Goal: Information Seeking & Learning: Learn about a topic

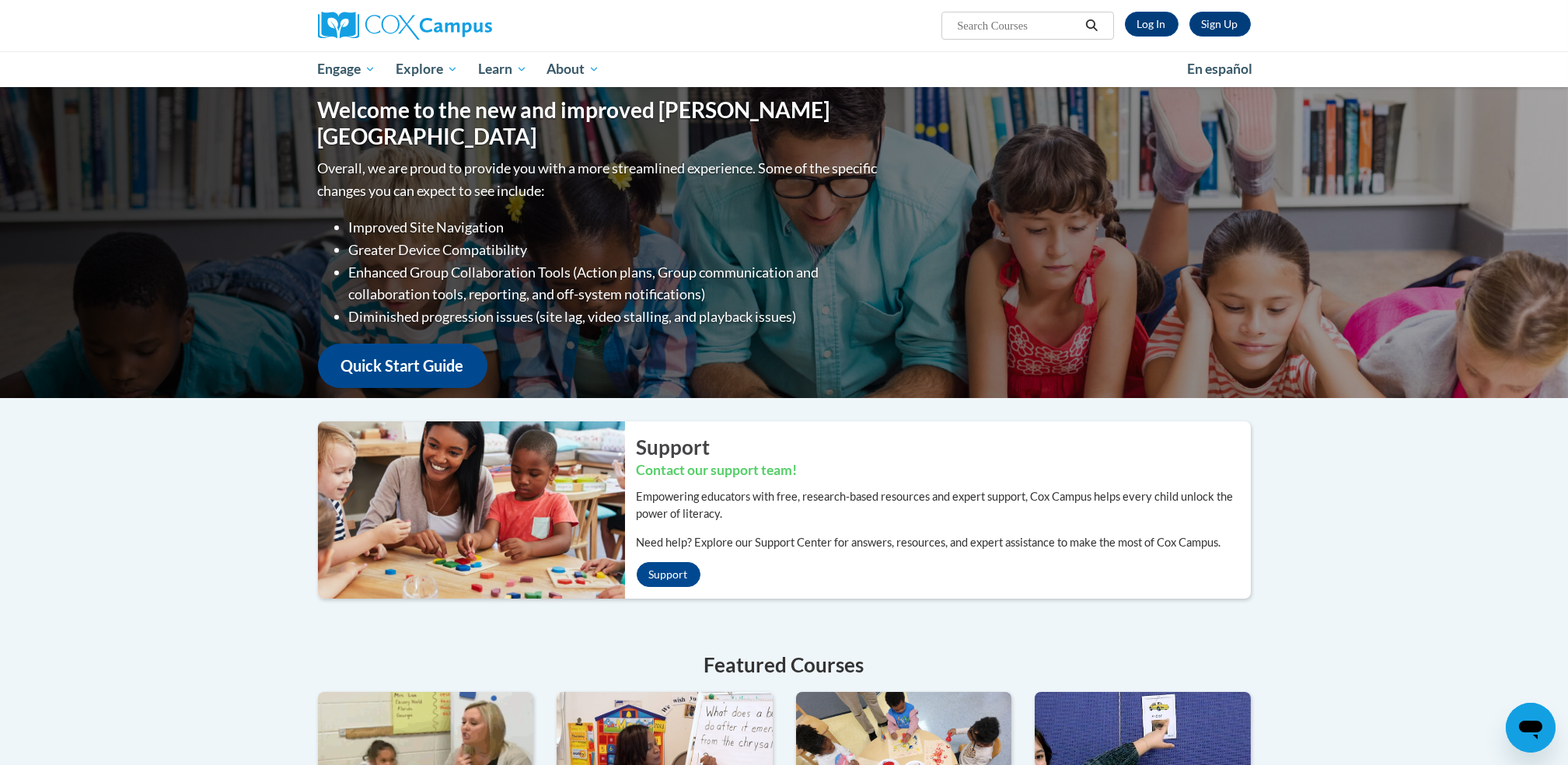
click at [508, 431] on img at bounding box center [466, 510] width 319 height 178
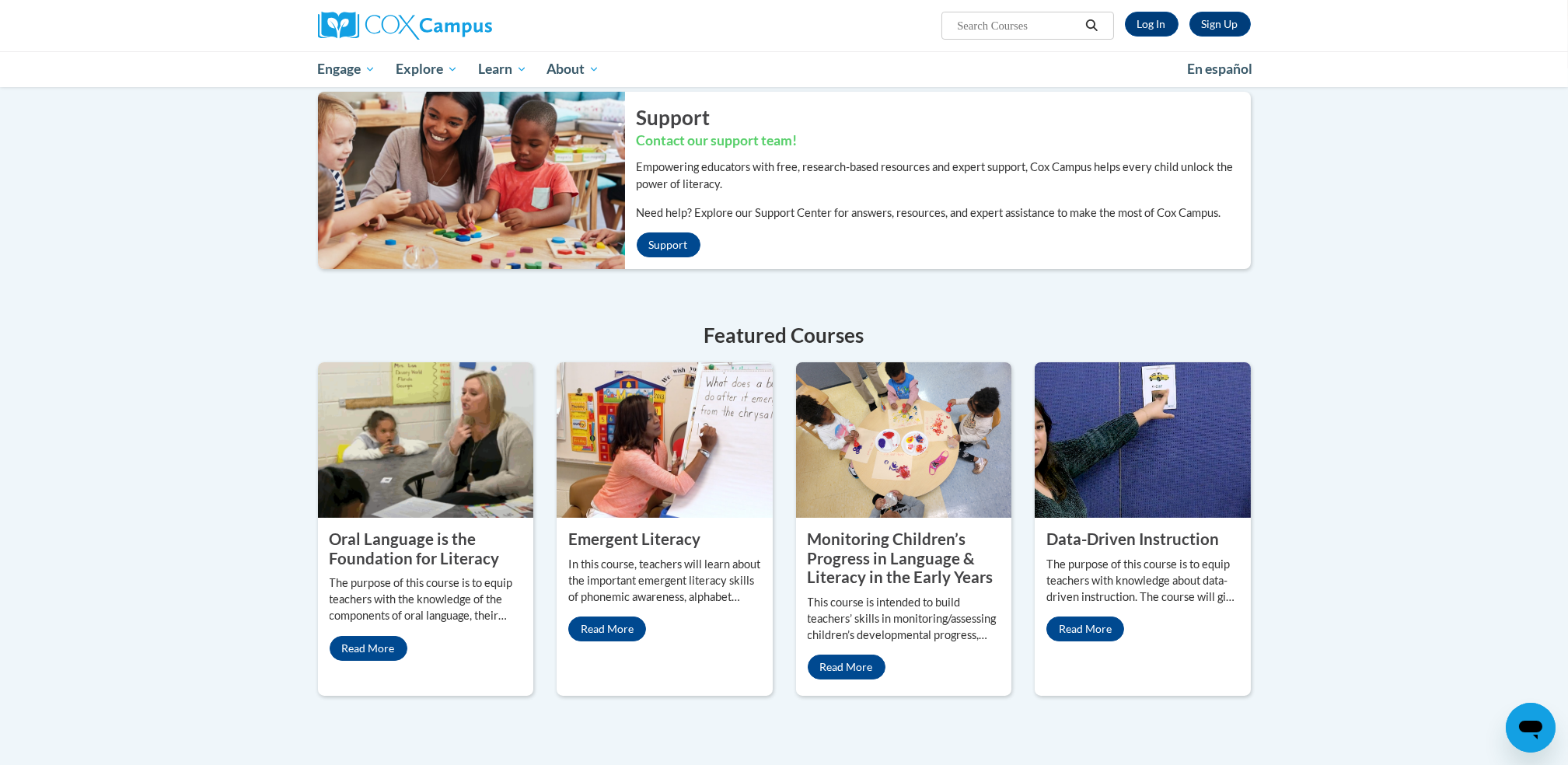
scroll to position [331, 0]
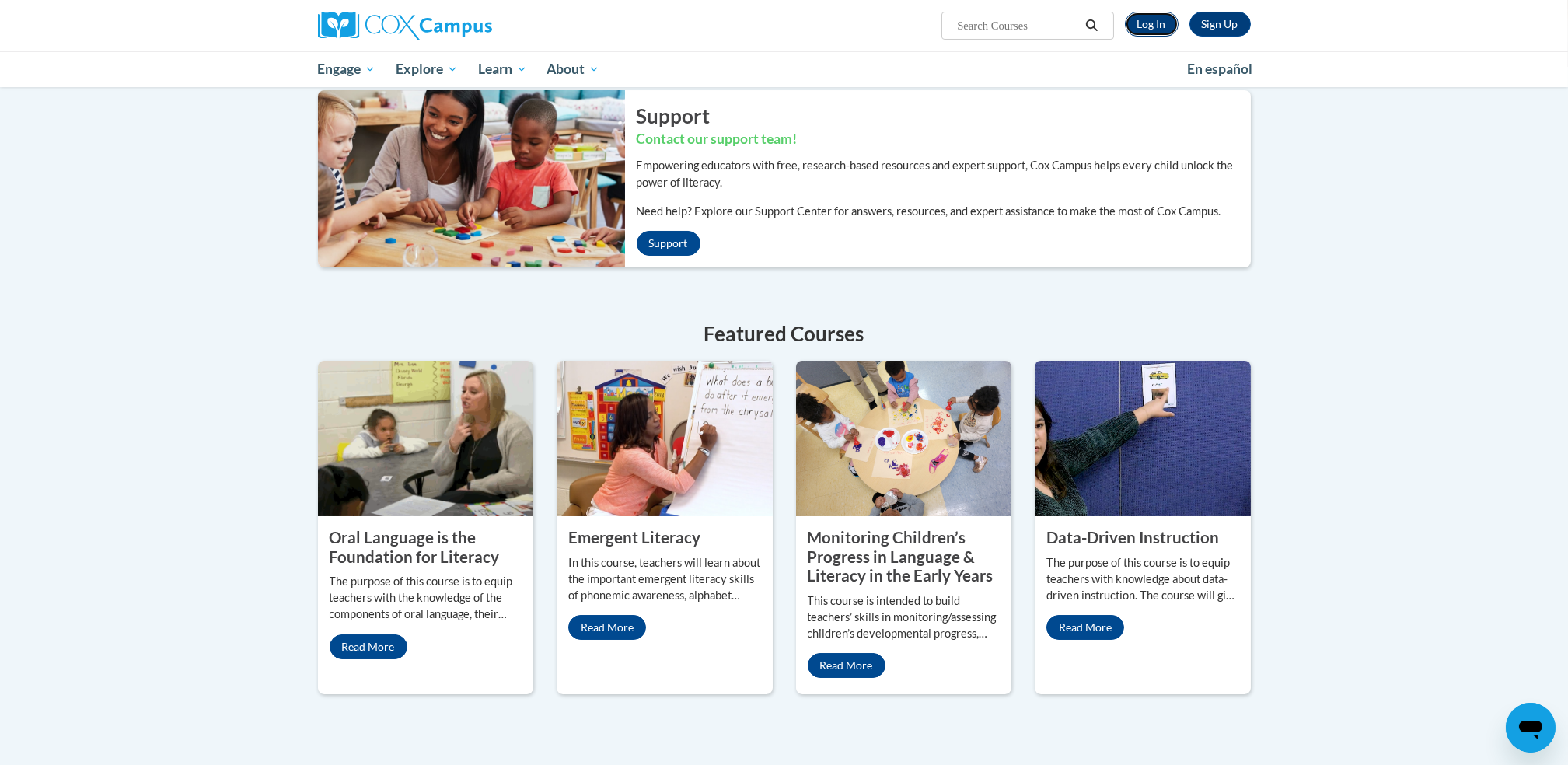
click at [1145, 28] on link "Log In" at bounding box center [1151, 24] width 53 height 24
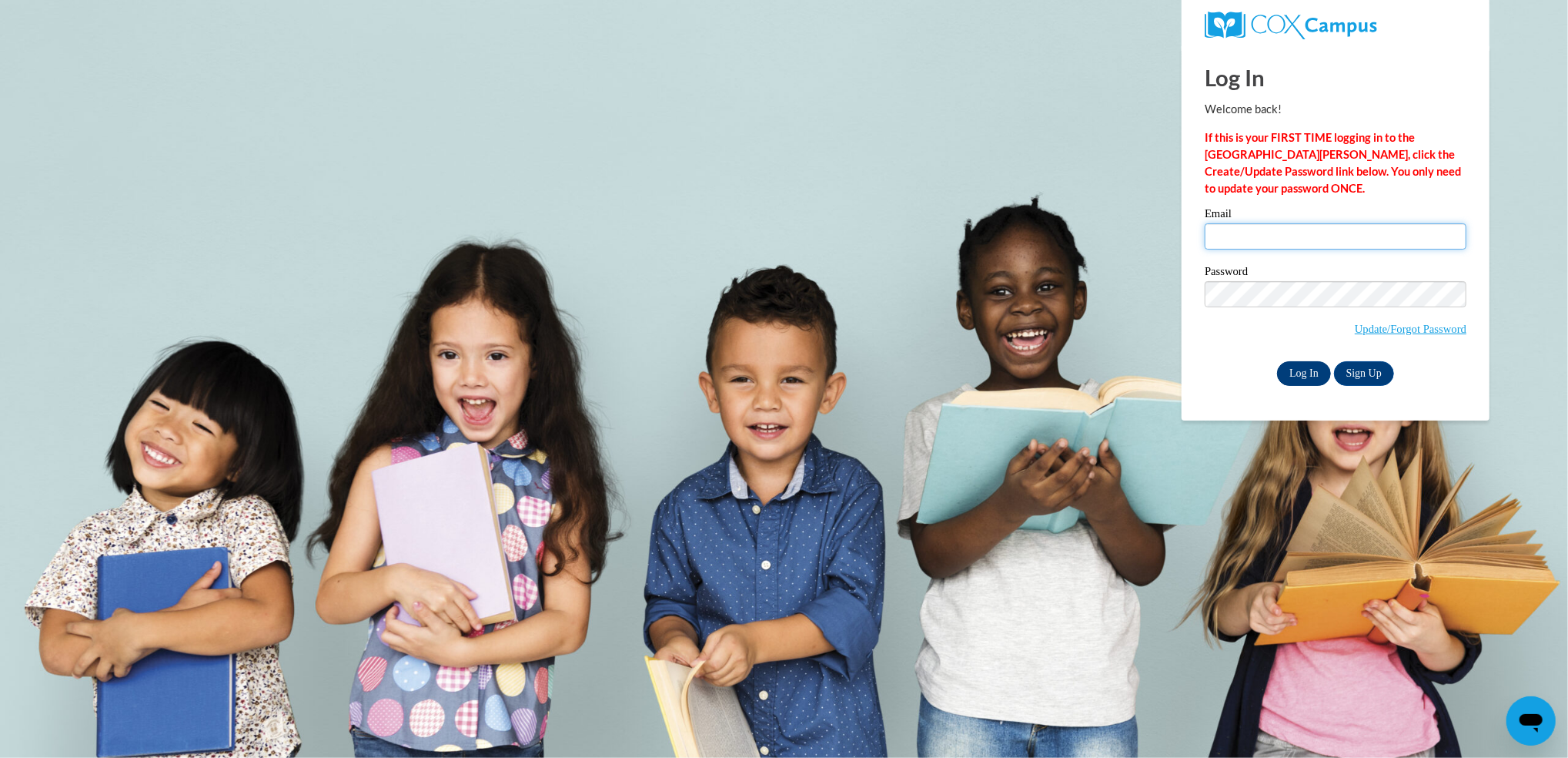
type input "marynaleen@aol.com"
click at [1316, 372] on input "Log In" at bounding box center [1304, 373] width 54 height 24
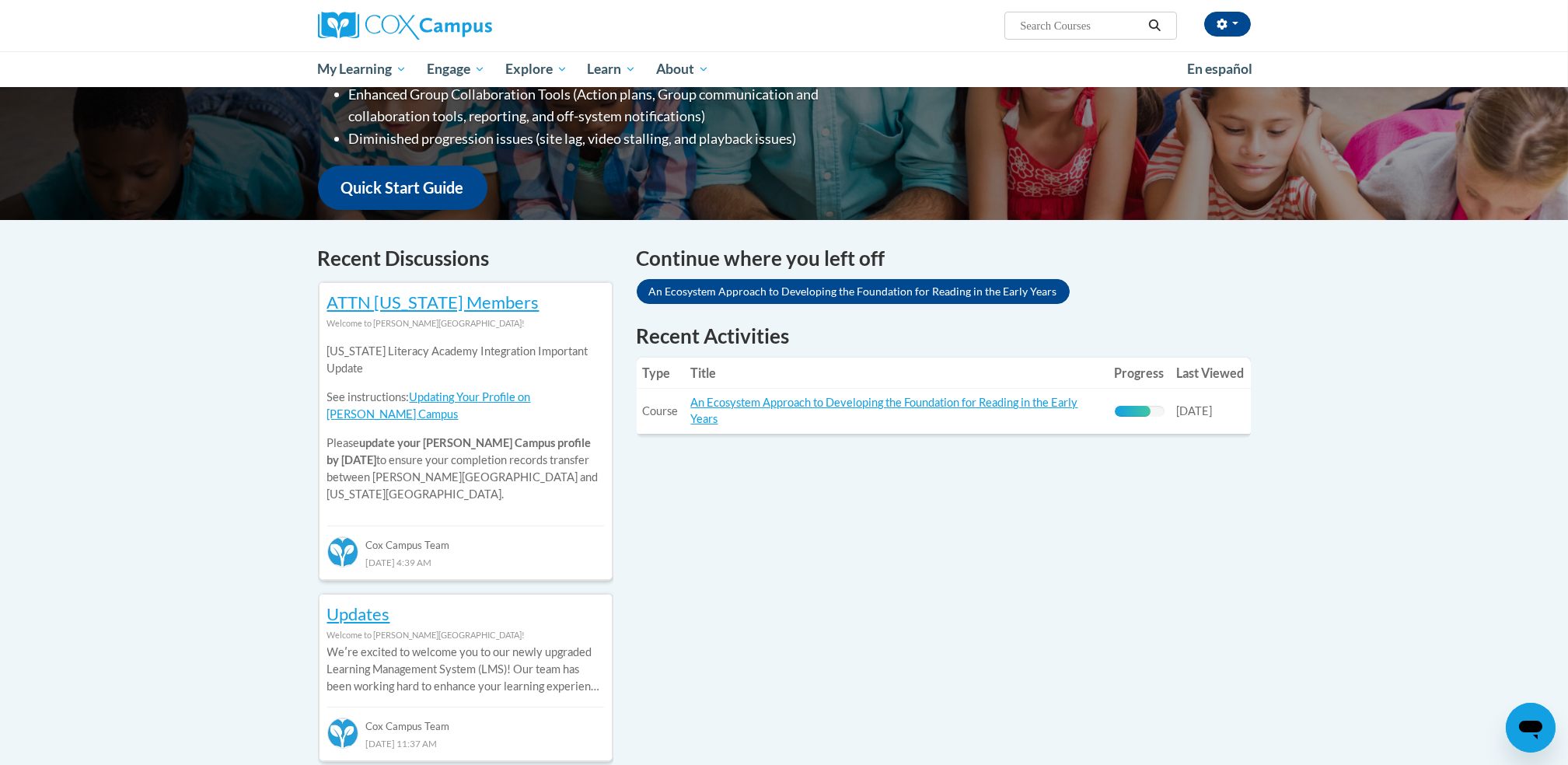
scroll to position [367, 0]
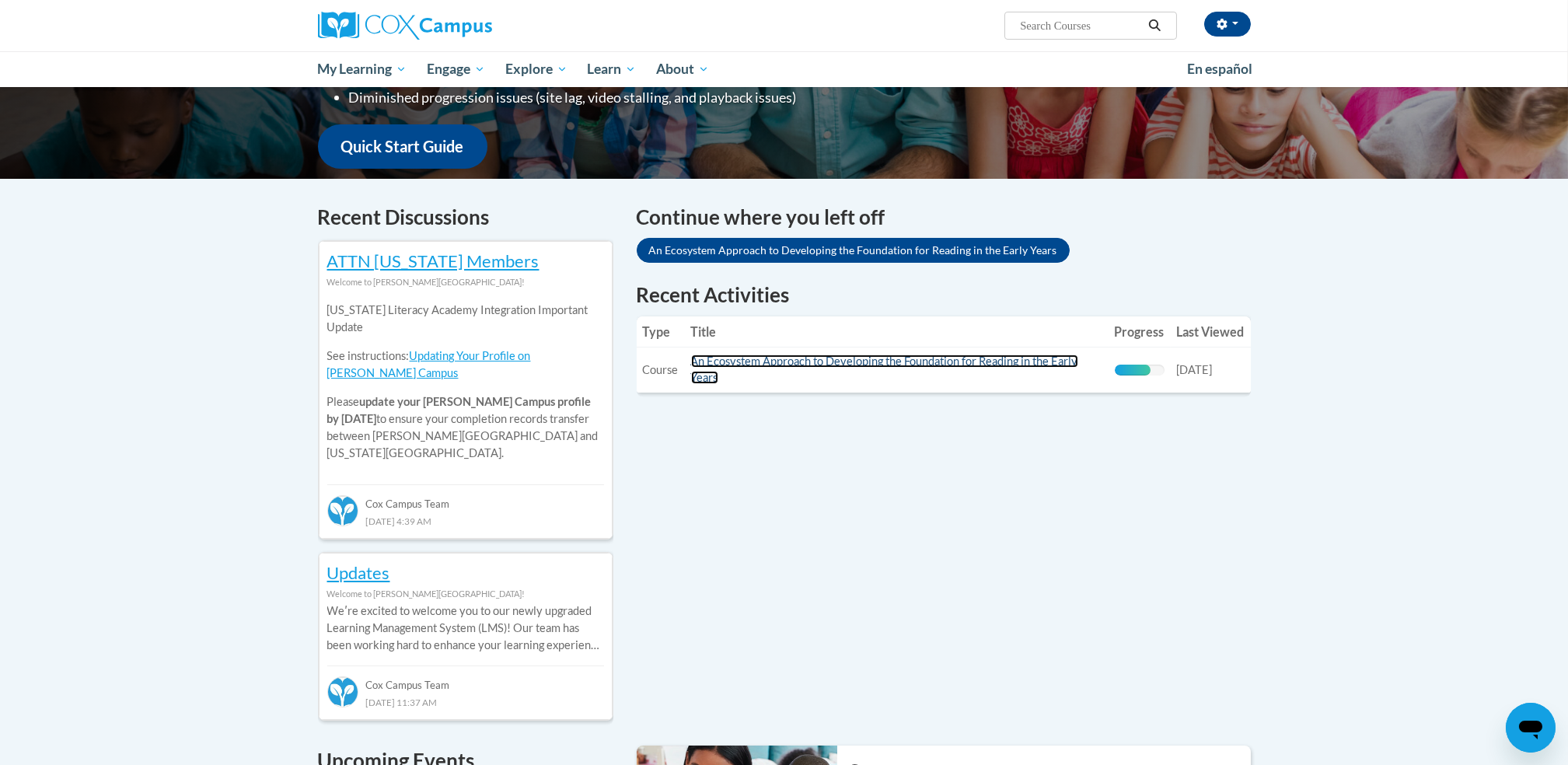
click at [892, 361] on link "An Ecosystem Approach to Developing the Foundation for Reading in the Early Yea…" at bounding box center [884, 369] width 387 height 30
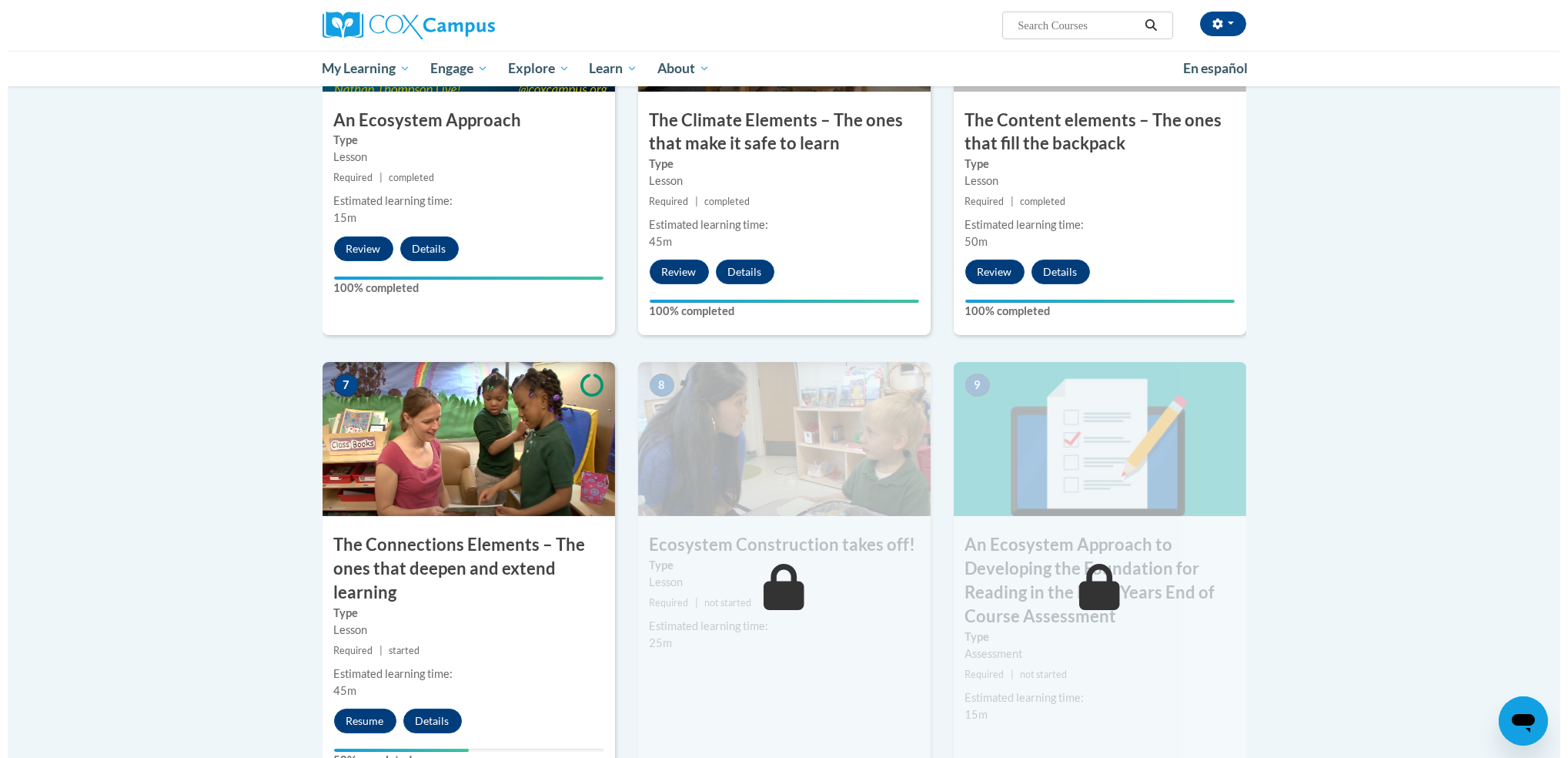
scroll to position [970, 0]
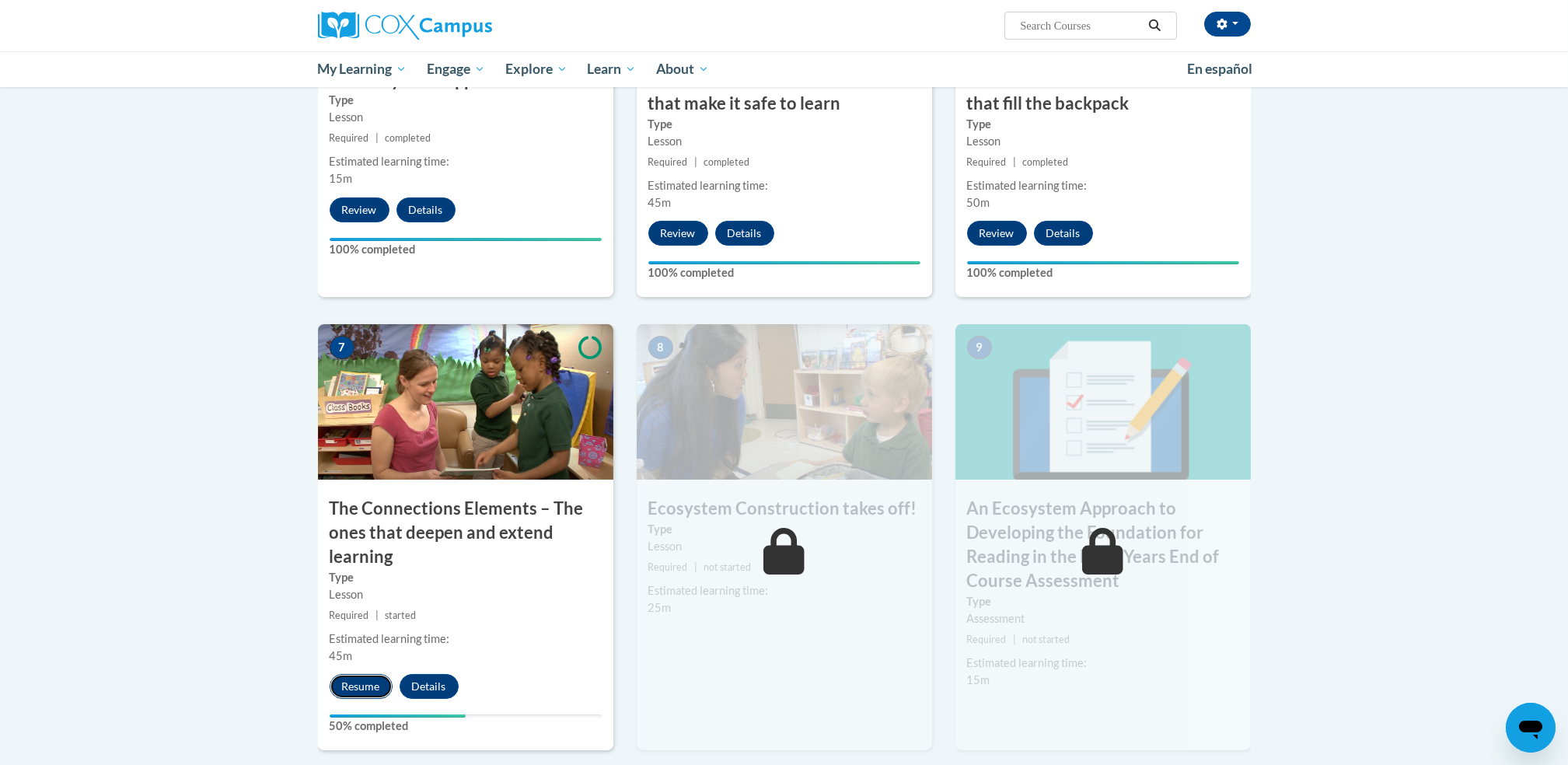
click at [354, 694] on button "Resume" at bounding box center [361, 685] width 63 height 24
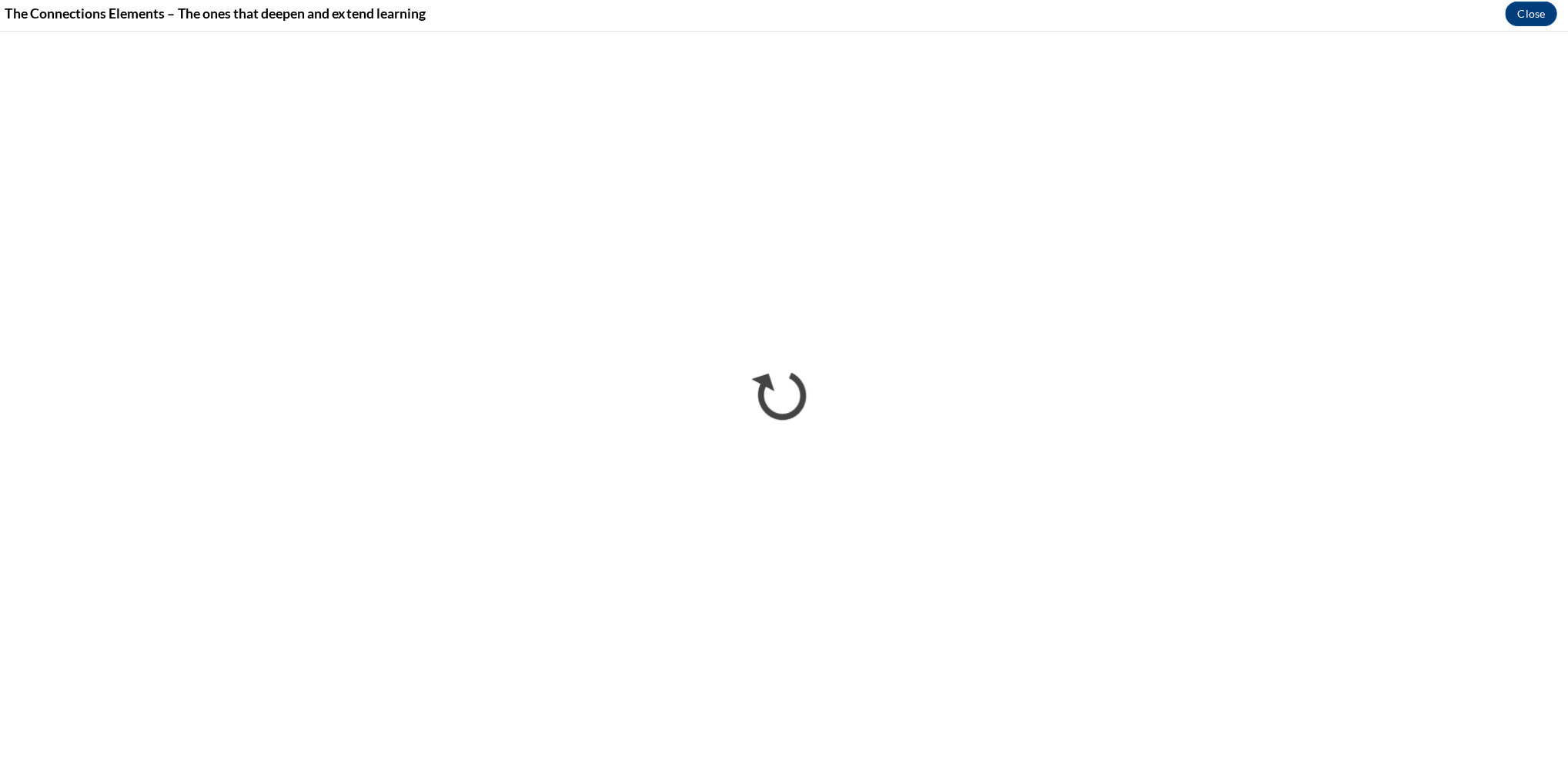
scroll to position [968, 0]
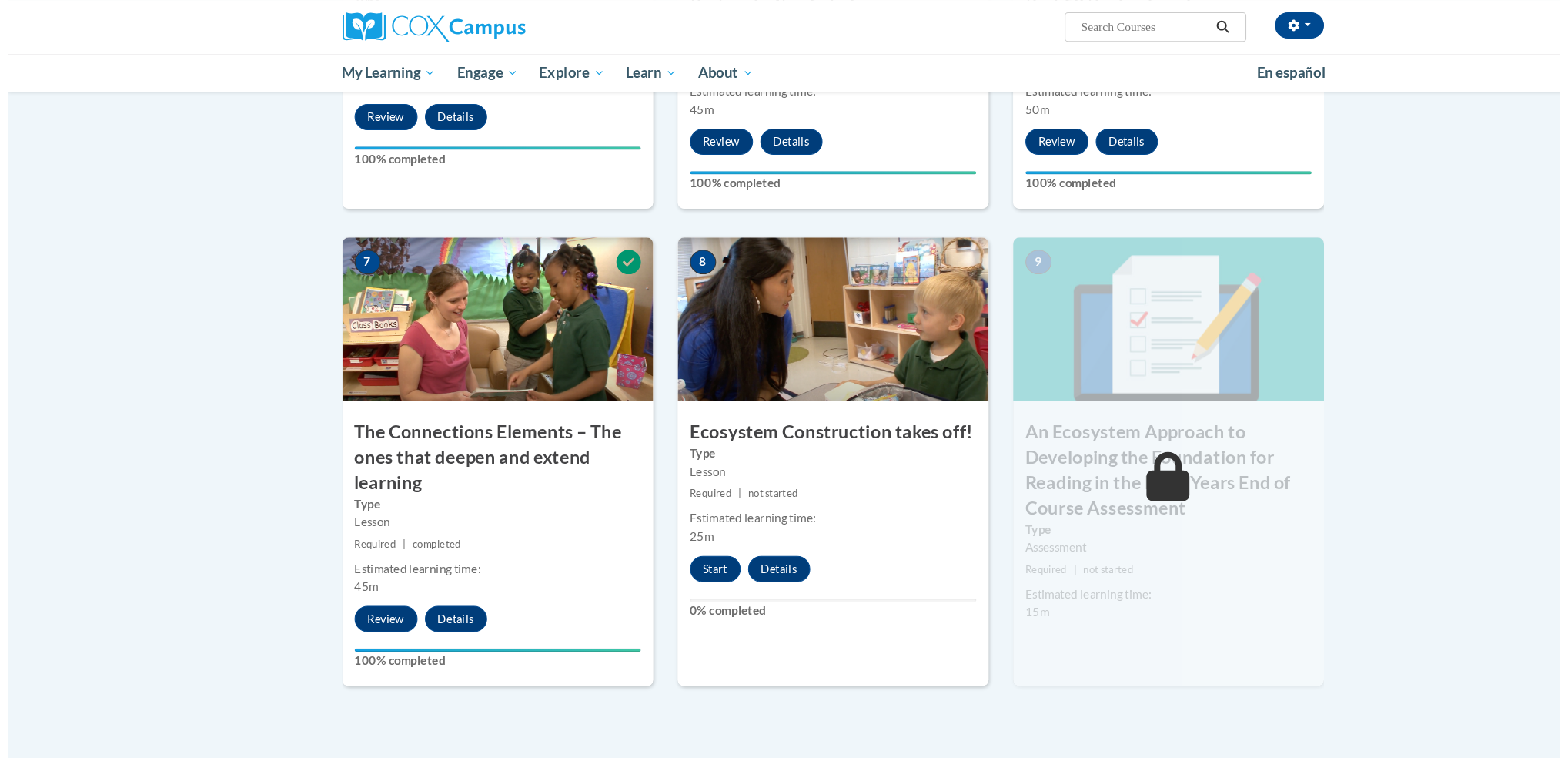
scroll to position [1066, 0]
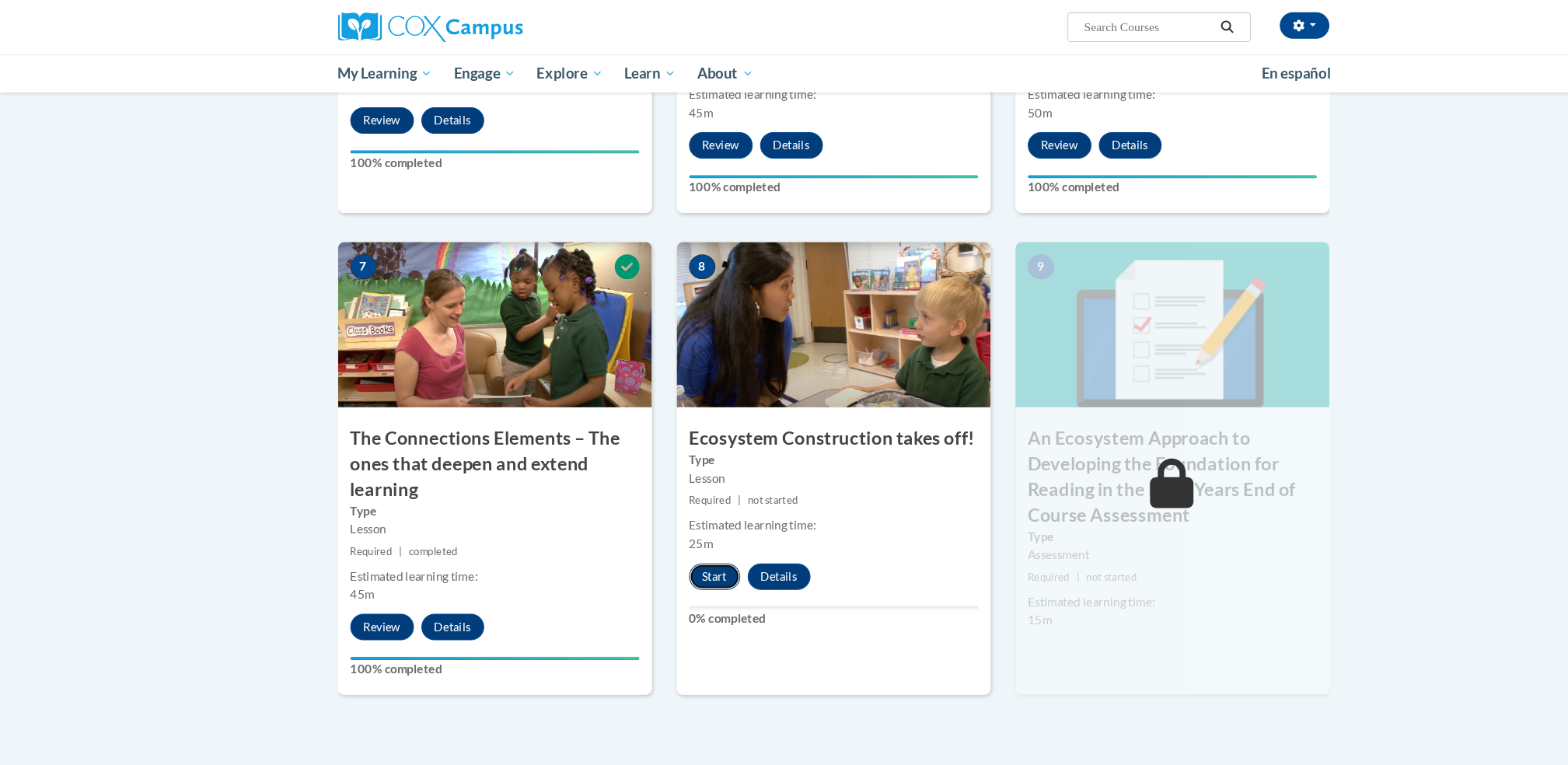
click at [673, 543] on button "Start" at bounding box center [672, 542] width 48 height 24
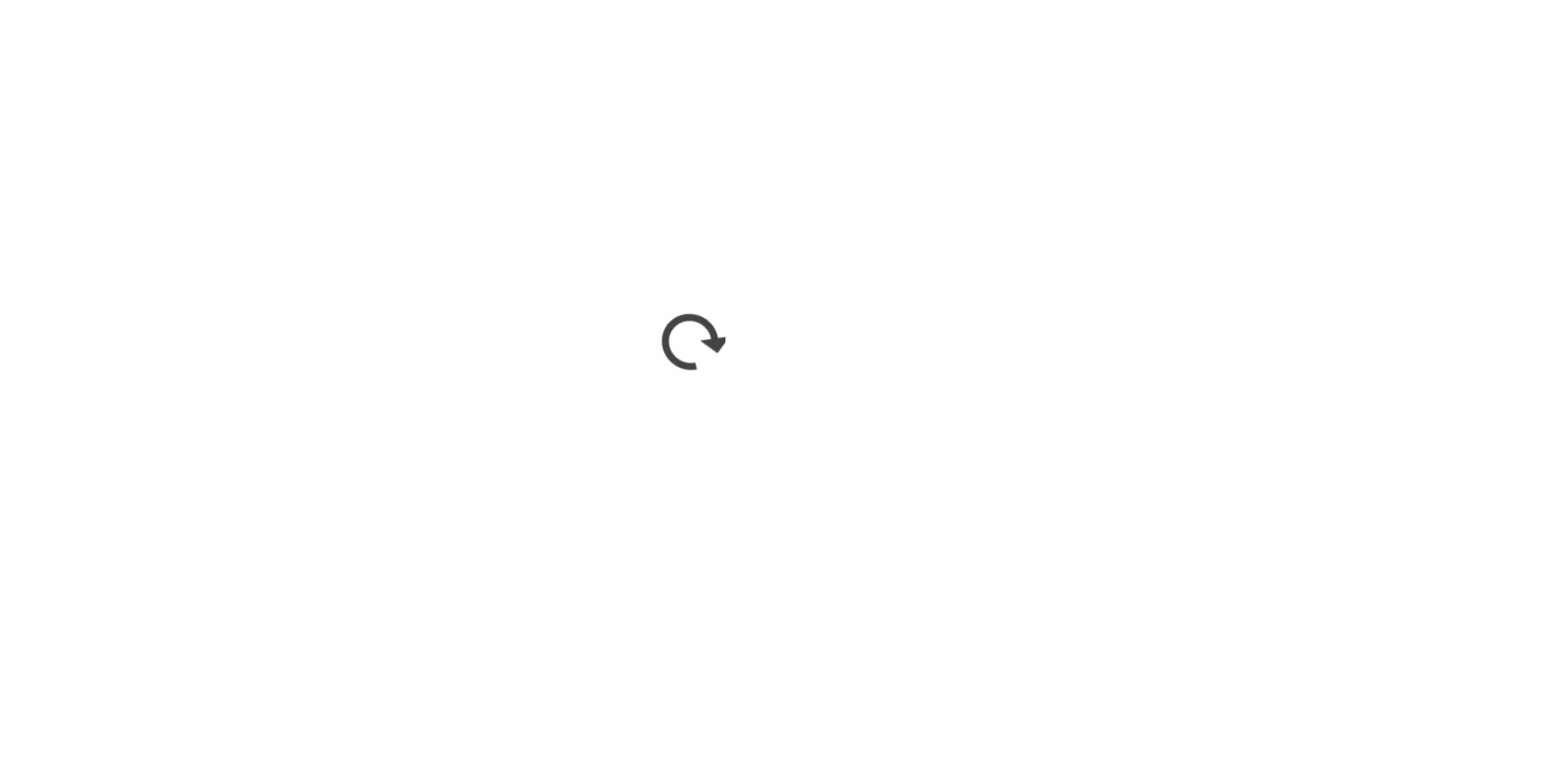
scroll to position [1071, 0]
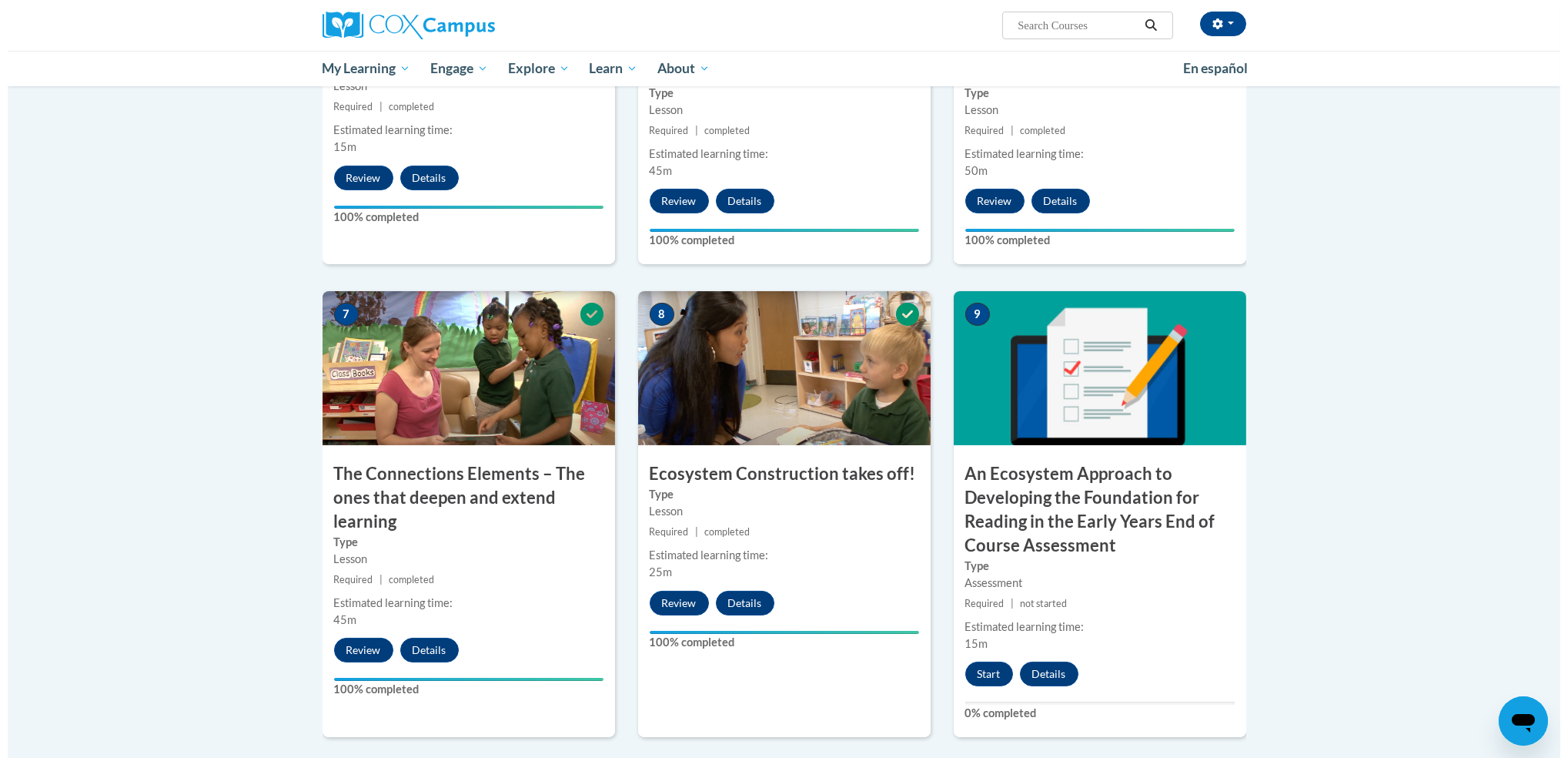
scroll to position [1055, 0]
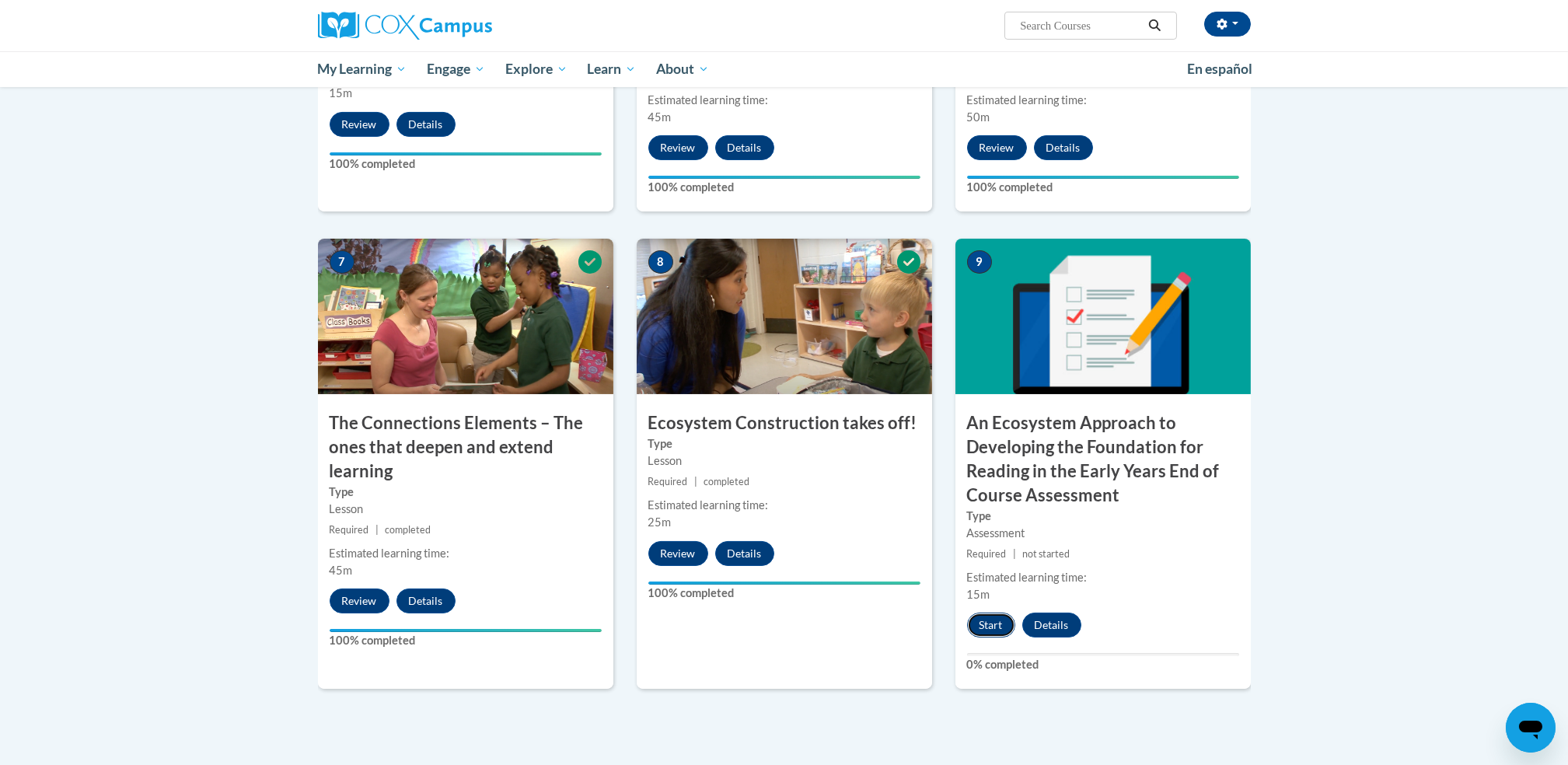
click at [991, 622] on button "Start" at bounding box center [991, 625] width 48 height 24
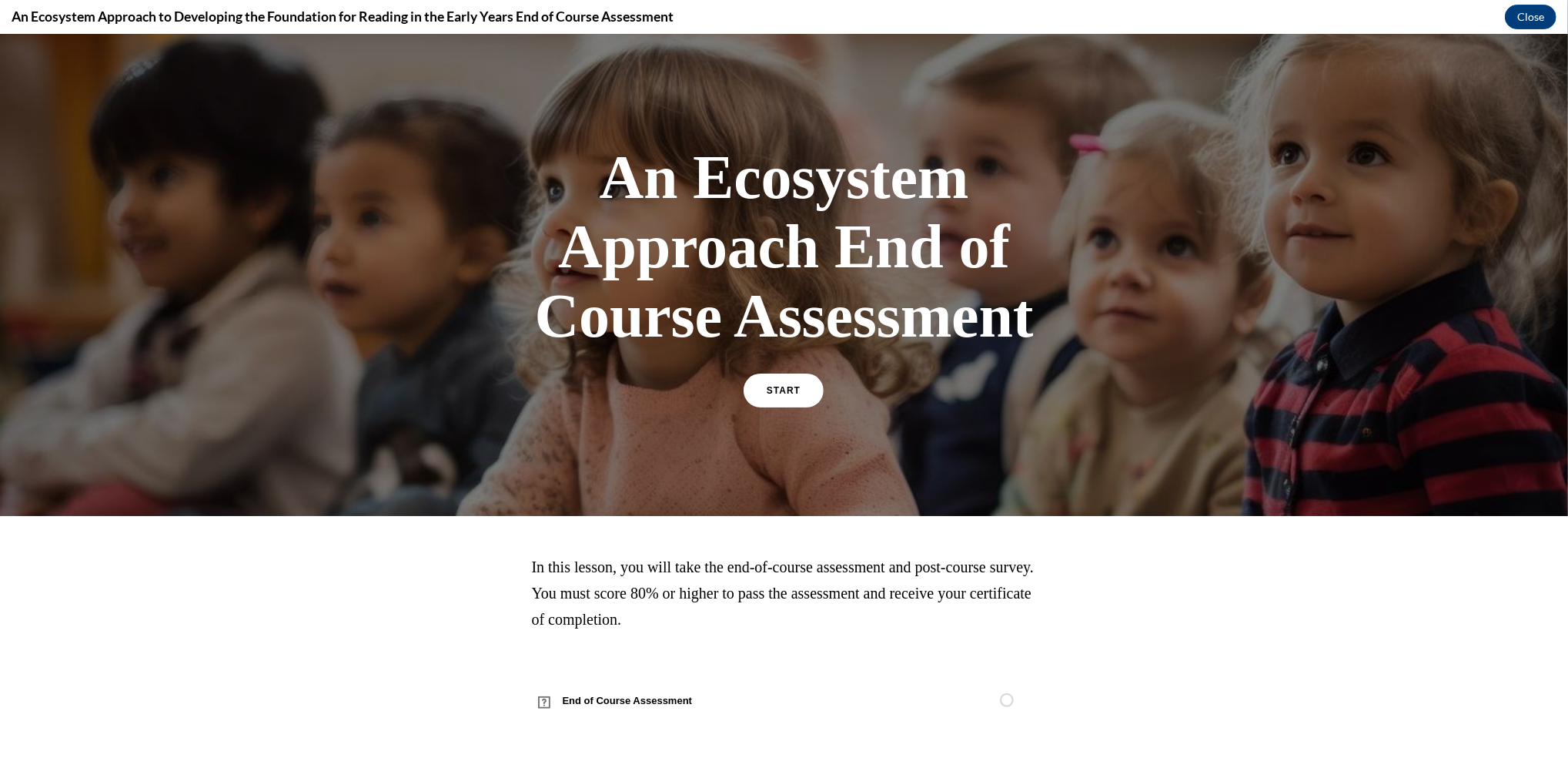
scroll to position [4, 0]
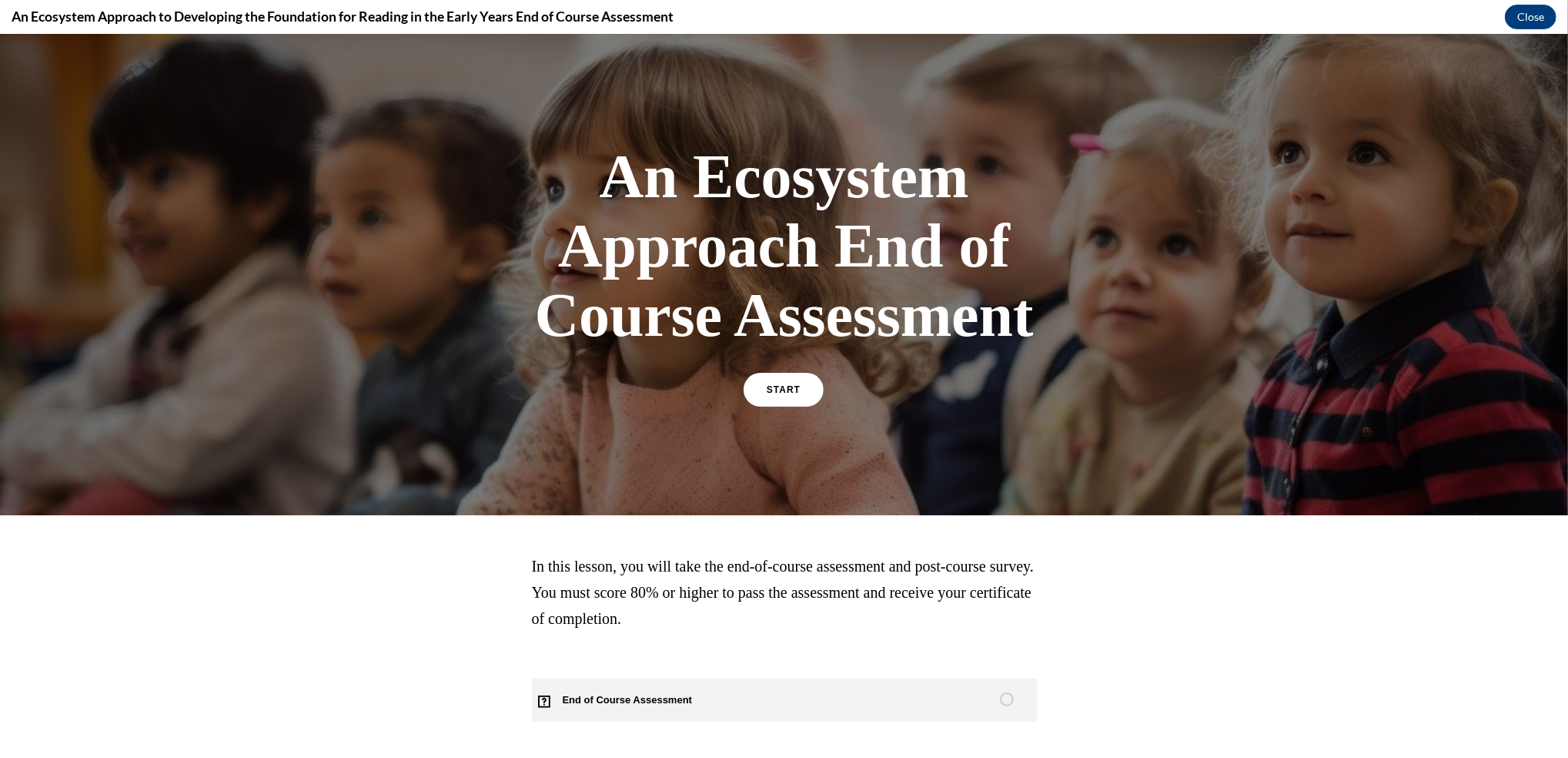
click at [635, 694] on span "End of Course Assessment" at bounding box center [636, 700] width 209 height 43
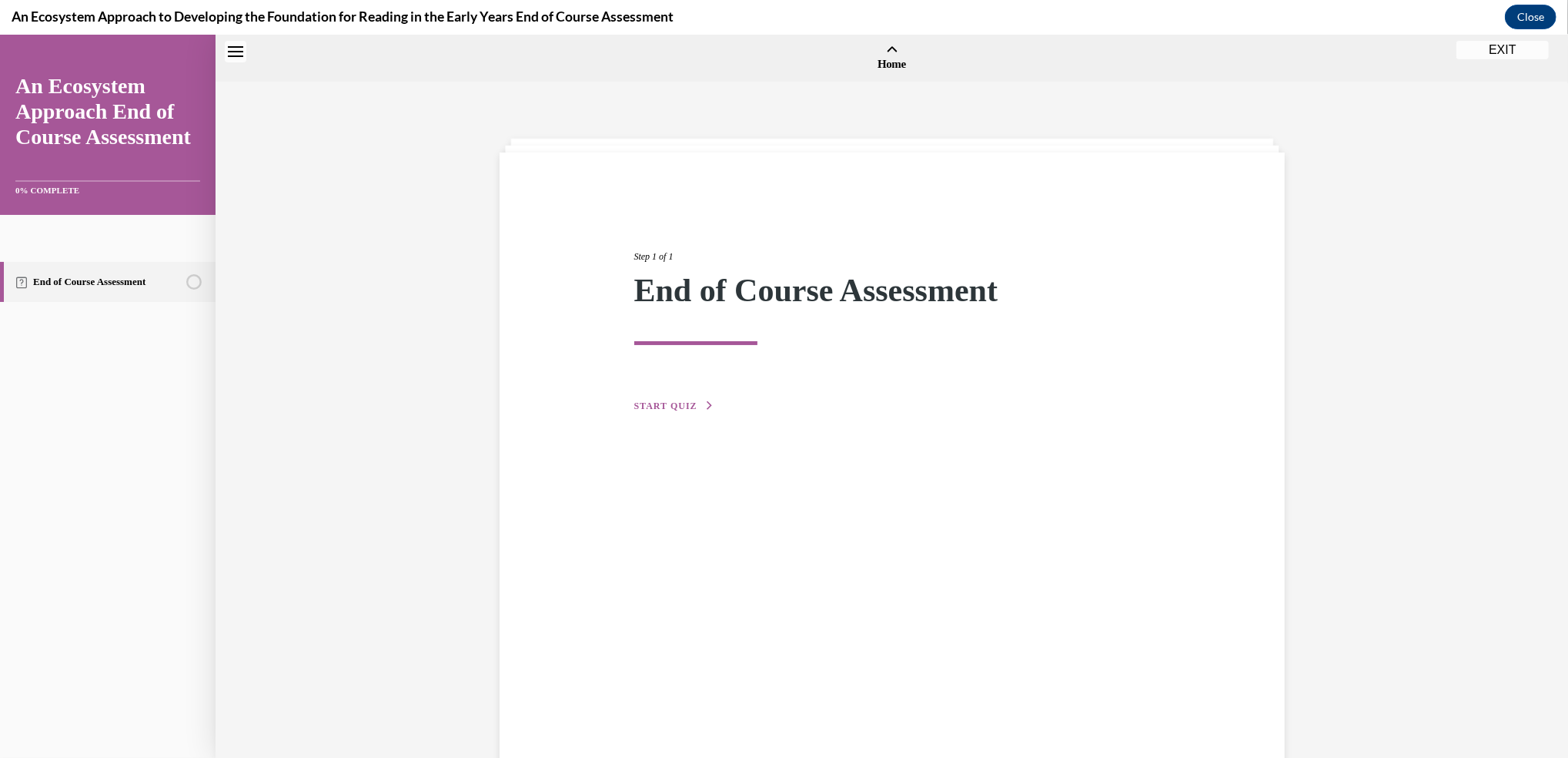
scroll to position [47, 0]
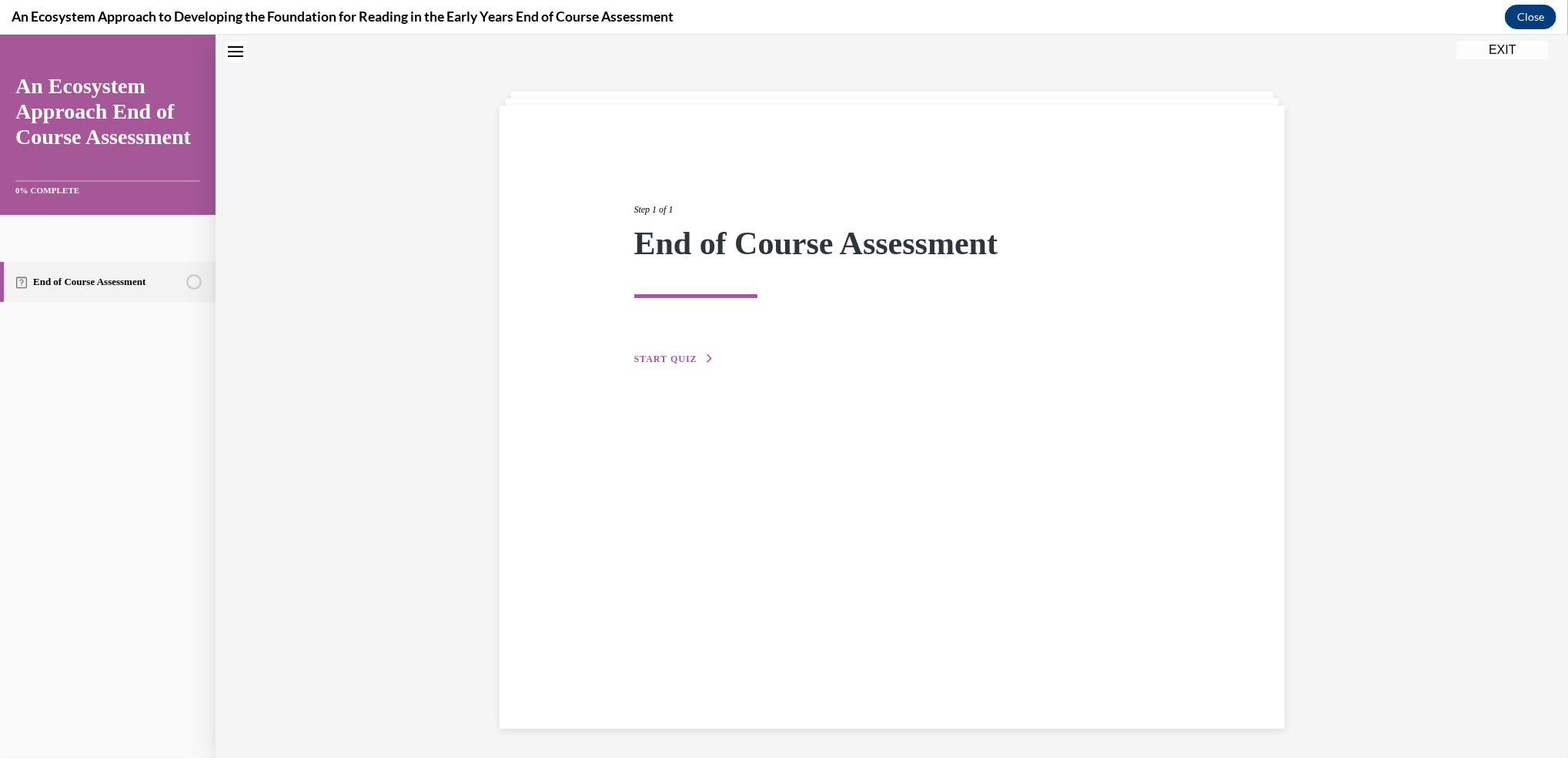
click at [662, 355] on span "START QUIZ" at bounding box center [666, 359] width 63 height 11
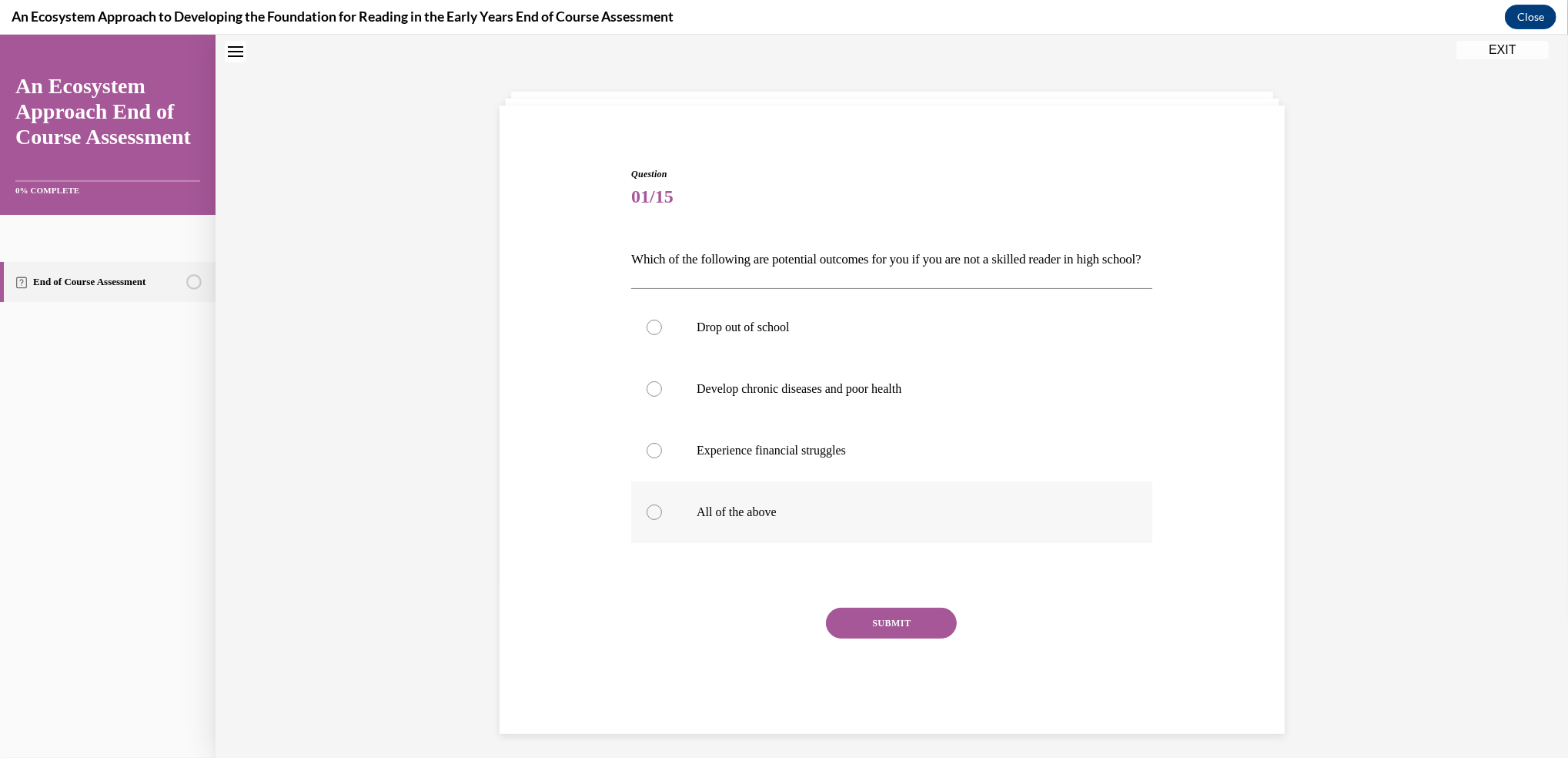
click at [648, 520] on div at bounding box center [653, 512] width 15 height 15
click at [648, 520] on input "All of the above" at bounding box center [653, 512] width 15 height 15
radio input "true"
click at [854, 639] on button "SUBMIT" at bounding box center [891, 623] width 131 height 31
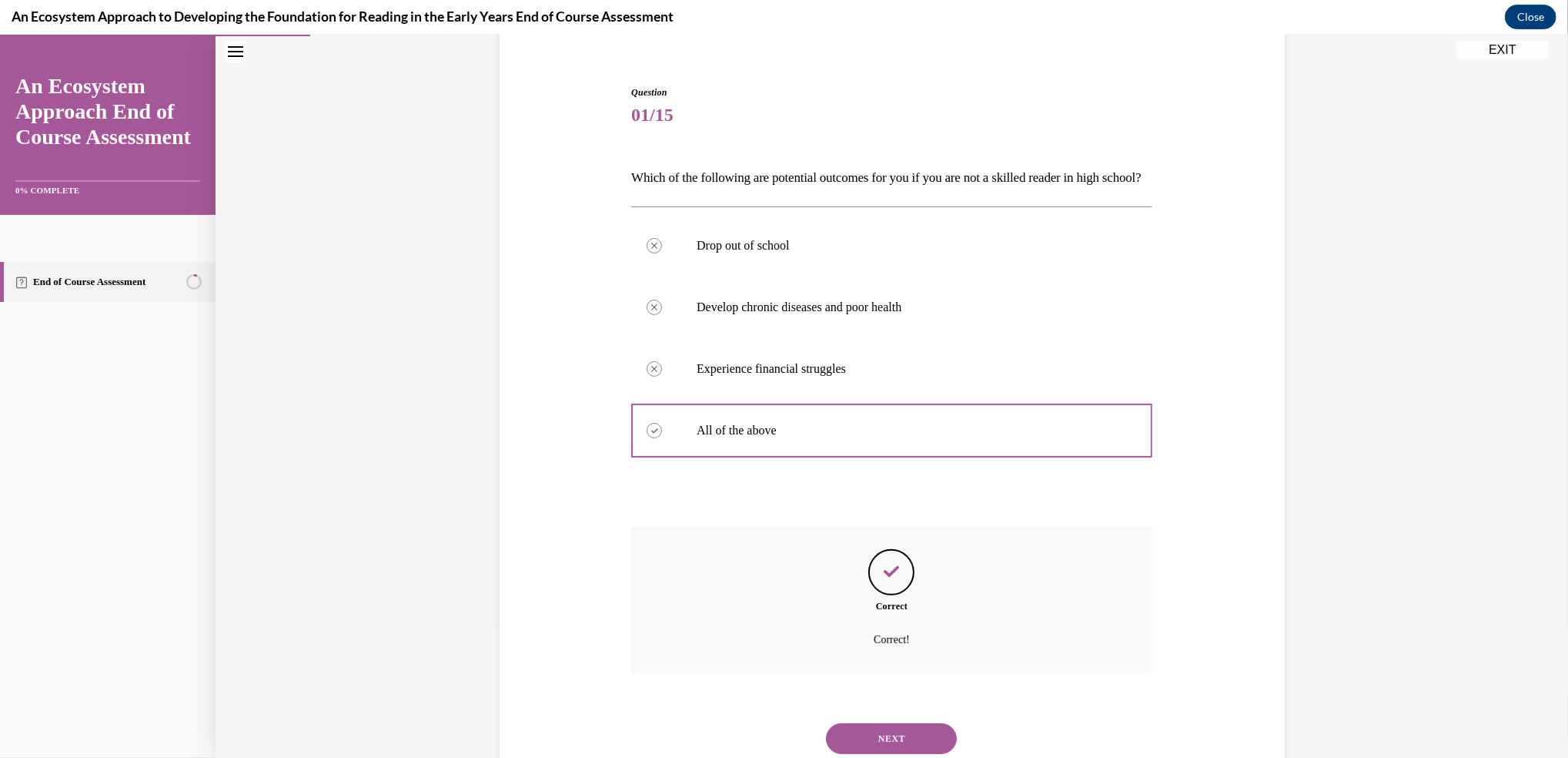
scroll to position [204, 0]
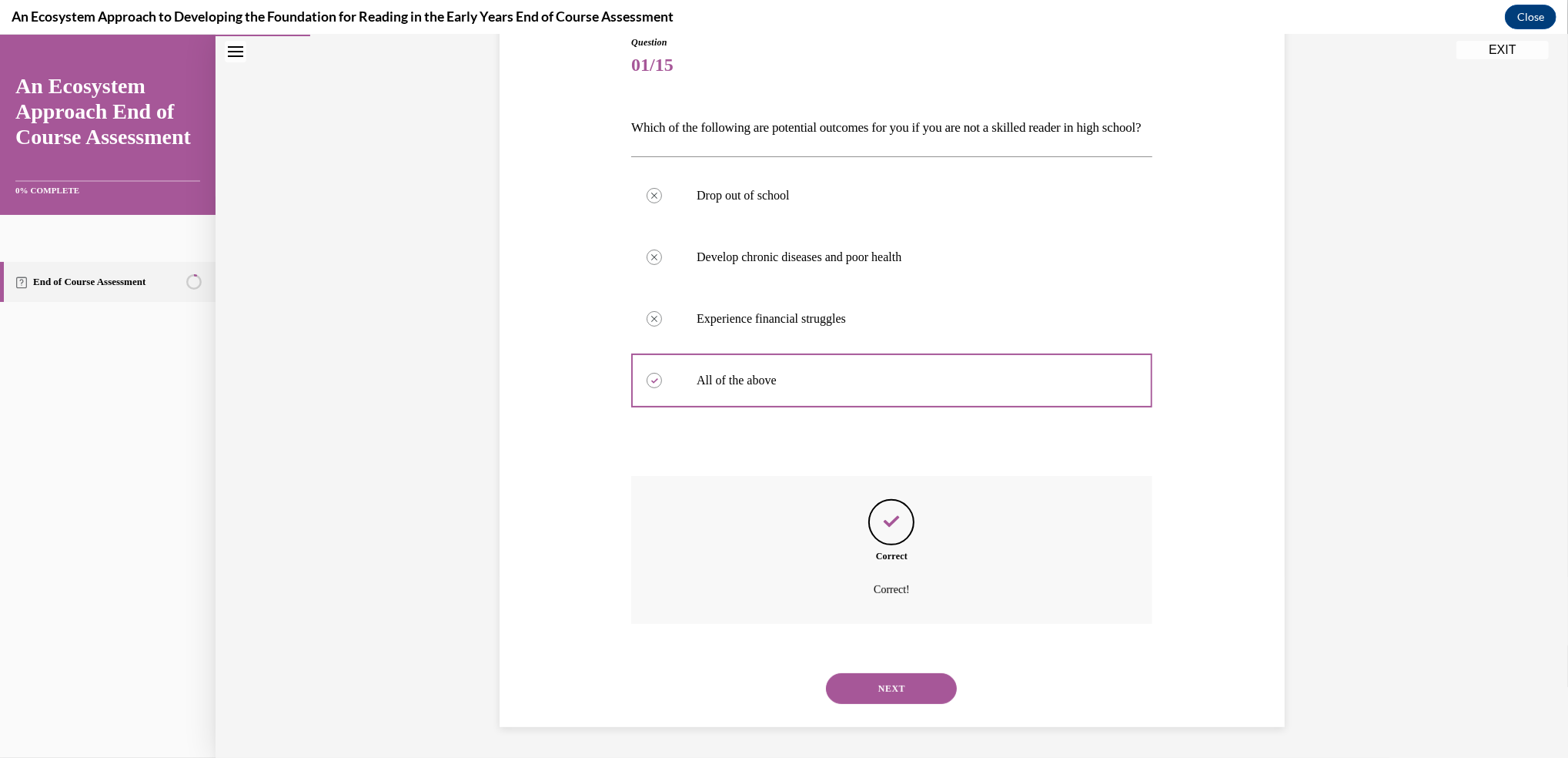
click at [867, 688] on button "NEXT" at bounding box center [891, 688] width 131 height 31
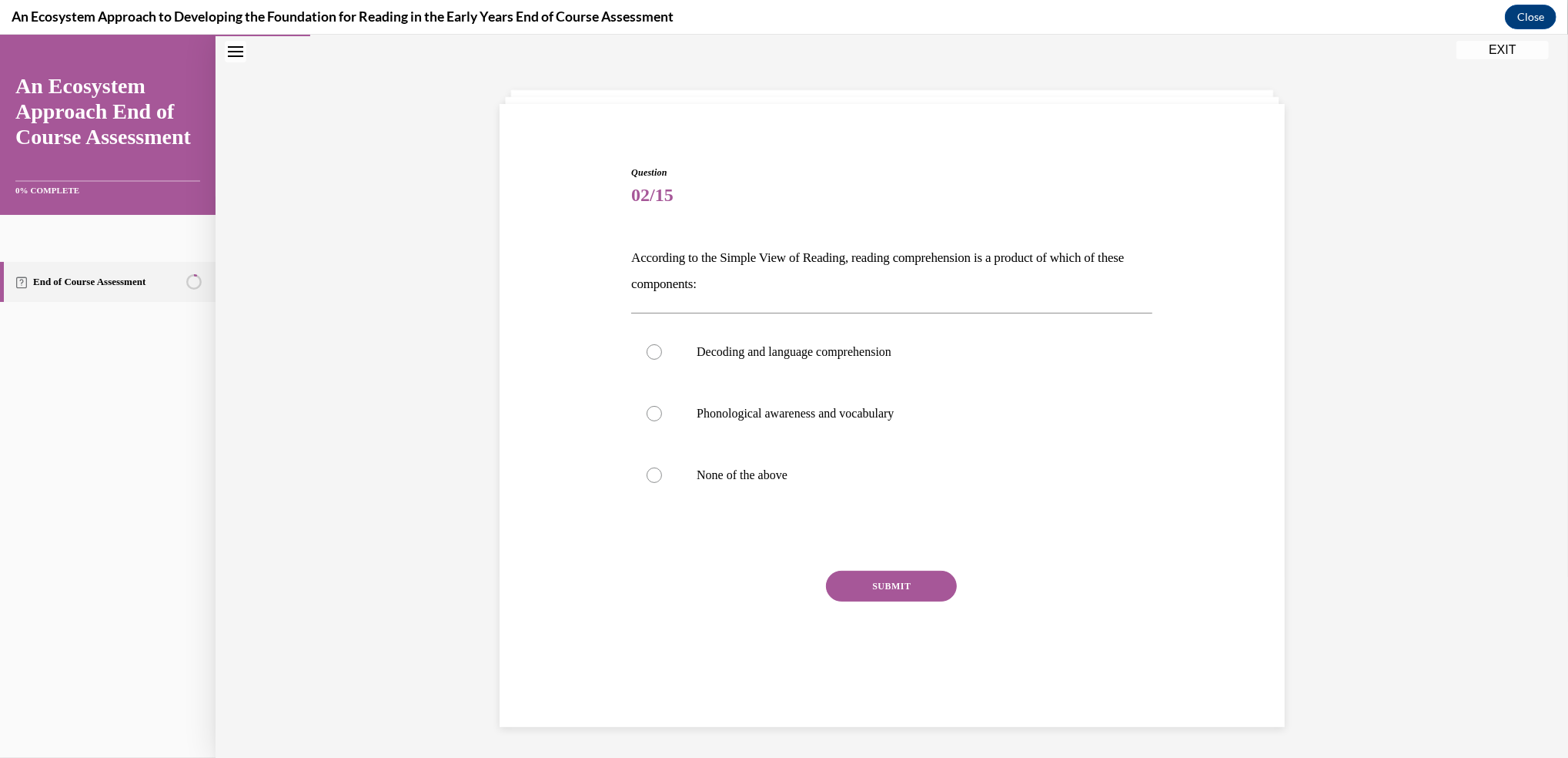
scroll to position [48, 0]
click at [639, 423] on label "Phonological awareness and vocabulary" at bounding box center [891, 414] width 521 height 62
click at [646, 422] on input "Phonological awareness and vocabulary" at bounding box center [653, 414] width 15 height 15
radio input "true"
click at [872, 586] on button "SUBMIT" at bounding box center [891, 586] width 131 height 31
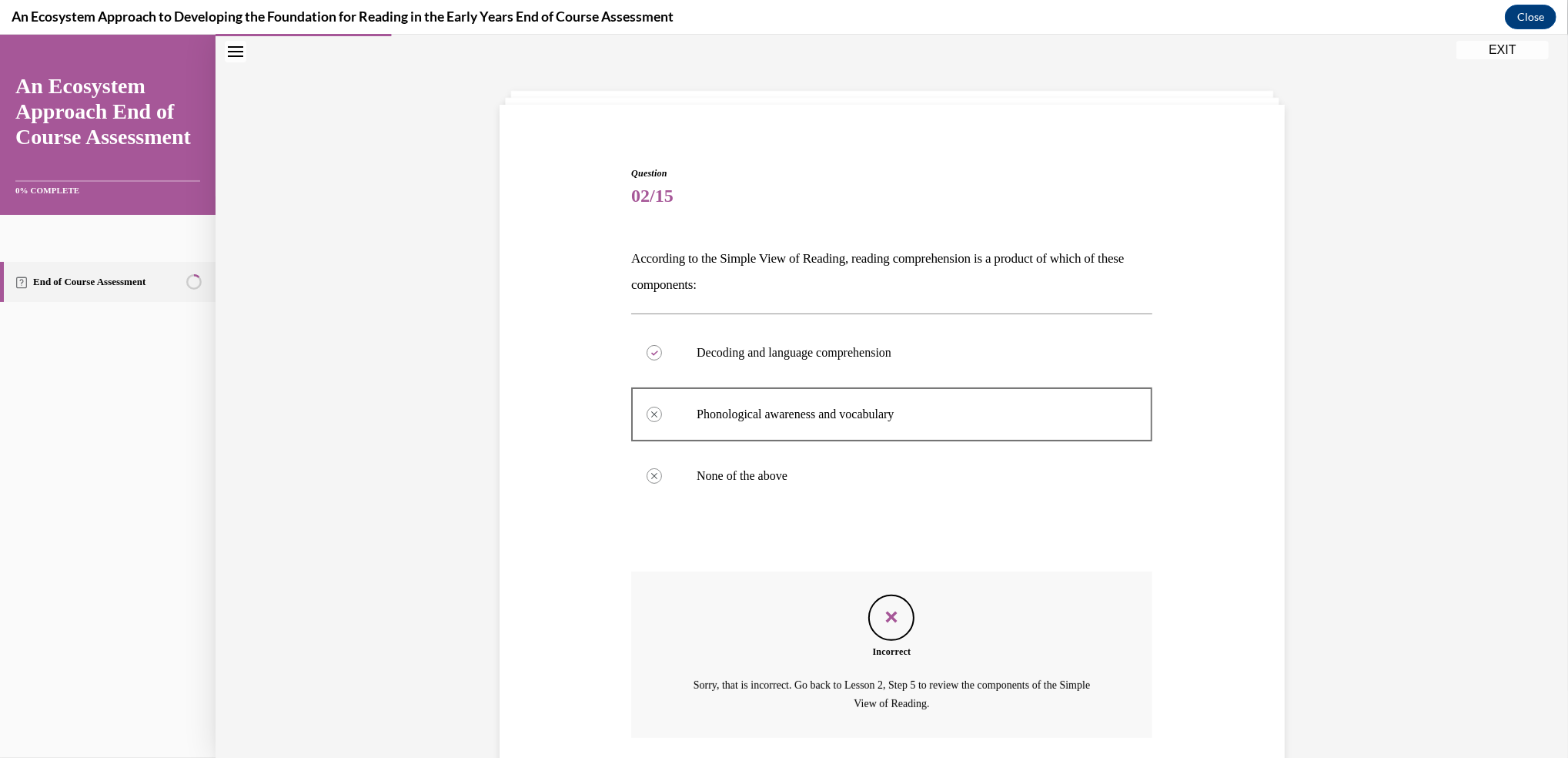
scroll to position [161, 0]
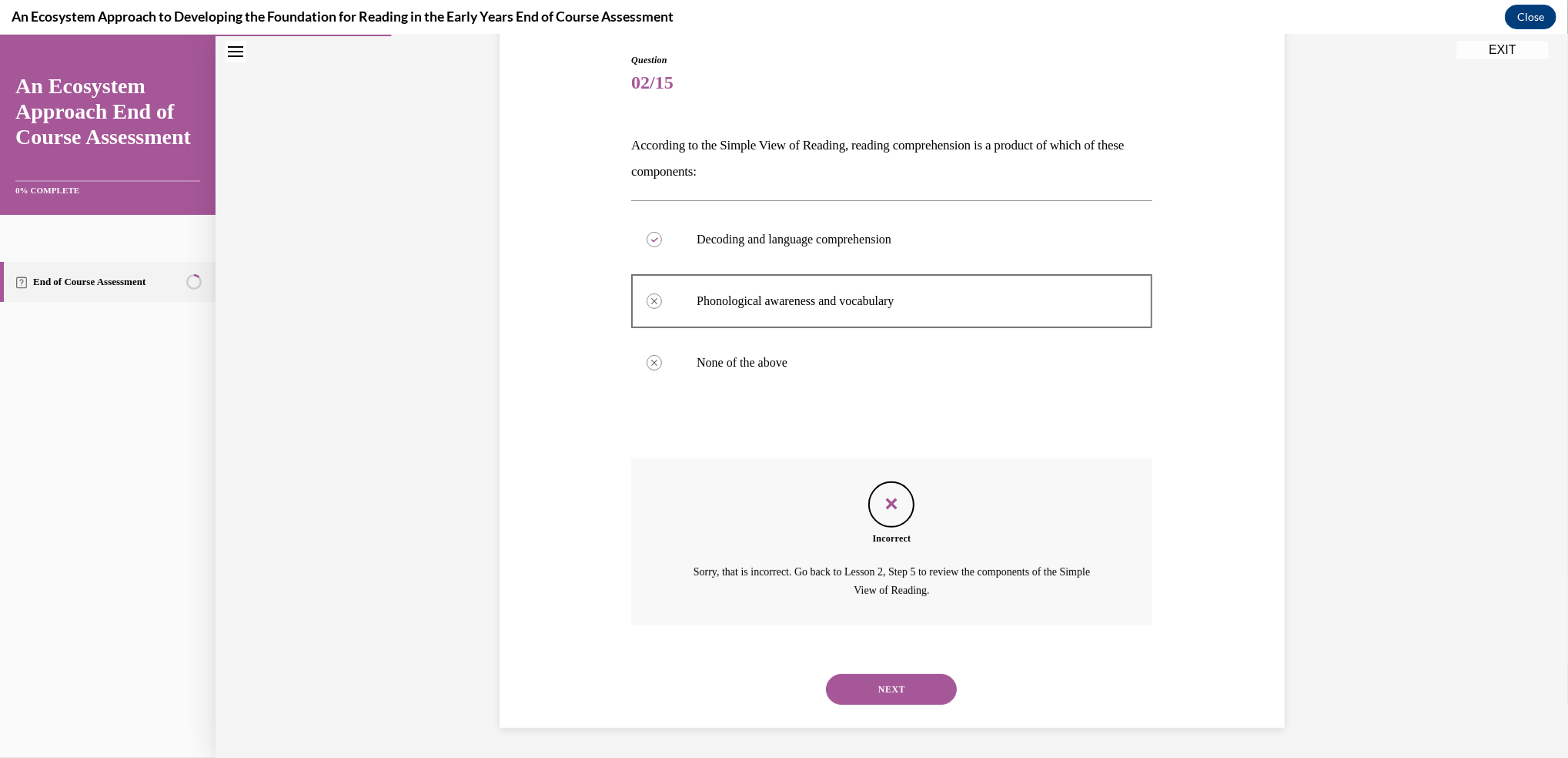
click at [853, 697] on button "NEXT" at bounding box center [891, 689] width 131 height 31
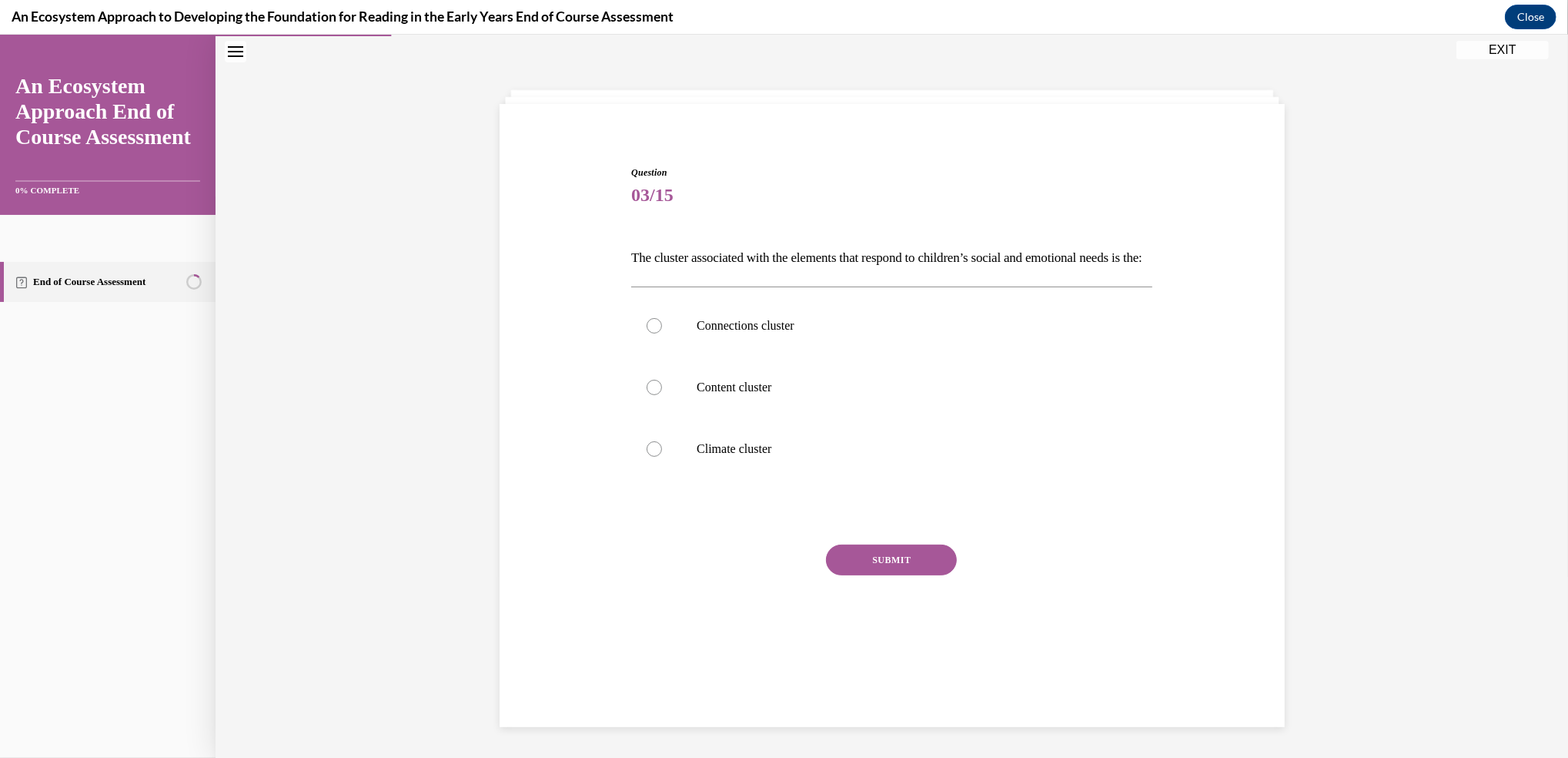
scroll to position [48, 0]
click at [646, 334] on div at bounding box center [653, 326] width 15 height 15
click at [646, 334] on input "Connections cluster" at bounding box center [653, 326] width 15 height 15
radio input "true"
click at [862, 576] on button "SUBMIT" at bounding box center [891, 560] width 131 height 31
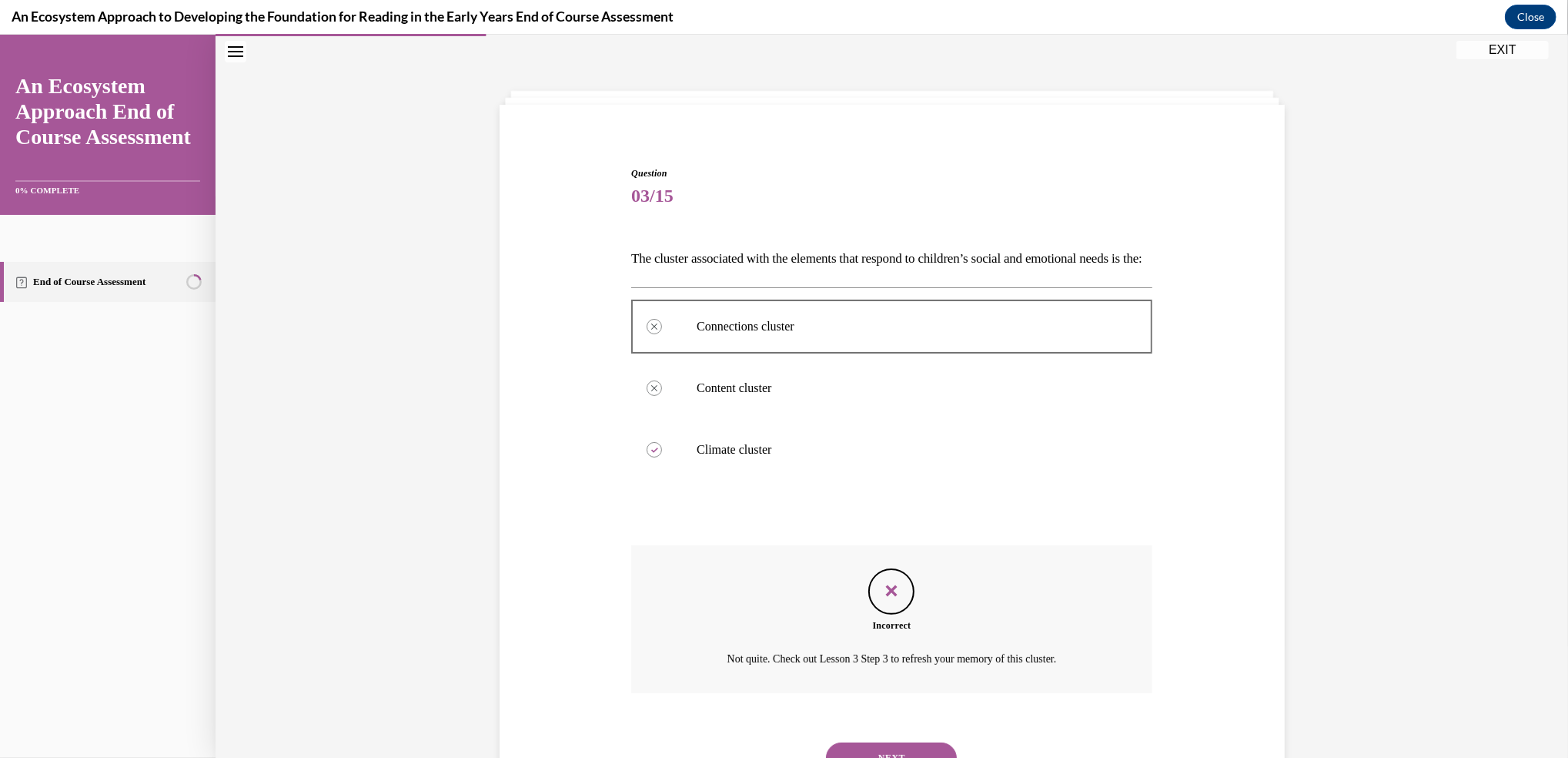
scroll to position [143, 0]
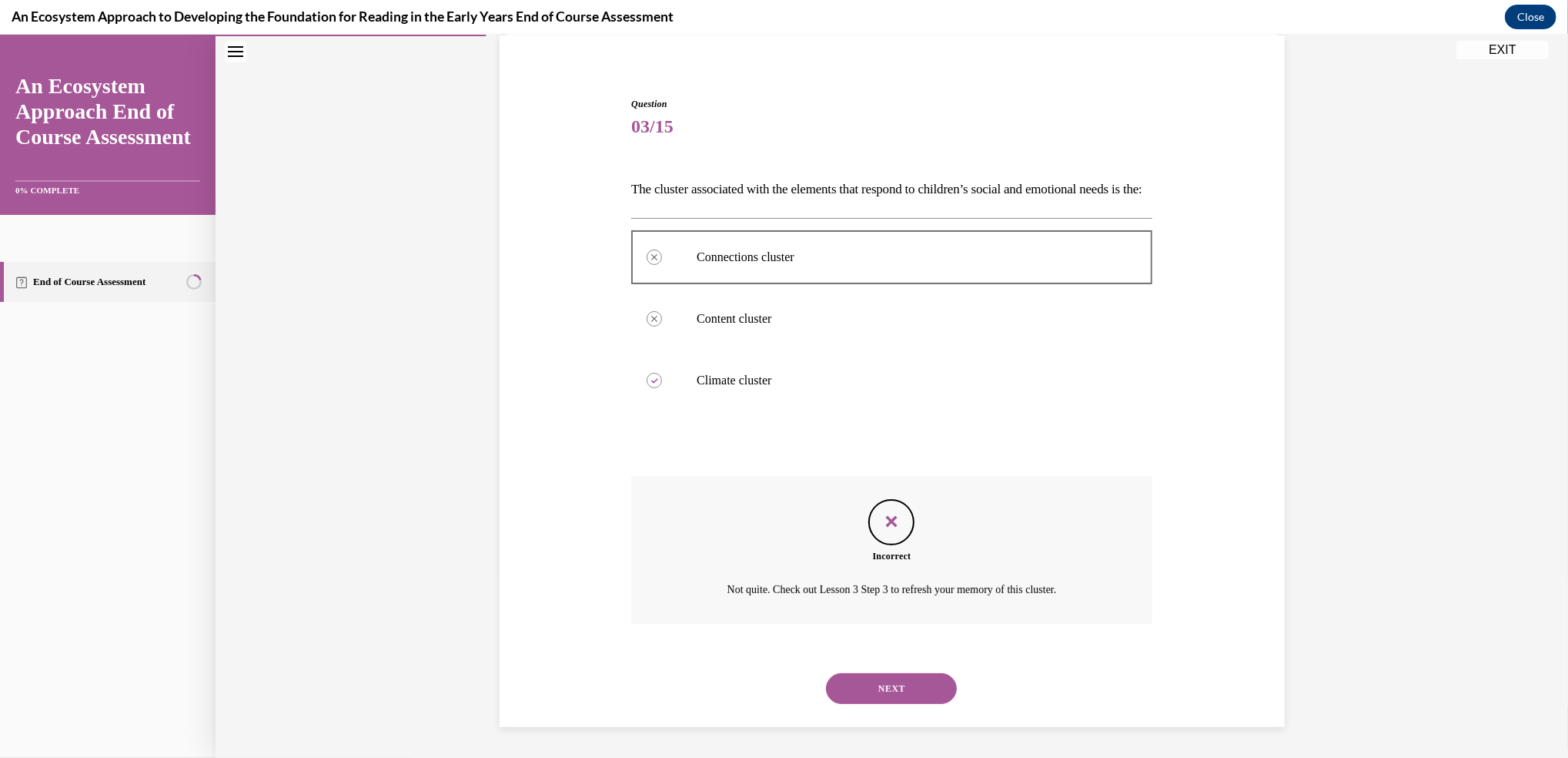
click at [889, 670] on div "NEXT" at bounding box center [891, 688] width 521 height 62
click at [889, 683] on button "NEXT" at bounding box center [891, 688] width 131 height 31
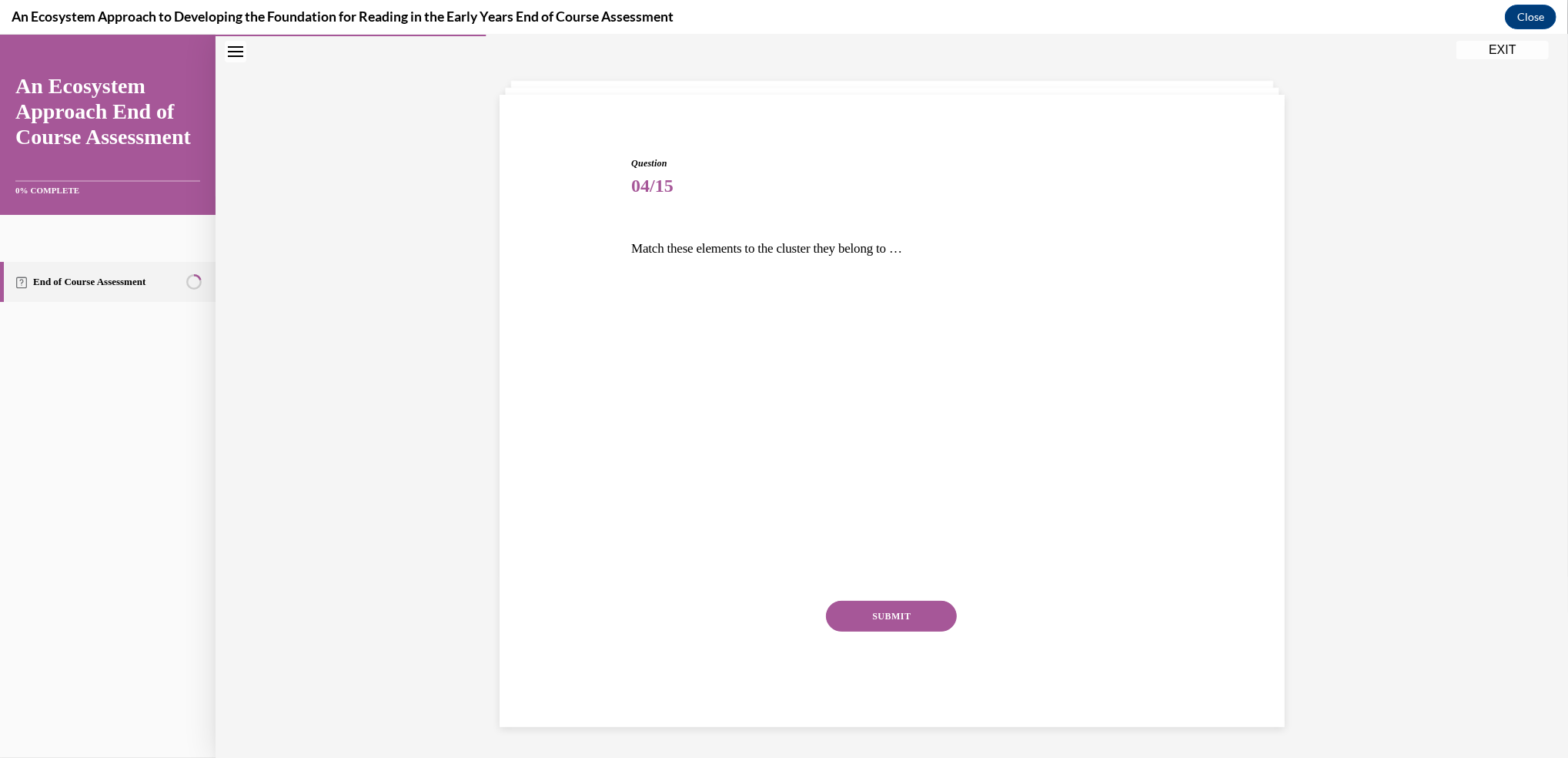
scroll to position [57, 0]
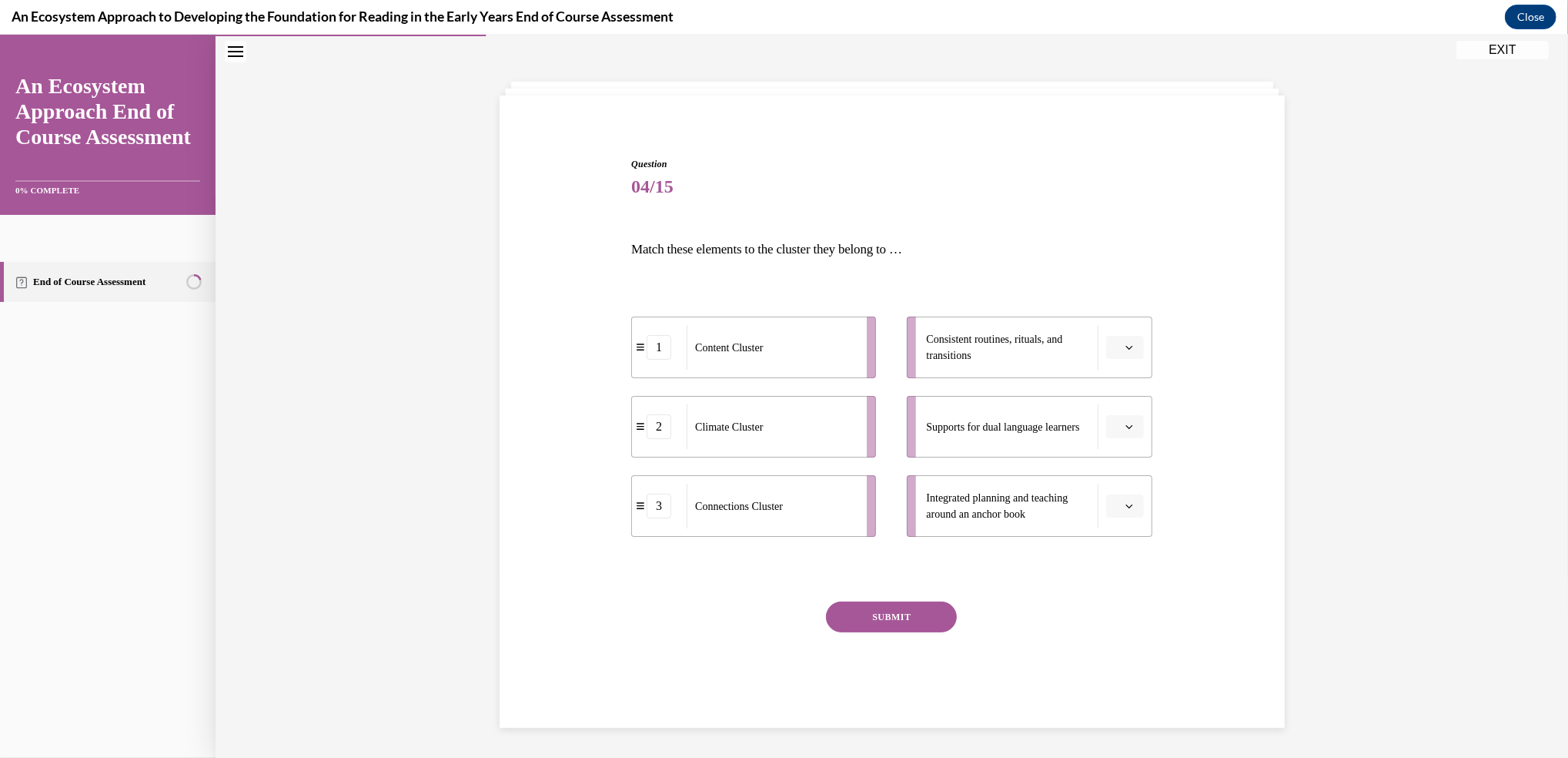
click at [1124, 509] on span "button" at bounding box center [1129, 506] width 11 height 11
click at [1116, 575] on div "1" at bounding box center [1115, 570] width 39 height 31
click at [1126, 423] on icon "button" at bounding box center [1129, 427] width 8 height 8
click at [1122, 487] on div "1" at bounding box center [1115, 491] width 39 height 31
click at [905, 619] on button "SUBMIT" at bounding box center [891, 617] width 131 height 31
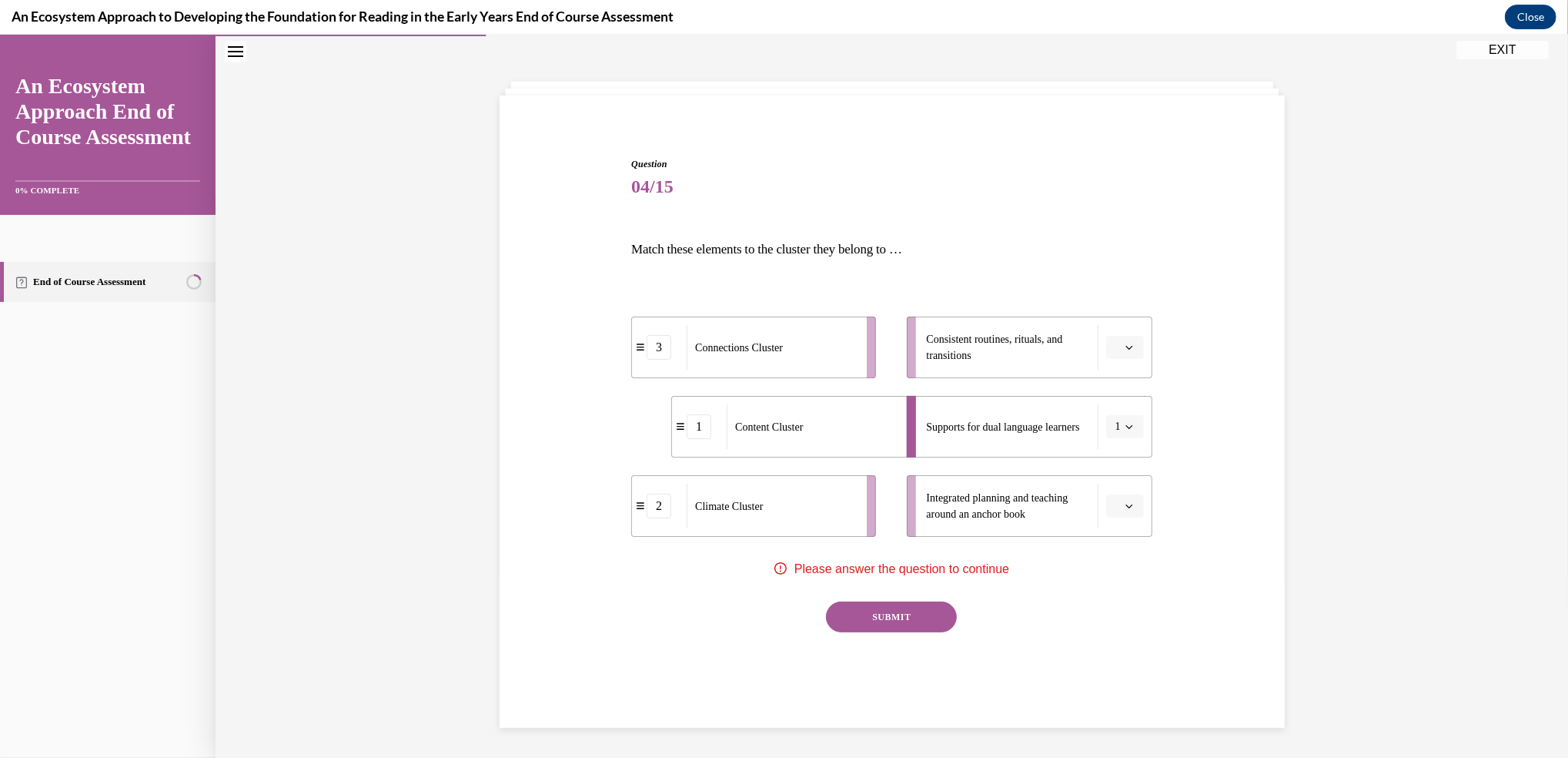
click at [1126, 343] on icon "button" at bounding box center [1129, 347] width 8 height 8
click at [1110, 413] on span "1" at bounding box center [1111, 412] width 5 height 13
click at [1126, 423] on icon "button" at bounding box center [1129, 427] width 8 height 8
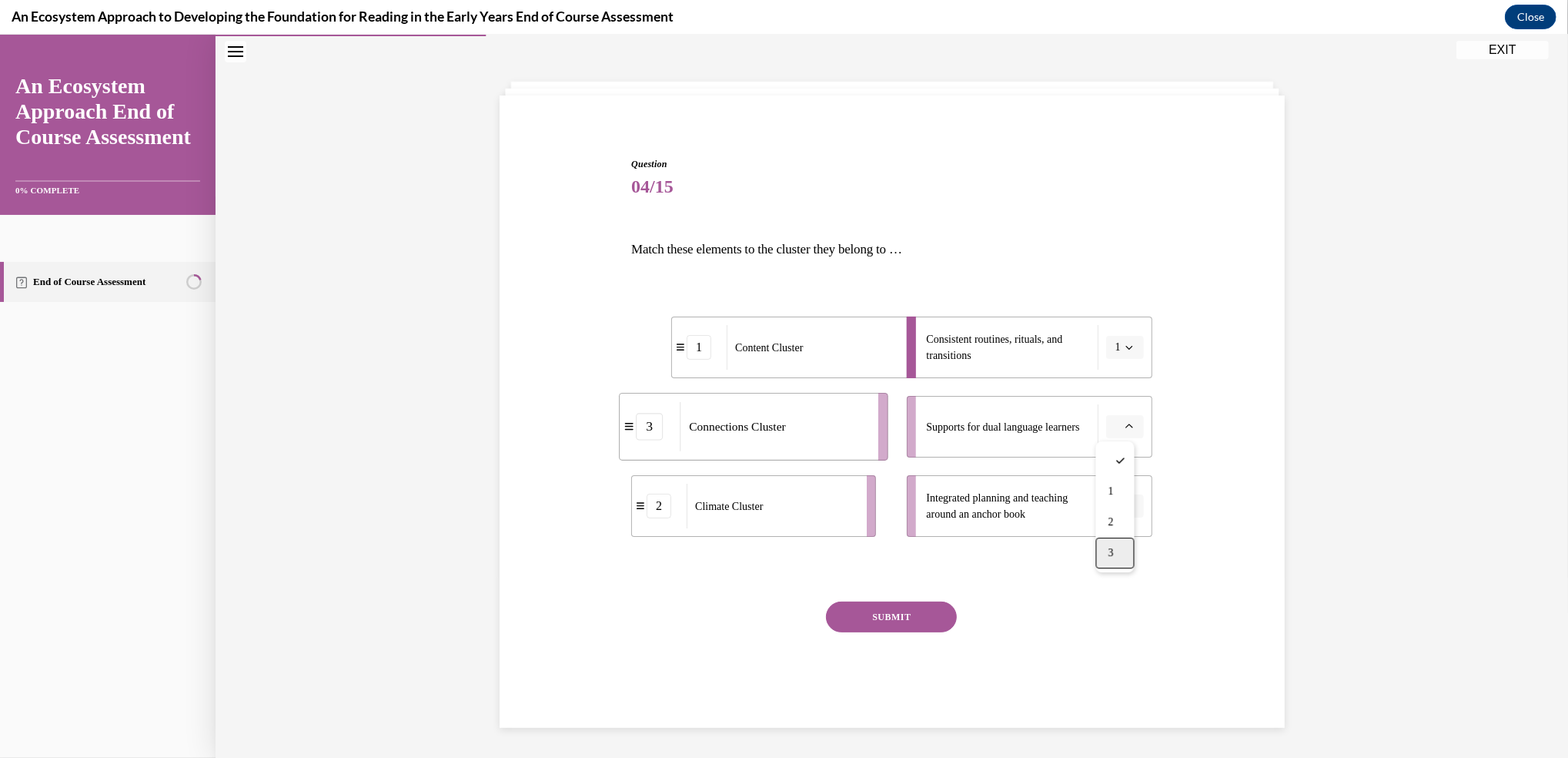
click at [1119, 549] on div "3" at bounding box center [1115, 553] width 39 height 31
click at [1126, 495] on button "button" at bounding box center [1125, 507] width 38 height 23
click at [1112, 607] on span "2" at bounding box center [1111, 602] width 5 height 13
click at [882, 613] on button "SUBMIT" at bounding box center [891, 617] width 131 height 31
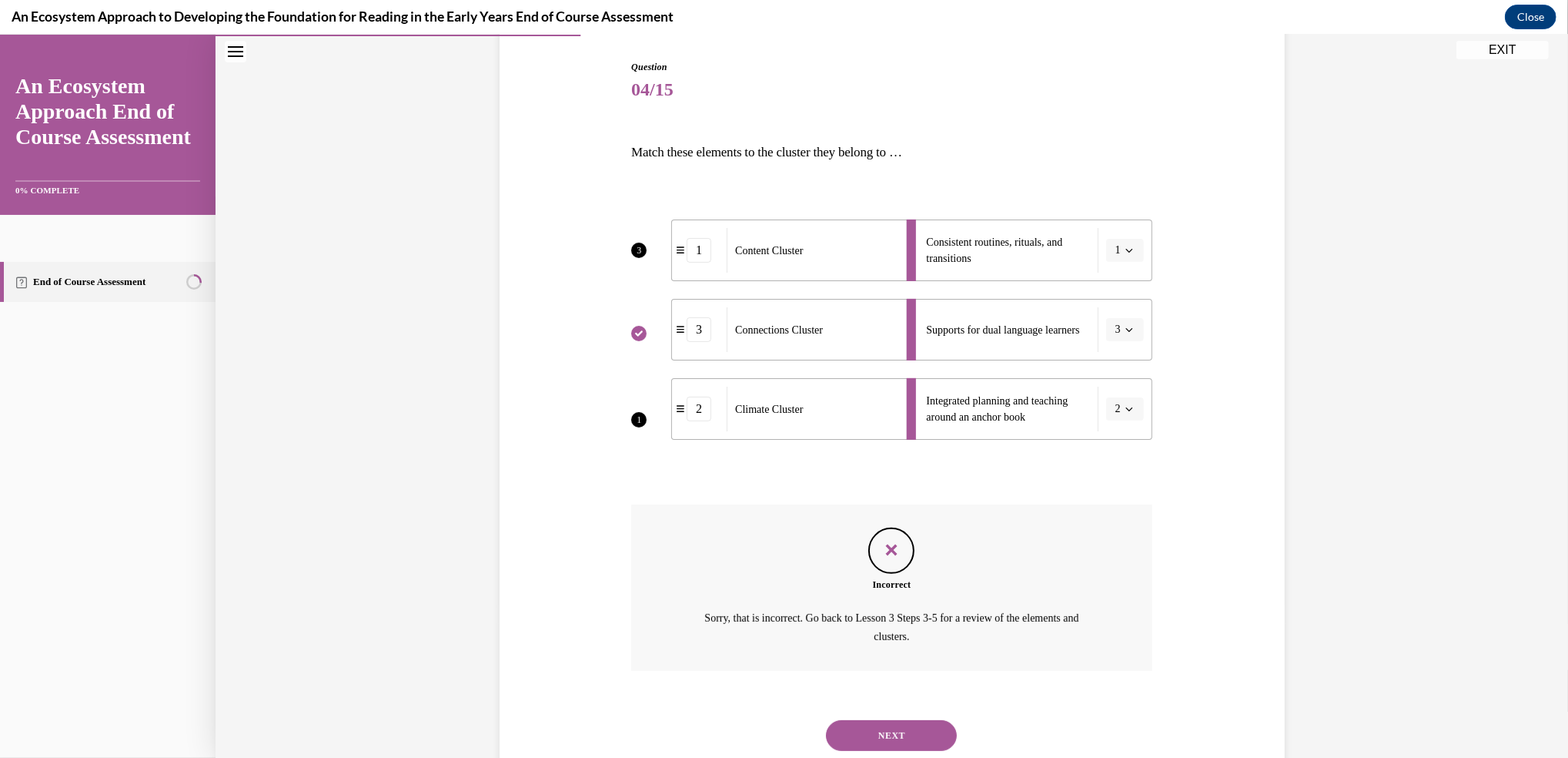
scroll to position [200, 0]
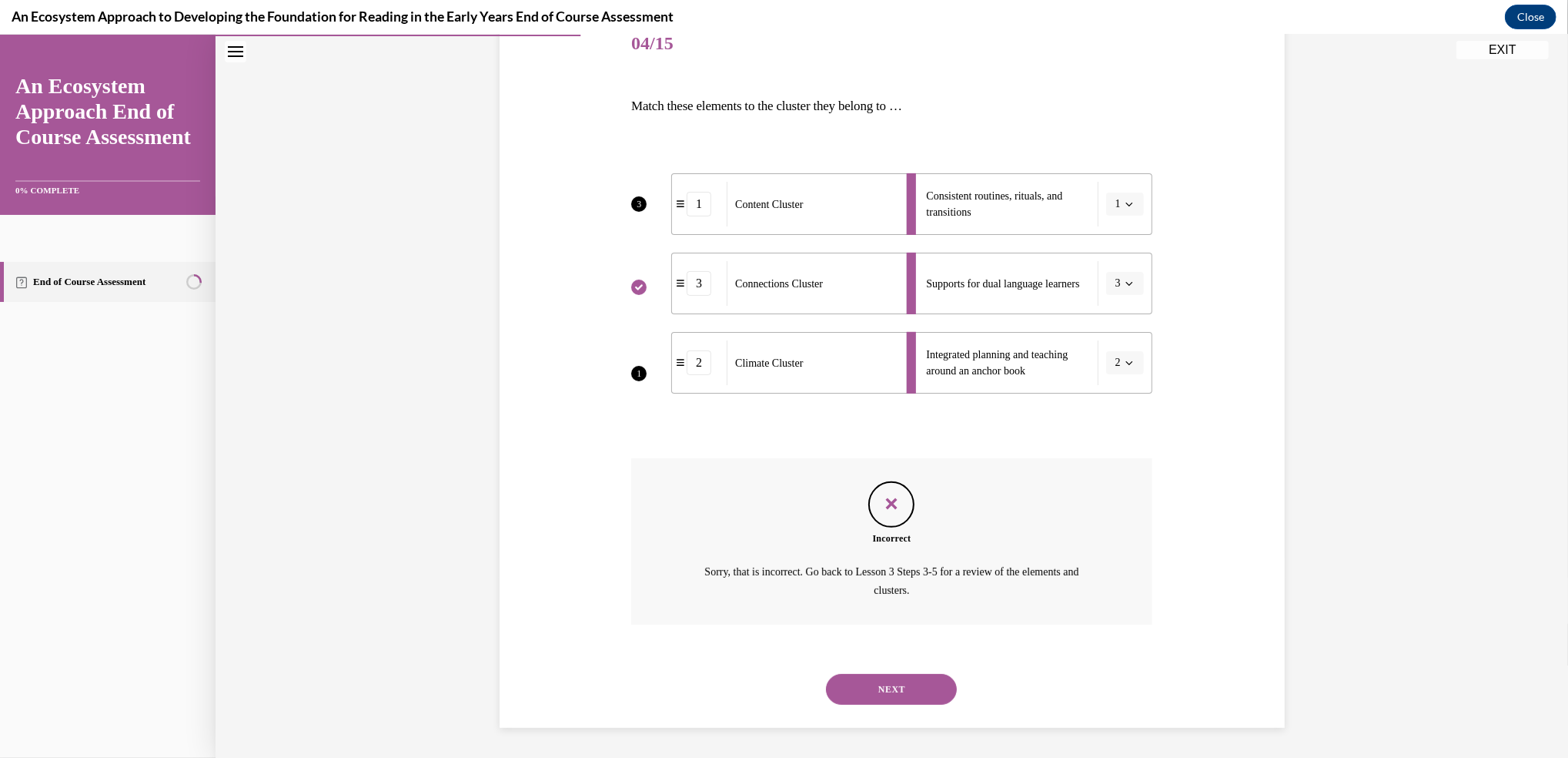
click at [854, 683] on button "NEXT" at bounding box center [891, 689] width 131 height 31
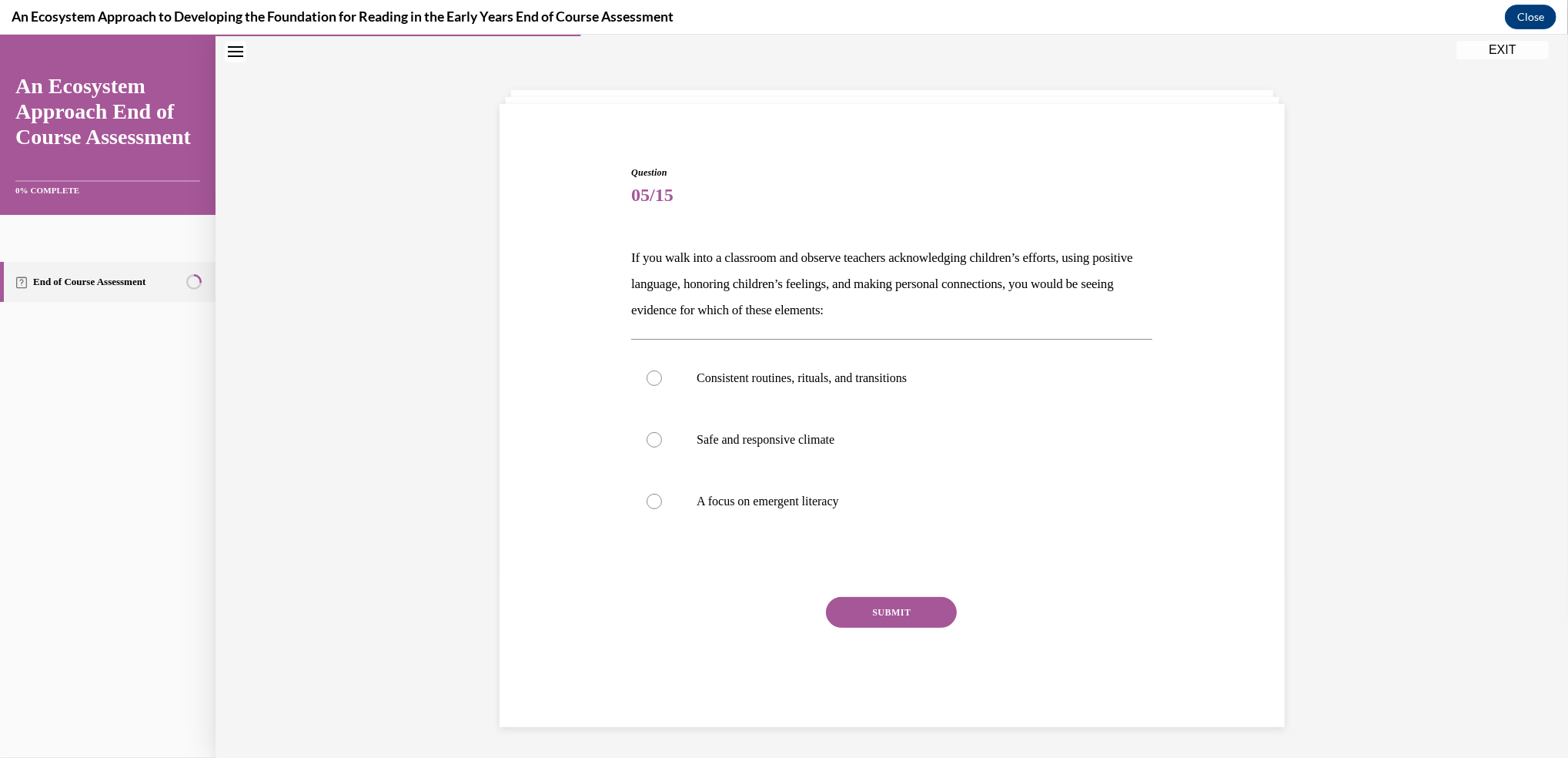
scroll to position [48, 0]
click at [643, 451] on label "Safe and responsive climate" at bounding box center [891, 440] width 521 height 62
click at [646, 448] on input "Safe and responsive climate" at bounding box center [653, 440] width 15 height 15
radio input "true"
click at [867, 613] on button "SUBMIT" at bounding box center [891, 613] width 131 height 31
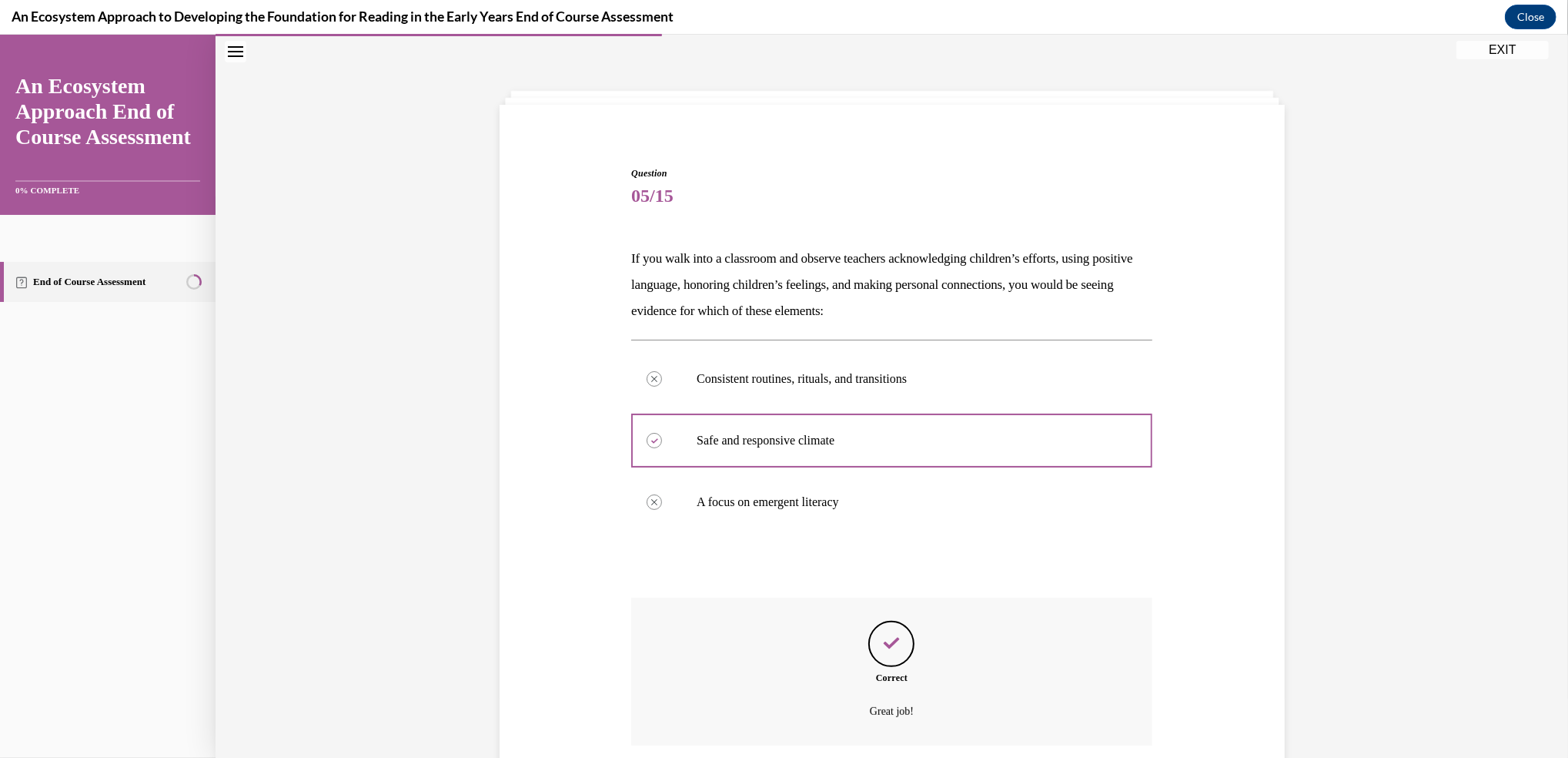
scroll to position [168, 0]
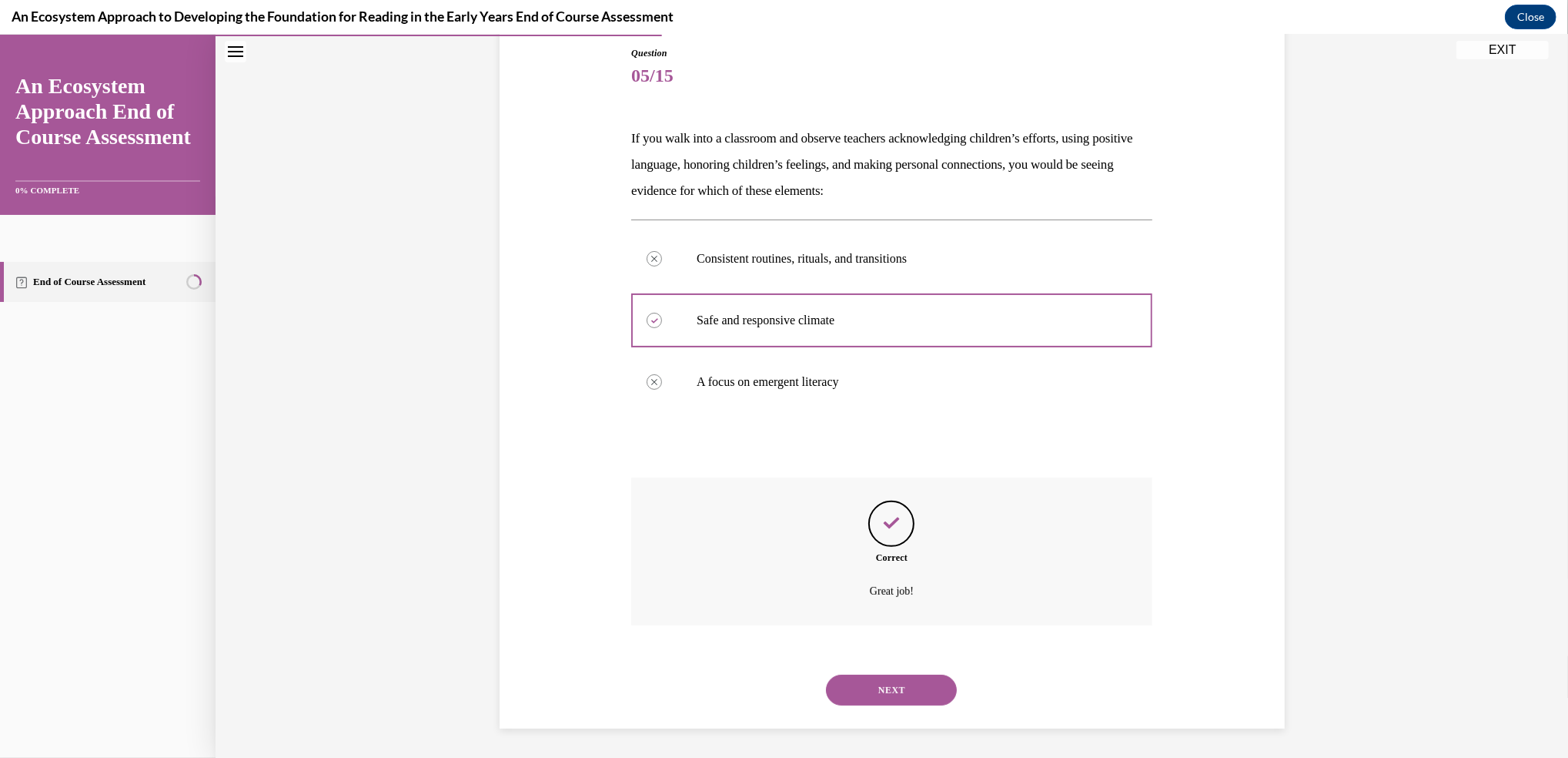
click at [885, 700] on button "NEXT" at bounding box center [891, 690] width 131 height 31
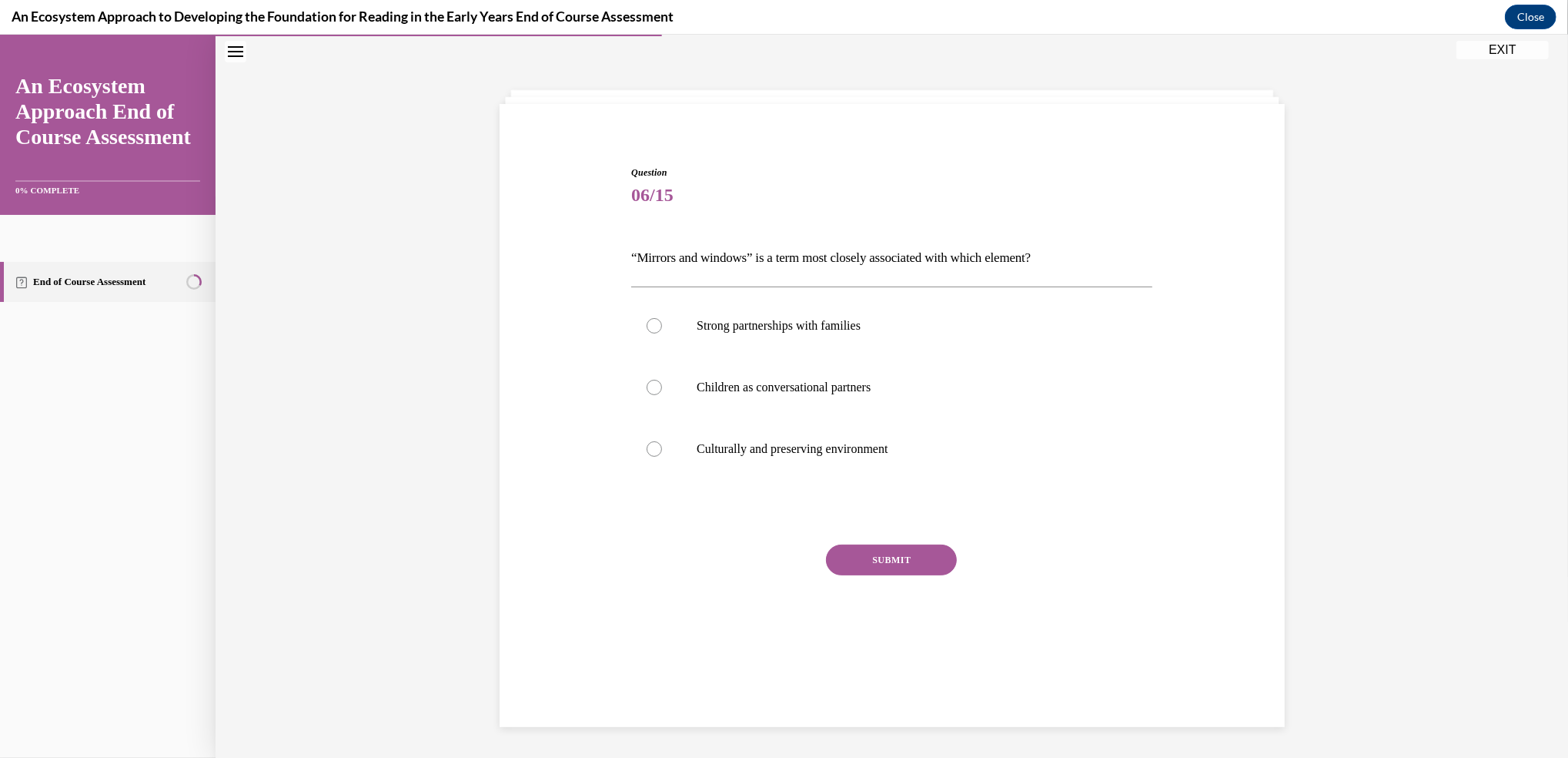
scroll to position [48, 0]
click at [646, 445] on div at bounding box center [653, 449] width 15 height 15
click at [646, 445] on input "Culturally and preserving environment" at bounding box center [653, 449] width 15 height 15
radio input "true"
click at [875, 549] on button "SUBMIT" at bounding box center [891, 560] width 131 height 31
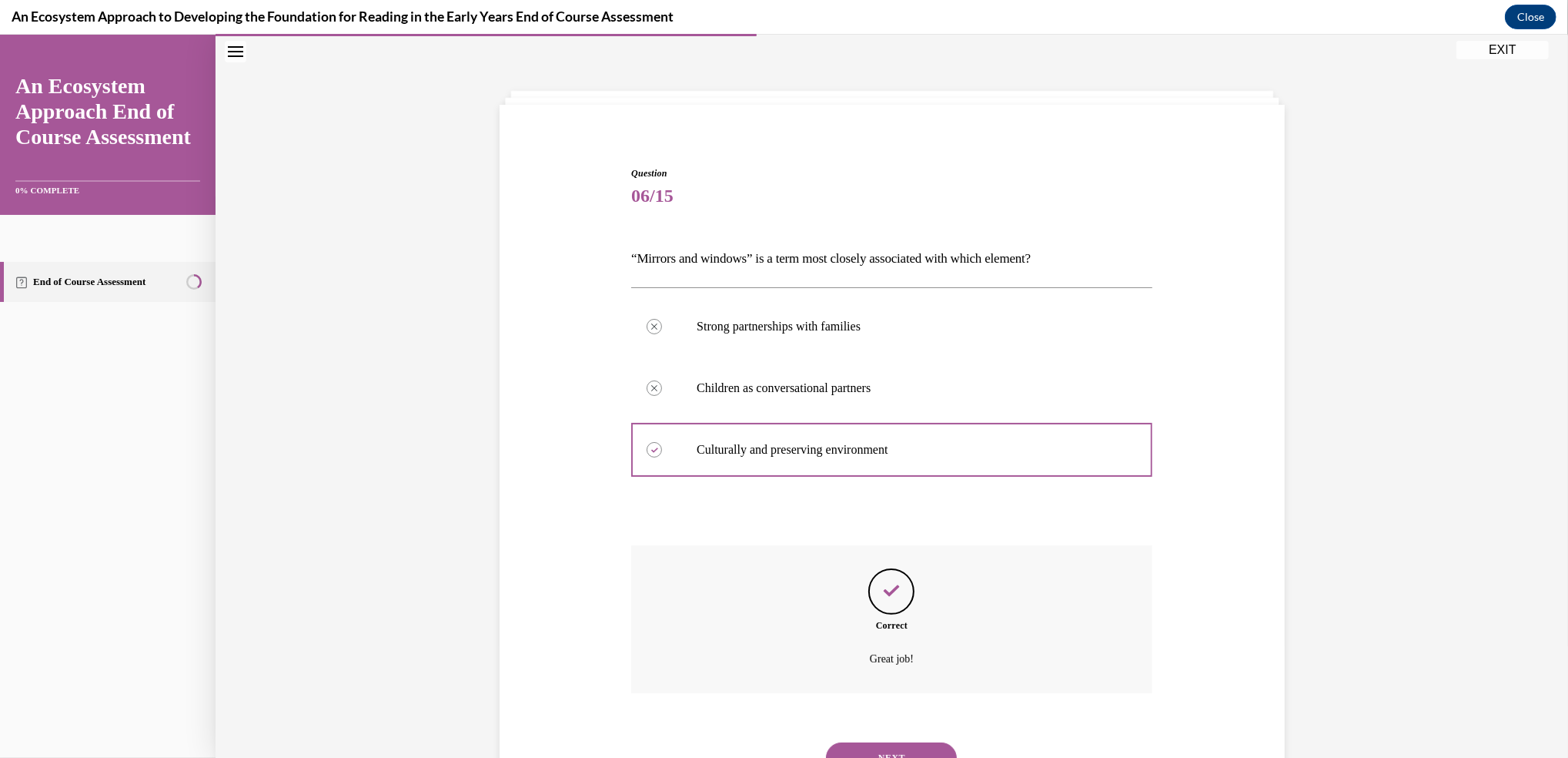
scroll to position [116, 0]
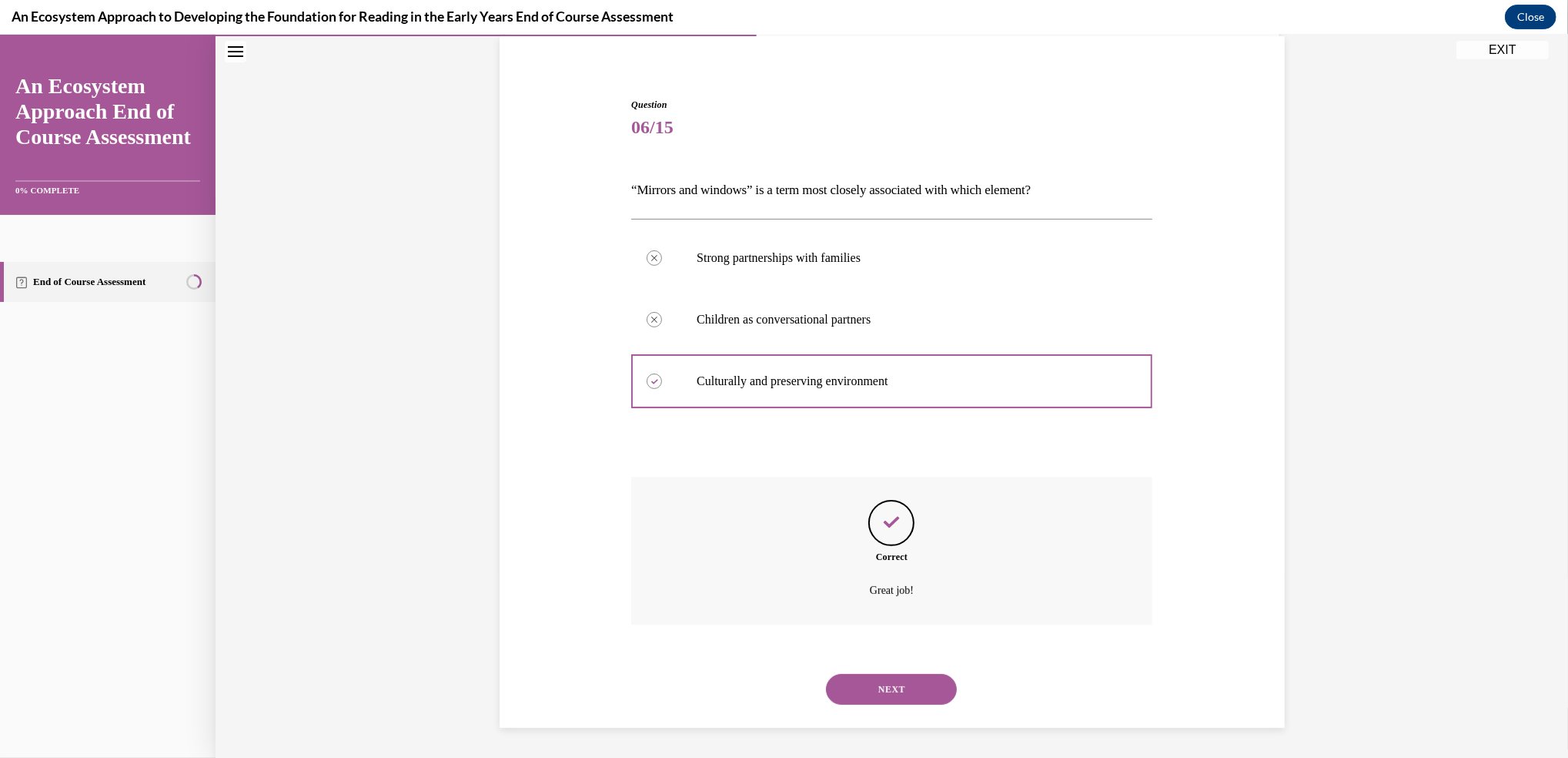
click at [901, 675] on button "NEXT" at bounding box center [891, 689] width 131 height 31
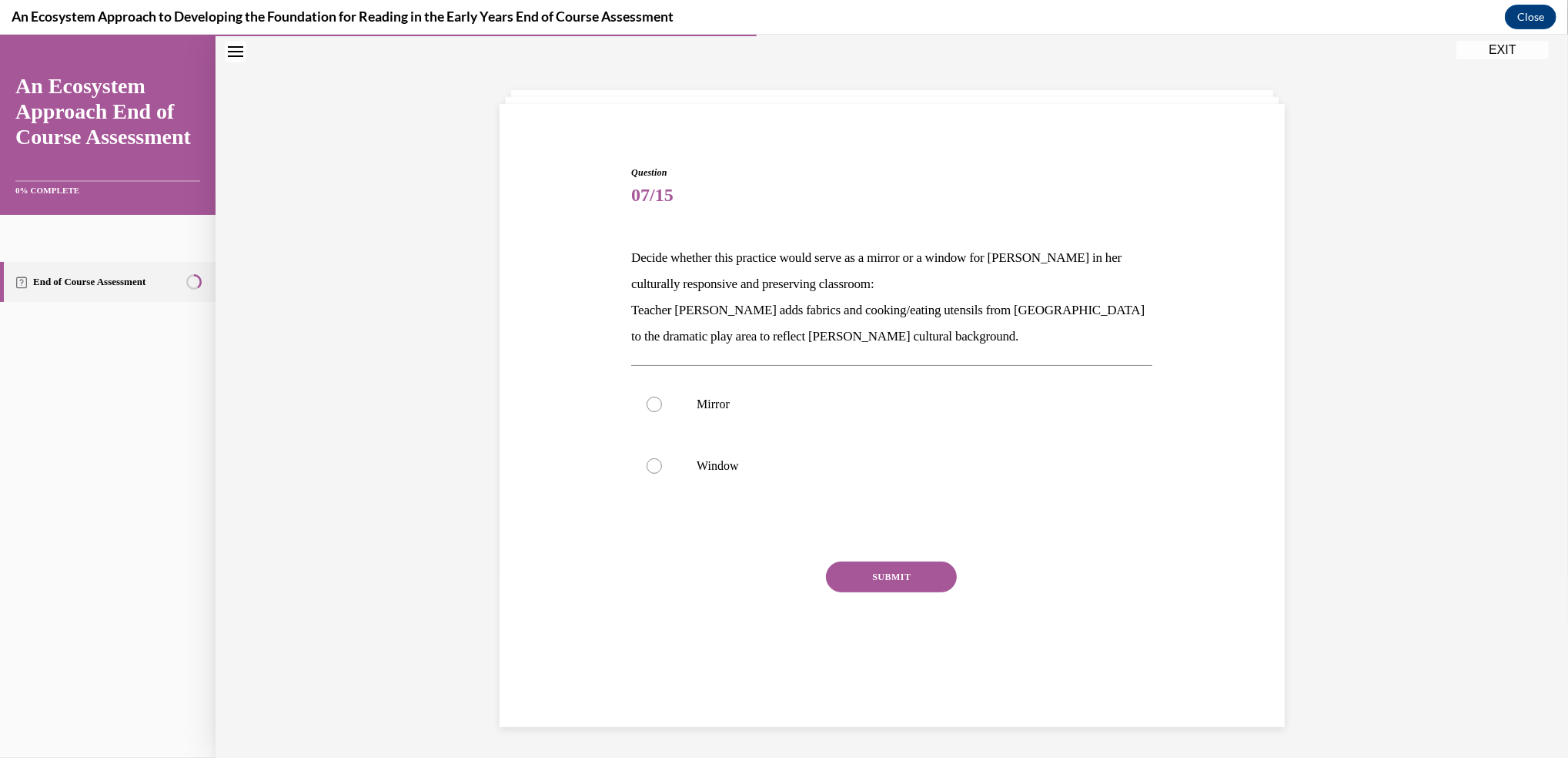
scroll to position [48, 0]
click at [646, 398] on div at bounding box center [653, 404] width 15 height 15
click at [646, 398] on input "Mirror" at bounding box center [653, 404] width 15 height 15
radio input "true"
click at [854, 576] on button "SUBMIT" at bounding box center [891, 577] width 131 height 31
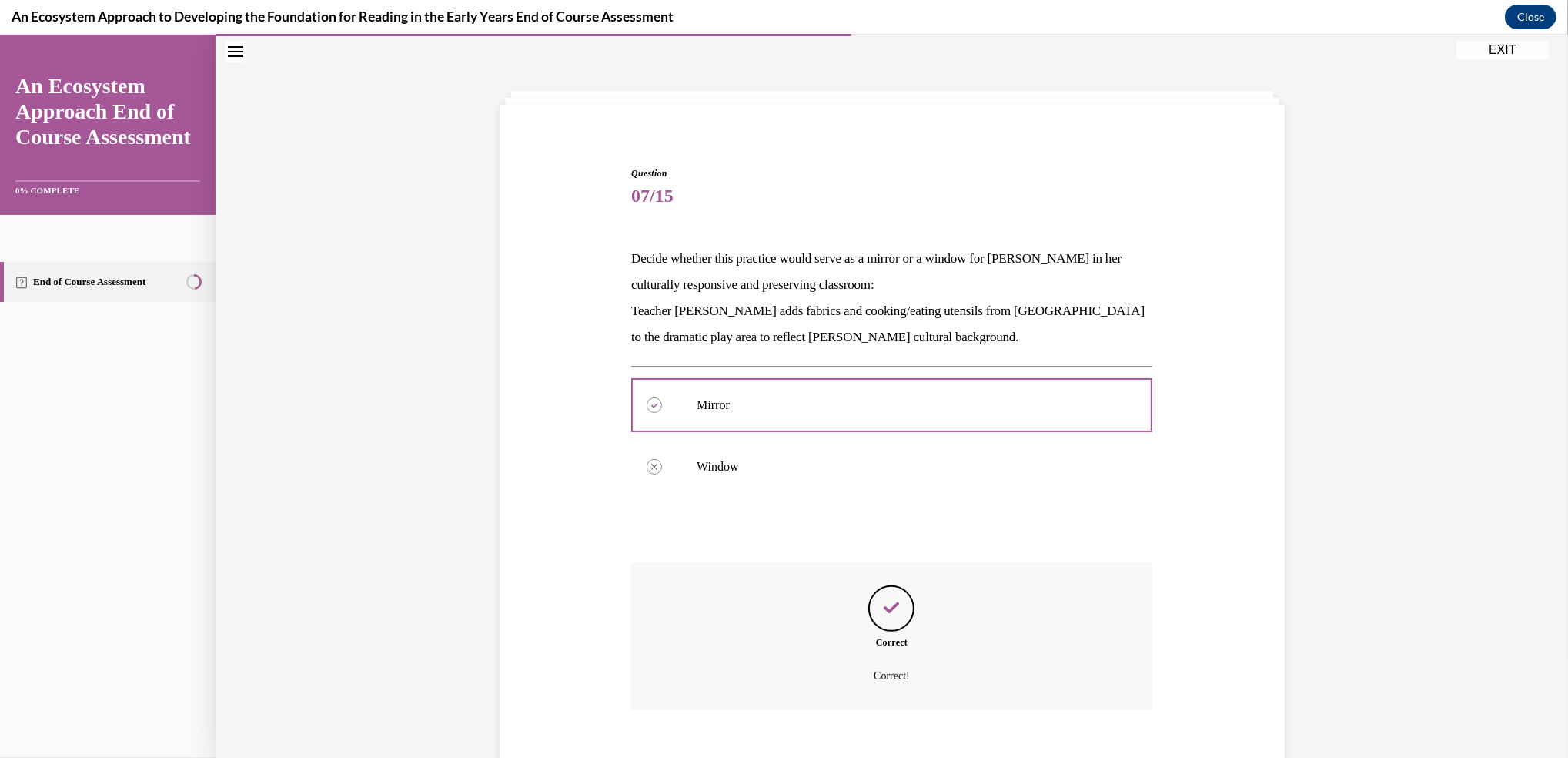
scroll to position [132, 0]
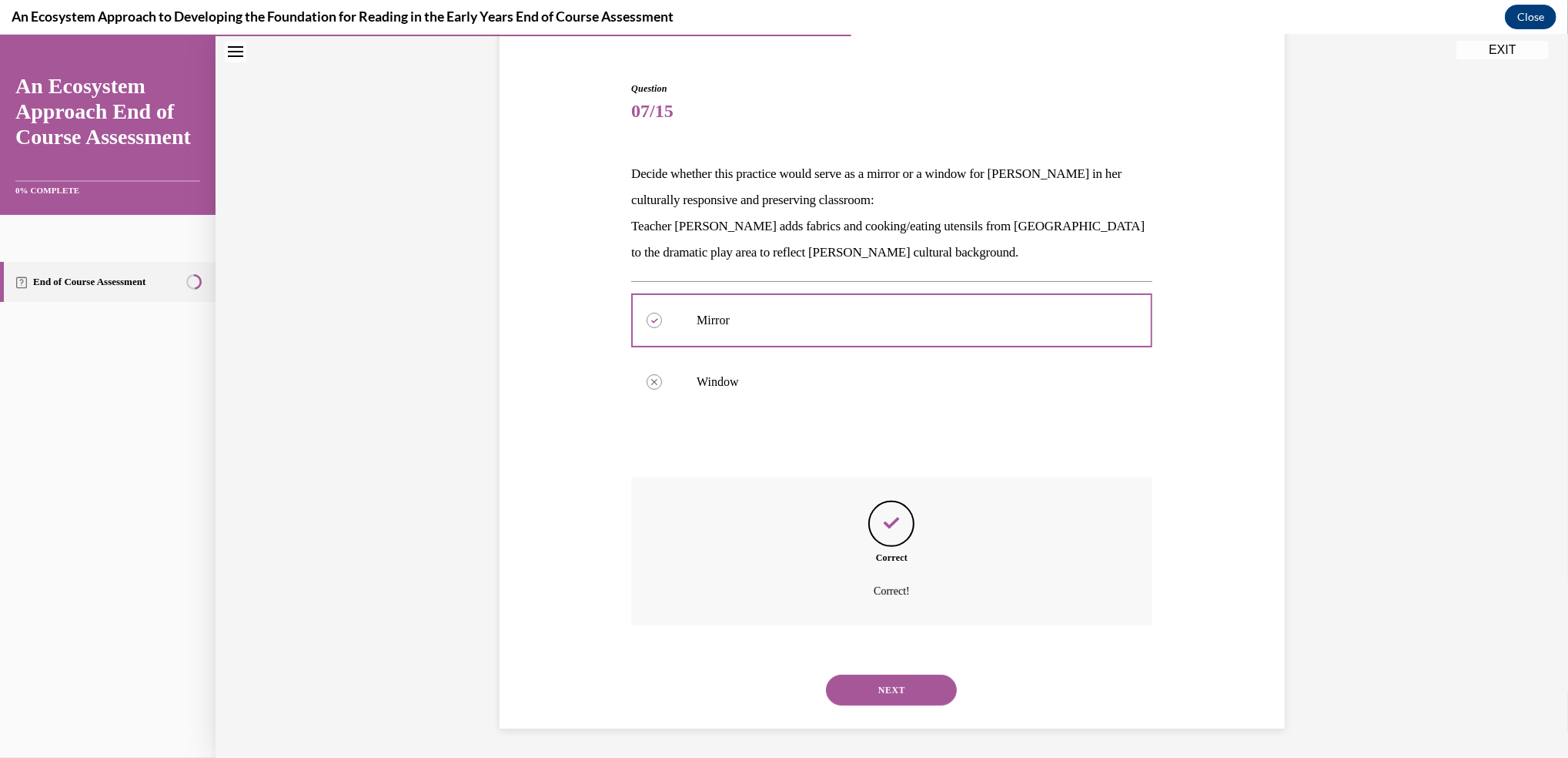
click at [902, 682] on button "NEXT" at bounding box center [891, 690] width 131 height 31
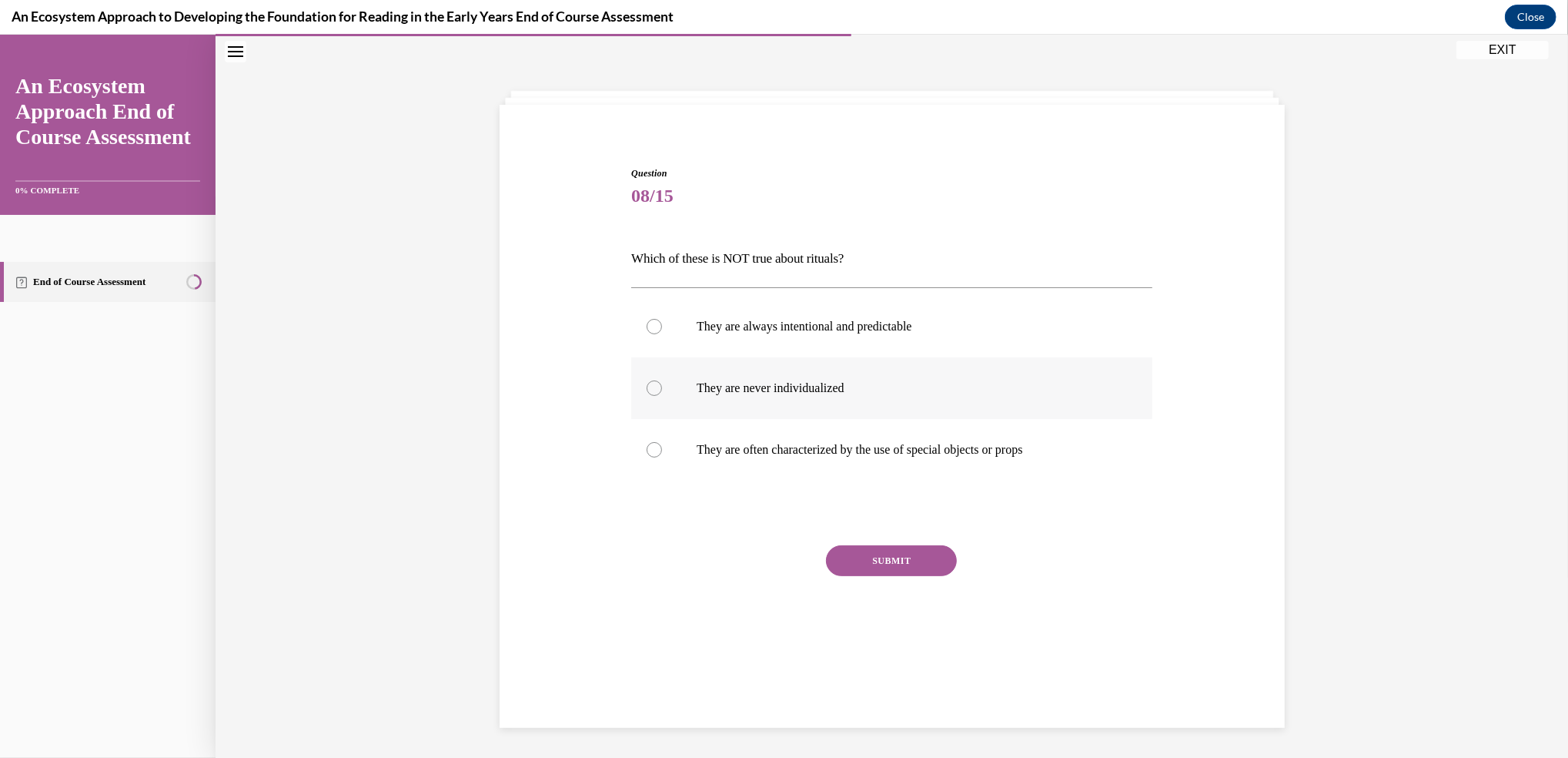
click at [646, 385] on div at bounding box center [653, 388] width 15 height 15
click at [646, 385] on input "They are never individualized" at bounding box center [653, 388] width 15 height 15
radio input "true"
click at [889, 565] on button "SUBMIT" at bounding box center [891, 560] width 131 height 31
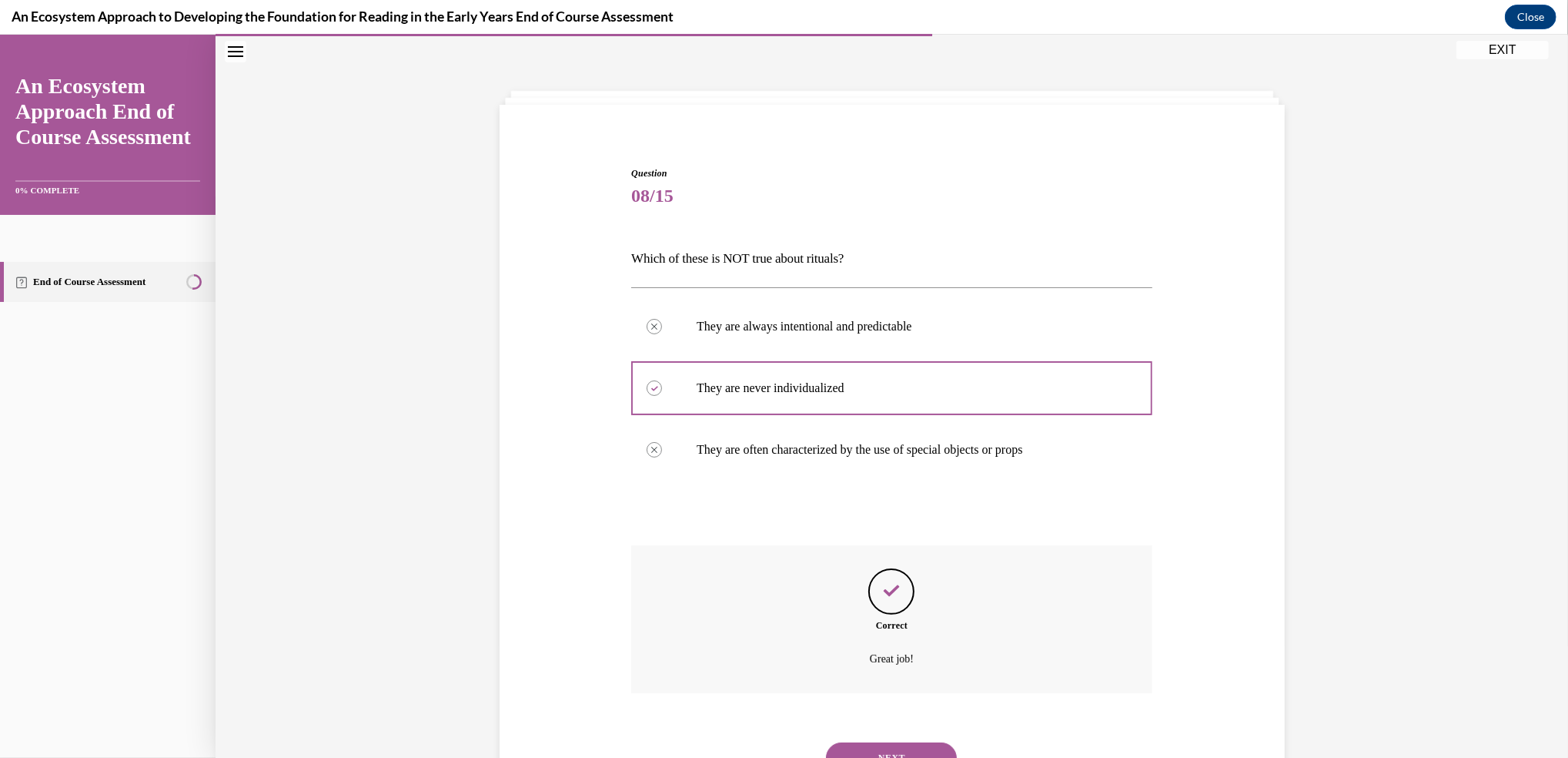
scroll to position [116, 0]
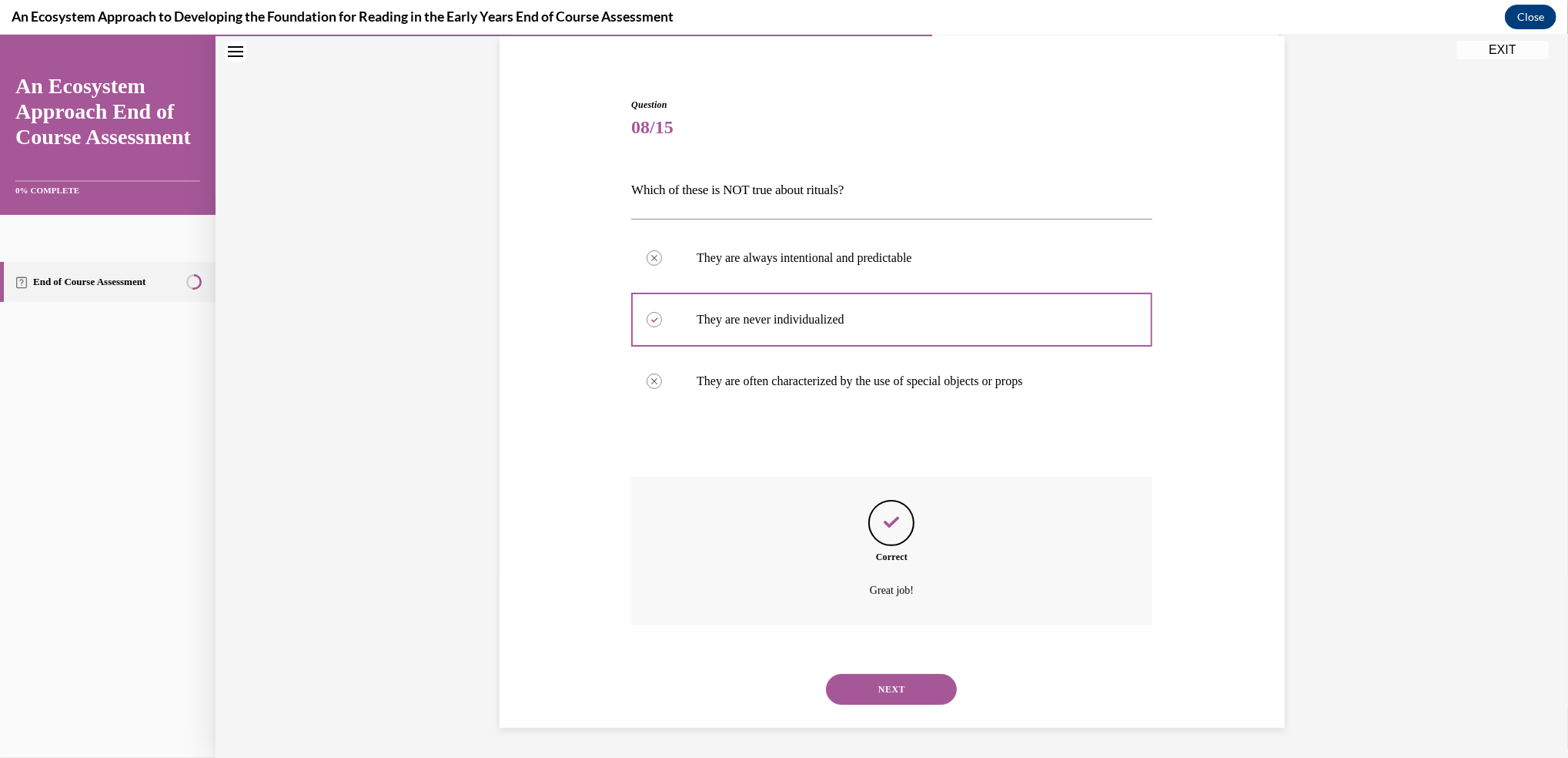
click at [890, 680] on button "NEXT" at bounding box center [891, 689] width 131 height 31
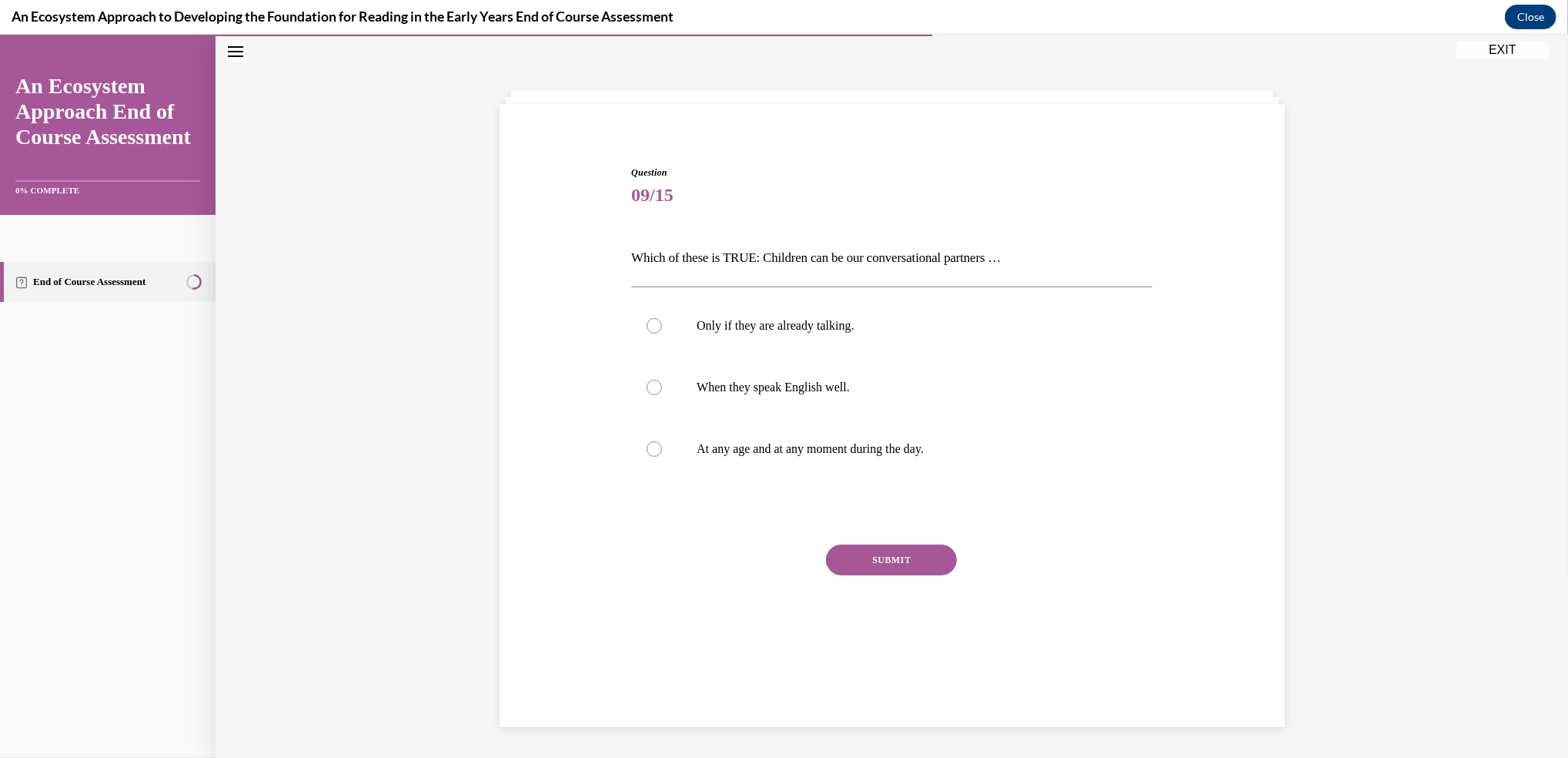
scroll to position [48, 0]
click at [651, 448] on div at bounding box center [653, 449] width 15 height 15
click at [651, 448] on input "At any age and at any moment during the day." at bounding box center [653, 449] width 15 height 15
radio input "true"
click at [883, 559] on button "SUBMIT" at bounding box center [891, 560] width 131 height 31
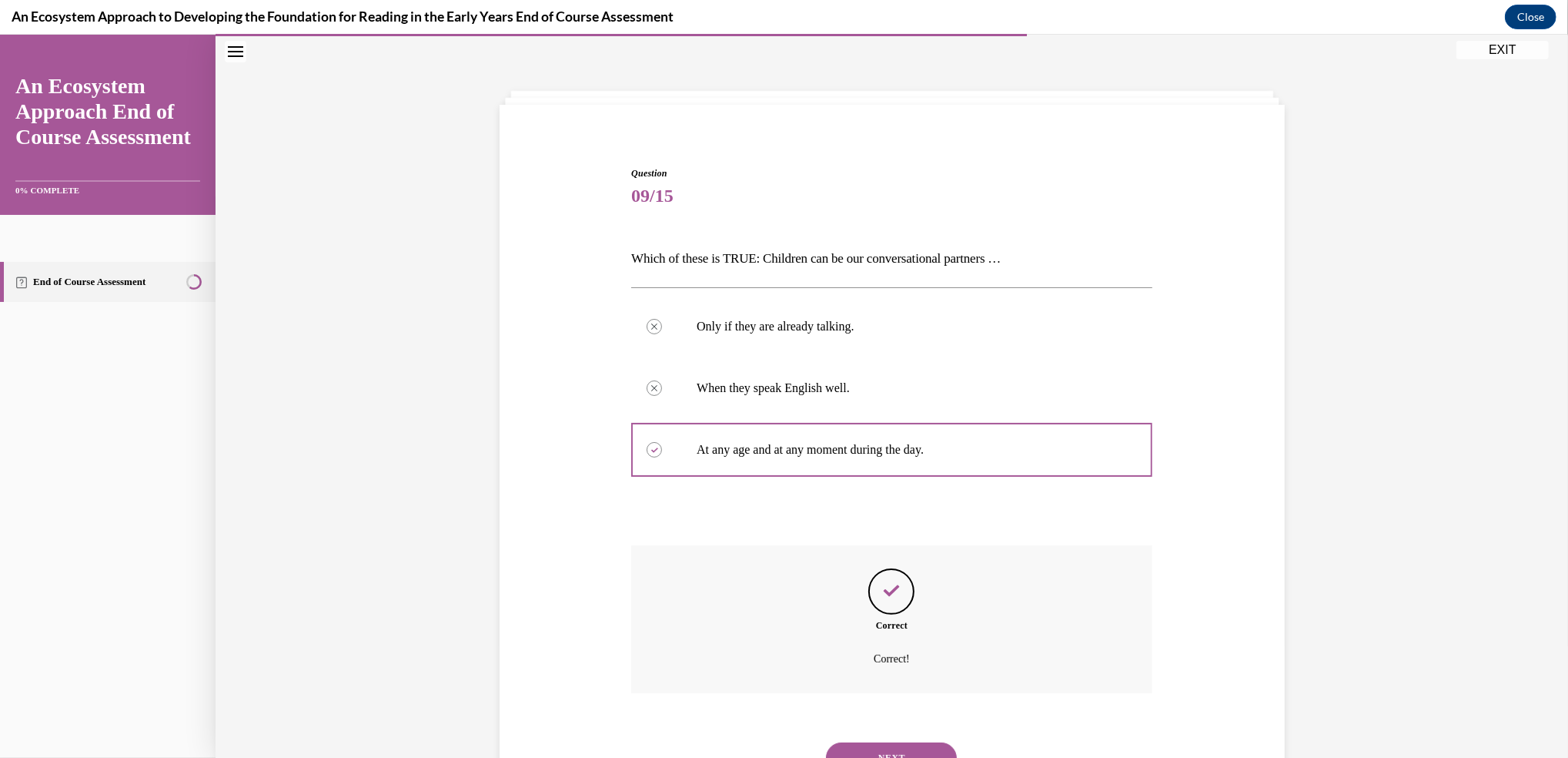
scroll to position [116, 0]
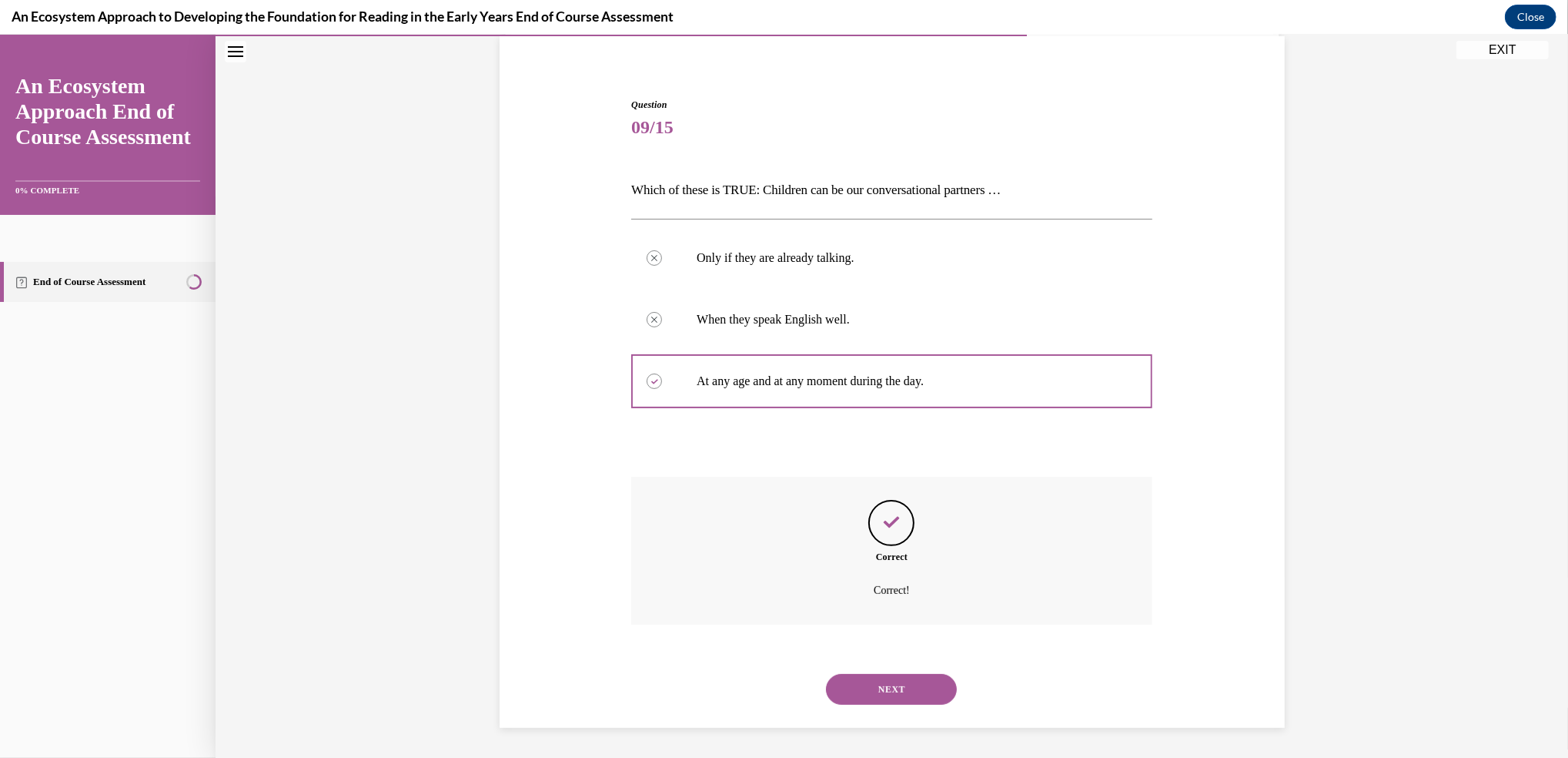
click at [874, 688] on button "NEXT" at bounding box center [891, 689] width 131 height 31
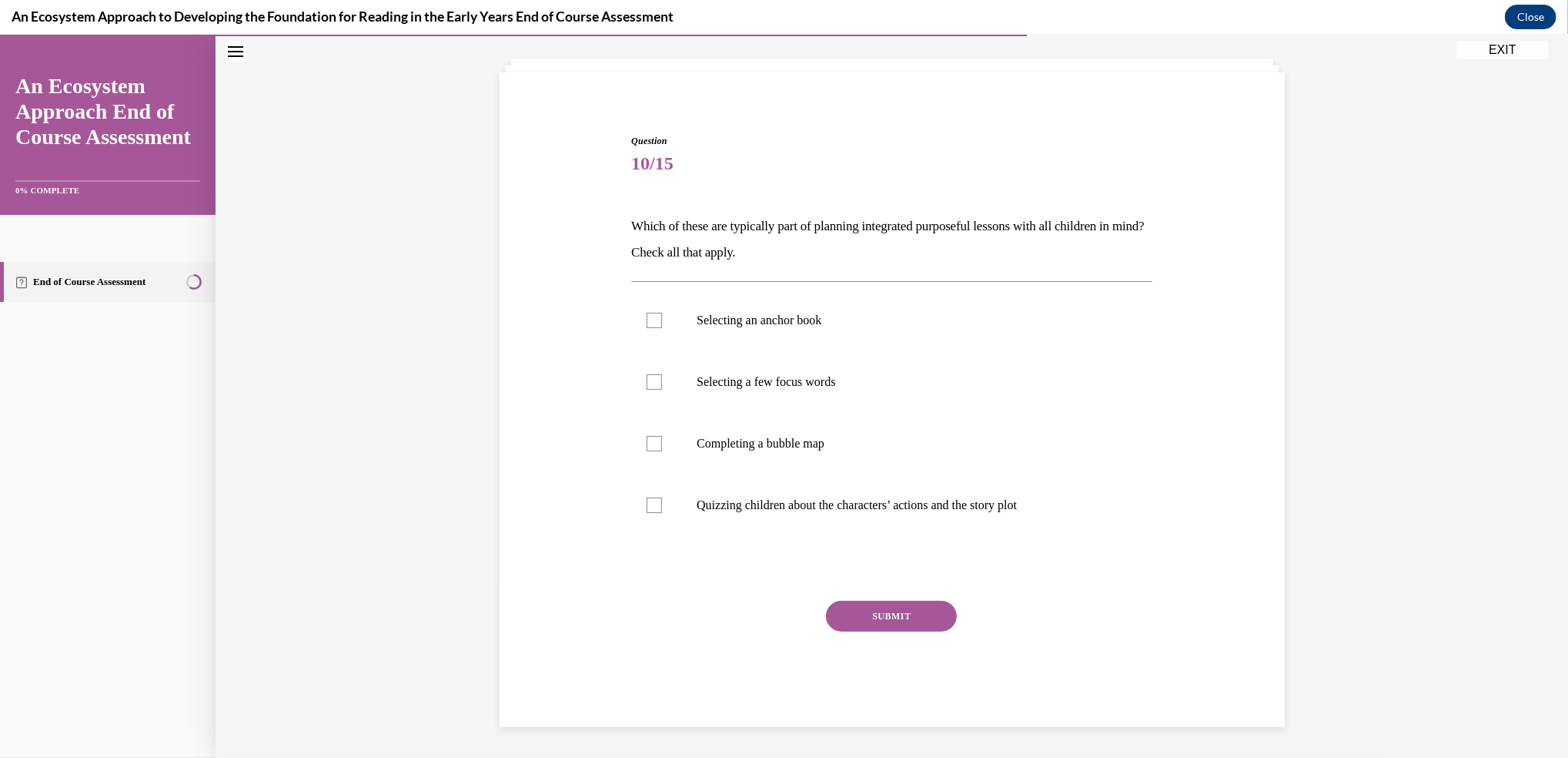
scroll to position [79, 0]
click at [648, 313] on div at bounding box center [653, 321] width 15 height 15
click at [648, 313] on input "Selecting an anchor book" at bounding box center [653, 321] width 15 height 15
checkbox input "true"
click at [653, 508] on div at bounding box center [653, 506] width 15 height 15
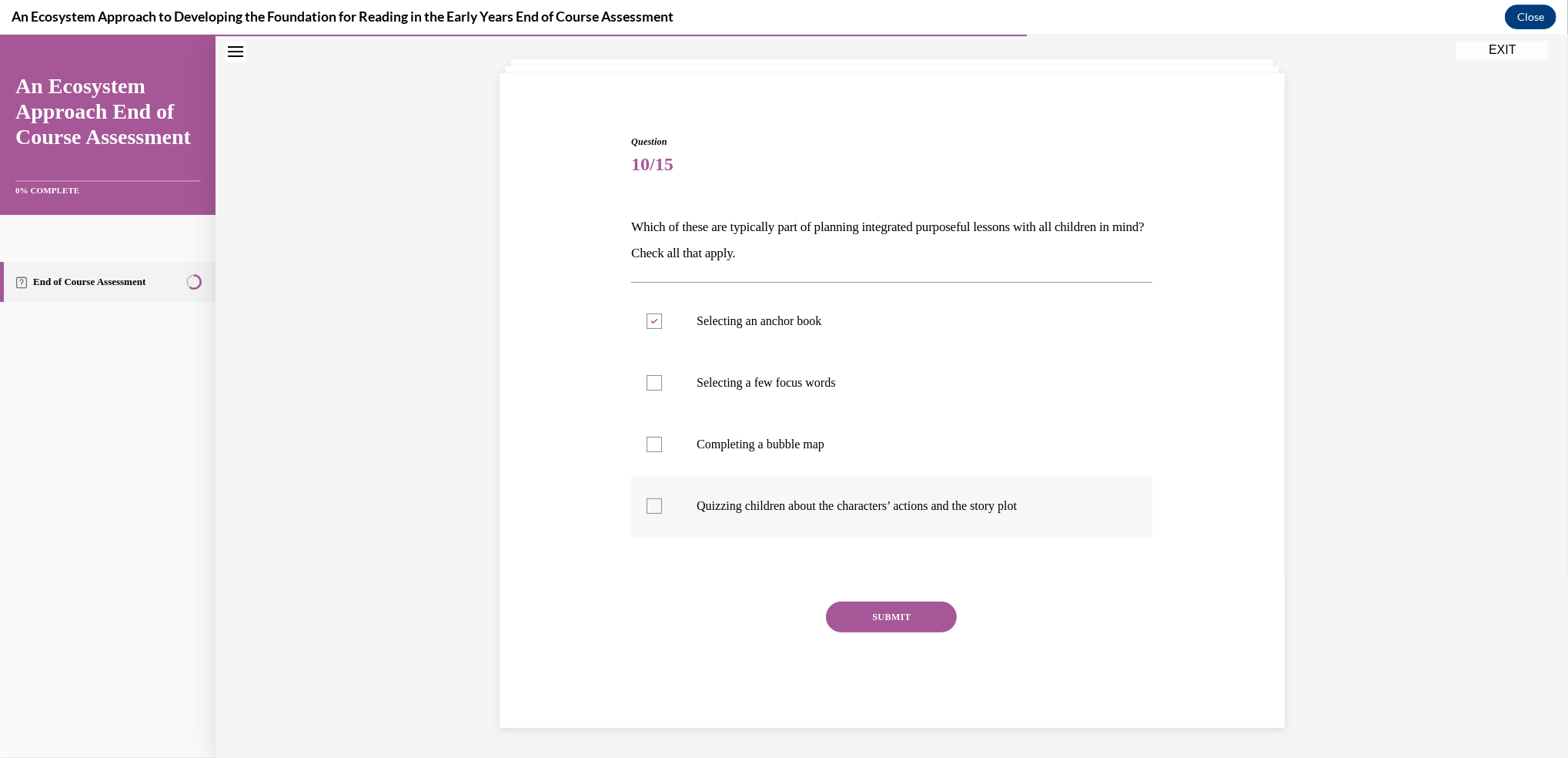
click at [653, 508] on input "Quizzing children about the characters’ actions and the story plot" at bounding box center [653, 506] width 15 height 15
checkbox input "true"
click at [646, 378] on div at bounding box center [653, 383] width 15 height 15
click at [646, 378] on input "Selecting a few focus words" at bounding box center [653, 383] width 15 height 15
checkbox input "true"
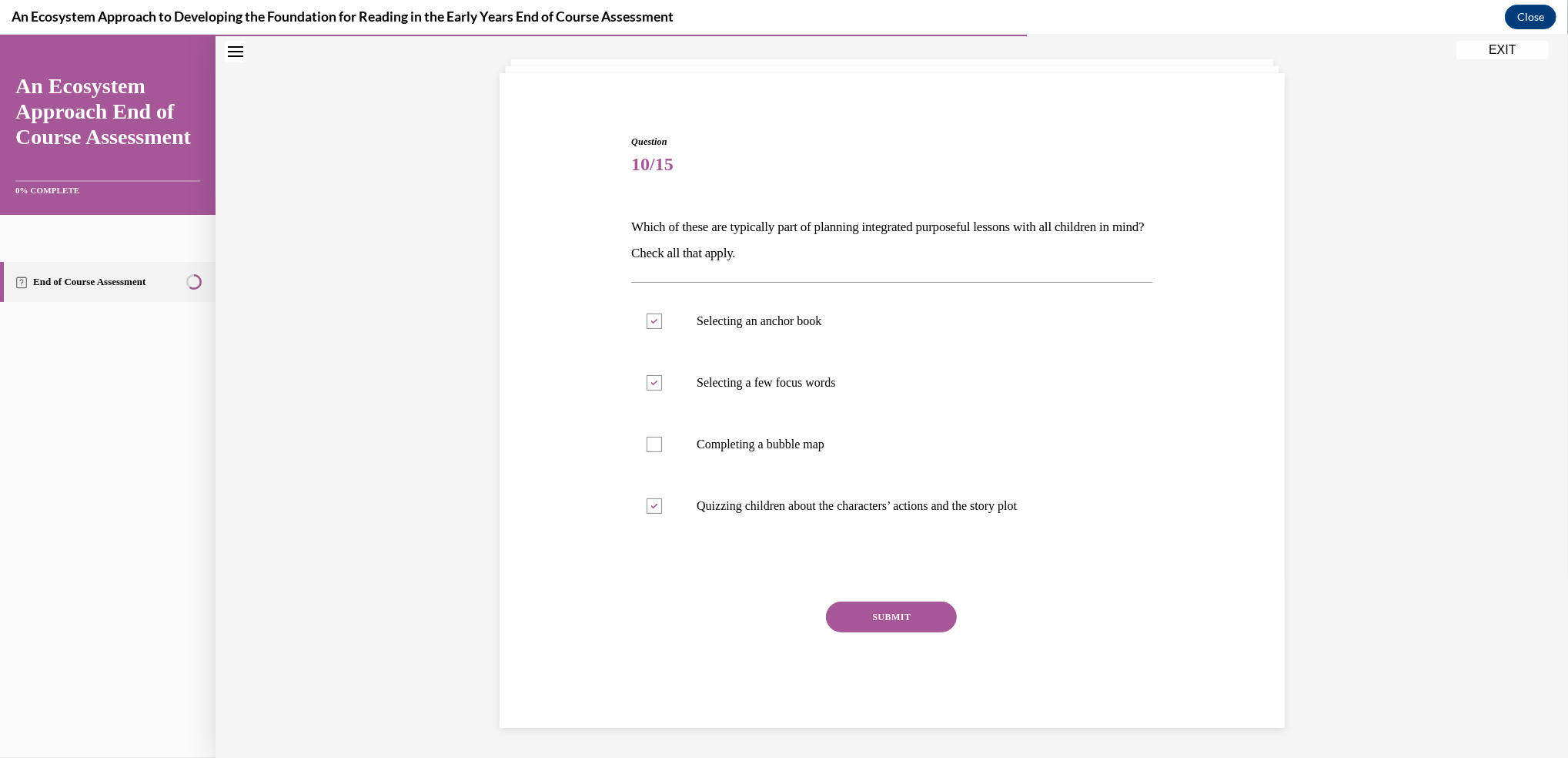
click at [867, 614] on button "SUBMIT" at bounding box center [891, 617] width 131 height 31
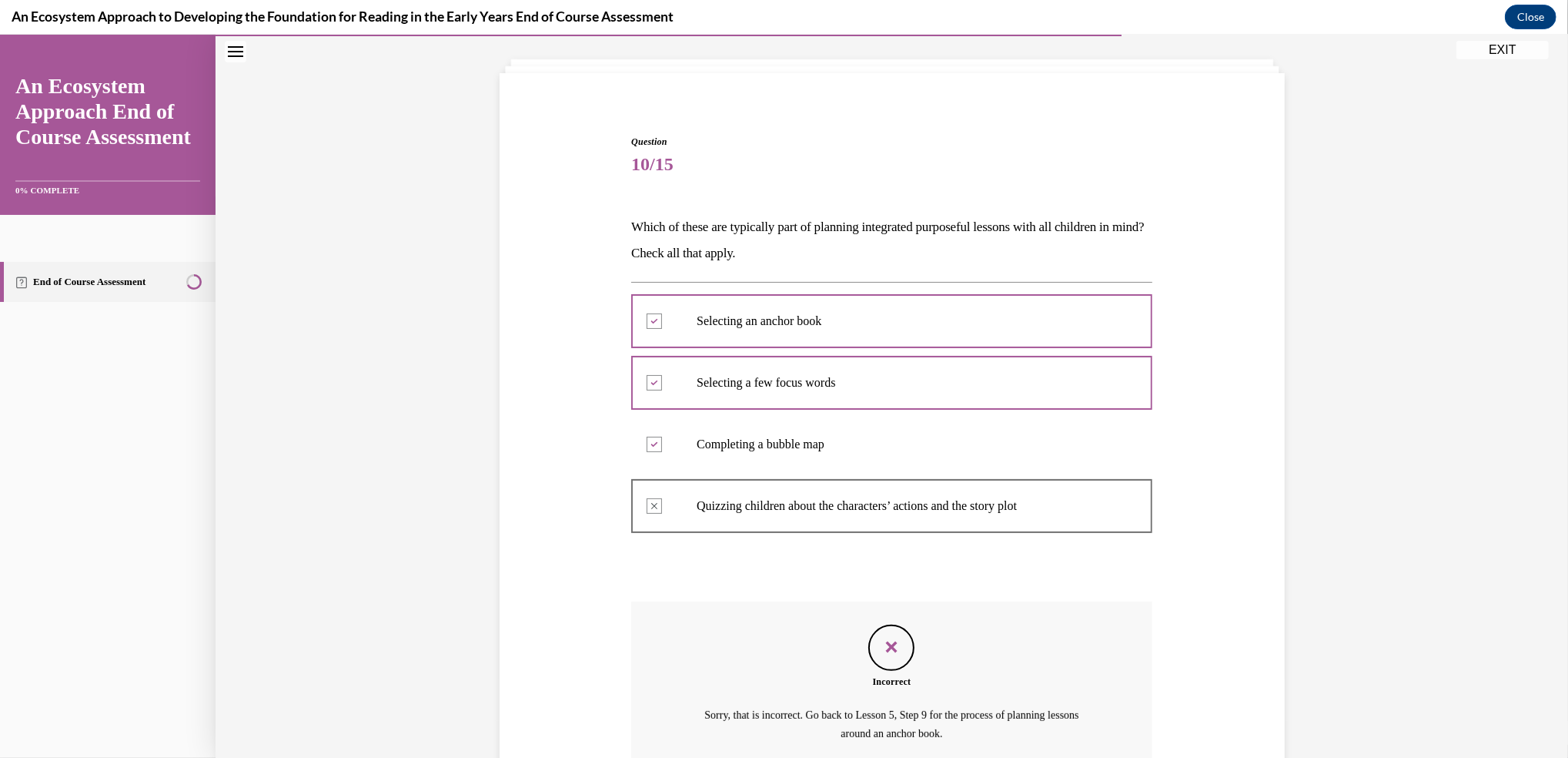
scroll to position [223, 0]
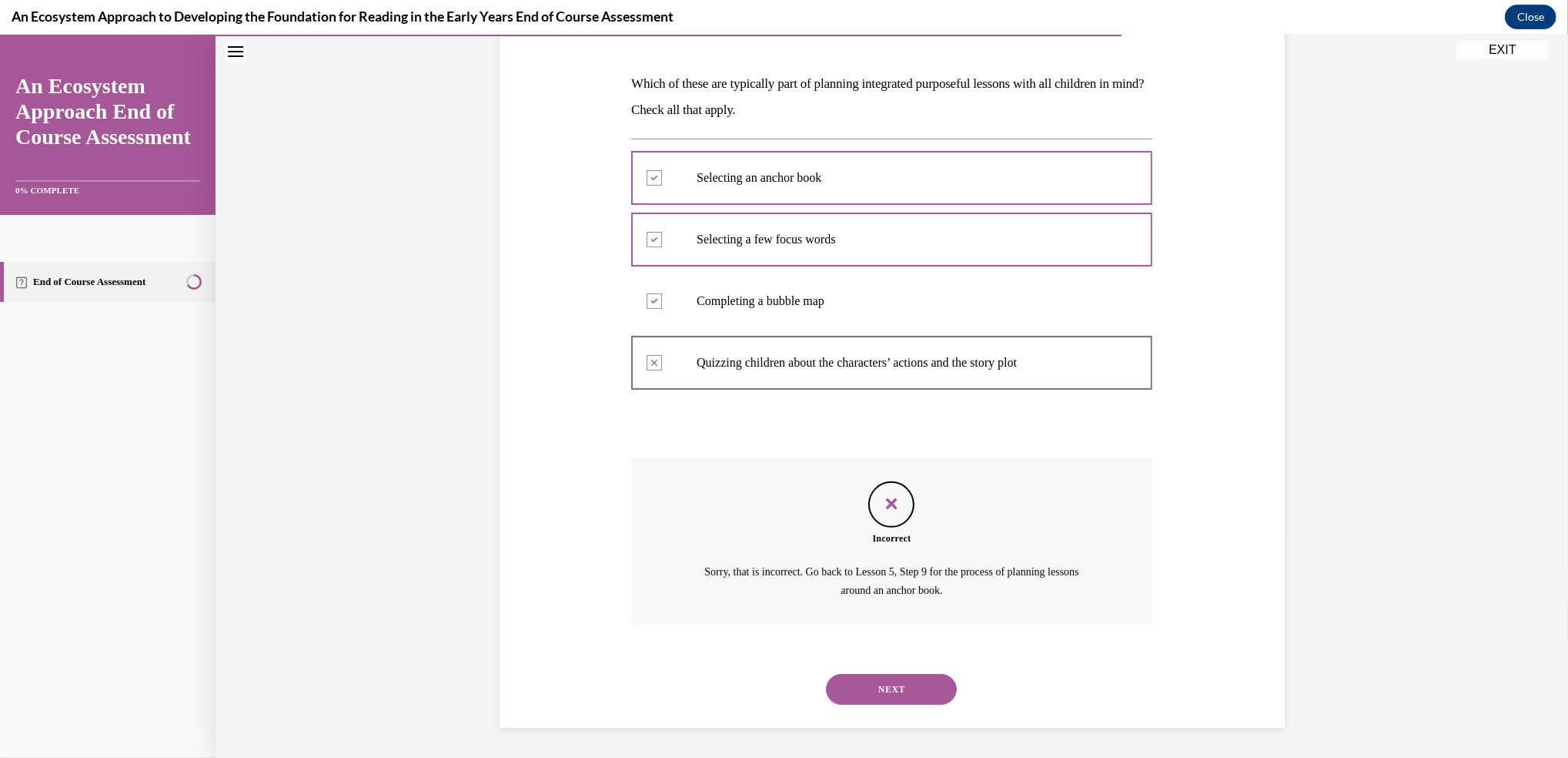
click at [866, 684] on button "NEXT" at bounding box center [891, 689] width 131 height 31
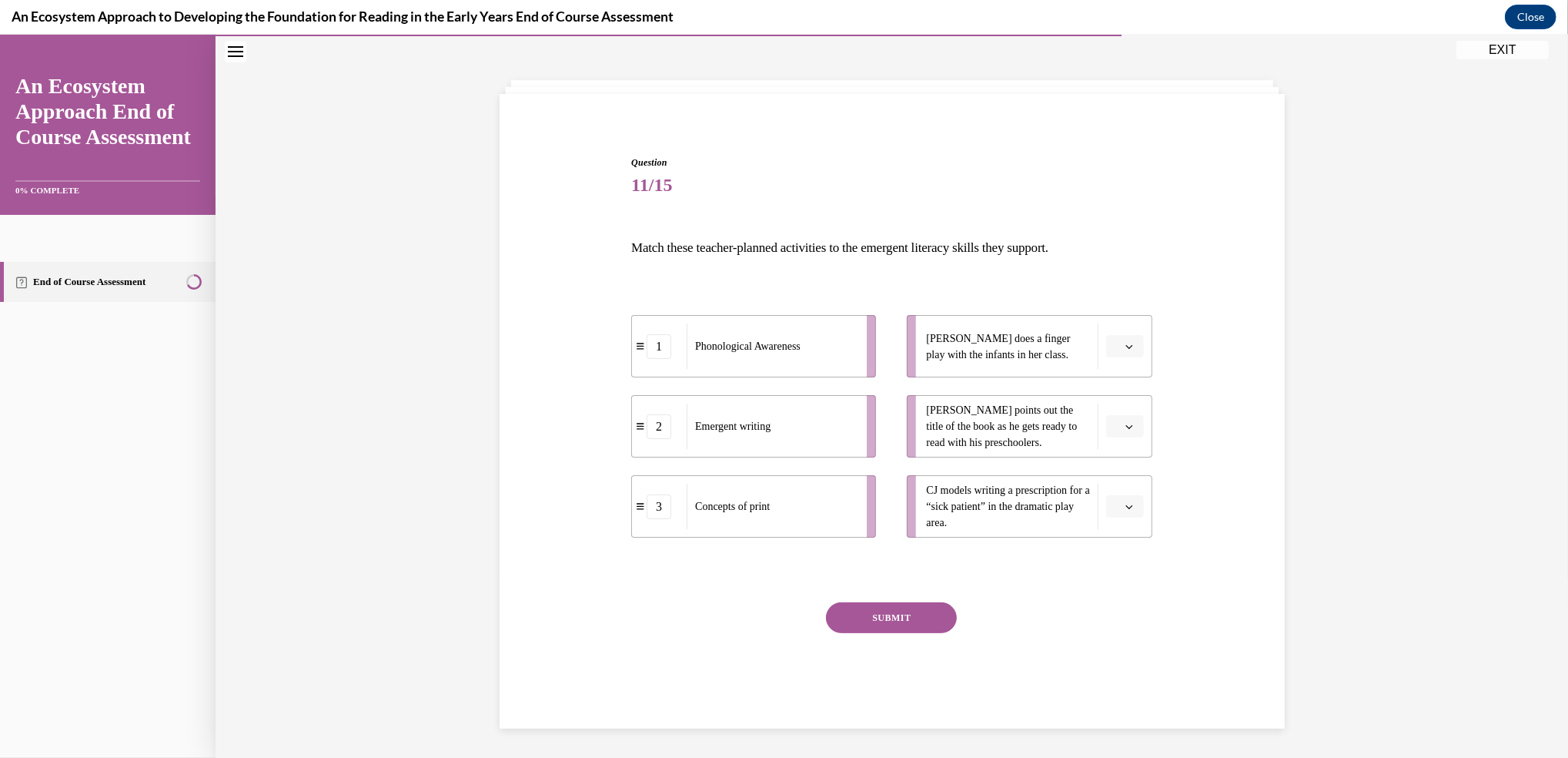
click at [1125, 421] on span "button" at bounding box center [1129, 427] width 11 height 11
click at [1110, 482] on div "1" at bounding box center [1115, 491] width 39 height 31
click at [1126, 506] on icon "button" at bounding box center [1129, 507] width 7 height 4
click at [1105, 630] on div "3" at bounding box center [1115, 633] width 39 height 31
click at [1126, 345] on icon "button" at bounding box center [1129, 347] width 7 height 4
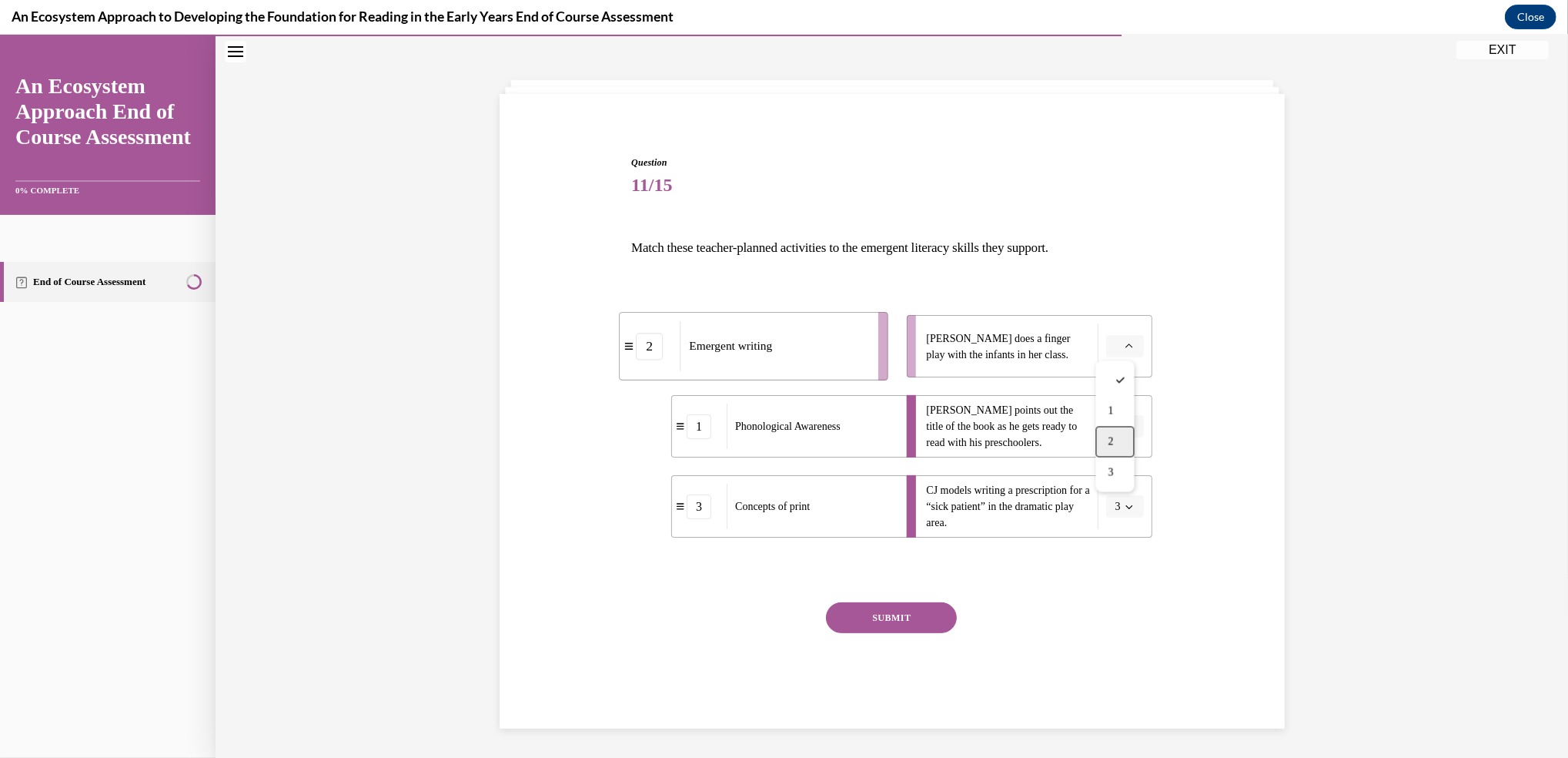
click at [1115, 441] on div "2" at bounding box center [1115, 442] width 39 height 31
click at [878, 607] on button "SUBMIT" at bounding box center [891, 618] width 131 height 31
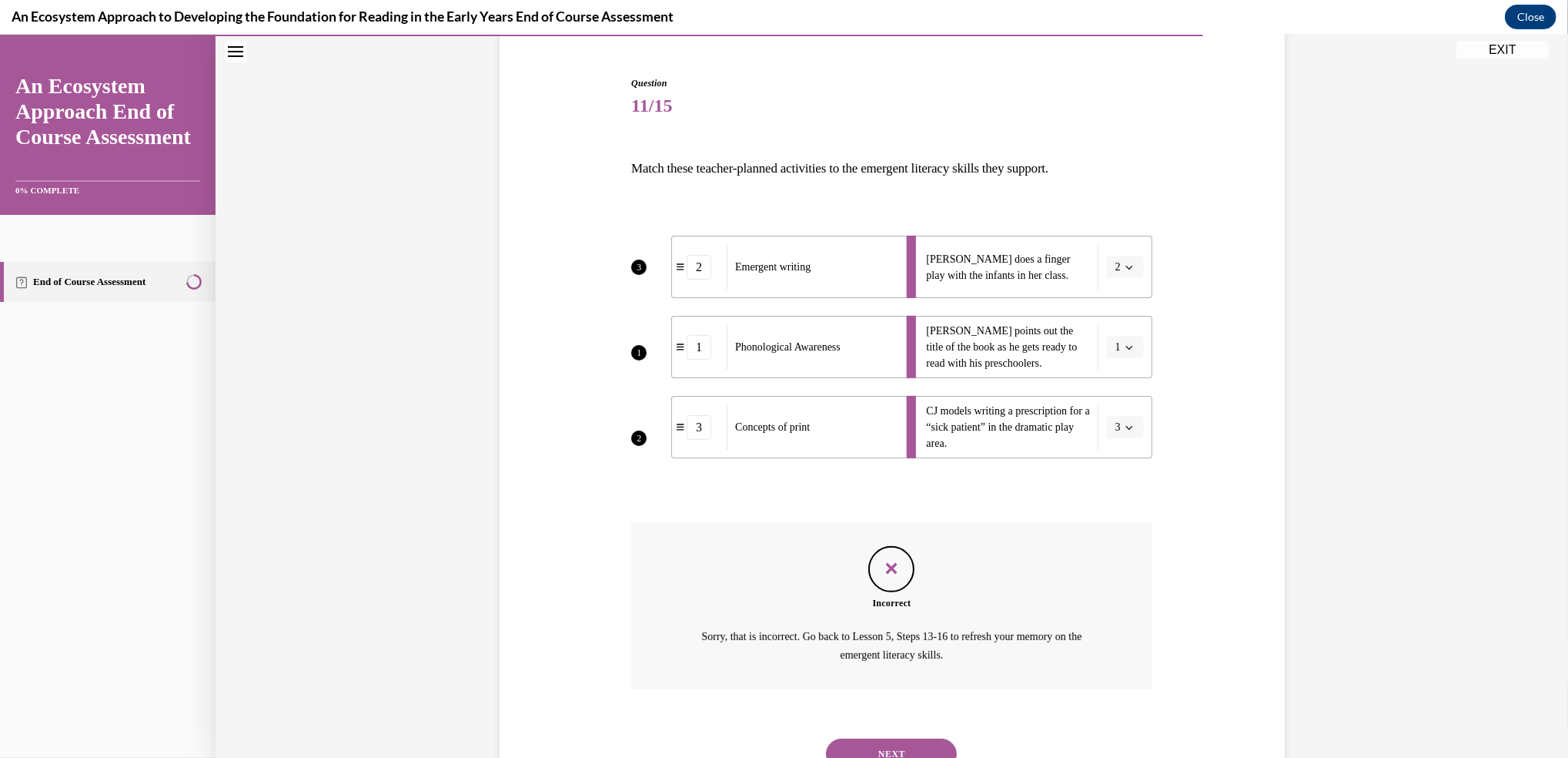
scroll to position [202, 0]
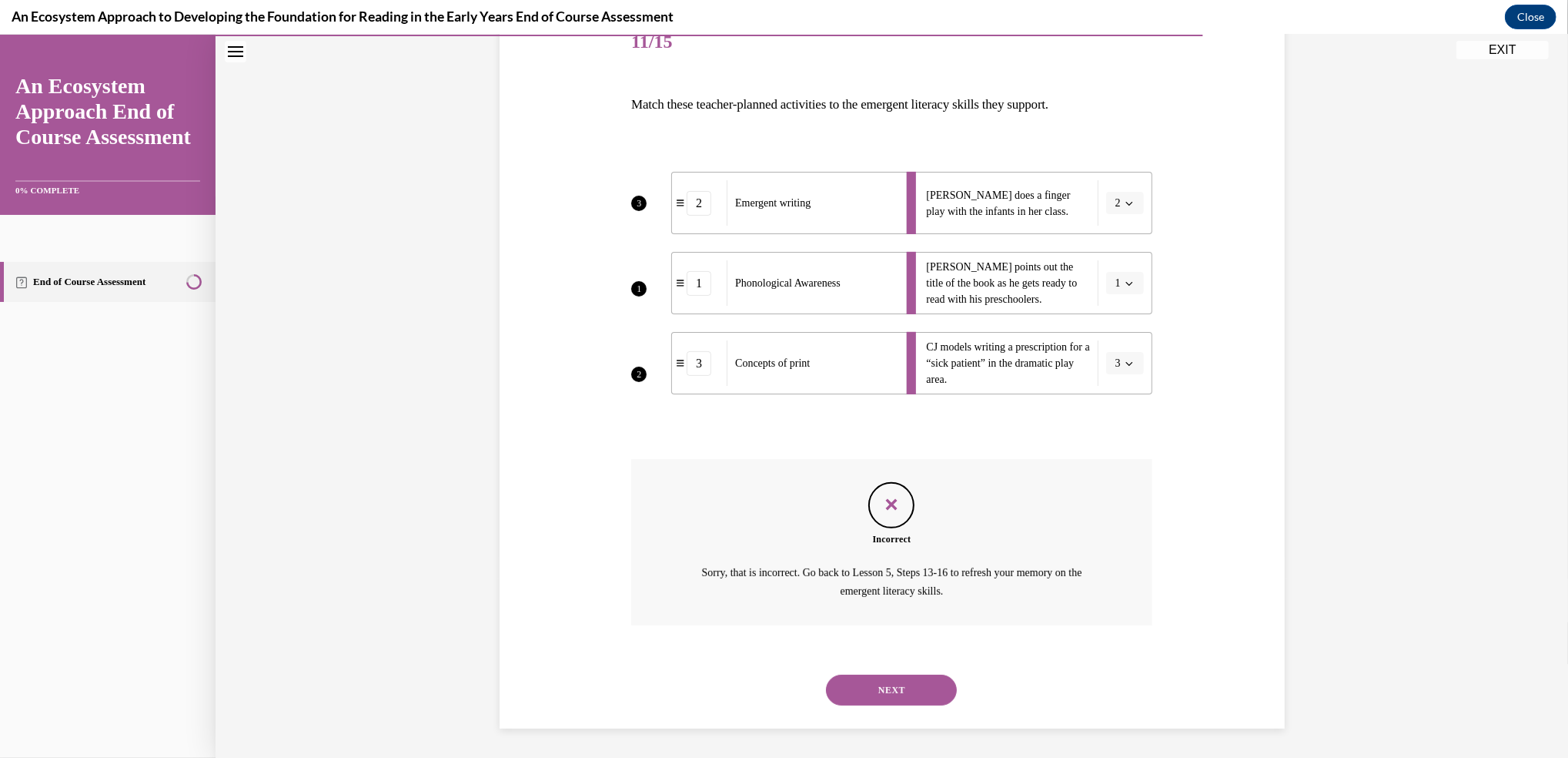
click at [864, 684] on button "NEXT" at bounding box center [891, 690] width 131 height 31
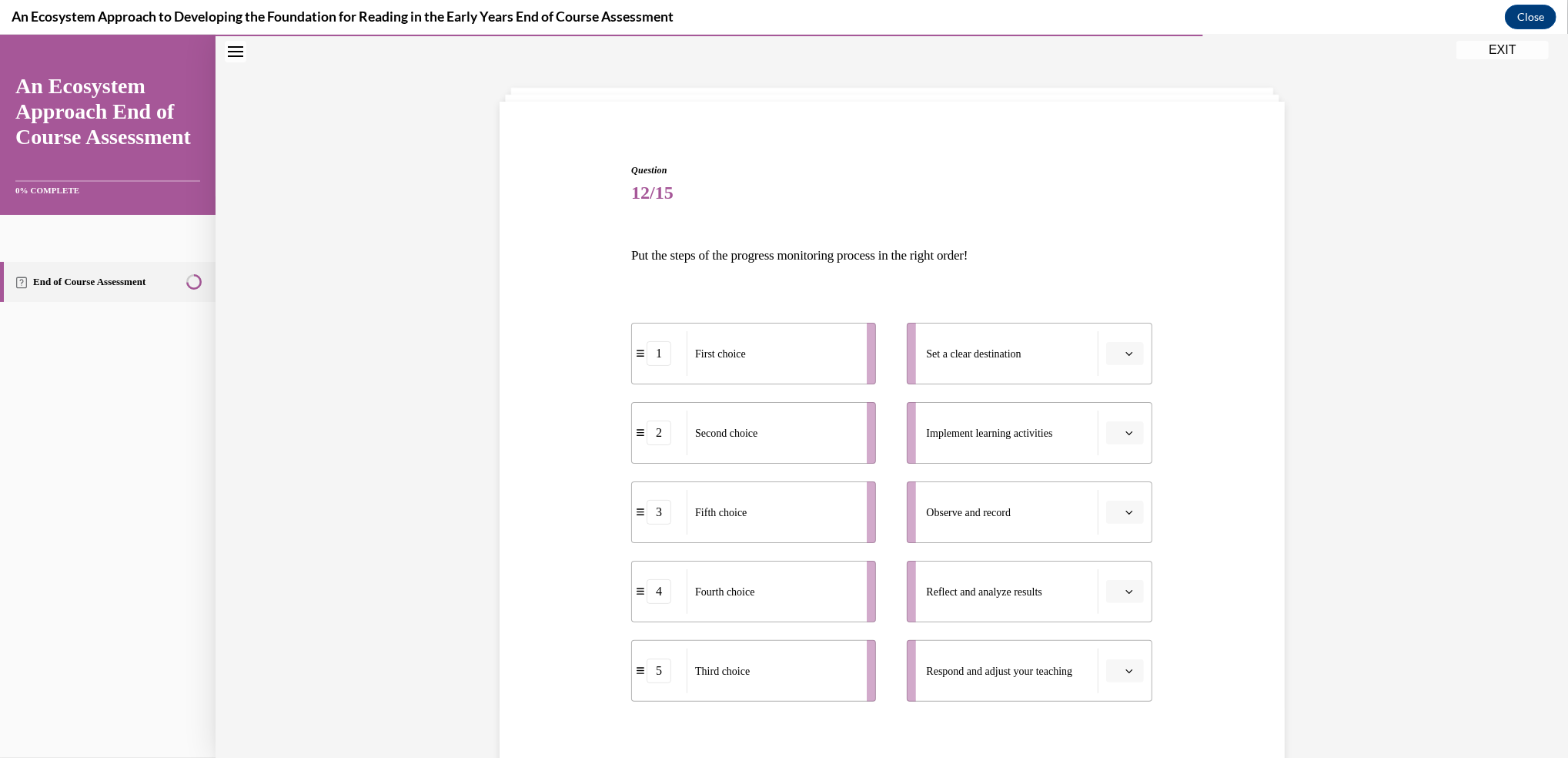
scroll to position [62, 0]
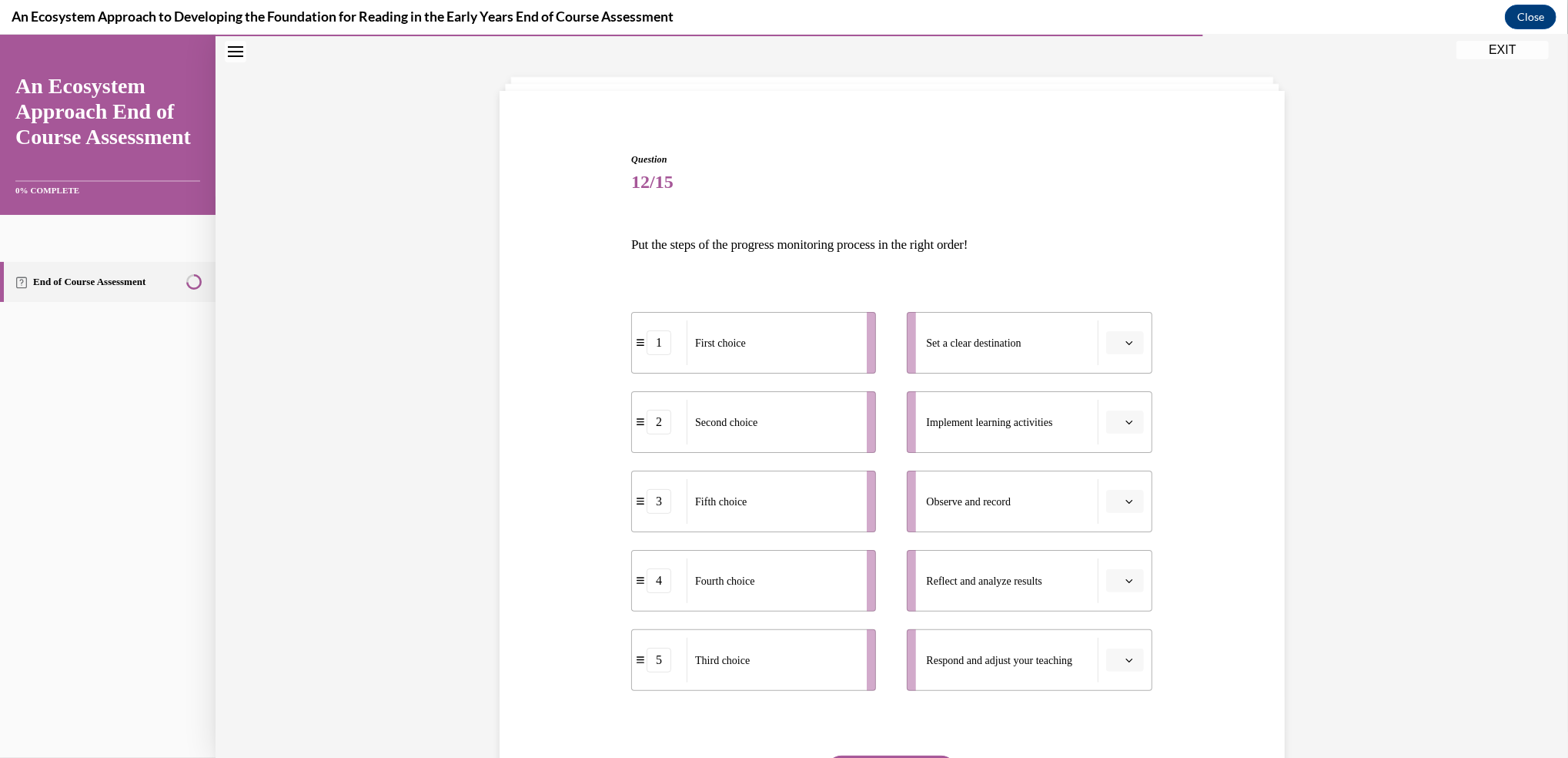
click at [1126, 657] on icon "button" at bounding box center [1129, 660] width 8 height 8
click at [1112, 621] on span "5" at bounding box center [1111, 625] width 5 height 13
click at [1126, 580] on icon "button" at bounding box center [1129, 581] width 7 height 4
click at [1110, 507] on div "4" at bounding box center [1115, 516] width 39 height 31
click at [1123, 332] on button "button" at bounding box center [1125, 343] width 38 height 23
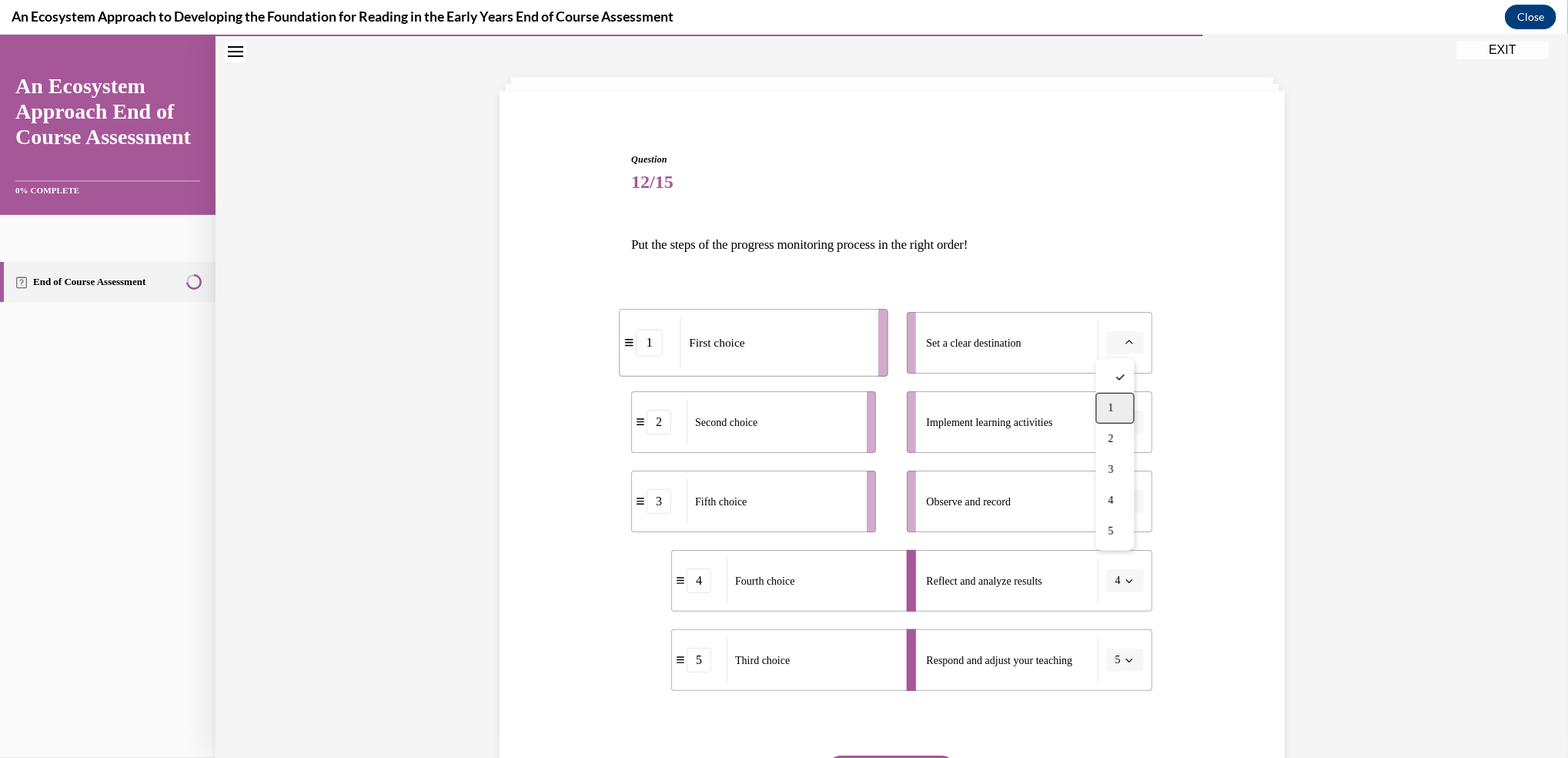
click at [1113, 409] on span "1" at bounding box center [1111, 409] width 5 height 13
click at [1126, 425] on button "button" at bounding box center [1125, 422] width 38 height 23
click at [1125, 511] on div "2" at bounding box center [1115, 518] width 39 height 31
click at [1126, 504] on icon "button" at bounding box center [1129, 501] width 8 height 8
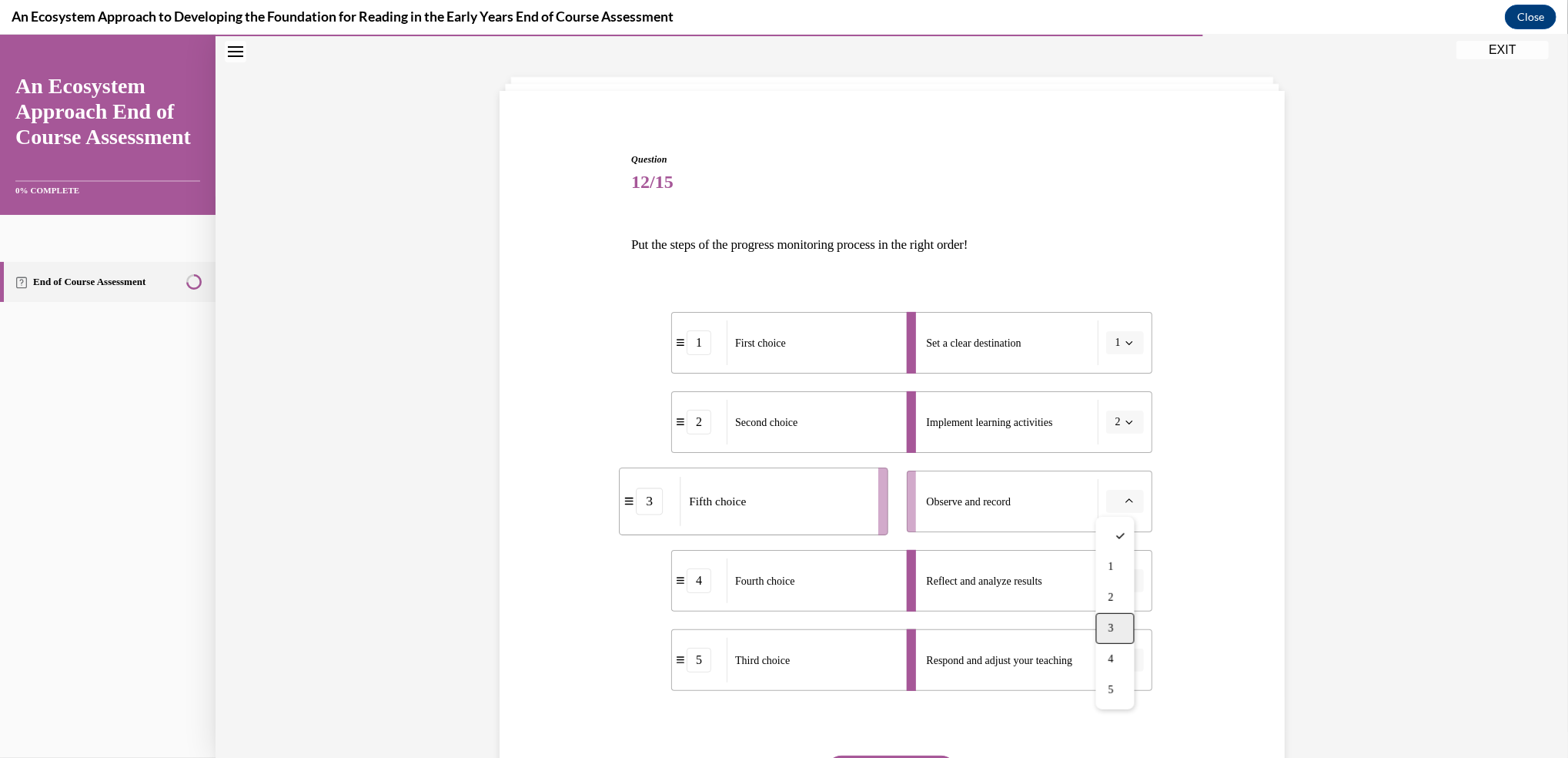
click at [1117, 624] on div "3" at bounding box center [1115, 629] width 39 height 31
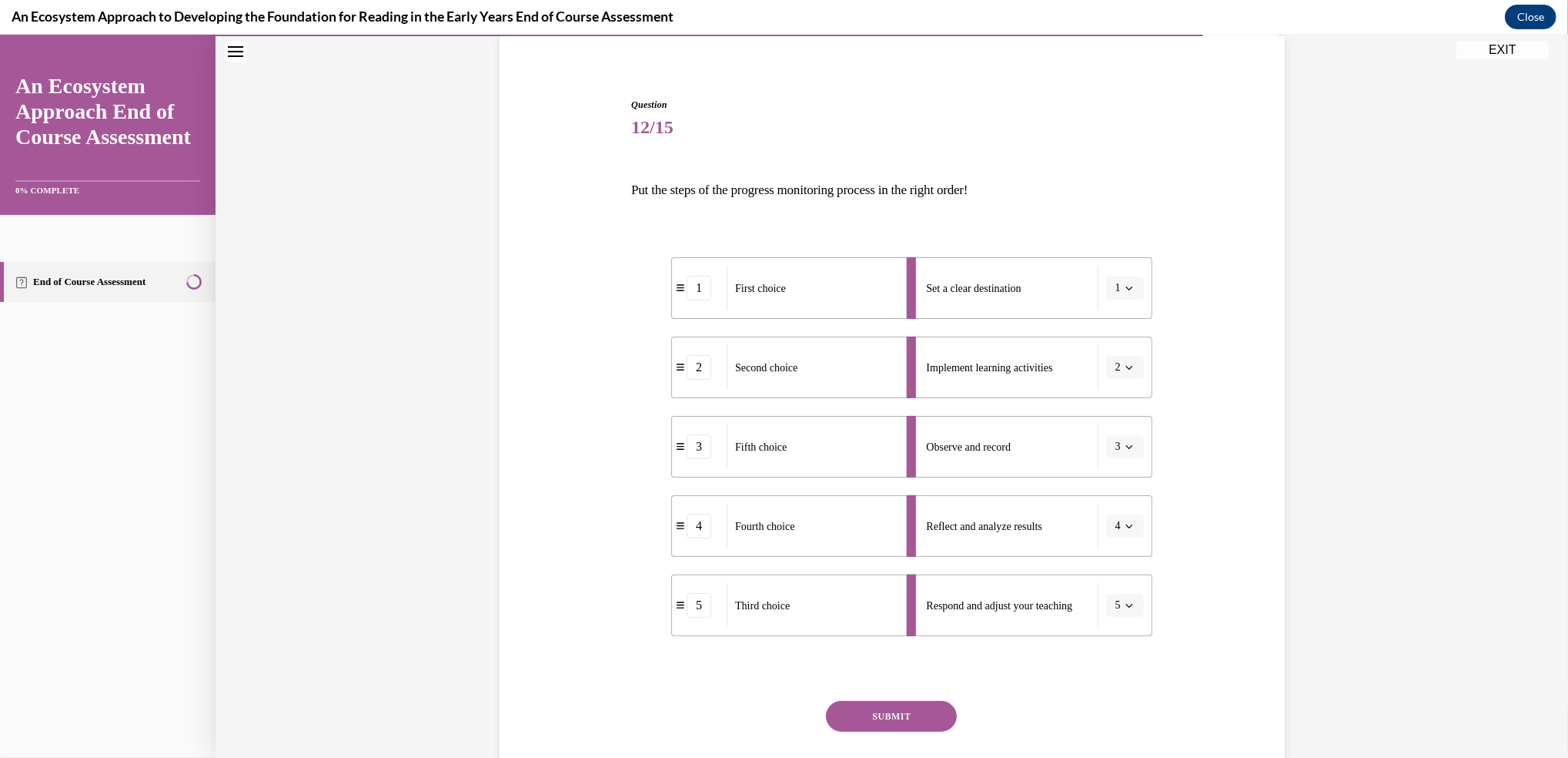
scroll to position [157, 0]
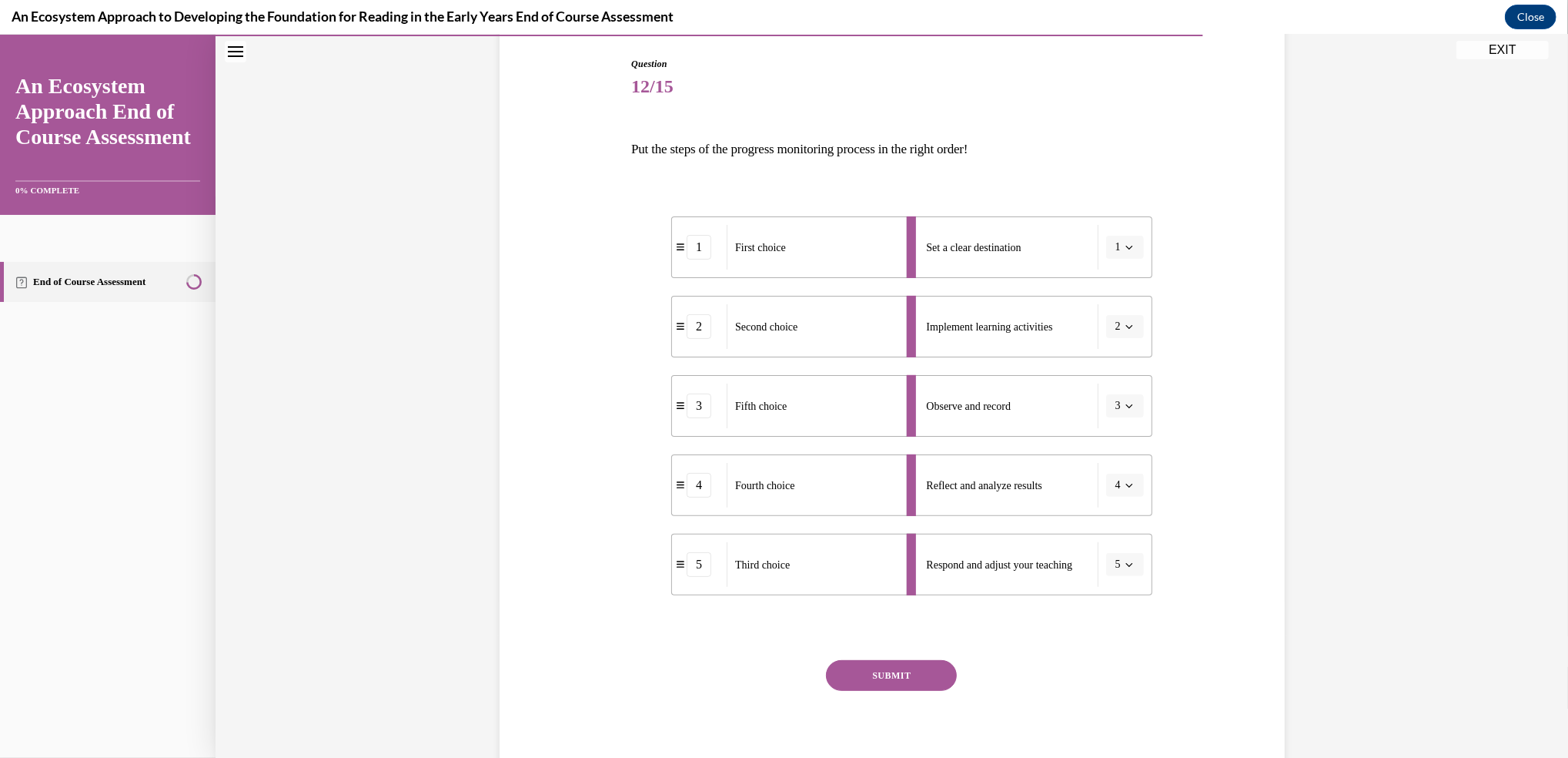
click at [915, 678] on button "SUBMIT" at bounding box center [891, 675] width 131 height 31
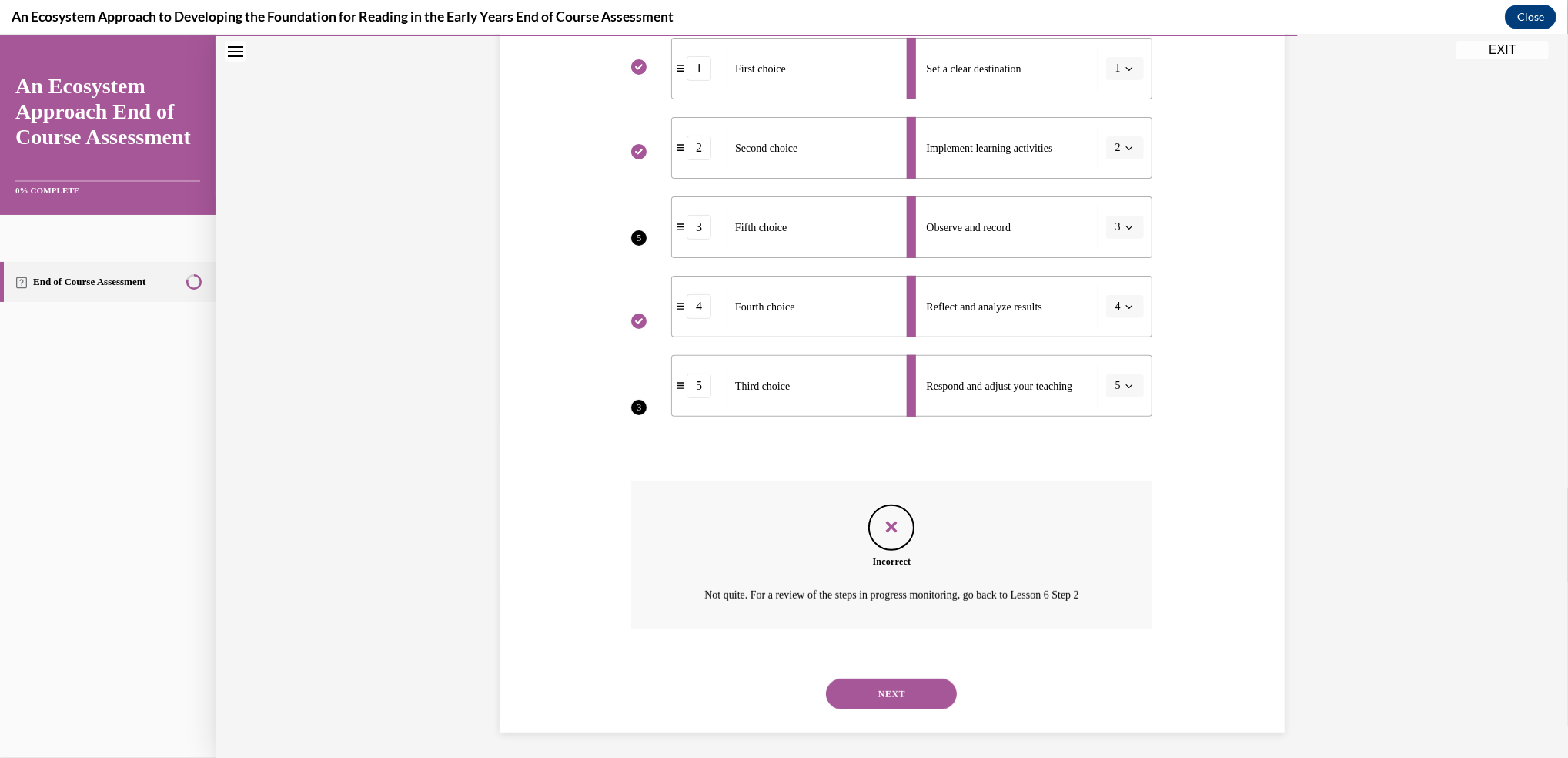
scroll to position [339, 0]
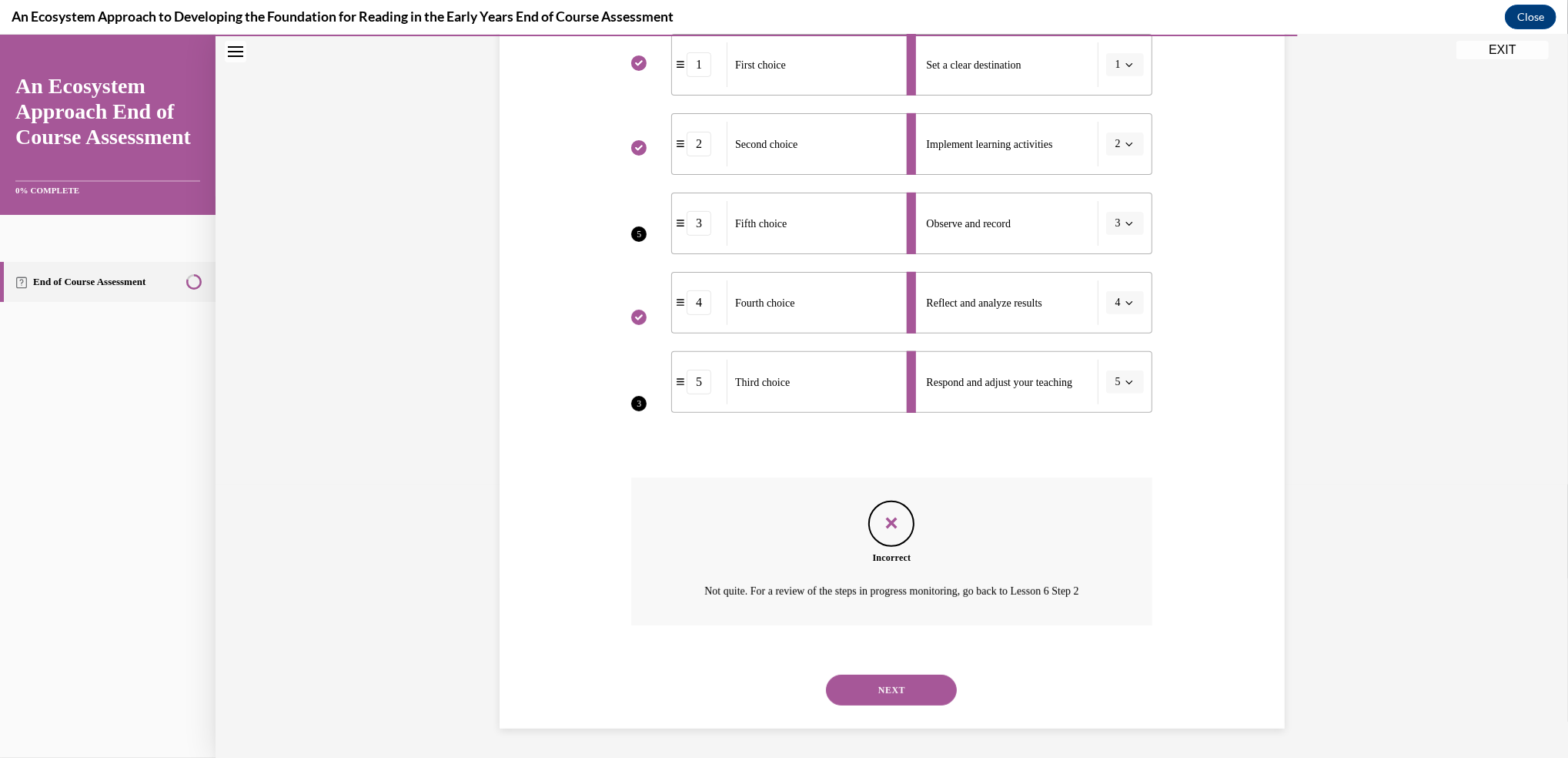
click at [872, 690] on button "NEXT" at bounding box center [891, 690] width 131 height 31
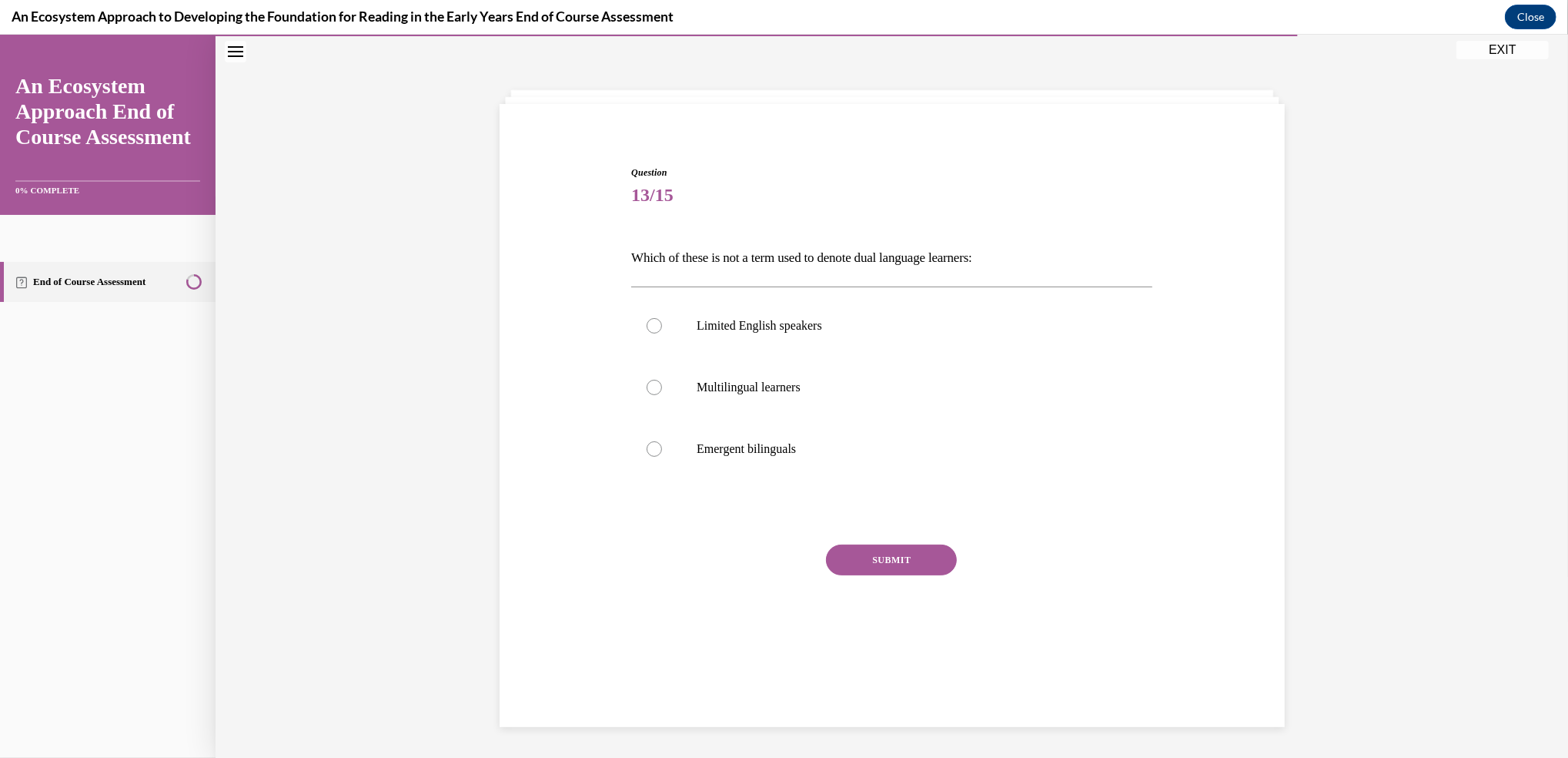
scroll to position [48, 0]
click at [646, 328] on div at bounding box center [653, 326] width 15 height 15
click at [646, 328] on input "Limited English speakers" at bounding box center [653, 326] width 15 height 15
radio input "true"
click at [871, 562] on button "SUBMIT" at bounding box center [891, 560] width 131 height 31
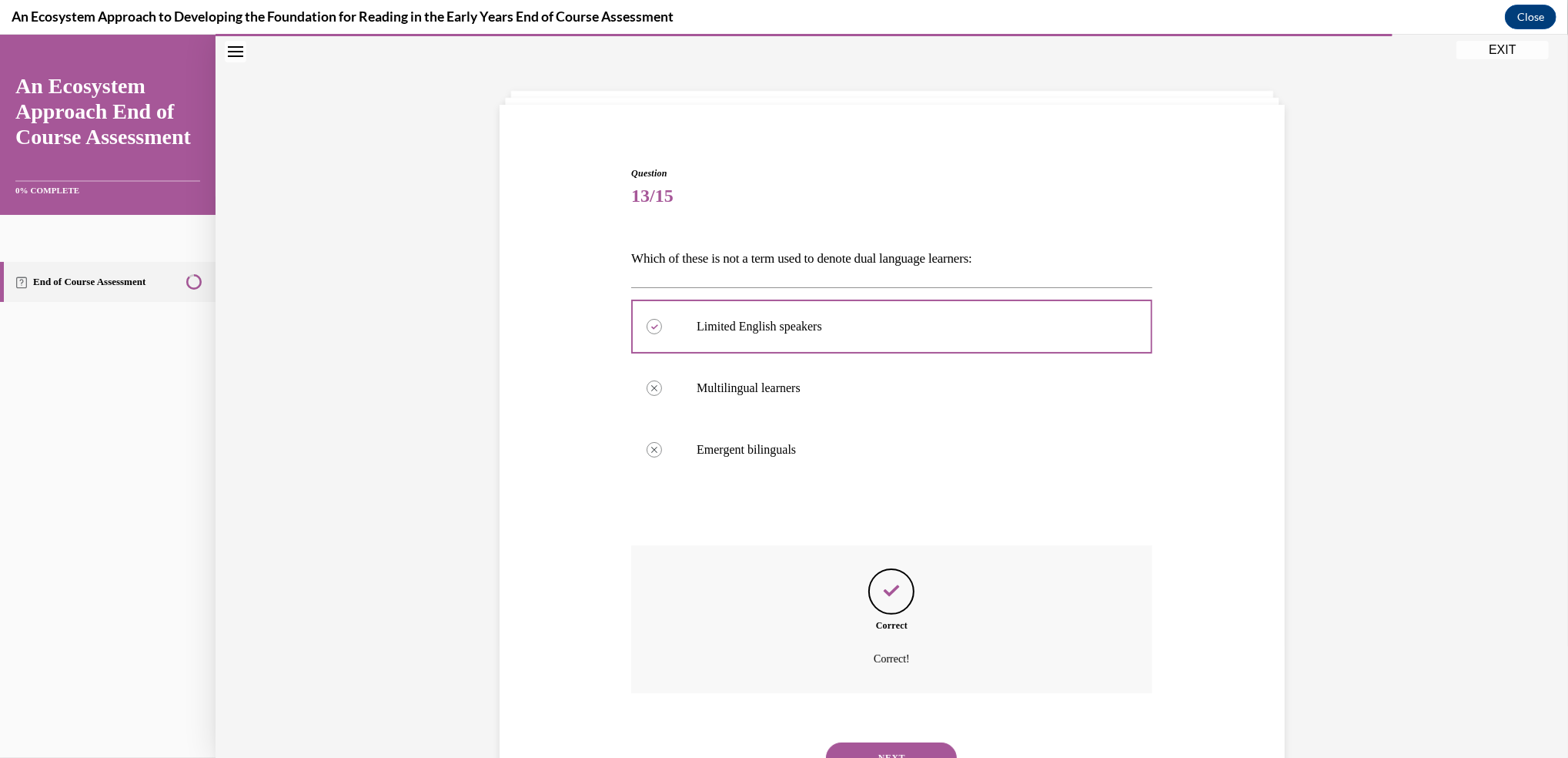
scroll to position [116, 0]
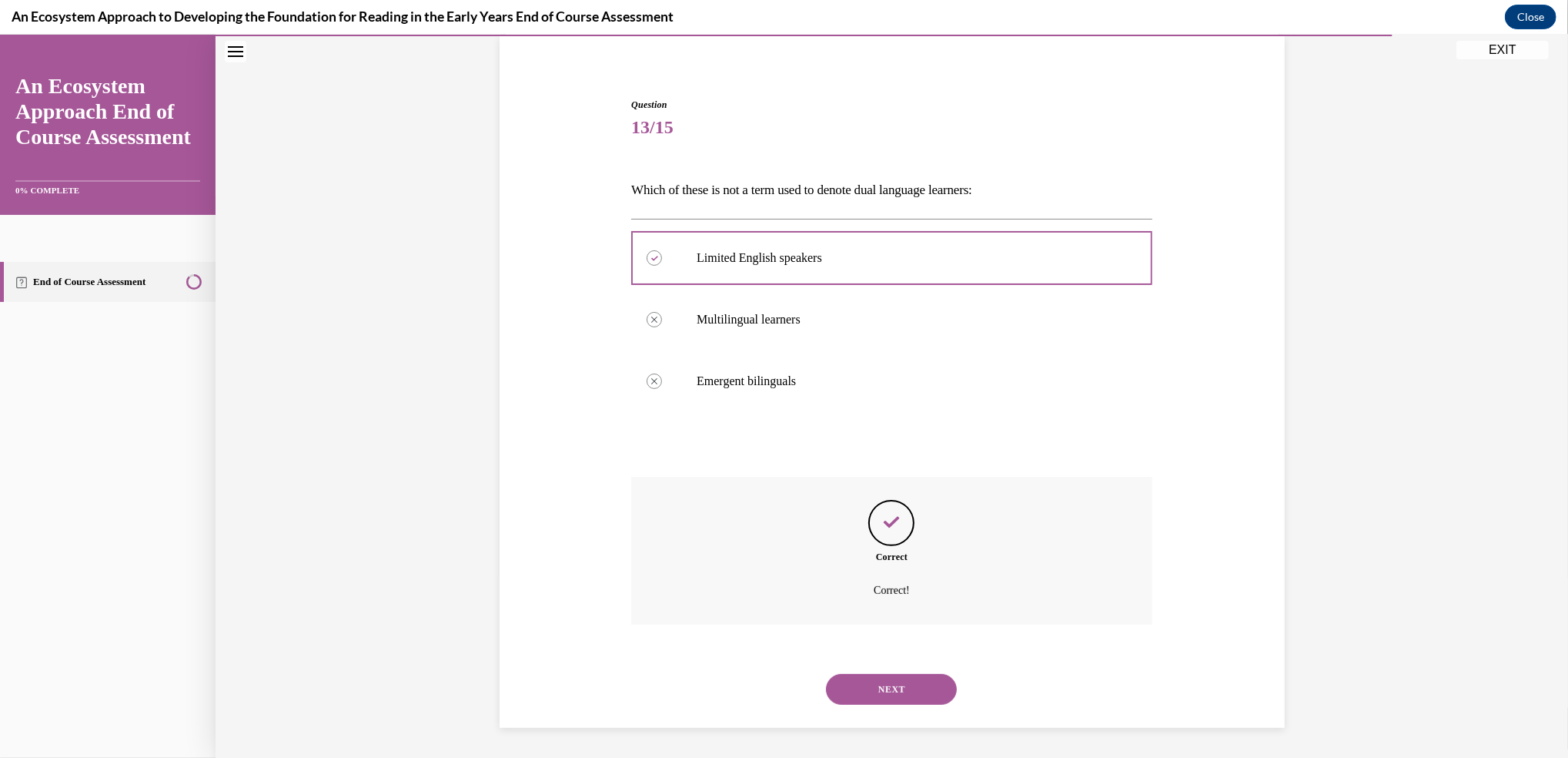
click at [880, 675] on button "NEXT" at bounding box center [891, 689] width 131 height 31
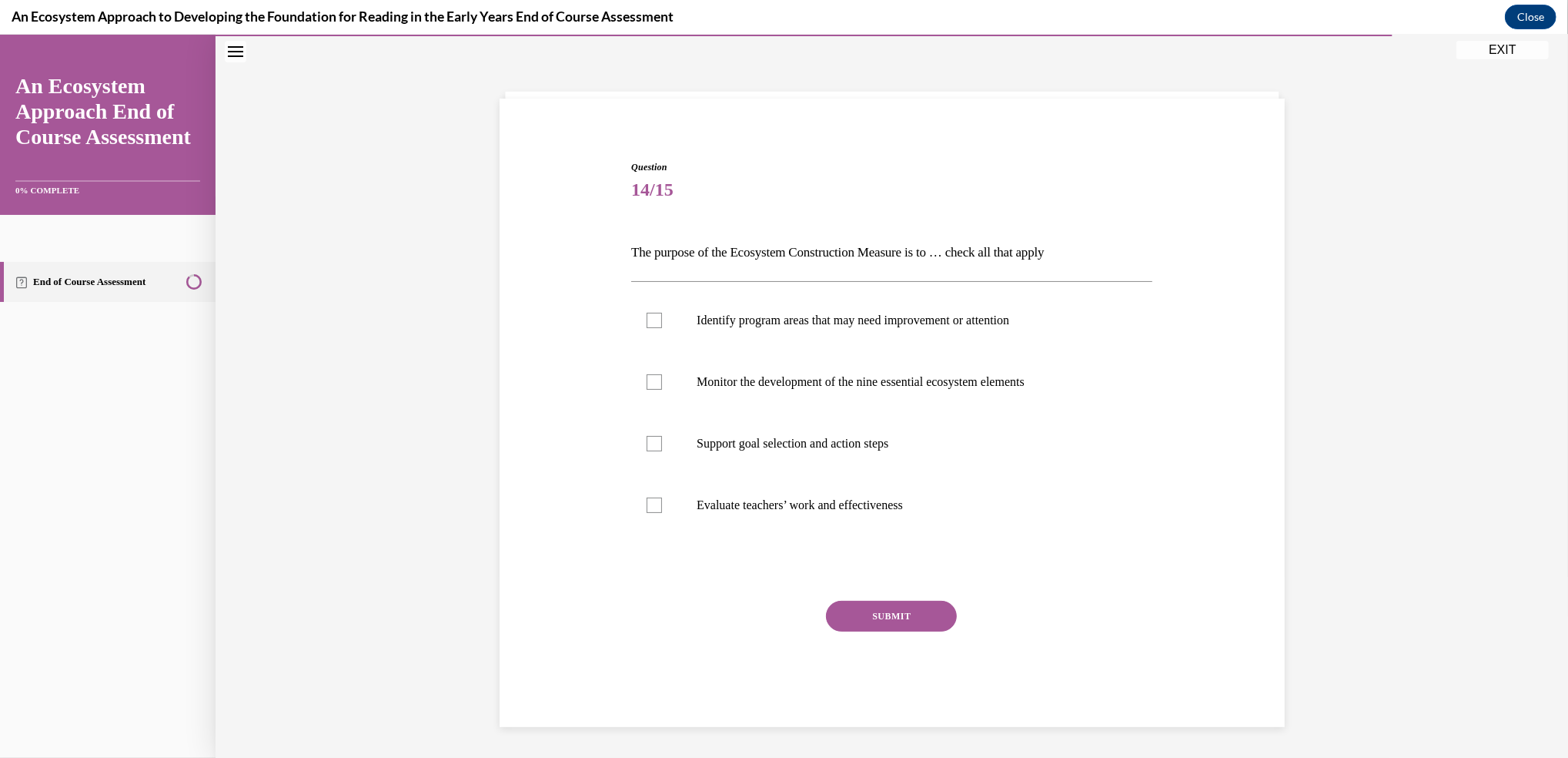
scroll to position [53, 0]
click at [646, 316] on div at bounding box center [653, 321] width 15 height 15
click at [646, 316] on input "Identify program areas that may need improvement or attention" at bounding box center [653, 321] width 15 height 15
checkbox input "true"
click at [646, 385] on div at bounding box center [653, 383] width 15 height 15
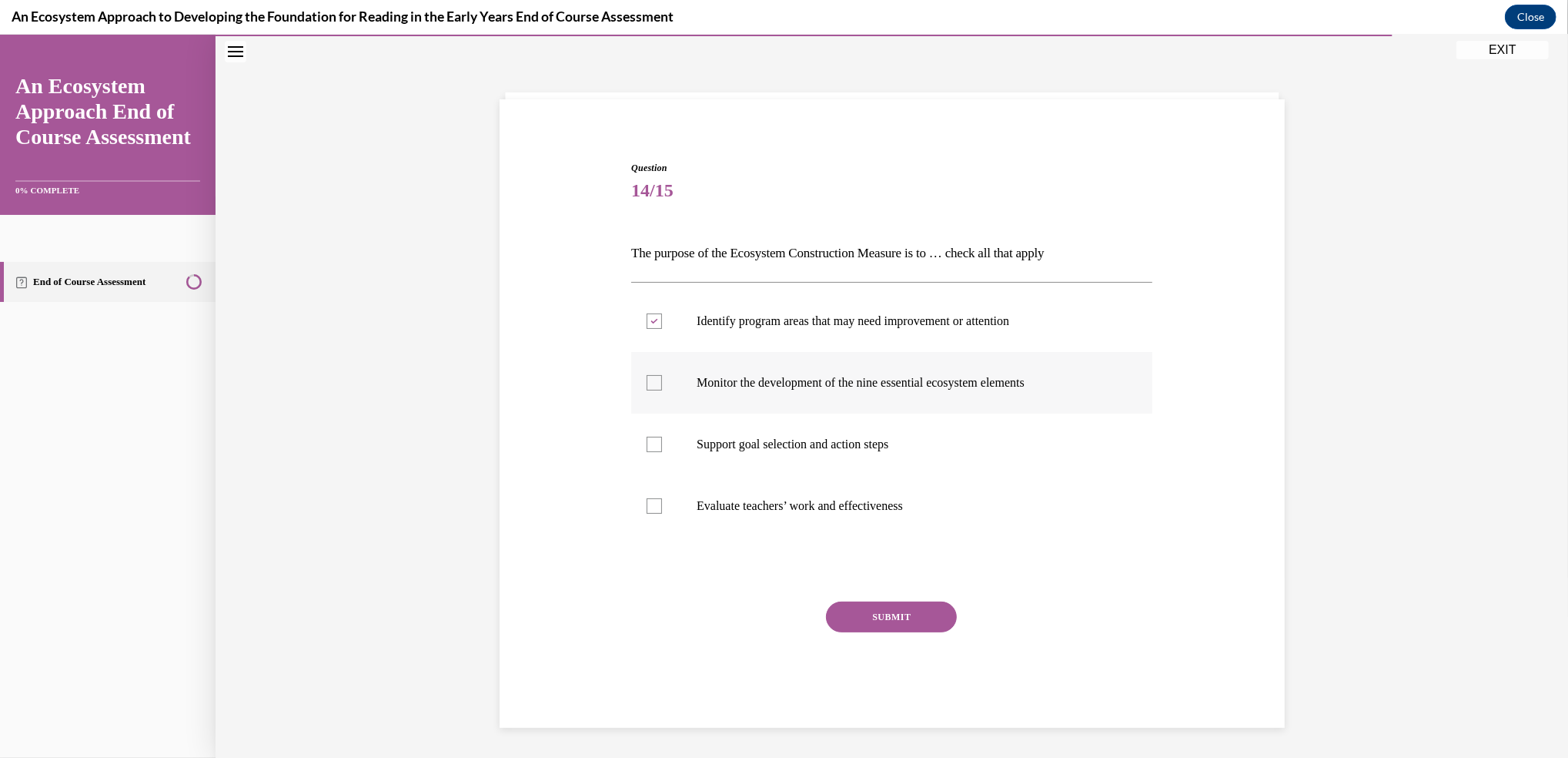
click at [646, 385] on input "Monitor the development of the nine essential ecosystem elements" at bounding box center [653, 383] width 15 height 15
checkbox input "true"
click at [646, 445] on div at bounding box center [653, 444] width 15 height 15
click at [646, 445] on input "Support goal selection and action steps" at bounding box center [653, 444] width 15 height 15
checkbox input "true"
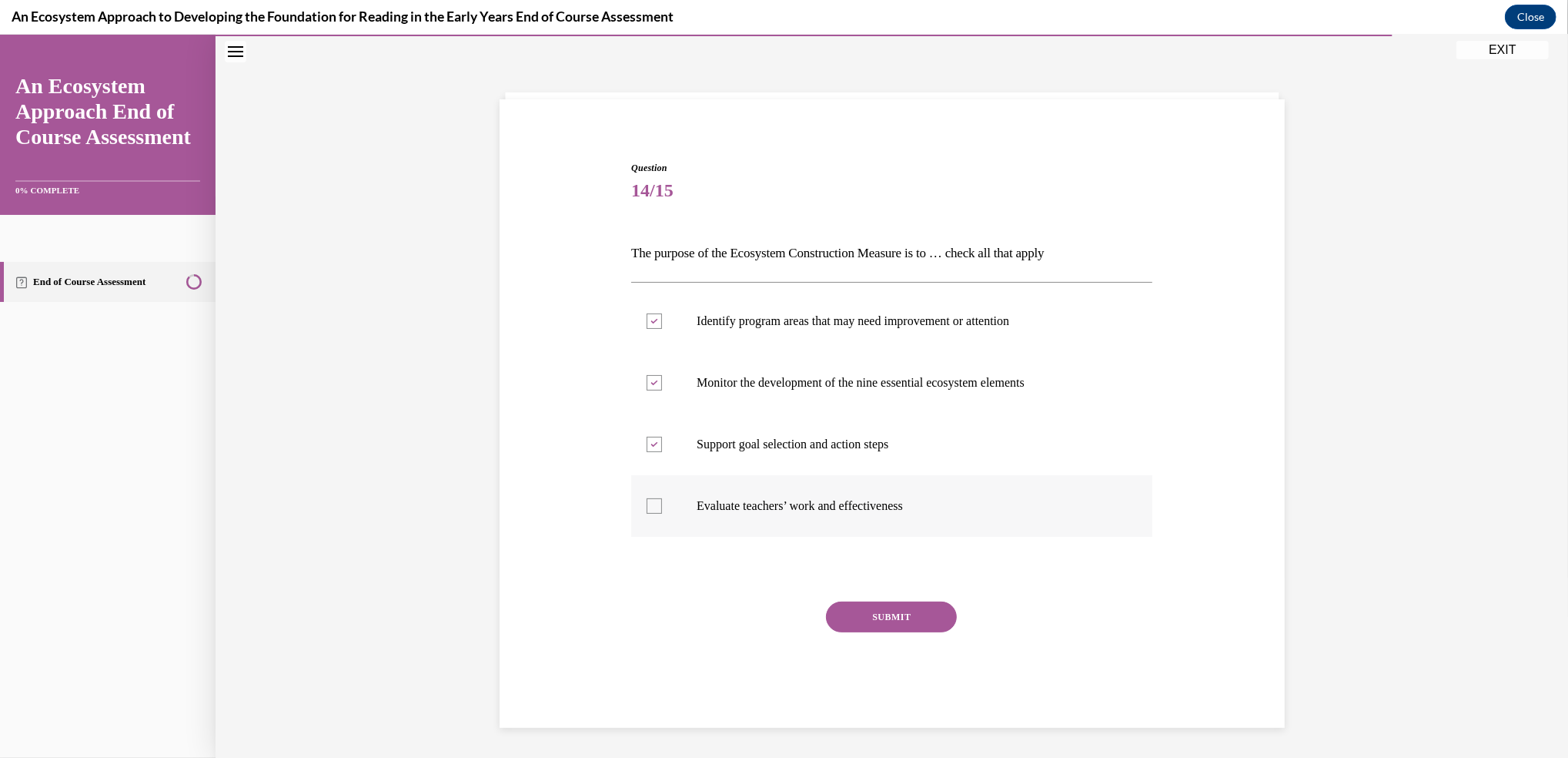
click at [645, 496] on label "Evaluate teachers’ work and effectiveness" at bounding box center [891, 506] width 521 height 62
click at [646, 498] on input "Evaluate teachers’ work and effectiveness" at bounding box center [653, 506] width 15 height 15
checkbox input "true"
click at [878, 613] on button "SUBMIT" at bounding box center [891, 617] width 131 height 31
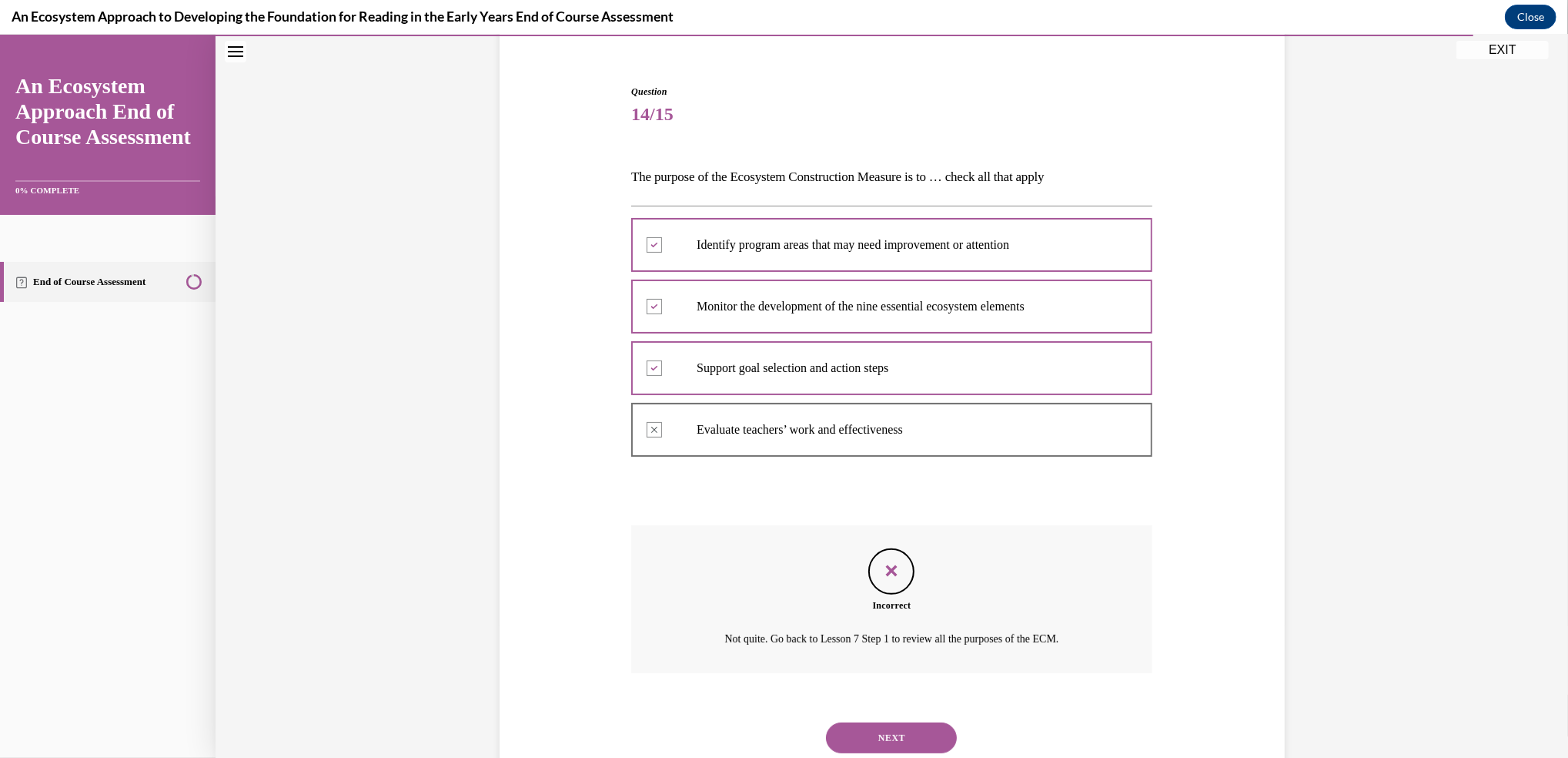
scroll to position [178, 0]
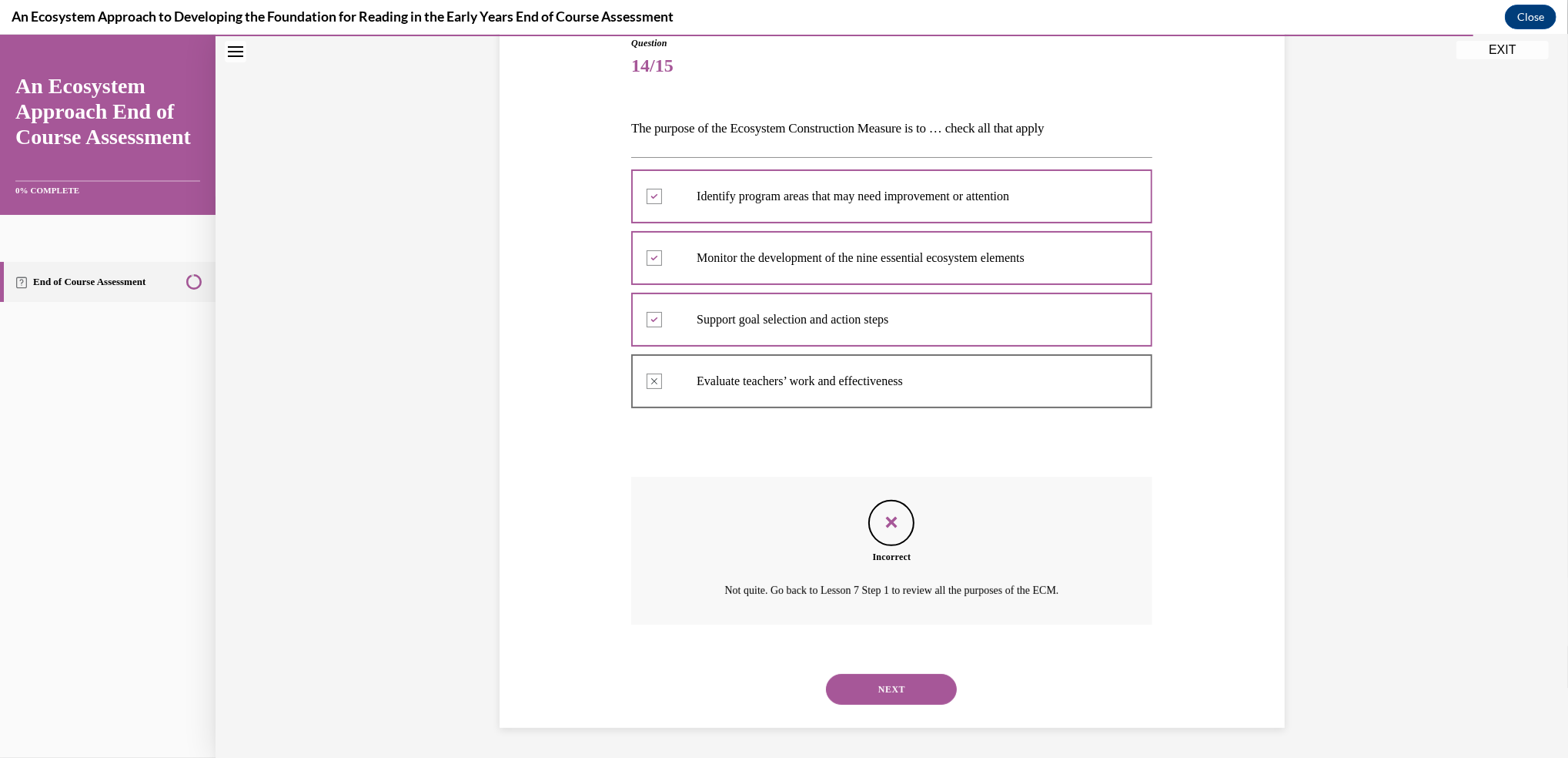
click at [870, 682] on button "NEXT" at bounding box center [891, 689] width 131 height 31
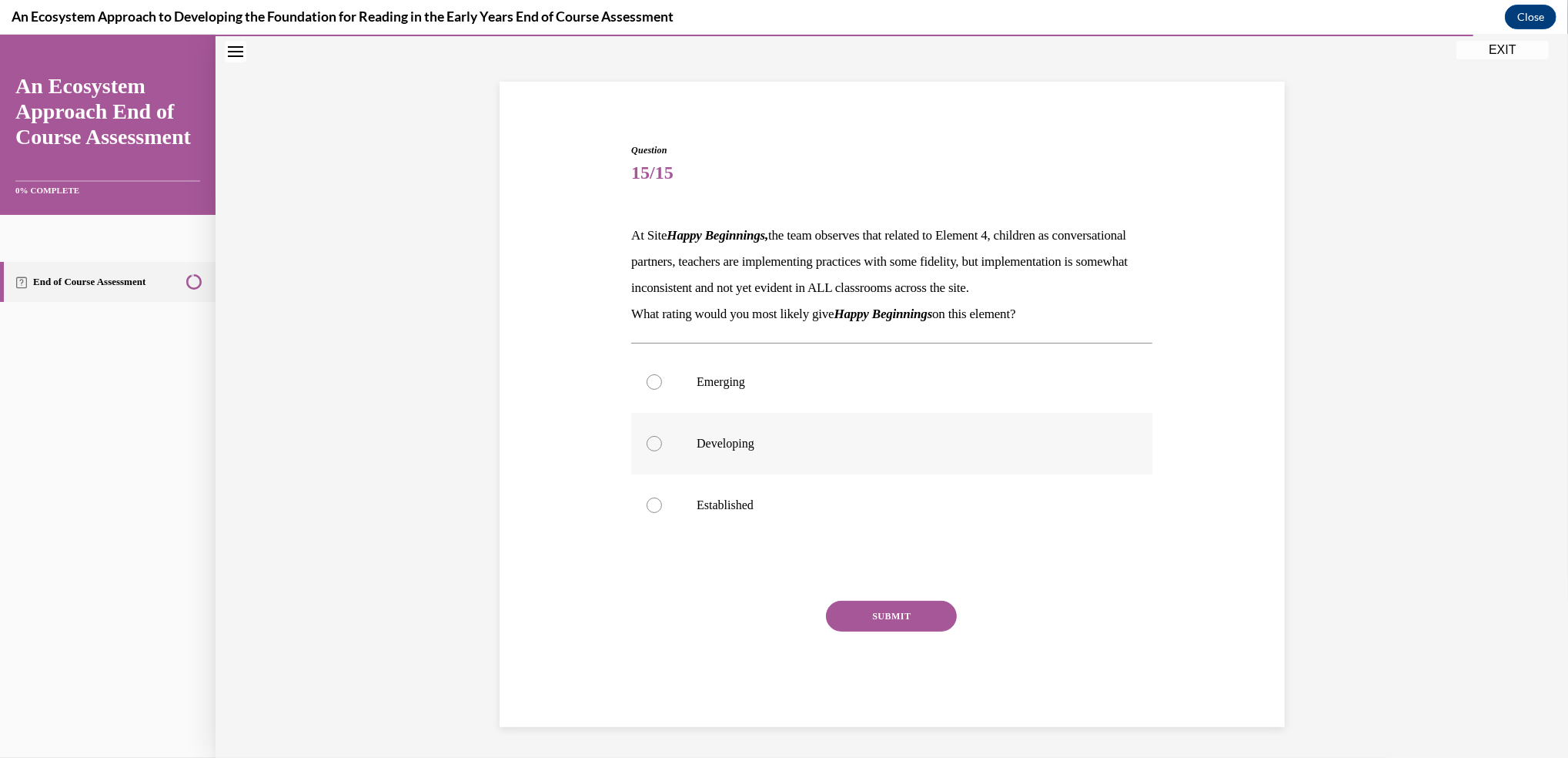
click at [637, 442] on label "Developing" at bounding box center [891, 444] width 521 height 62
click at [646, 442] on input "Developing" at bounding box center [653, 443] width 15 height 15
radio input "true"
click at [858, 616] on button "SUBMIT" at bounding box center [891, 616] width 131 height 31
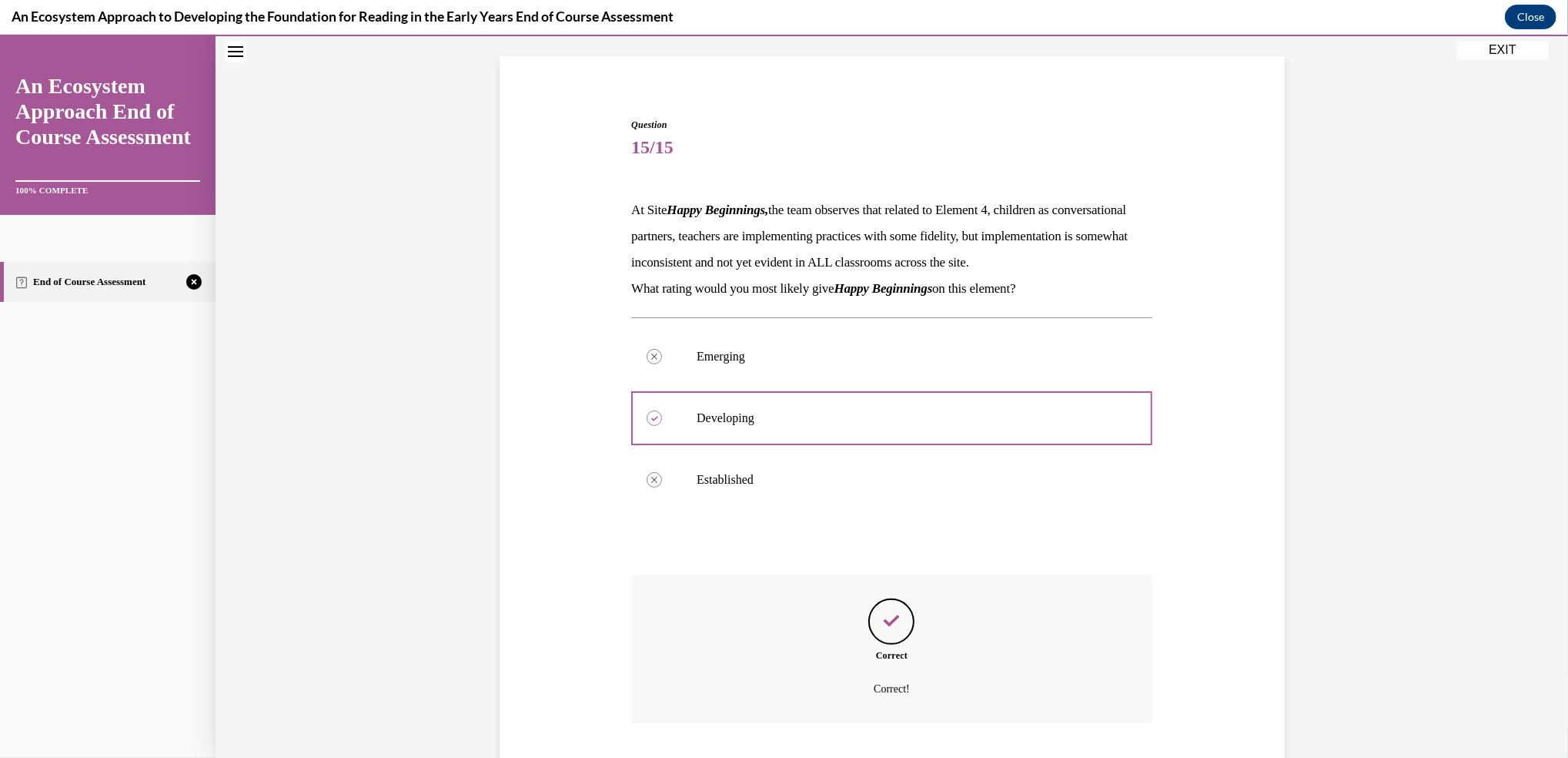
scroll to position [220, 0]
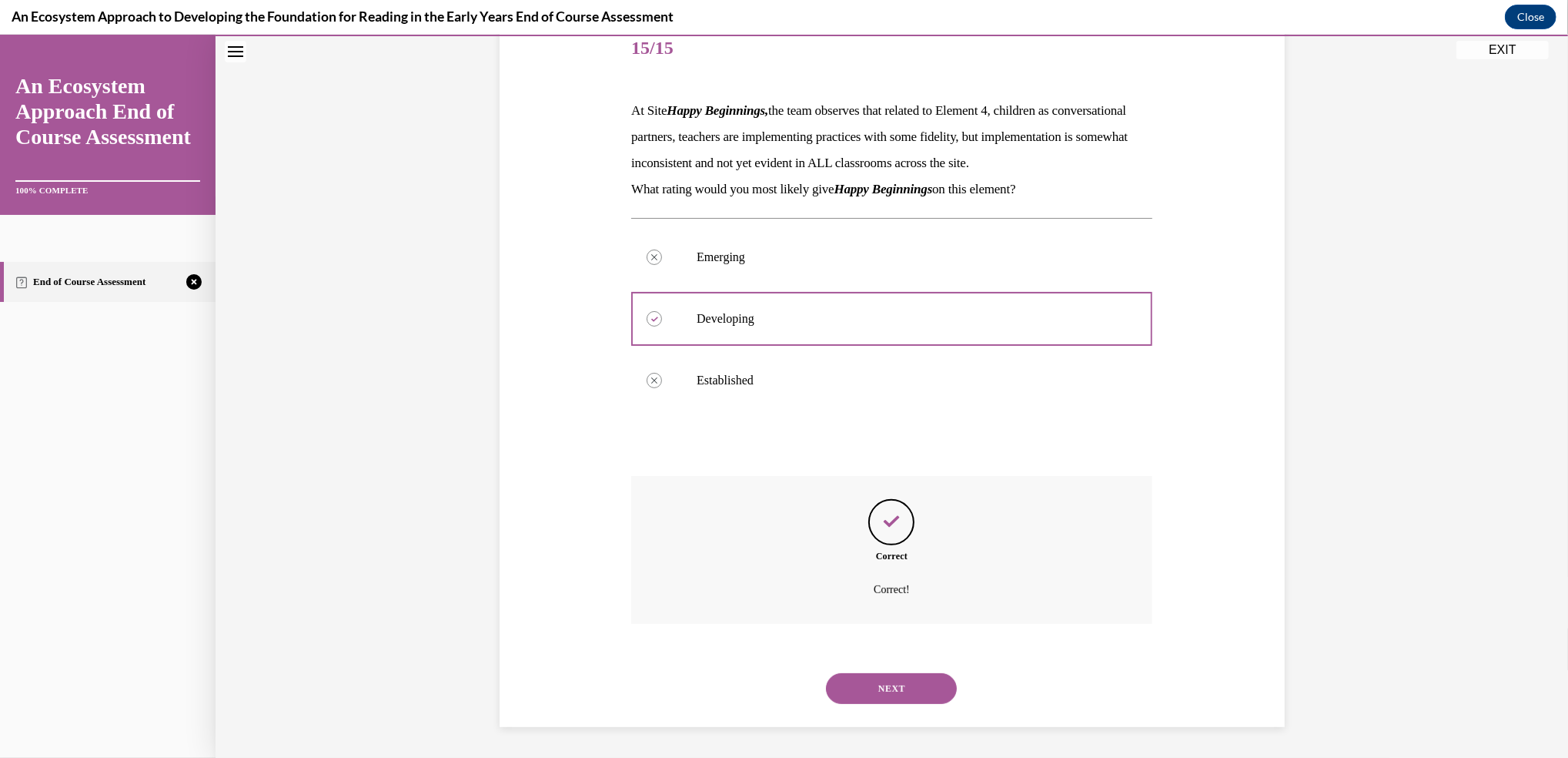
click at [878, 690] on button "NEXT" at bounding box center [891, 688] width 131 height 31
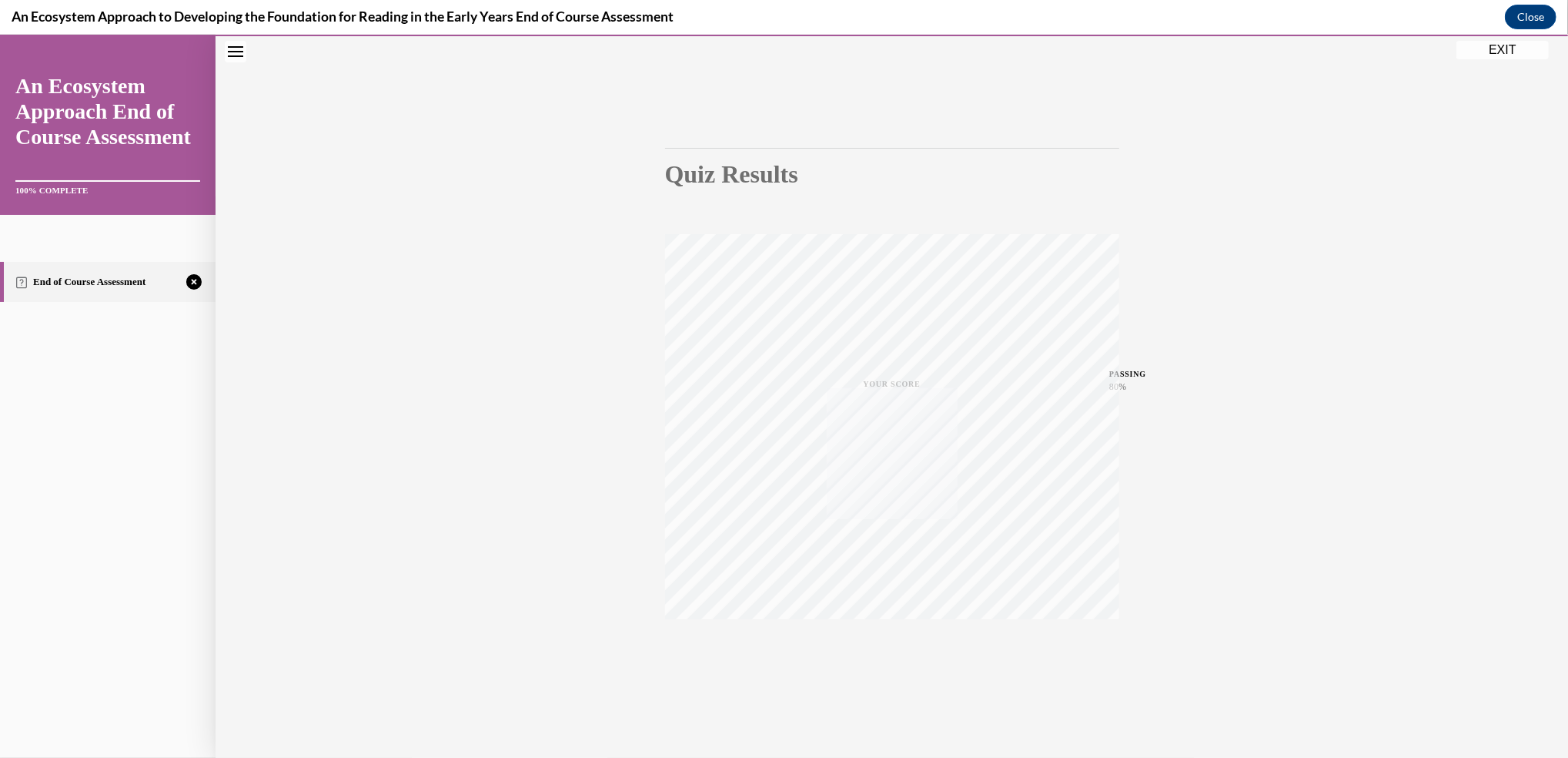
scroll to position [66, 0]
click at [883, 663] on icon "button" at bounding box center [891, 665] width 55 height 17
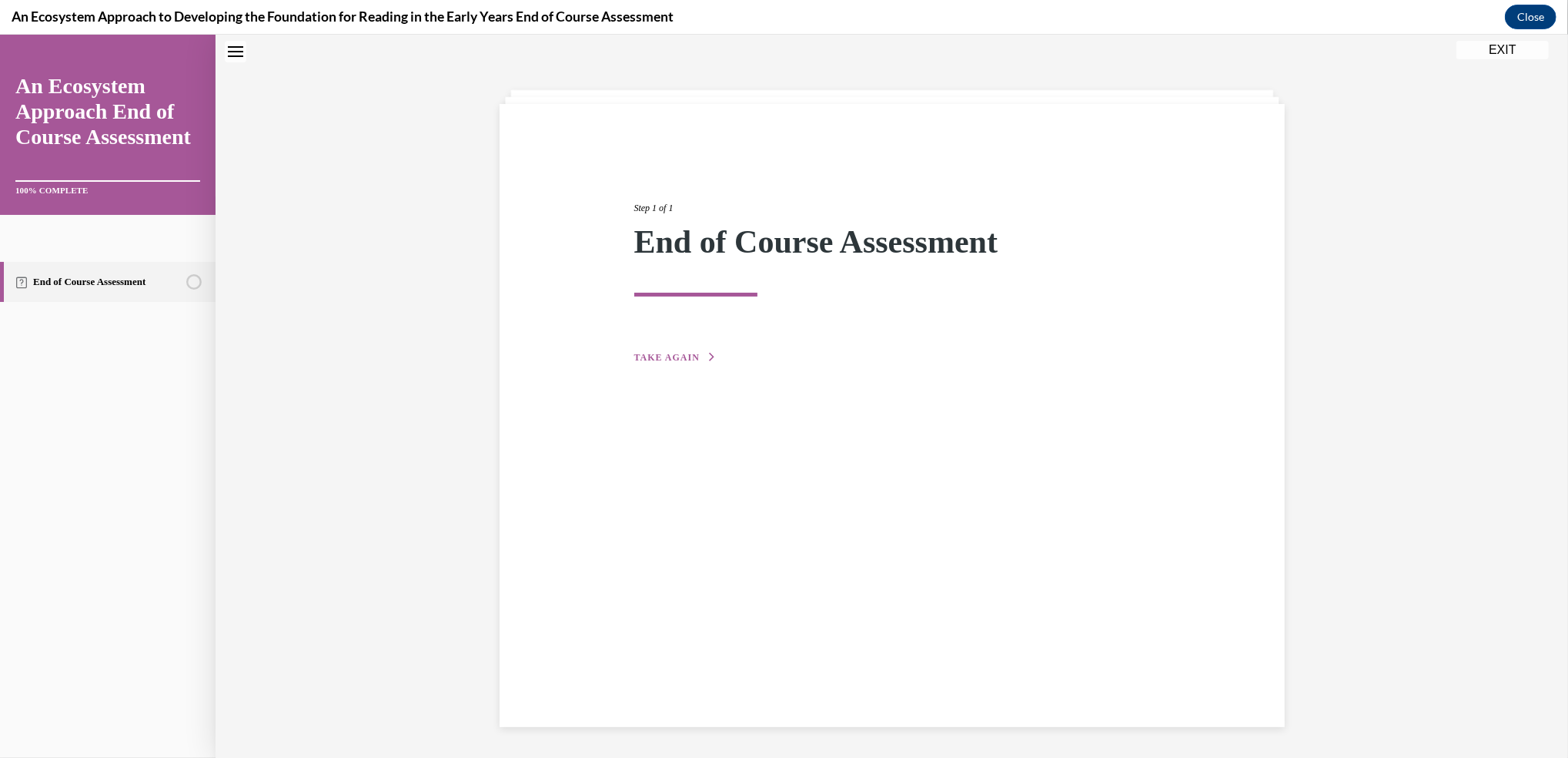
scroll to position [48, 0]
click at [646, 357] on span "TAKE AGAIN" at bounding box center [667, 358] width 66 height 11
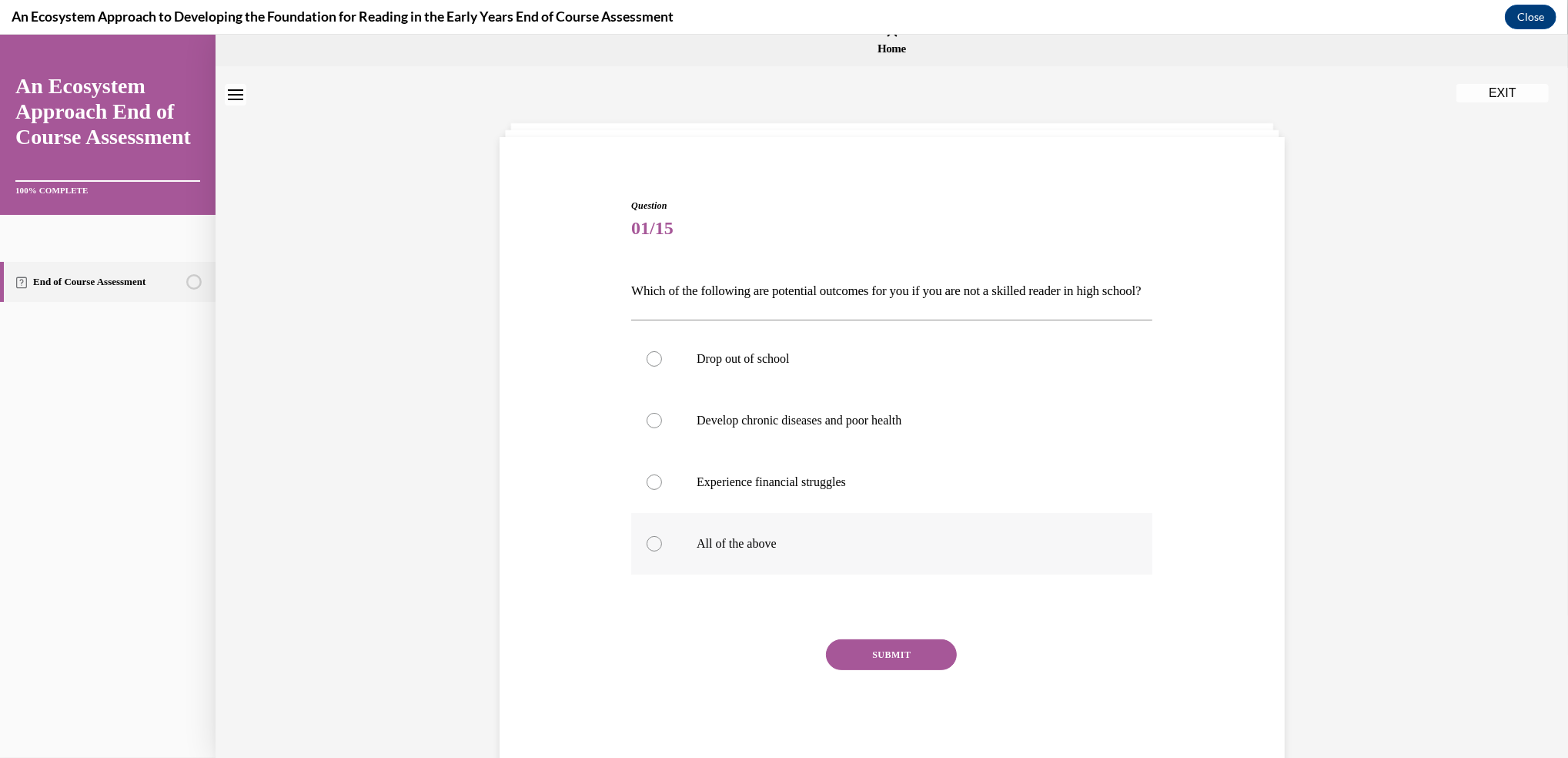
scroll to position [0, 0]
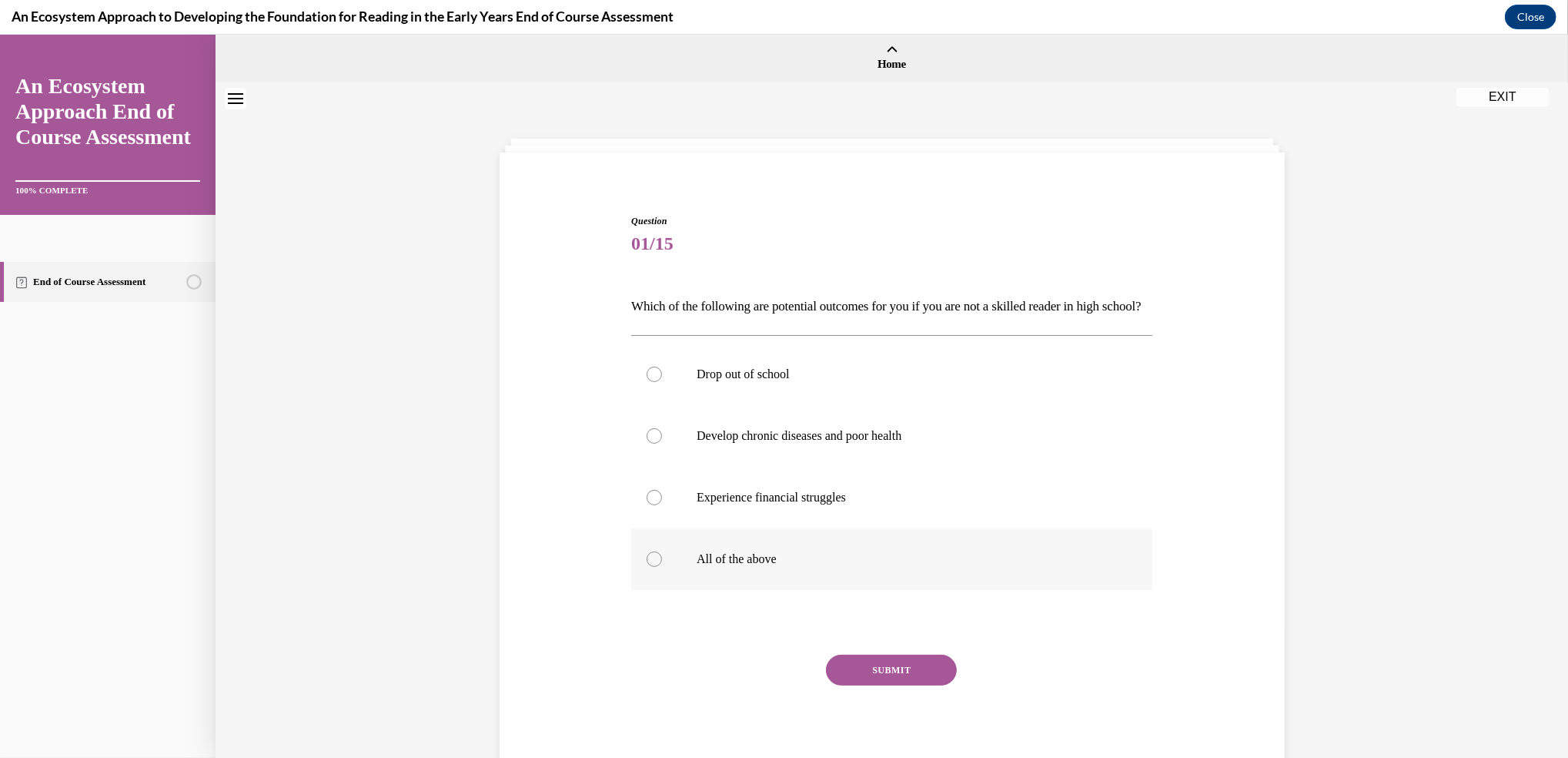
click at [646, 567] on div at bounding box center [653, 559] width 15 height 15
click at [646, 567] on input "All of the above" at bounding box center [653, 559] width 15 height 15
radio input "true"
click at [867, 685] on button "SUBMIT" at bounding box center [891, 670] width 131 height 31
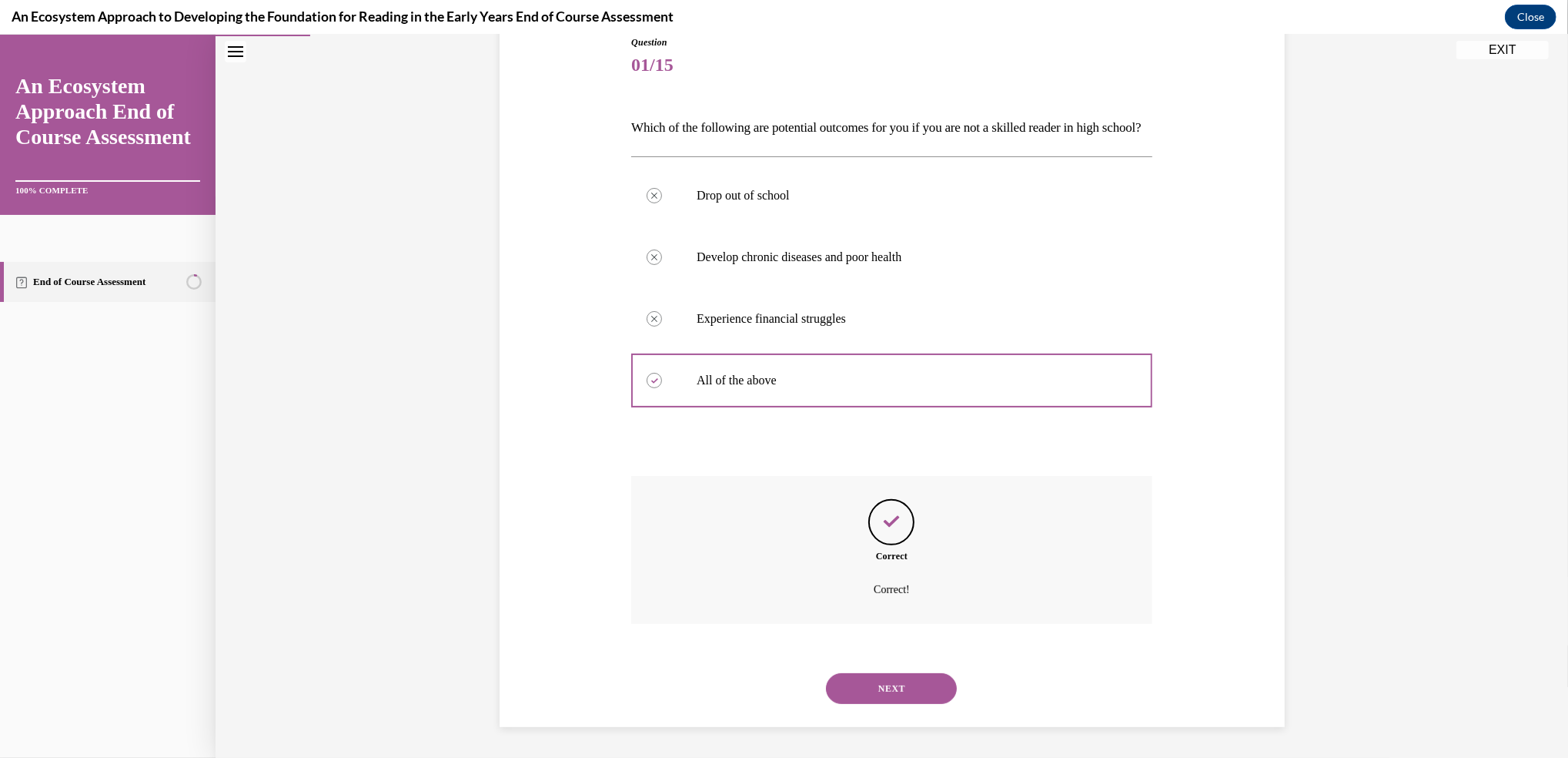
scroll to position [204, 0]
click at [581, 586] on div "Question 01/15 Which of the following are potential outcomes for you if you are…" at bounding box center [891, 358] width 793 height 738
click at [854, 692] on button "NEXT" at bounding box center [891, 688] width 131 height 31
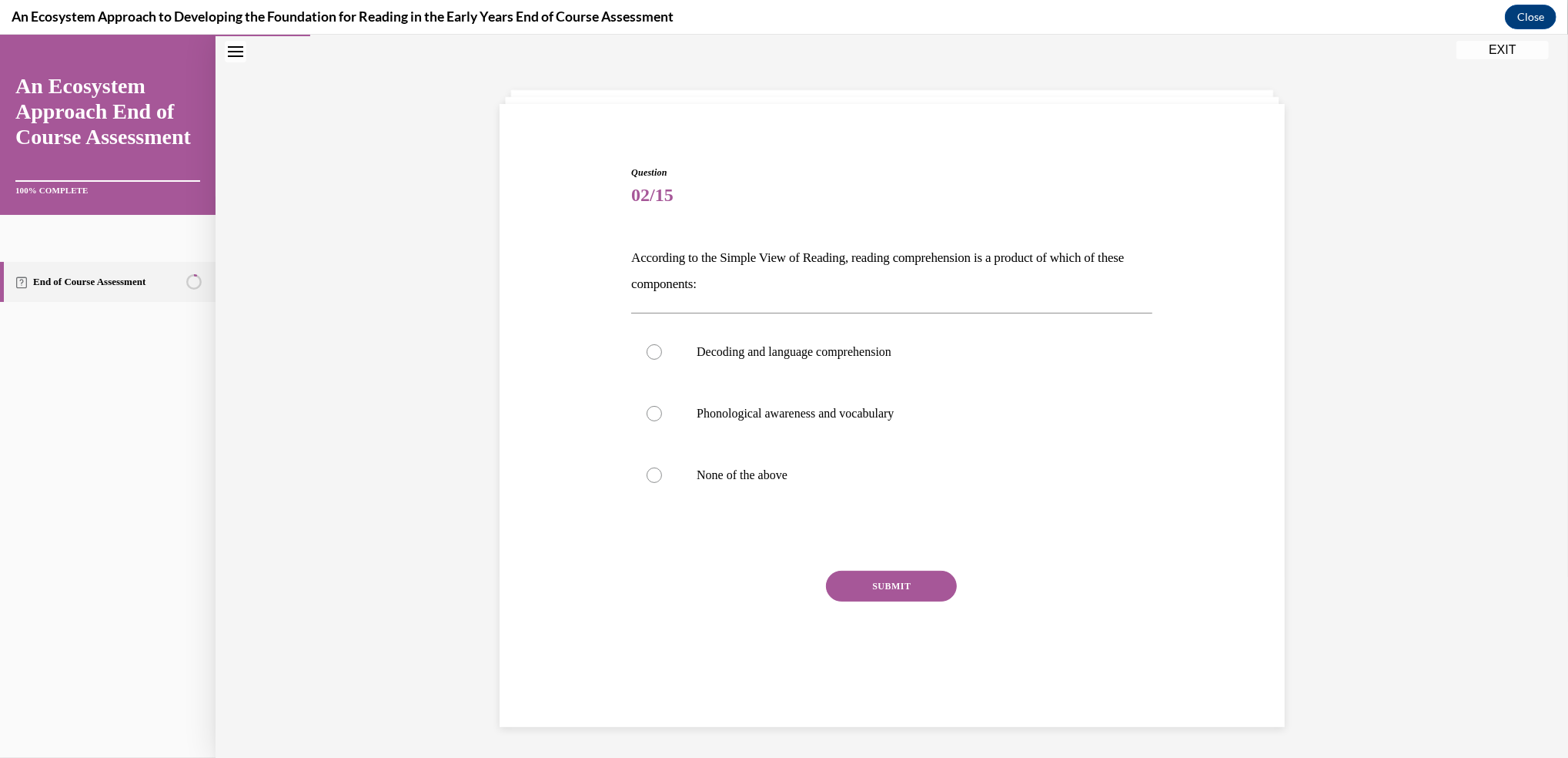
scroll to position [48, 0]
drag, startPoint x: 645, startPoint y: 352, endPoint x: 608, endPoint y: 454, distance: 108.5
click at [608, 454] on div "Question 02/15 According to the Simple View of Reading, reading comprehension i…" at bounding box center [891, 409] width 793 height 577
click at [646, 345] on div at bounding box center [653, 352] width 15 height 15
click at [646, 345] on input "Decoding and language comprehension" at bounding box center [653, 352] width 15 height 15
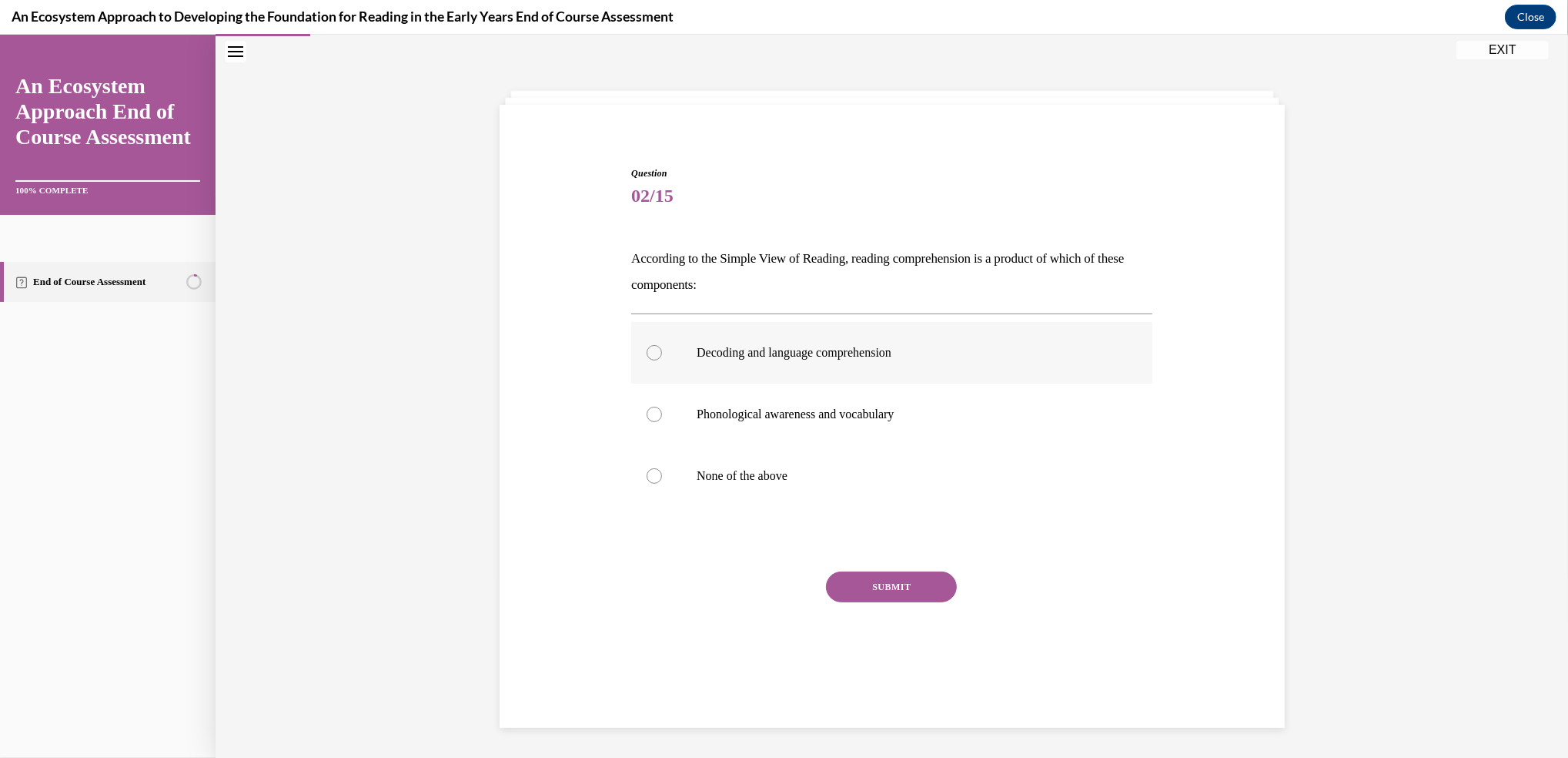
radio input "true"
click at [856, 574] on button "SUBMIT" at bounding box center [891, 586] width 131 height 31
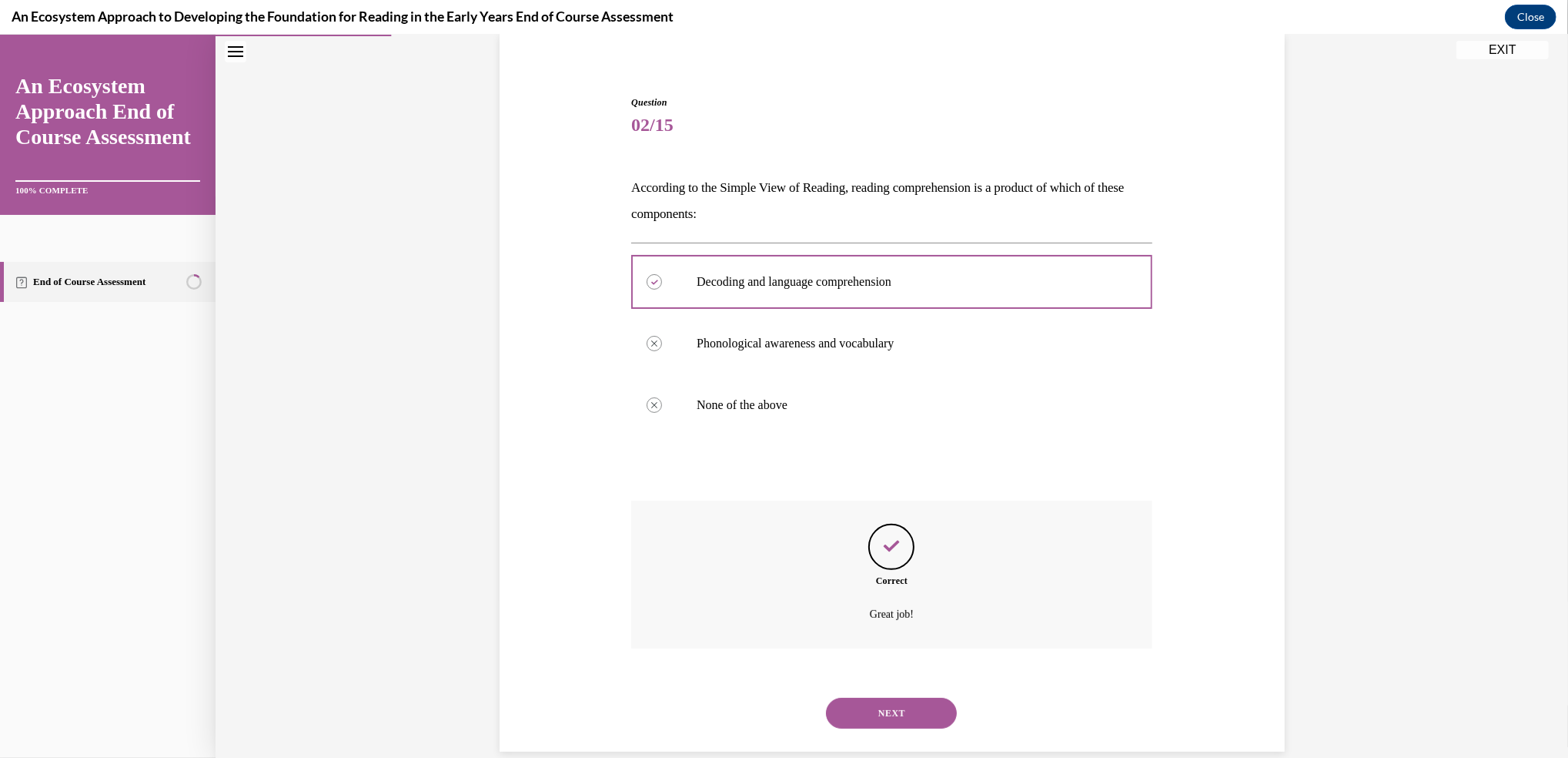
scroll to position [143, 0]
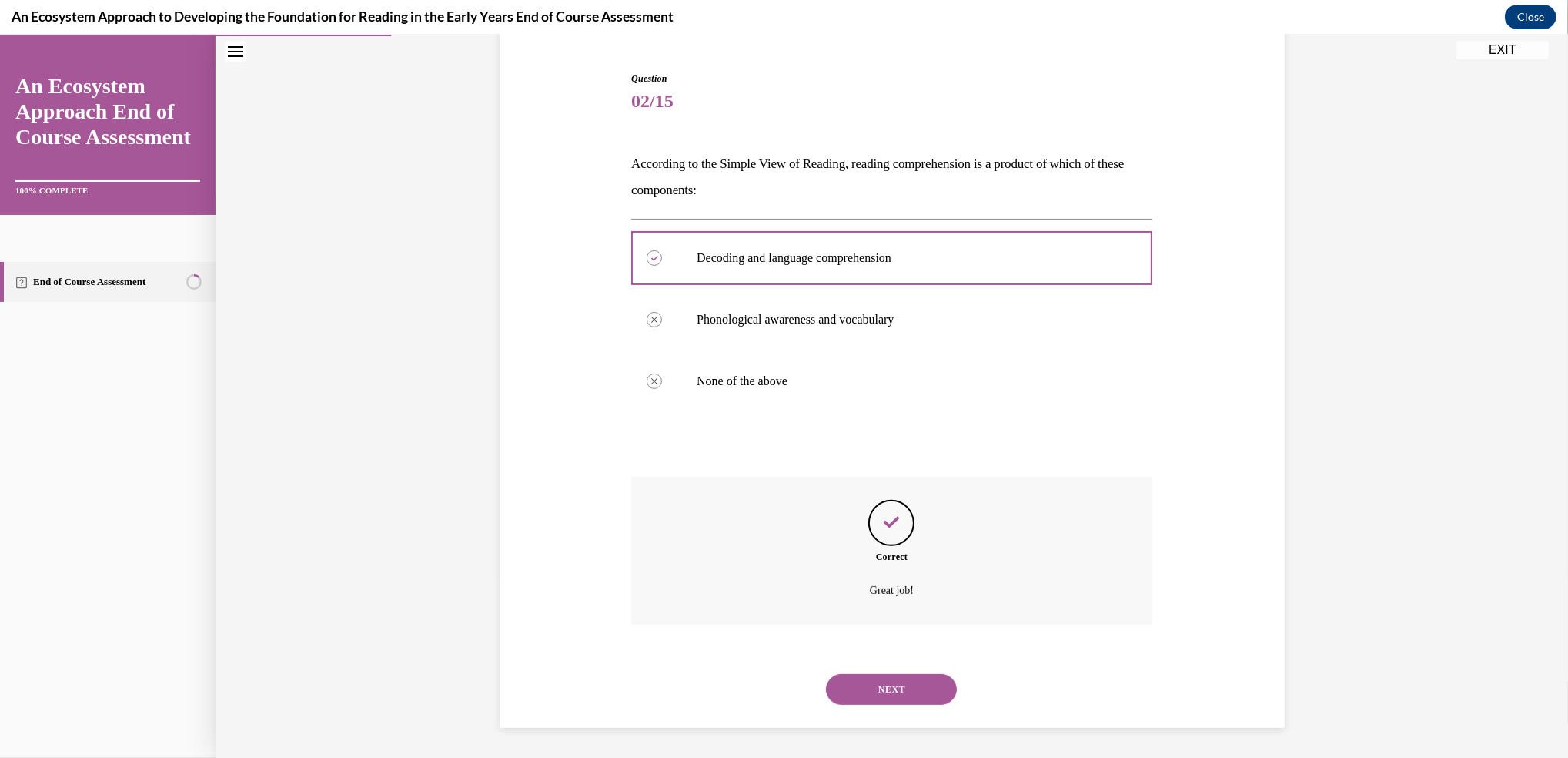
click at [887, 682] on button "NEXT" at bounding box center [891, 689] width 131 height 31
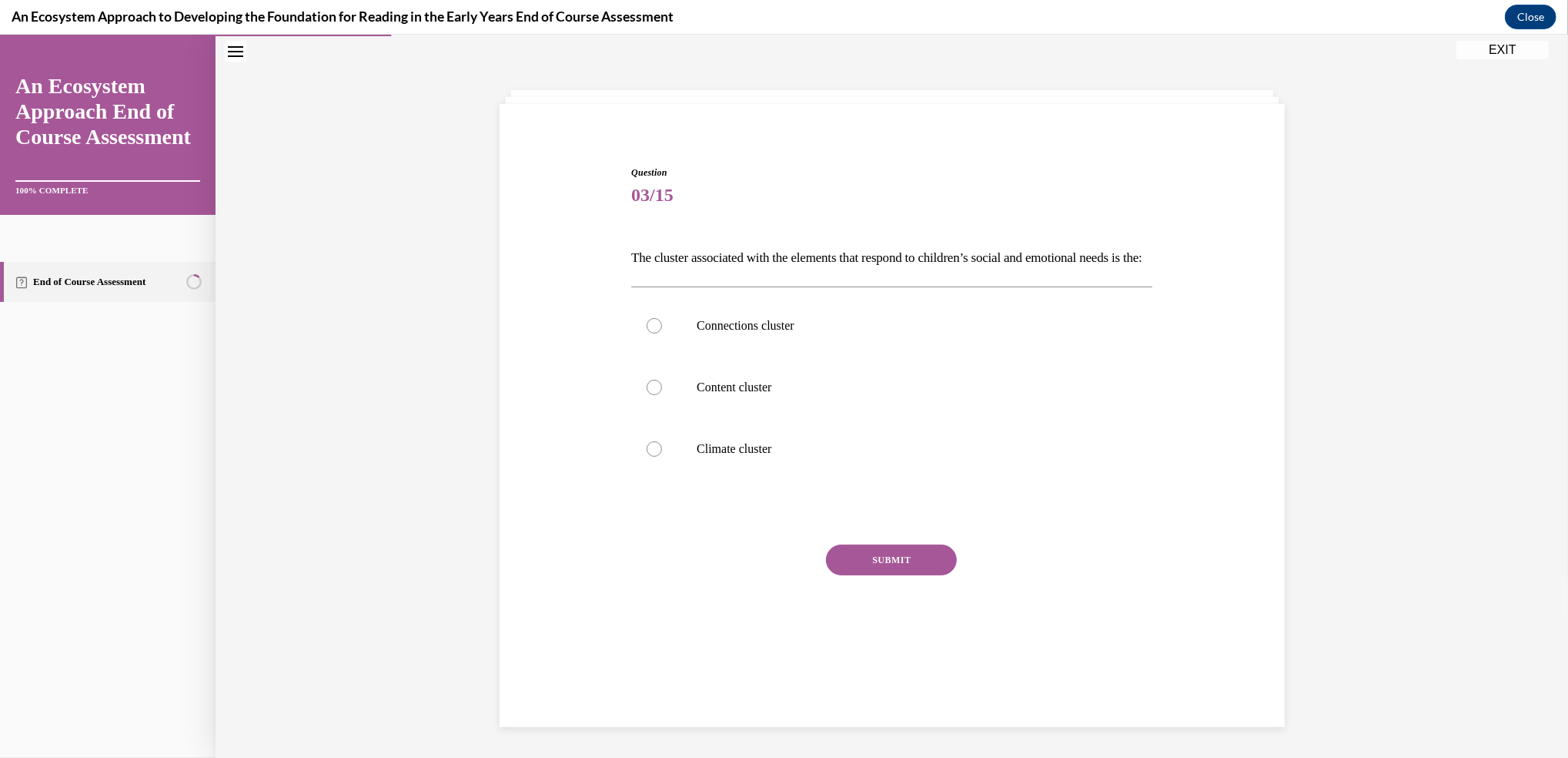
scroll to position [48, 0]
click at [637, 356] on label "Connections cluster" at bounding box center [891, 326] width 521 height 62
click at [646, 334] on input "Connections cluster" at bounding box center [653, 326] width 15 height 15
radio input "true"
click at [880, 576] on button "SUBMIT" at bounding box center [891, 560] width 131 height 31
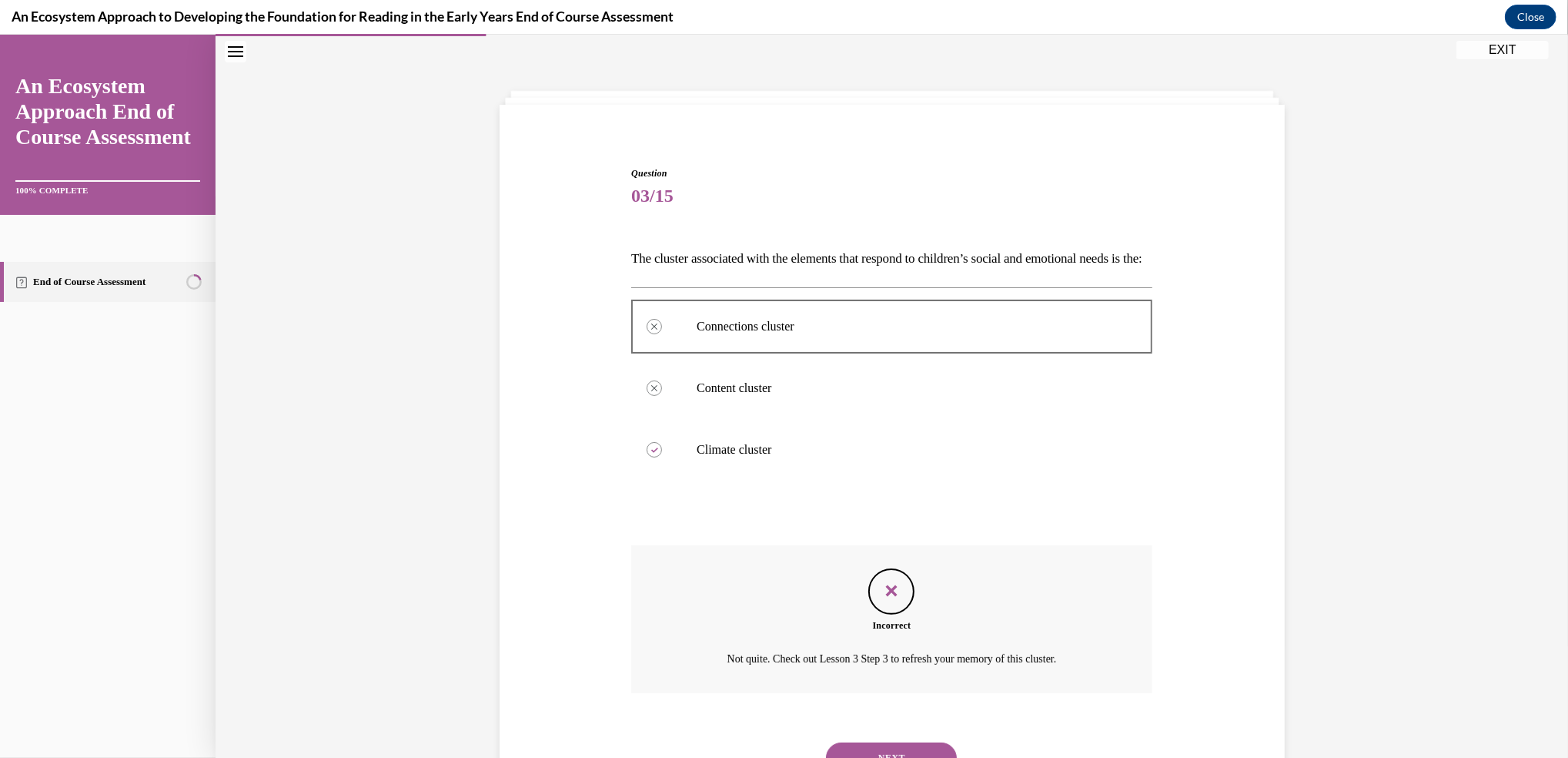
scroll to position [143, 0]
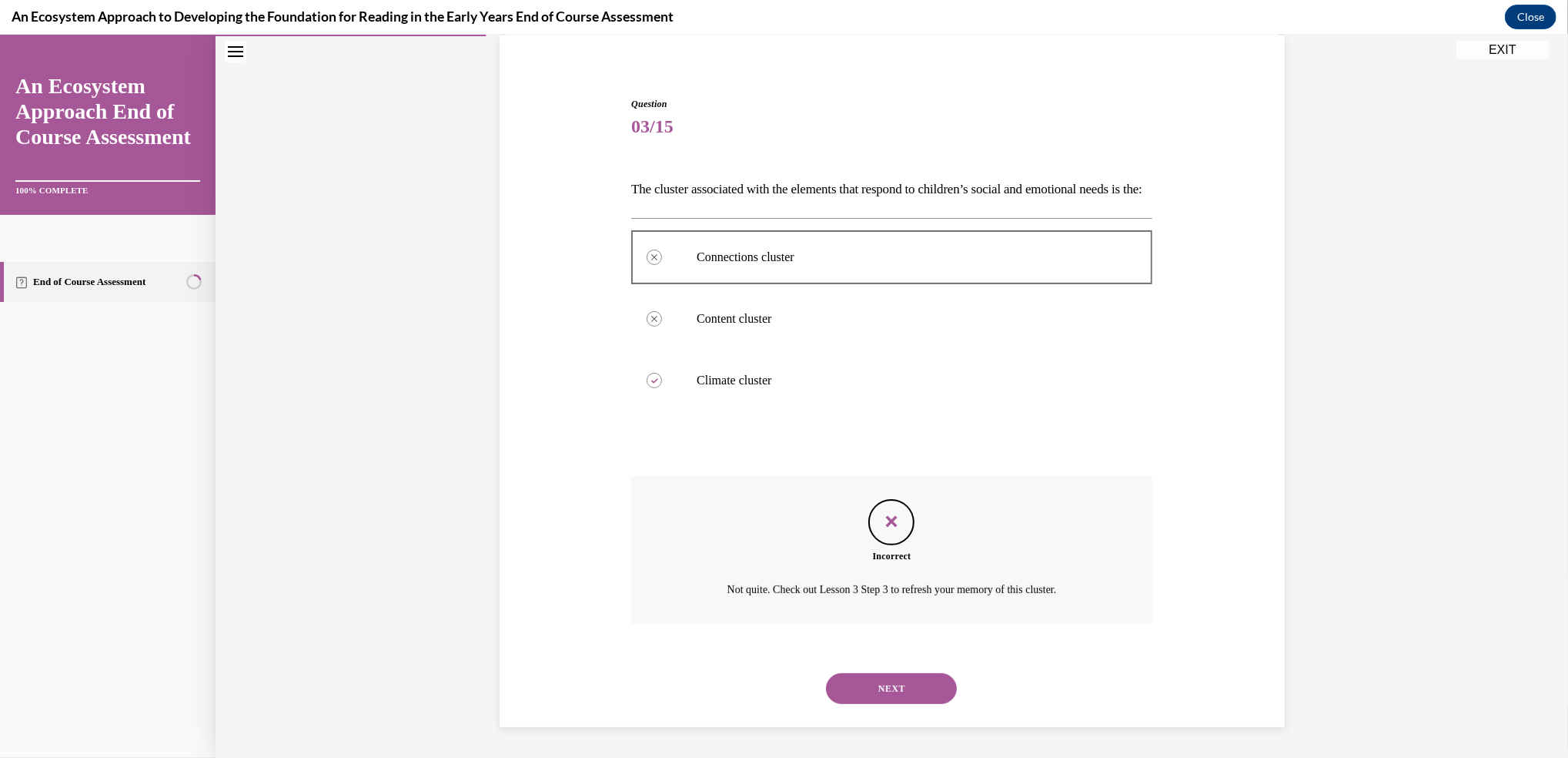
click at [883, 520] on icon "Feedback" at bounding box center [891, 522] width 23 height 23
click at [872, 678] on button "NEXT" at bounding box center [891, 688] width 131 height 31
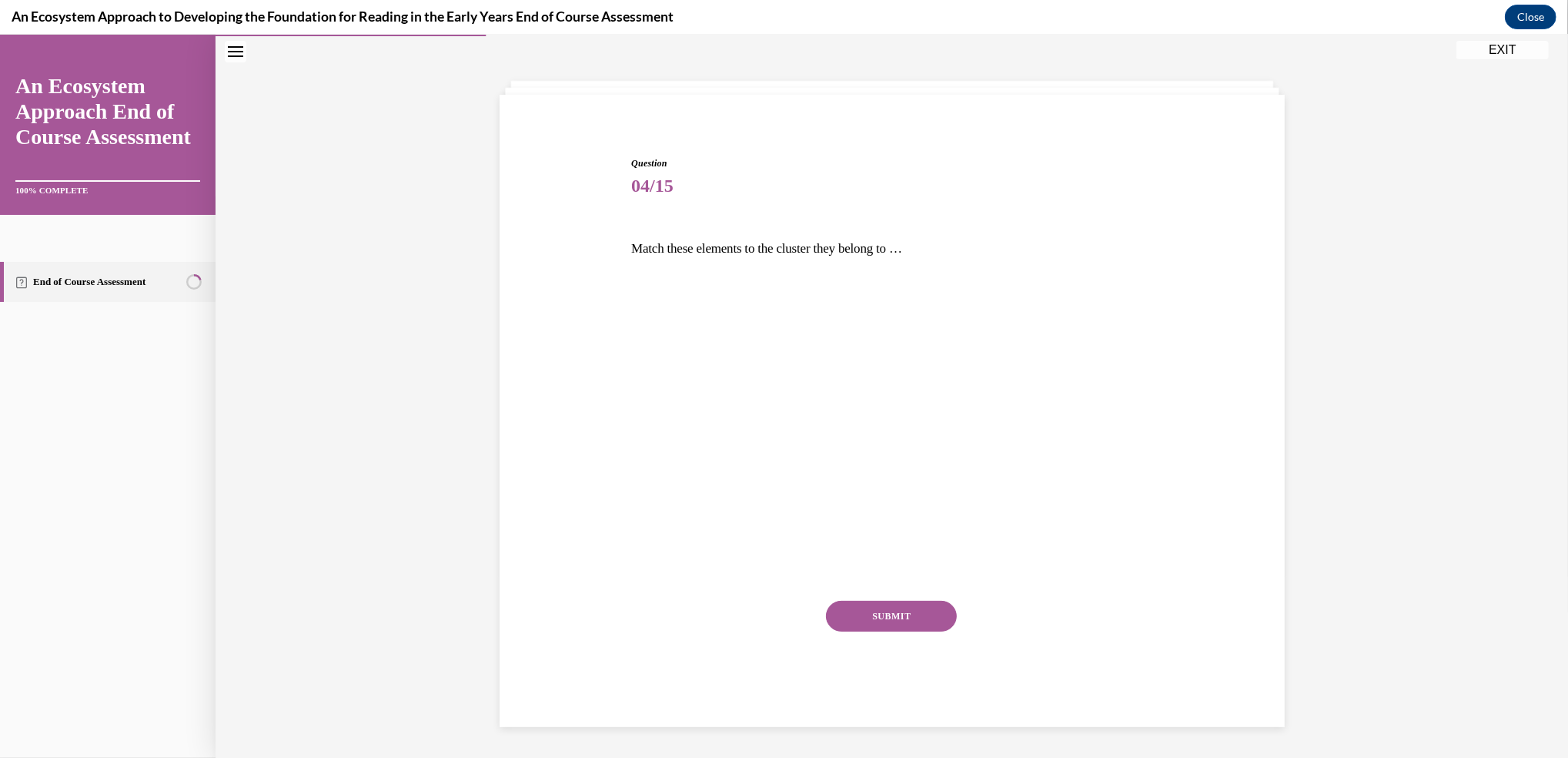
scroll to position [57, 0]
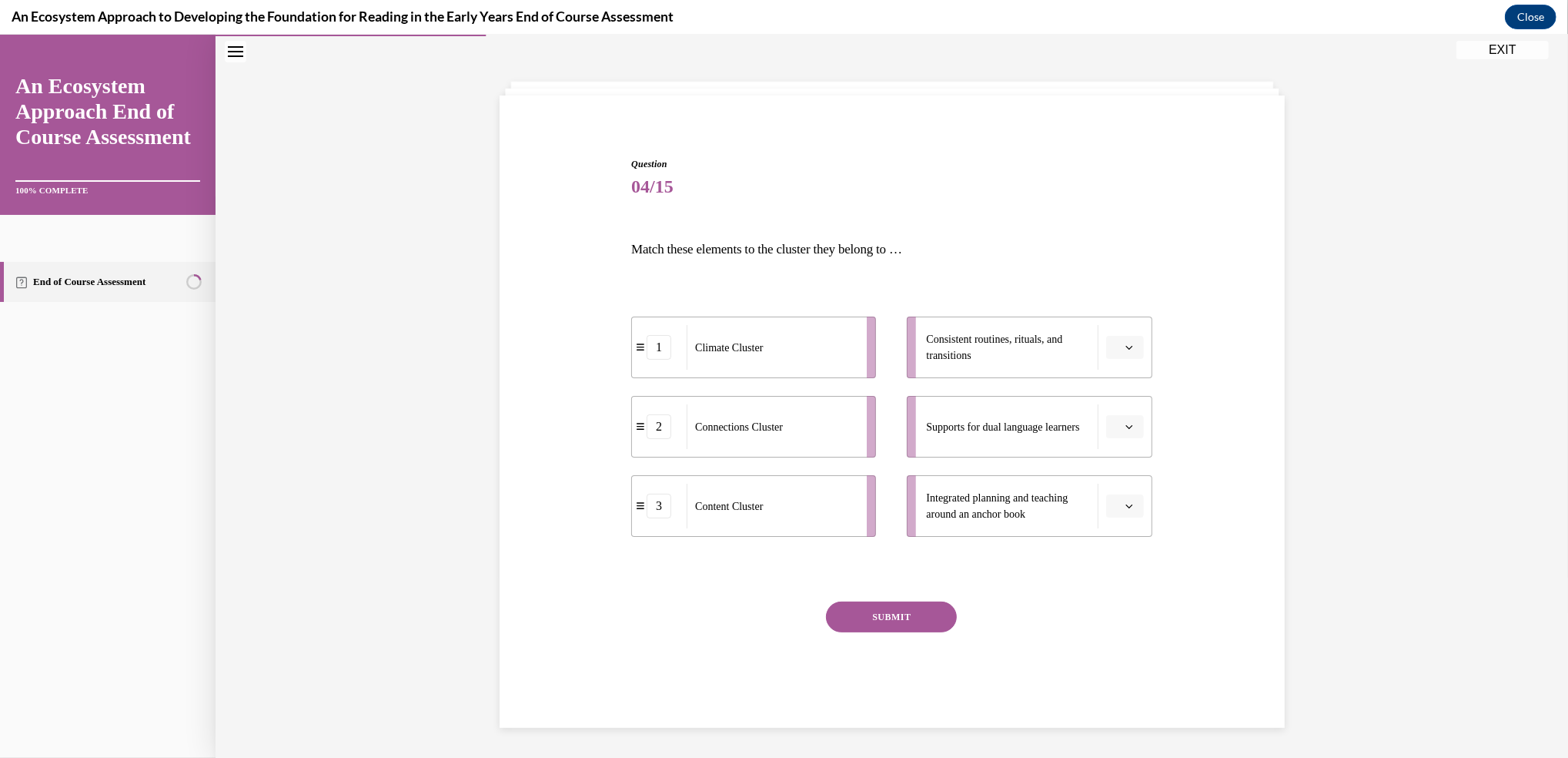
click at [1126, 346] on icon "button" at bounding box center [1129, 348] width 7 height 4
click at [1113, 417] on span "1" at bounding box center [1111, 412] width 5 height 13
click at [1118, 495] on button "button" at bounding box center [1125, 507] width 38 height 23
click at [1108, 599] on span "2" at bounding box center [1111, 602] width 5 height 13
click at [1114, 430] on button "button" at bounding box center [1125, 427] width 38 height 23
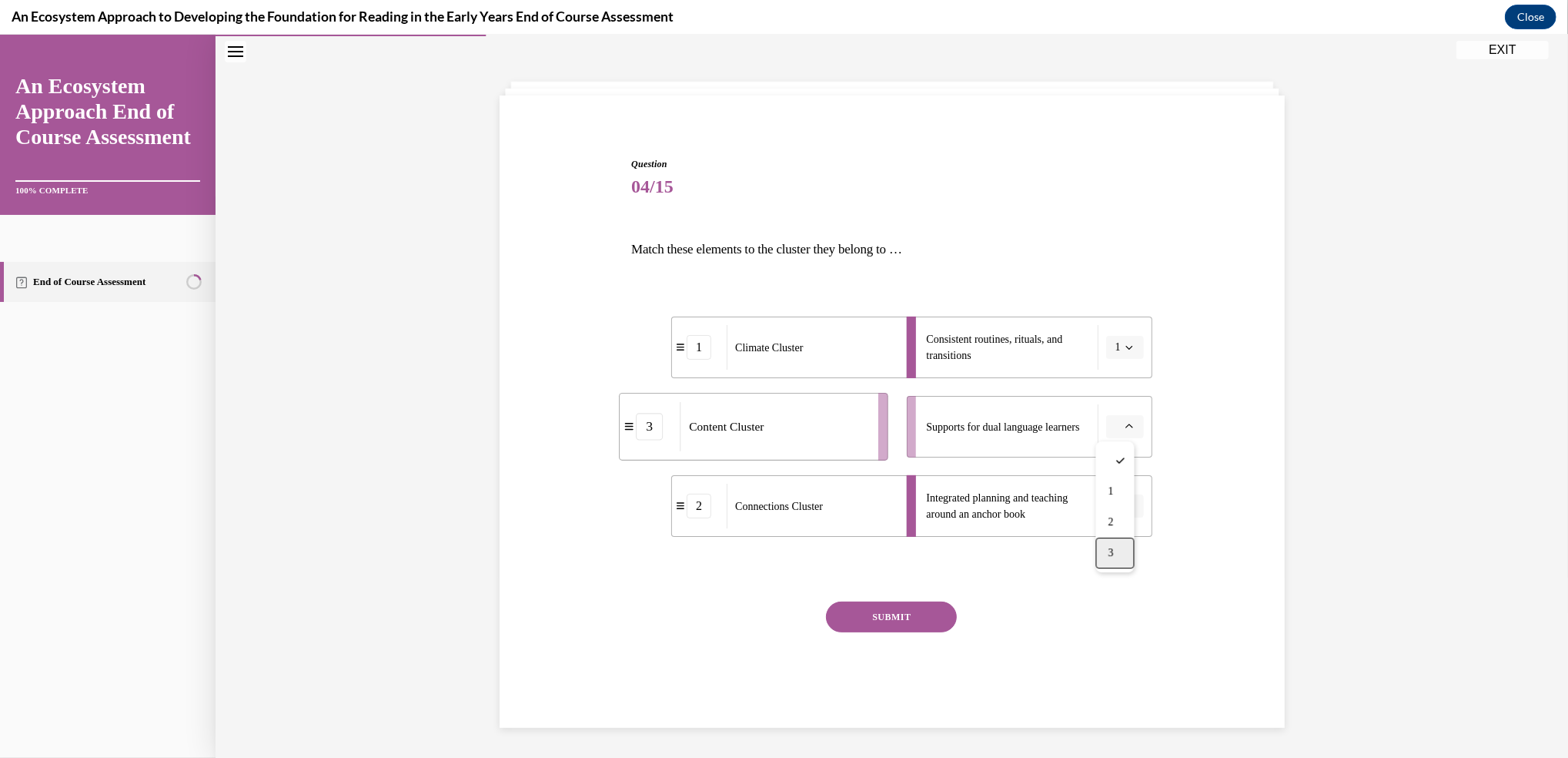
click at [1115, 557] on div "3" at bounding box center [1115, 553] width 39 height 31
click at [861, 618] on button "SUBMIT" at bounding box center [891, 617] width 131 height 31
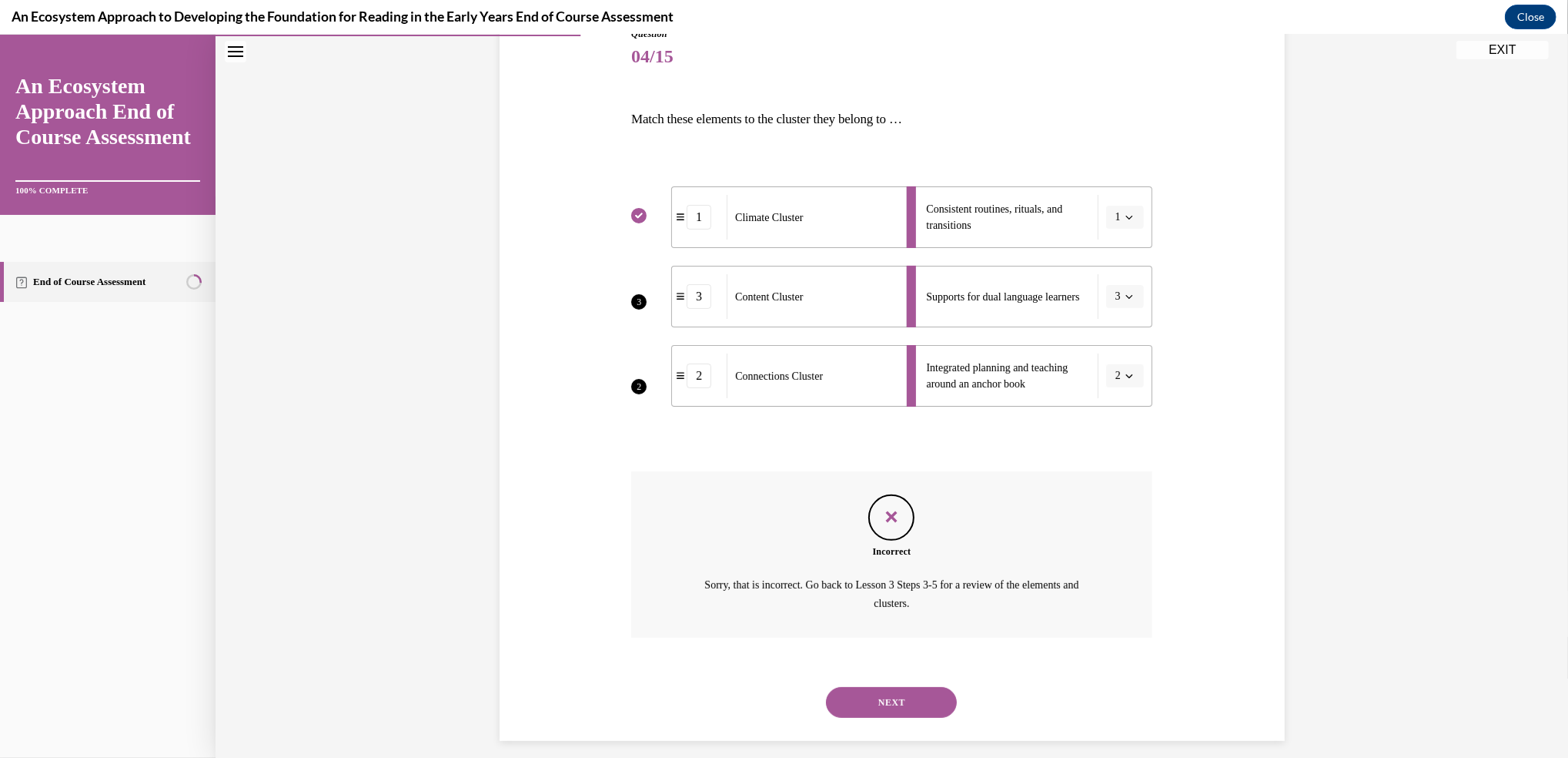
scroll to position [185, 0]
click at [887, 703] on button "NEXT" at bounding box center [891, 704] width 131 height 31
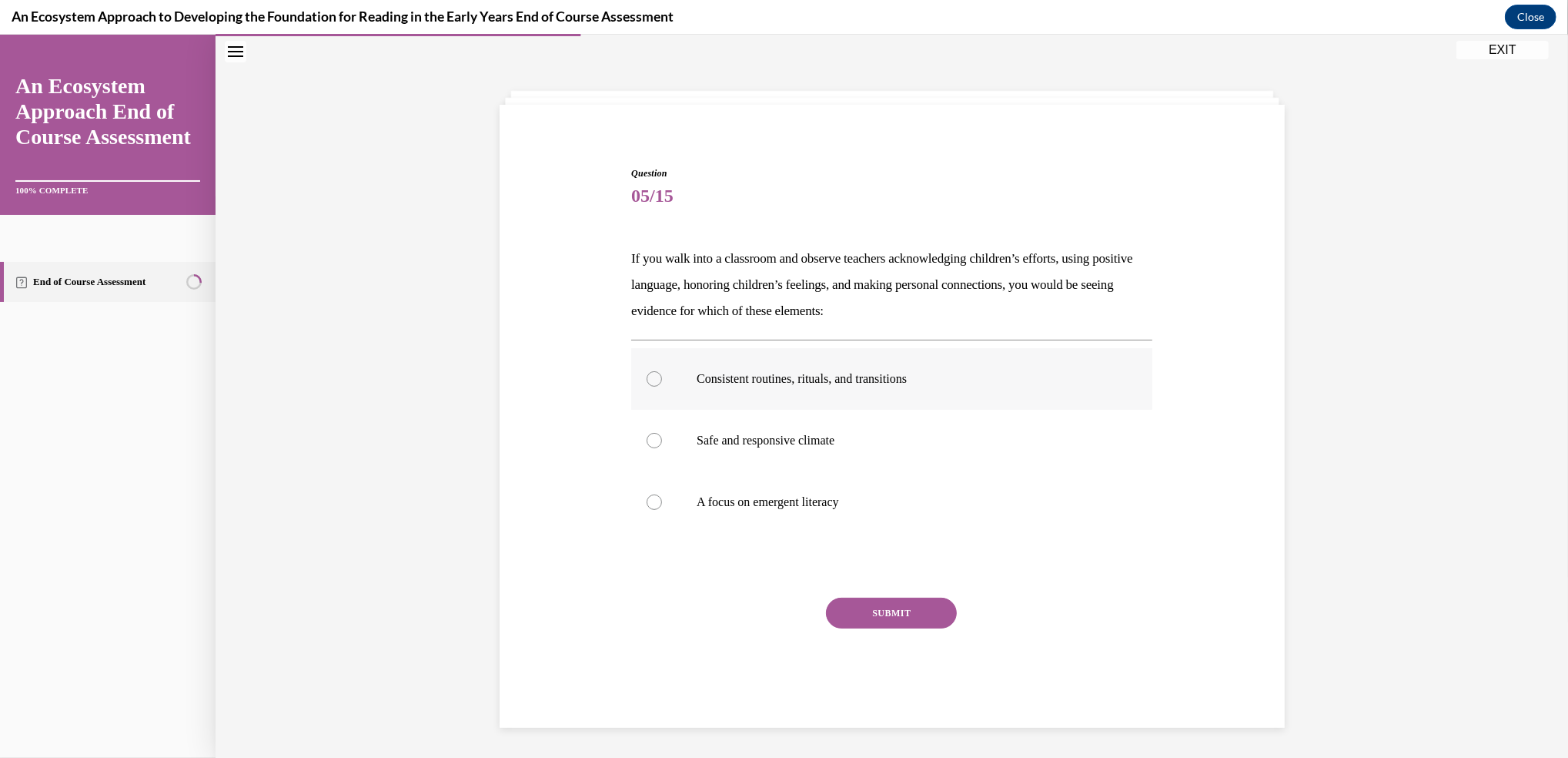
click at [640, 392] on label "Consistent routines, rituals, and transitions" at bounding box center [891, 379] width 521 height 62
click at [646, 386] on input "Consistent routines, rituals, and transitions" at bounding box center [653, 378] width 15 height 15
radio input "true"
click at [646, 446] on div at bounding box center [653, 440] width 15 height 15
click at [646, 446] on input "Safe and responsive climate" at bounding box center [653, 440] width 15 height 15
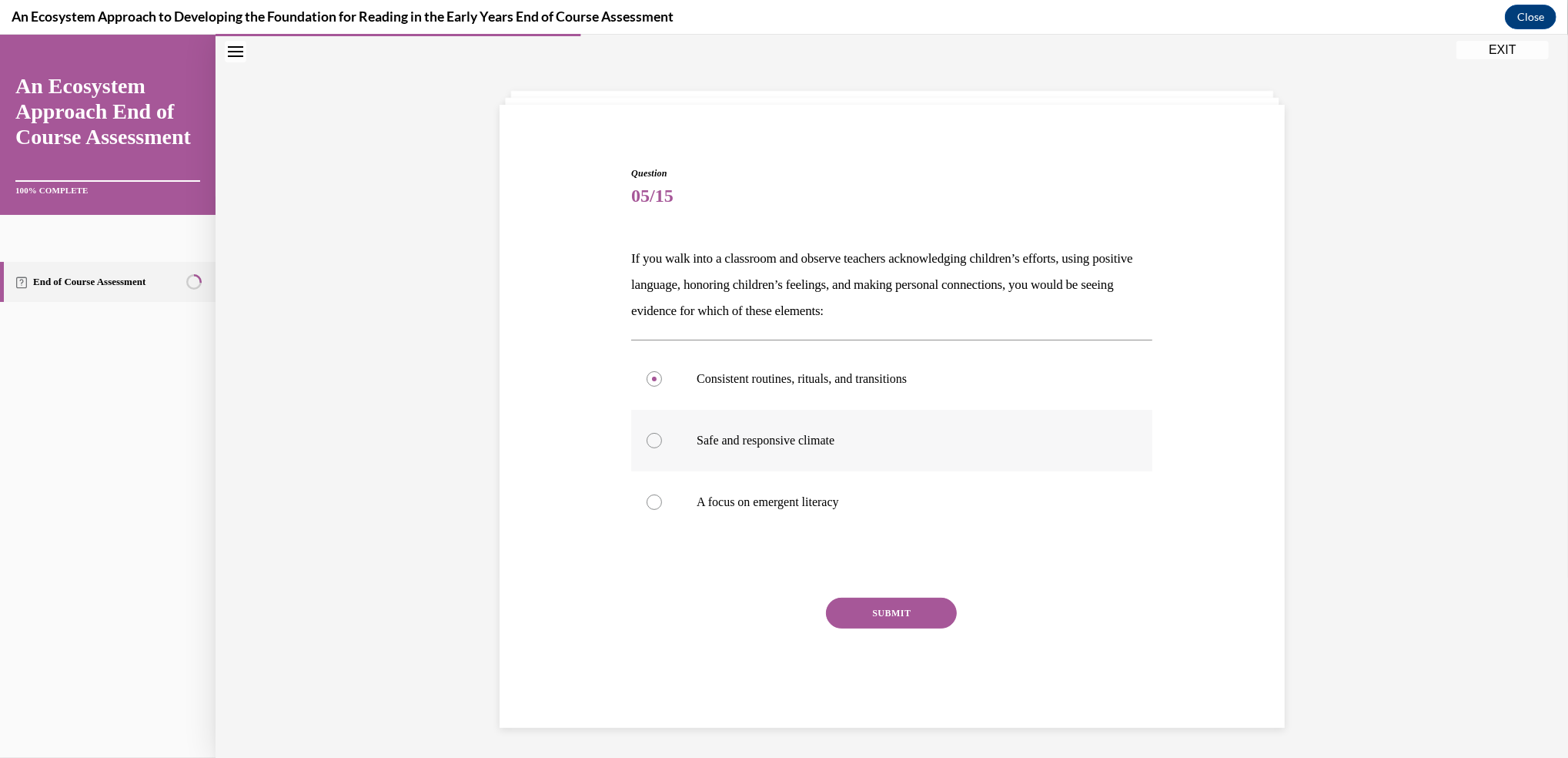
radio input "true"
click at [868, 608] on button "SUBMIT" at bounding box center [891, 613] width 131 height 31
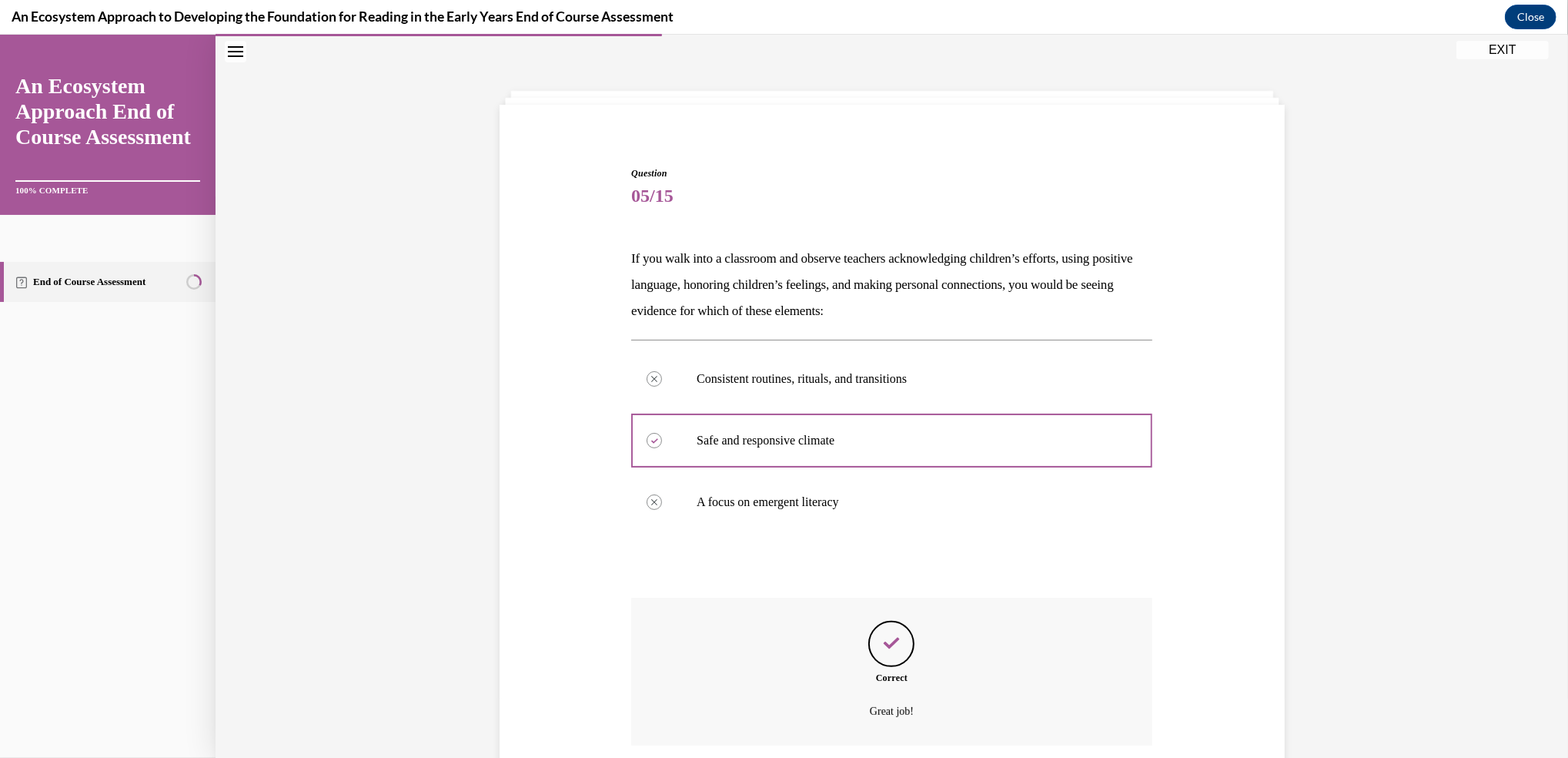
scroll to position [168, 0]
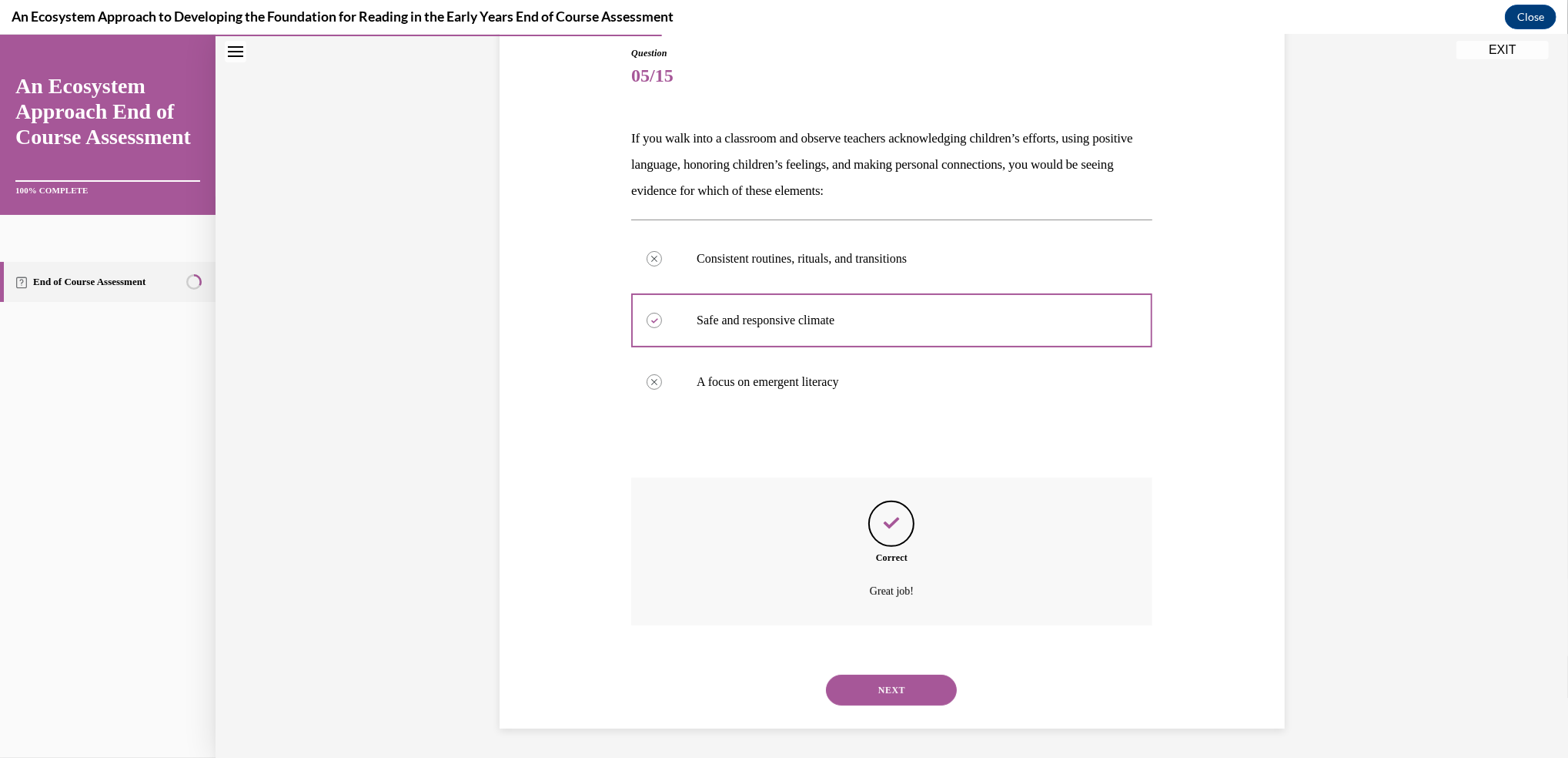
click at [872, 683] on button "NEXT" at bounding box center [891, 690] width 131 height 31
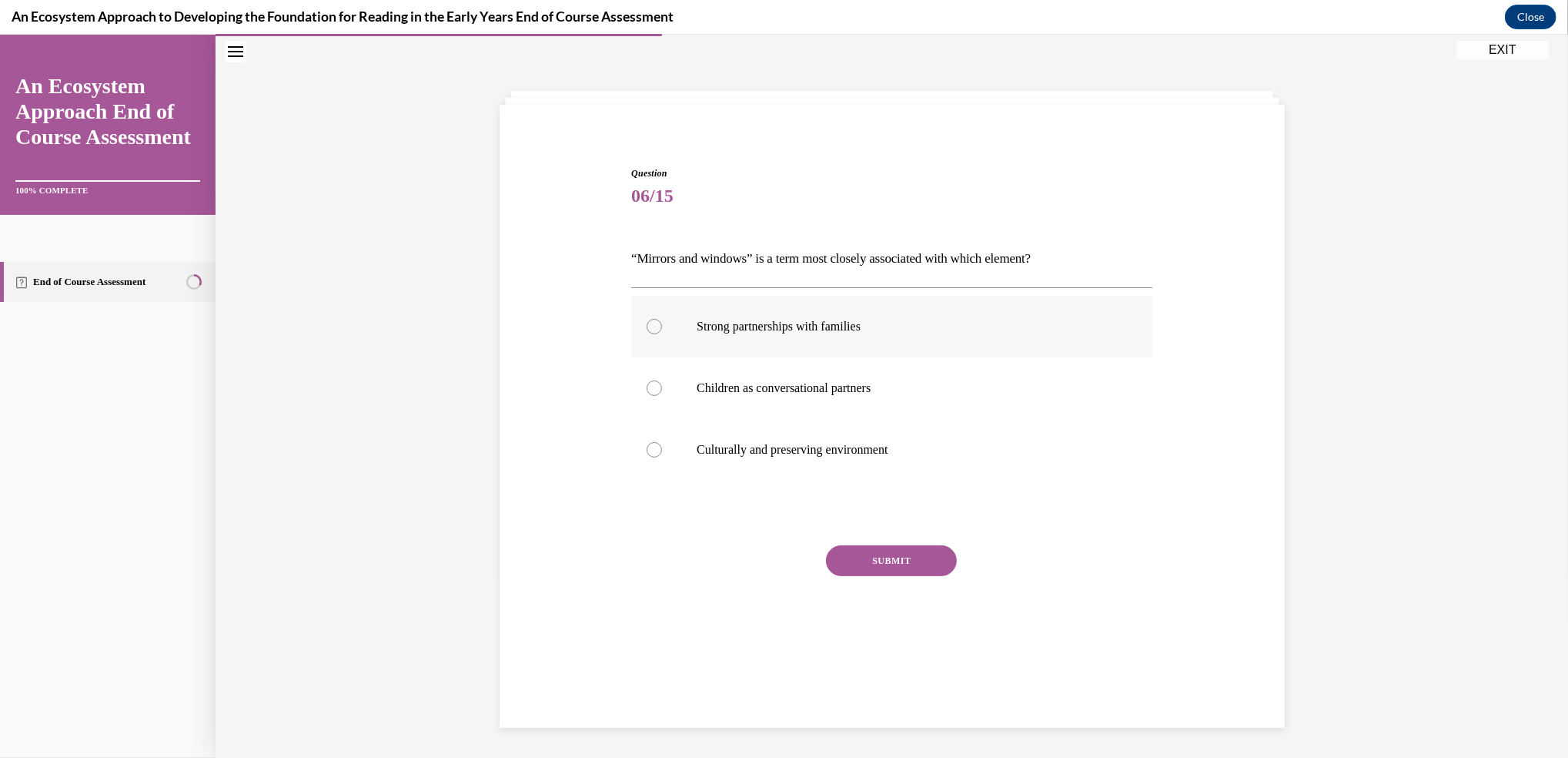
click at [646, 322] on div at bounding box center [653, 326] width 15 height 15
click at [646, 322] on input "Strong partnerships with families" at bounding box center [653, 326] width 15 height 15
radio input "true"
click at [646, 389] on div at bounding box center [653, 388] width 15 height 15
click at [646, 389] on input "Children as conversational partners" at bounding box center [653, 388] width 15 height 15
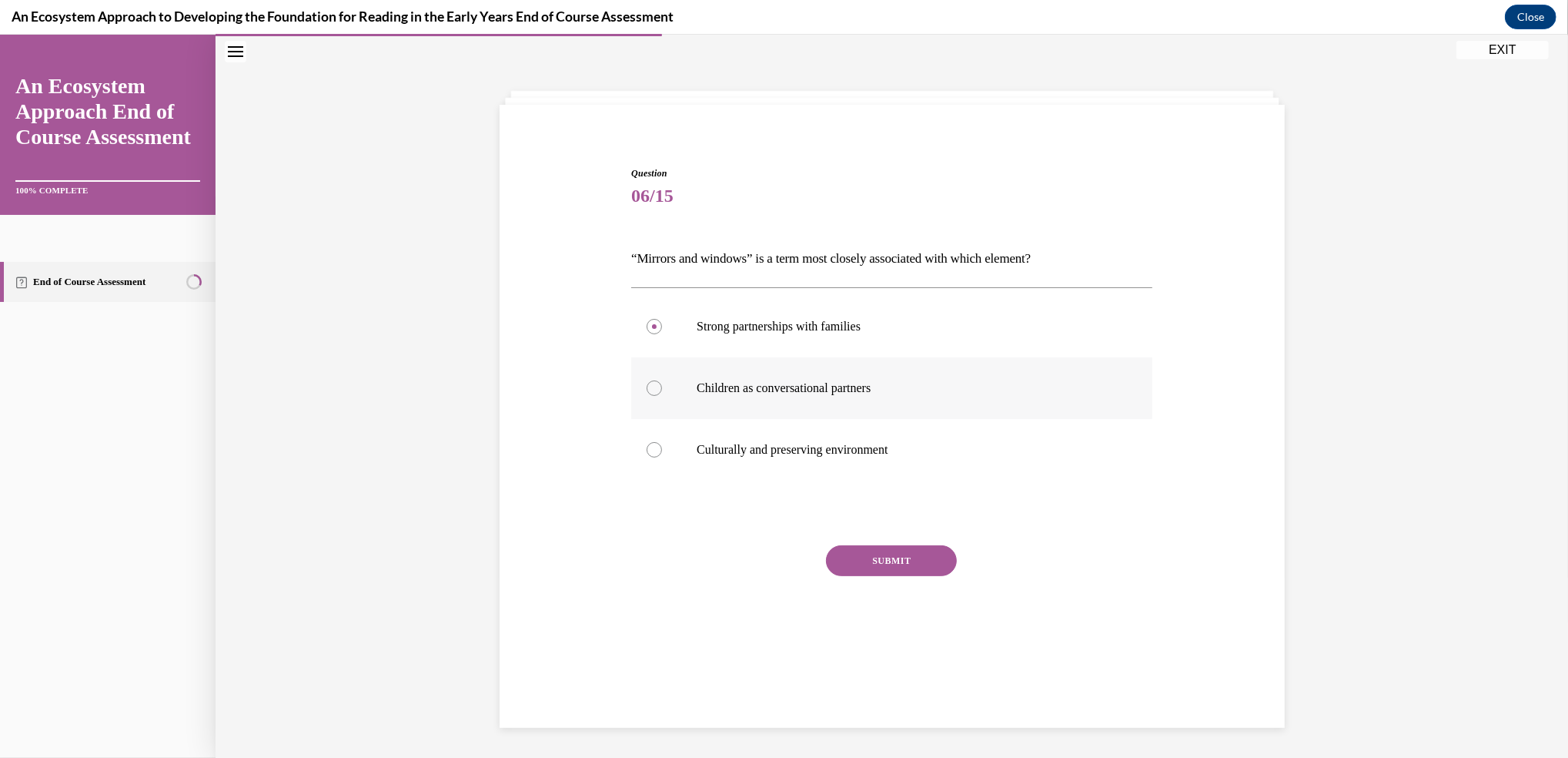
radio input "true"
click at [646, 325] on div at bounding box center [653, 326] width 15 height 15
click at [646, 325] on input "Strong partnerships with families" at bounding box center [653, 326] width 15 height 15
radio input "true"
click at [865, 549] on button "SUBMIT" at bounding box center [891, 560] width 131 height 31
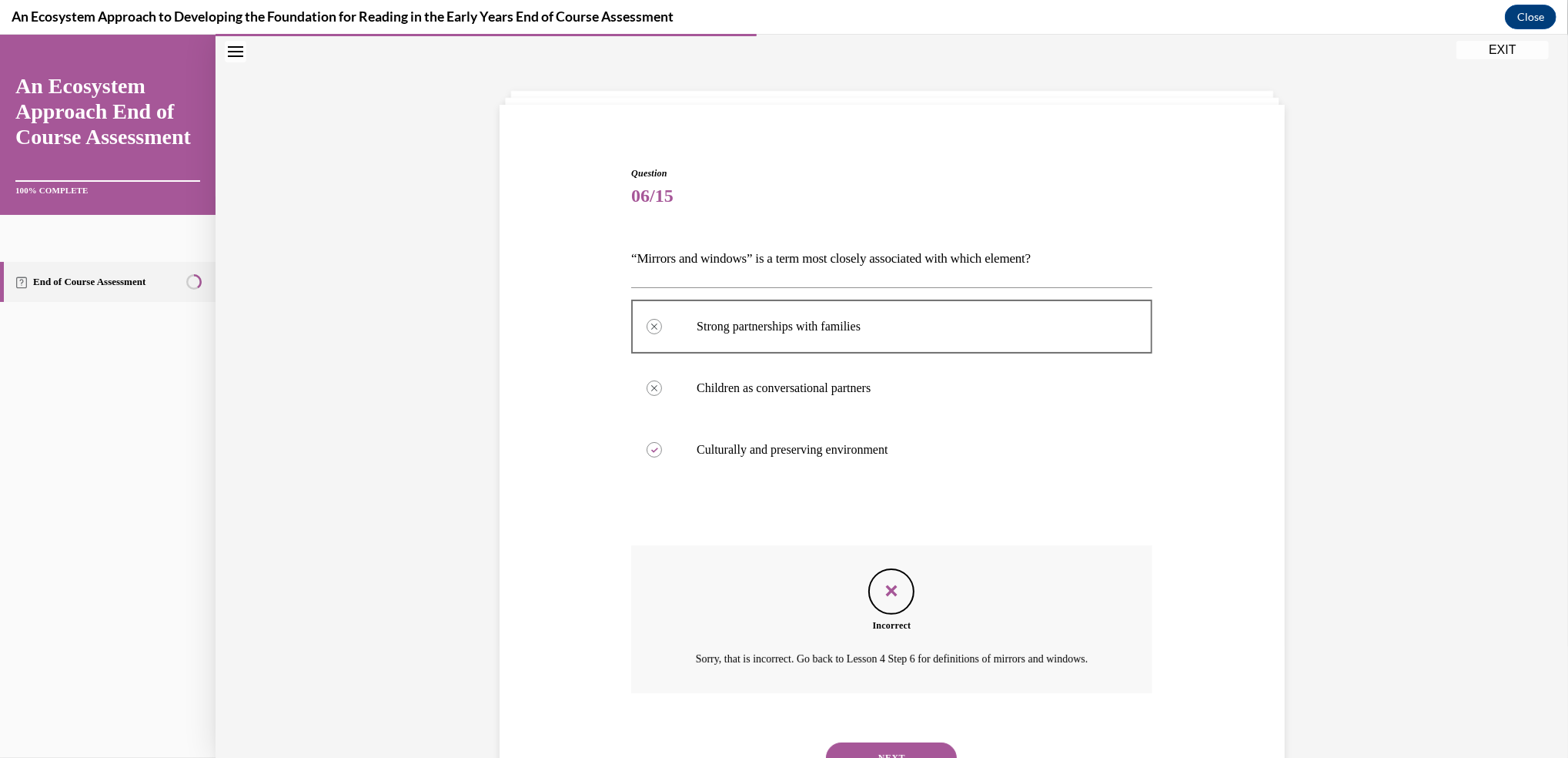
scroll to position [134, 0]
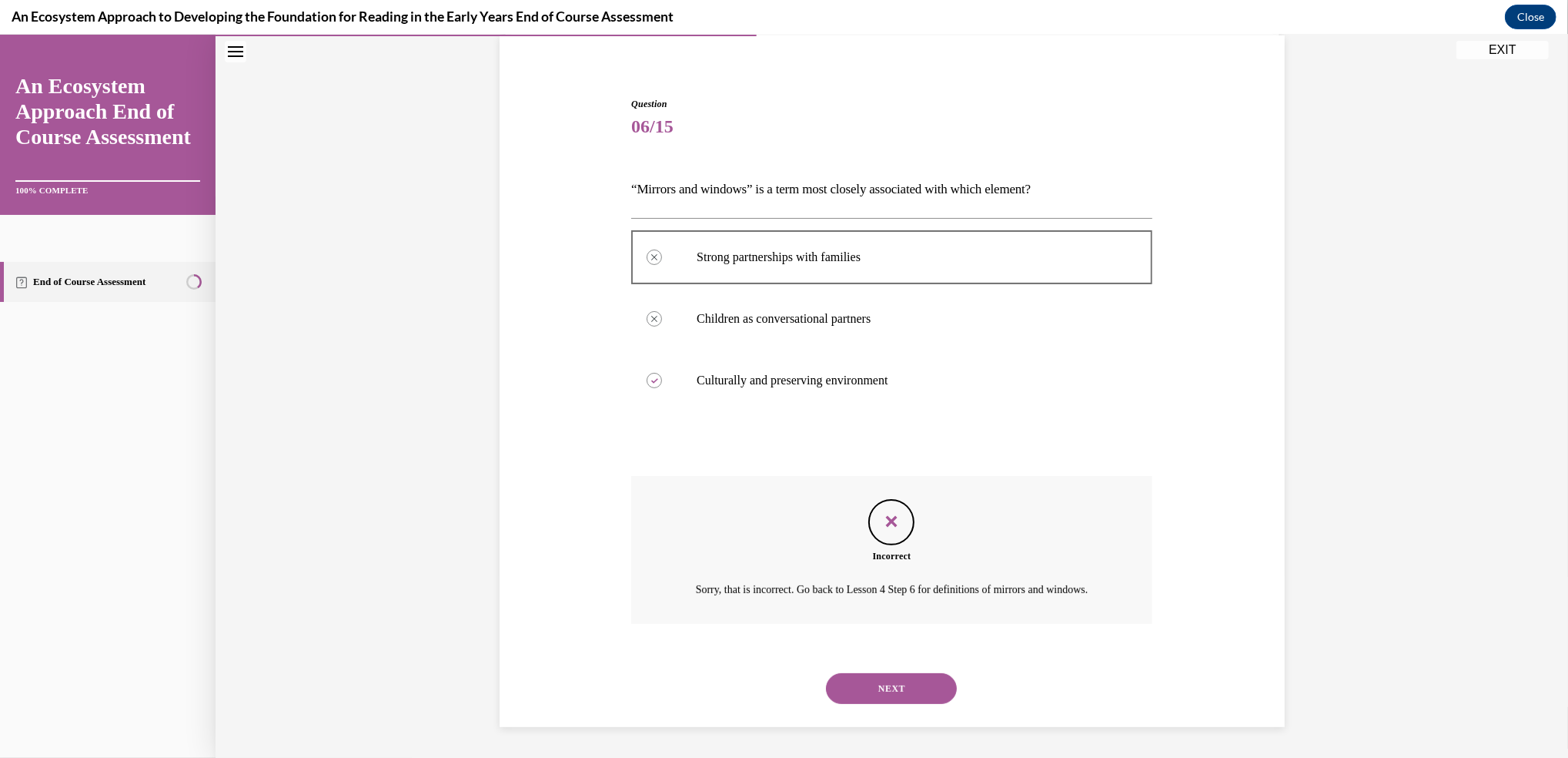
click at [871, 679] on button "NEXT" at bounding box center [891, 688] width 131 height 31
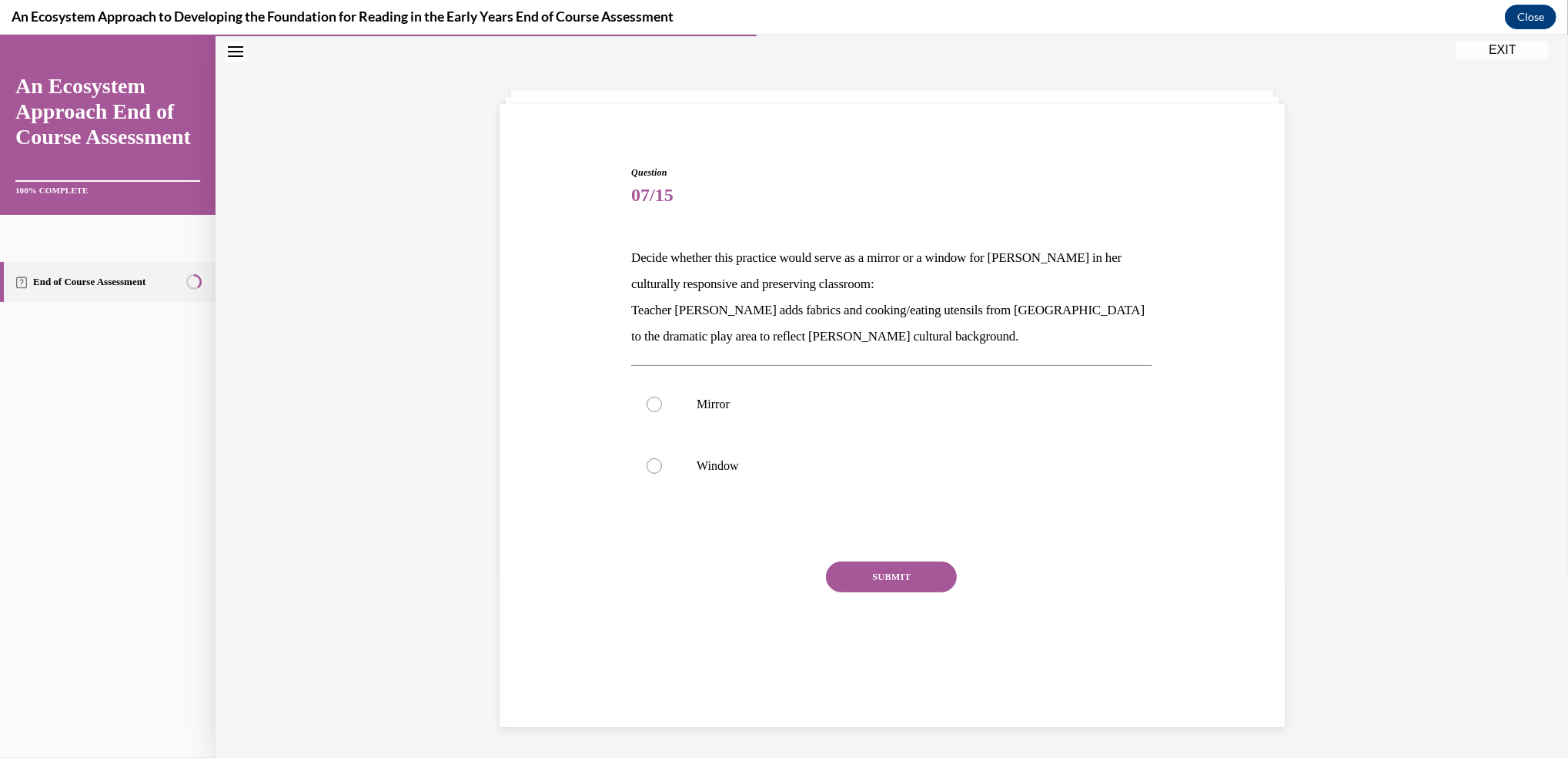
scroll to position [48, 0]
click at [648, 464] on div at bounding box center [653, 466] width 15 height 15
click at [648, 464] on input "Window" at bounding box center [653, 466] width 15 height 15
radio input "true"
click at [893, 565] on button "SUBMIT" at bounding box center [891, 577] width 131 height 31
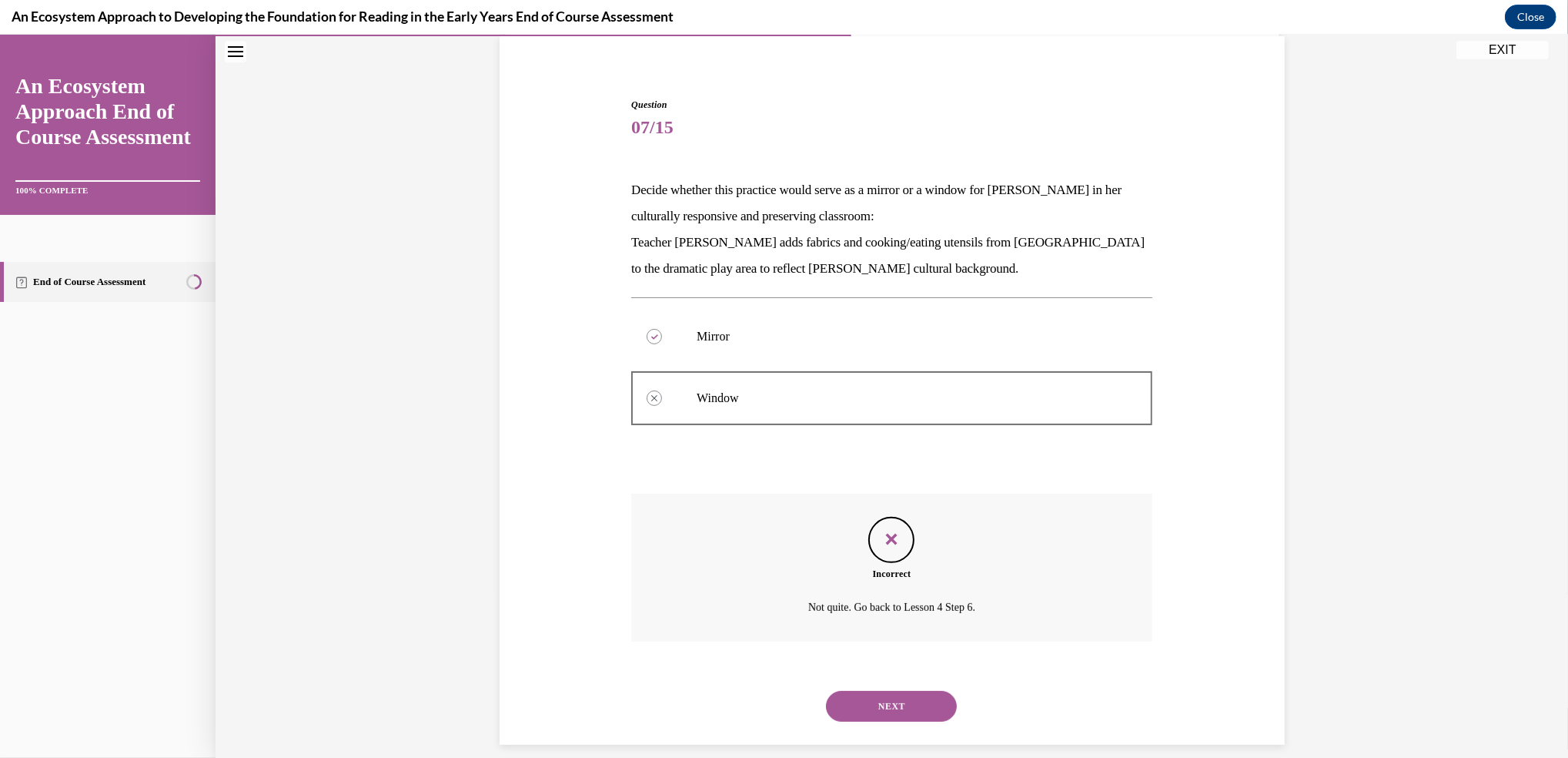
scroll to position [132, 0]
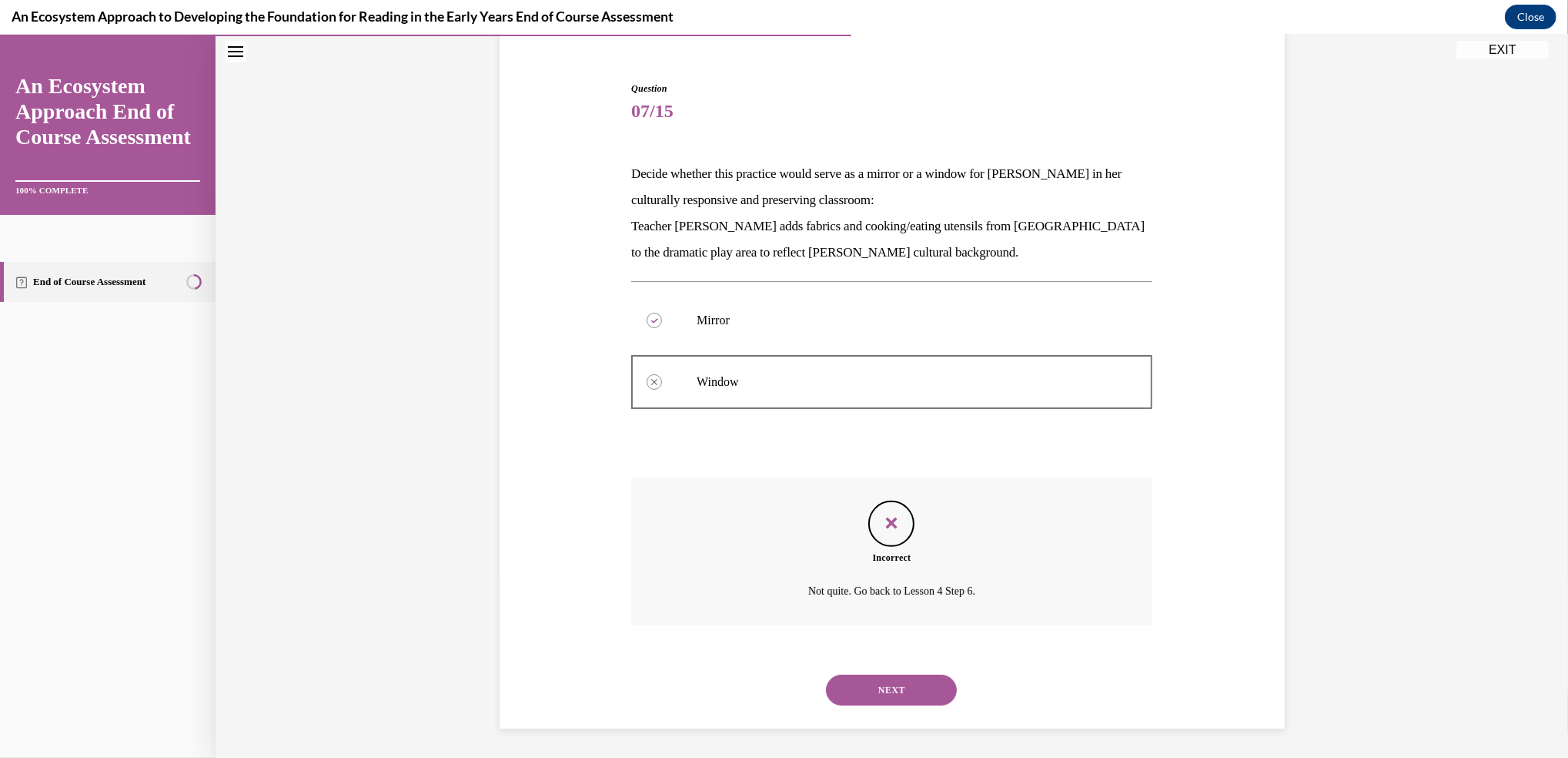
click at [863, 707] on div "NEXT" at bounding box center [891, 690] width 521 height 62
click at [881, 681] on button "NEXT" at bounding box center [891, 690] width 131 height 31
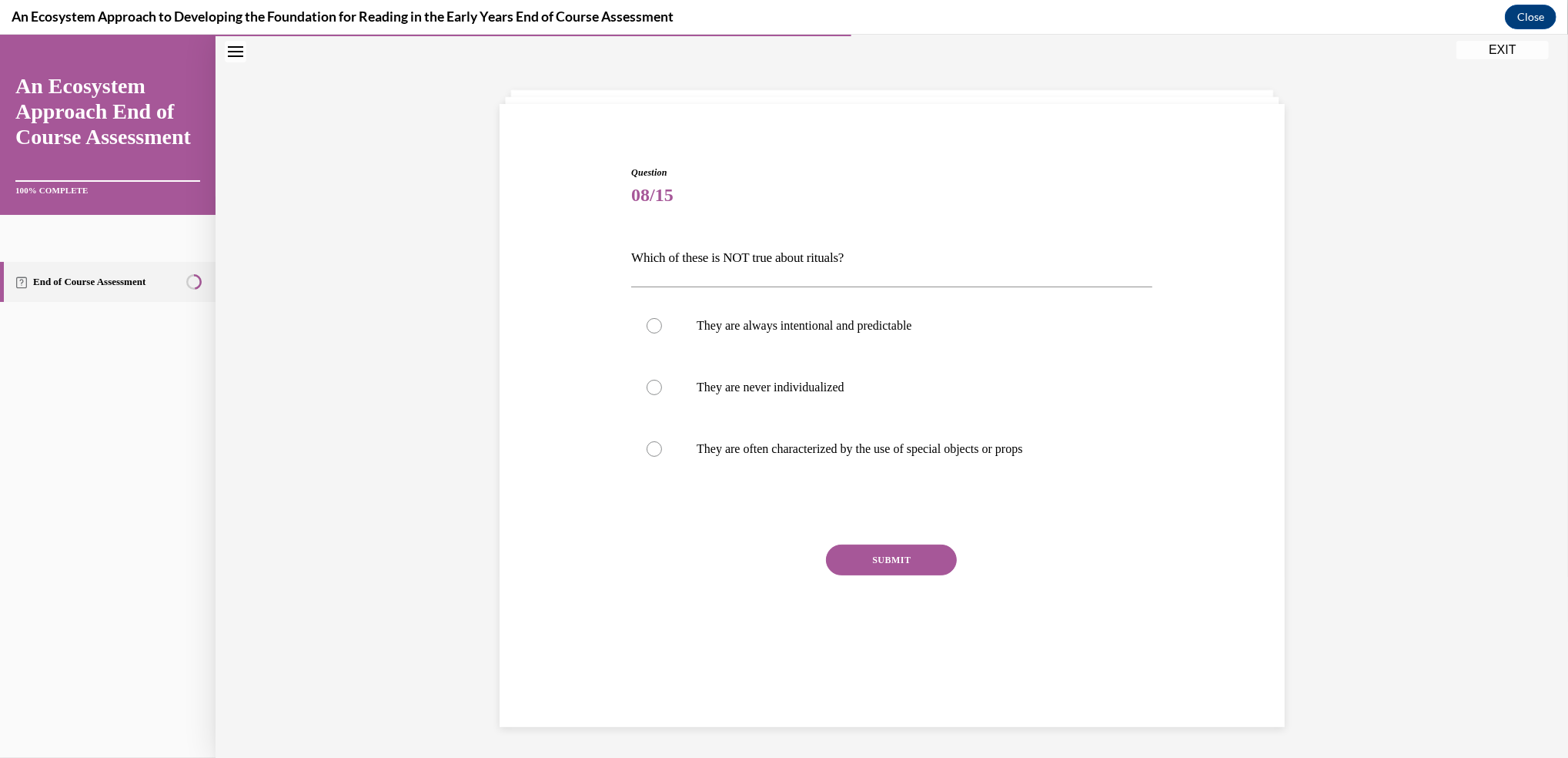
scroll to position [48, 0]
click at [647, 329] on div at bounding box center [653, 326] width 15 height 15
click at [647, 329] on input "They are always intentional and predictable" at bounding box center [653, 326] width 15 height 15
radio input "true"
click at [649, 386] on div at bounding box center [653, 388] width 15 height 15
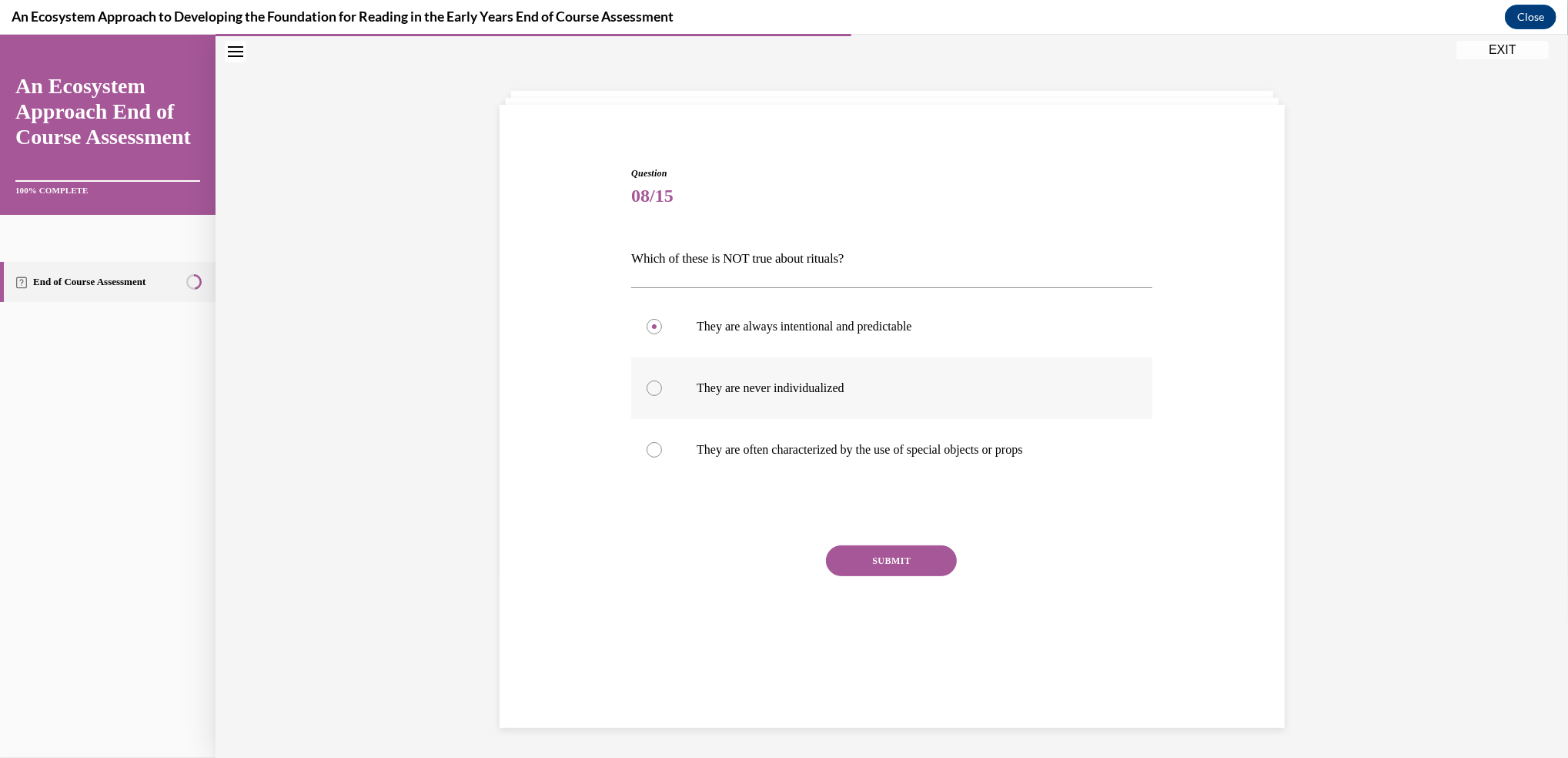
click at [649, 386] on input "They are never individualized" at bounding box center [653, 388] width 15 height 15
radio input "true"
click at [646, 332] on div at bounding box center [653, 326] width 15 height 15
click at [646, 332] on input "They are always intentional and predictable" at bounding box center [653, 326] width 15 height 15
radio input "true"
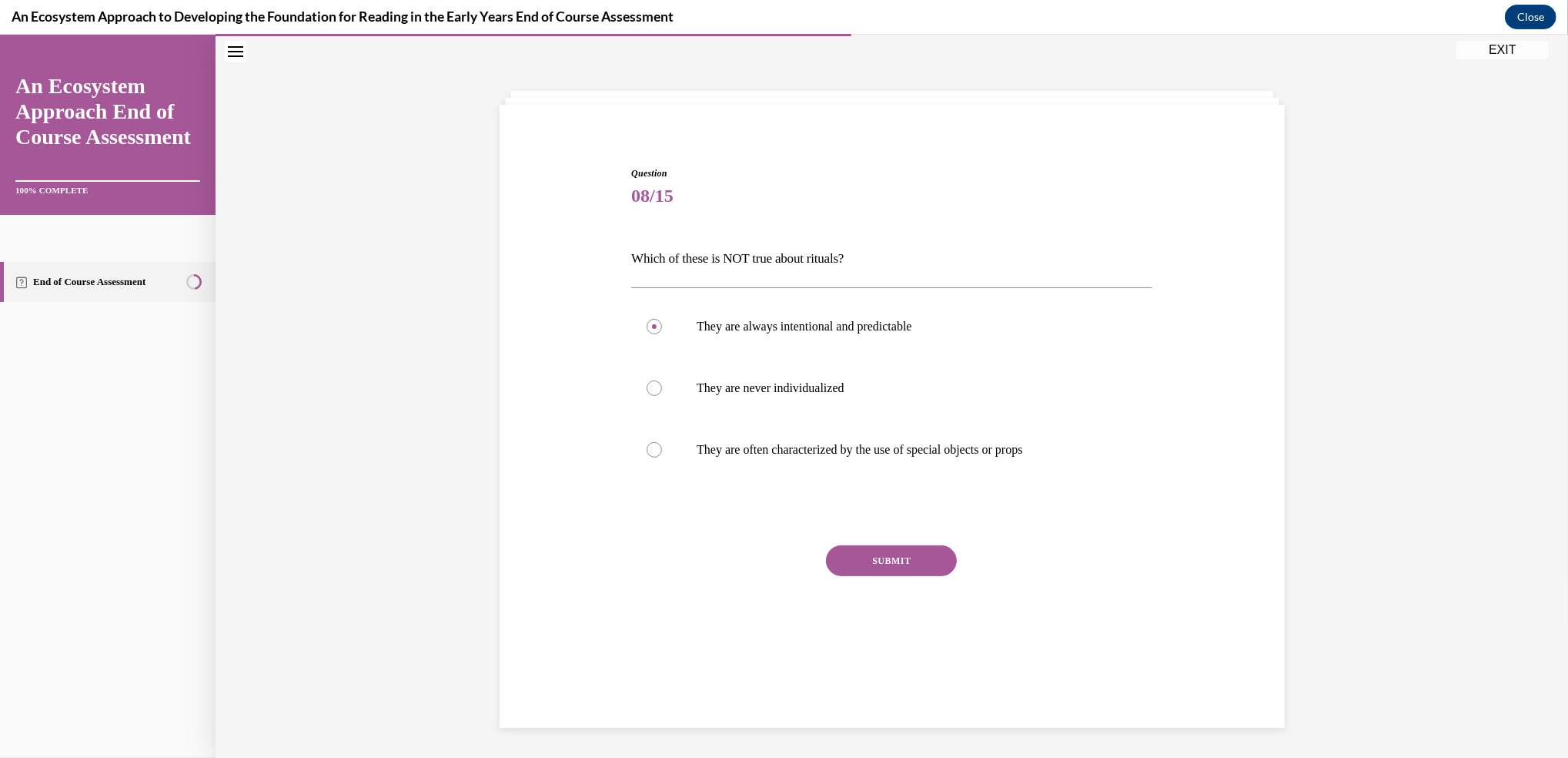
click at [871, 561] on button "SUBMIT" at bounding box center [891, 560] width 131 height 31
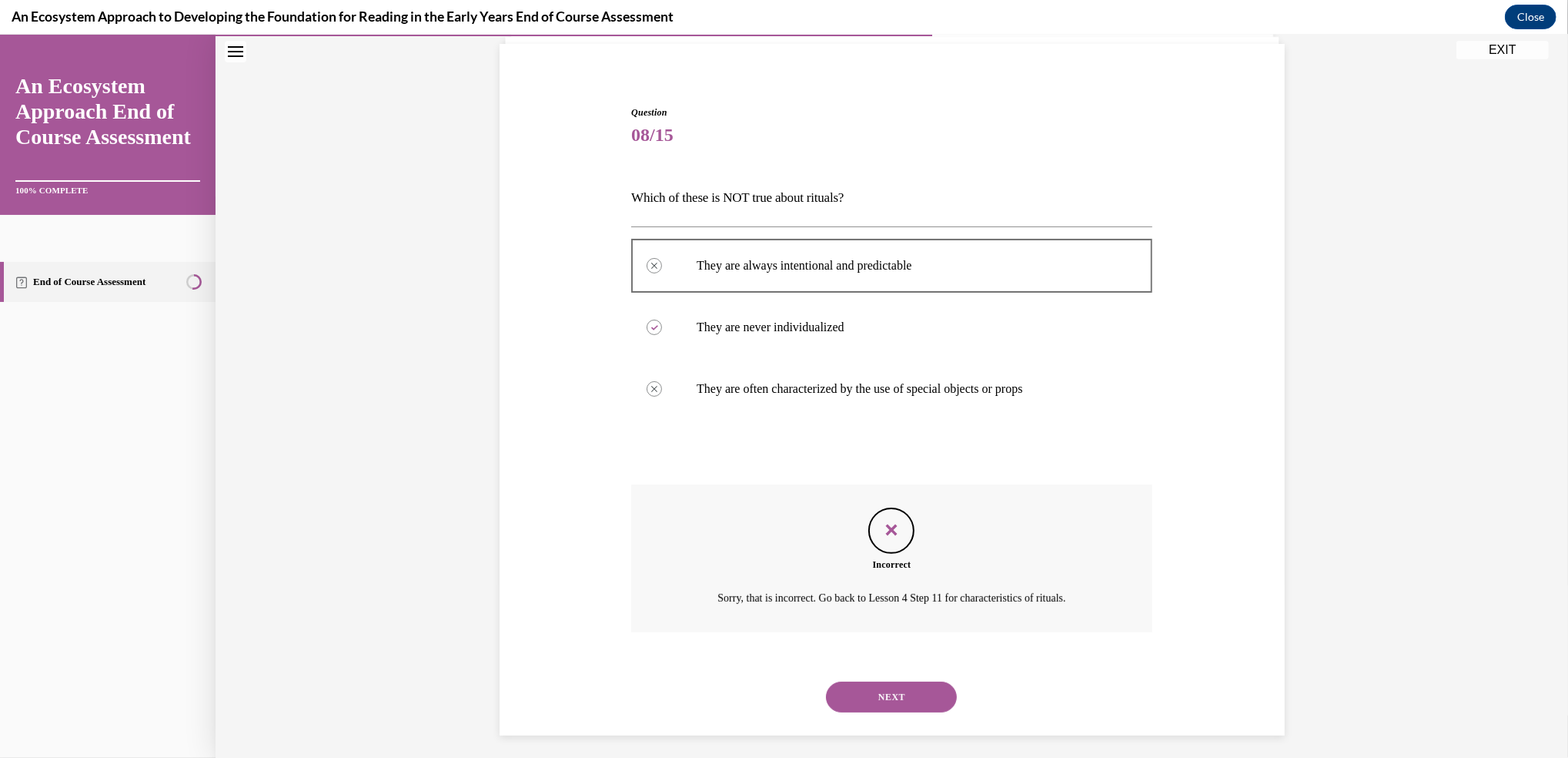
scroll to position [116, 0]
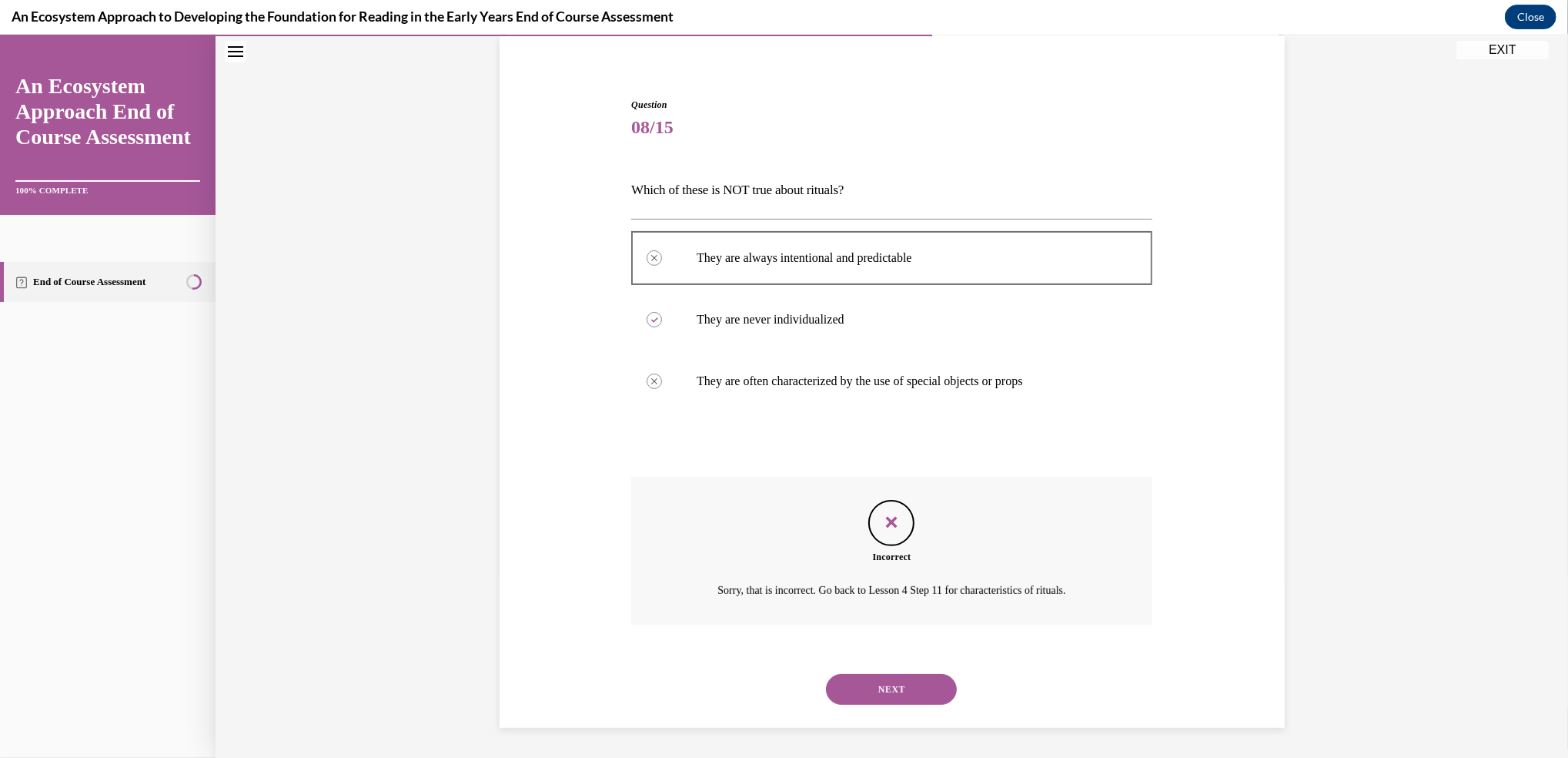
click at [895, 679] on button "NEXT" at bounding box center [891, 689] width 131 height 31
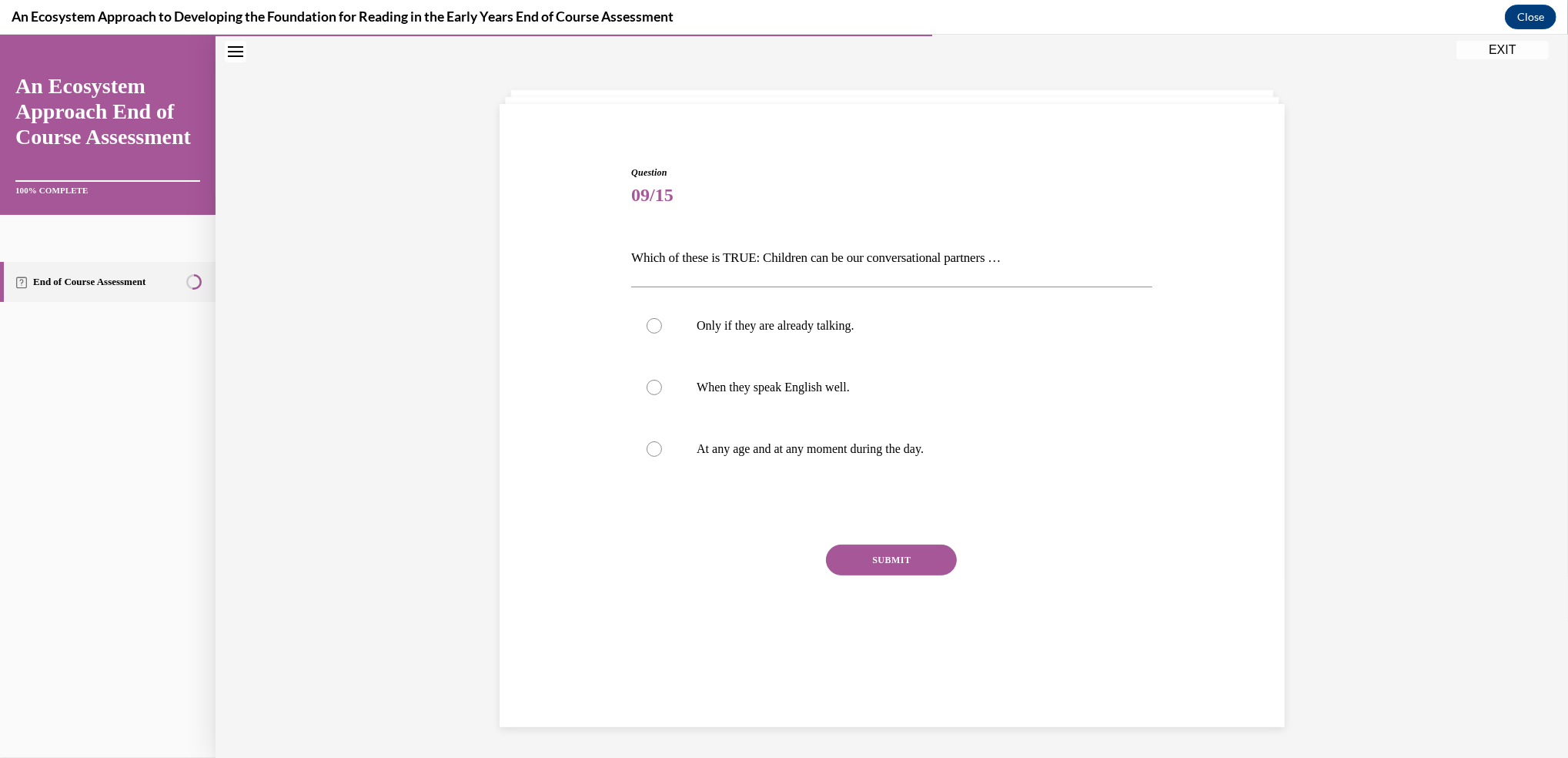
scroll to position [48, 0]
click at [649, 446] on div at bounding box center [653, 449] width 15 height 15
click at [649, 446] on input "At any age and at any moment during the day." at bounding box center [653, 449] width 15 height 15
radio input "true"
click at [867, 562] on button "SUBMIT" at bounding box center [891, 560] width 131 height 31
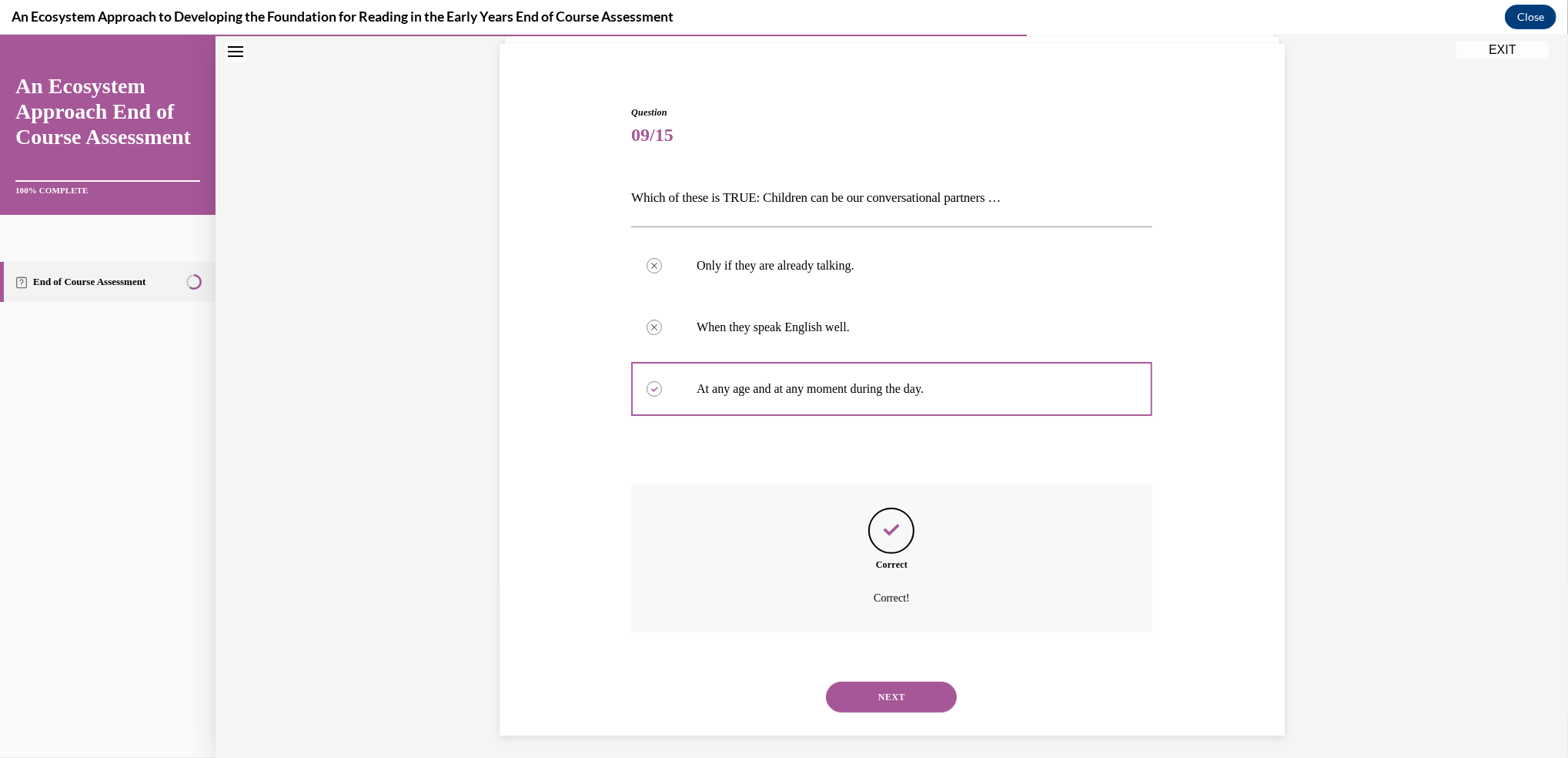
scroll to position [116, 0]
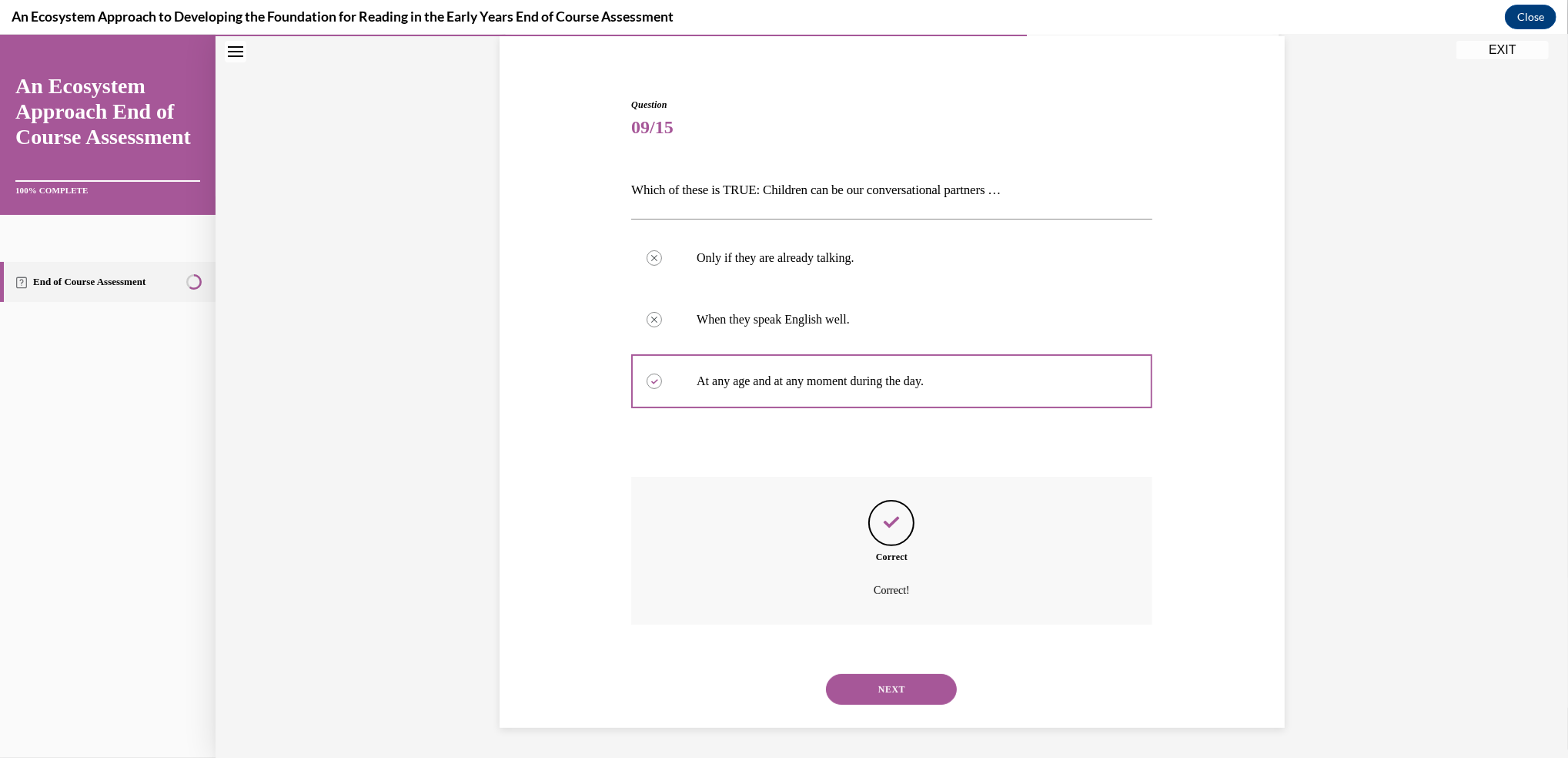
click at [885, 679] on button "NEXT" at bounding box center [891, 689] width 131 height 31
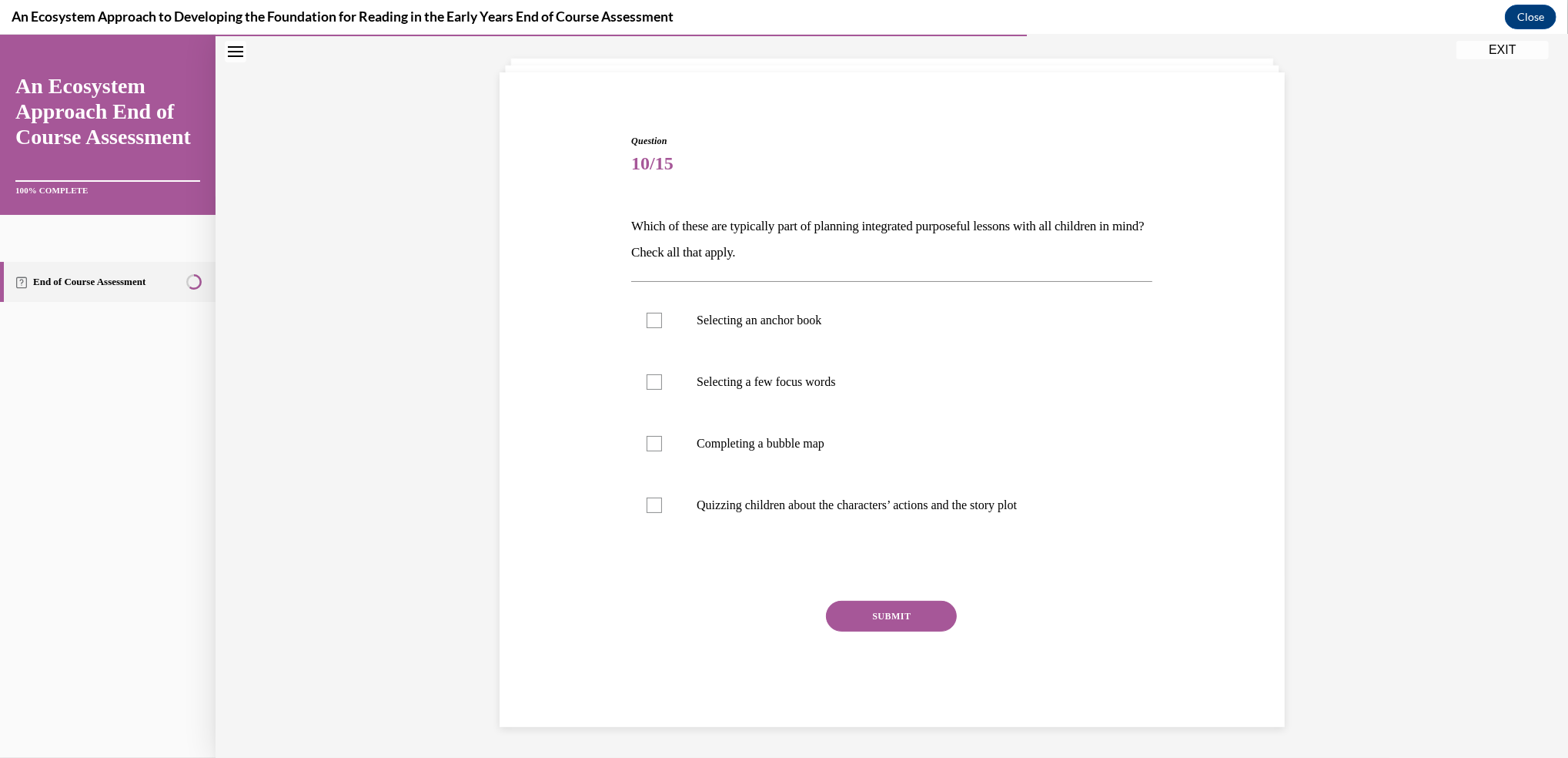
scroll to position [79, 0]
click at [646, 441] on div at bounding box center [653, 444] width 15 height 15
click at [646, 441] on input "Completing a bubble map" at bounding box center [653, 444] width 15 height 15
checkbox input "true"
click at [646, 382] on div at bounding box center [653, 383] width 15 height 15
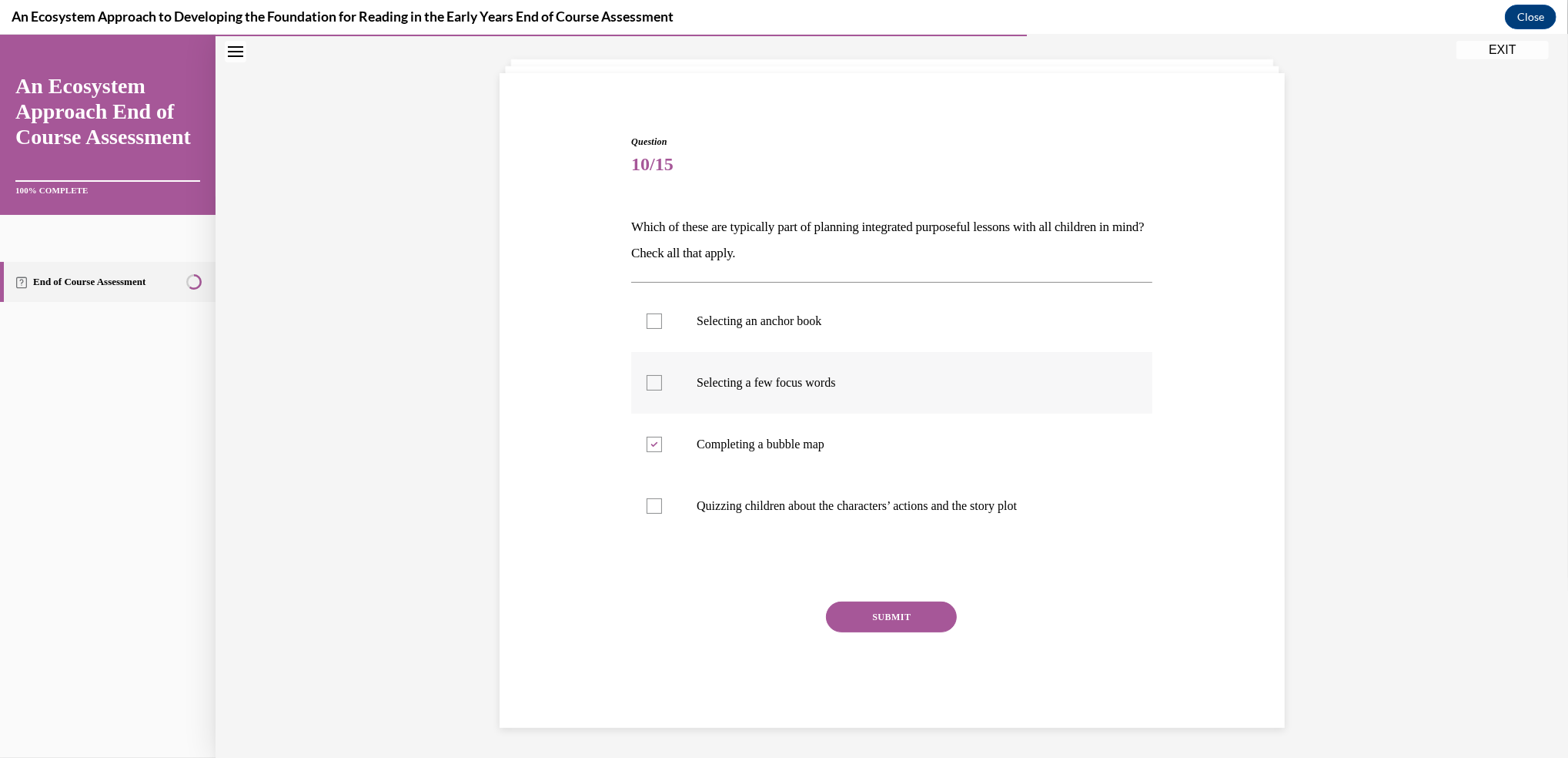
click at [646, 382] on input "Selecting a few focus words" at bounding box center [653, 383] width 15 height 15
checkbox input "true"
click at [646, 313] on div at bounding box center [653, 321] width 15 height 15
click at [646, 313] on input "Selecting an anchor book" at bounding box center [653, 321] width 15 height 15
checkbox input "true"
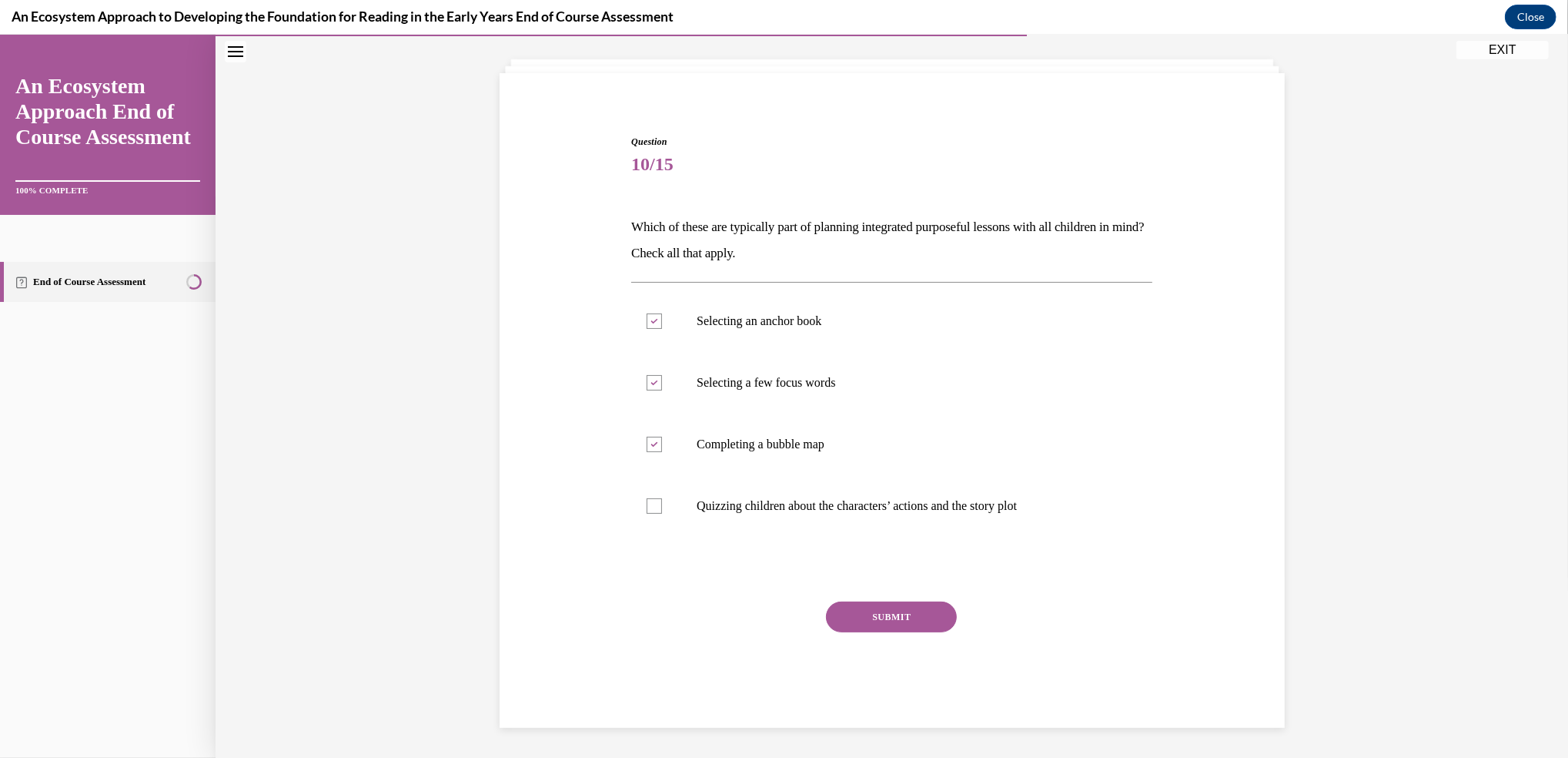
click at [850, 616] on button "SUBMIT" at bounding box center [891, 617] width 131 height 31
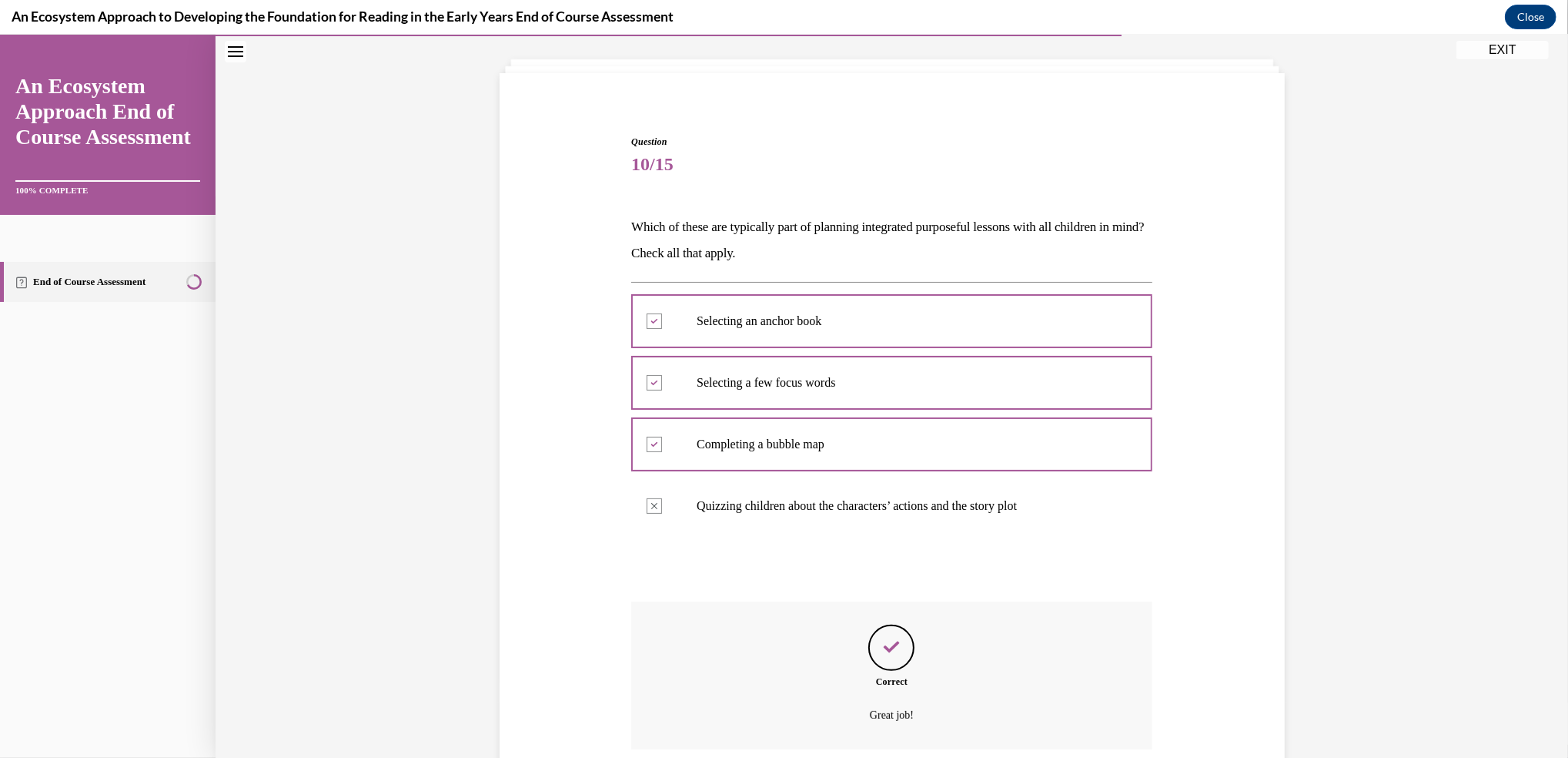
scroll to position [204, 0]
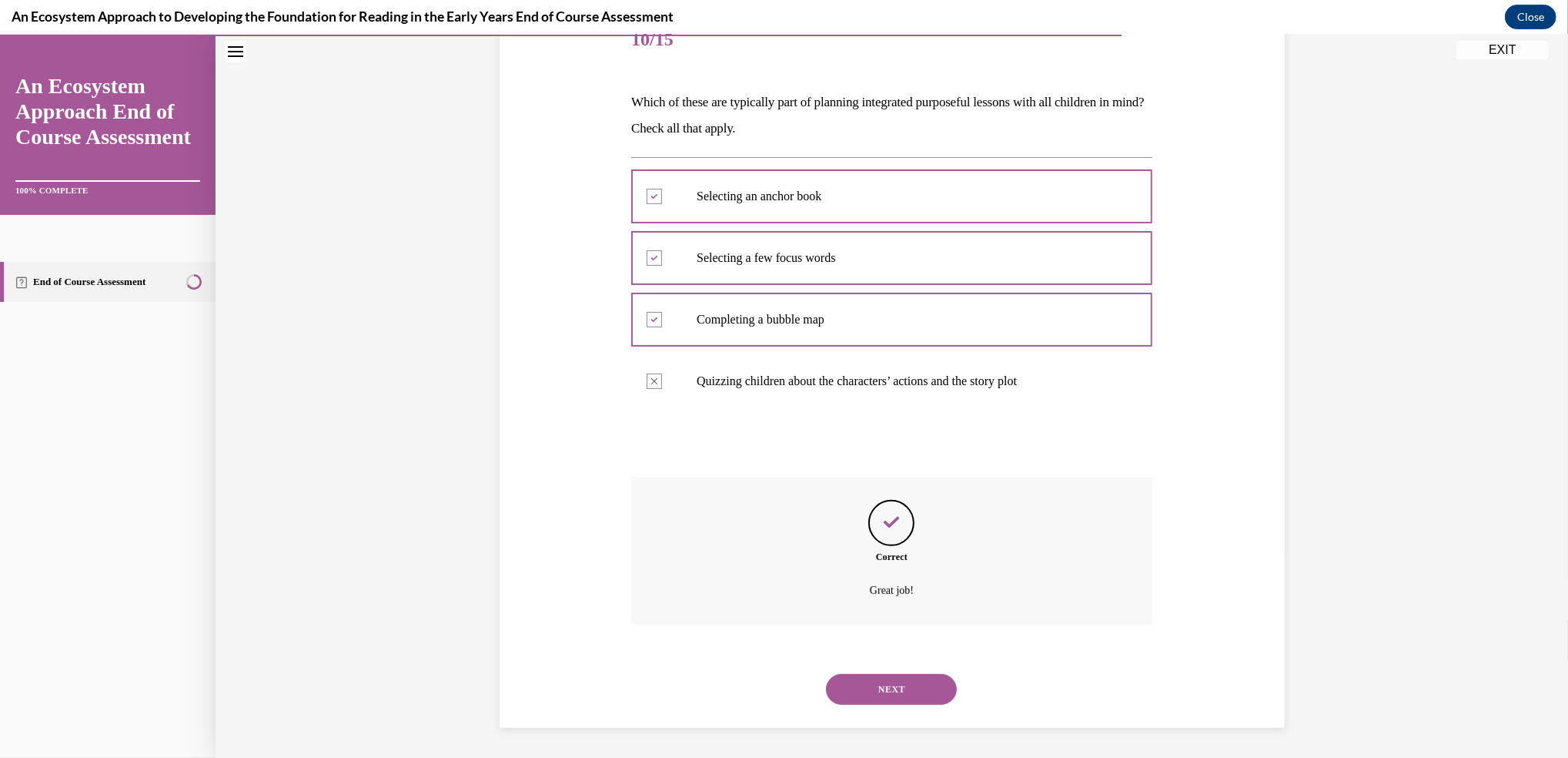
click at [862, 669] on div "NEXT" at bounding box center [891, 689] width 521 height 62
click at [887, 692] on button "NEXT" at bounding box center [891, 689] width 131 height 31
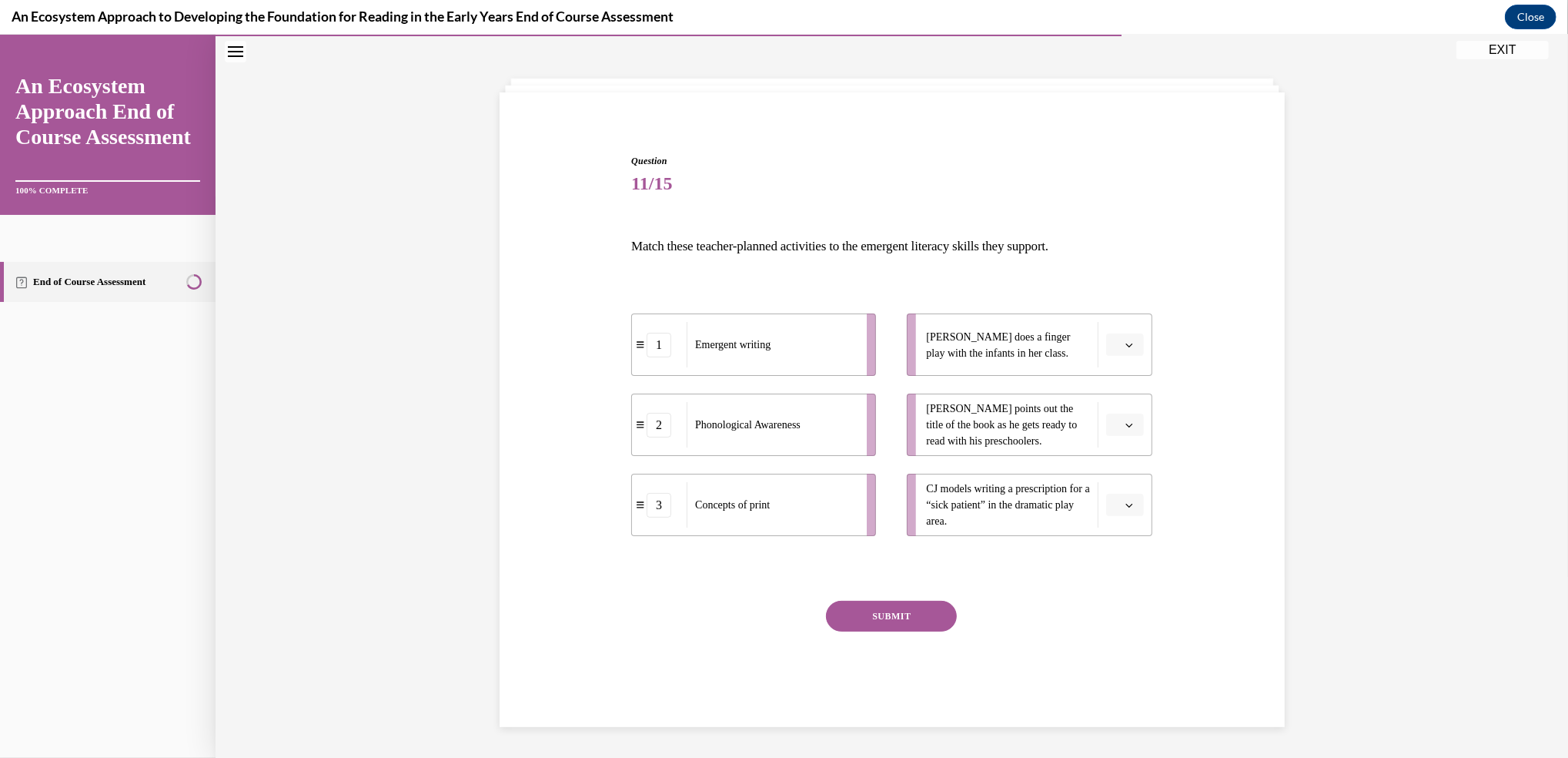
scroll to position [58, 0]
click at [1124, 341] on span "button" at bounding box center [1129, 347] width 11 height 11
click at [1117, 405] on div "1" at bounding box center [1115, 411] width 39 height 31
click at [1126, 424] on span "button" at bounding box center [1129, 427] width 11 height 11
click at [1112, 517] on span "2" at bounding box center [1111, 523] width 5 height 13
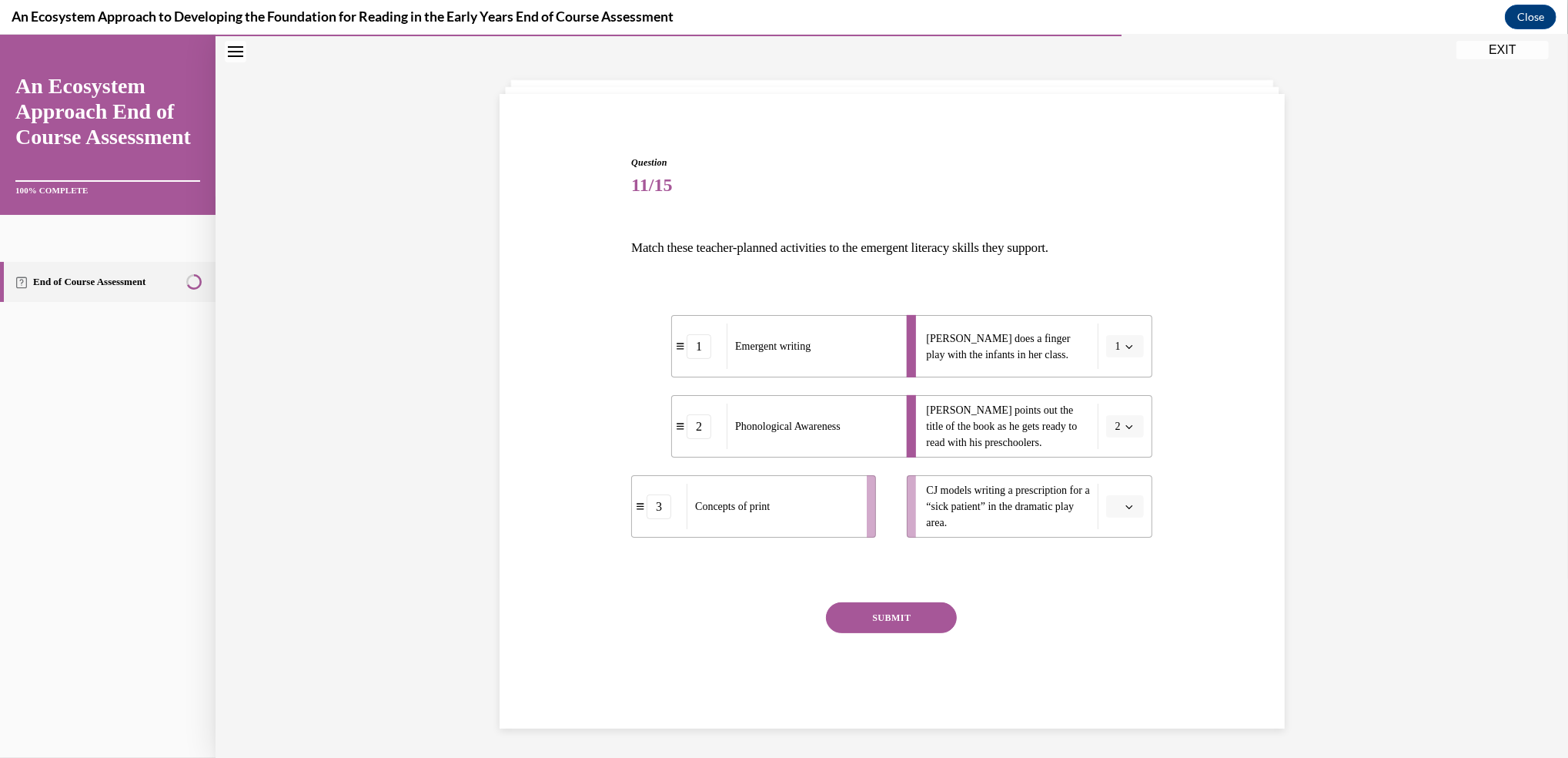
click at [1126, 423] on icon "button" at bounding box center [1129, 427] width 8 height 8
click at [1105, 522] on span "2" at bounding box center [1108, 523] width 5 height 13
click at [1112, 516] on button "button" at bounding box center [1125, 507] width 38 height 23
click at [1105, 632] on div "3" at bounding box center [1115, 633] width 39 height 31
click at [880, 613] on button "SUBMIT" at bounding box center [891, 618] width 131 height 31
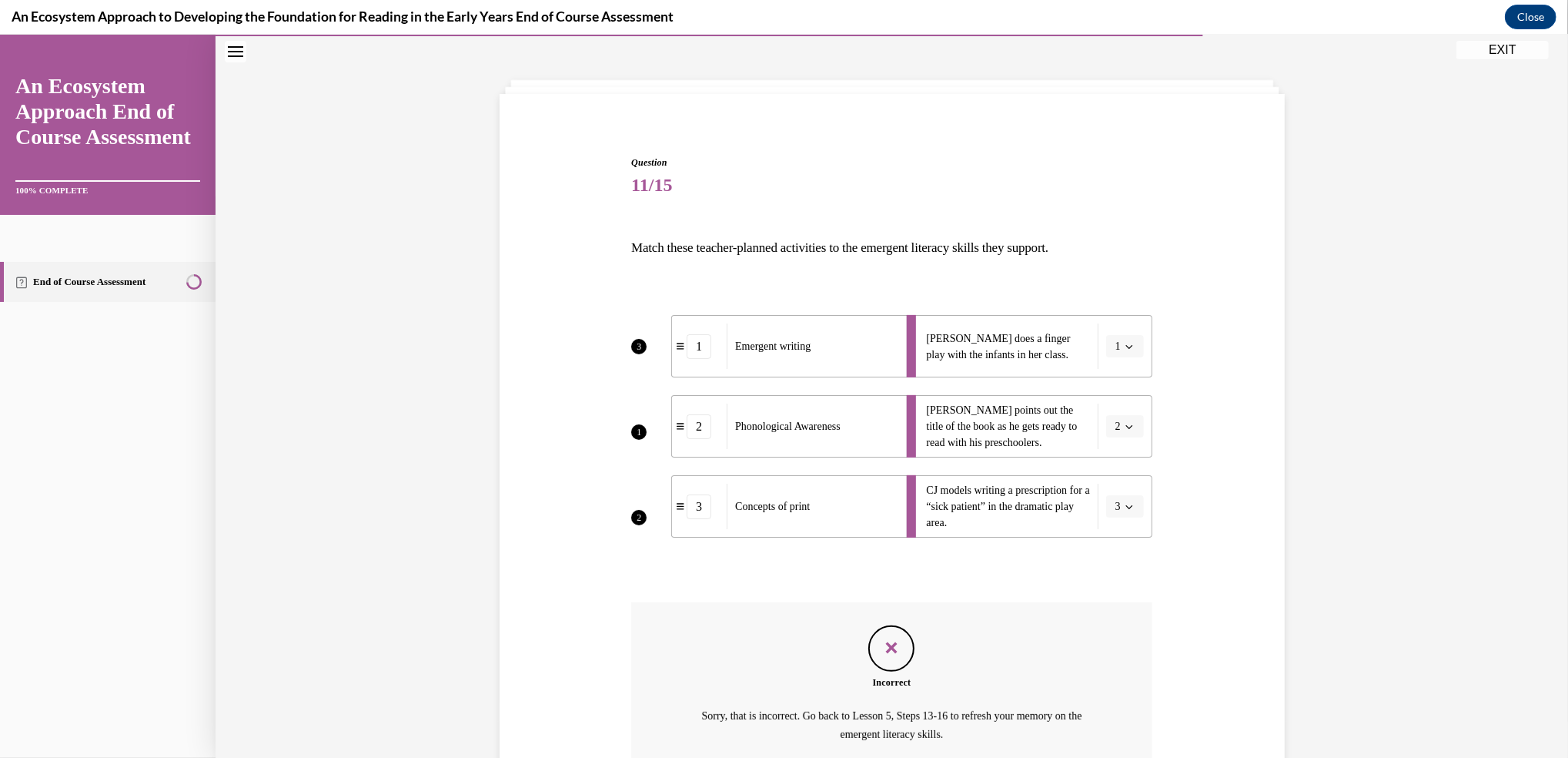
scroll to position [202, 0]
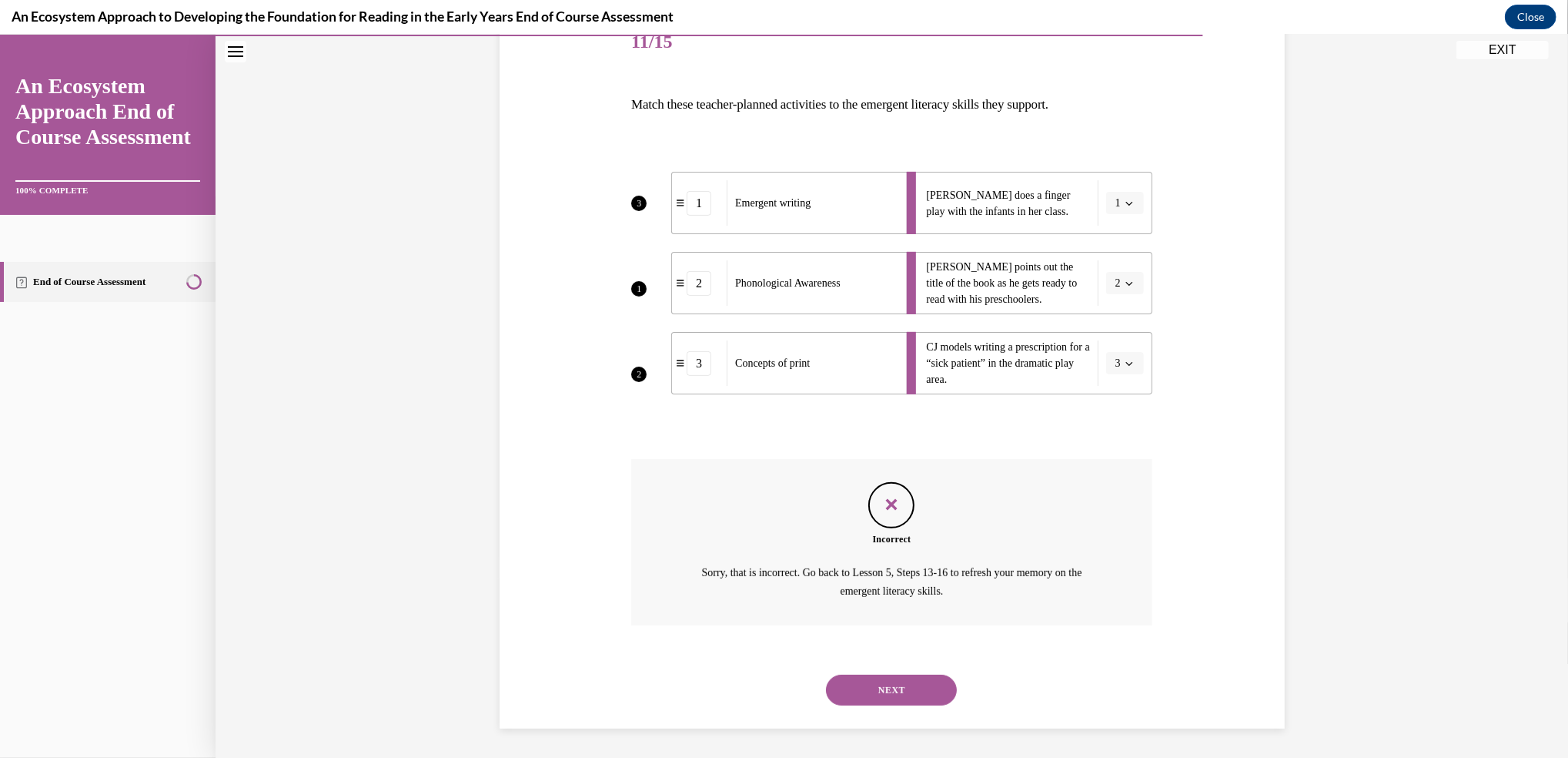
click at [1053, 635] on div "Incorrect Sorry, that is incorrect. Go back to Lesson 5, Steps 13-16 to refresh…" at bounding box center [891, 553] width 521 height 190
click at [1148, 474] on div "Question 11/15 Match these teacher-planned activities to the emergent literacy …" at bounding box center [891, 358] width 529 height 739
click at [891, 683] on button "NEXT" at bounding box center [891, 690] width 131 height 31
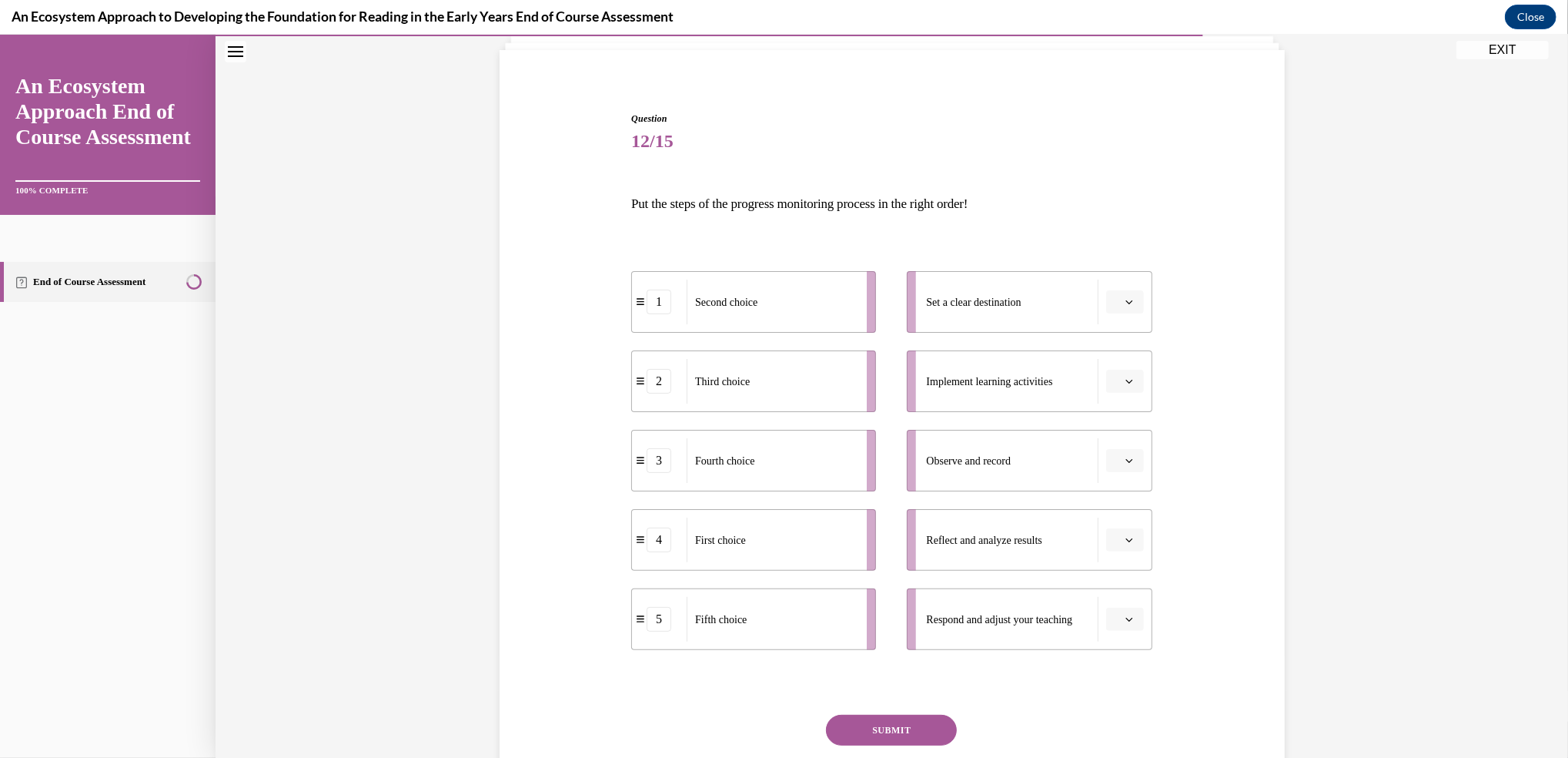
scroll to position [116, 0]
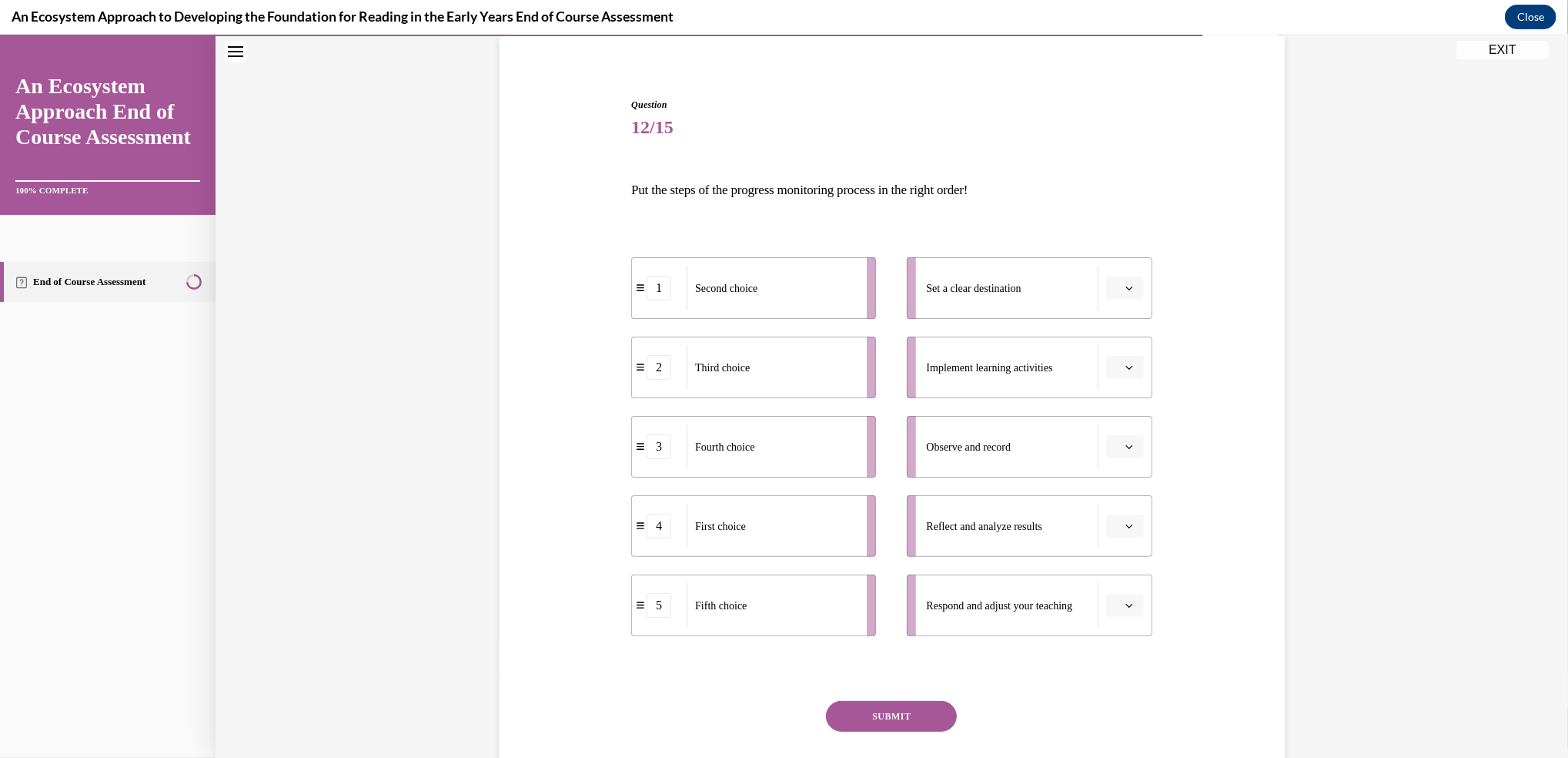
click at [1124, 283] on span "button" at bounding box center [1129, 288] width 11 height 11
click at [1115, 354] on div "1" at bounding box center [1115, 353] width 39 height 31
click at [1126, 368] on icon "button" at bounding box center [1129, 367] width 8 height 8
click at [1116, 458] on div "2" at bounding box center [1115, 463] width 39 height 31
click at [1126, 447] on icon "button" at bounding box center [1129, 447] width 7 height 4
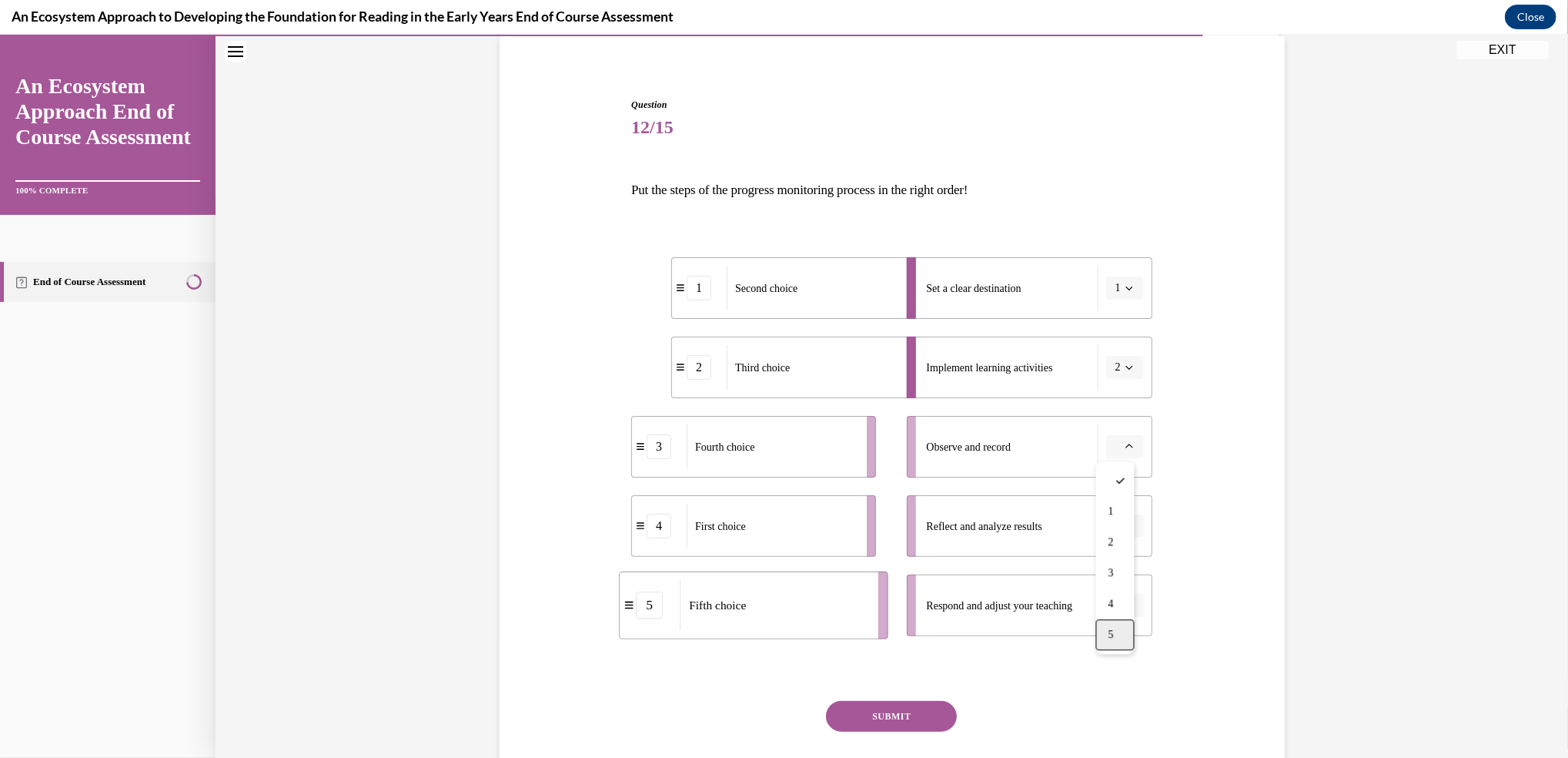
click at [1114, 630] on span "5" at bounding box center [1111, 635] width 5 height 13
click at [1124, 521] on span "button" at bounding box center [1129, 526] width 11 height 11
click at [1116, 683] on div "4" at bounding box center [1115, 683] width 39 height 31
click at [1126, 607] on icon "button" at bounding box center [1129, 605] width 8 height 8
click at [1114, 511] on span "3" at bounding box center [1111, 509] width 5 height 13
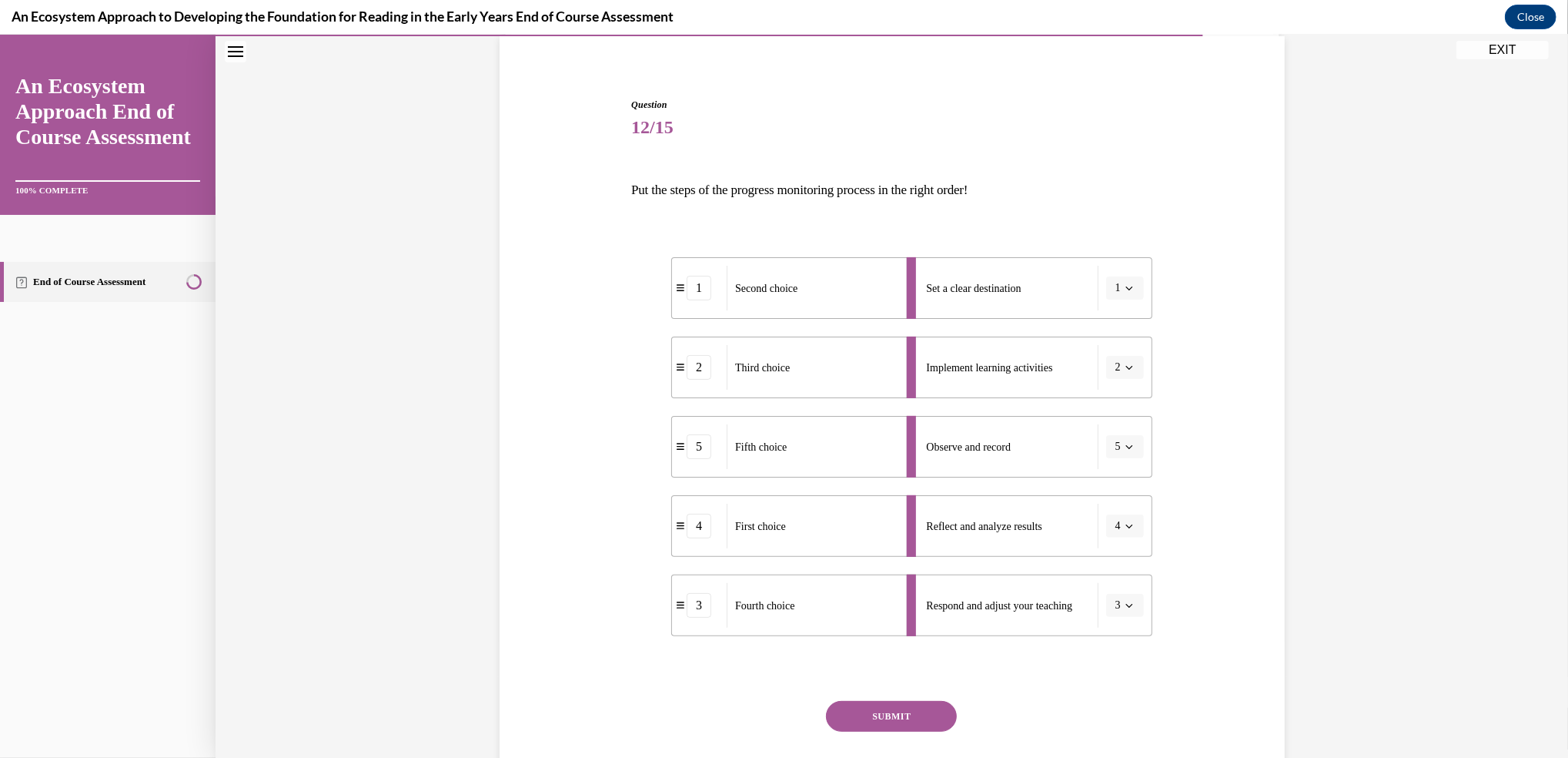
click at [872, 713] on button "SUBMIT" at bounding box center [891, 716] width 131 height 31
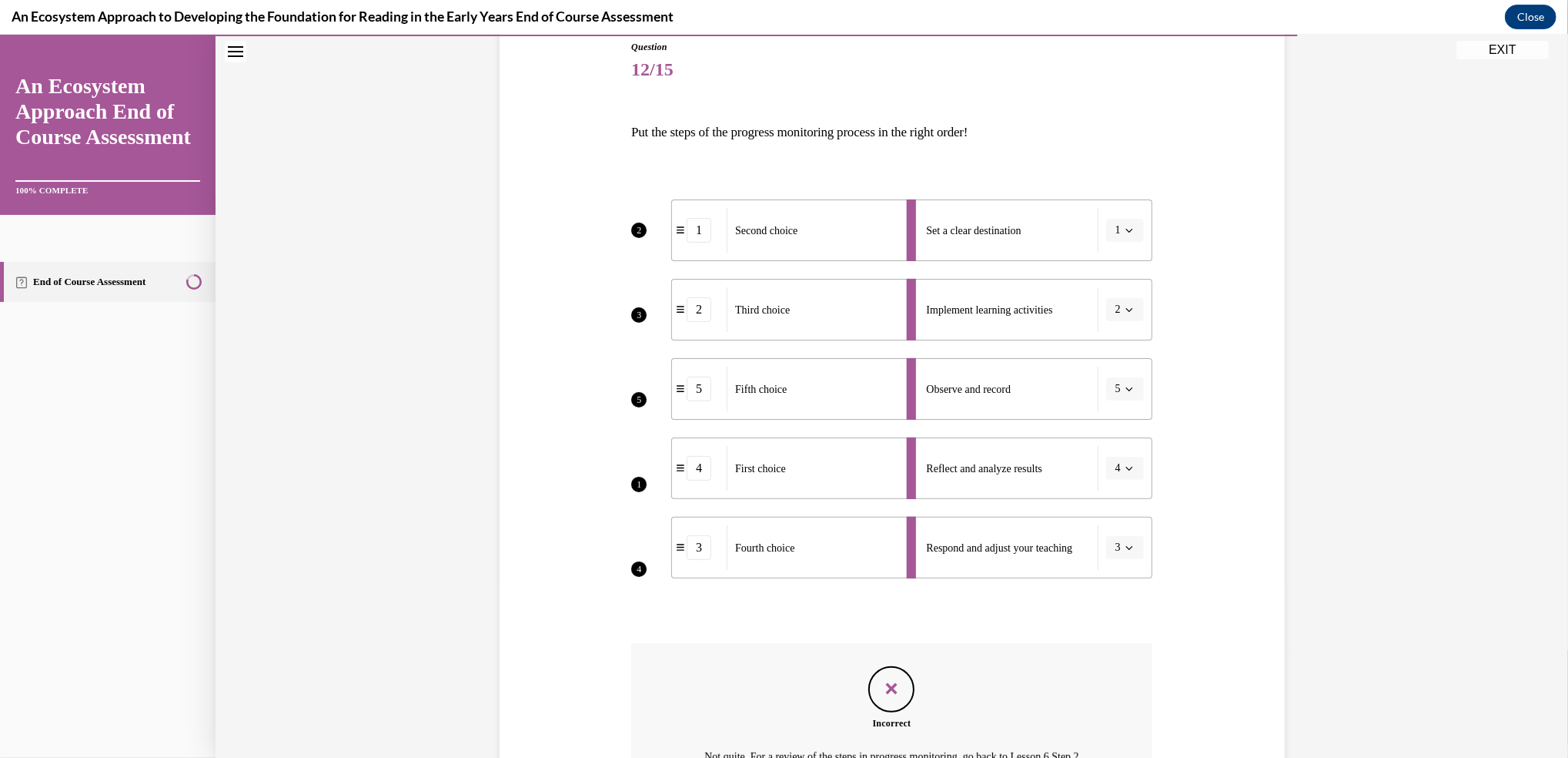
scroll to position [172, 0]
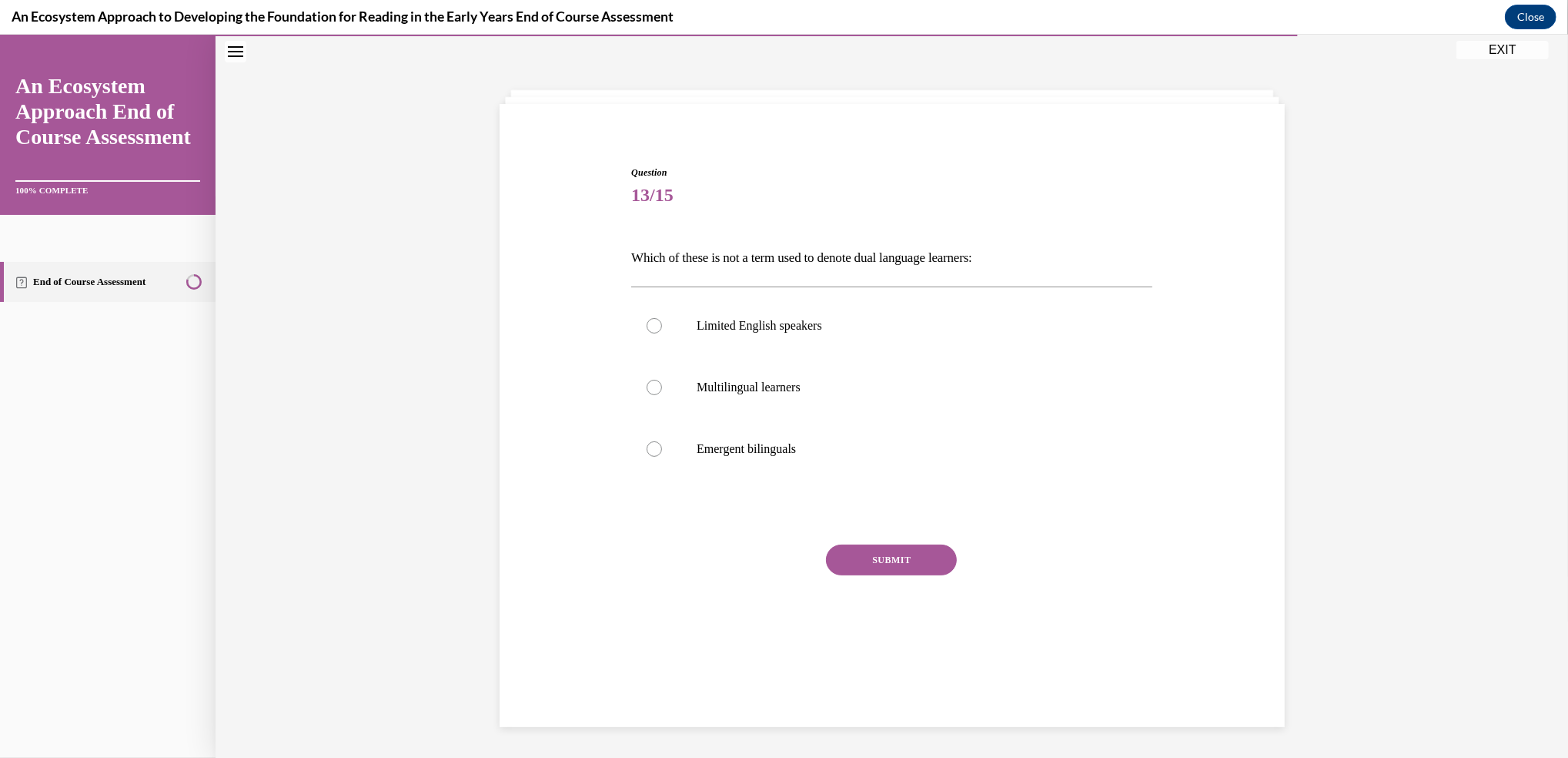
scroll to position [48, 0]
click at [1266, 95] on div "Question 13/15 Which of these is not a term used to denote dual language learne…" at bounding box center [891, 396] width 1353 height 723
click at [1250, 98] on div "Question 13/15 Which of these is not a term used to denote dual language learne…" at bounding box center [891, 396] width 1353 height 723
click at [1271, 115] on div "Question 13/15 Which of these is not a term used to denote dual language learne…" at bounding box center [892, 417] width 785 height 623
click at [1254, 94] on div "Question 13/15 Which of these is not a term used to denote dual language learne…" at bounding box center [891, 396] width 1353 height 723
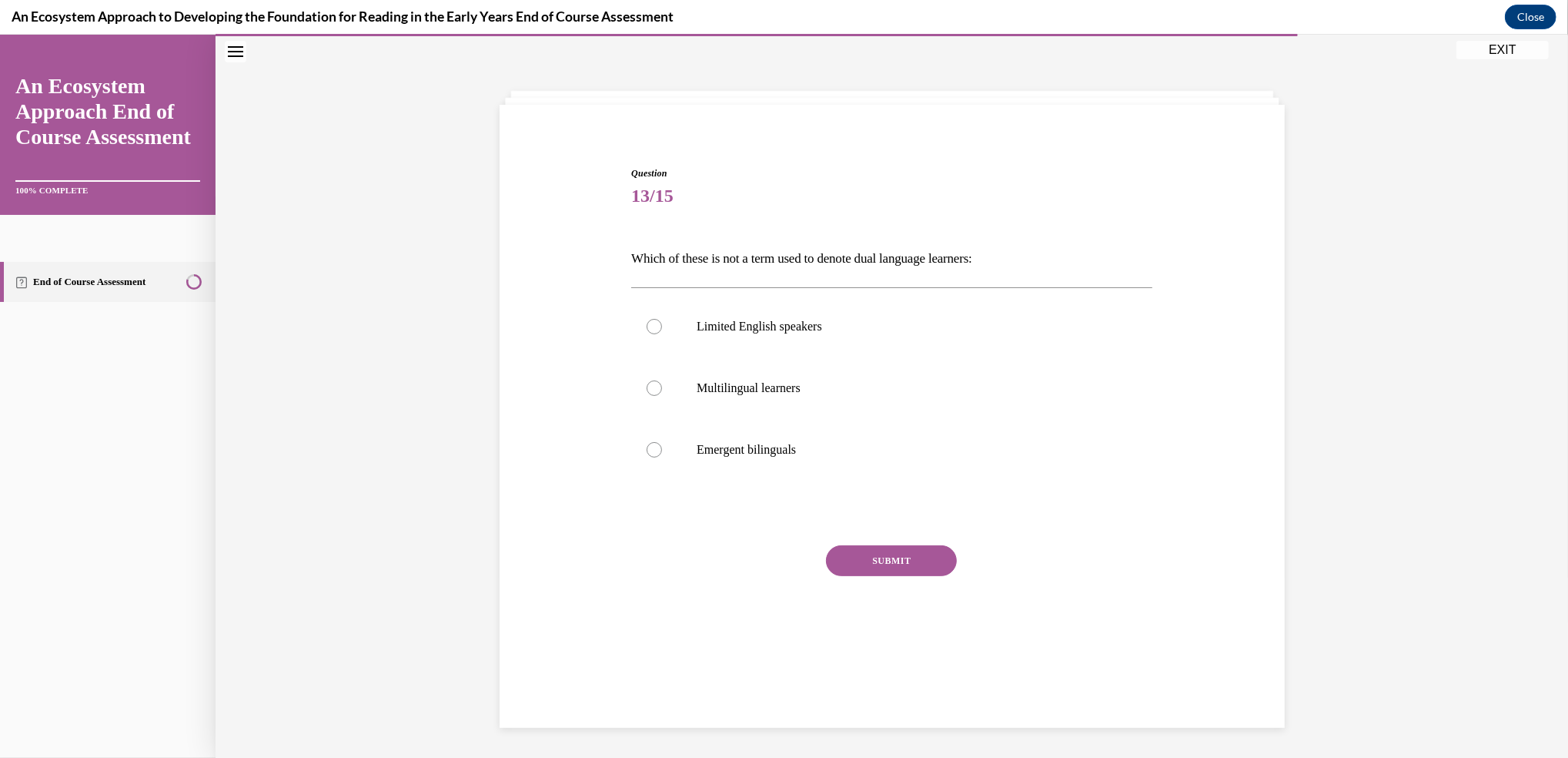
click at [1227, 96] on div "Question 13/15 Which of these is not a term used to denote dual language learne…" at bounding box center [891, 396] width 1353 height 723
click at [1032, 329] on p "Limited English speakers" at bounding box center [905, 326] width 417 height 15
click at [661, 329] on input "Limited English speakers" at bounding box center [653, 326] width 15 height 15
radio input "true"
click at [892, 558] on button "SUBMIT" at bounding box center [891, 560] width 131 height 31
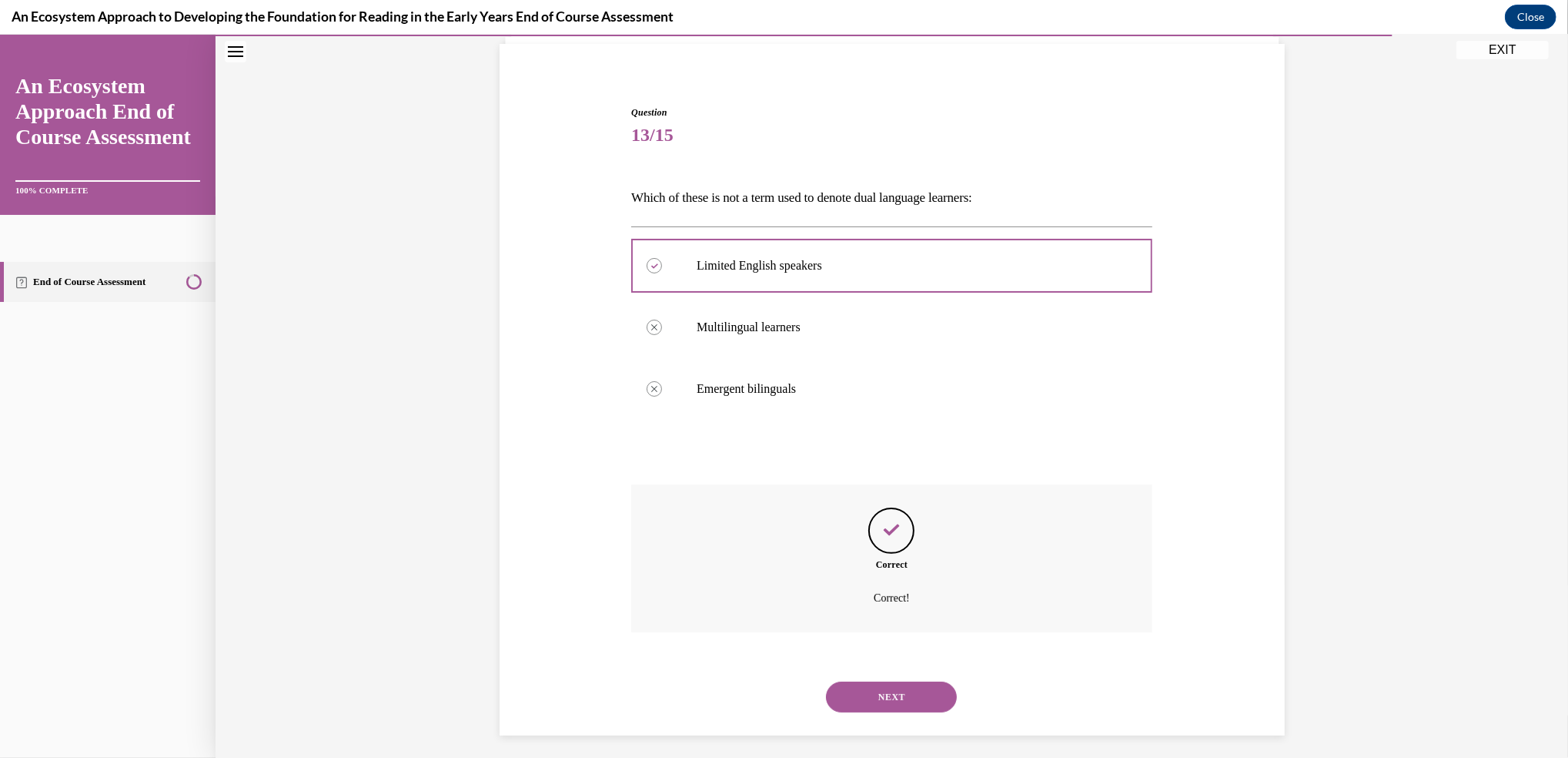
scroll to position [116, 0]
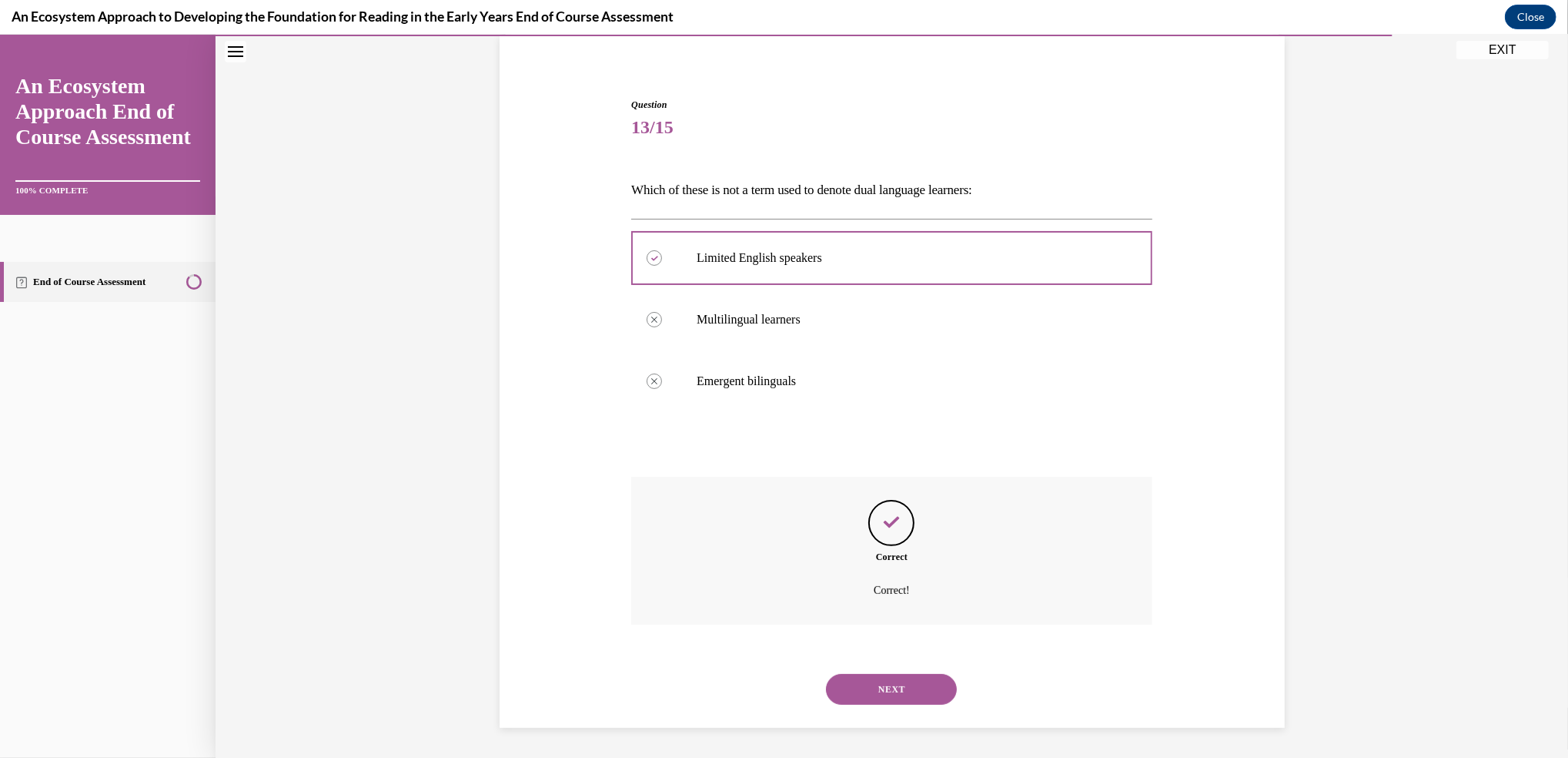
click at [883, 689] on button "NEXT" at bounding box center [891, 689] width 131 height 31
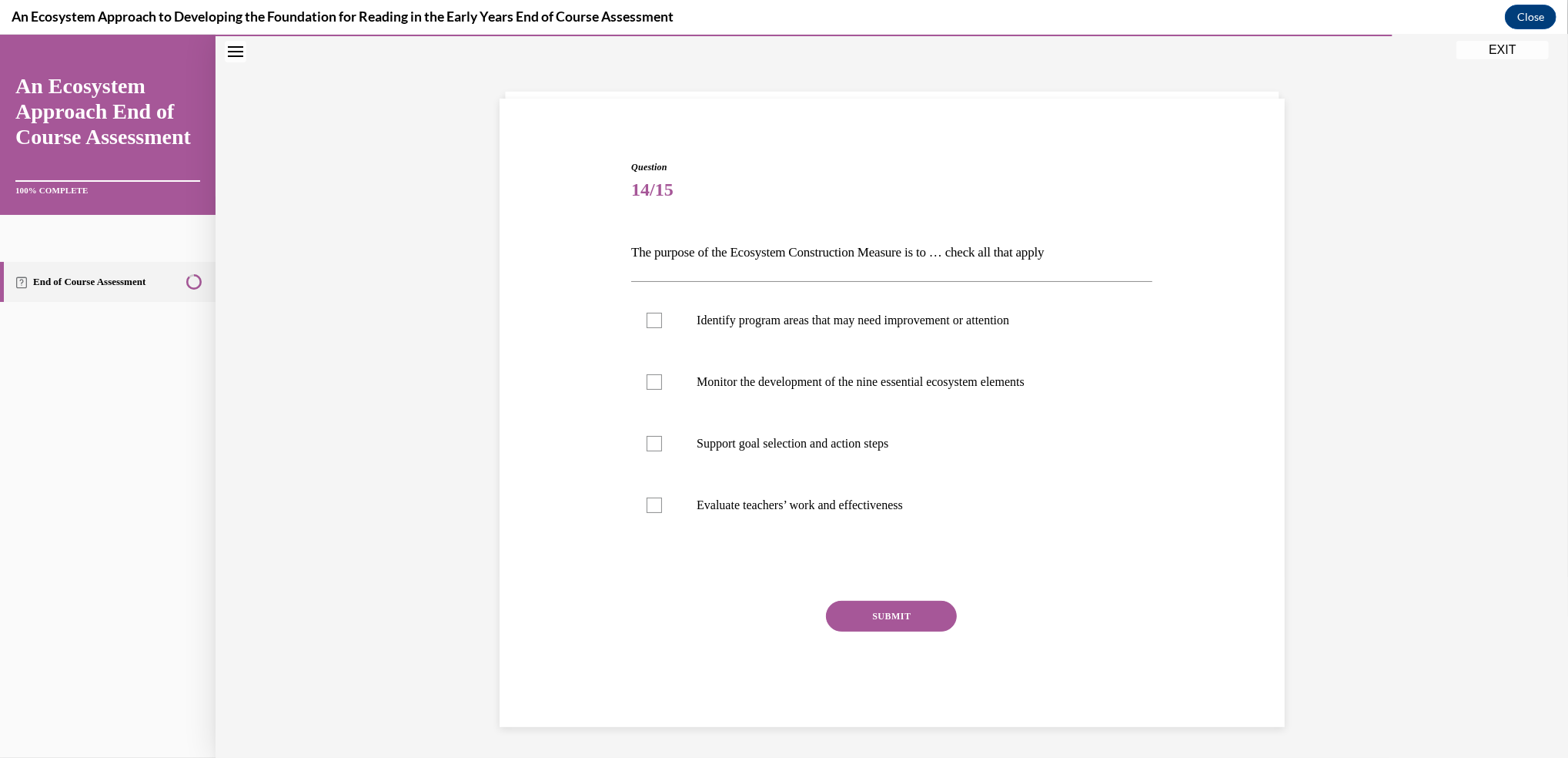
scroll to position [53, 0]
click at [646, 443] on div at bounding box center [653, 444] width 15 height 15
click at [646, 443] on input "Support goal selection and action steps" at bounding box center [653, 444] width 15 height 15
checkbox input "true"
click at [646, 384] on div at bounding box center [653, 383] width 15 height 15
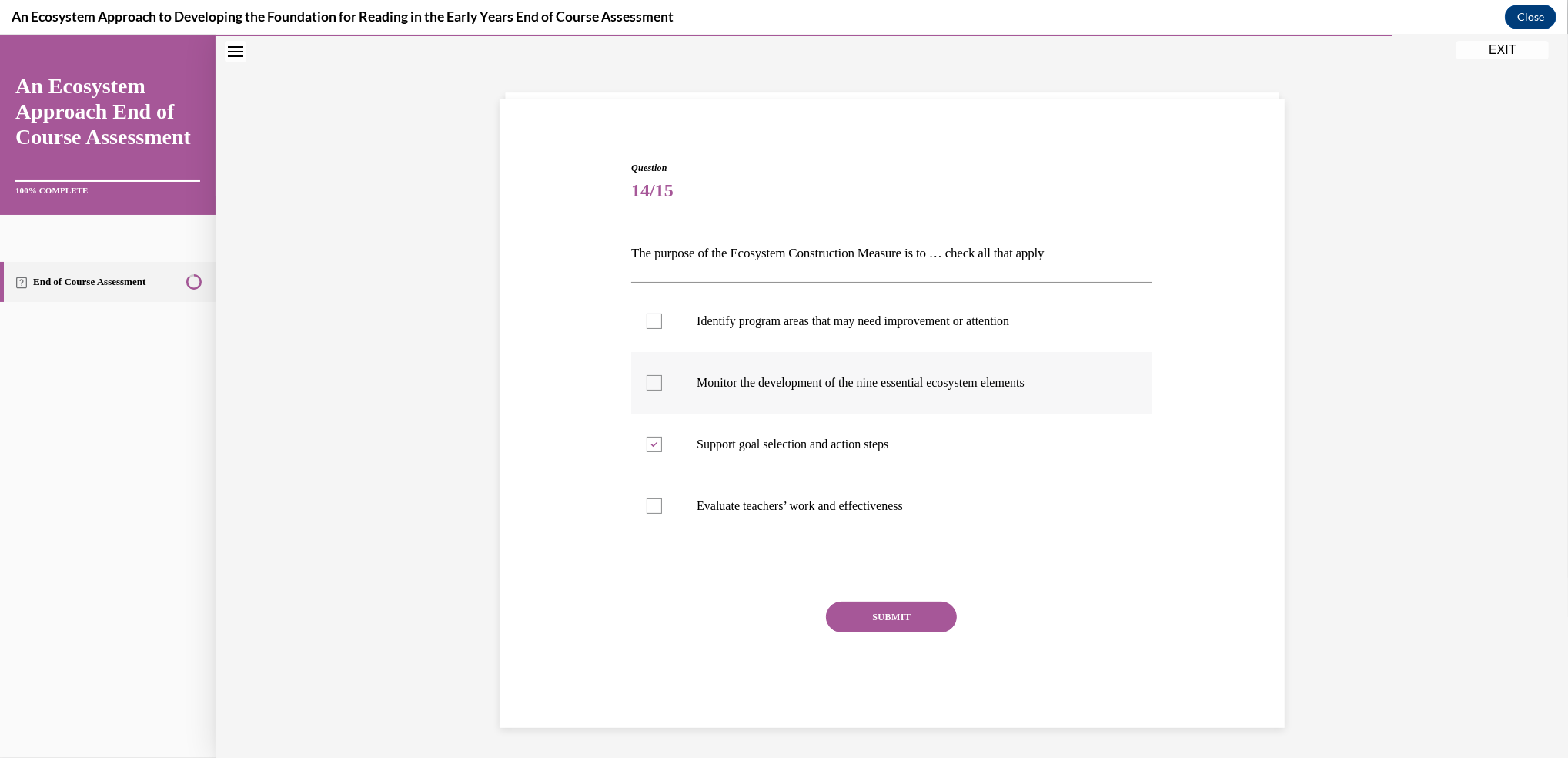
click at [646, 384] on input "Monitor the development of the nine essential ecosystem elements" at bounding box center [653, 383] width 15 height 15
checkbox input "true"
click at [651, 319] on div at bounding box center [653, 321] width 15 height 15
click at [651, 319] on input "Identify program areas that may need improvement or attention" at bounding box center [653, 321] width 15 height 15
checkbox input "true"
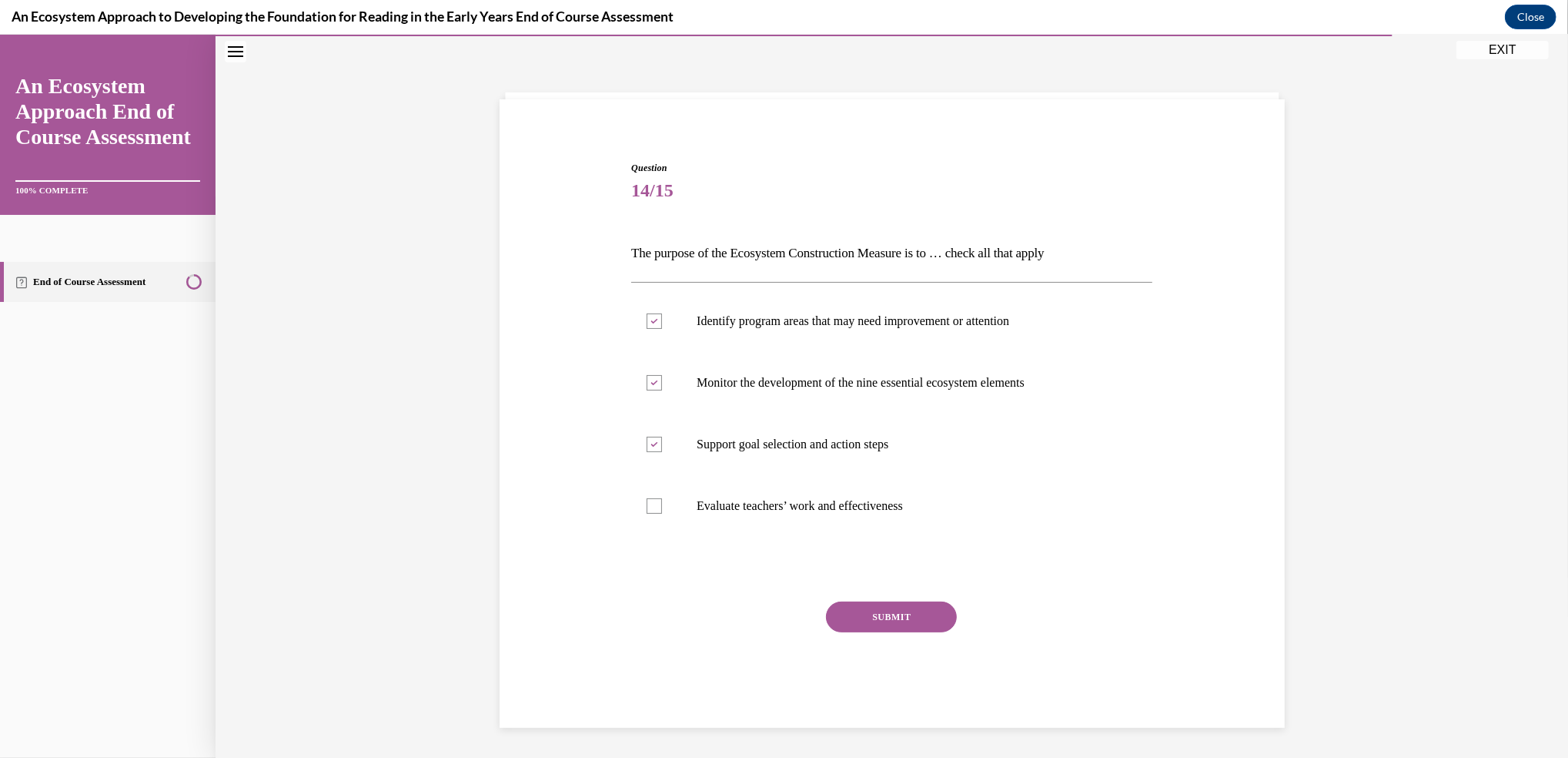
click at [856, 616] on button "SUBMIT" at bounding box center [891, 617] width 131 height 31
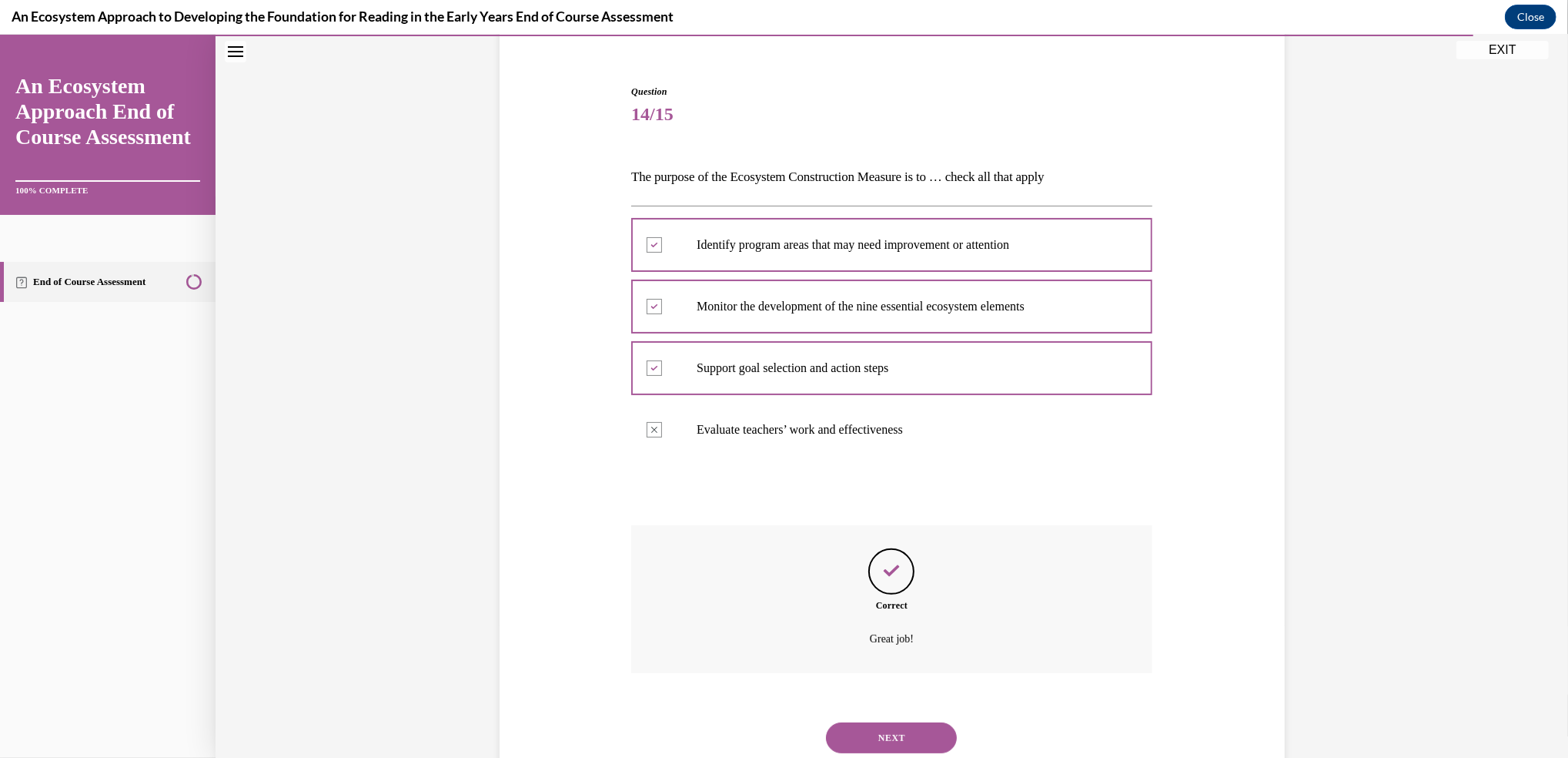
scroll to position [178, 0]
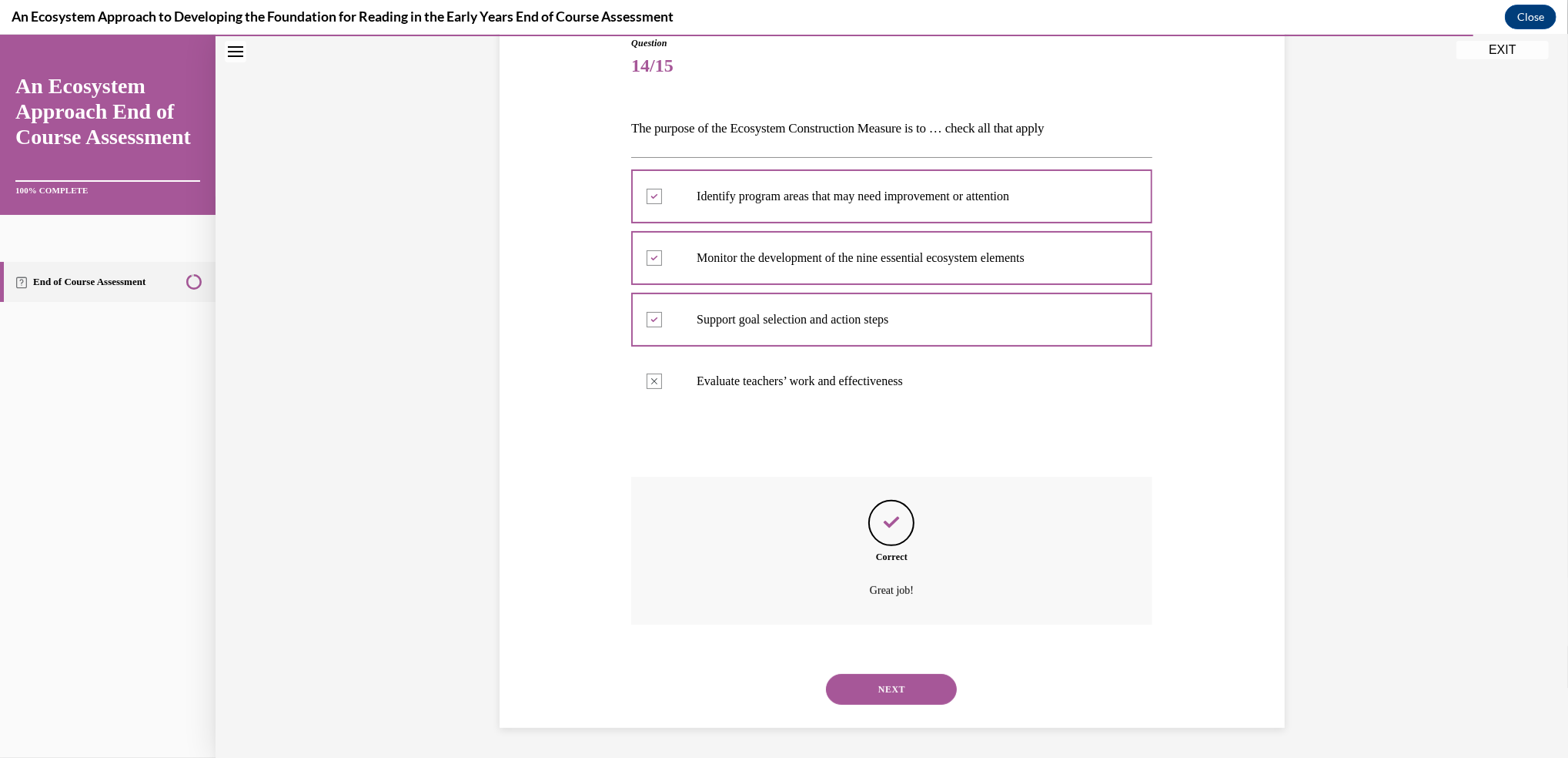
click at [878, 687] on button "NEXT" at bounding box center [891, 689] width 131 height 31
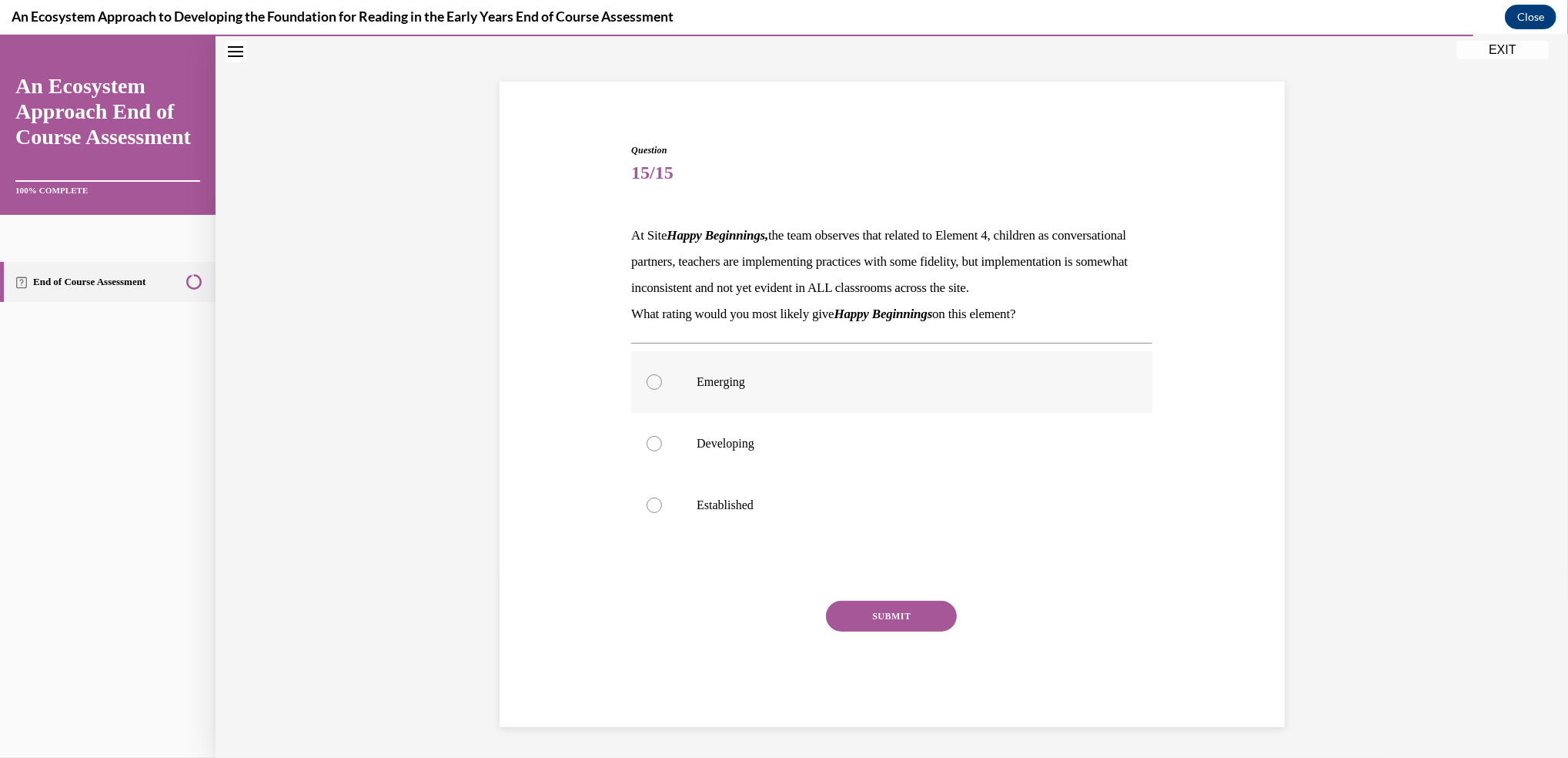
click at [646, 379] on div at bounding box center [653, 382] width 15 height 15
click at [646, 379] on input "Emerging" at bounding box center [653, 382] width 15 height 15
radio input "true"
click at [857, 619] on button "SUBMIT" at bounding box center [891, 616] width 131 height 31
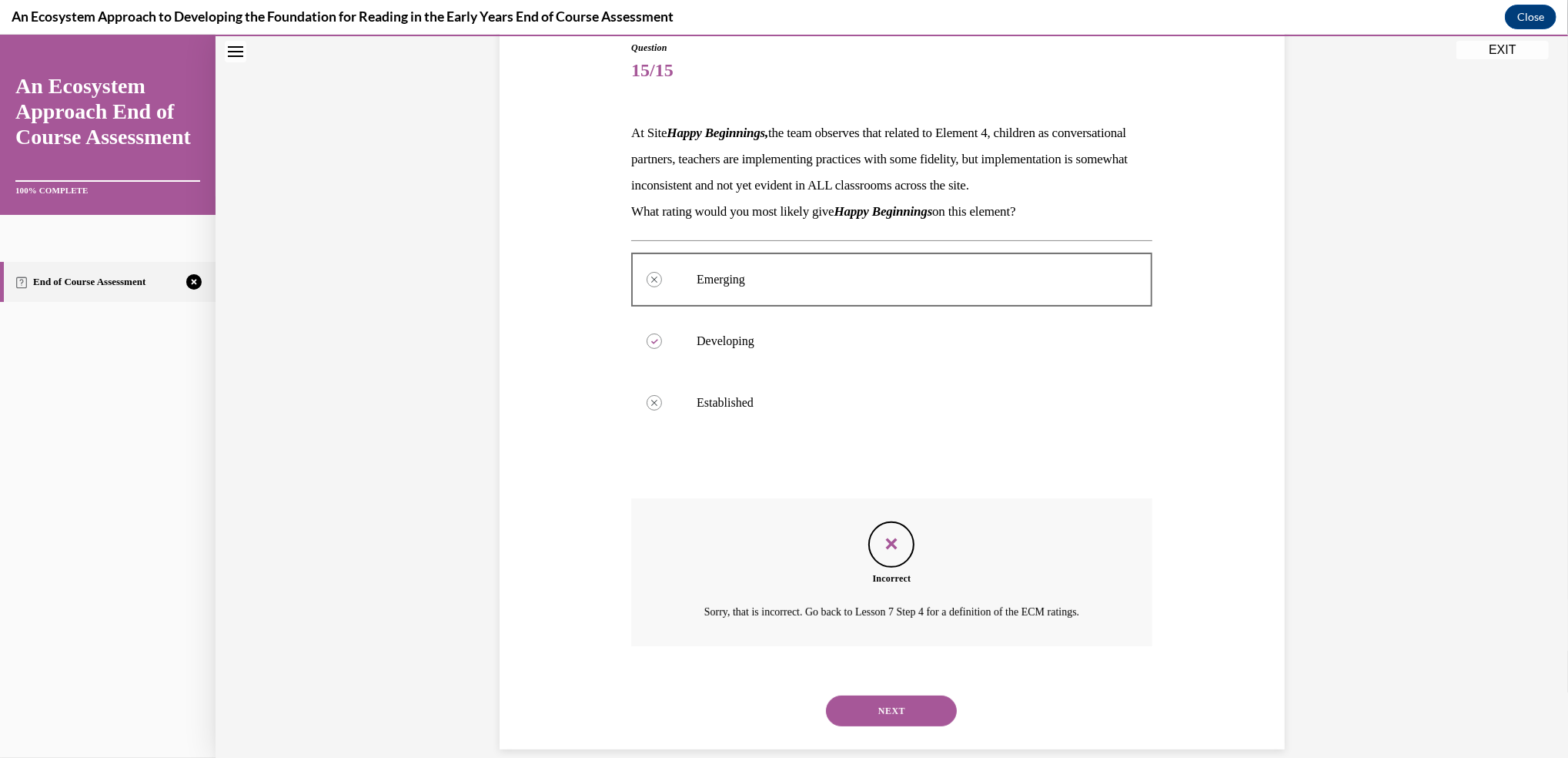
scroll to position [220, 0]
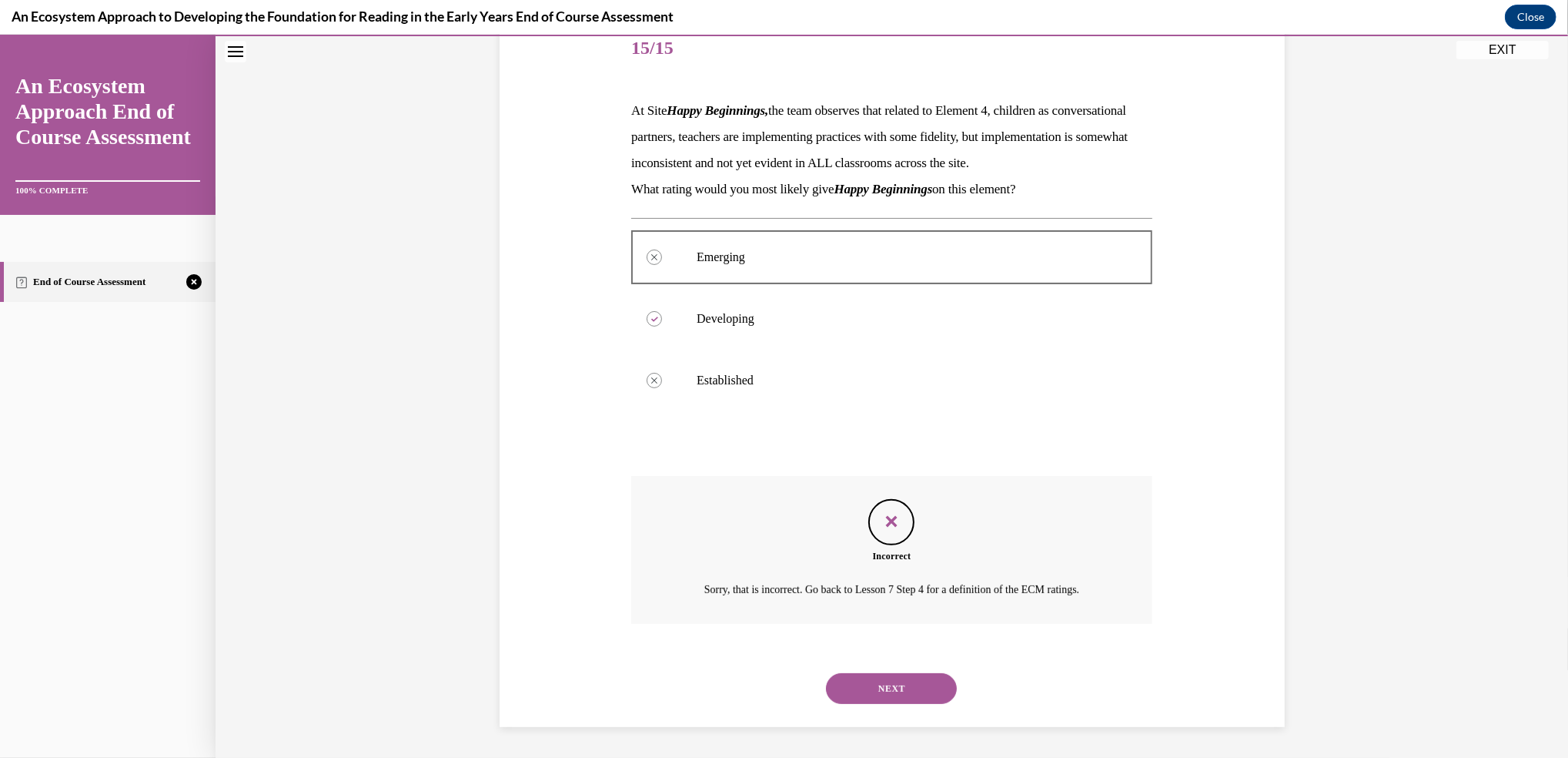
click at [867, 691] on button "NEXT" at bounding box center [891, 688] width 131 height 31
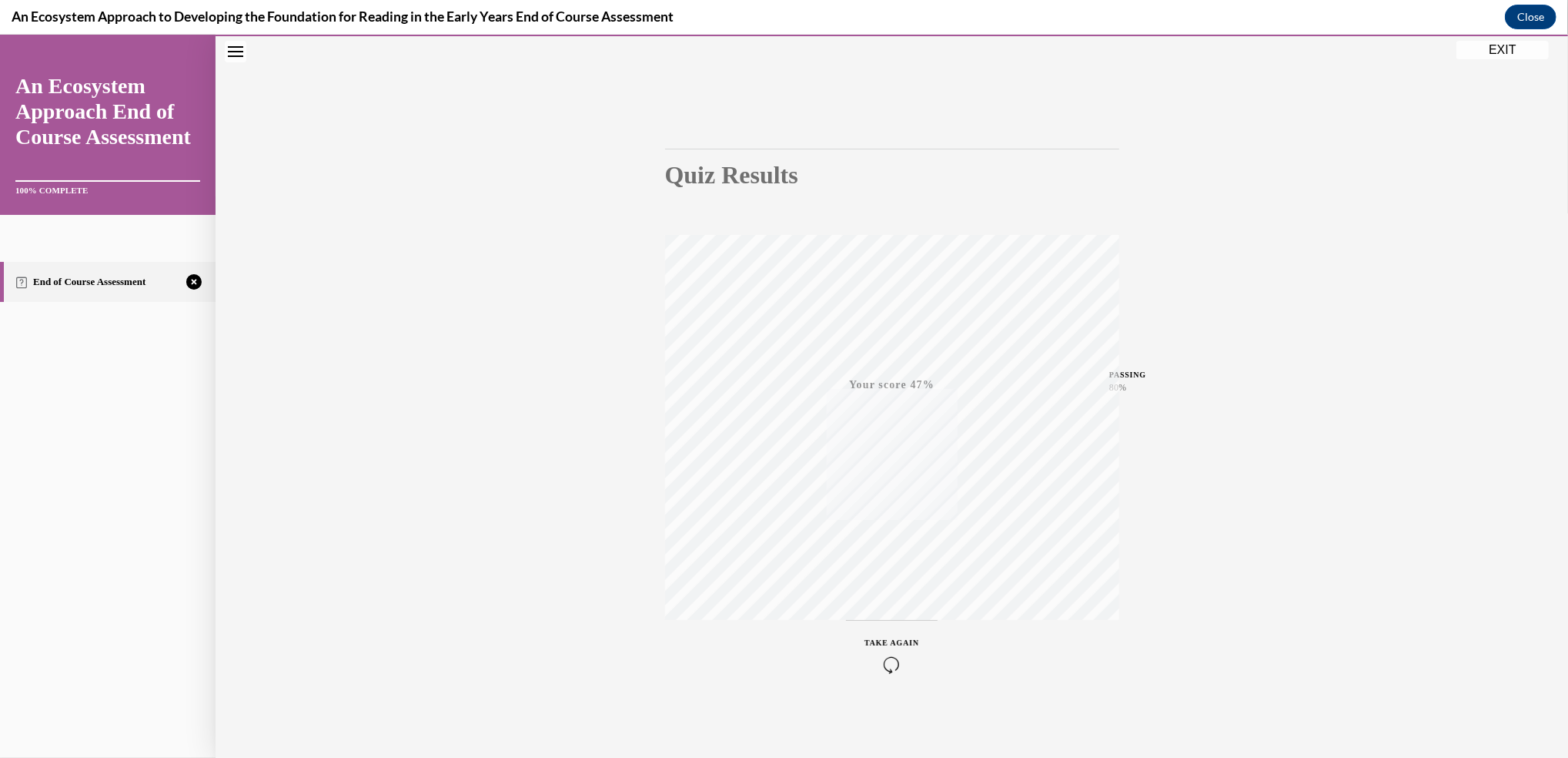
click at [883, 662] on icon "button" at bounding box center [891, 665] width 55 height 17
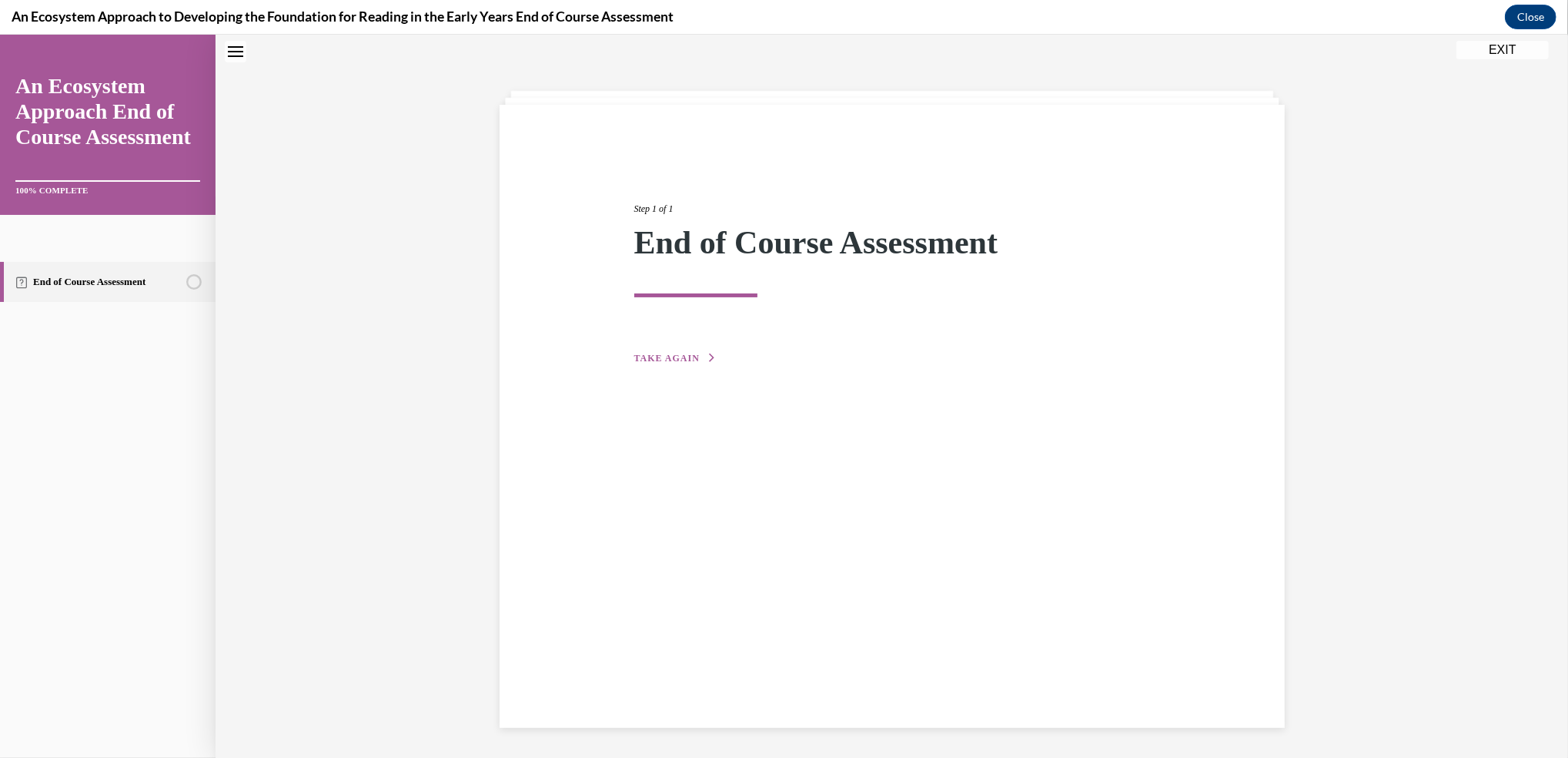
drag, startPoint x: 651, startPoint y: 349, endPoint x: 515, endPoint y: 436, distance: 161.4
drag, startPoint x: 515, startPoint y: 436, endPoint x: 1375, endPoint y: 293, distance: 871.8
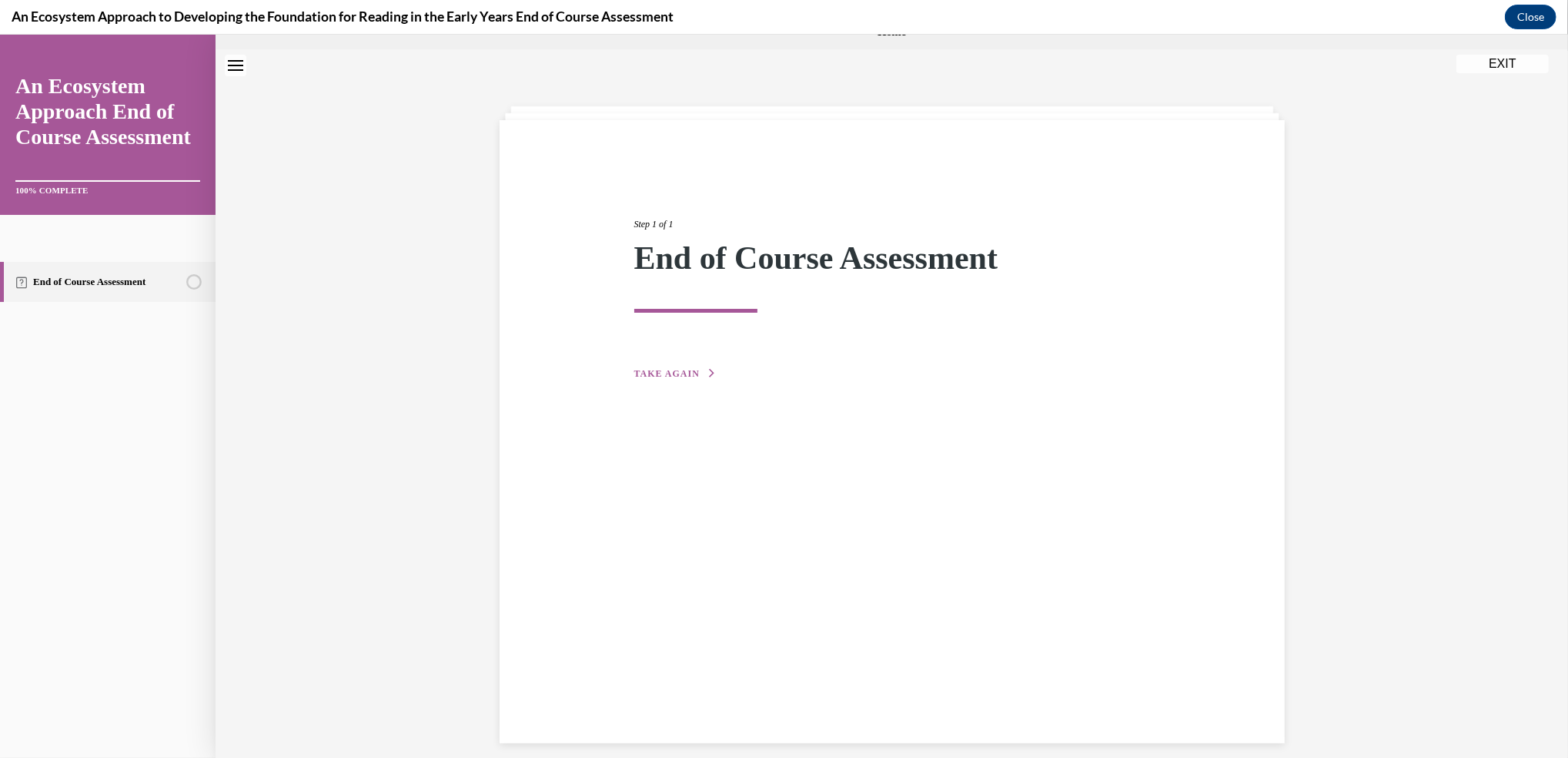
scroll to position [29, 0]
drag, startPoint x: 1375, startPoint y: 293, endPoint x: 645, endPoint y: 378, distance: 734.9
drag, startPoint x: 645, startPoint y: 378, endPoint x: 566, endPoint y: 429, distance: 94.0
drag, startPoint x: 566, startPoint y: 429, endPoint x: 1094, endPoint y: 451, distance: 528.5
drag, startPoint x: 1094, startPoint y: 451, endPoint x: 642, endPoint y: 369, distance: 459.4
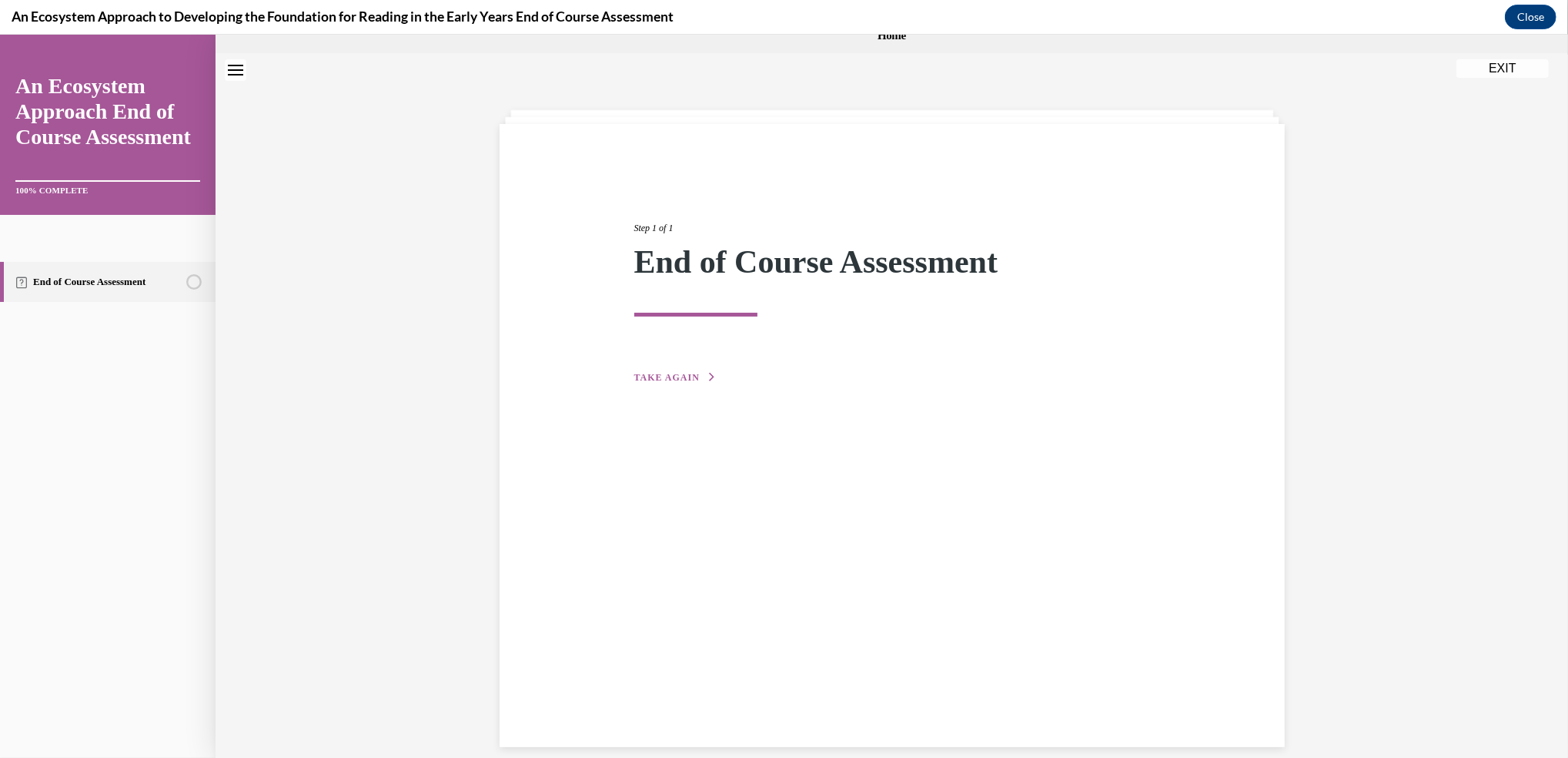
click at [642, 369] on div "Step 1 of 1 End of Course Assessment TAKE AGAIN" at bounding box center [892, 286] width 539 height 200
click at [699, 365] on div "Step 1 of 1 End of Course Assessment TAKE AGAIN" at bounding box center [892, 286] width 539 height 200
click at [695, 375] on button "TAKE AGAIN" at bounding box center [676, 376] width 83 height 13
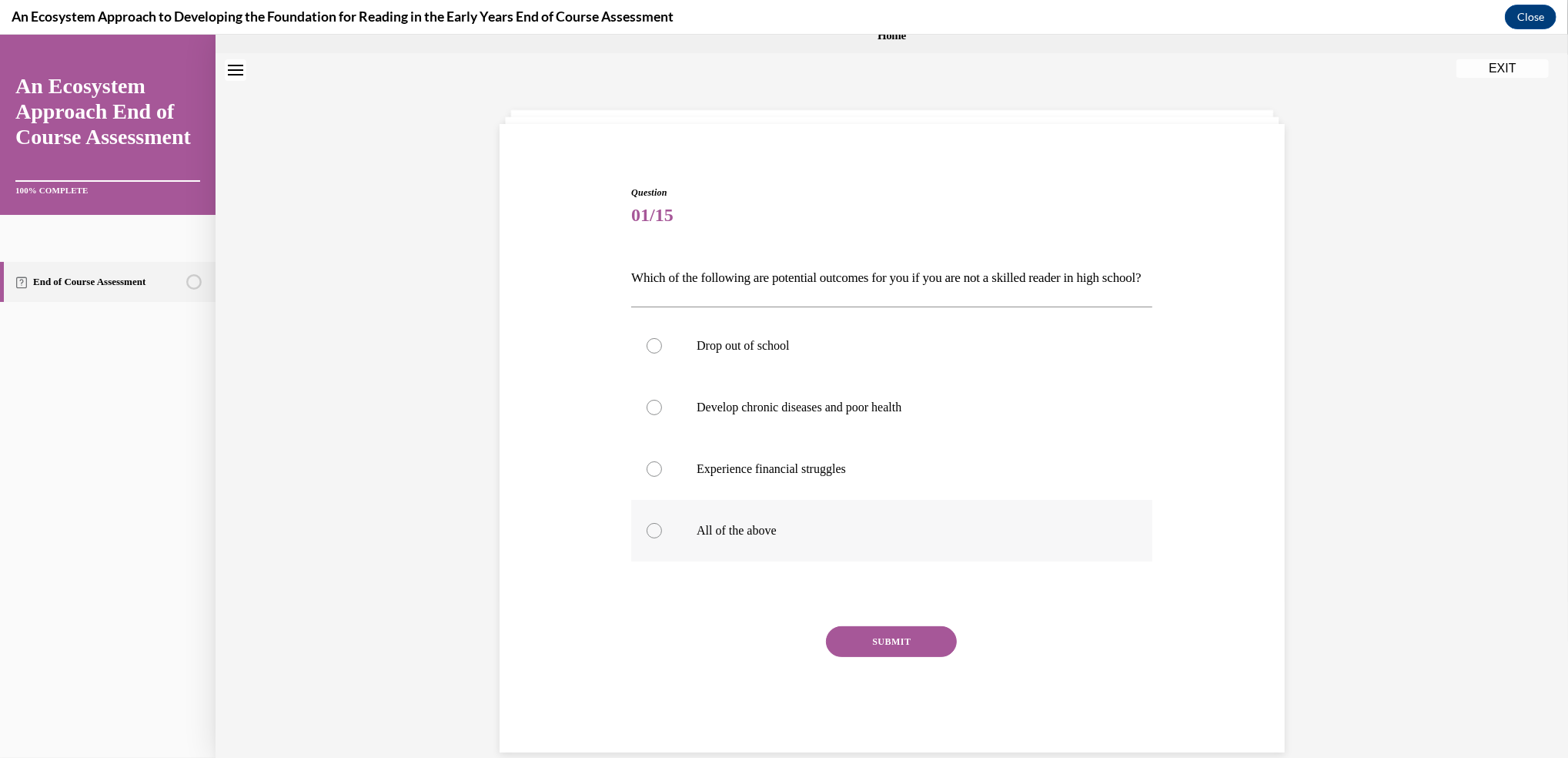
click at [646, 538] on div at bounding box center [653, 530] width 15 height 15
click at [646, 538] on input "All of the above" at bounding box center [653, 530] width 15 height 15
radio input "true"
click at [877, 657] on button "SUBMIT" at bounding box center [891, 641] width 131 height 31
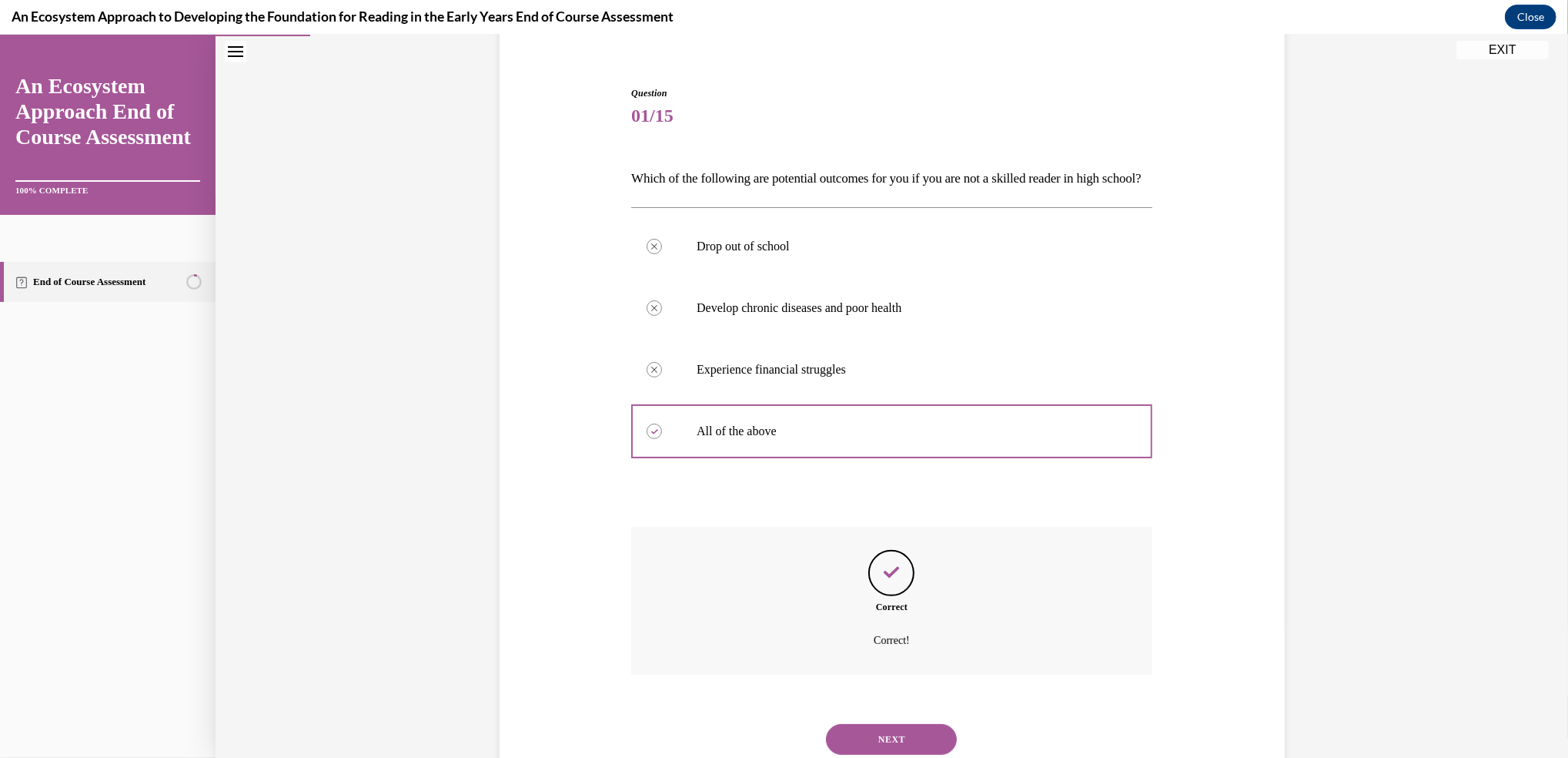
scroll to position [204, 0]
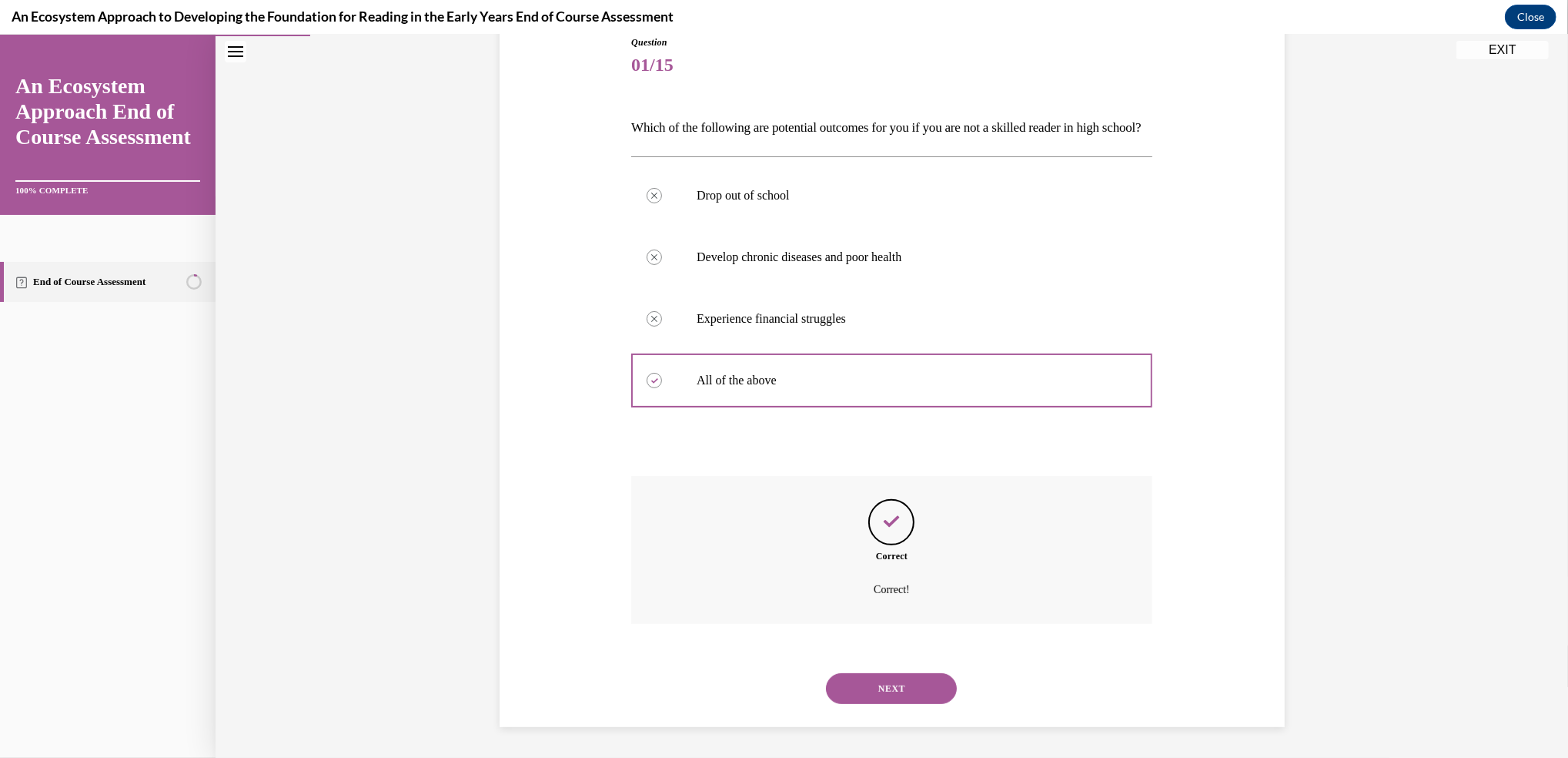
click at [865, 689] on button "NEXT" at bounding box center [891, 688] width 131 height 31
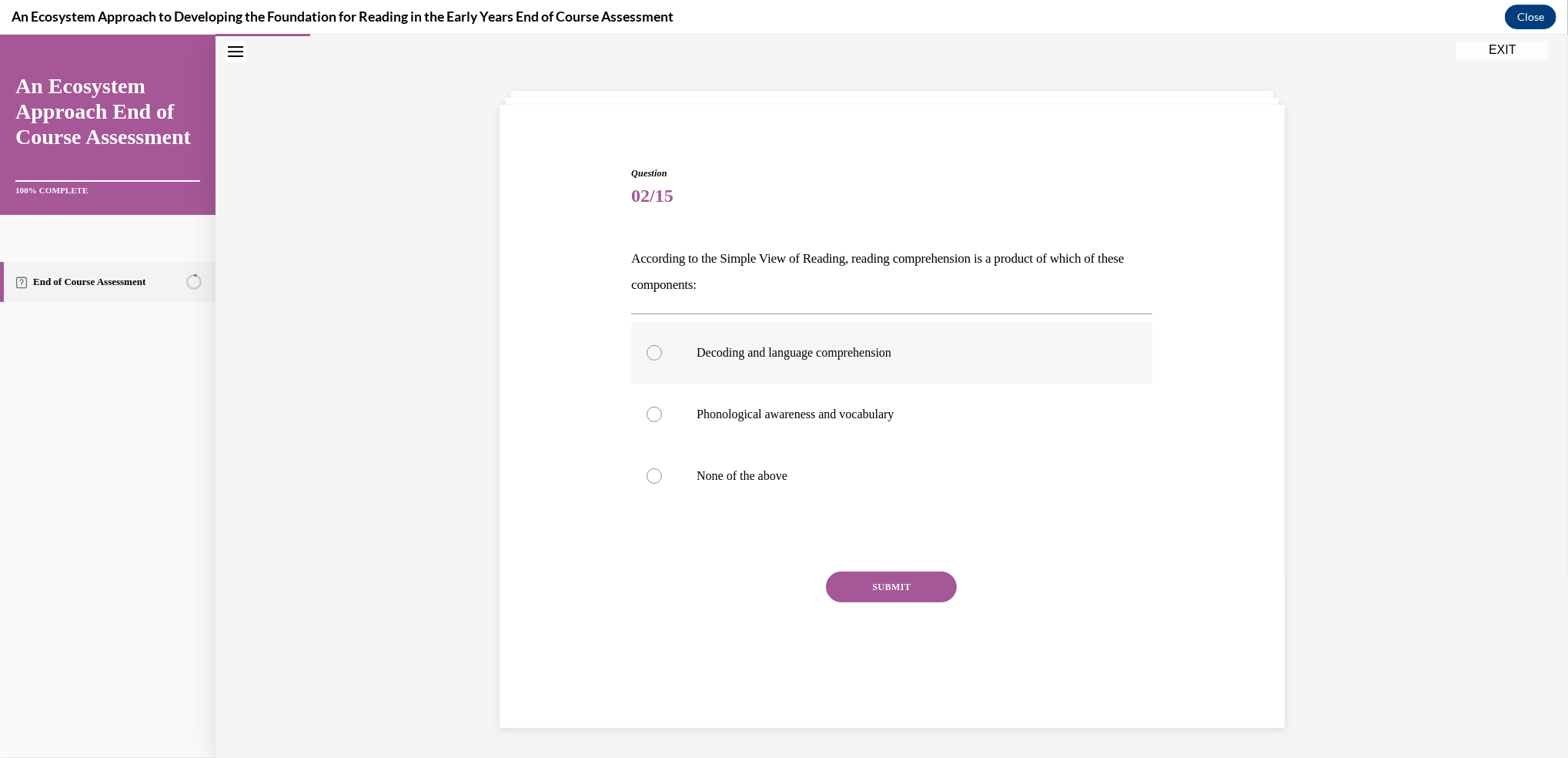
click at [645, 341] on label "Decoding and language comprehension" at bounding box center [891, 352] width 521 height 62
click at [646, 345] on input "Decoding and language comprehension" at bounding box center [653, 352] width 15 height 15
radio input "true"
click at [875, 586] on button "SUBMIT" at bounding box center [891, 586] width 131 height 31
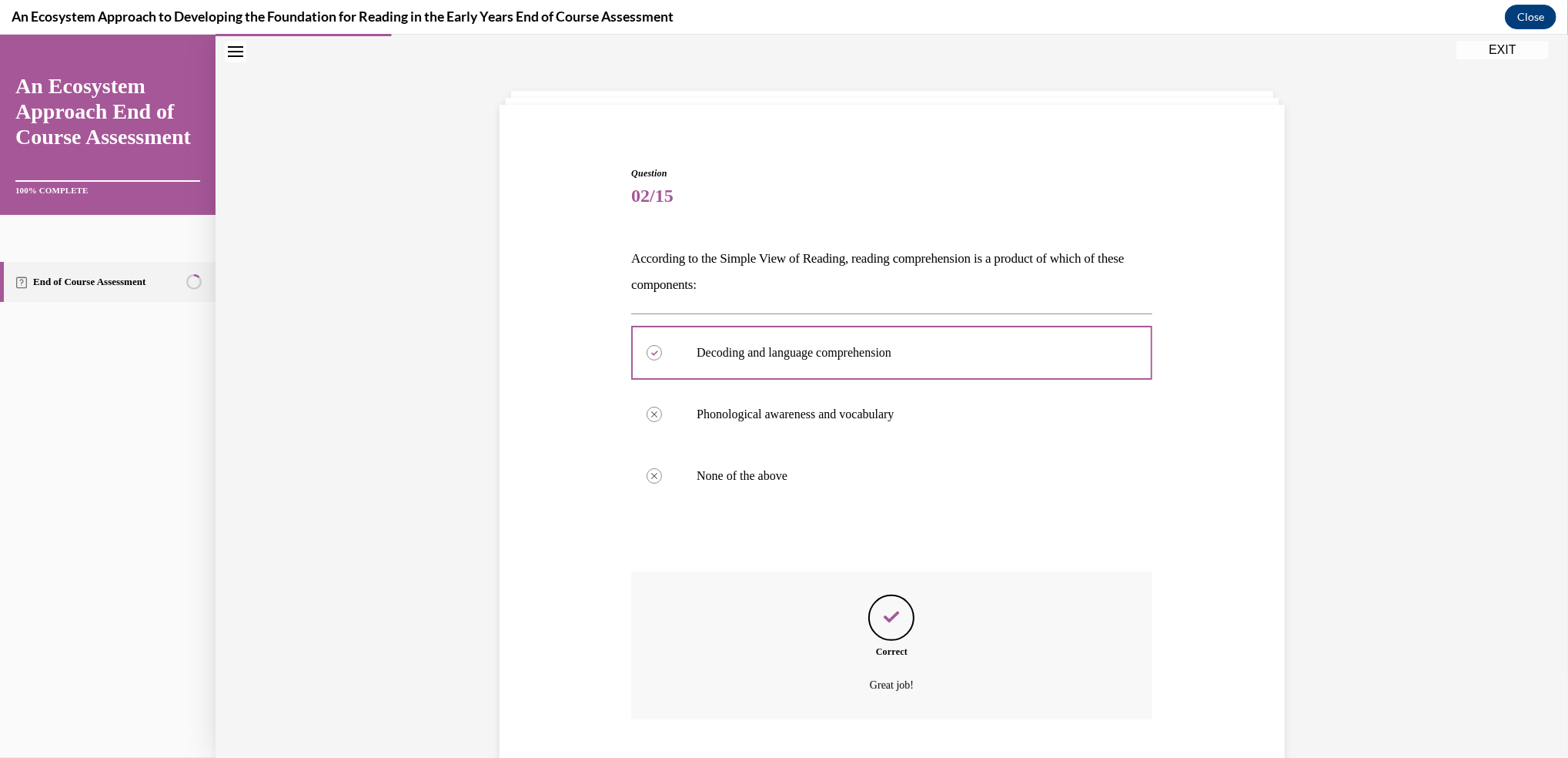
scroll to position [143, 0]
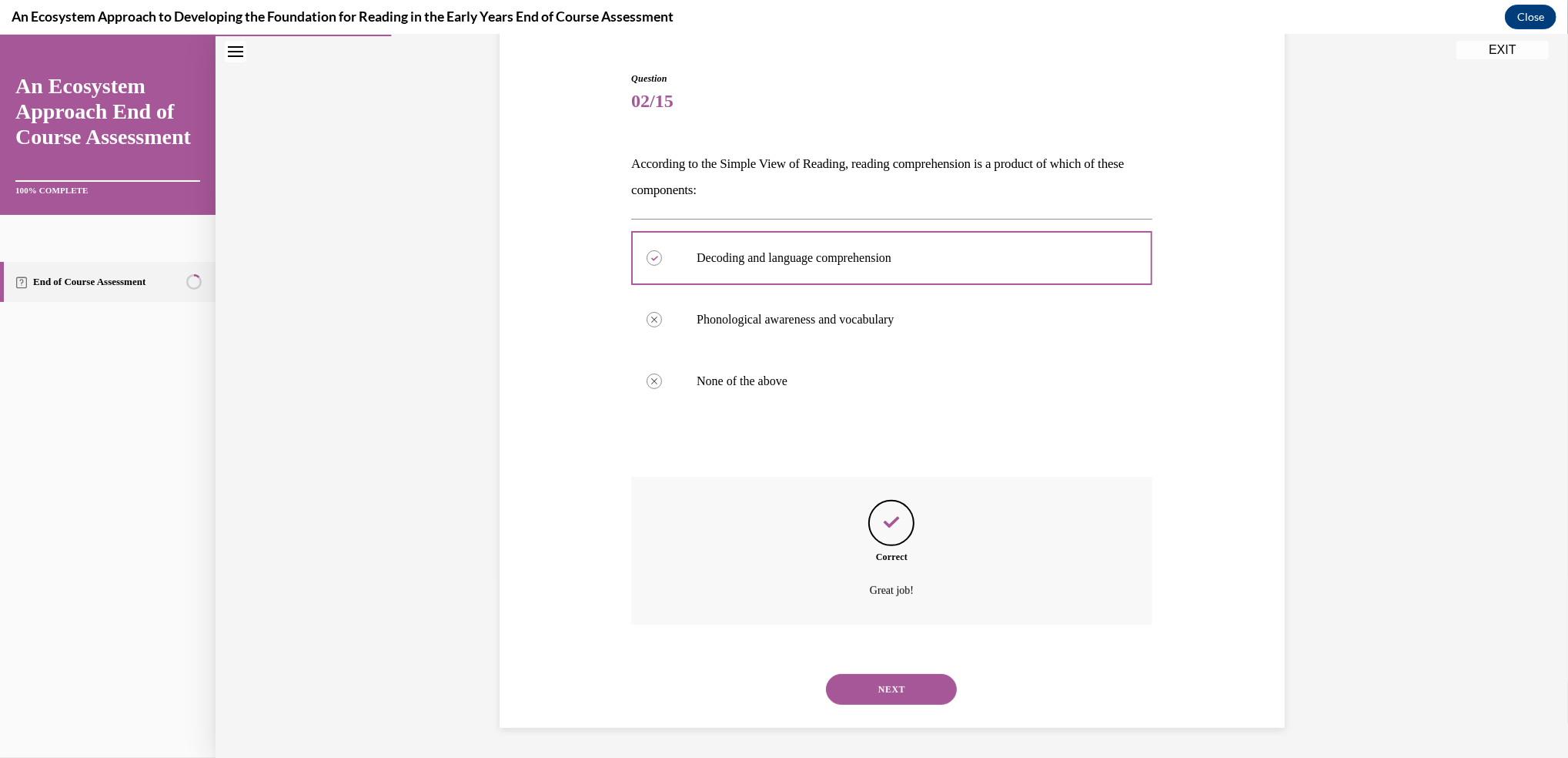
click at [863, 684] on button "NEXT" at bounding box center [891, 689] width 131 height 31
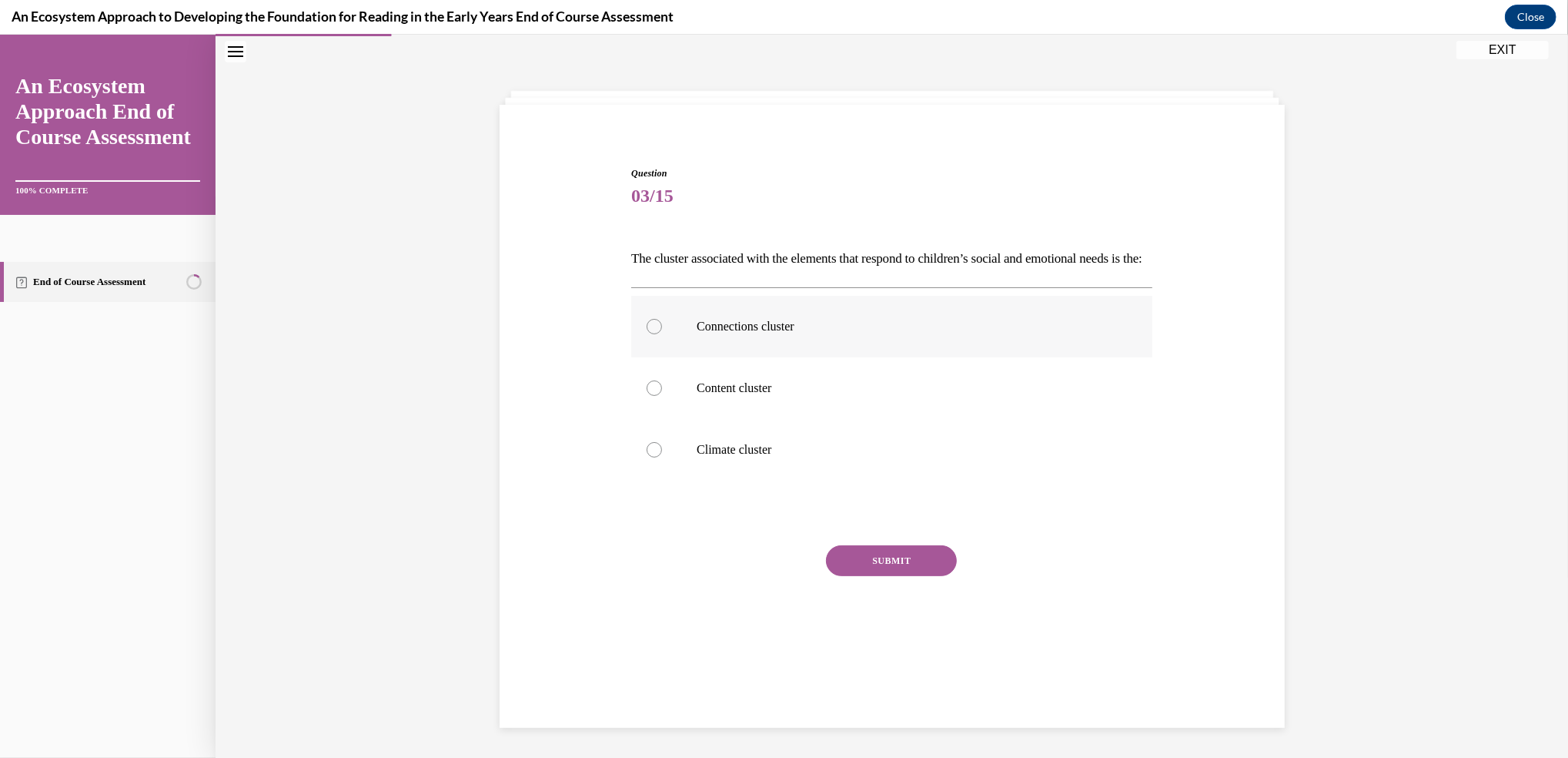
click at [646, 334] on div at bounding box center [653, 326] width 15 height 15
click at [646, 334] on input "Connections cluster" at bounding box center [653, 326] width 15 height 15
radio input "true"
click at [860, 576] on button "SUBMIT" at bounding box center [891, 560] width 131 height 31
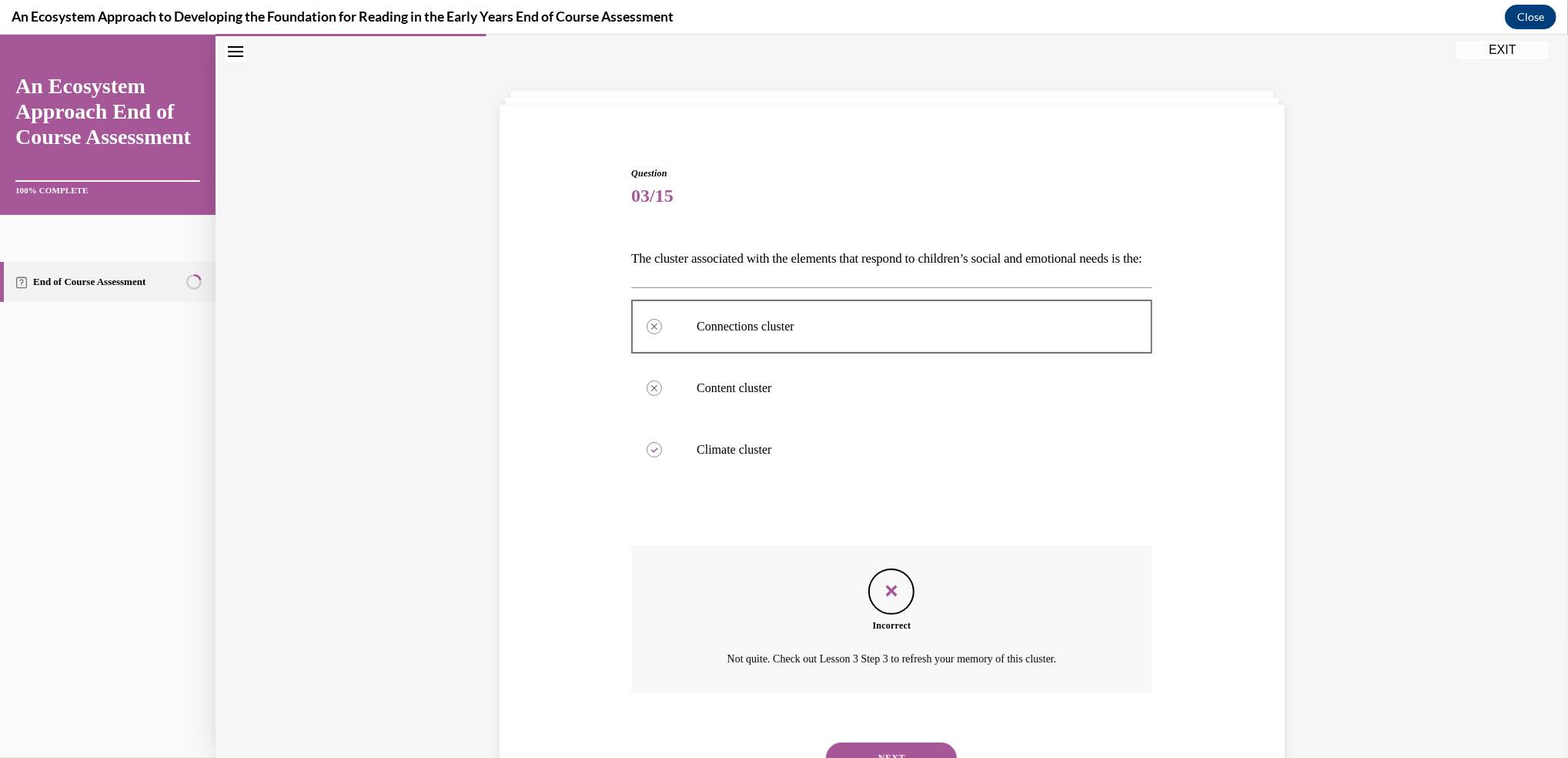
scroll to position [143, 0]
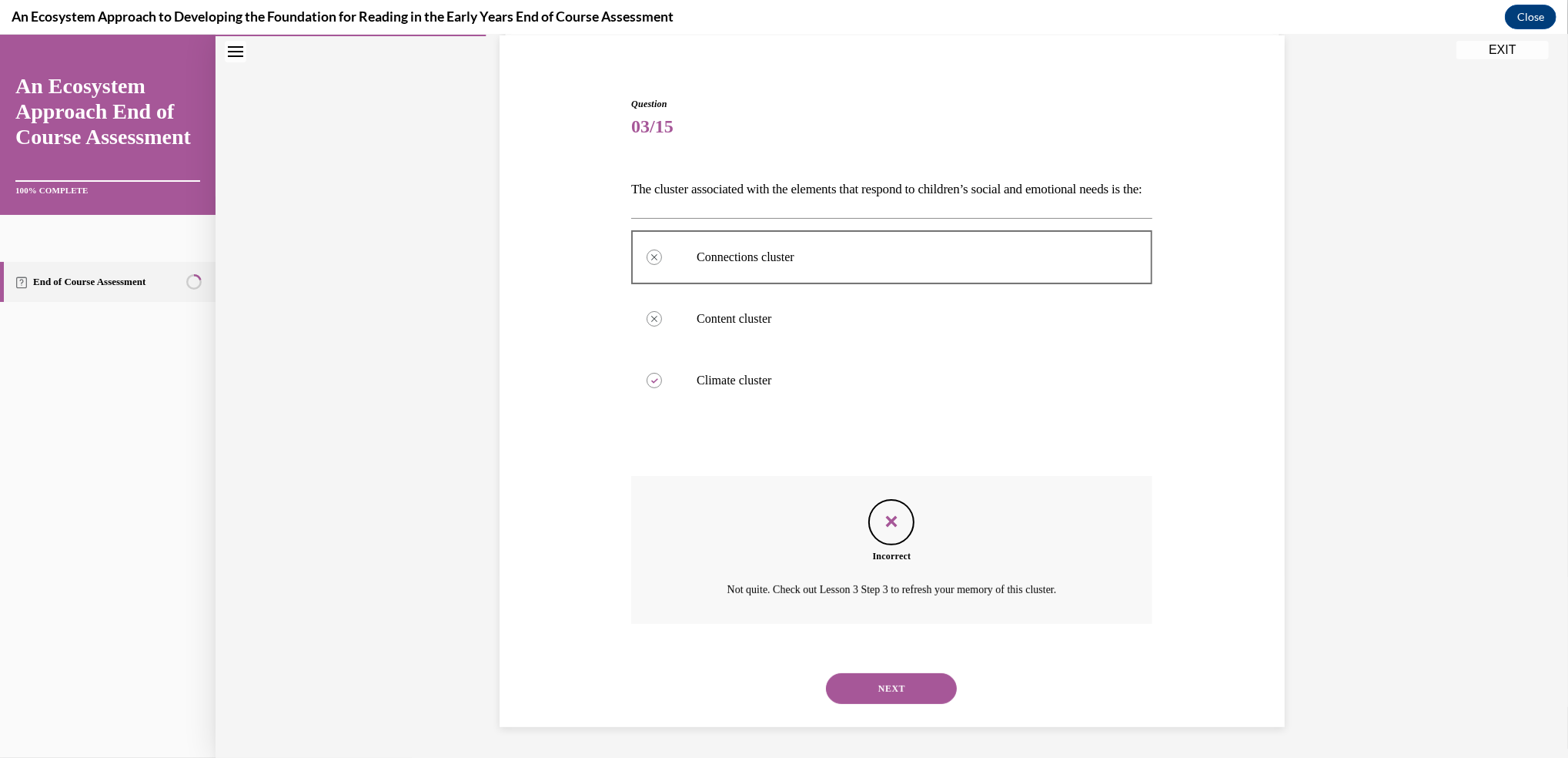
click at [854, 685] on button "NEXT" at bounding box center [891, 688] width 131 height 31
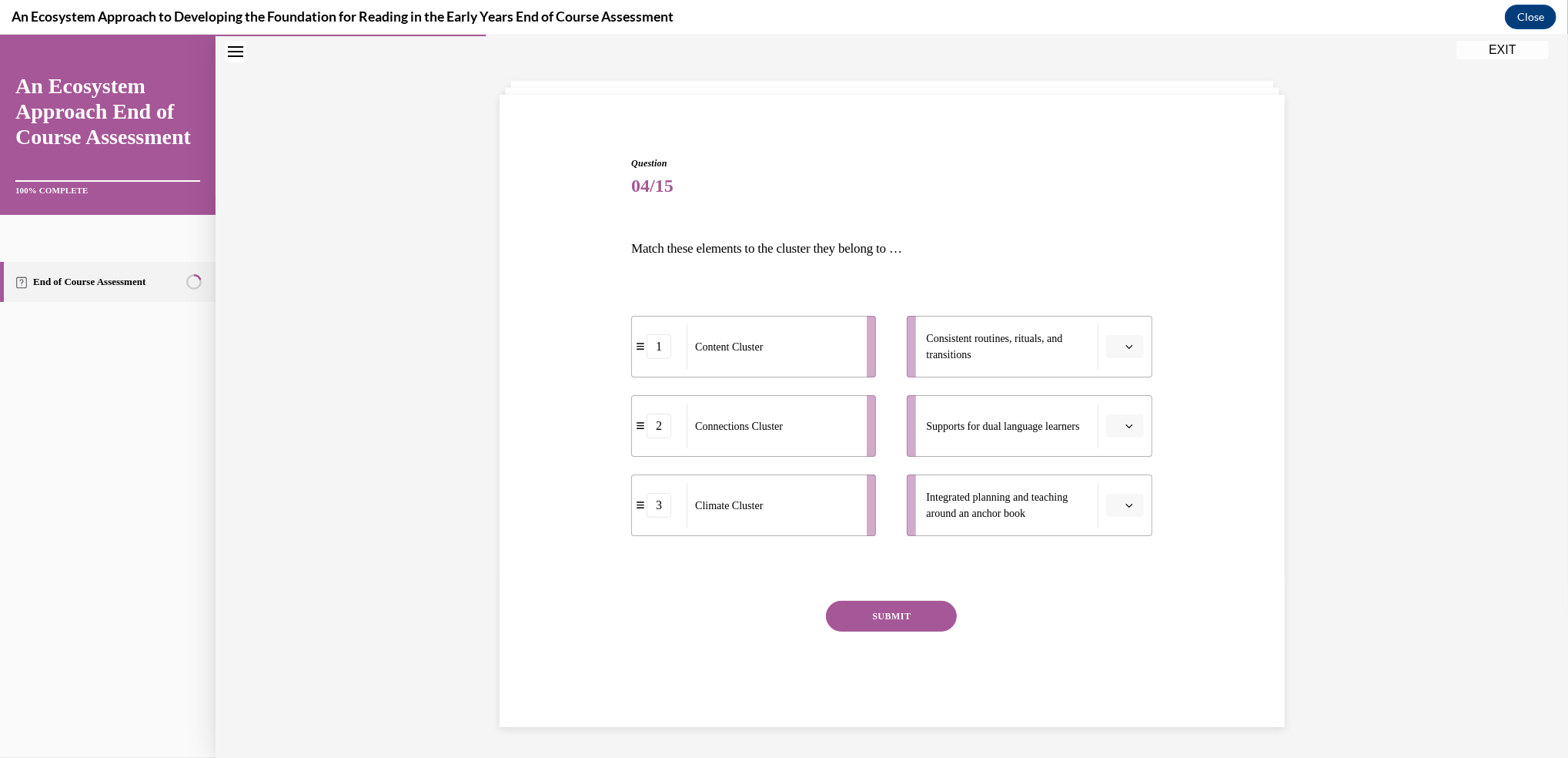
scroll to position [57, 0]
click at [1126, 507] on icon "button" at bounding box center [1129, 506] width 8 height 8
click at [1100, 570] on div "1" at bounding box center [1115, 570] width 39 height 31
click at [1126, 425] on icon "button" at bounding box center [1129, 427] width 8 height 8
click at [1110, 518] on span "2" at bounding box center [1111, 523] width 5 height 13
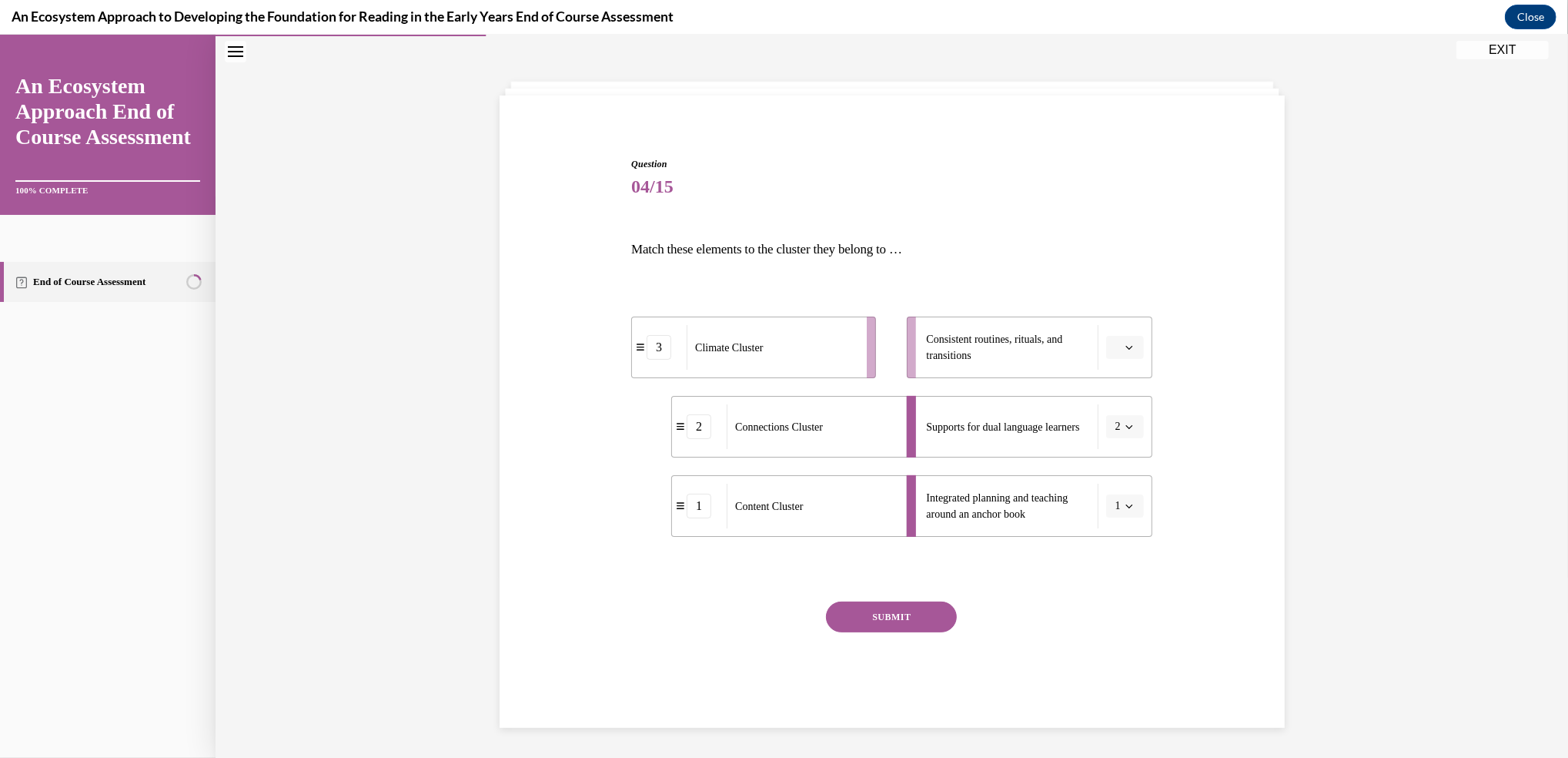
click at [1124, 342] on span "button" at bounding box center [1129, 348] width 11 height 11
click at [1112, 474] on span "3" at bounding box center [1111, 474] width 5 height 13
click at [871, 607] on button "SUBMIT" at bounding box center [891, 617] width 131 height 31
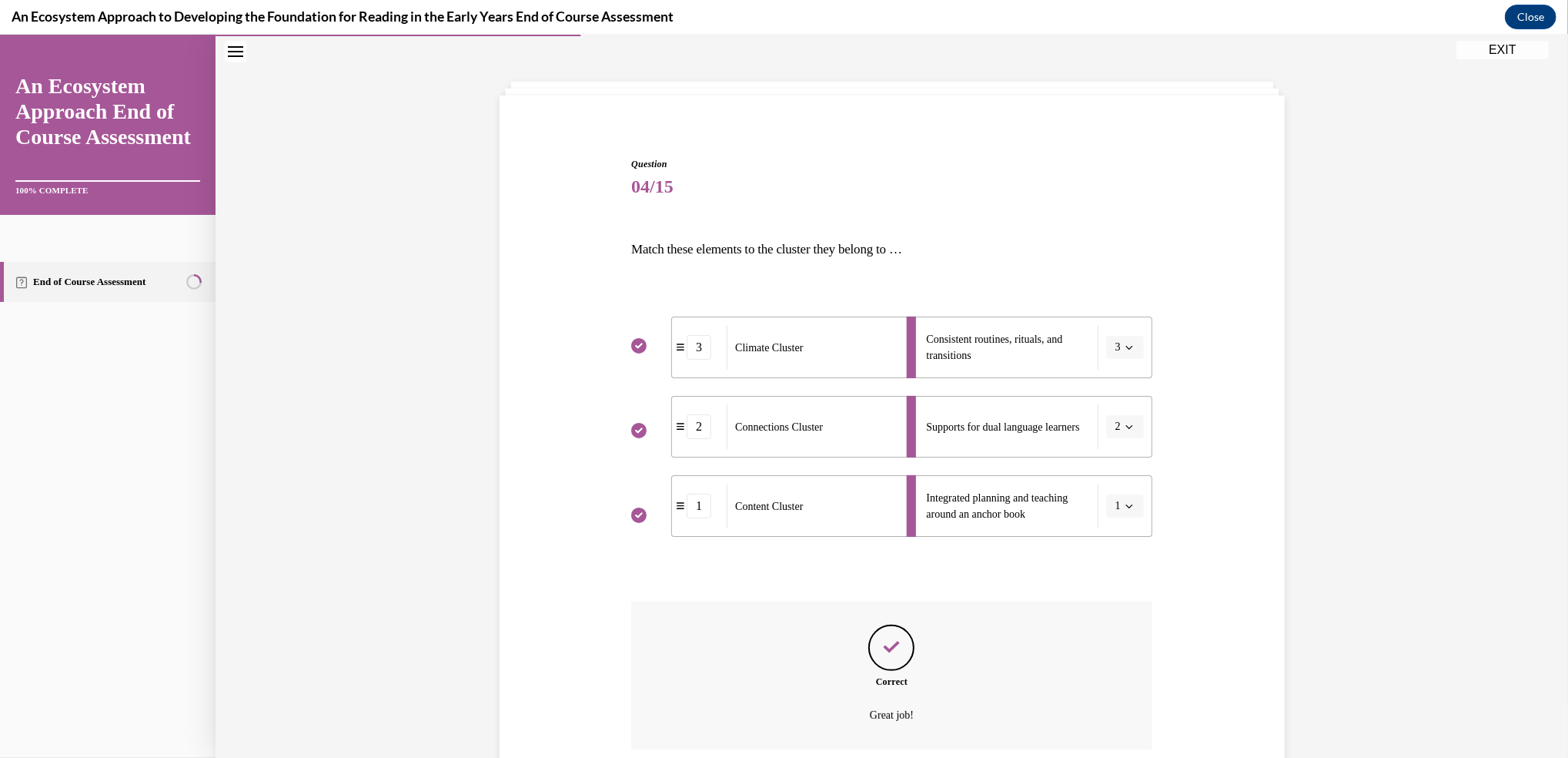
scroll to position [181, 0]
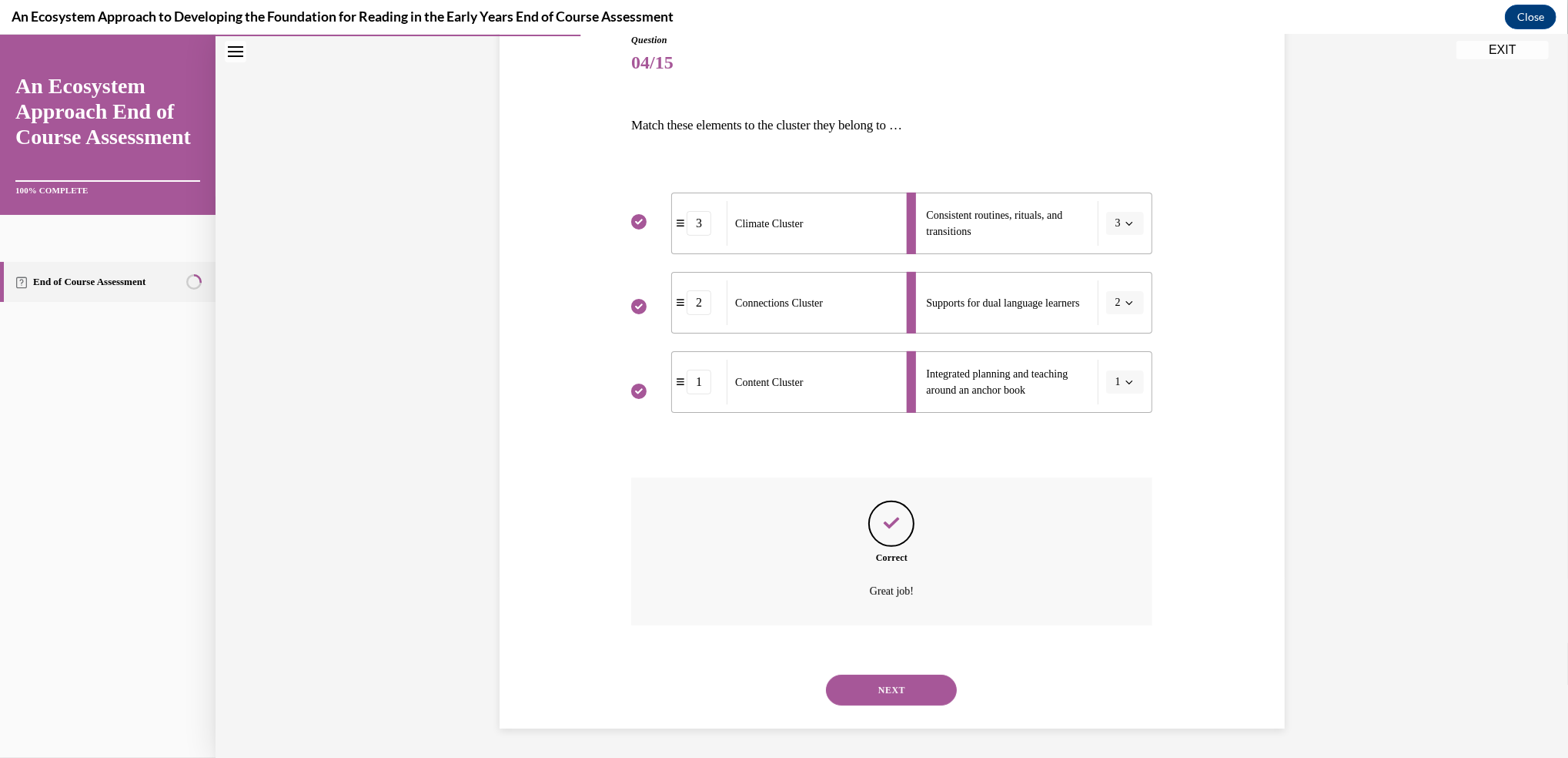
click at [872, 689] on button "NEXT" at bounding box center [891, 690] width 131 height 31
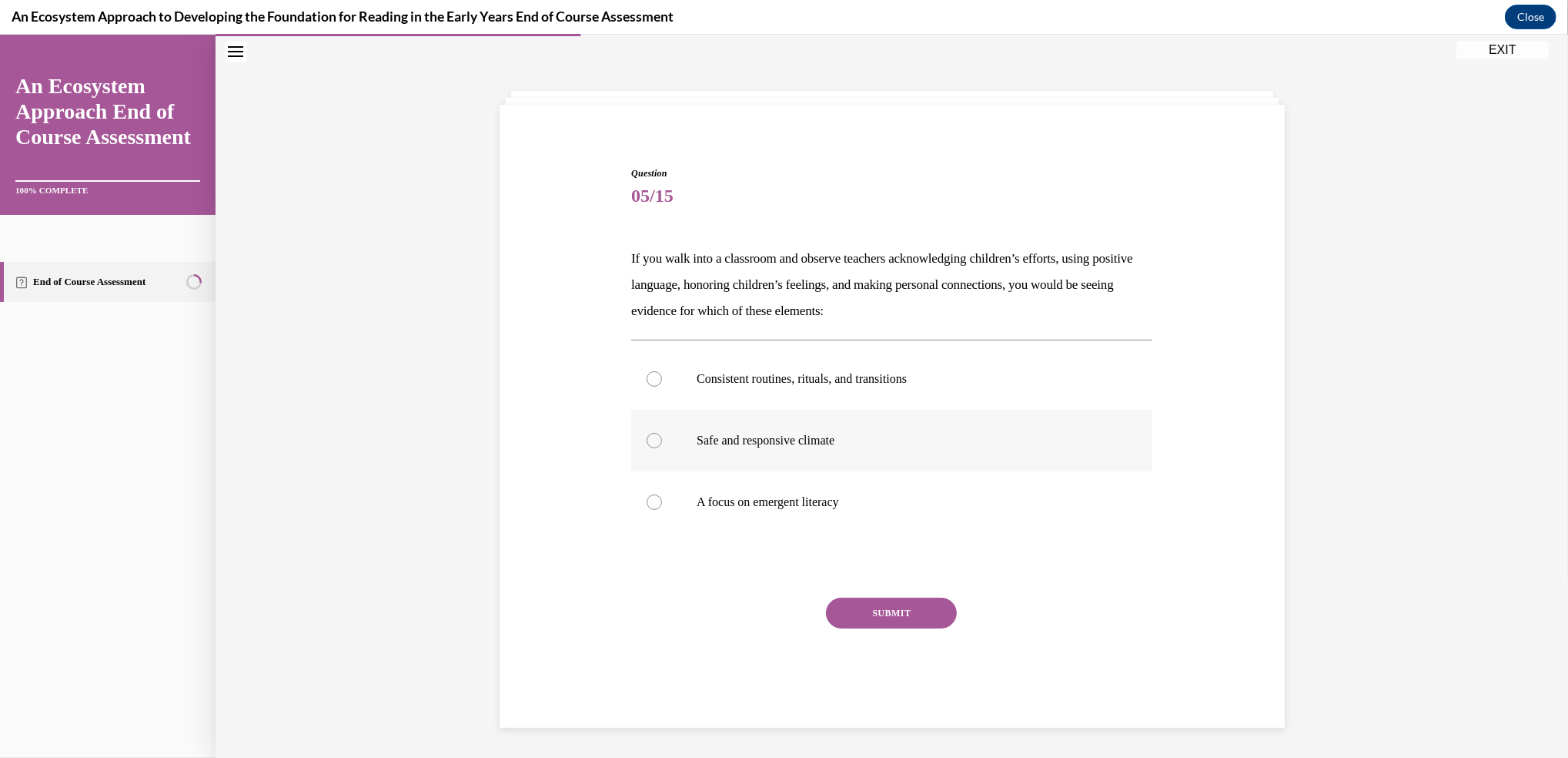
click at [646, 446] on div at bounding box center [653, 440] width 15 height 15
click at [646, 446] on input "Safe and responsive climate" at bounding box center [653, 440] width 15 height 15
radio input "true"
click at [860, 619] on button "SUBMIT" at bounding box center [891, 613] width 131 height 31
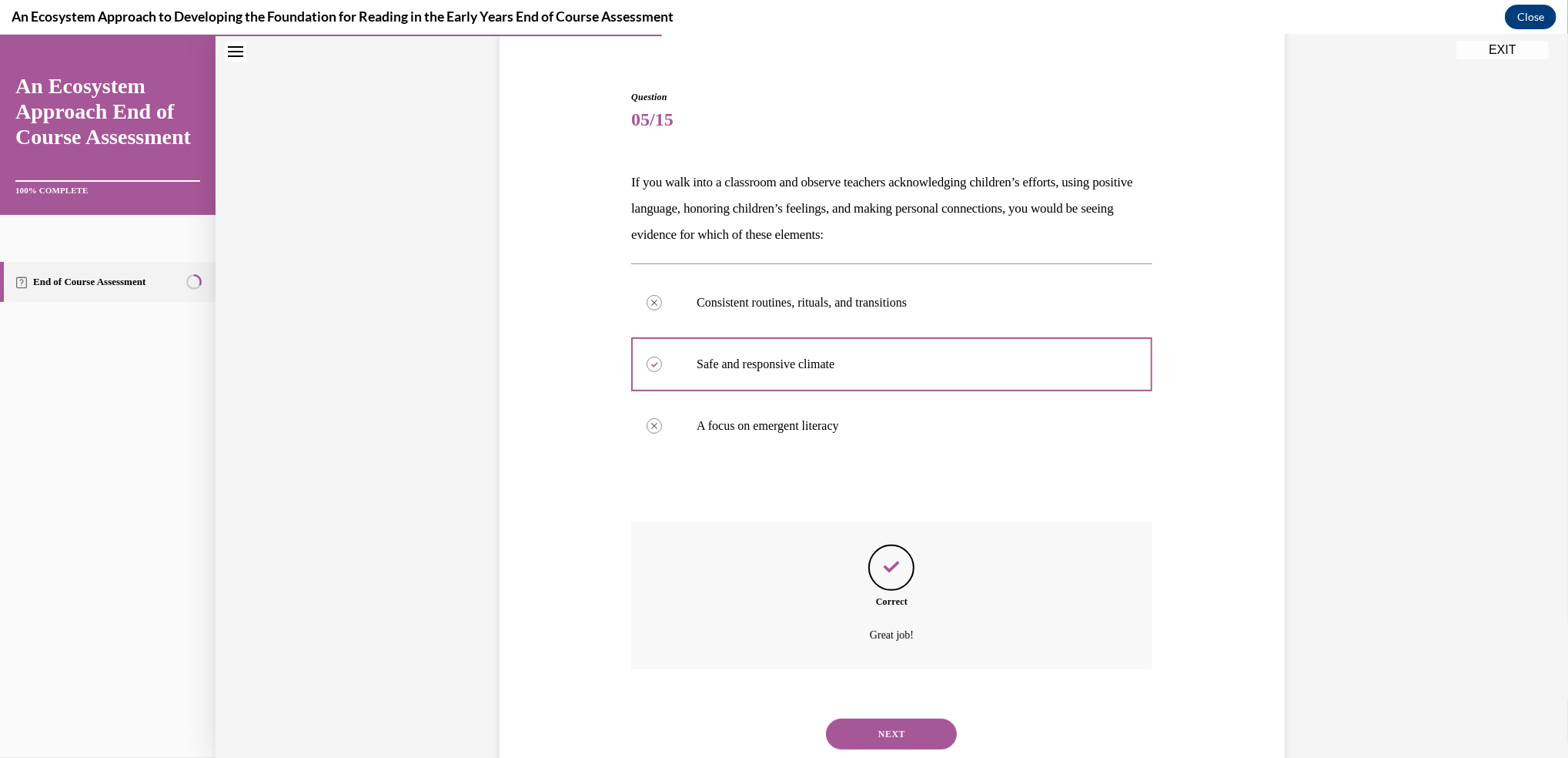
scroll to position [168, 0]
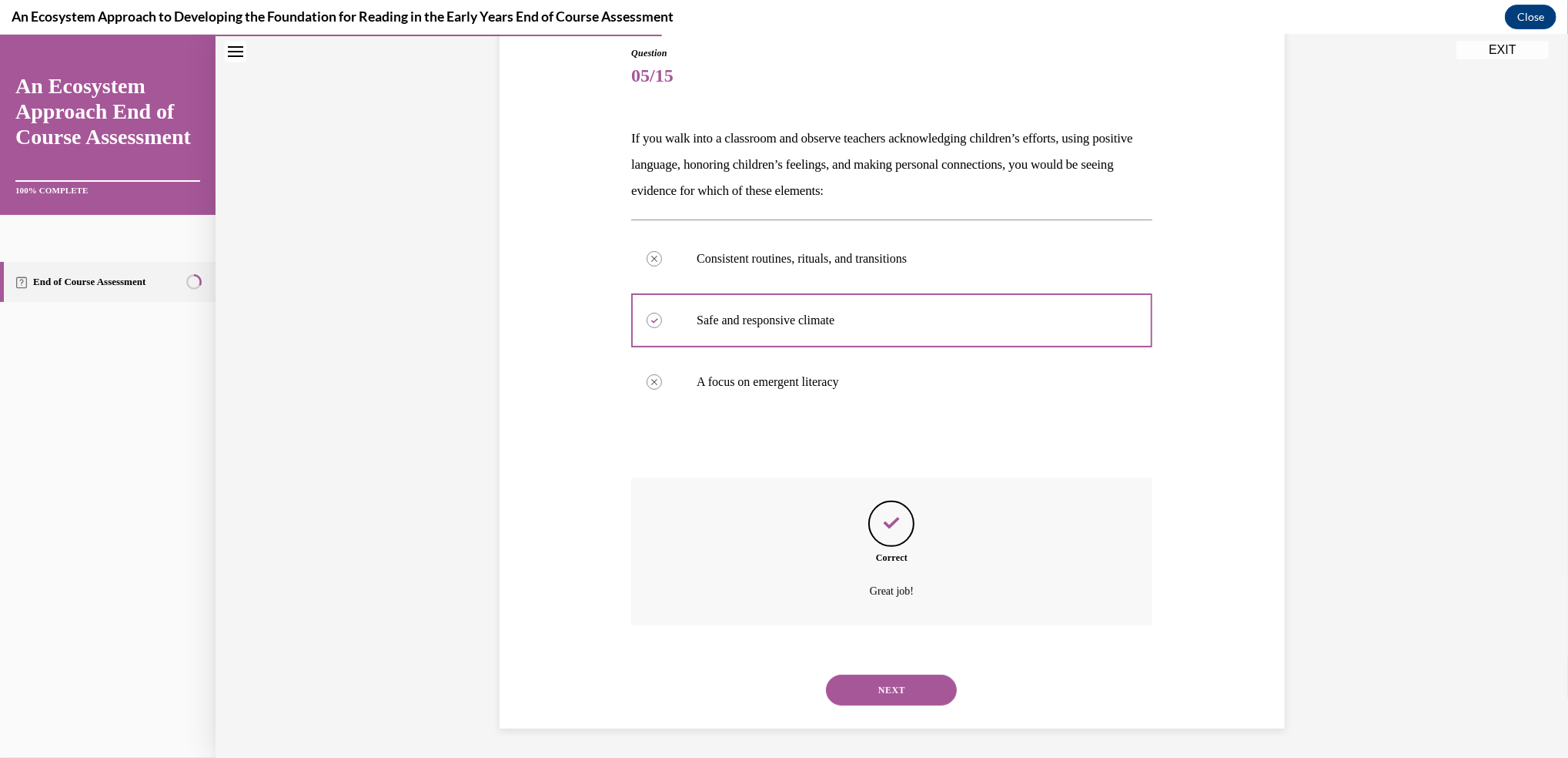
click at [867, 700] on button "NEXT" at bounding box center [891, 690] width 131 height 31
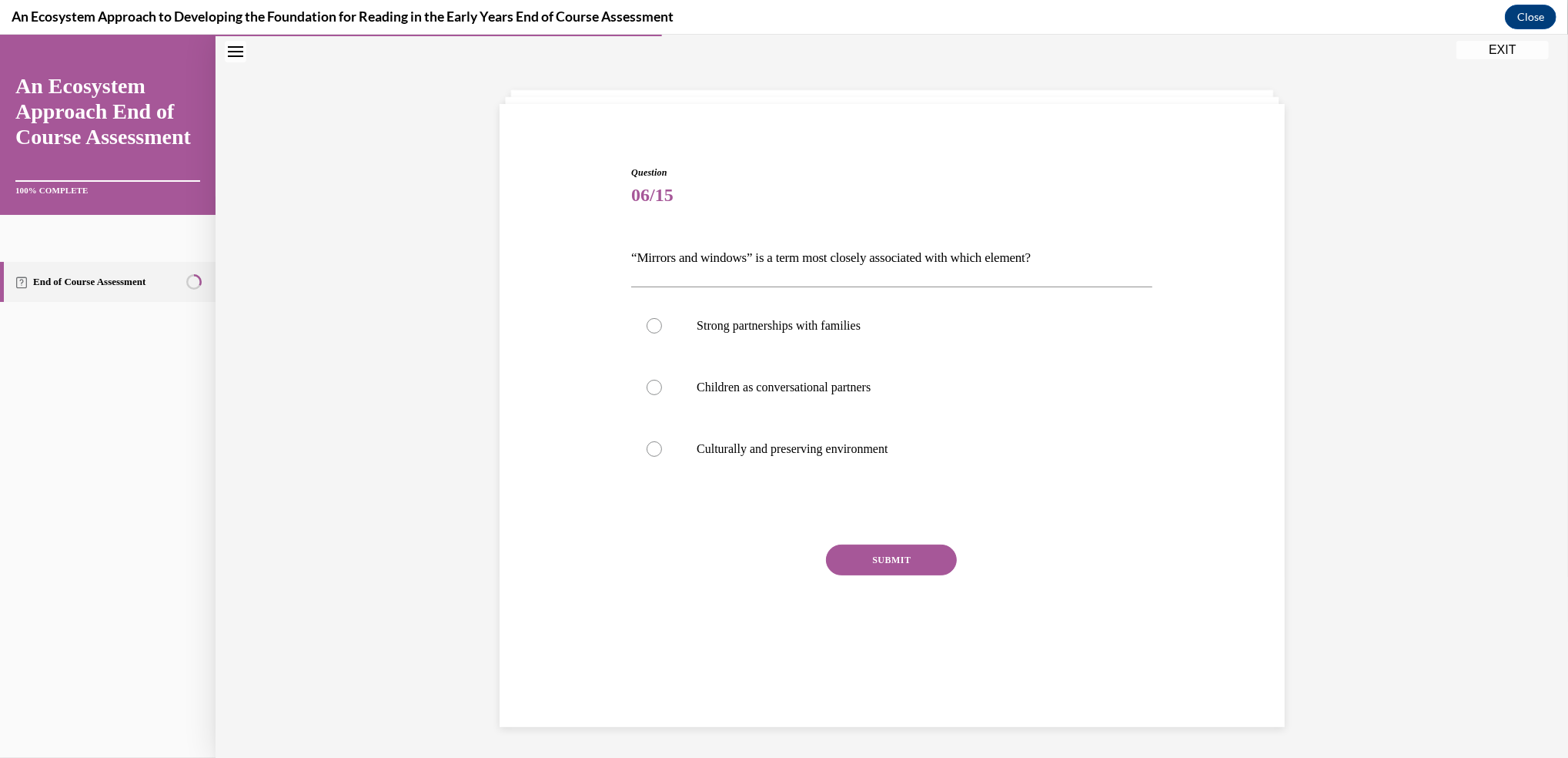
scroll to position [48, 0]
click at [646, 447] on div at bounding box center [653, 449] width 15 height 15
click at [646, 447] on input "Culturally and preserving environment" at bounding box center [653, 449] width 15 height 15
radio input "true"
click at [868, 551] on button "SUBMIT" at bounding box center [891, 560] width 131 height 31
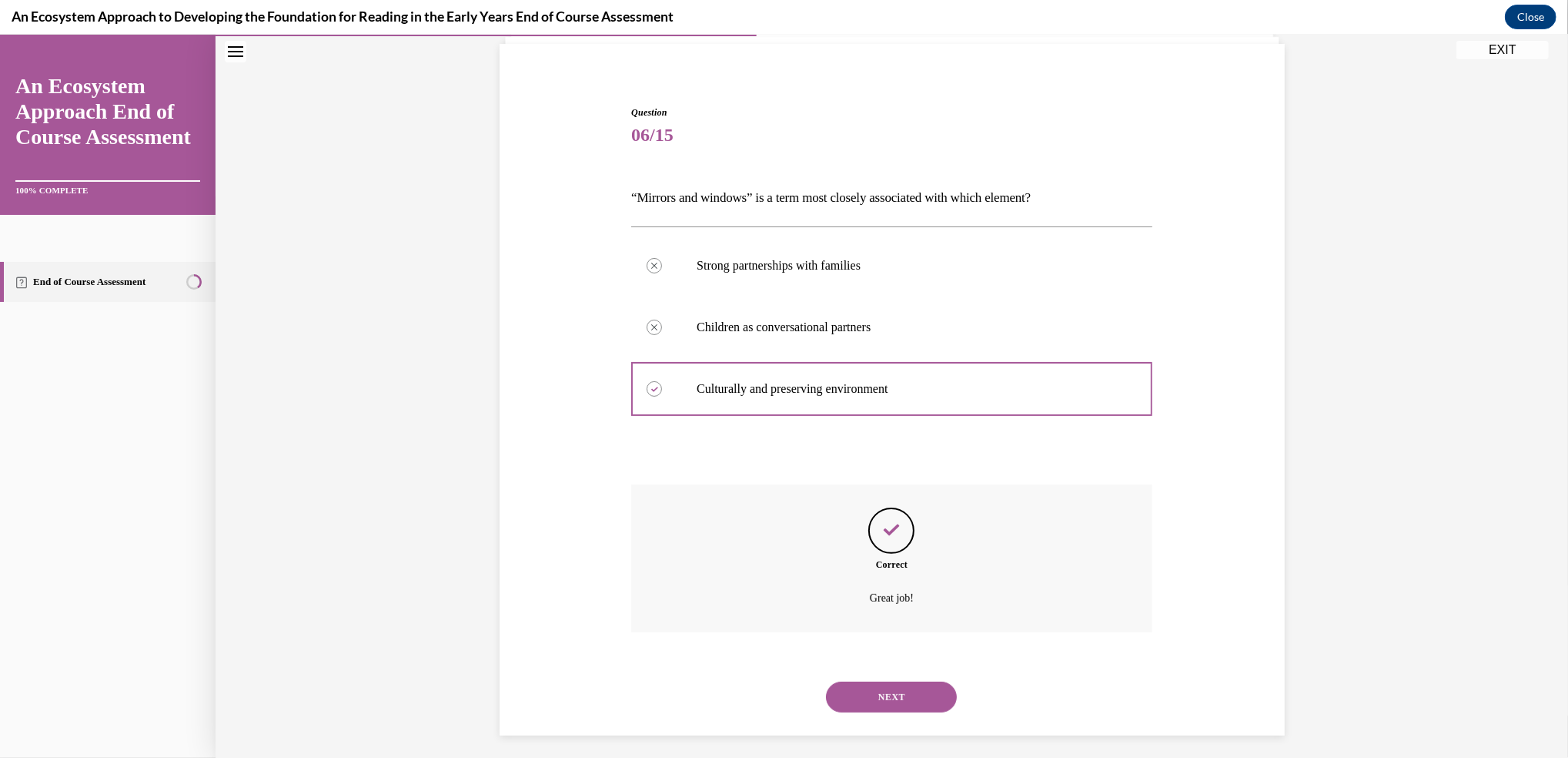
scroll to position [116, 0]
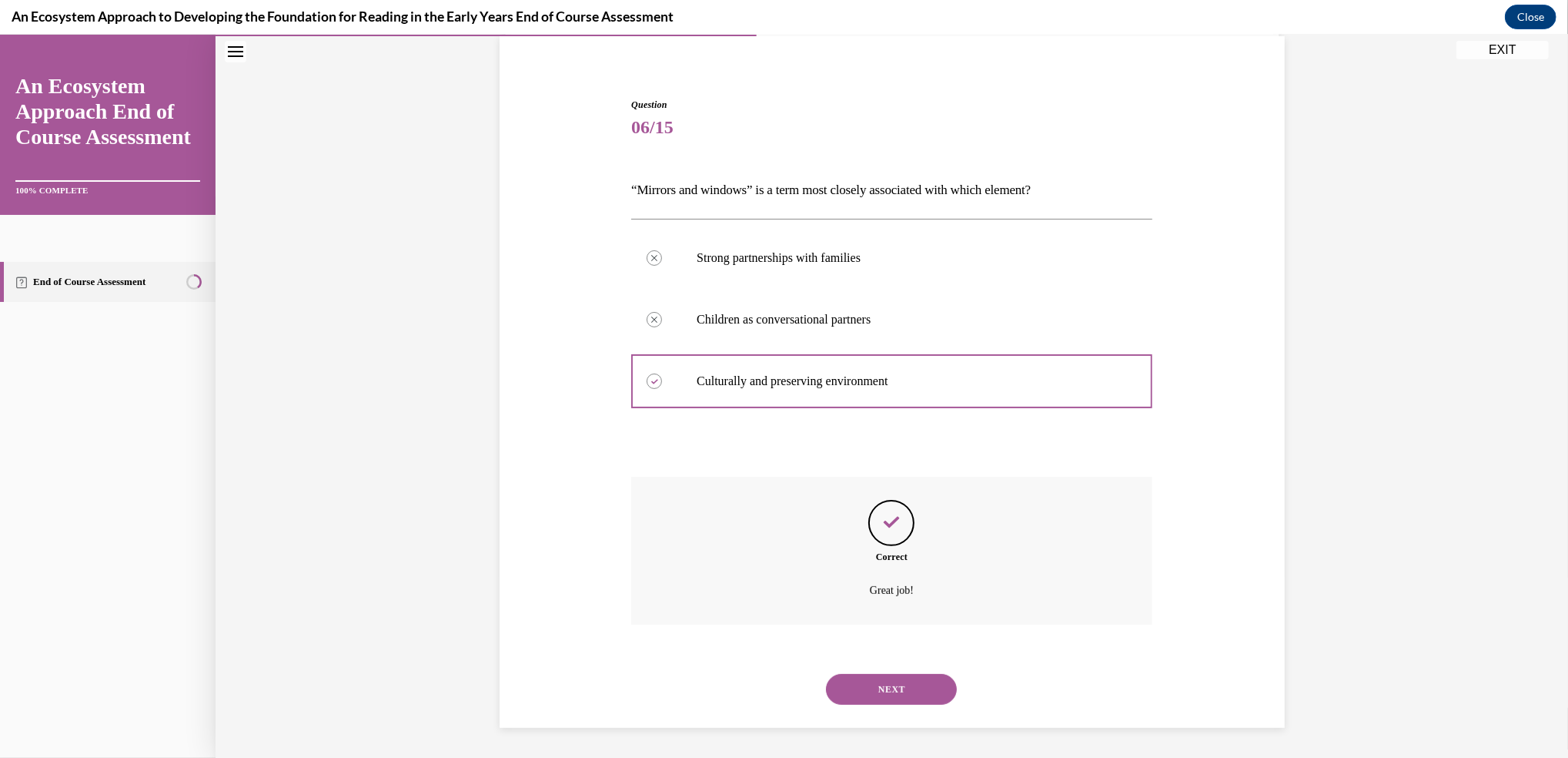
click at [856, 687] on button "NEXT" at bounding box center [891, 689] width 131 height 31
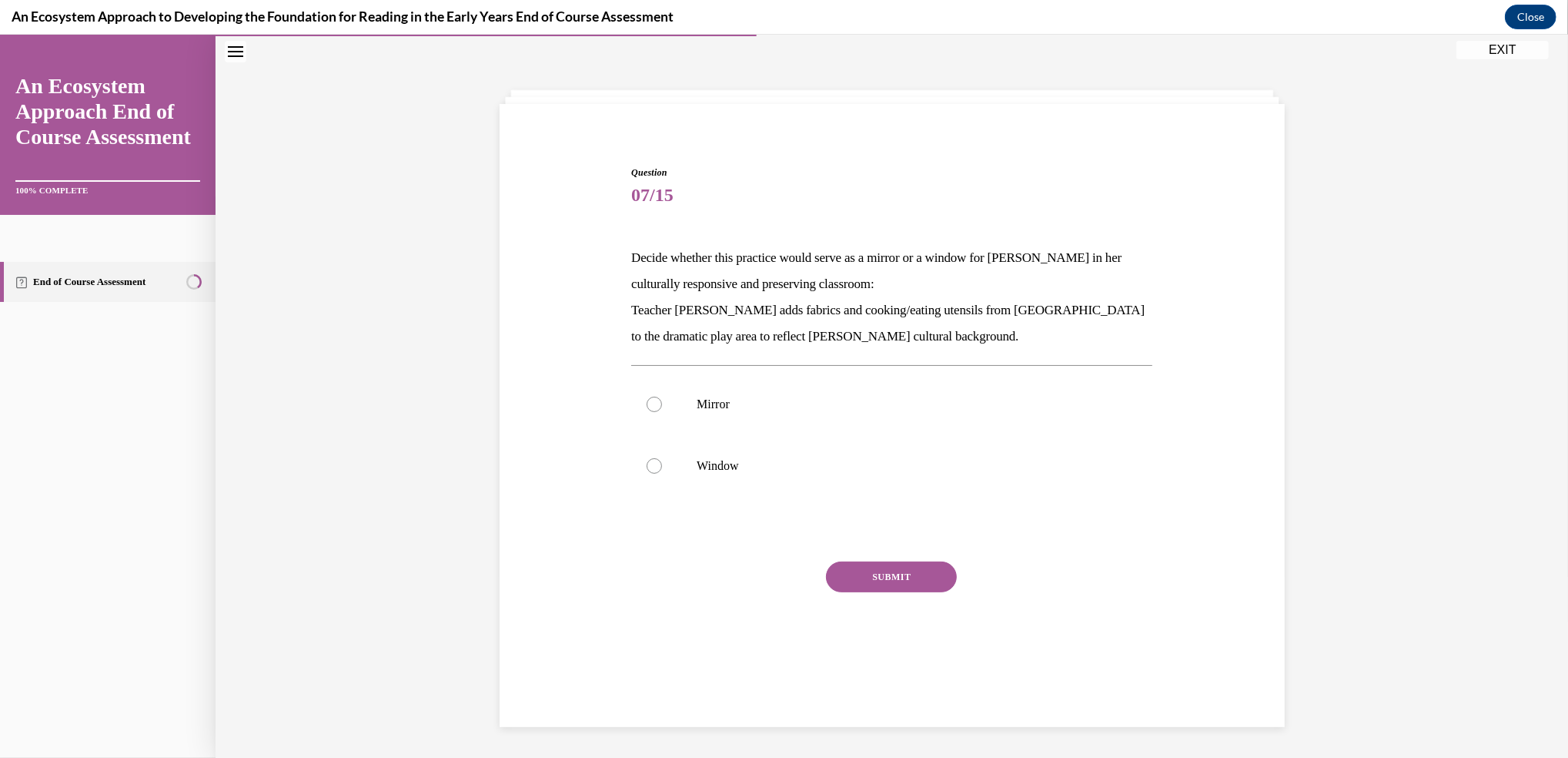
scroll to position [48, 0]
click at [646, 401] on div at bounding box center [653, 404] width 15 height 15
click at [646, 401] on input "Mirror" at bounding box center [653, 404] width 15 height 15
radio input "true"
click at [879, 576] on button "SUBMIT" at bounding box center [891, 577] width 131 height 31
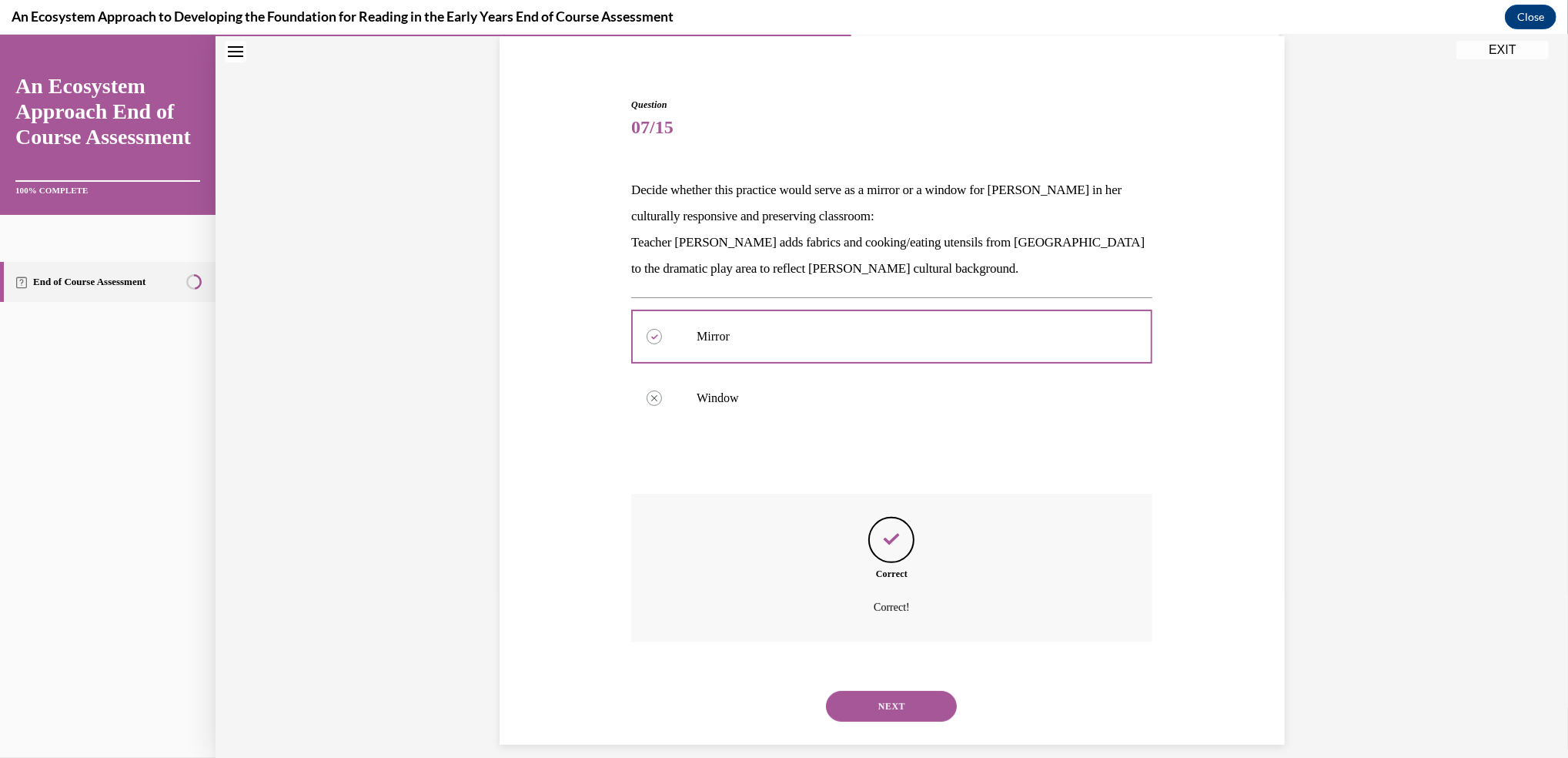
scroll to position [132, 0]
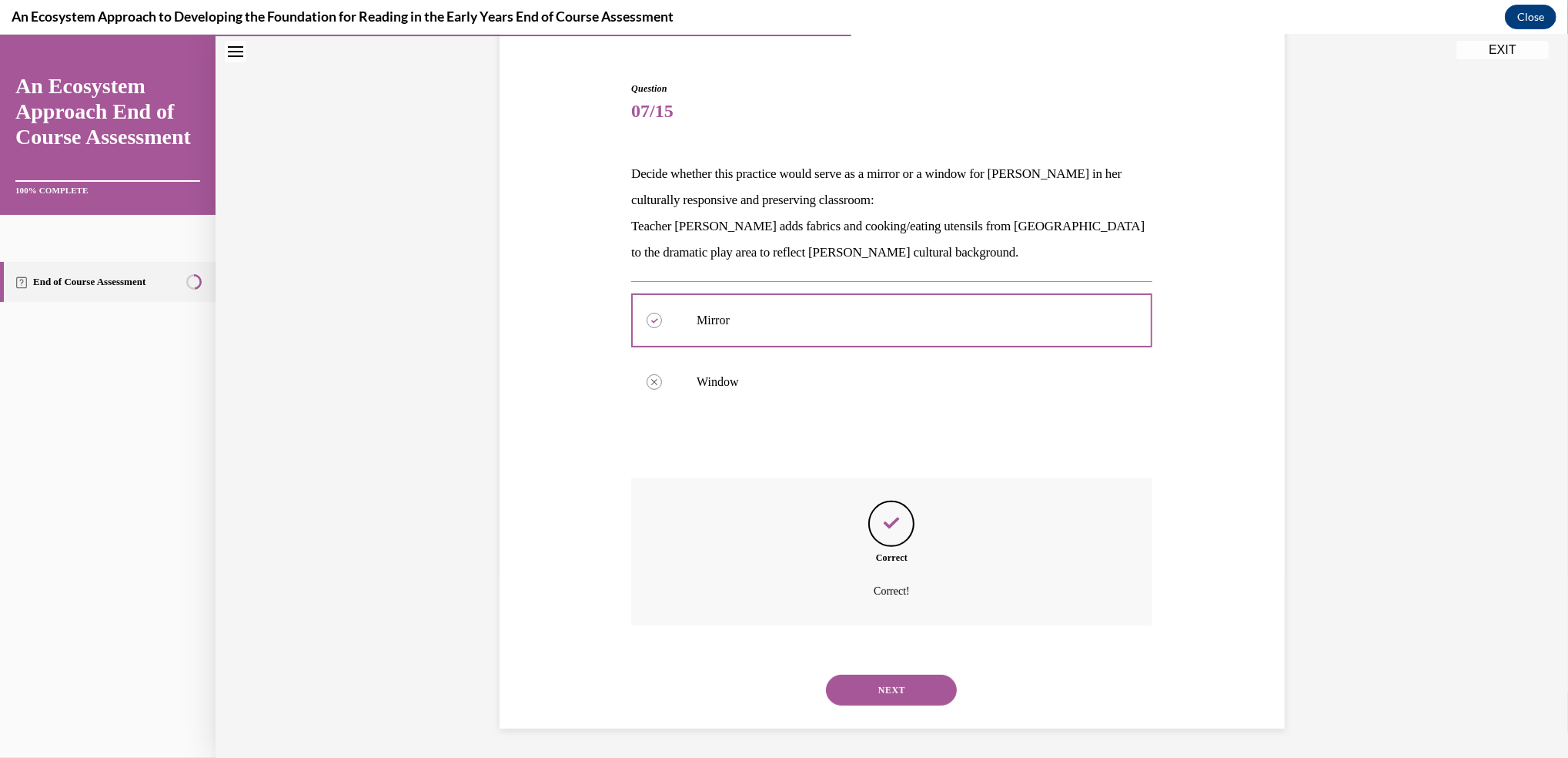
click at [878, 685] on button "NEXT" at bounding box center [891, 690] width 131 height 31
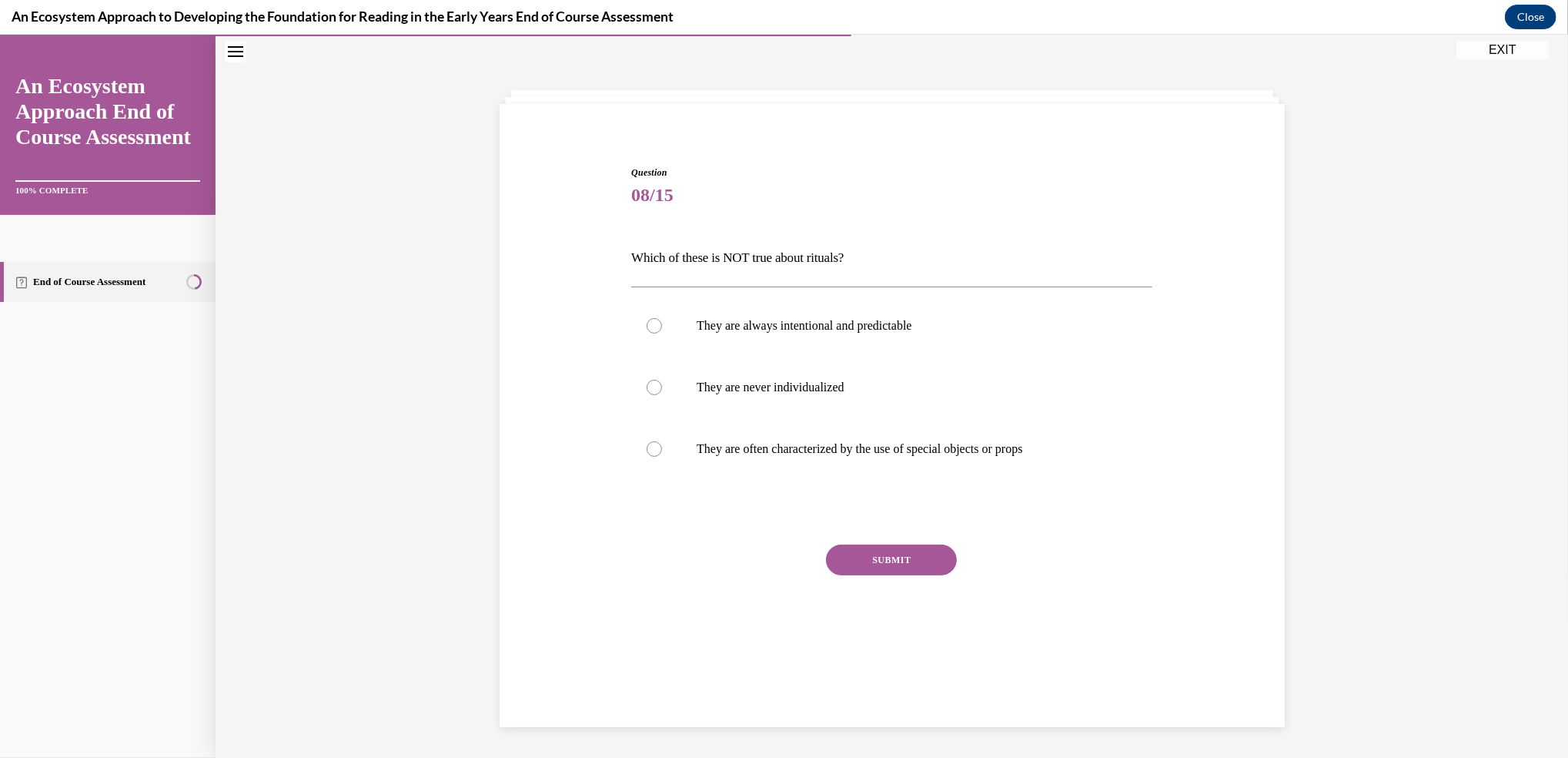
scroll to position [48, 0]
click at [646, 392] on div at bounding box center [653, 388] width 15 height 15
click at [646, 392] on input "They are never individualized" at bounding box center [653, 388] width 15 height 15
radio input "true"
click at [859, 560] on button "SUBMIT" at bounding box center [891, 560] width 131 height 31
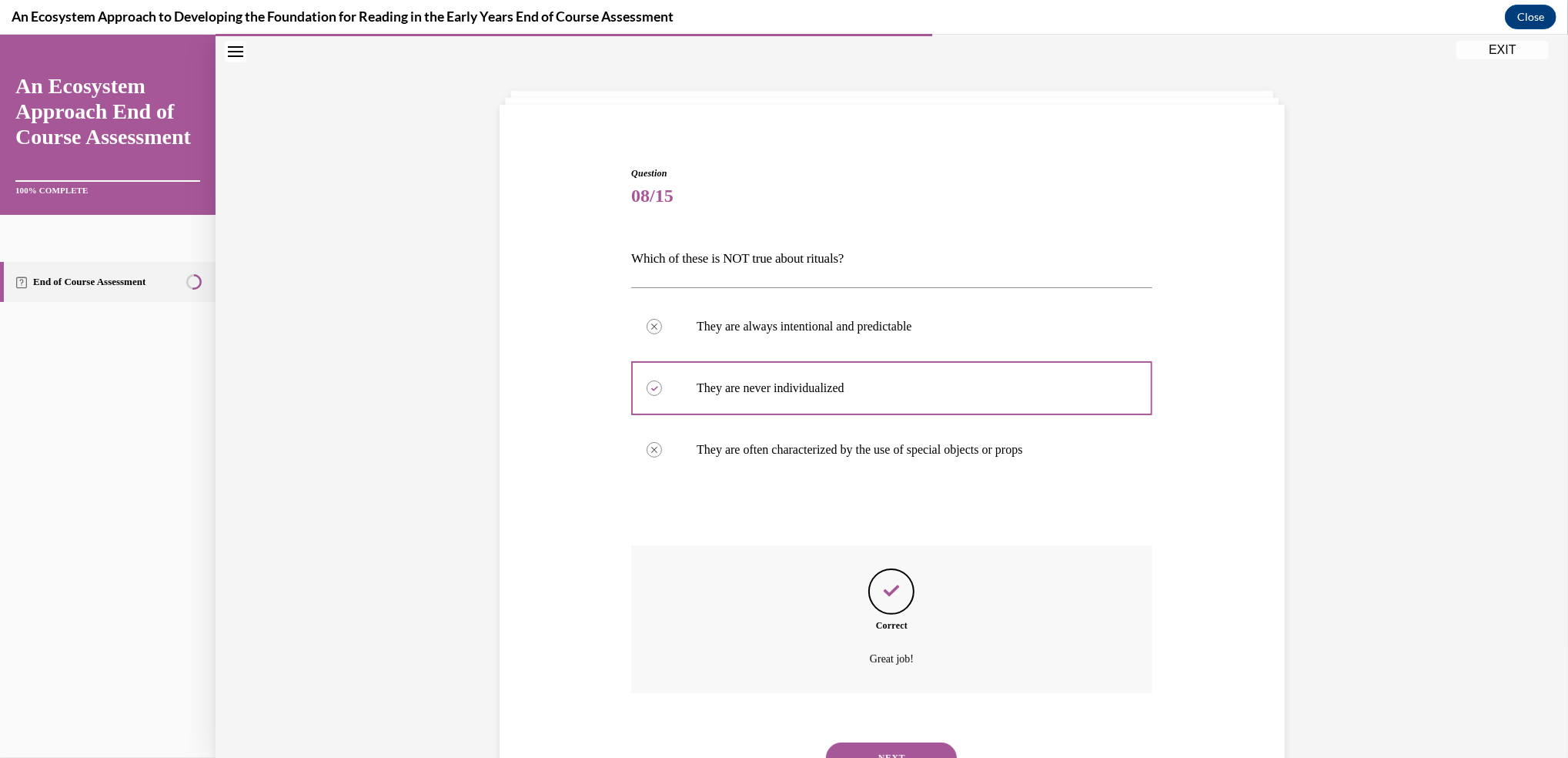
scroll to position [116, 0]
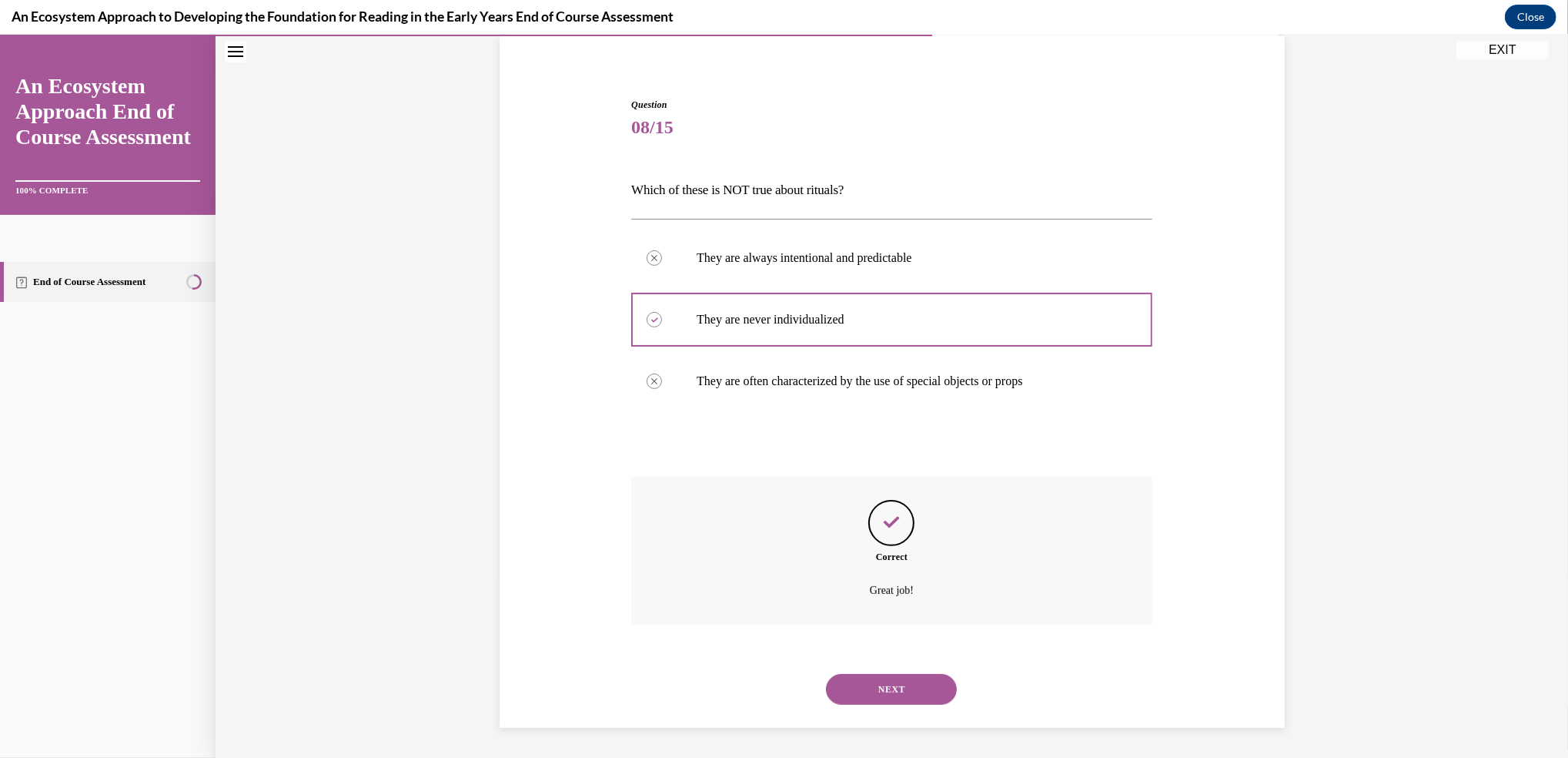
click at [863, 692] on button "NEXT" at bounding box center [891, 689] width 131 height 31
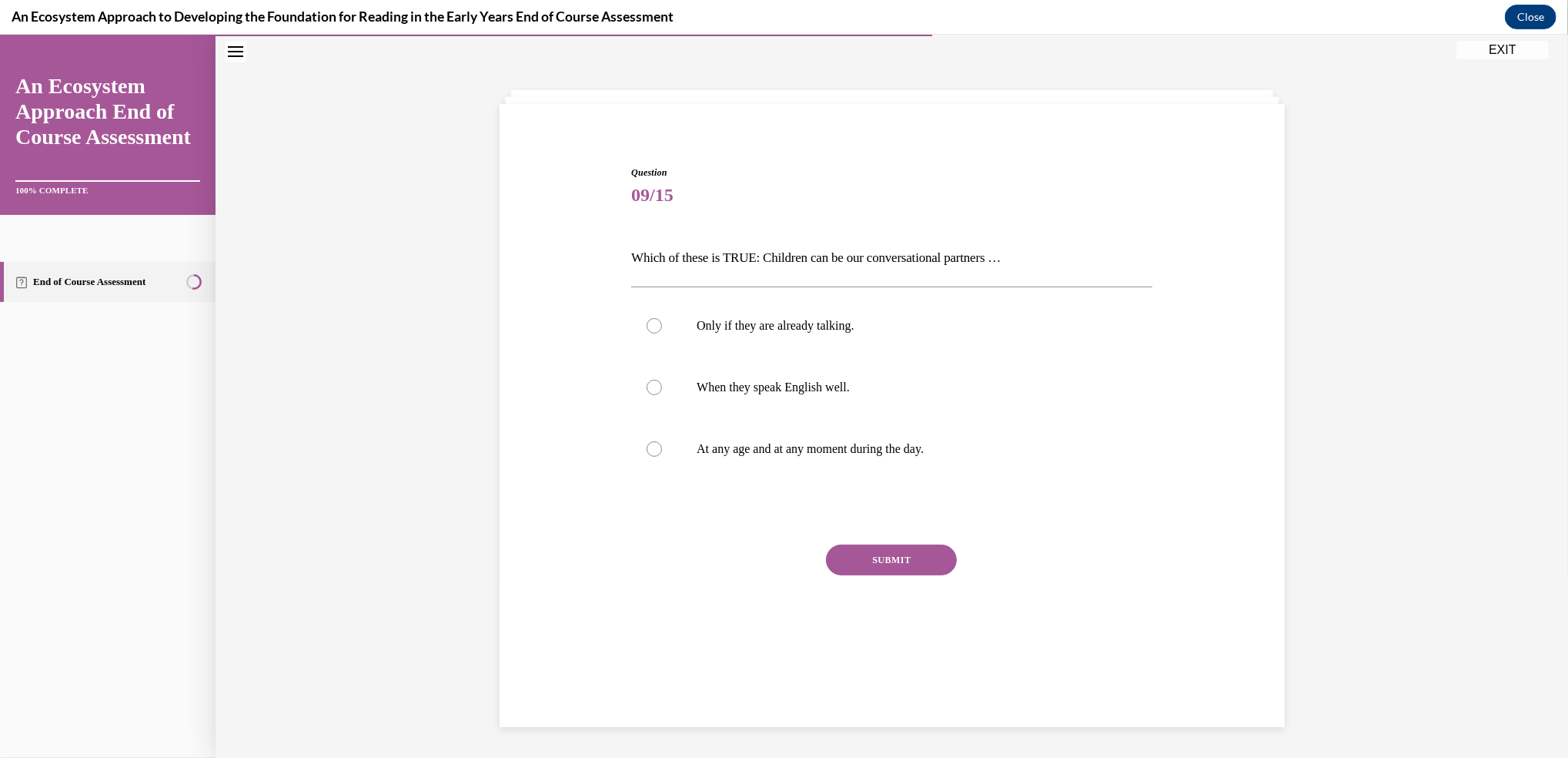
scroll to position [48, 0]
click at [646, 452] on div at bounding box center [653, 449] width 15 height 15
click at [646, 452] on input "At any age and at any moment during the day." at bounding box center [653, 449] width 15 height 15
radio input "true"
click at [862, 557] on button "SUBMIT" at bounding box center [891, 560] width 131 height 31
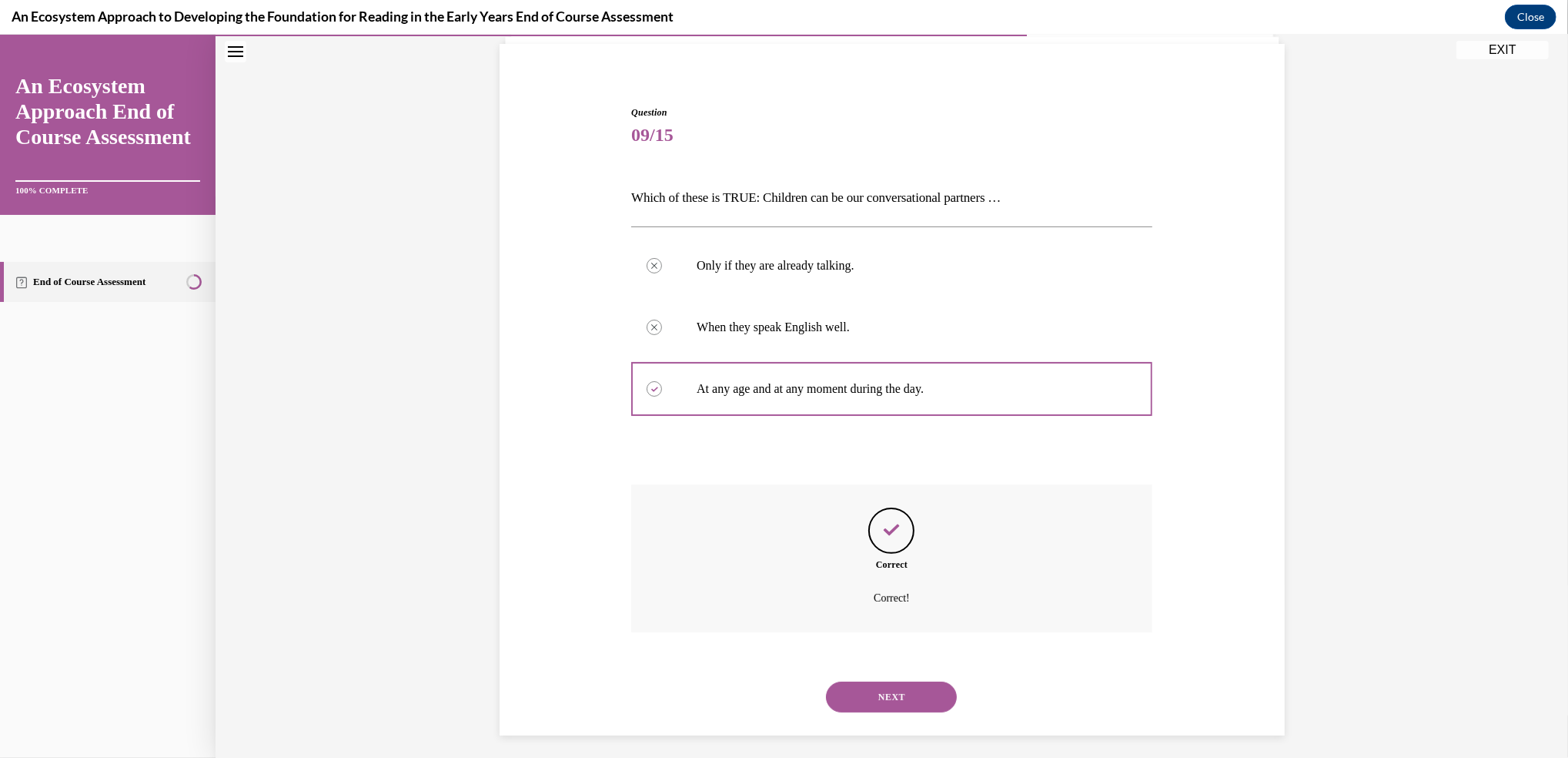
scroll to position [116, 0]
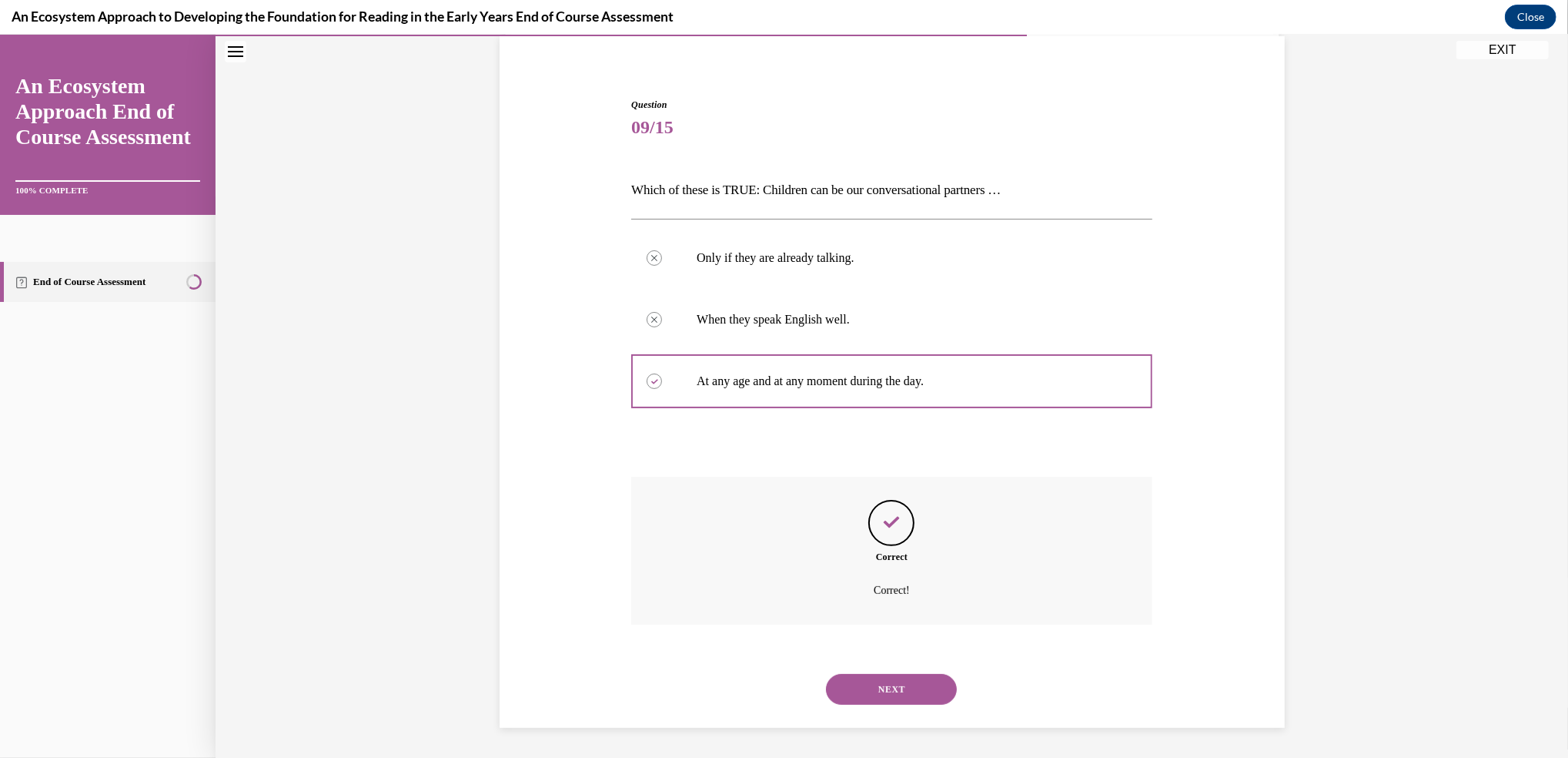
click at [880, 694] on button "NEXT" at bounding box center [891, 689] width 131 height 31
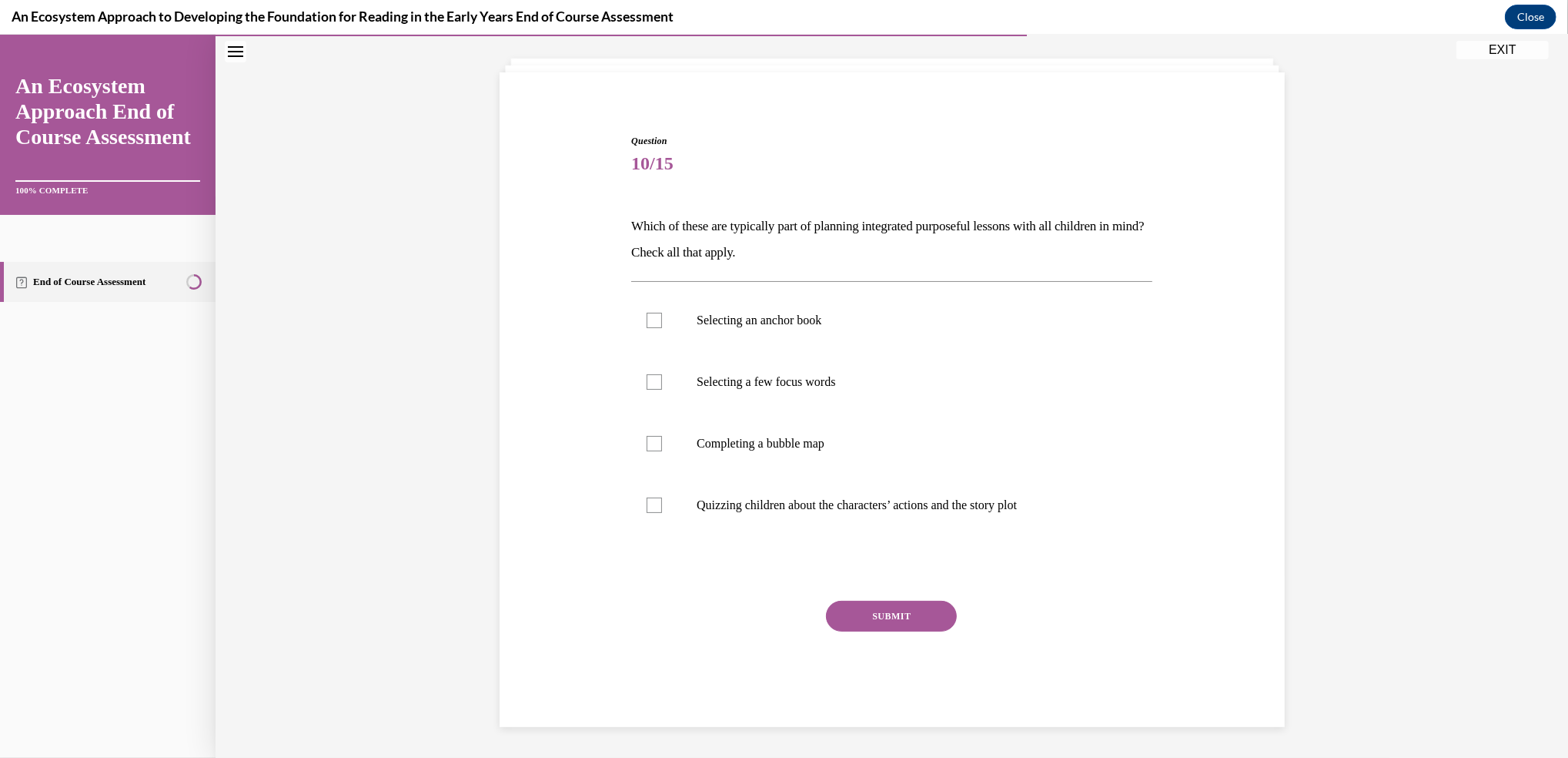
scroll to position [79, 0]
click at [646, 323] on div at bounding box center [653, 321] width 15 height 15
click at [646, 323] on input "Selecting an anchor book" at bounding box center [653, 321] width 15 height 15
checkbox input "true"
click at [646, 388] on div at bounding box center [653, 383] width 15 height 15
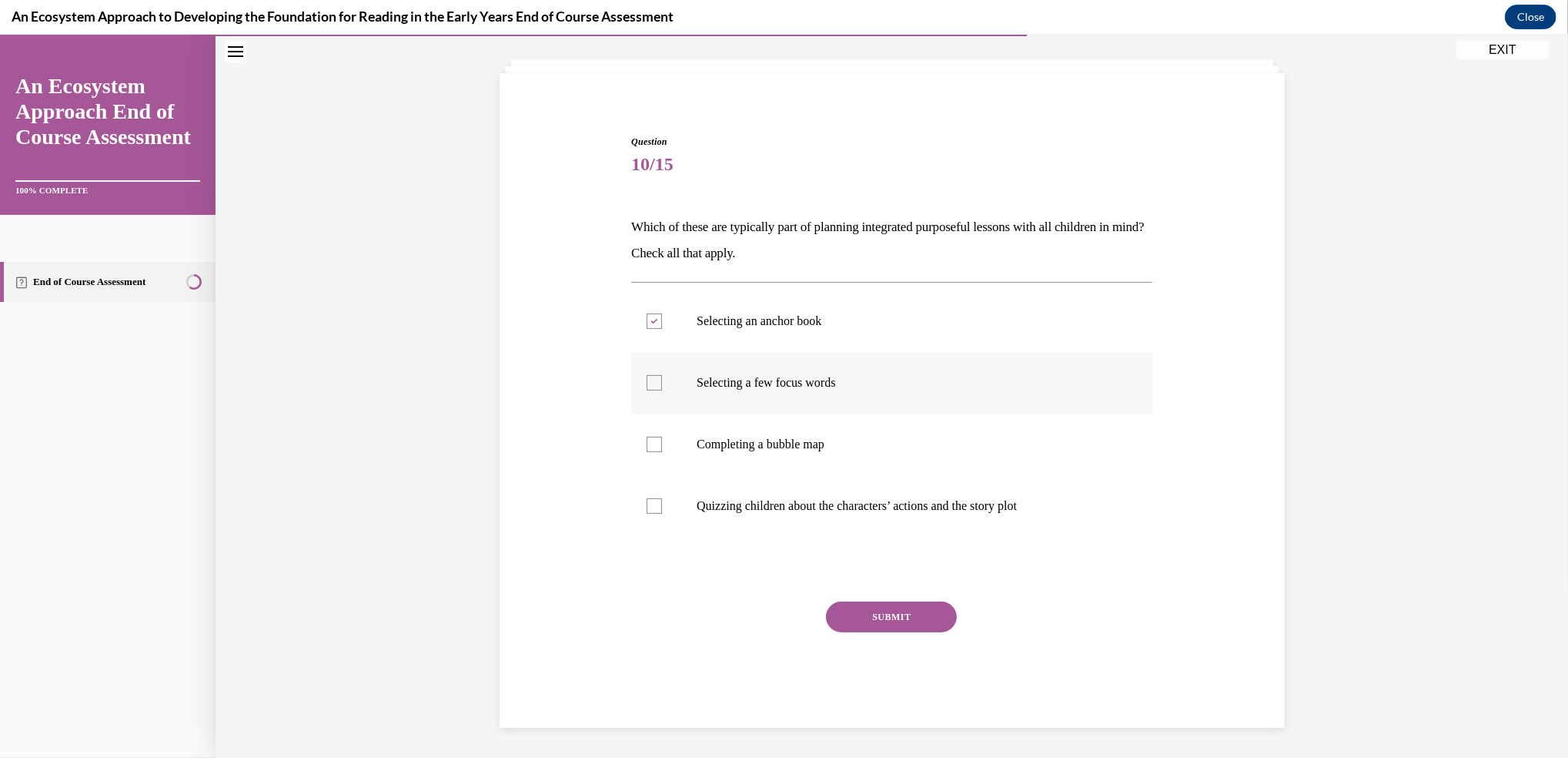
click at [646, 388] on input "Selecting a few focus words" at bounding box center [653, 383] width 15 height 15
checkbox input "true"
drag, startPoint x: 643, startPoint y: 438, endPoint x: 654, endPoint y: 473, distance: 36.7
click at [654, 473] on label "Completing a bubble map" at bounding box center [891, 444] width 521 height 62
click at [654, 452] on input "Completing a bubble map" at bounding box center [653, 444] width 15 height 15
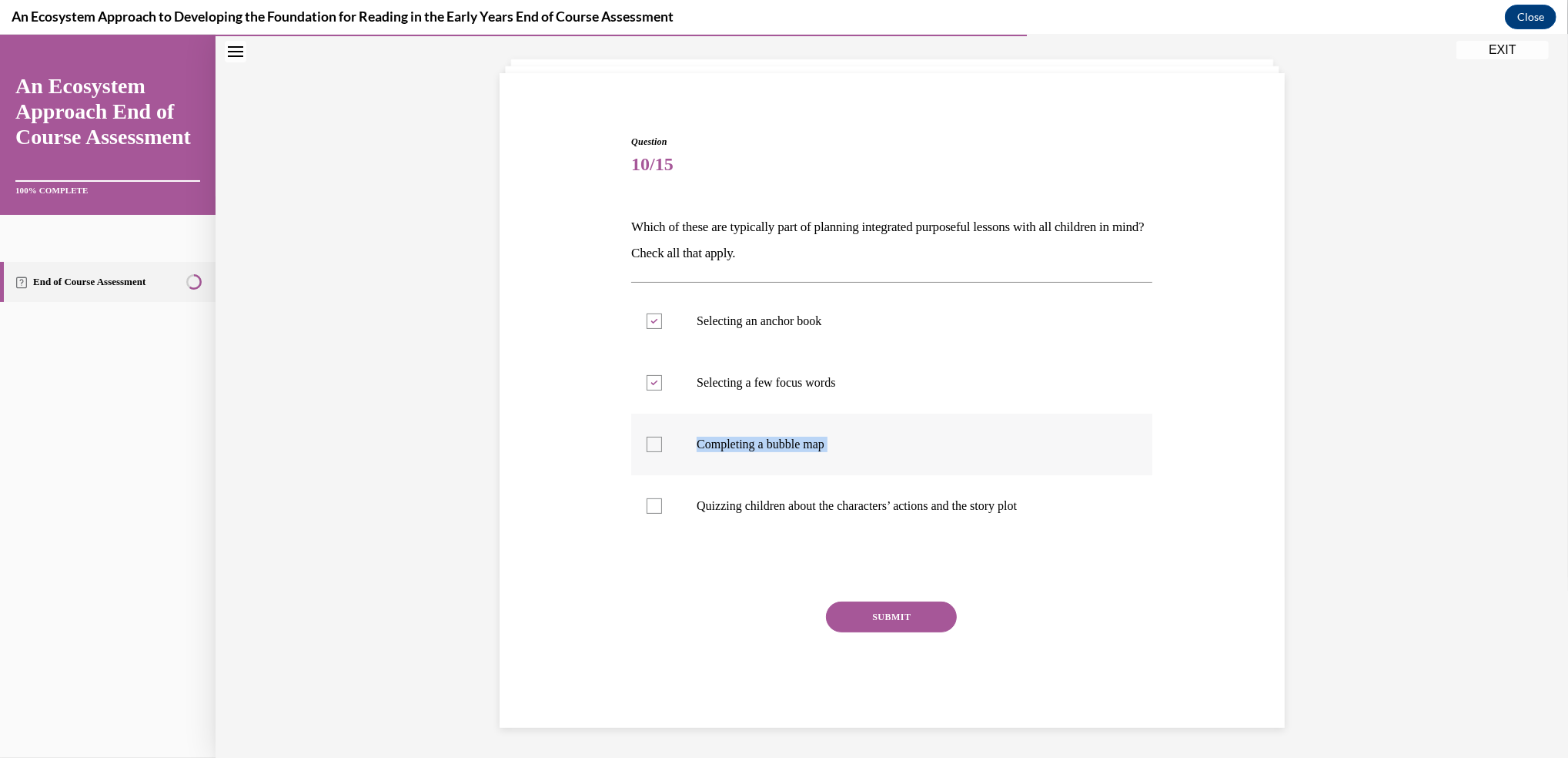
checkbox input "true"
click at [863, 607] on button "SUBMIT" at bounding box center [891, 617] width 131 height 31
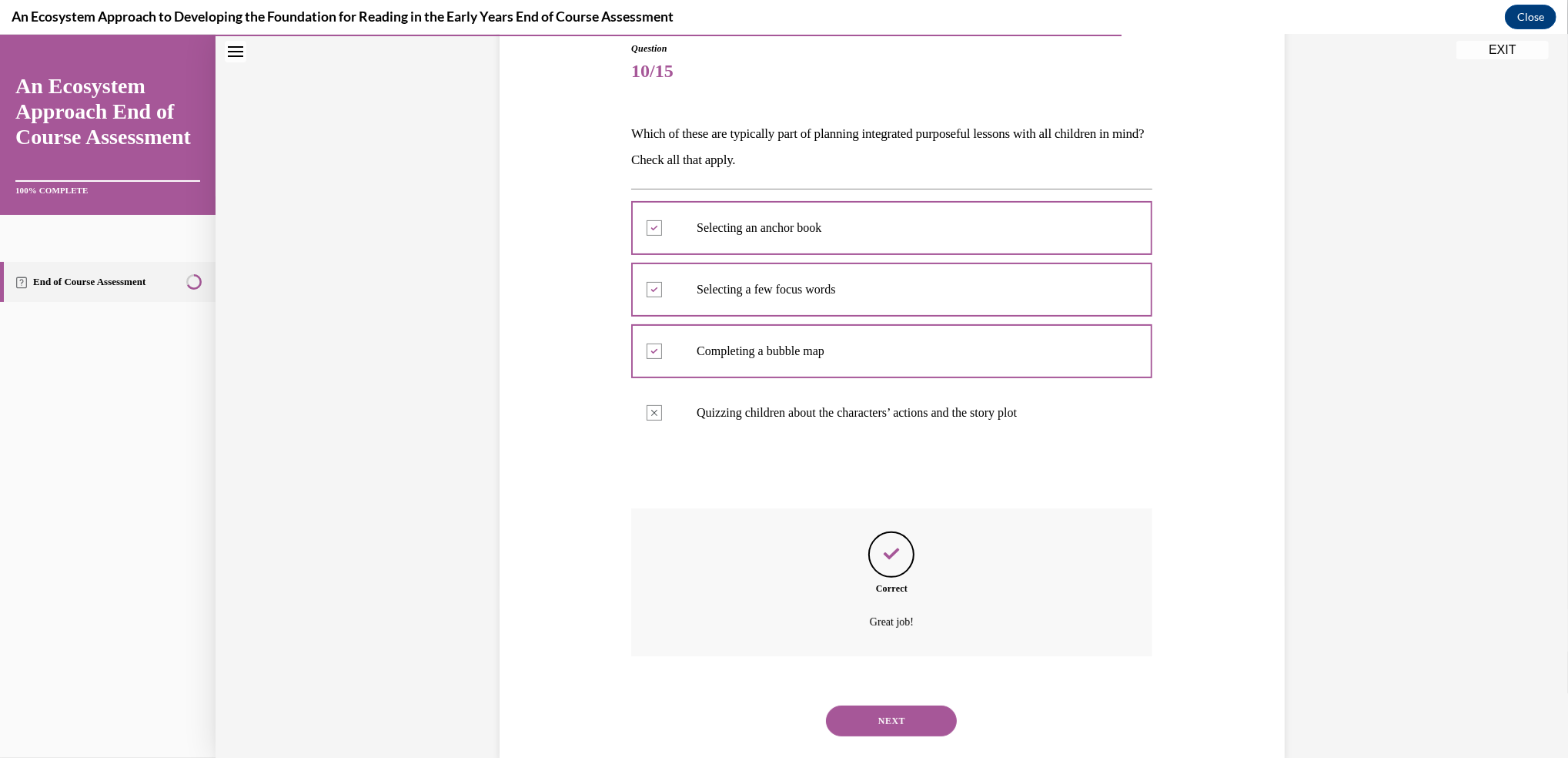
scroll to position [204, 0]
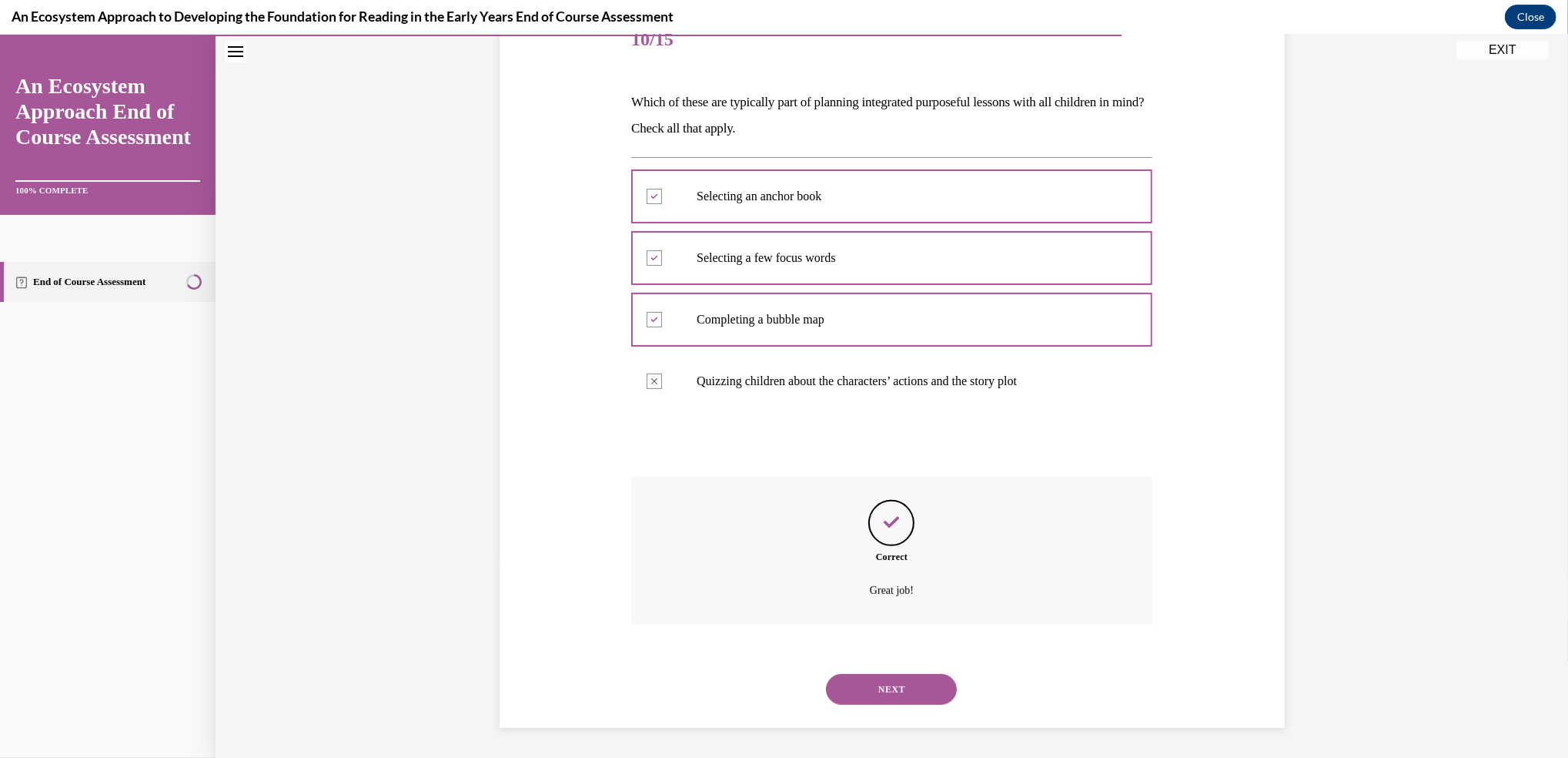
click at [871, 694] on button "NEXT" at bounding box center [891, 689] width 131 height 31
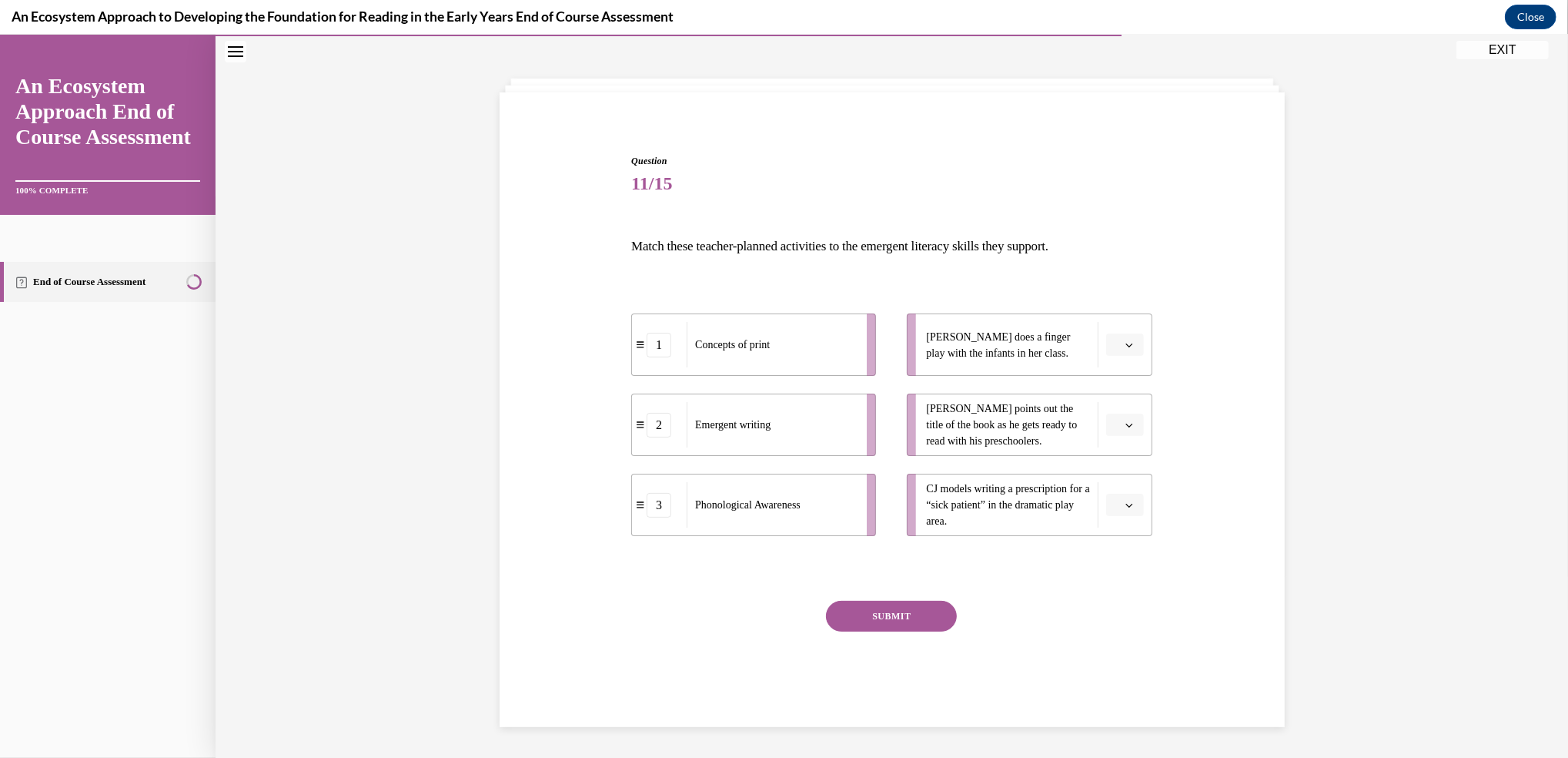
scroll to position [58, 0]
click at [1121, 332] on li "Lulu does a finger play with the infants in her class." at bounding box center [1029, 346] width 245 height 62
click at [1126, 343] on icon "button" at bounding box center [1129, 347] width 8 height 8
click at [1111, 481] on div "3" at bounding box center [1115, 472] width 39 height 31
click at [1126, 427] on icon "button" at bounding box center [1129, 427] width 8 height 8
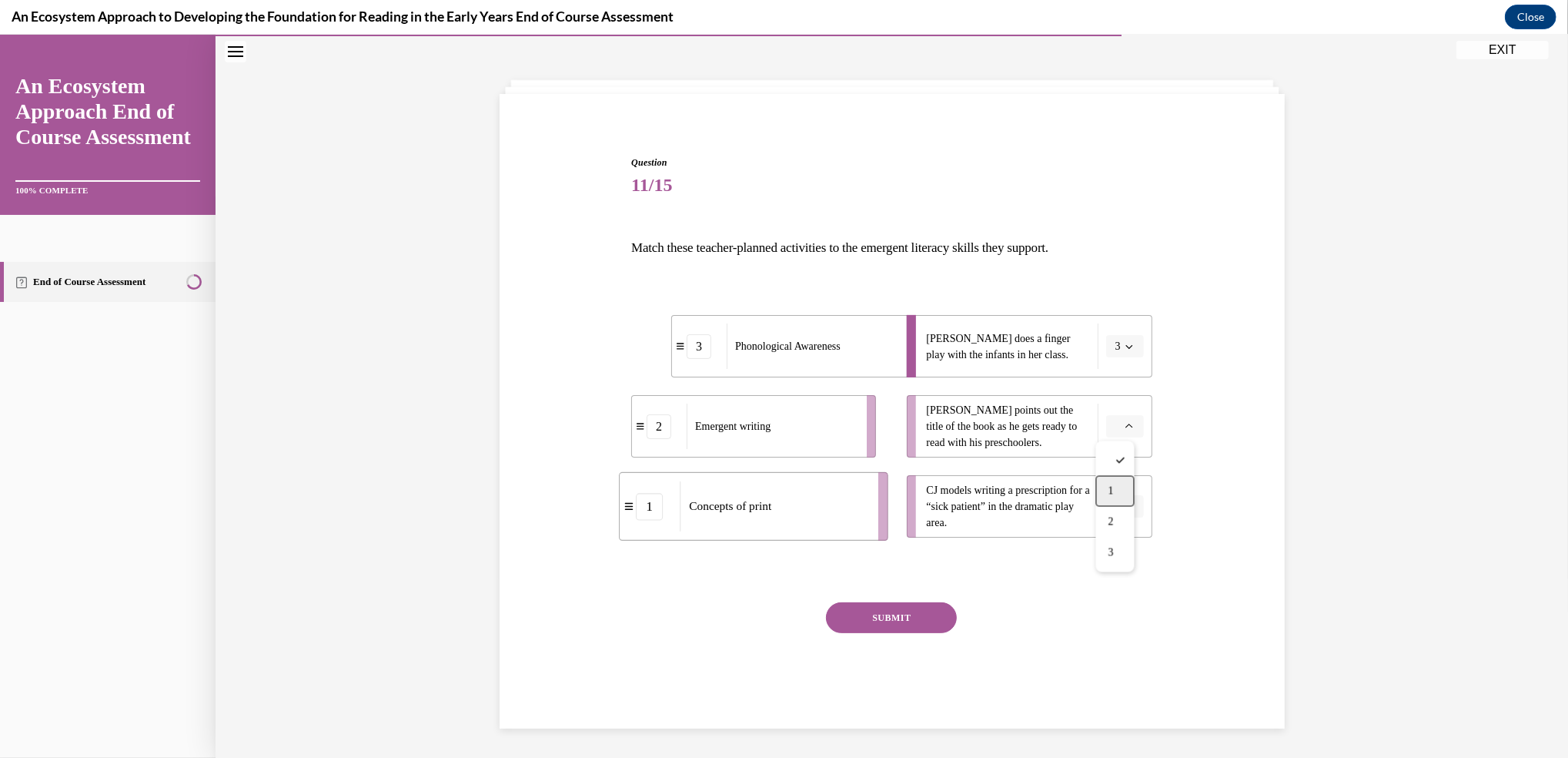
click at [1104, 489] on div "1" at bounding box center [1115, 491] width 39 height 31
click at [1126, 506] on icon "button" at bounding box center [1129, 507] width 8 height 8
click at [1111, 607] on span "2" at bounding box center [1111, 603] width 5 height 13
click at [1126, 425] on icon "button" at bounding box center [1129, 427] width 8 height 8
click at [1103, 551] on div "3" at bounding box center [1112, 553] width 39 height 31
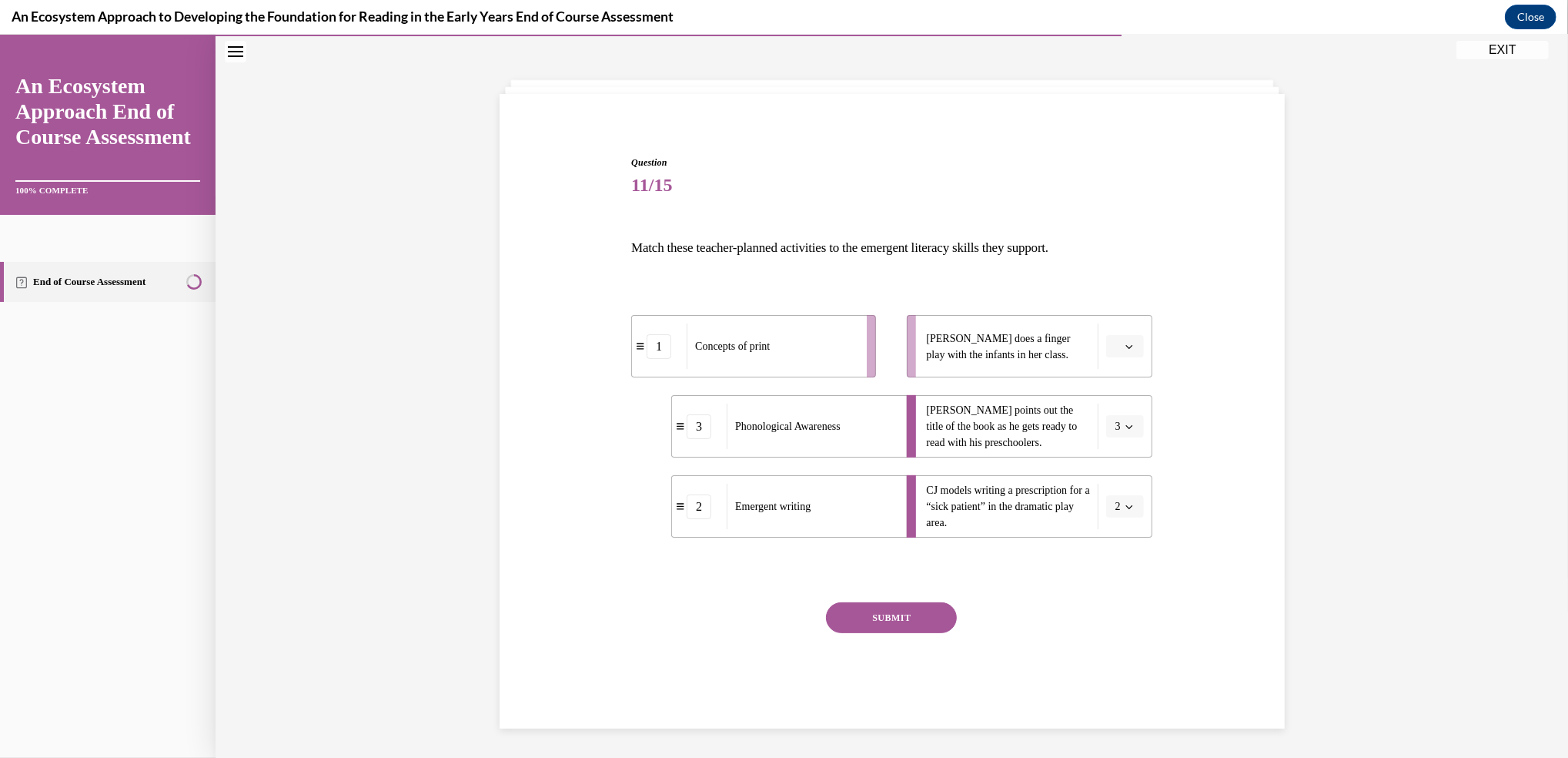
click at [1125, 349] on span "button" at bounding box center [1129, 347] width 11 height 11
click at [1115, 444] on div "2" at bounding box center [1115, 442] width 39 height 31
click at [1119, 514] on button "button" at bounding box center [1125, 507] width 38 height 23
click at [1105, 577] on div "1" at bounding box center [1115, 571] width 39 height 31
click at [888, 613] on button "SUBMIT" at bounding box center [891, 618] width 131 height 31
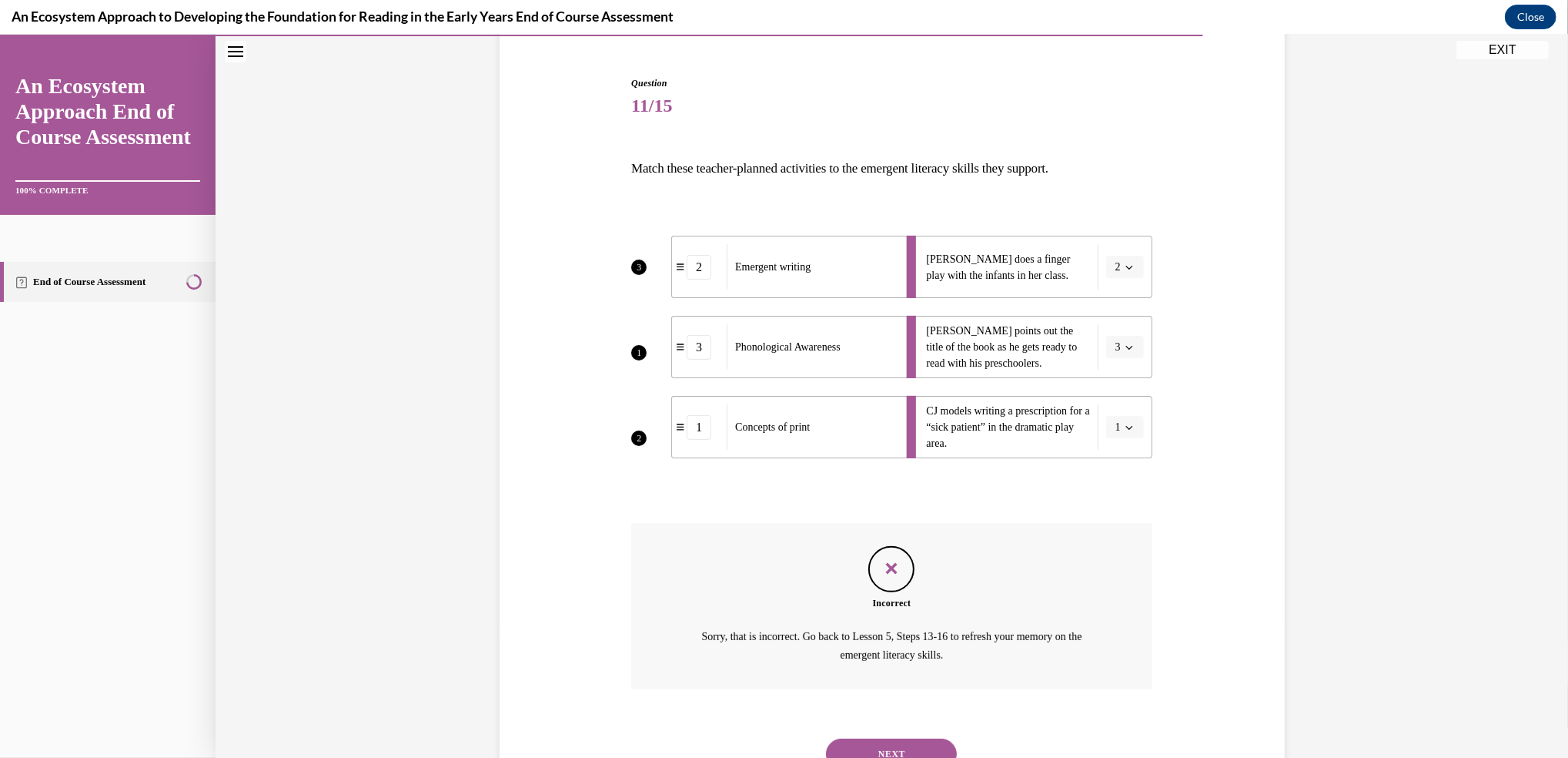
scroll to position [202, 0]
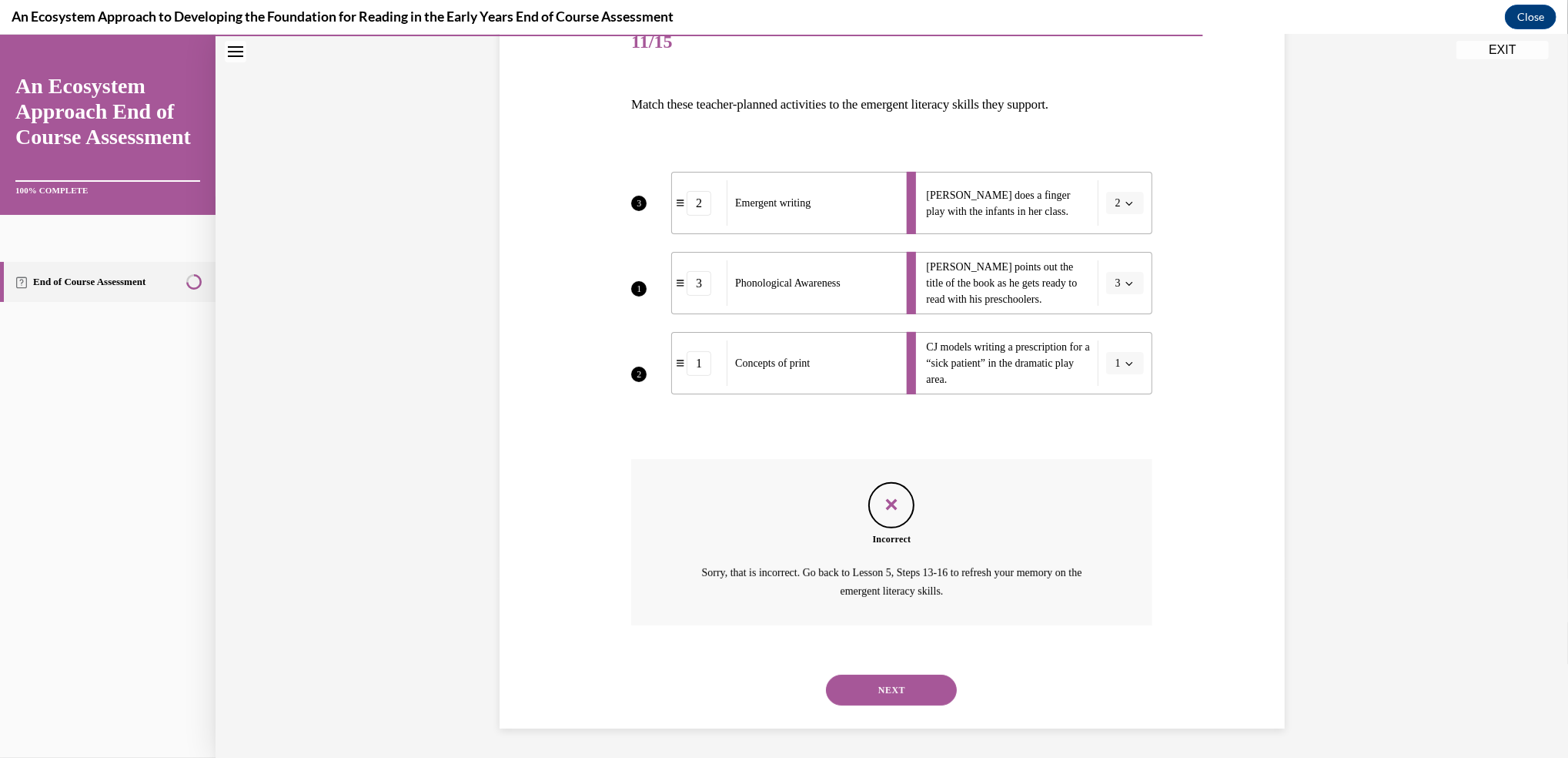
click at [896, 686] on button "NEXT" at bounding box center [891, 690] width 131 height 31
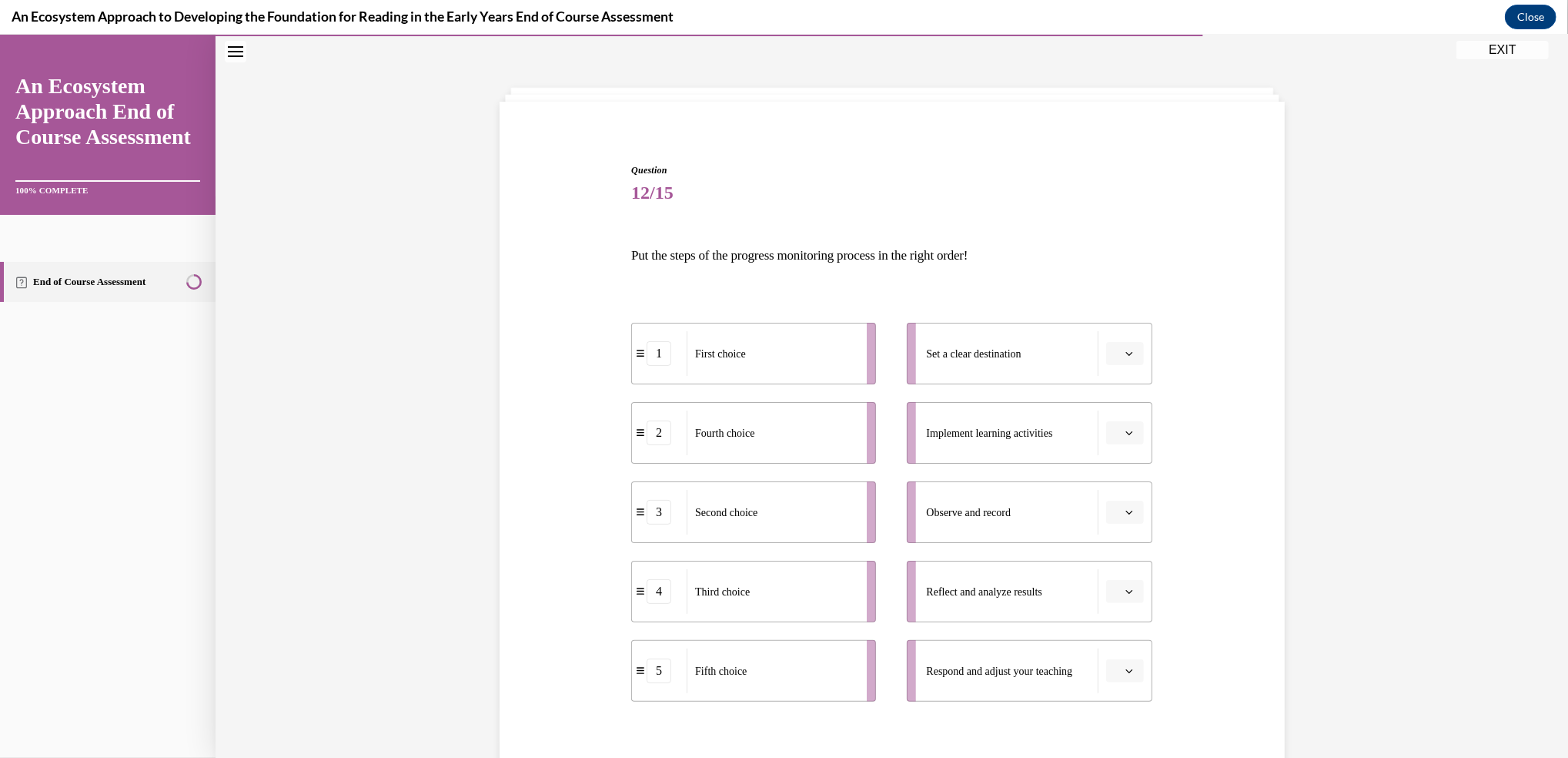
scroll to position [62, 0]
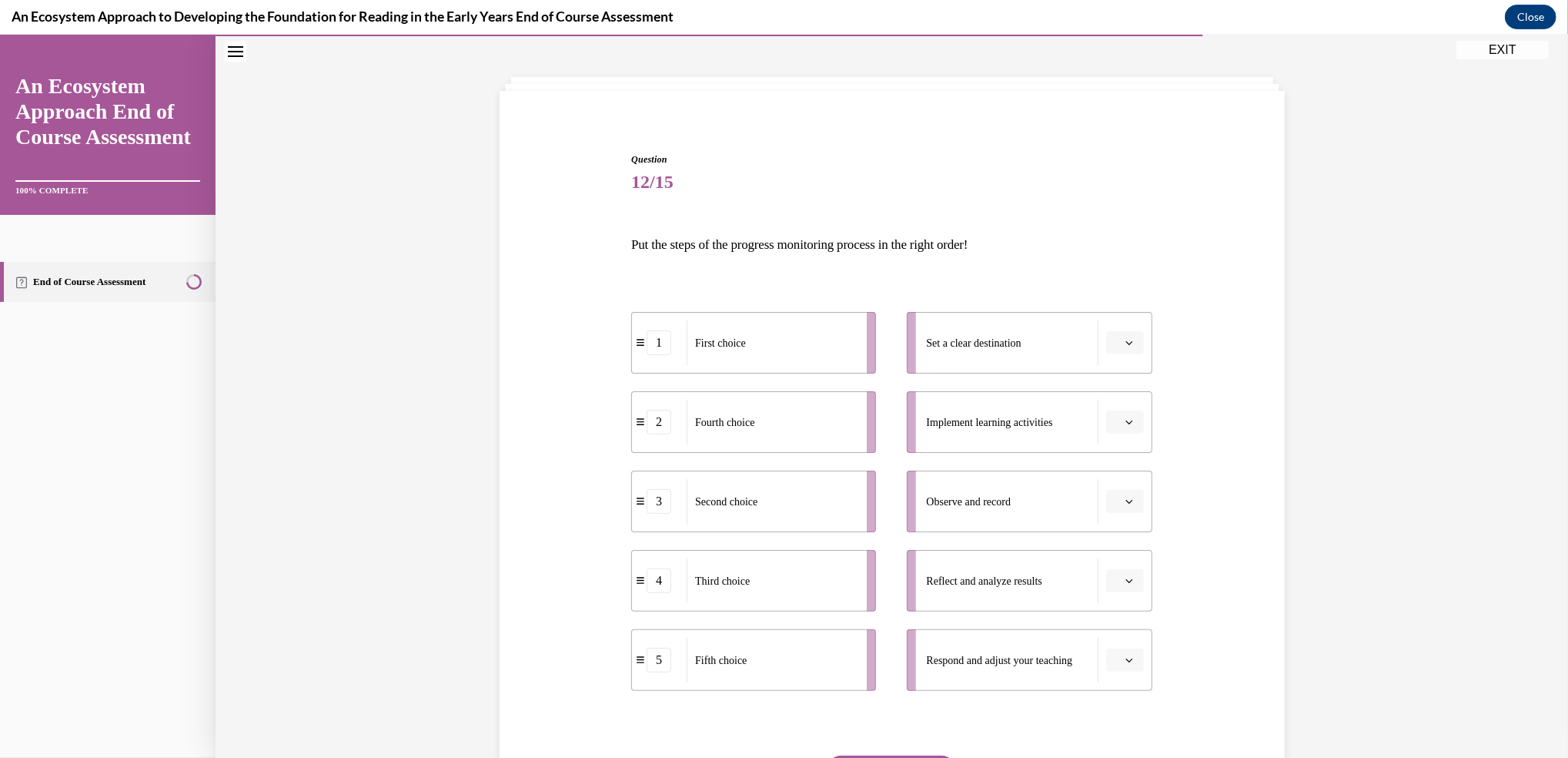
click at [1201, 677] on div "Question 12/15 Put the steps of the progress monitoring process in the right or…" at bounding box center [891, 494] width 793 height 776
click at [1115, 345] on button "button" at bounding box center [1125, 343] width 38 height 23
click at [1118, 408] on div "1" at bounding box center [1115, 408] width 39 height 31
click at [1126, 581] on icon "button" at bounding box center [1129, 580] width 8 height 8
click at [1111, 541] on span "5" at bounding box center [1111, 546] width 5 height 13
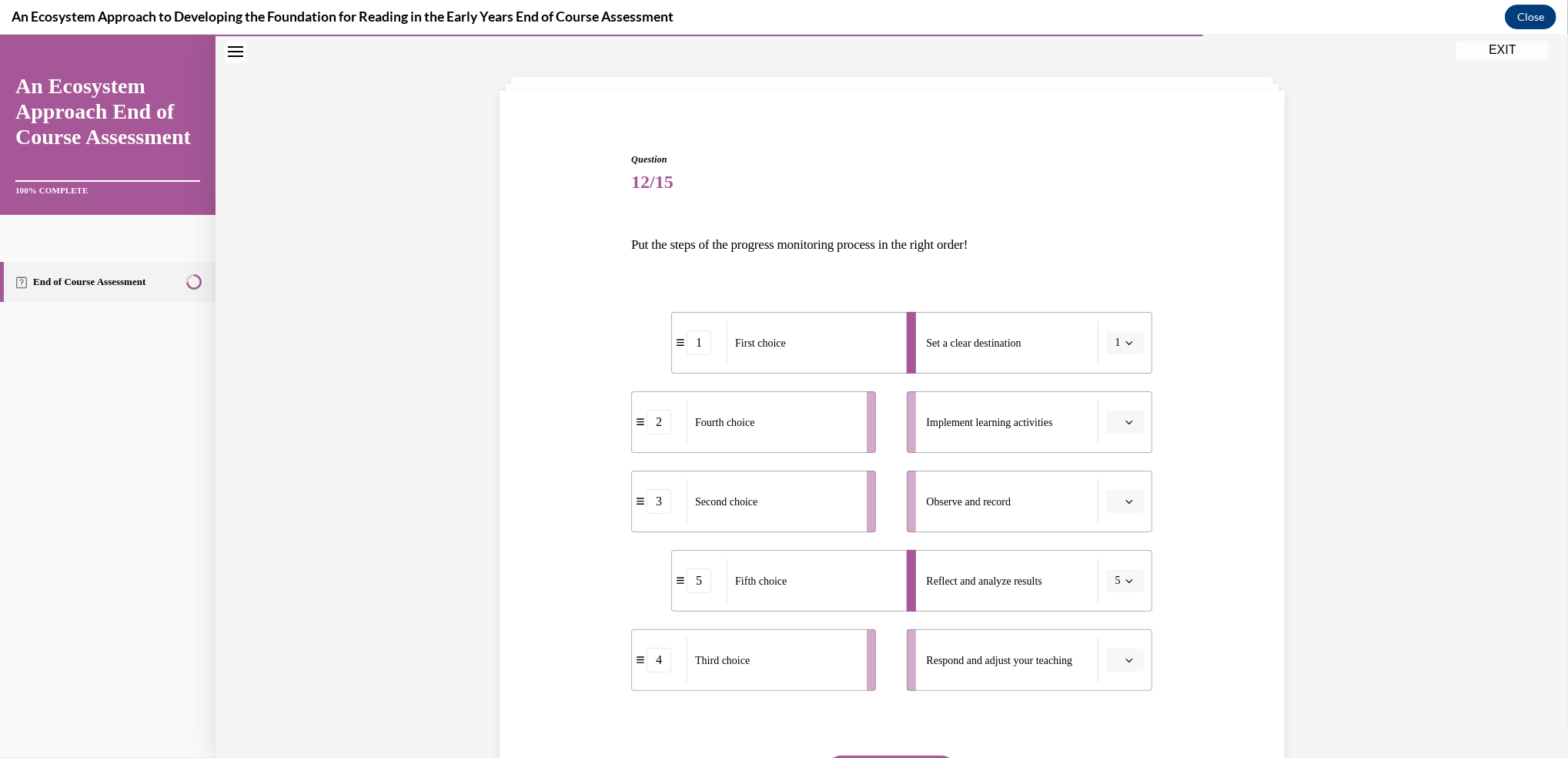
drag, startPoint x: 1128, startPoint y: 657, endPoint x: 1103, endPoint y: 665, distance: 26.2
click at [1106, 665] on button "button" at bounding box center [1125, 660] width 38 height 23
click at [1110, 602] on div "4" at bounding box center [1115, 595] width 39 height 31
click at [1109, 410] on button "button" at bounding box center [1125, 422] width 38 height 23
click at [1110, 514] on span "2" at bounding box center [1111, 518] width 5 height 13
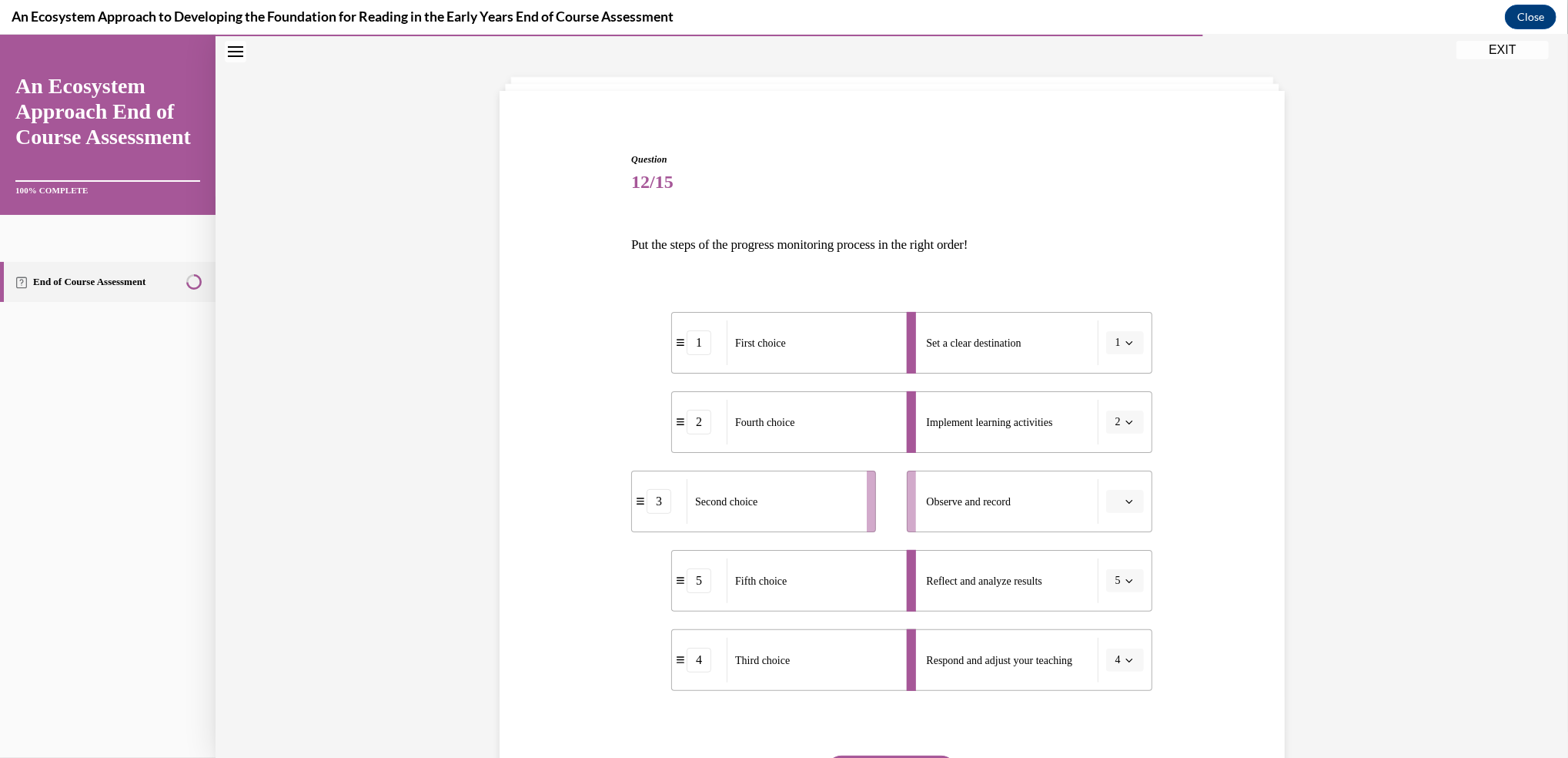
click at [1124, 496] on span "button" at bounding box center [1129, 501] width 11 height 11
click at [1105, 631] on div "3" at bounding box center [1115, 629] width 39 height 31
click at [1124, 496] on span "button" at bounding box center [1129, 501] width 11 height 11
click at [1108, 696] on div "5" at bounding box center [1112, 690] width 39 height 31
click at [1126, 577] on icon "button" at bounding box center [1129, 580] width 8 height 8
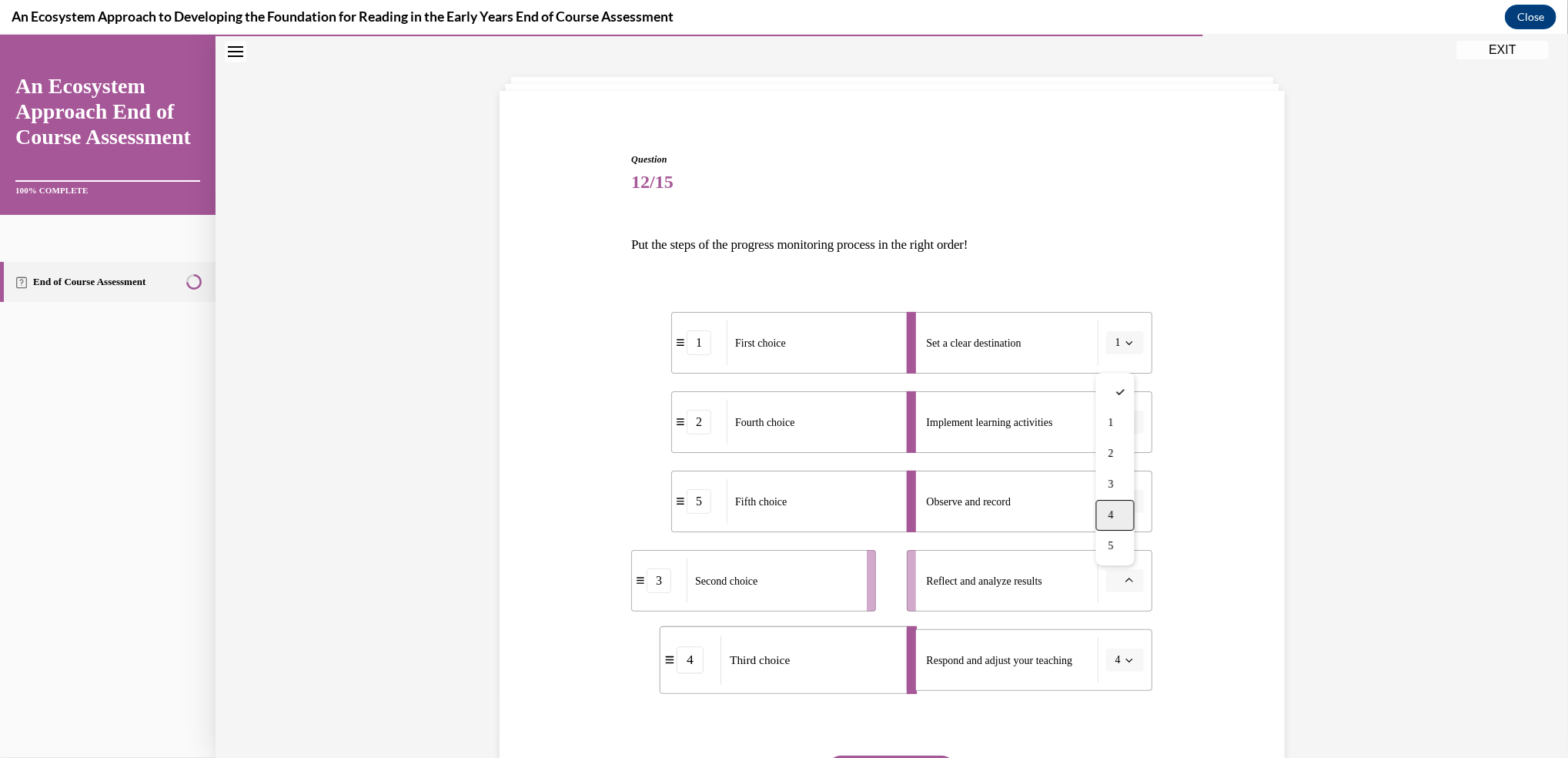
click at [1111, 519] on span "4" at bounding box center [1111, 516] width 5 height 13
click at [1114, 662] on button "button" at bounding box center [1125, 660] width 38 height 23
click at [1111, 558] on span "3" at bounding box center [1111, 564] width 5 height 13
click at [1261, 568] on div "Question 12/15 Put the steps of the progress monitoring process in the right or…" at bounding box center [891, 494] width 793 height 776
click at [1124, 506] on span "button" at bounding box center [1129, 501] width 11 height 11
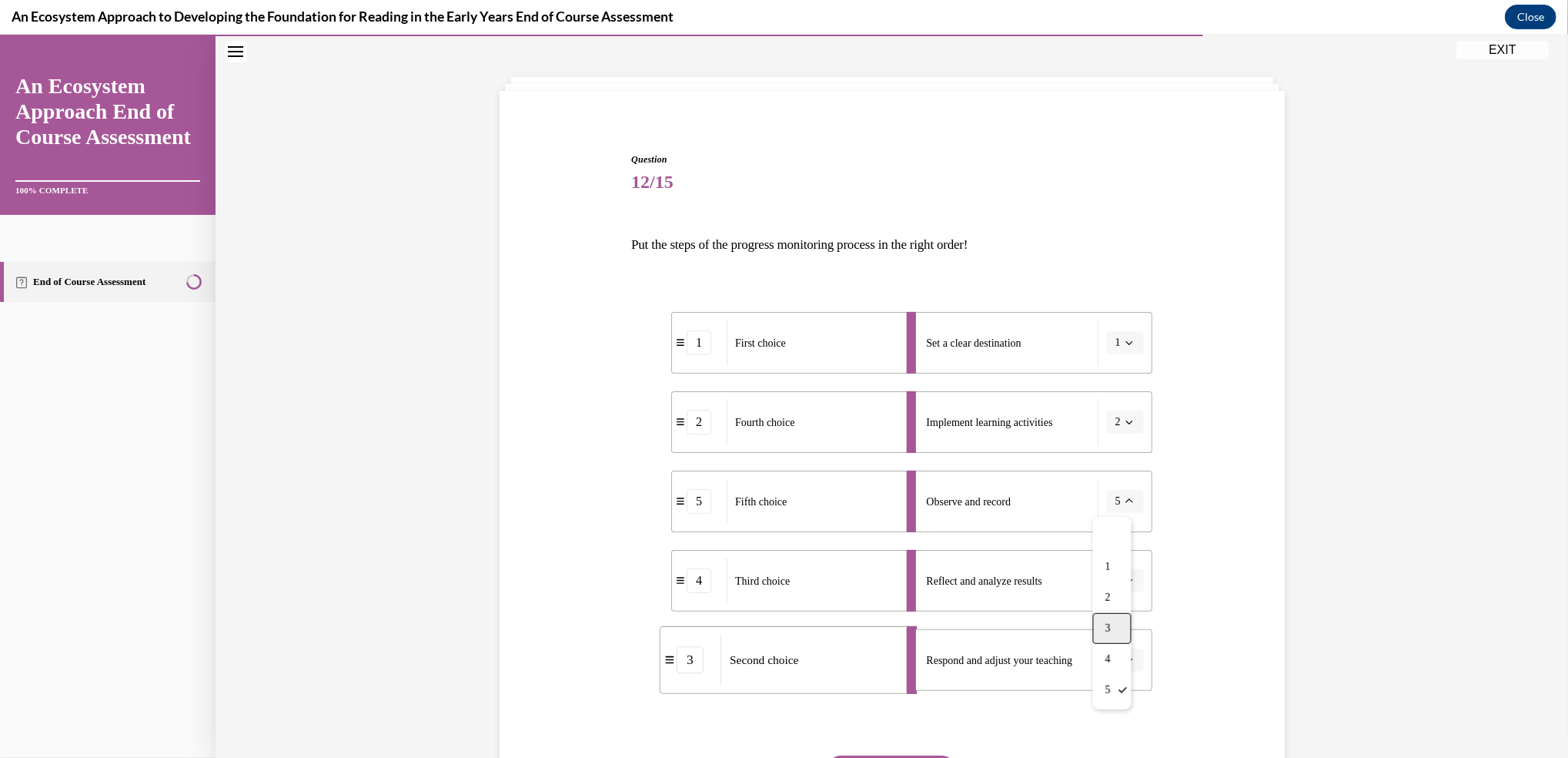
click at [1119, 627] on div "3" at bounding box center [1112, 629] width 39 height 31
click at [1126, 663] on icon "button" at bounding box center [1129, 660] width 8 height 8
click at [1114, 594] on span "4" at bounding box center [1111, 595] width 5 height 13
click at [1126, 582] on icon "button" at bounding box center [1129, 580] width 8 height 8
click at [1110, 549] on span "5" at bounding box center [1111, 546] width 5 height 13
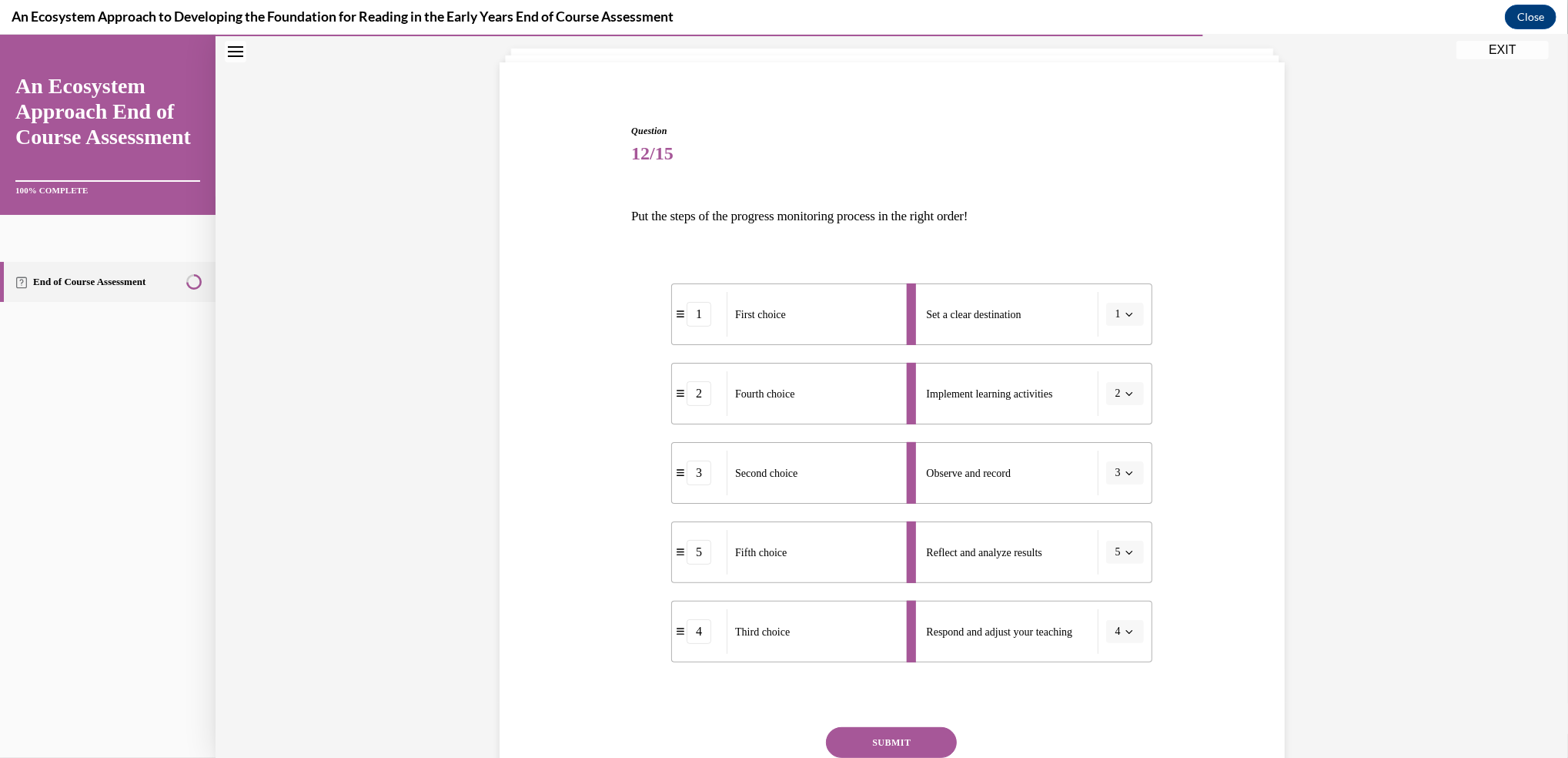
scroll to position [102, 0]
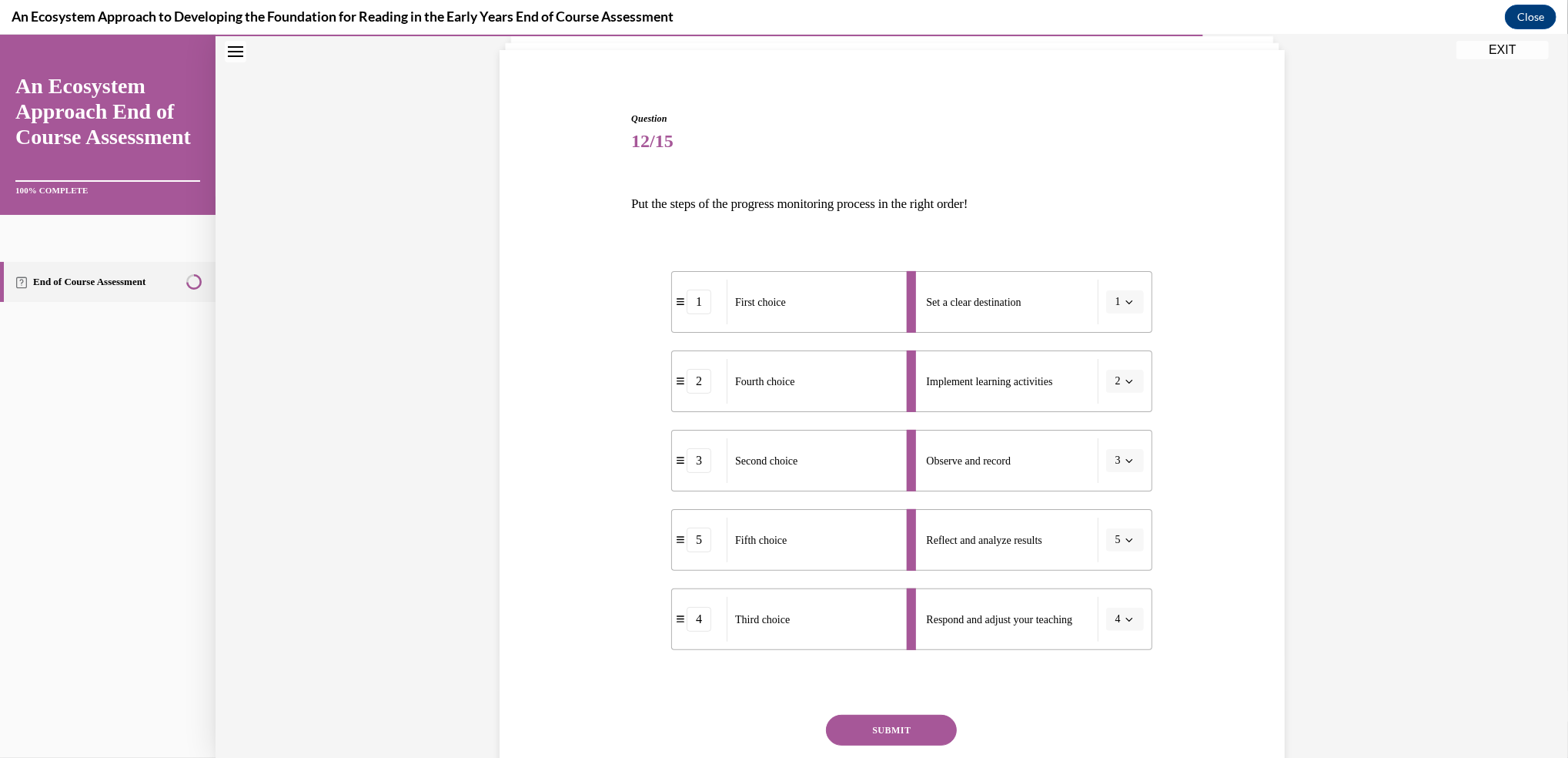
click at [857, 728] on button "SUBMIT" at bounding box center [891, 730] width 131 height 31
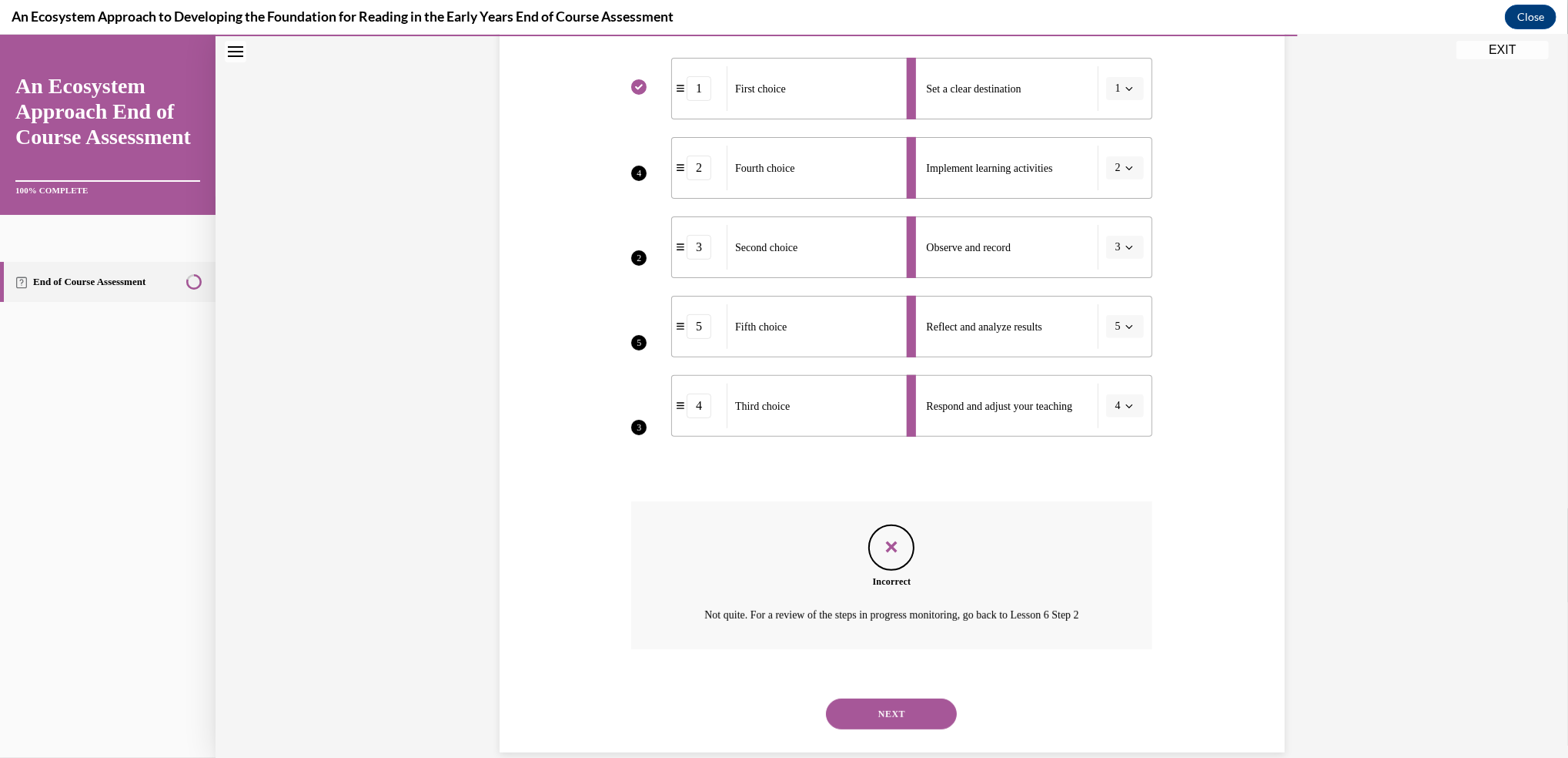
scroll to position [339, 0]
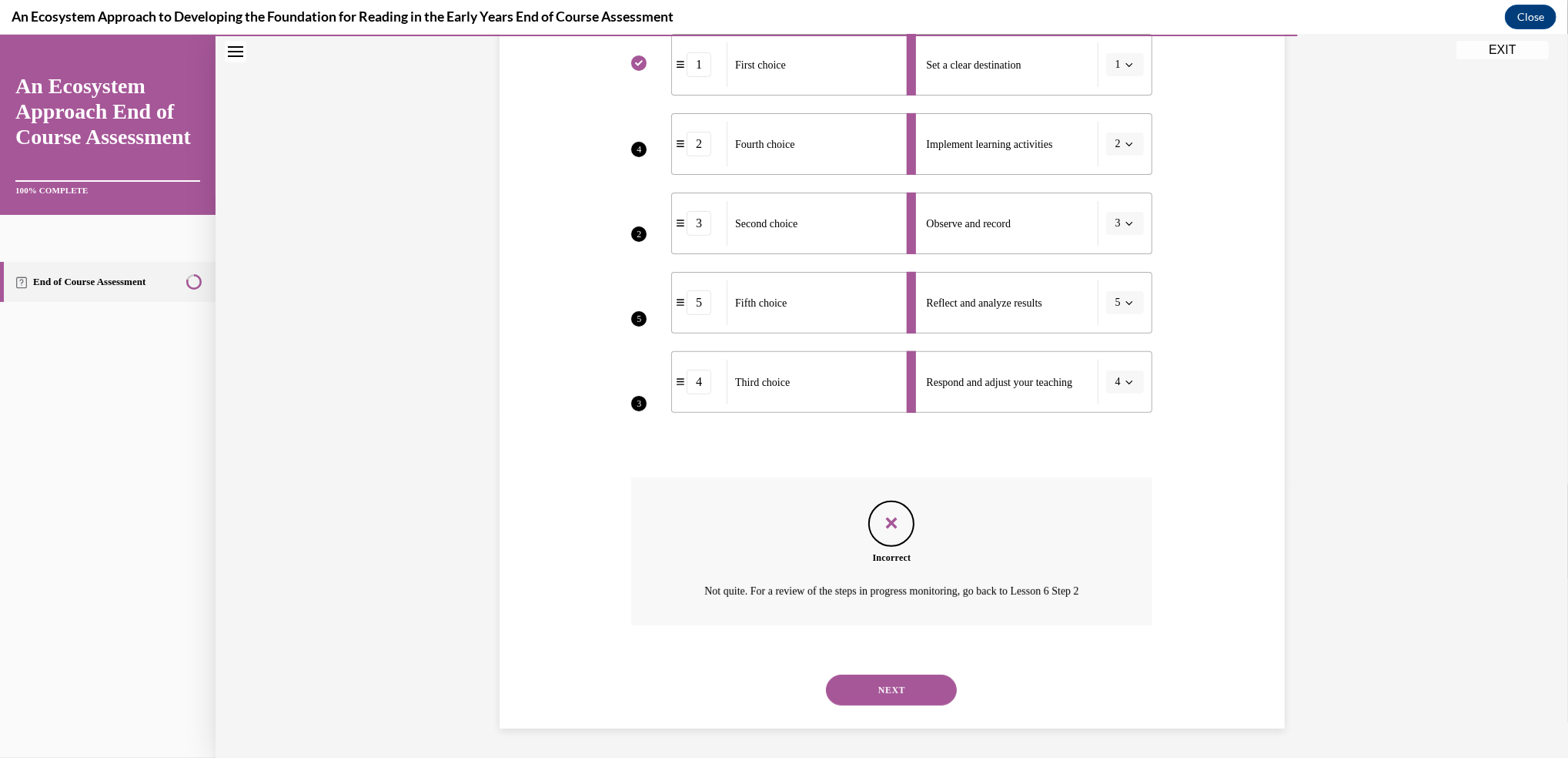
click at [861, 728] on div "Question 12/15 Put the steps of the progress monitoring process in the right or…" at bounding box center [891, 251] width 1353 height 1016
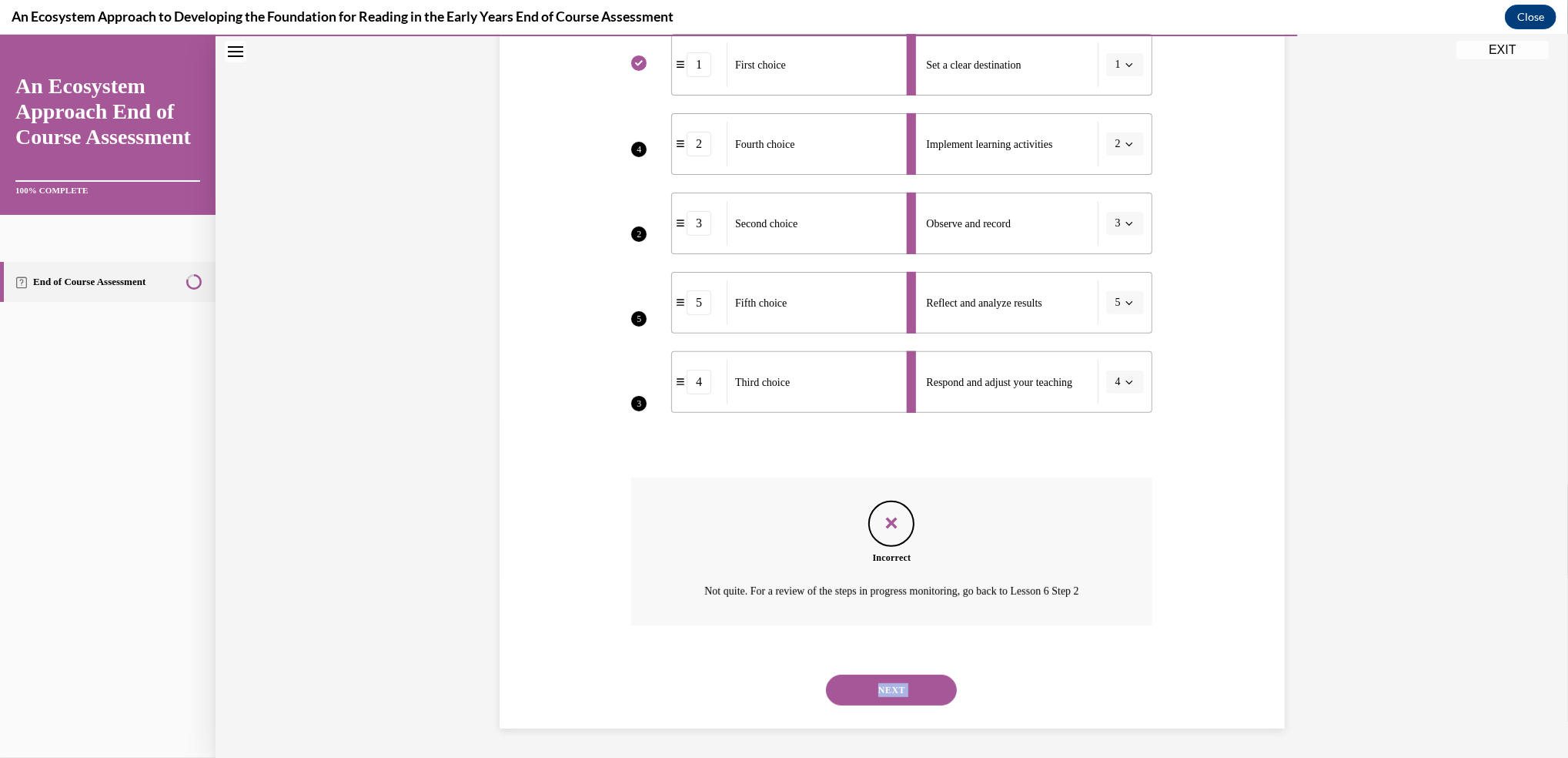
click at [861, 728] on div "Question 12/15 Put the steps of the progress monitoring process in the right or…" at bounding box center [891, 251] width 1353 height 1016
click at [880, 683] on button "NEXT" at bounding box center [891, 690] width 131 height 31
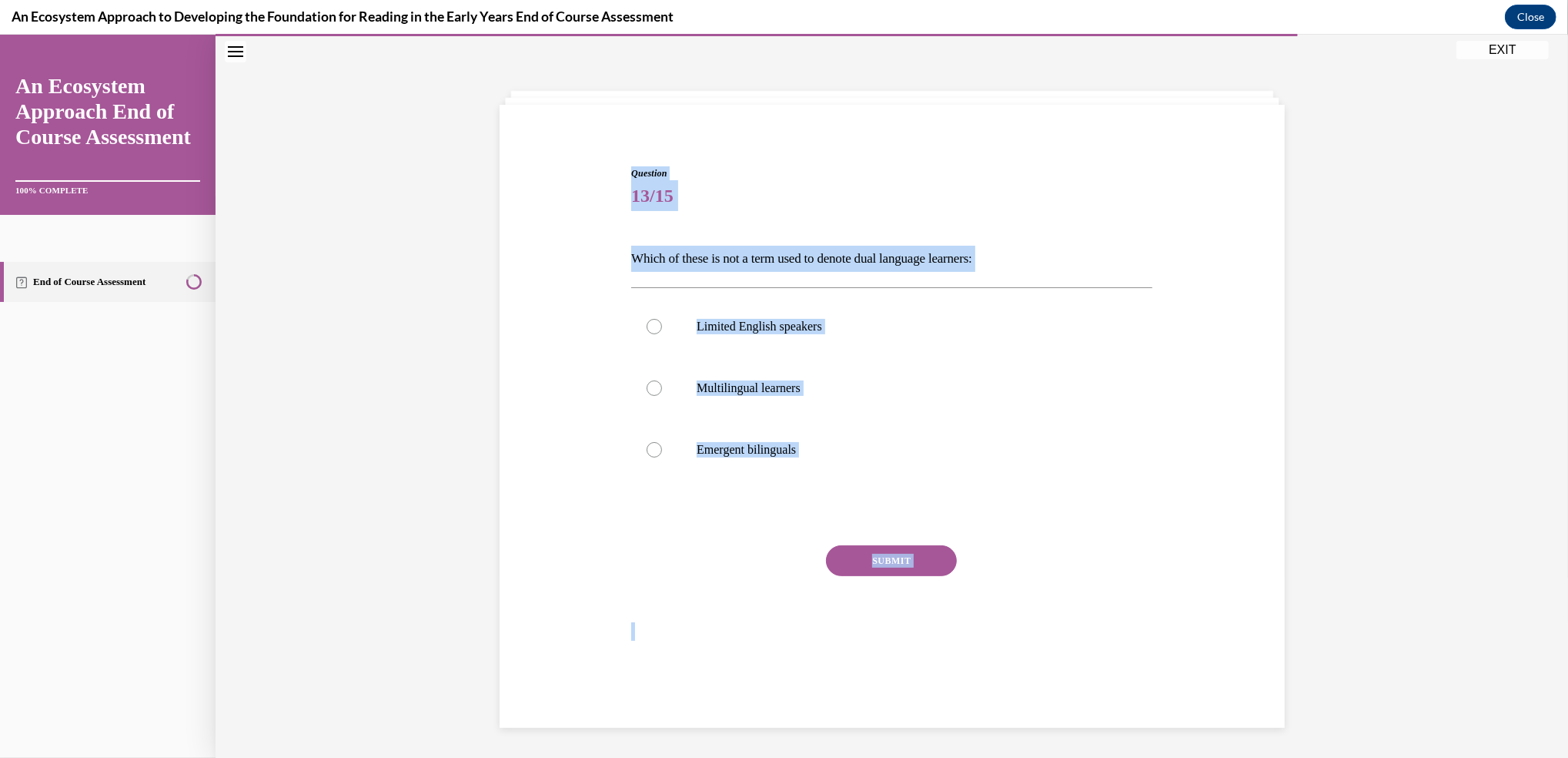
click at [1114, 513] on div at bounding box center [891, 513] width 521 height 19
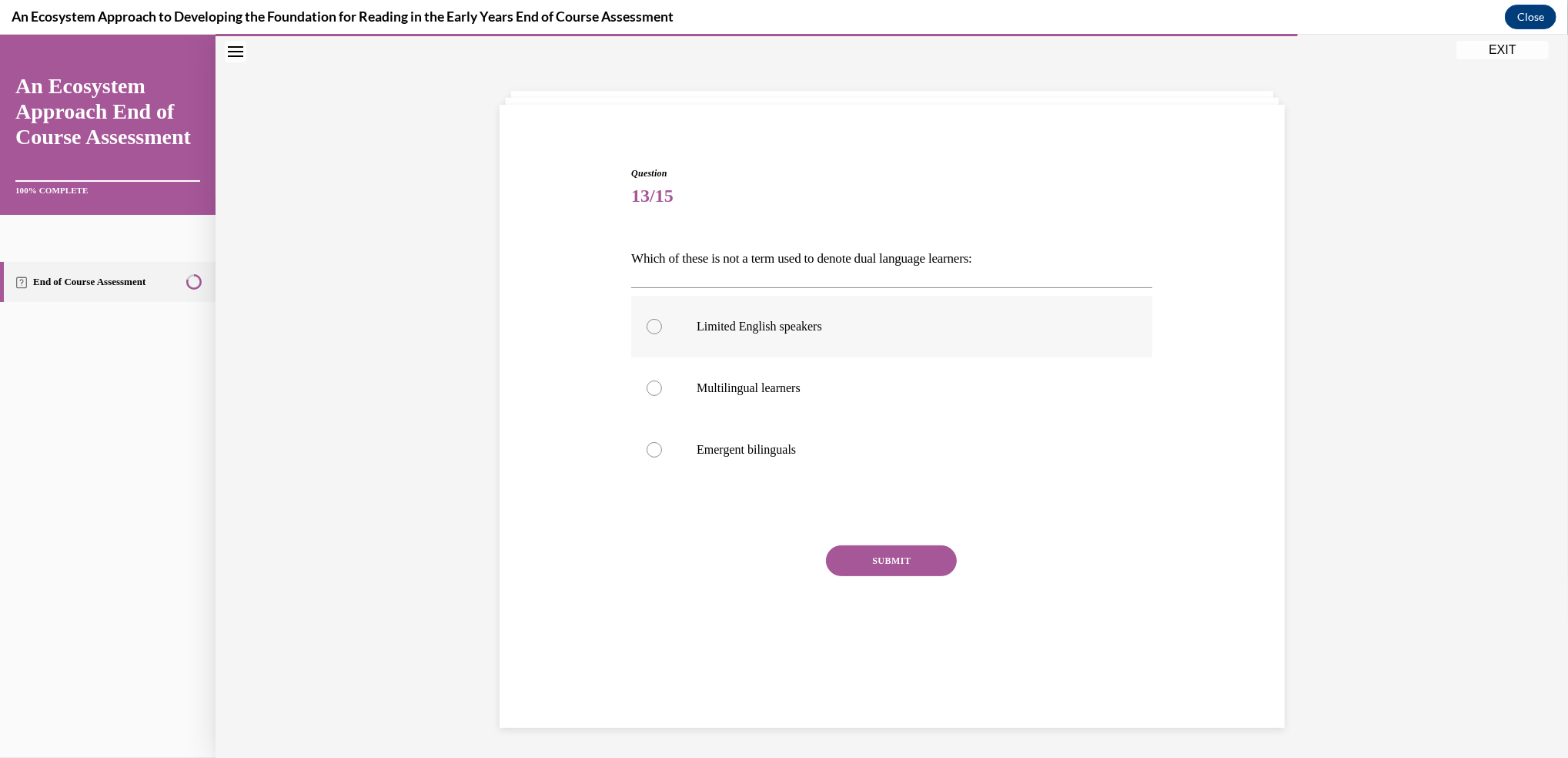
click at [646, 328] on div at bounding box center [653, 326] width 15 height 15
click at [646, 328] on input "Limited English speakers" at bounding box center [653, 326] width 15 height 15
radio input "true"
click at [883, 551] on button "SUBMIT" at bounding box center [891, 560] width 131 height 31
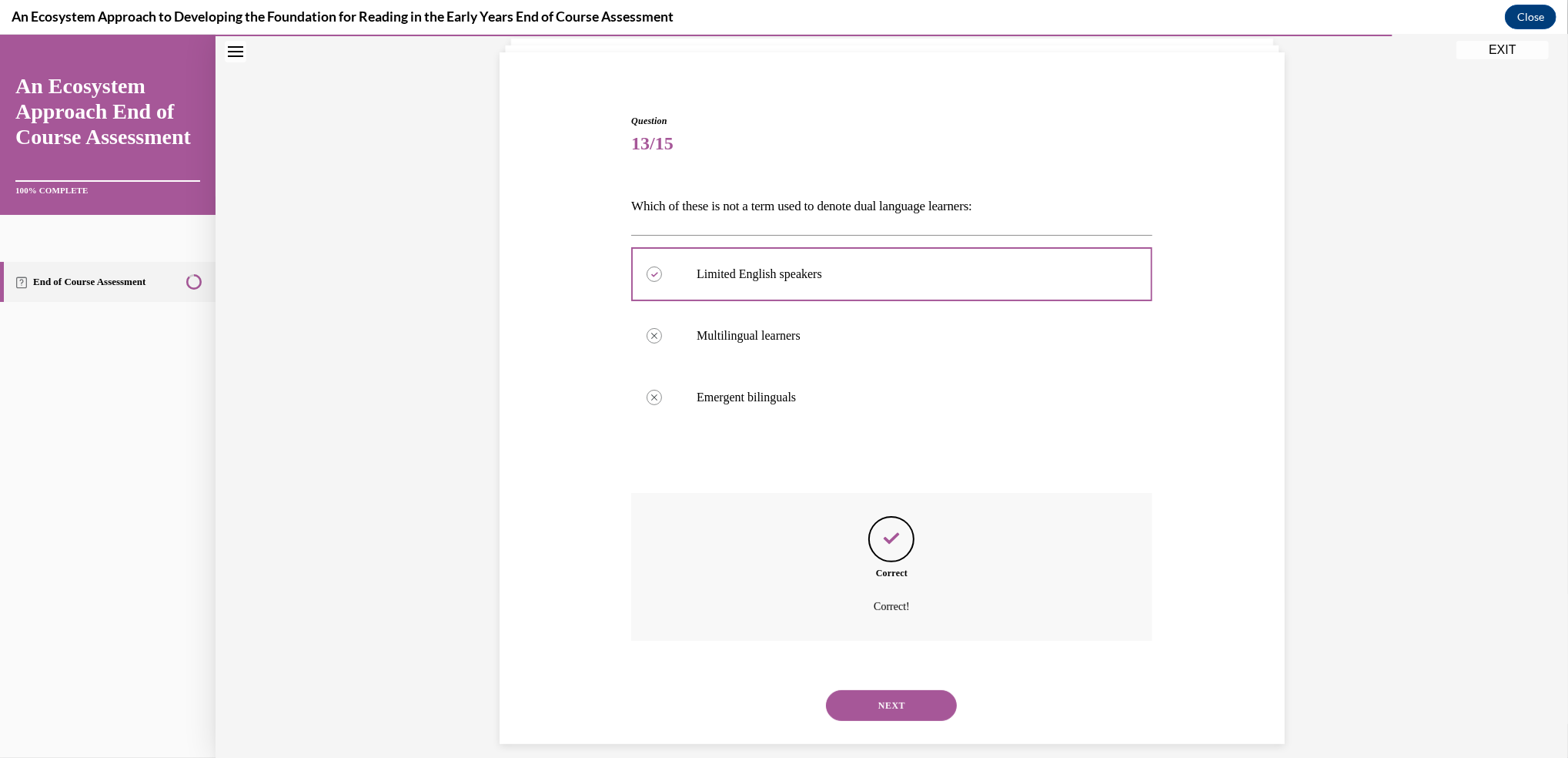
scroll to position [116, 0]
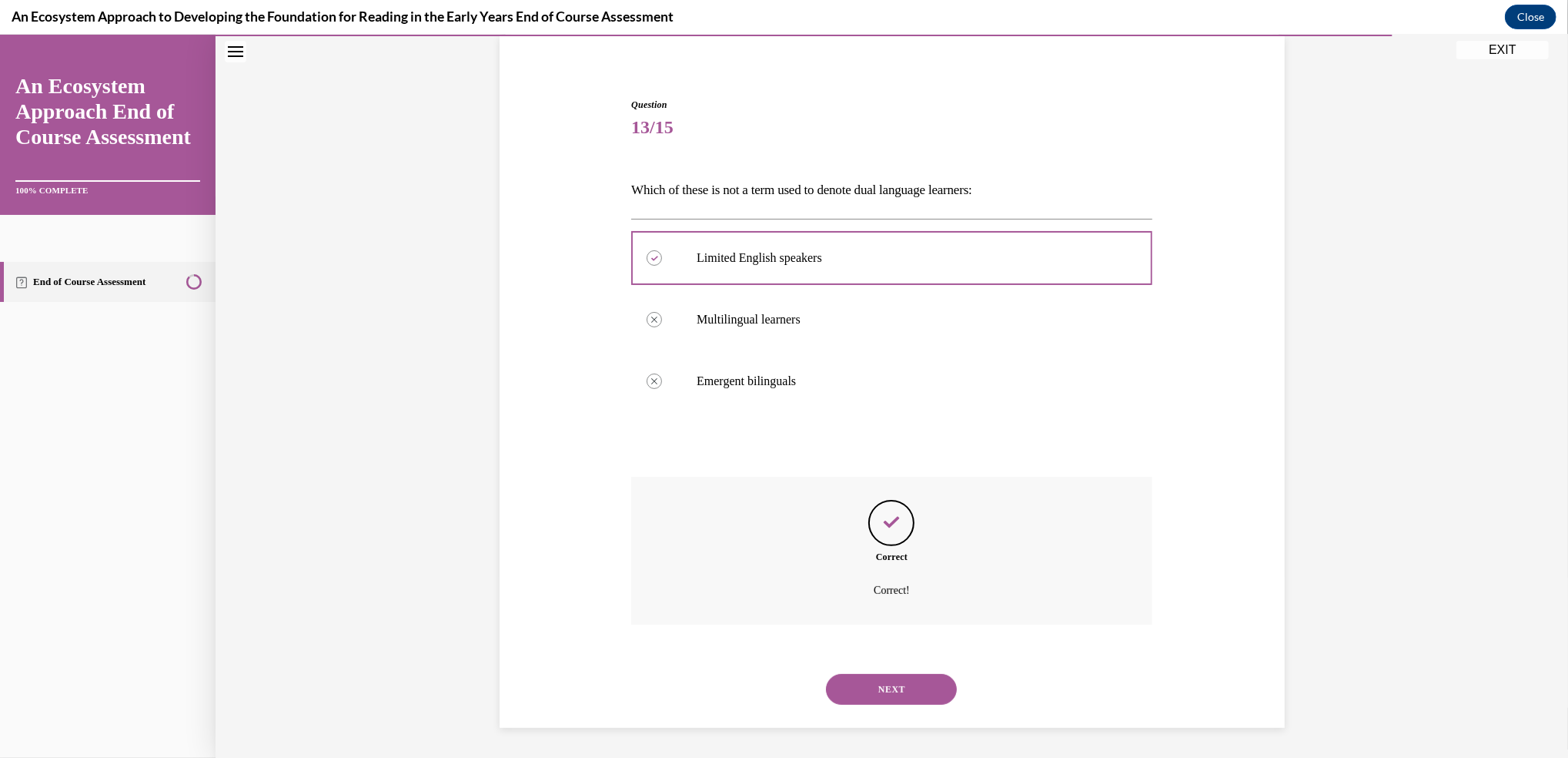
click at [889, 683] on button "NEXT" at bounding box center [891, 689] width 131 height 31
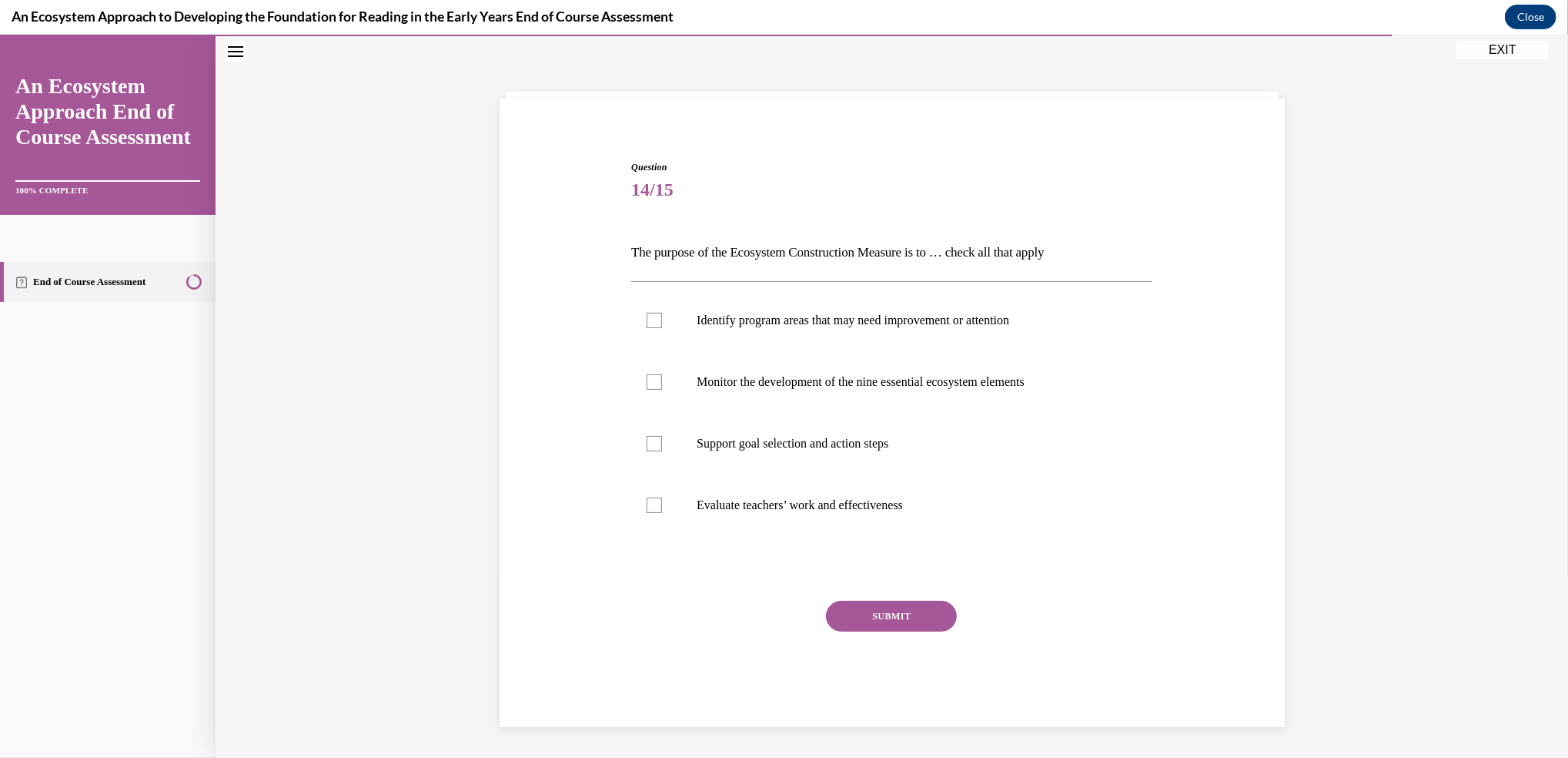
scroll to position [53, 0]
click at [646, 381] on div at bounding box center [653, 383] width 15 height 15
click at [646, 381] on input "Monitor the development of the nine essential ecosystem elements" at bounding box center [653, 383] width 15 height 15
checkbox input "true"
click at [858, 613] on button "SUBMIT" at bounding box center [891, 617] width 131 height 31
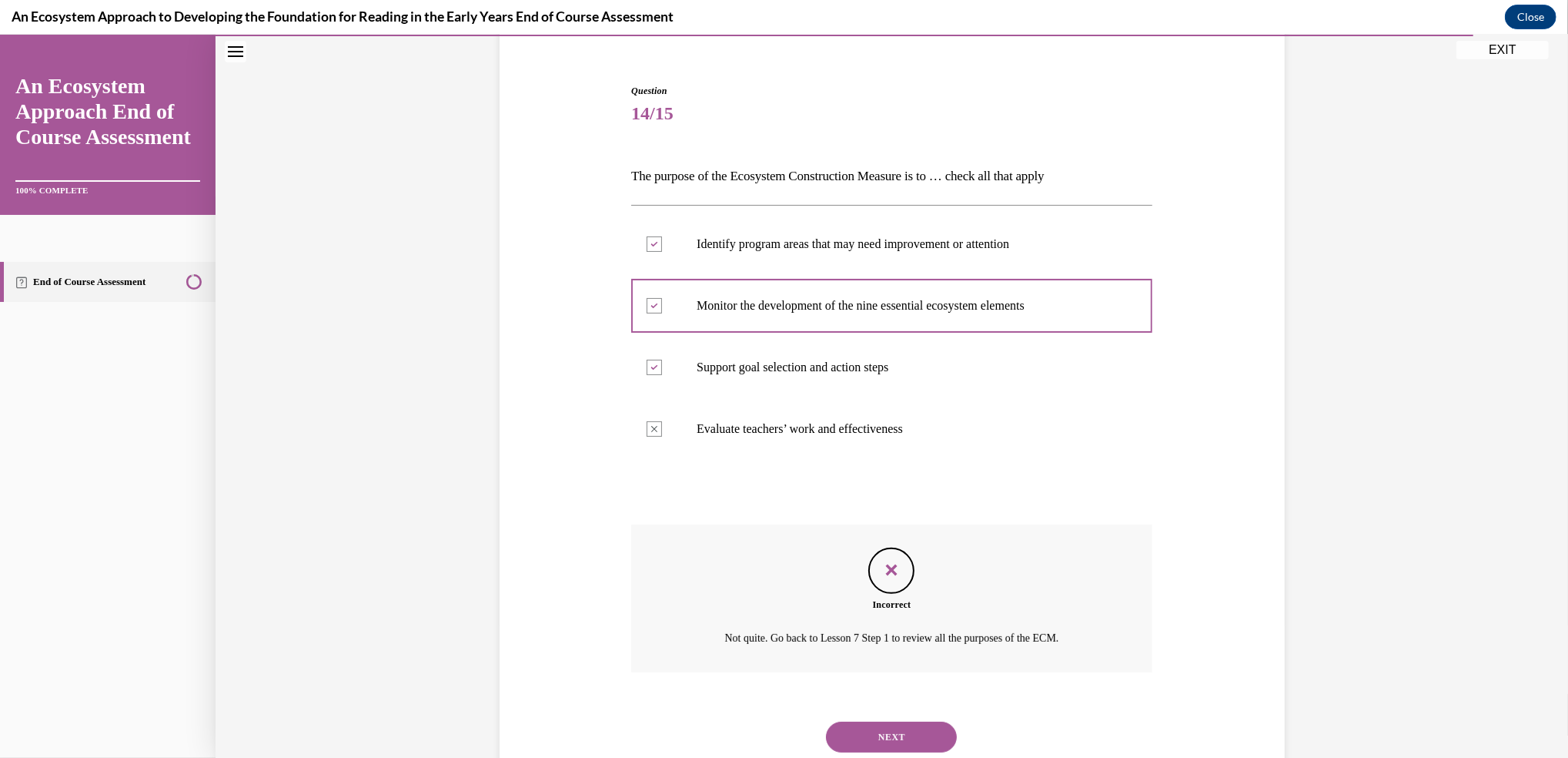
scroll to position [178, 0]
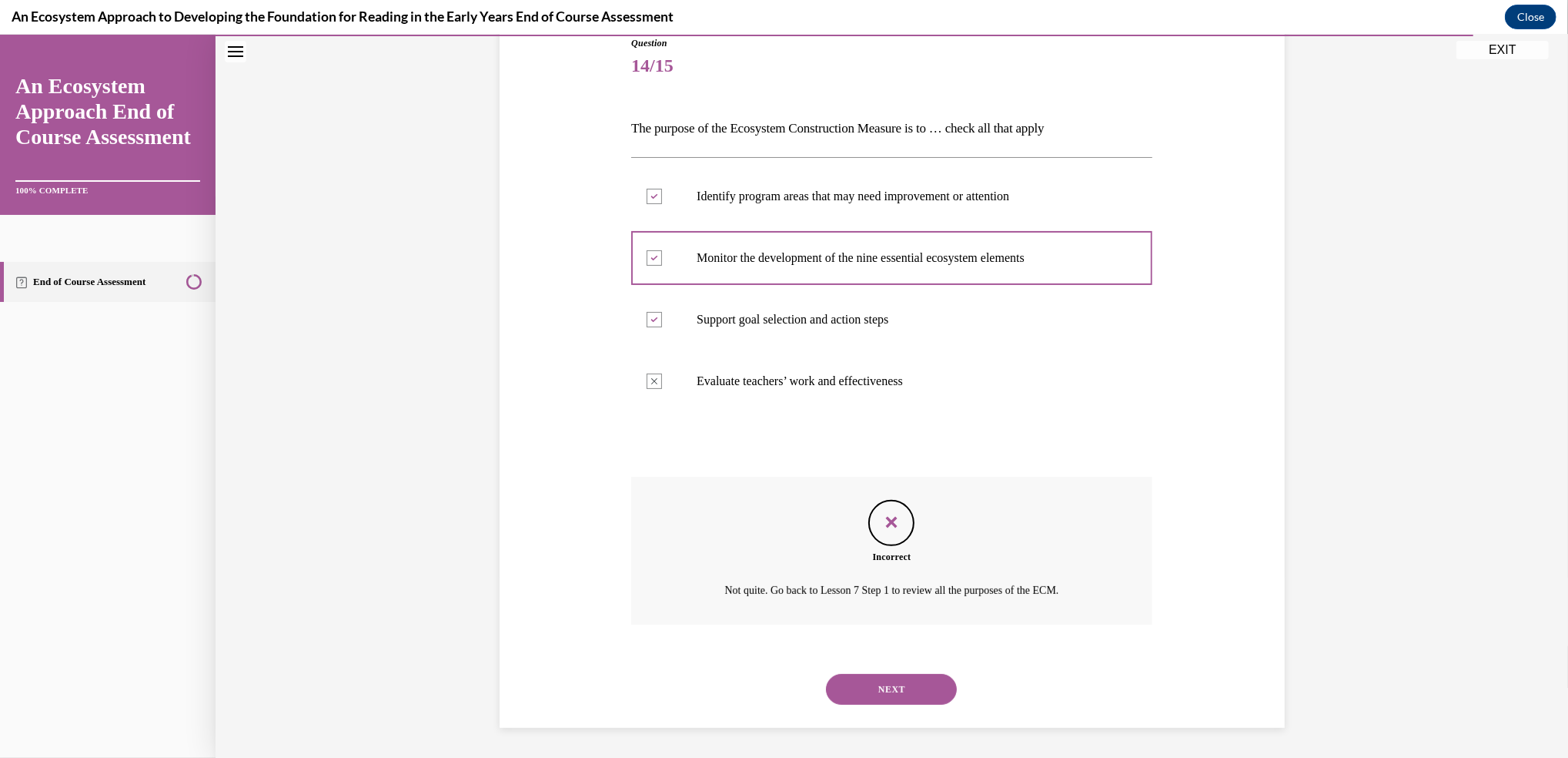
click at [883, 691] on button "NEXT" at bounding box center [891, 689] width 131 height 31
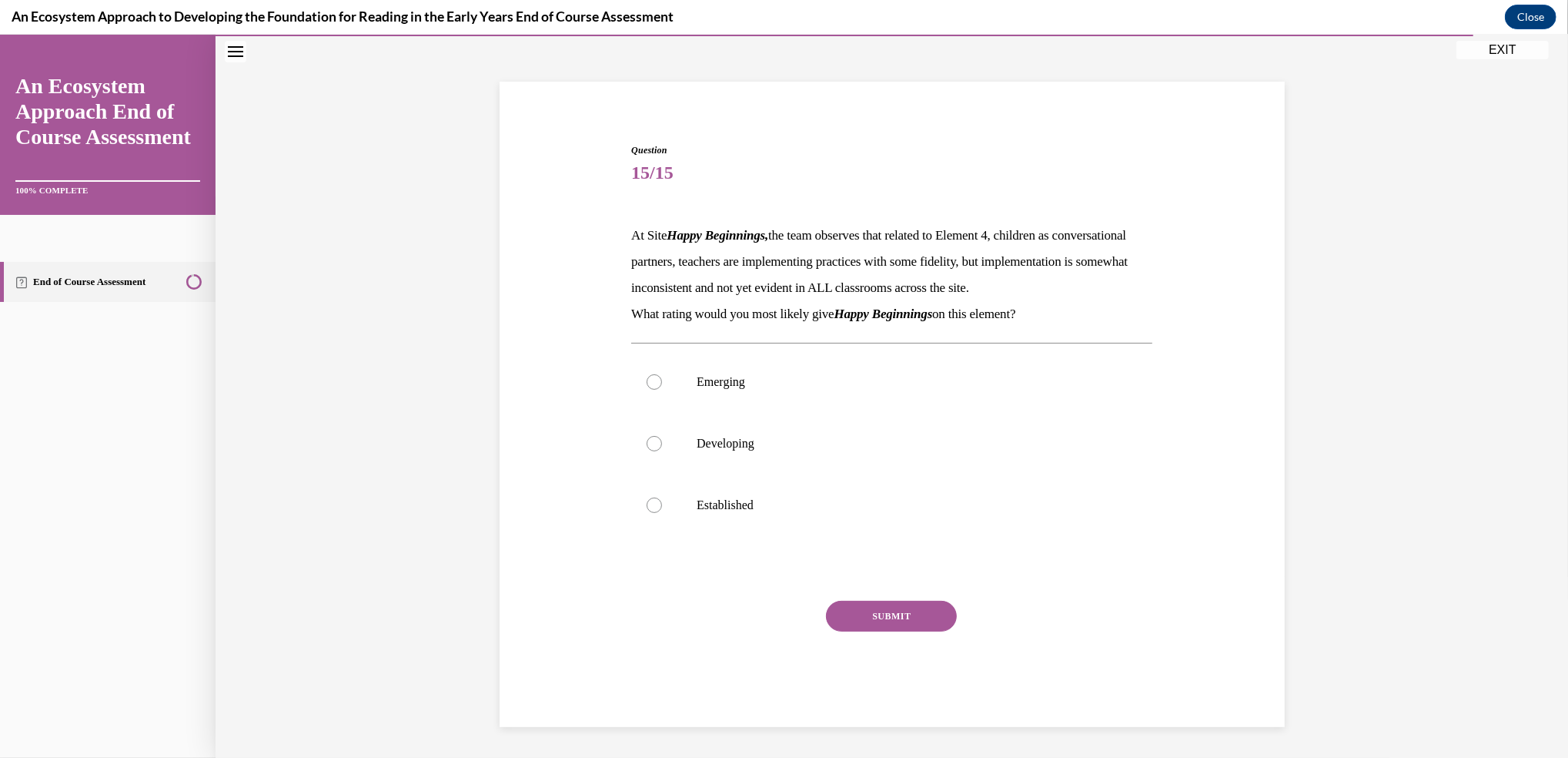
scroll to position [96, 0]
click at [646, 384] on div at bounding box center [653, 382] width 15 height 15
click at [646, 384] on input "Emerging" at bounding box center [653, 382] width 15 height 15
radio input "true"
click at [859, 618] on button "SUBMIT" at bounding box center [891, 616] width 131 height 31
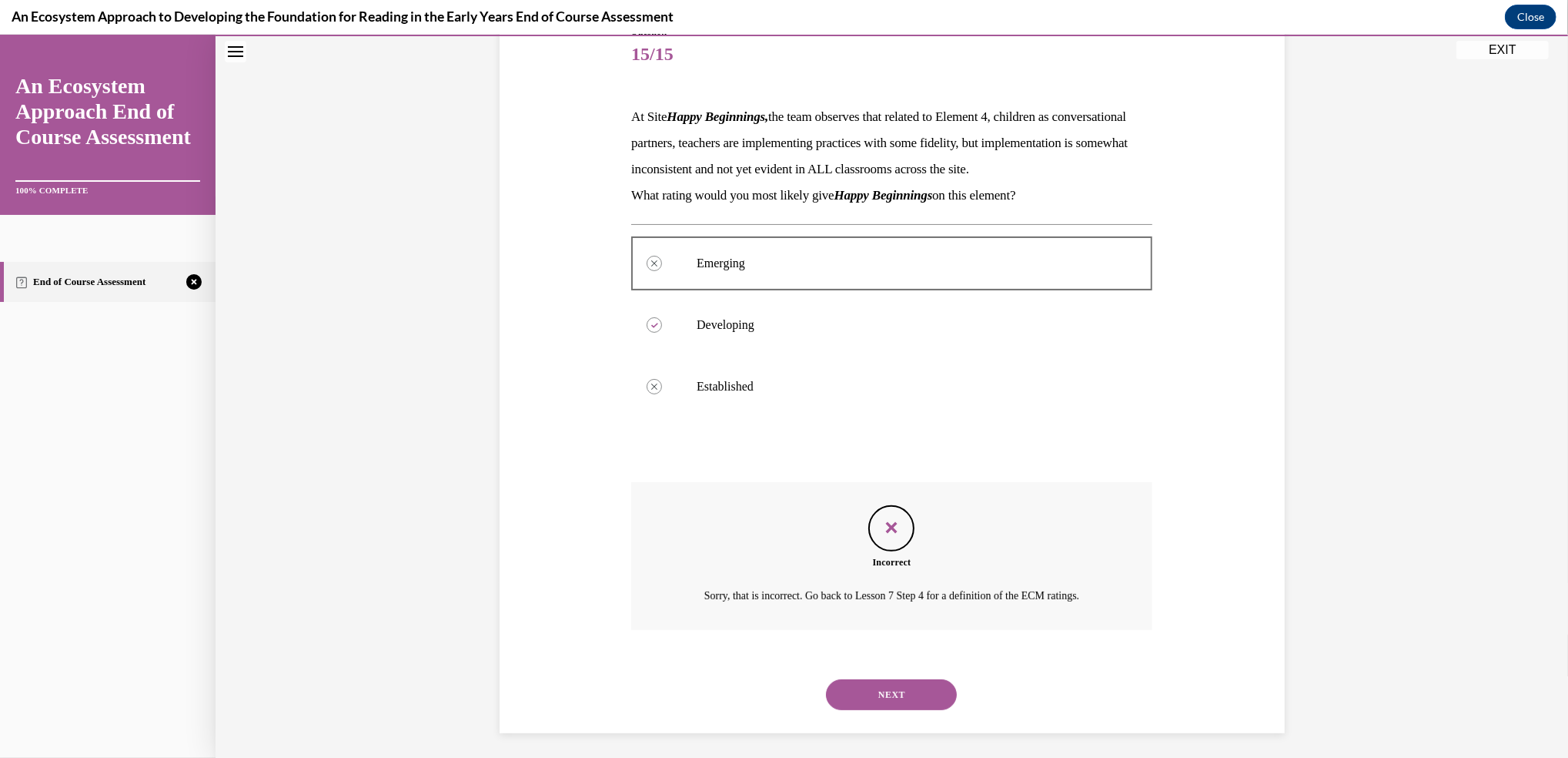
scroll to position [220, 0]
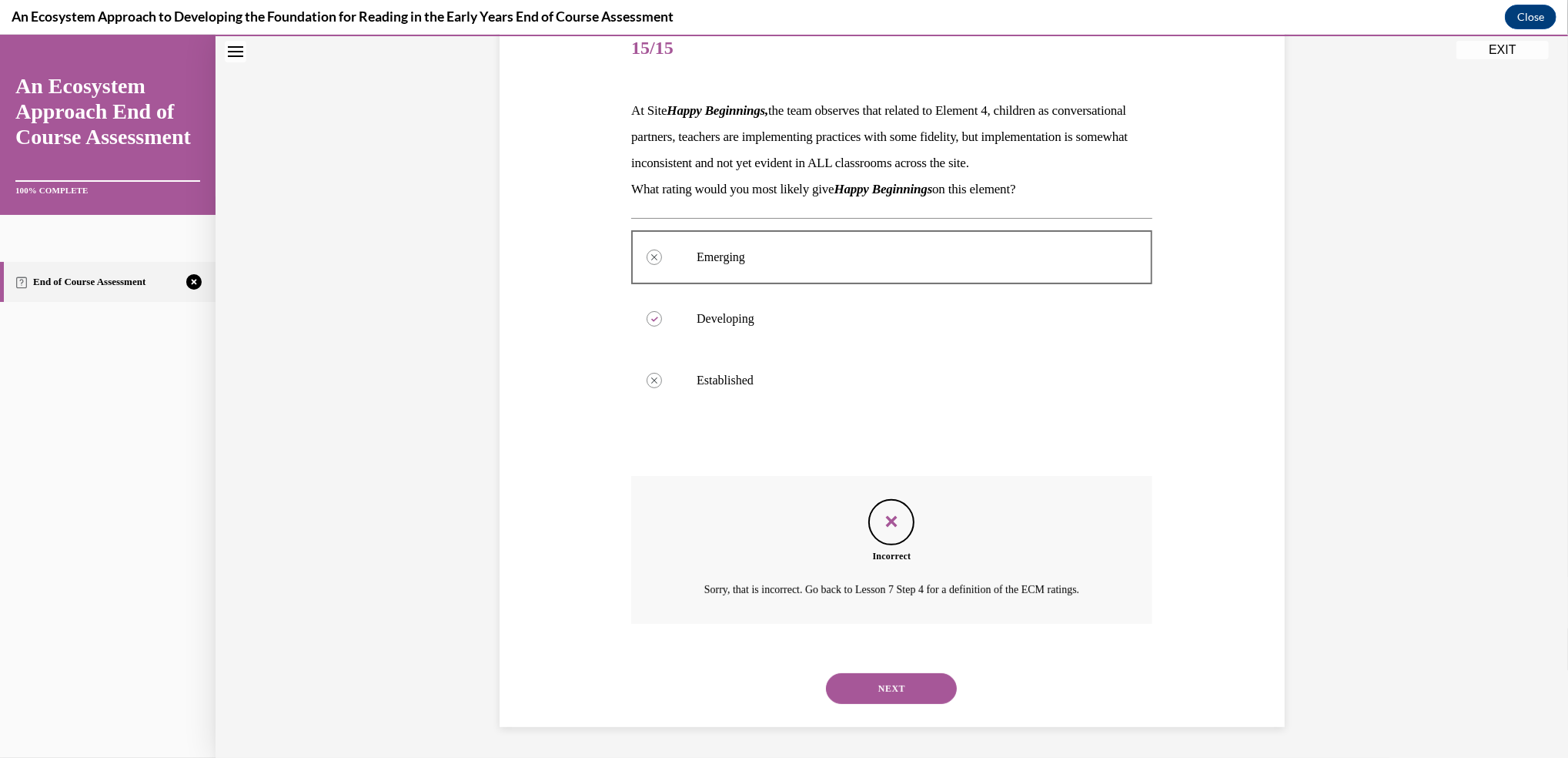
click at [878, 686] on button "NEXT" at bounding box center [891, 688] width 131 height 31
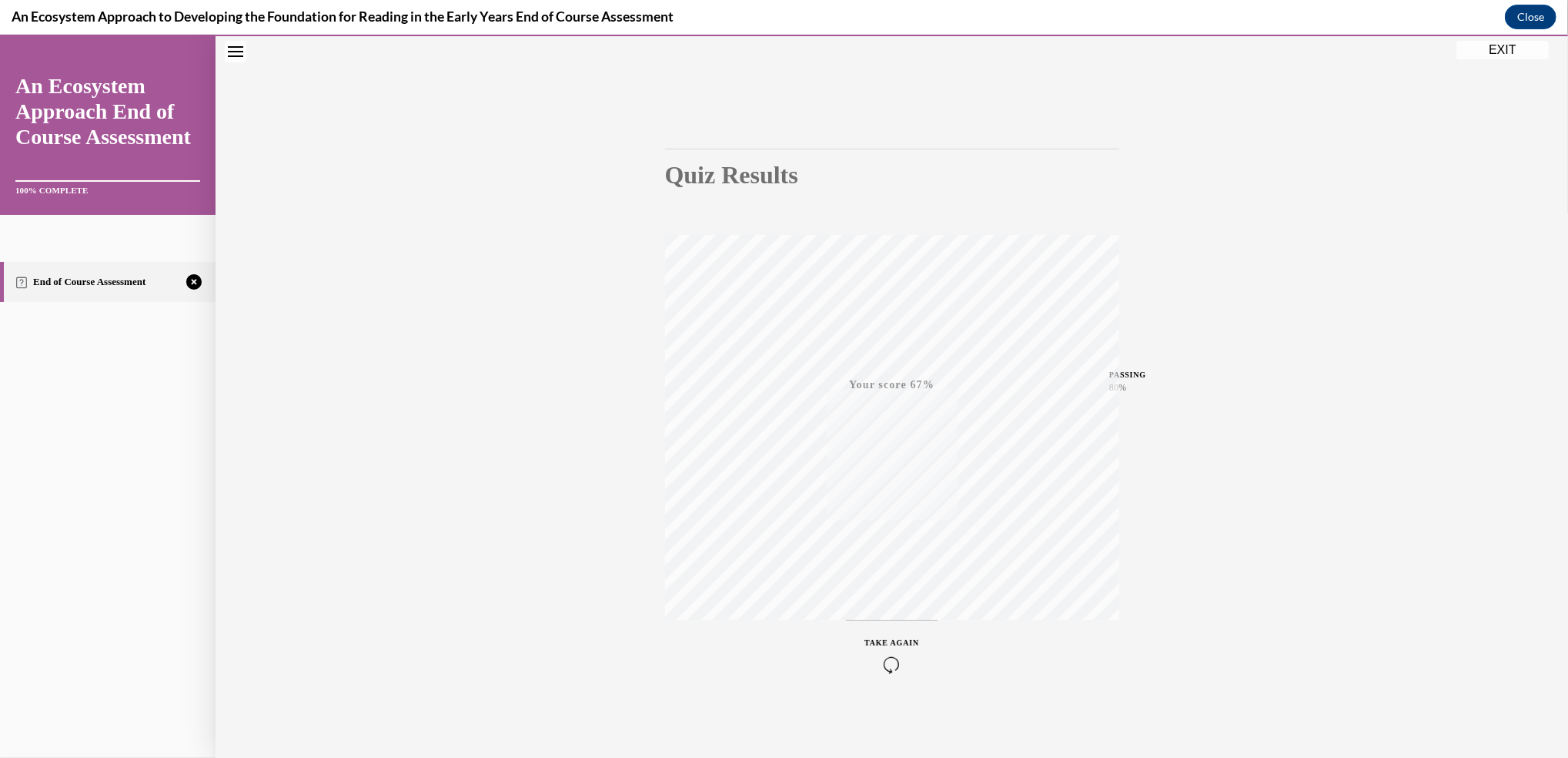
click at [876, 650] on div "TAKE AGAIN" at bounding box center [891, 655] width 55 height 36
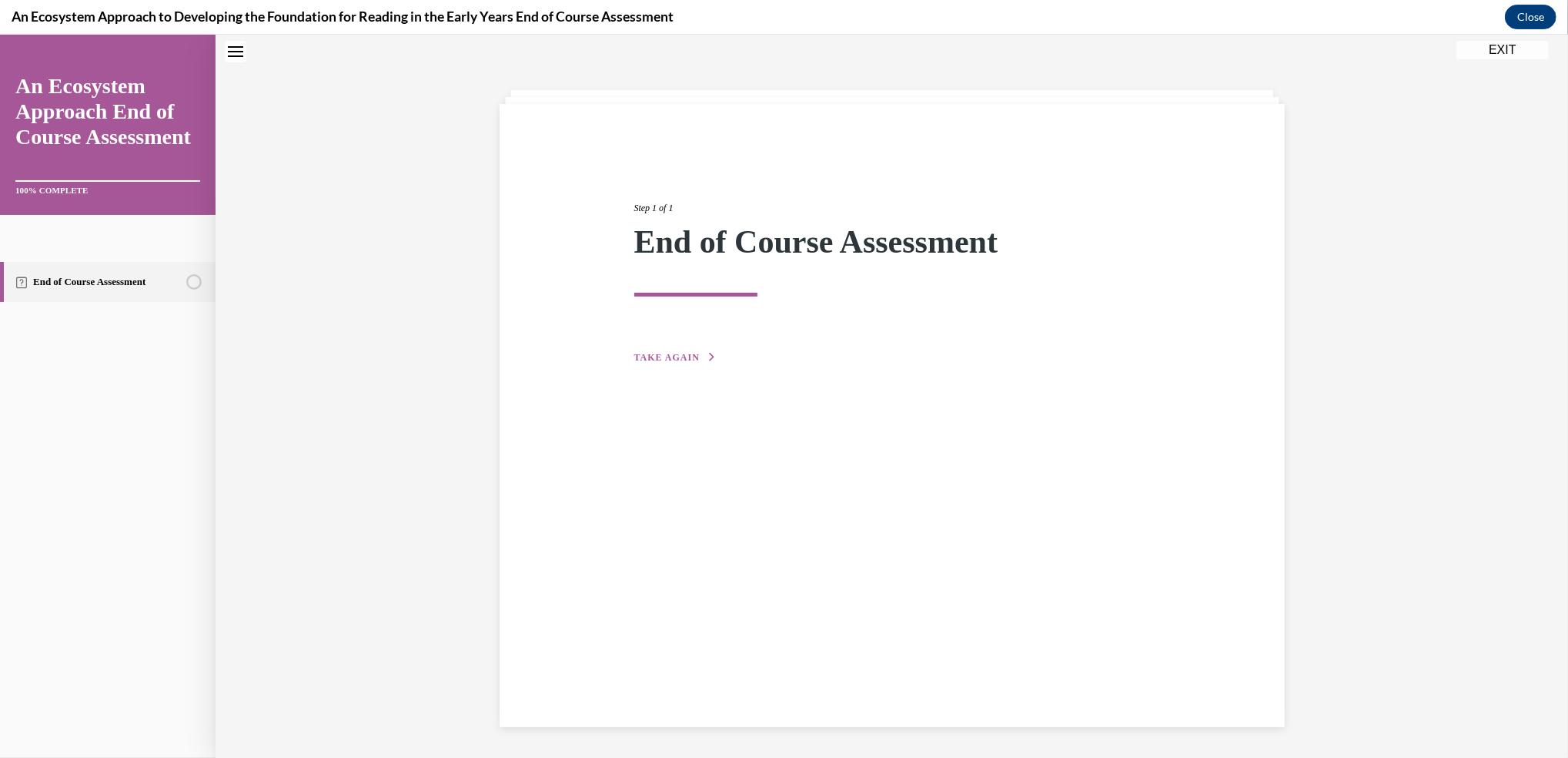
scroll to position [48, 0]
click at [650, 353] on span "TAKE AGAIN" at bounding box center [667, 358] width 66 height 11
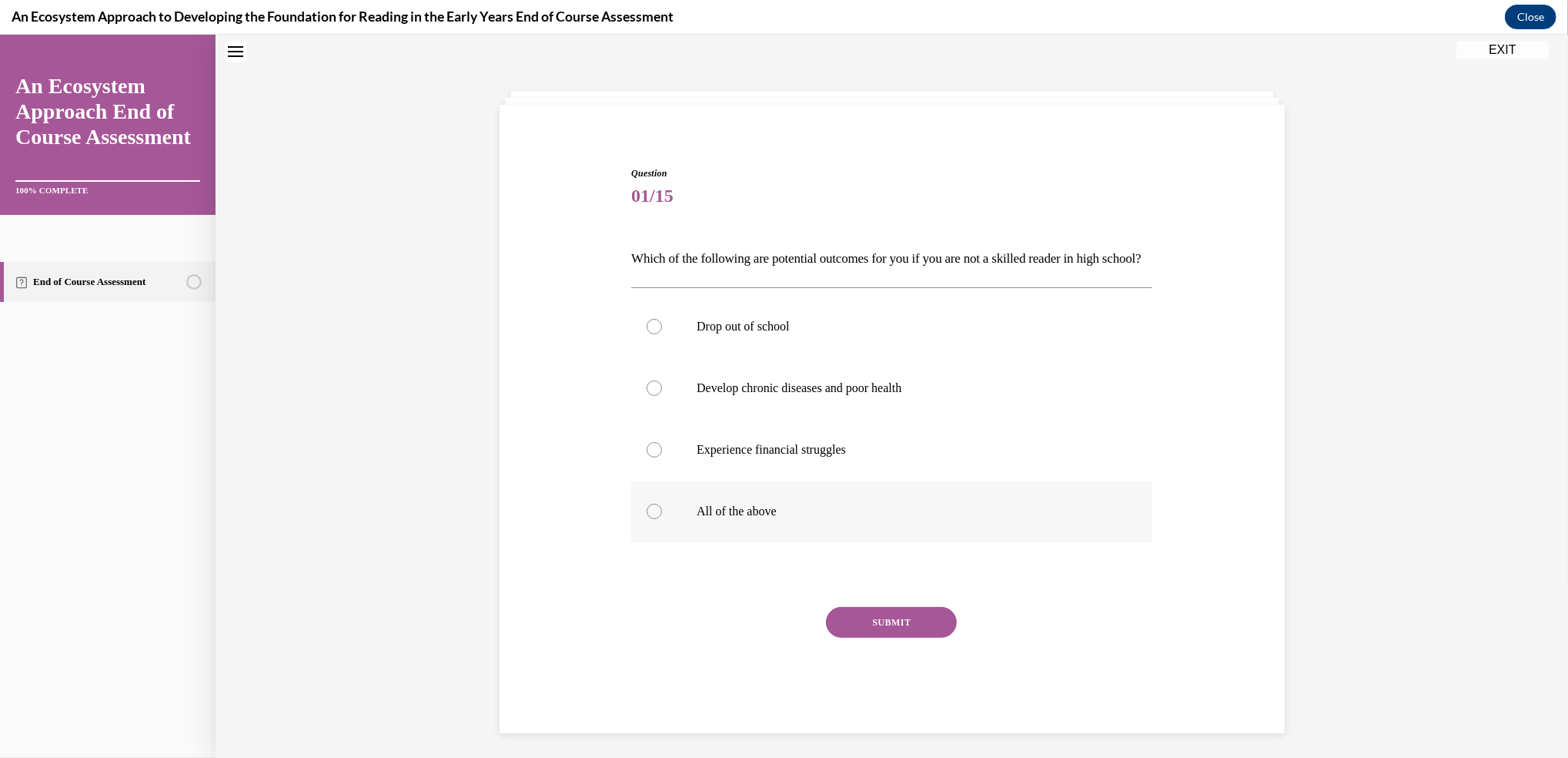
click at [643, 524] on label "All of the above" at bounding box center [891, 511] width 521 height 62
click at [646, 519] on input "All of the above" at bounding box center [653, 511] width 15 height 15
radio input "true"
click at [643, 524] on label "All of the above" at bounding box center [891, 511] width 521 height 62
click at [646, 519] on input "All of the above" at bounding box center [653, 511] width 15 height 15
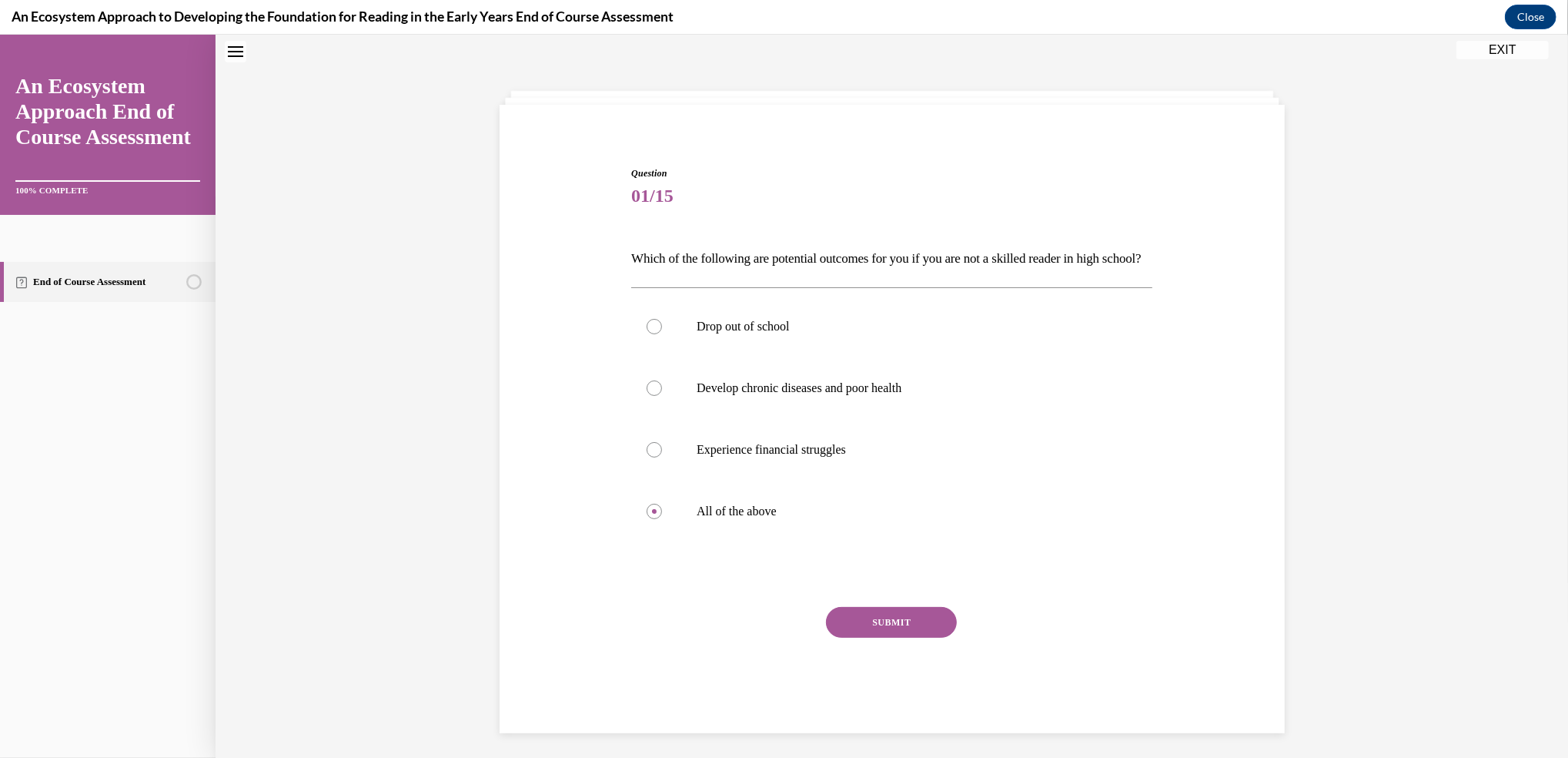
click at [863, 638] on button "SUBMIT" at bounding box center [891, 622] width 131 height 31
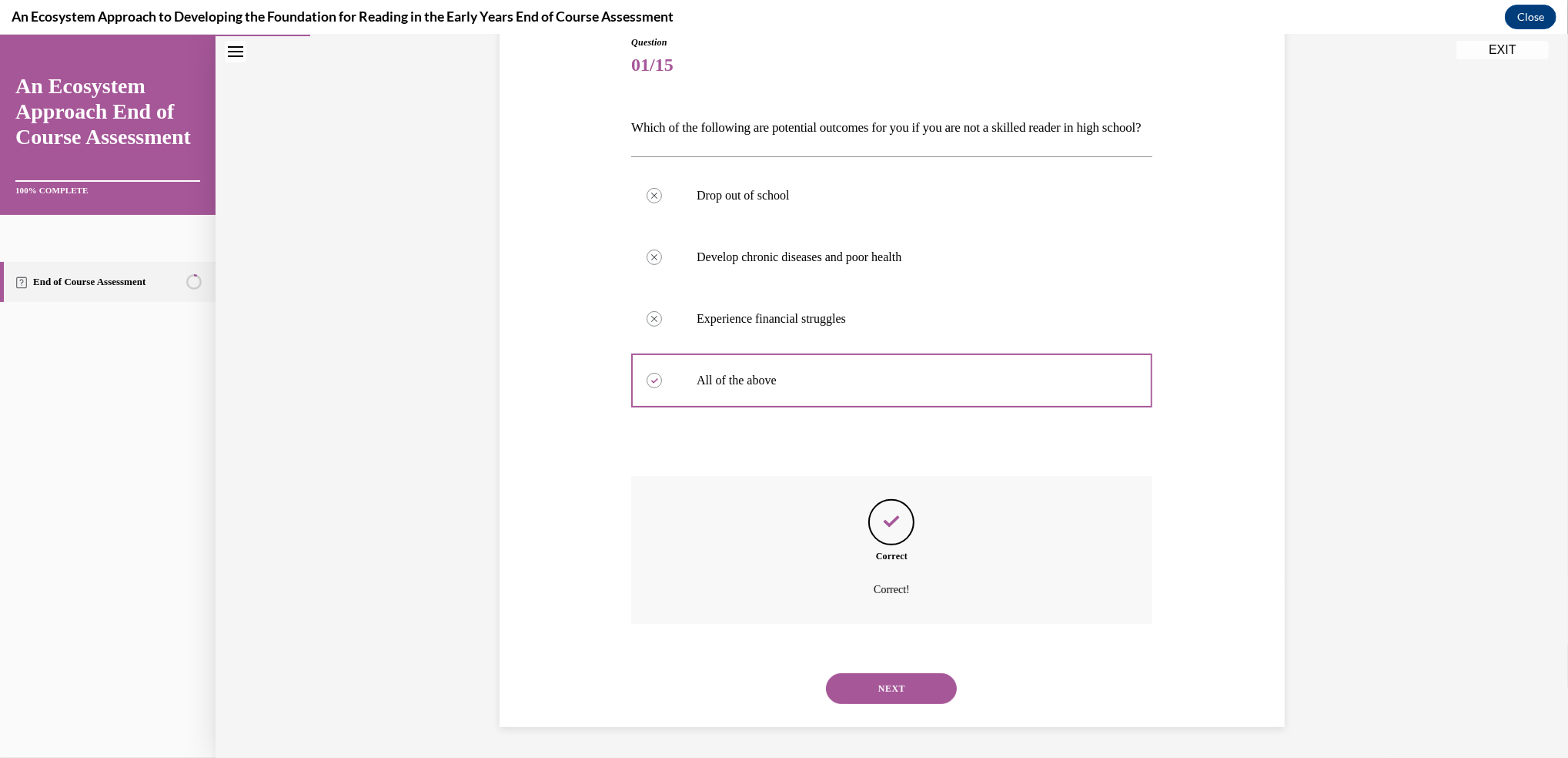
scroll to position [204, 0]
click at [856, 672] on div "NEXT" at bounding box center [891, 688] width 521 height 62
click at [867, 692] on button "NEXT" at bounding box center [891, 688] width 131 height 31
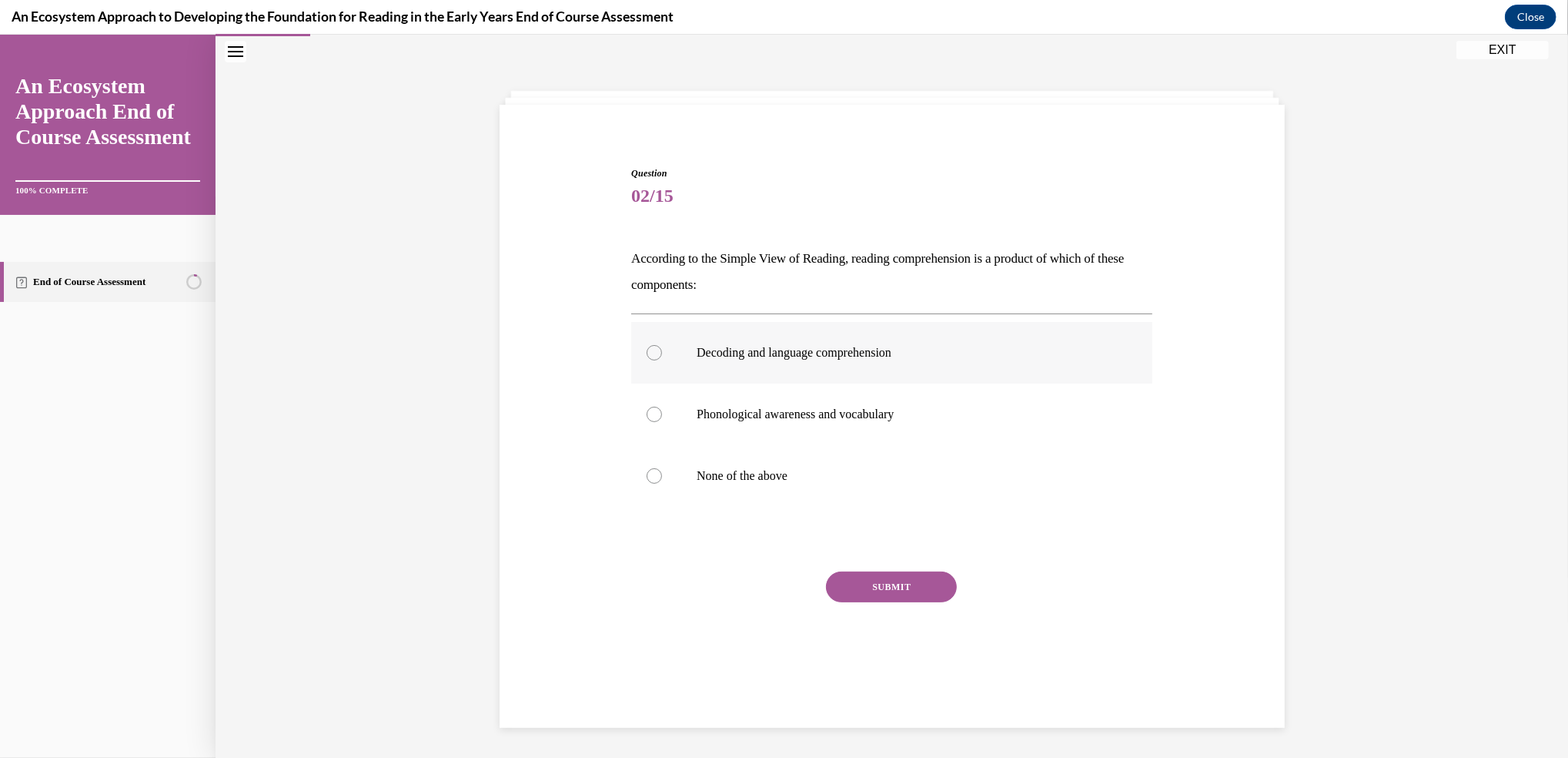
click at [636, 357] on label "Decoding and language comprehension" at bounding box center [891, 352] width 521 height 62
click at [646, 357] on input "Decoding and language comprehension" at bounding box center [653, 352] width 15 height 15
radio input "true"
click at [891, 583] on button "SUBMIT" at bounding box center [891, 586] width 131 height 31
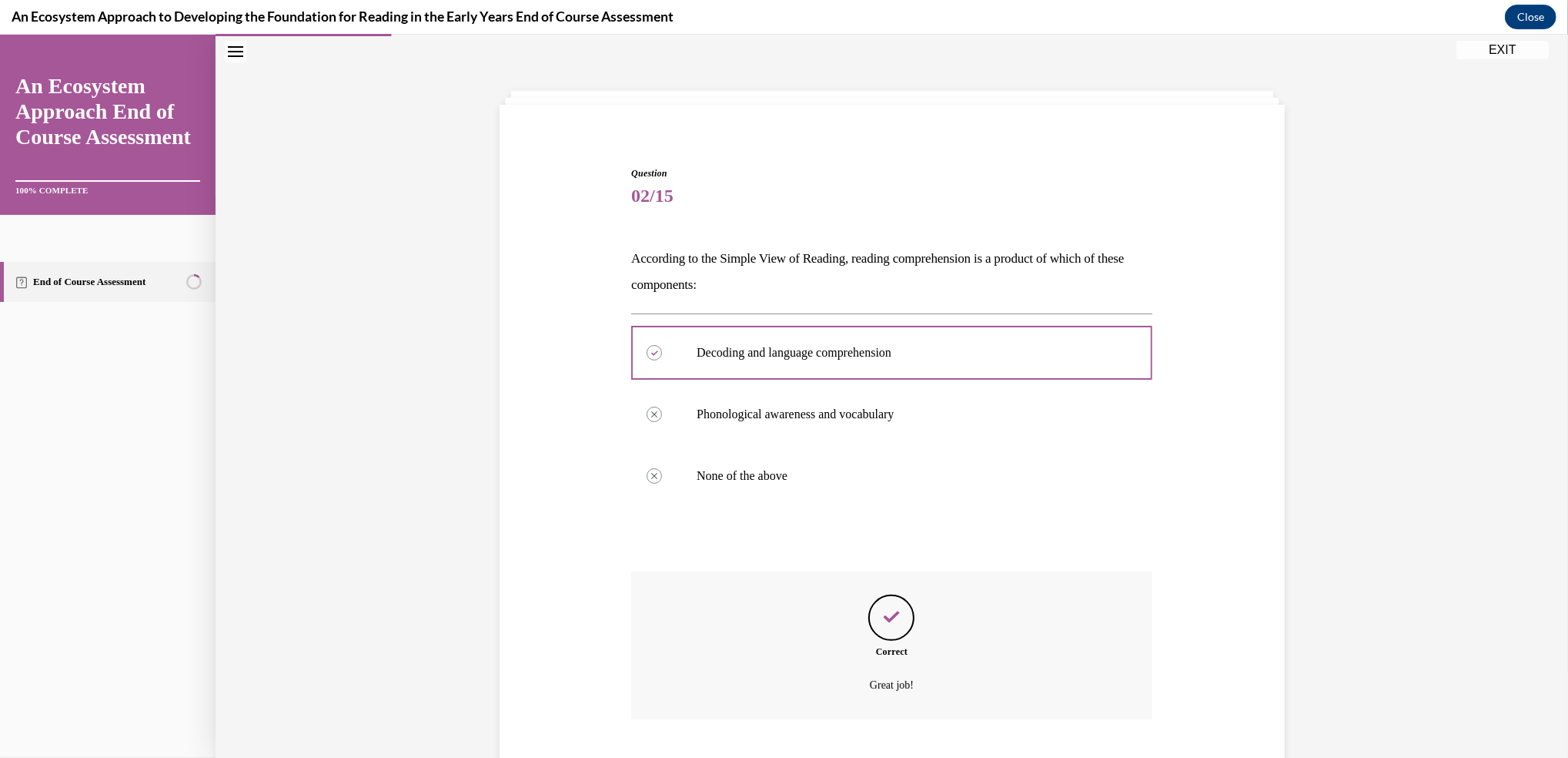
scroll to position [143, 0]
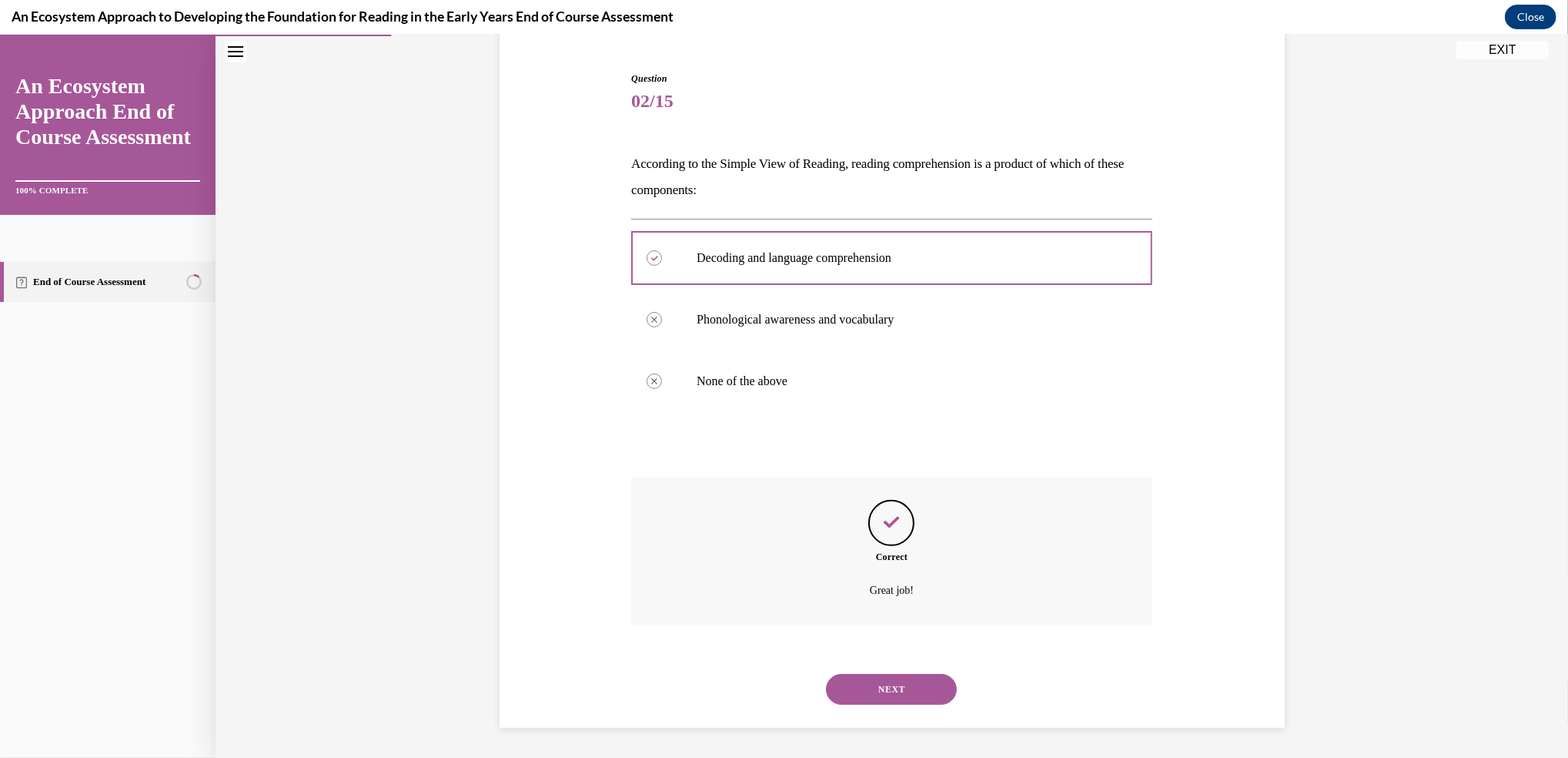
click at [918, 692] on button "NEXT" at bounding box center [891, 689] width 131 height 31
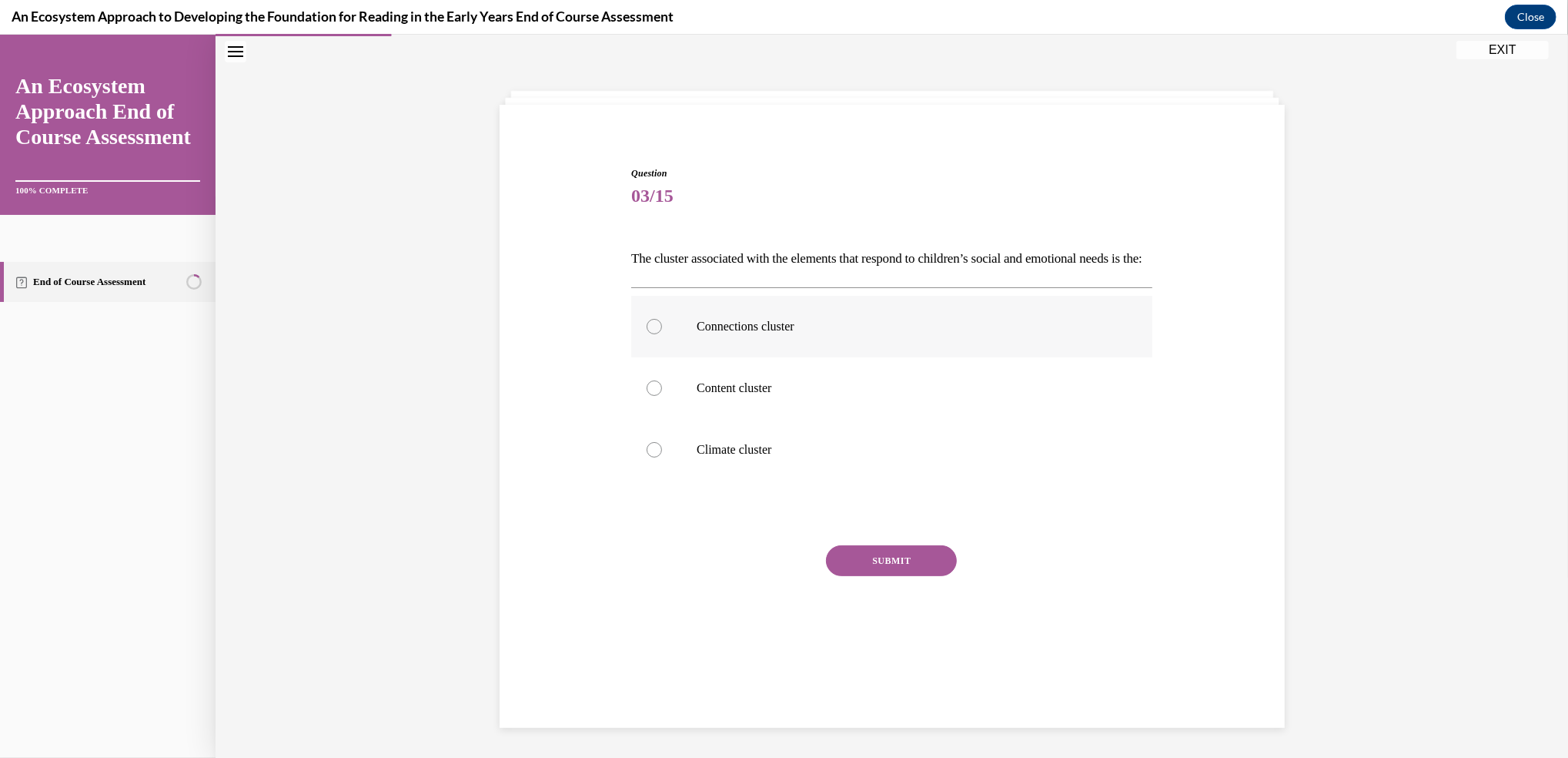
click at [656, 353] on label "Connections cluster" at bounding box center [891, 326] width 521 height 62
click at [656, 334] on input "Connections cluster" at bounding box center [653, 326] width 15 height 15
radio input "true"
click at [872, 576] on button "SUBMIT" at bounding box center [891, 560] width 131 height 31
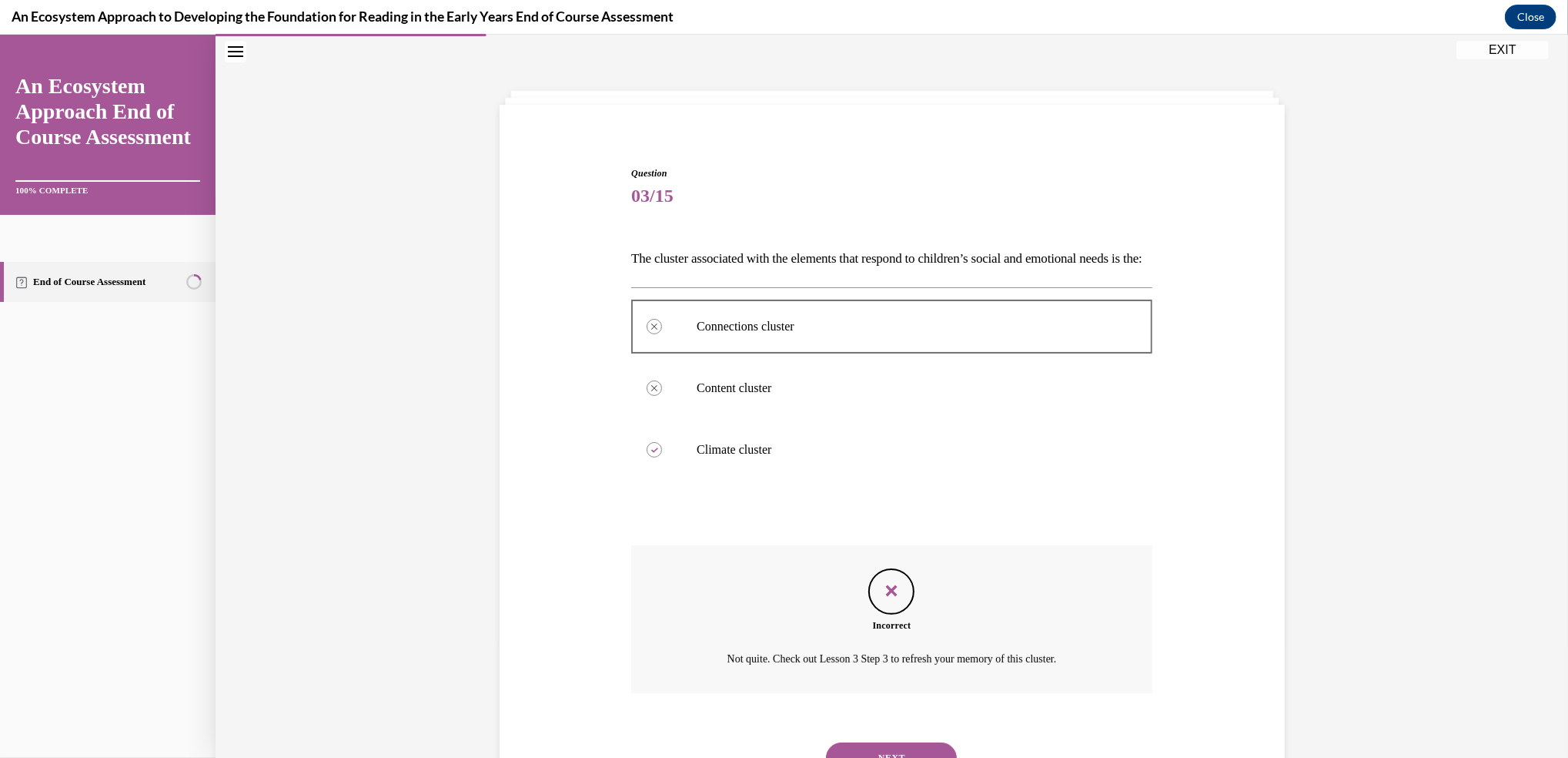
scroll to position [143, 0]
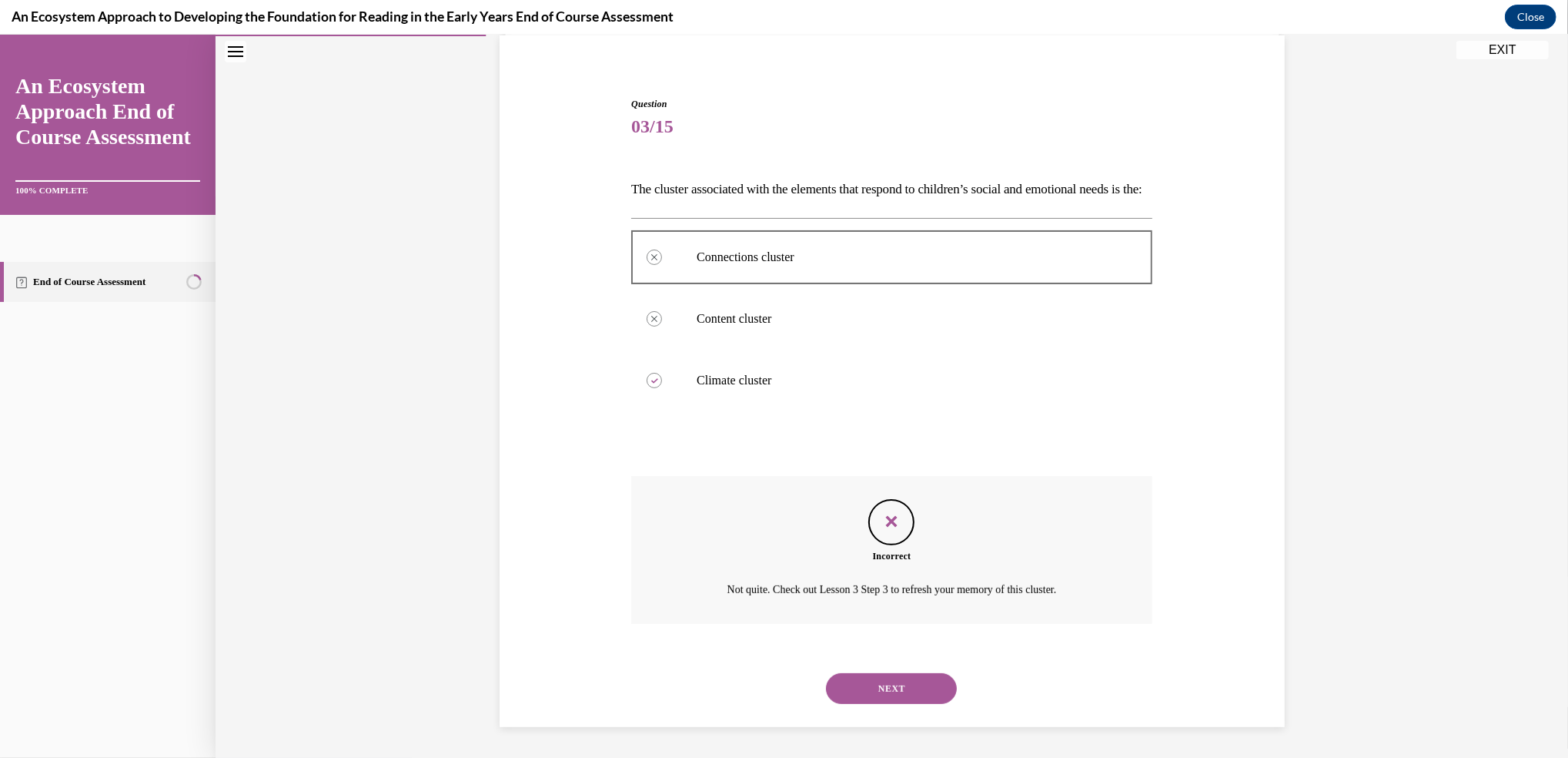
click at [871, 684] on button "NEXT" at bounding box center [891, 688] width 131 height 31
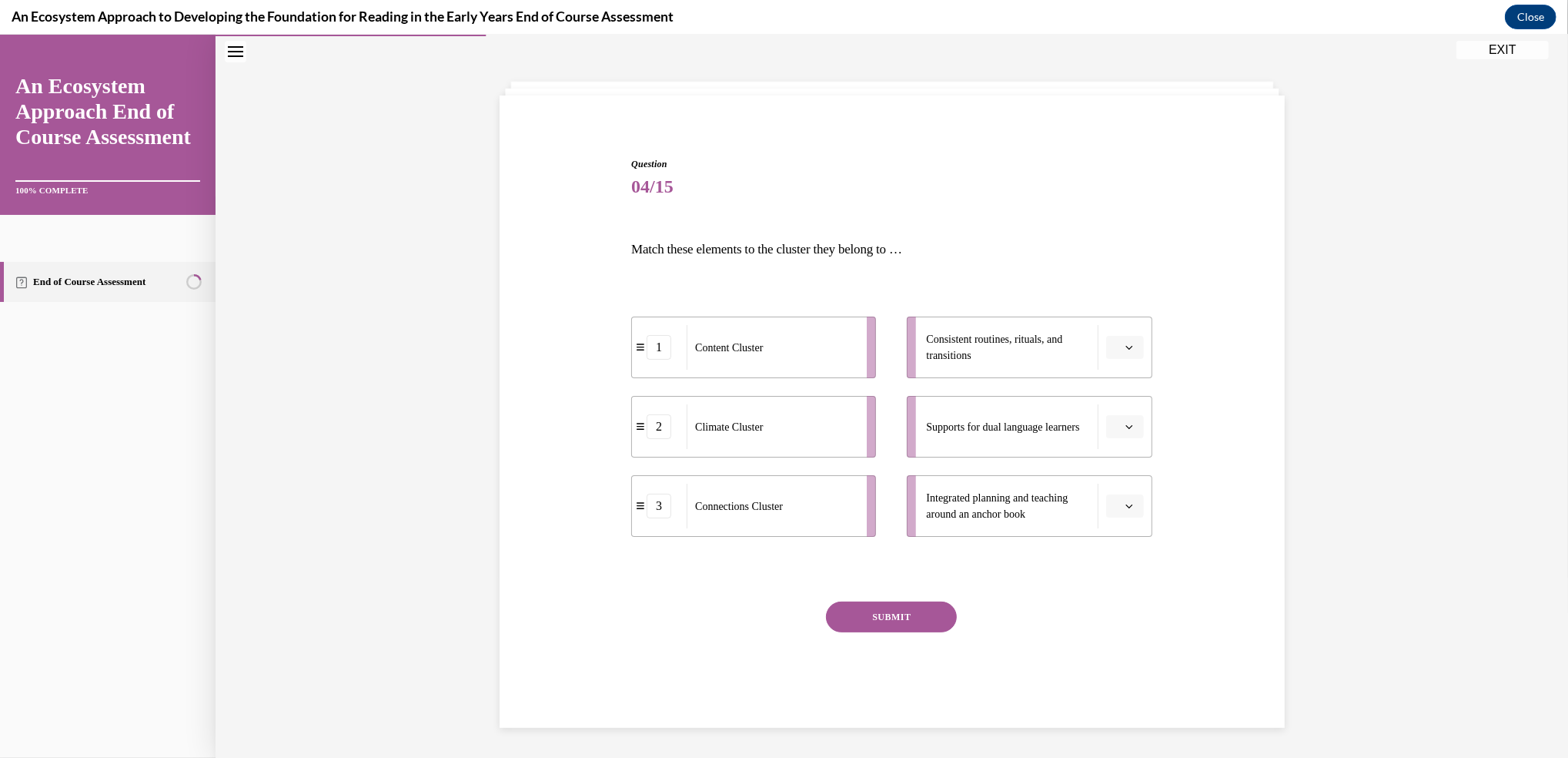
click at [1125, 517] on li "Integrated planning and teaching around an anchor book" at bounding box center [1029, 506] width 245 height 62
click at [1126, 505] on icon "button" at bounding box center [1129, 506] width 8 height 8
click at [1115, 565] on div "1" at bounding box center [1115, 570] width 39 height 31
click at [1124, 427] on span "button" at bounding box center [1129, 427] width 11 height 11
click at [1121, 547] on div "3" at bounding box center [1115, 553] width 39 height 31
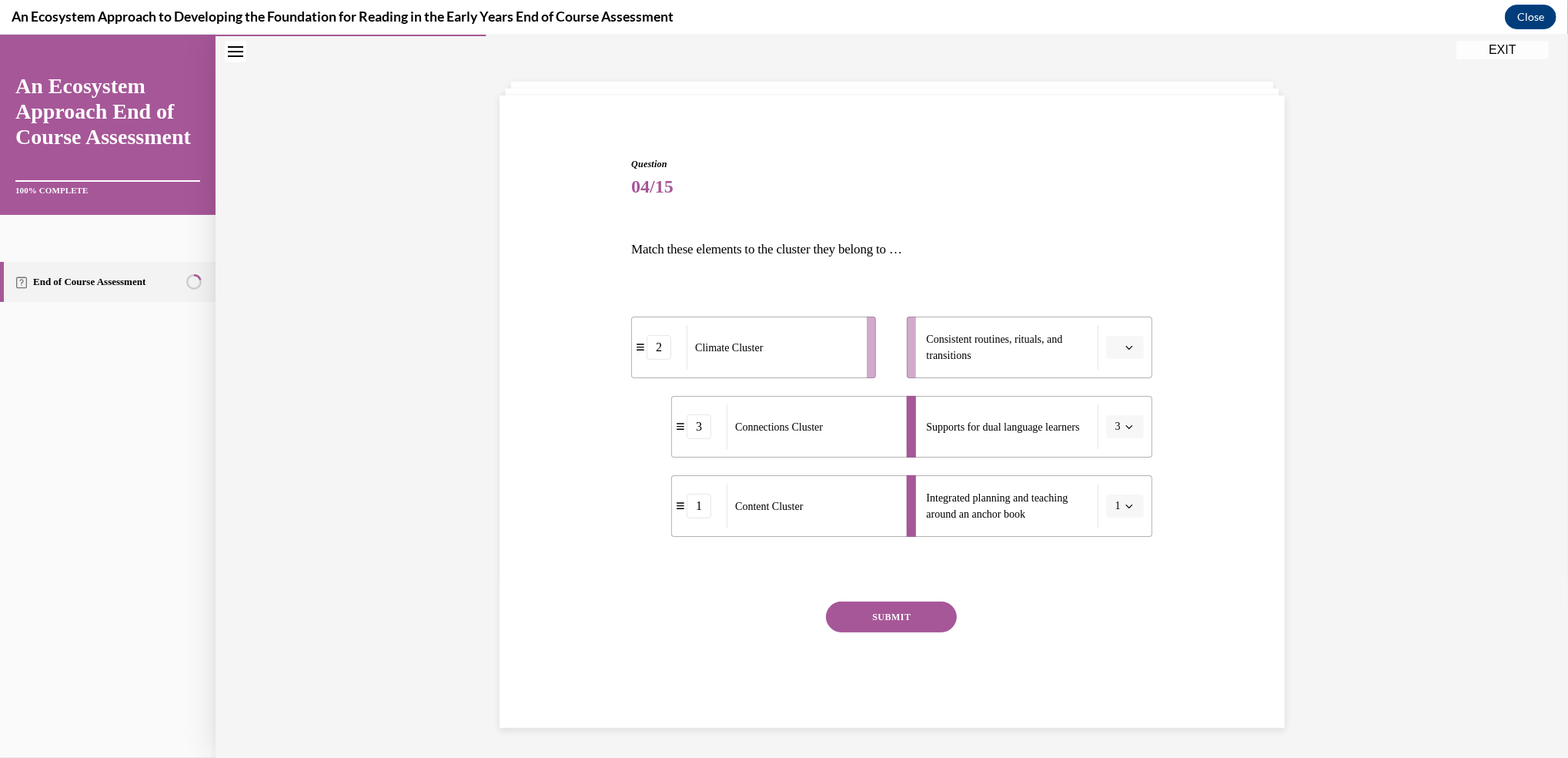
click at [1126, 349] on icon "button" at bounding box center [1129, 347] width 8 height 8
click at [1113, 436] on div "2" at bounding box center [1115, 443] width 39 height 31
click at [896, 612] on button "SUBMIT" at bounding box center [891, 617] width 131 height 31
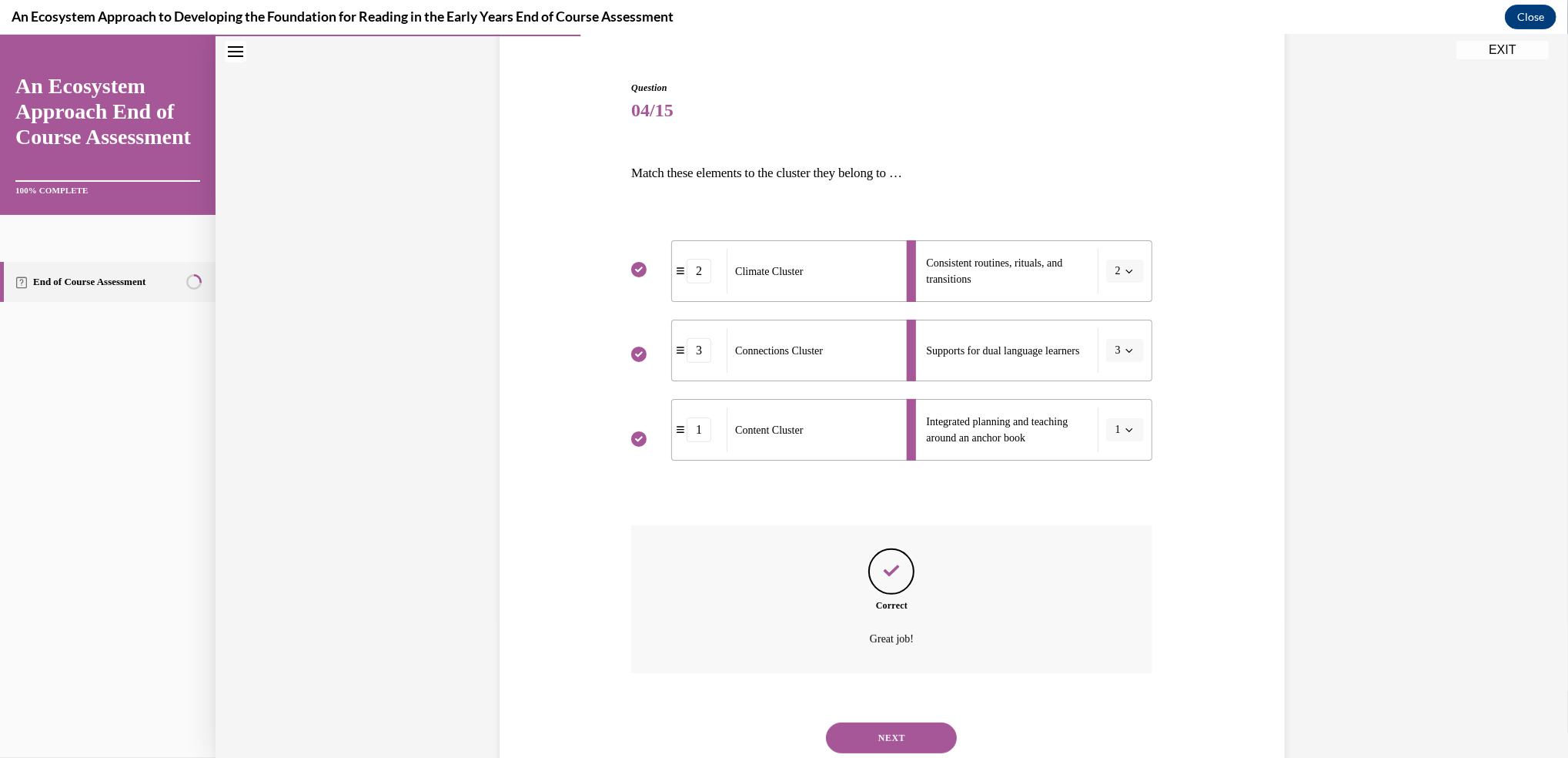
scroll to position [181, 0]
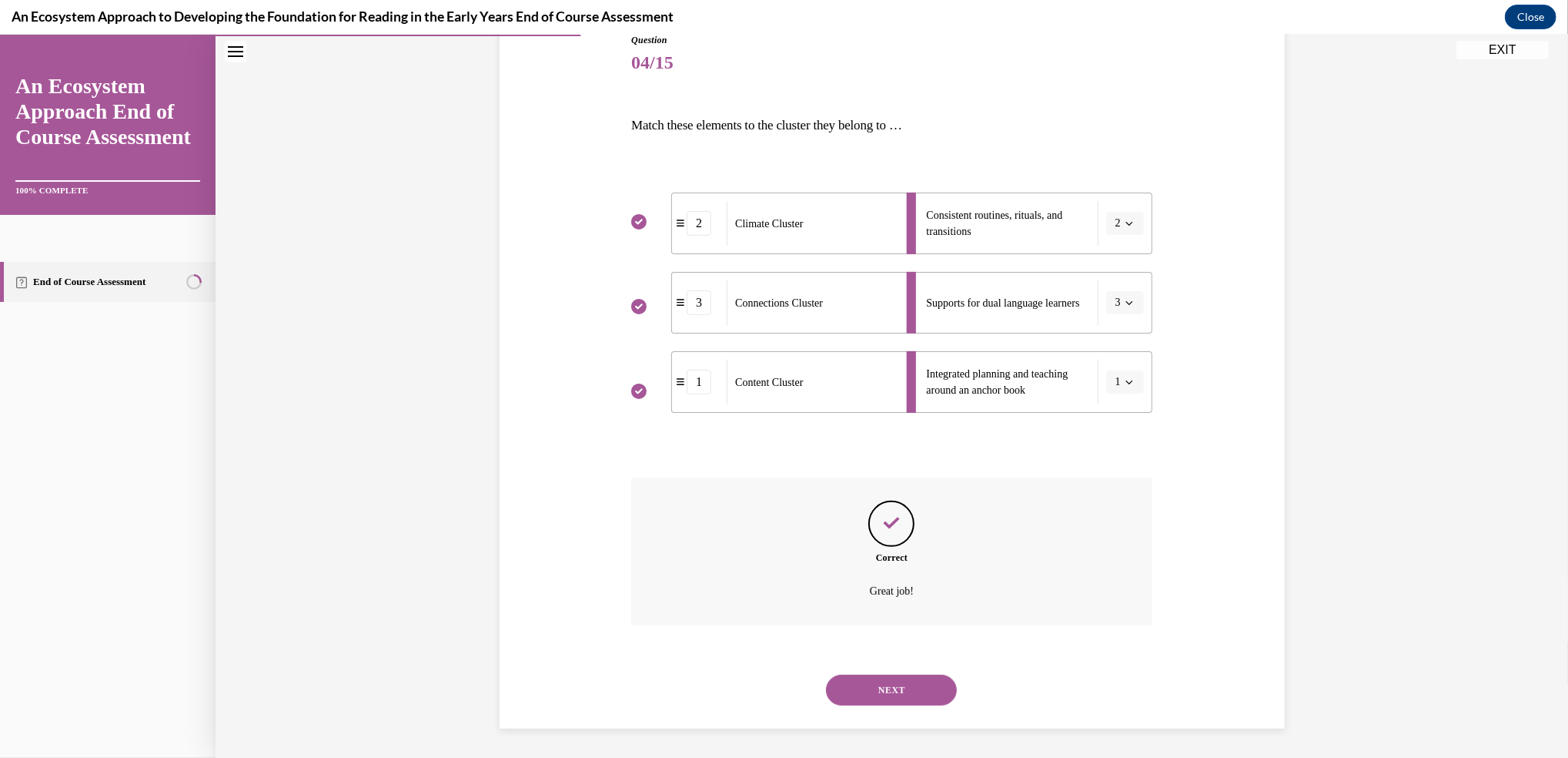
click at [889, 689] on button "NEXT" at bounding box center [891, 690] width 131 height 31
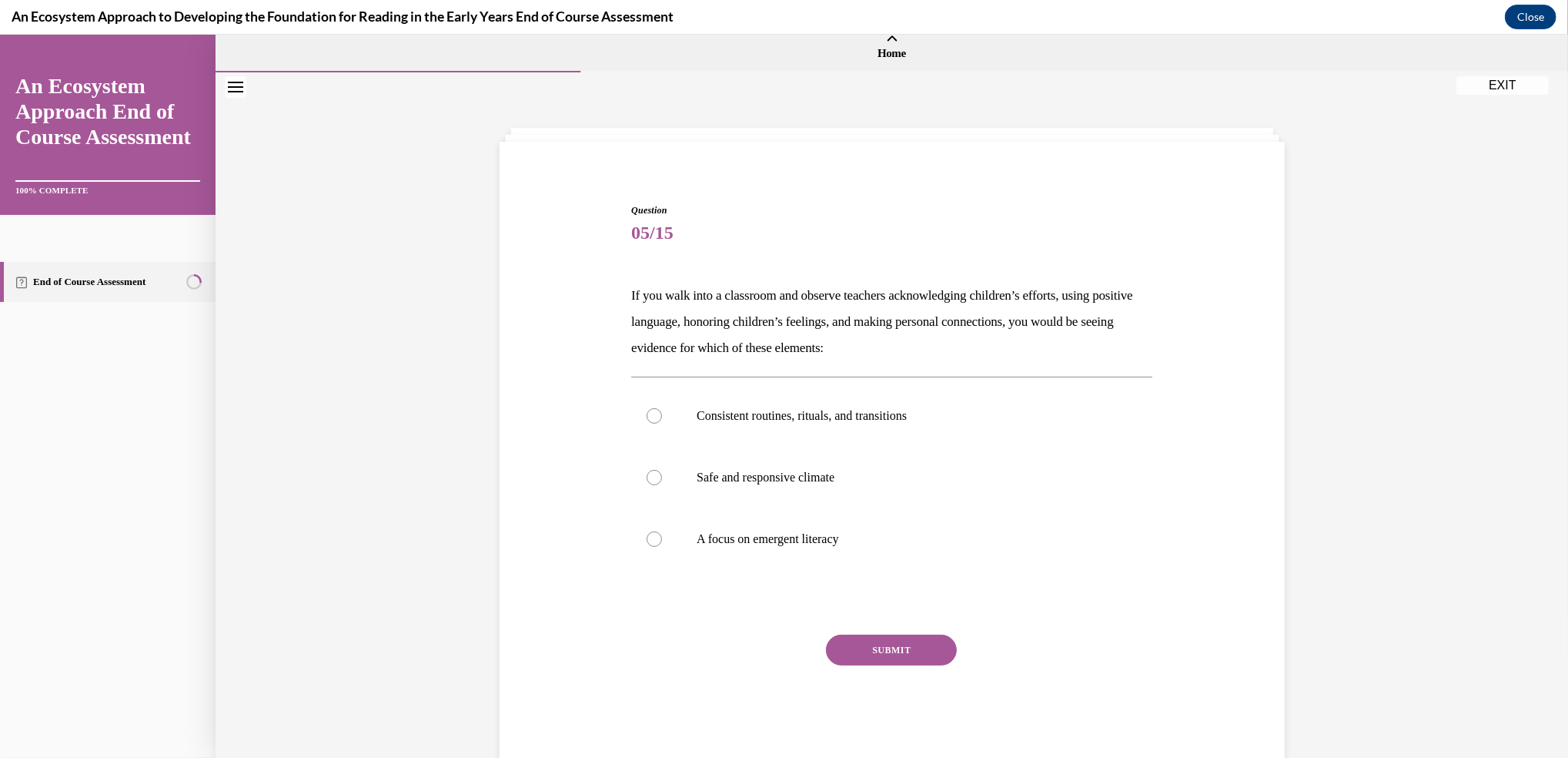
scroll to position [48, 0]
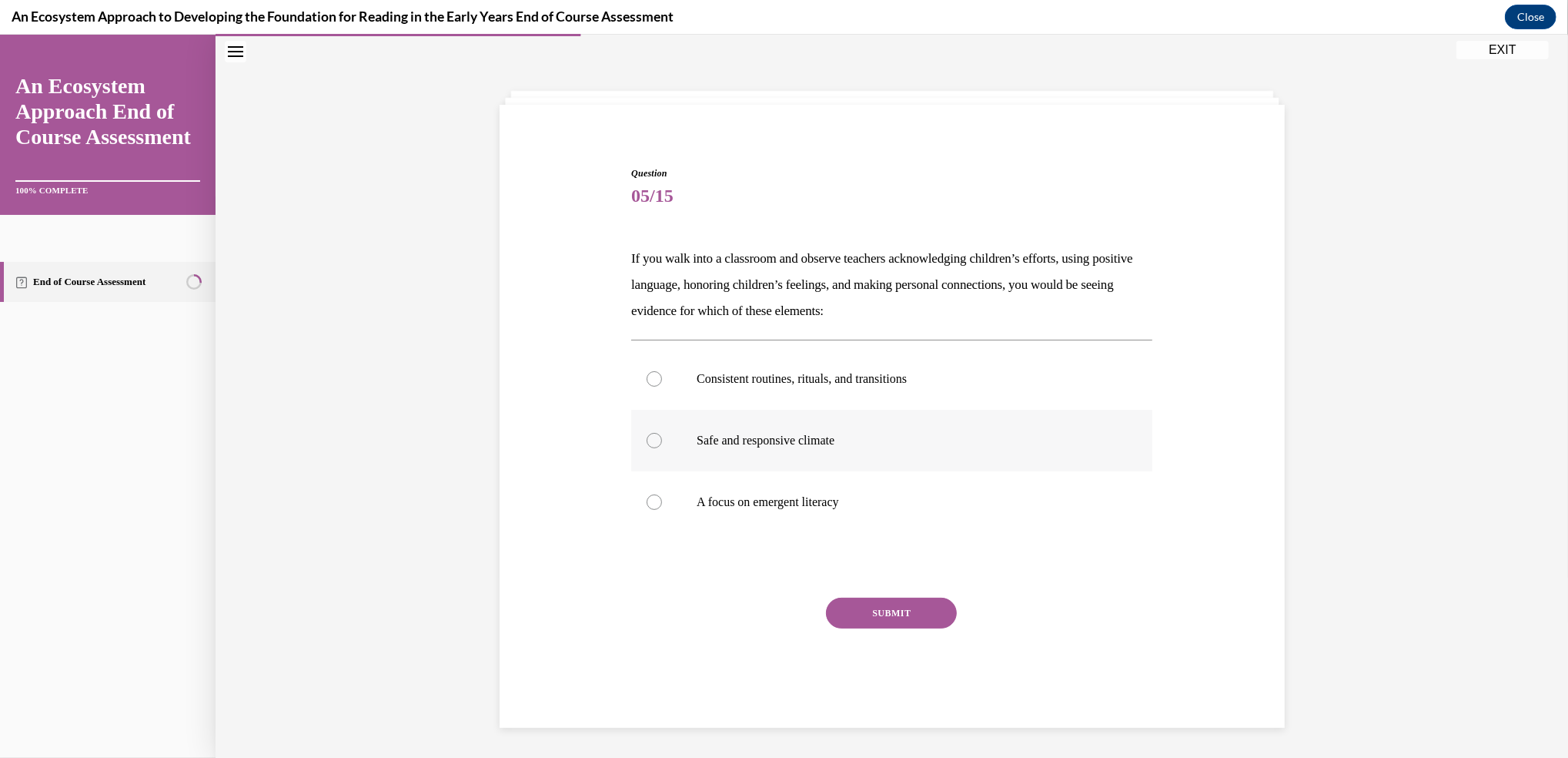
click at [899, 430] on label "Safe and responsive climate" at bounding box center [891, 440] width 521 height 62
click at [661, 433] on input "Safe and responsive climate" at bounding box center [653, 440] width 15 height 15
radio input "true"
click at [888, 604] on button "SUBMIT" at bounding box center [891, 613] width 131 height 31
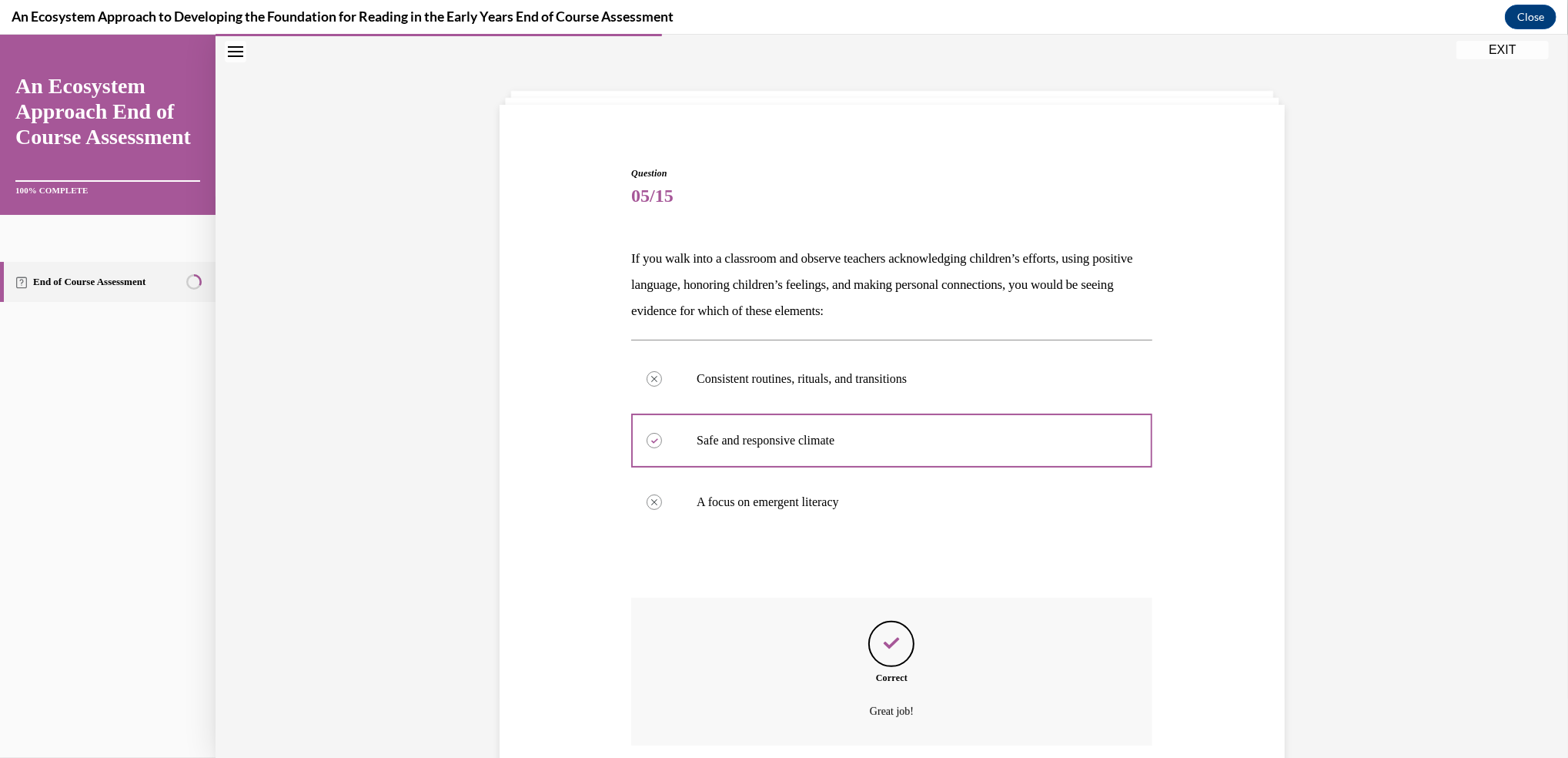
scroll to position [168, 0]
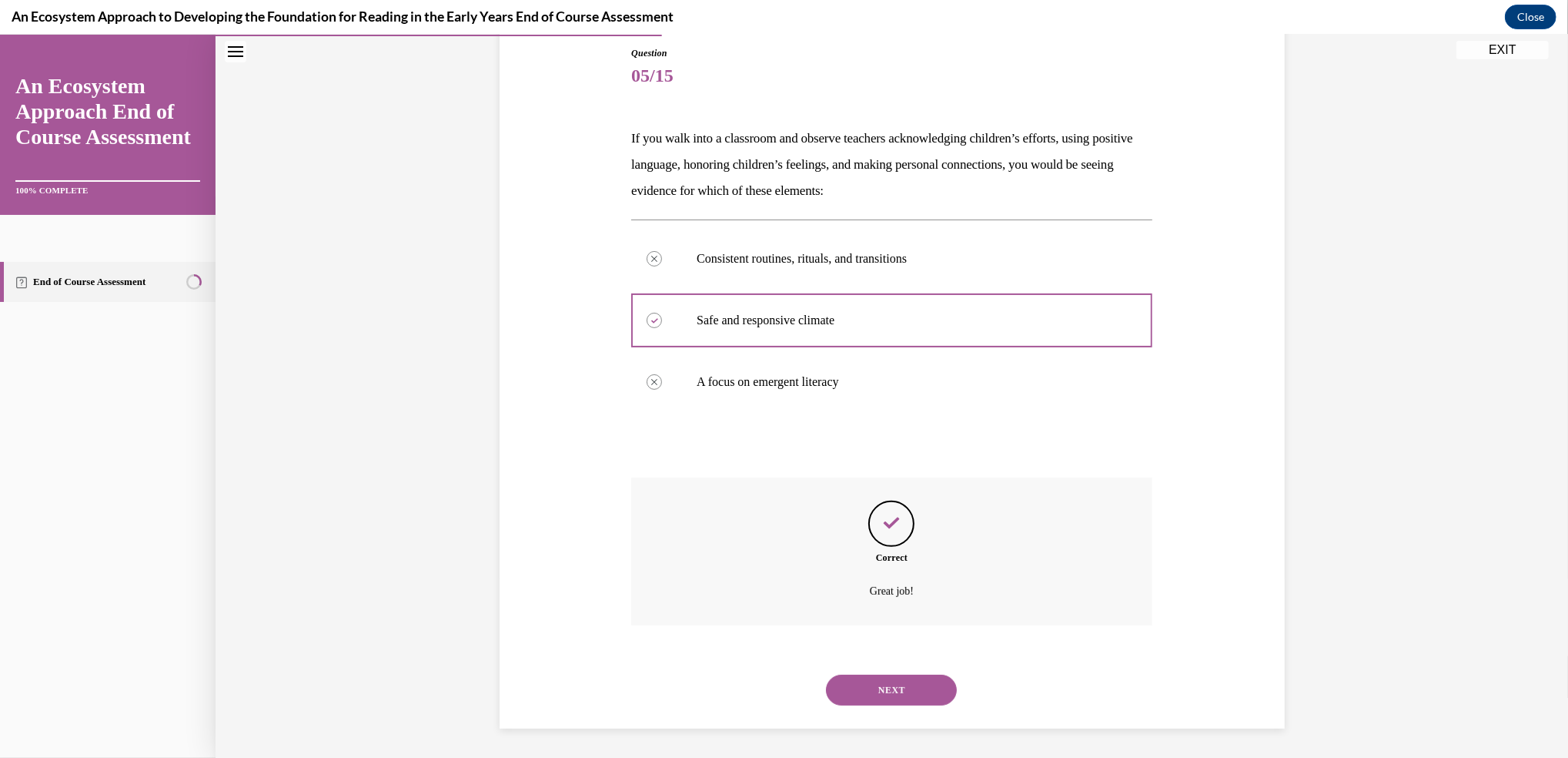
click at [903, 689] on button "NEXT" at bounding box center [891, 690] width 131 height 31
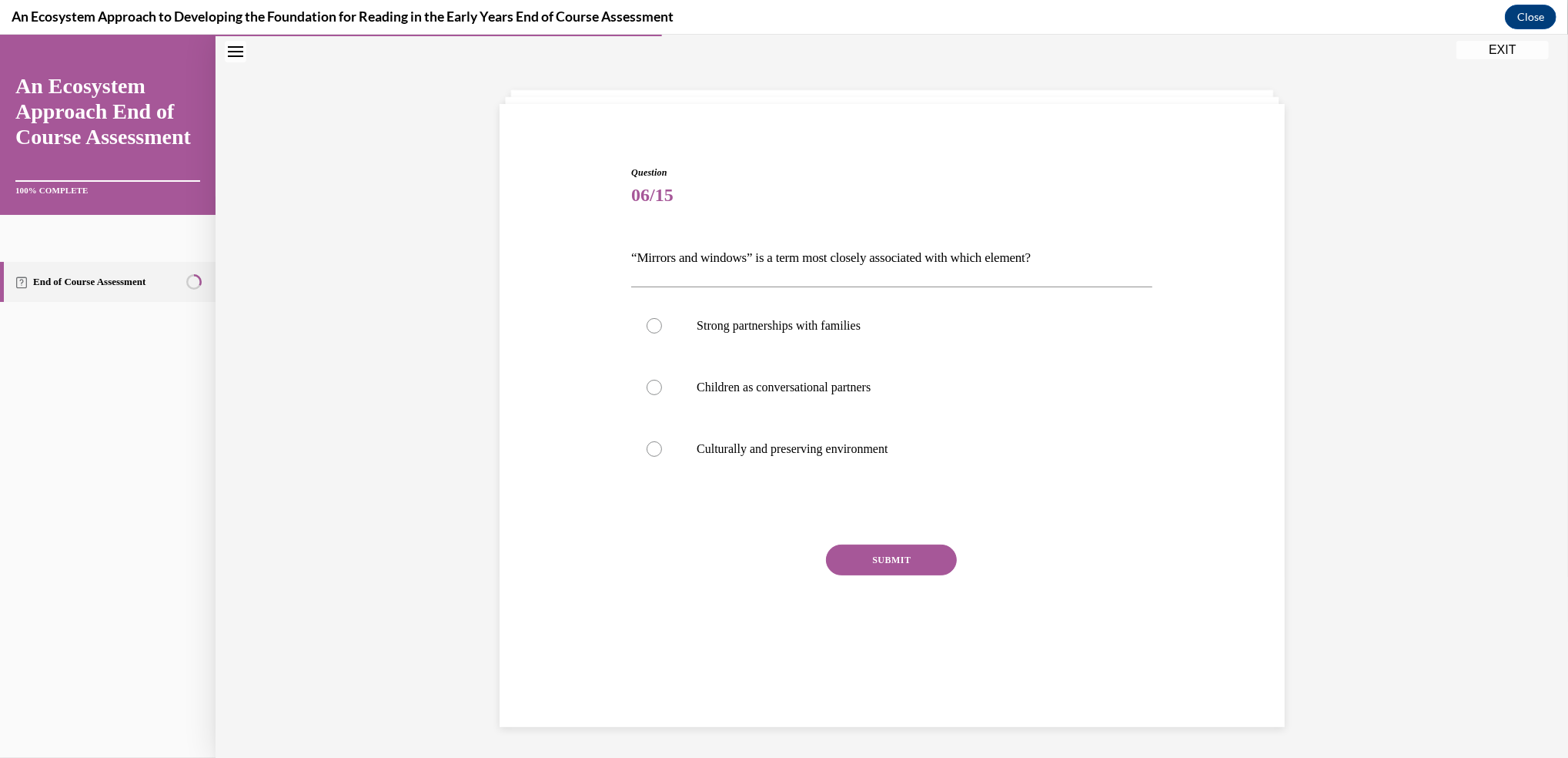
scroll to position [48, 0]
click at [649, 446] on div at bounding box center [653, 449] width 15 height 15
click at [649, 446] on input "Culturally and preserving environment" at bounding box center [653, 449] width 15 height 15
radio input "true"
click at [649, 446] on div at bounding box center [653, 449] width 15 height 15
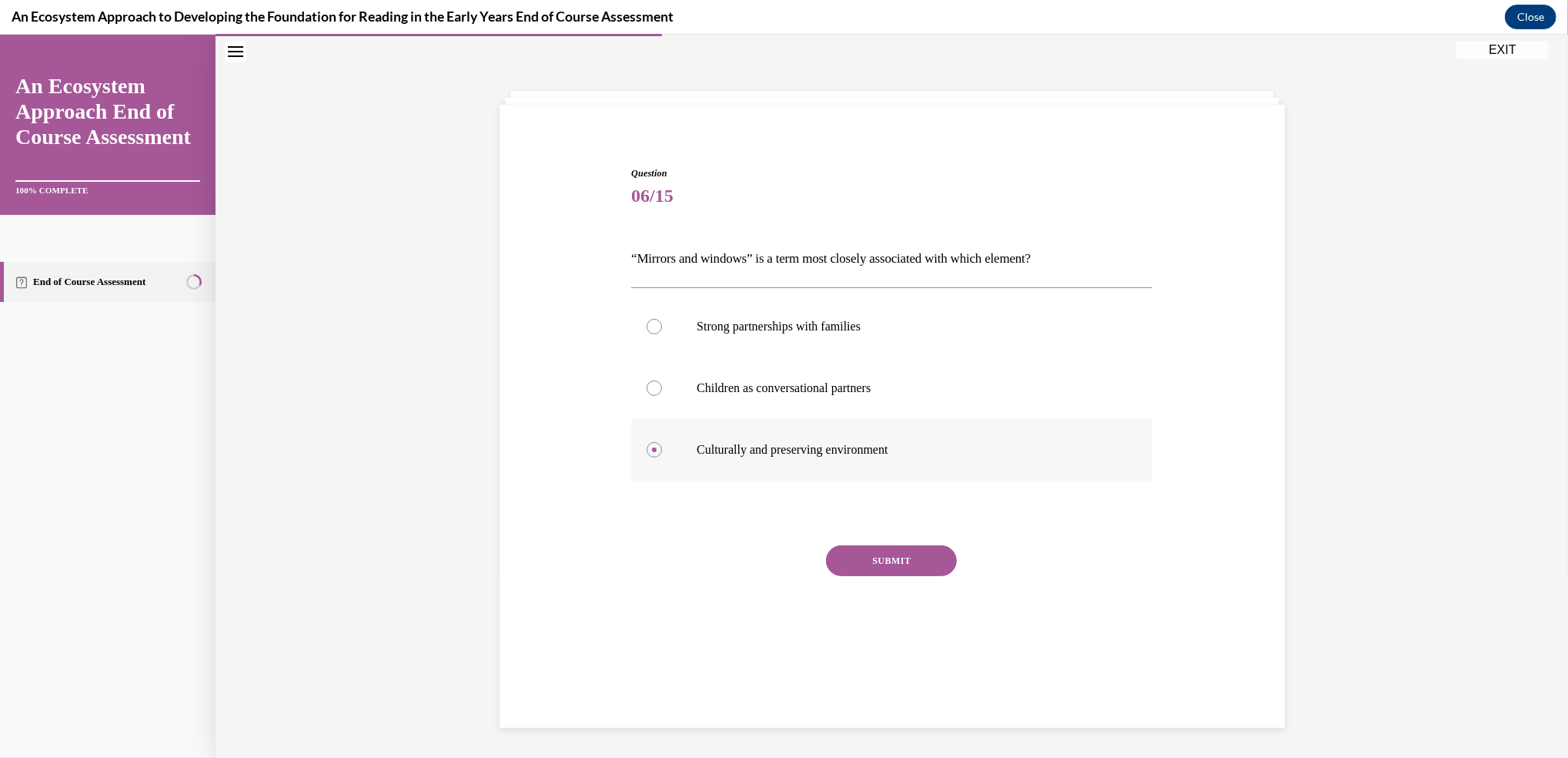
click at [649, 446] on input "Culturally and preserving environment" at bounding box center [653, 449] width 15 height 15
click at [864, 553] on button "SUBMIT" at bounding box center [891, 560] width 131 height 31
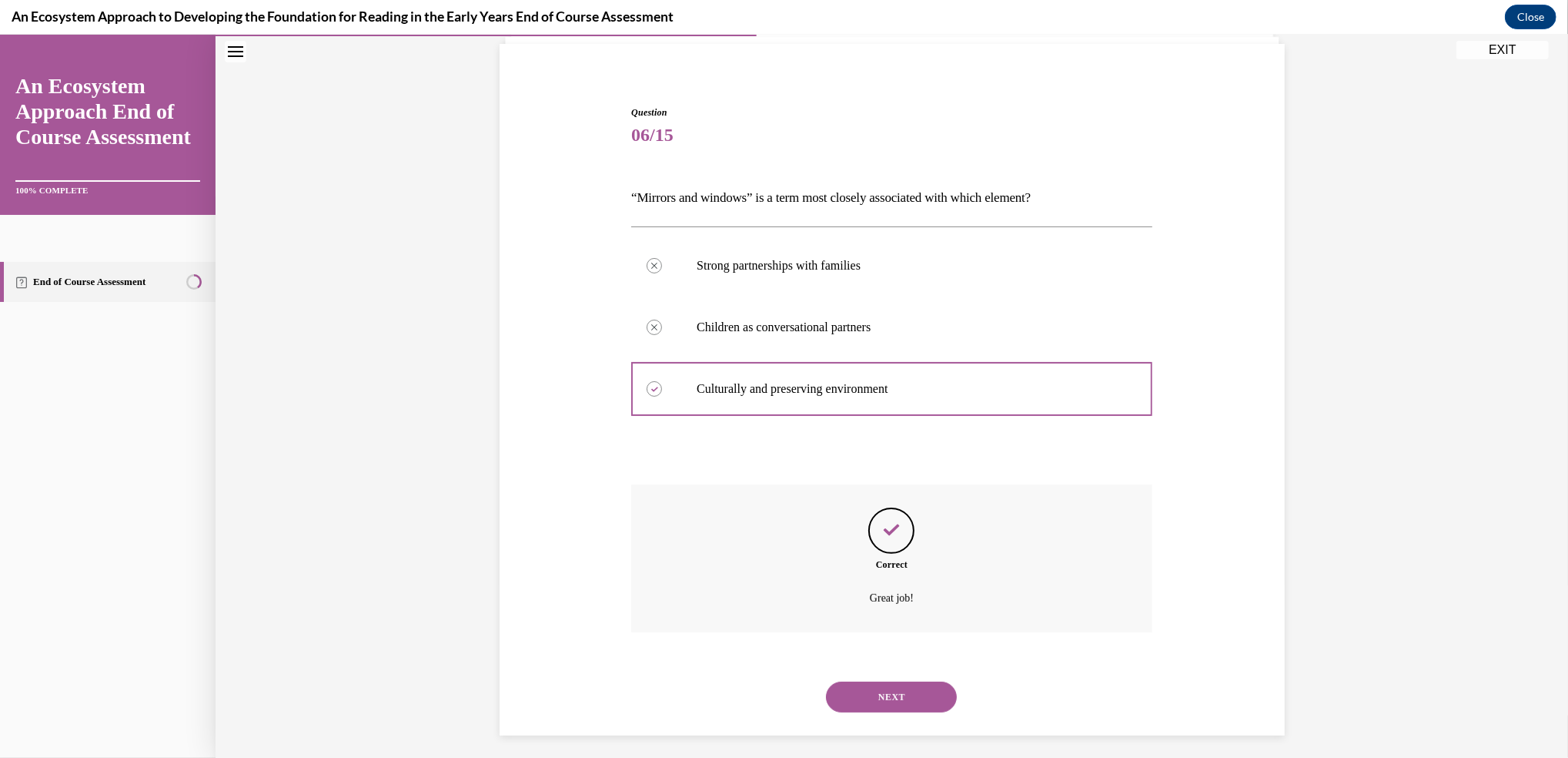
scroll to position [116, 0]
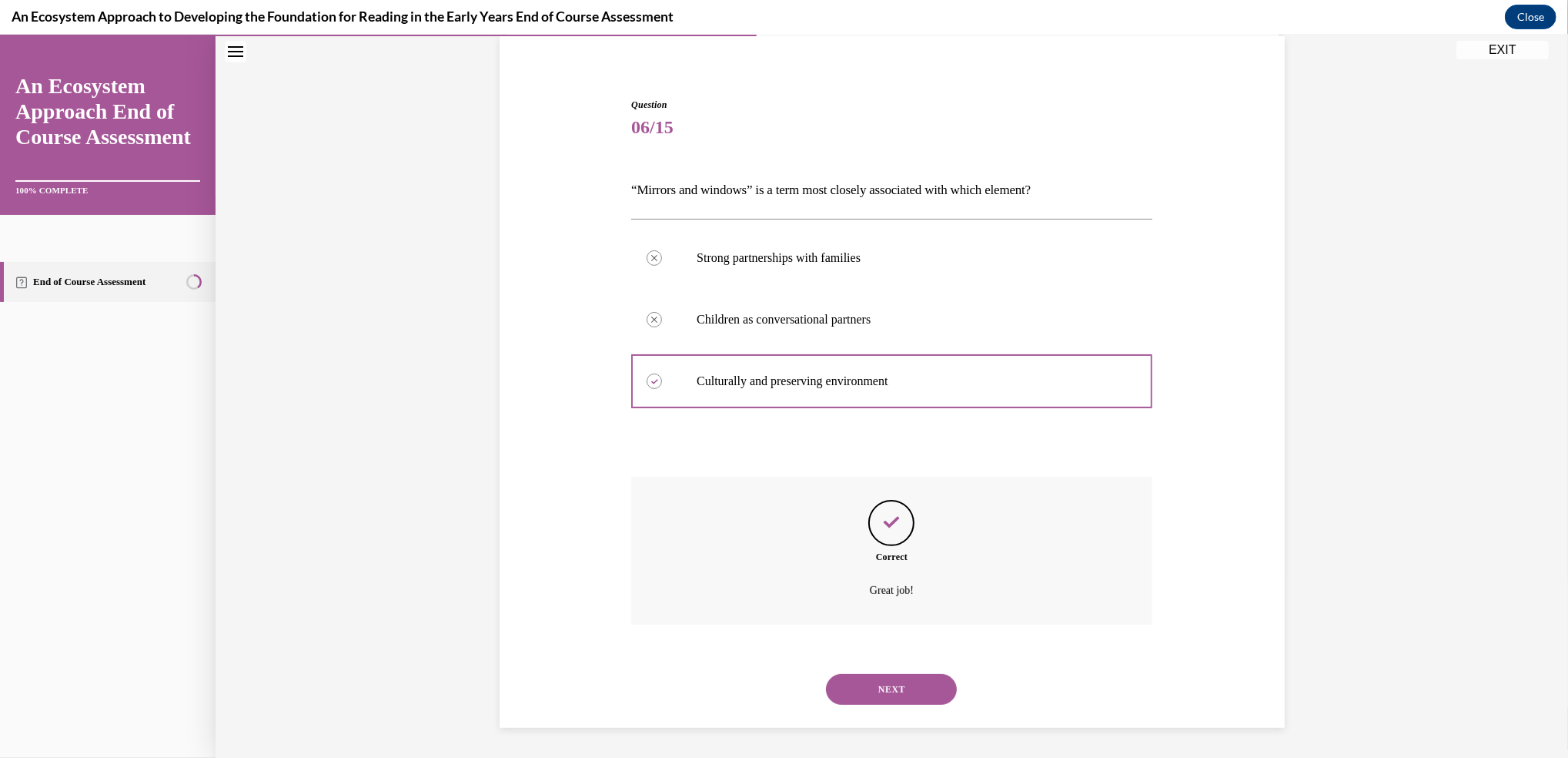
click at [896, 682] on button "NEXT" at bounding box center [891, 689] width 131 height 31
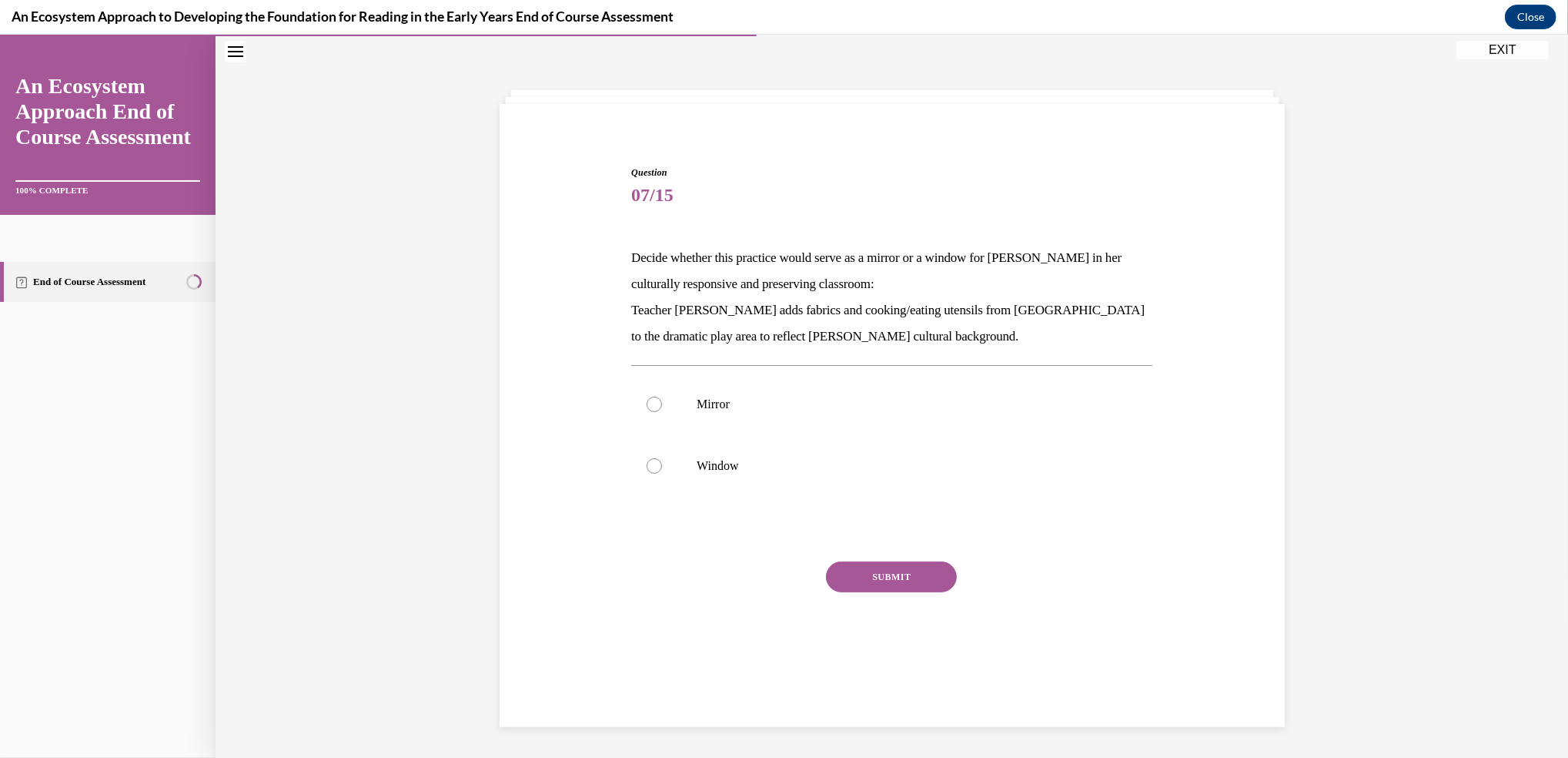
scroll to position [48, 0]
click at [651, 404] on div at bounding box center [653, 404] width 15 height 15
click at [651, 404] on input "Mirror" at bounding box center [653, 404] width 15 height 15
radio input "true"
click at [895, 576] on button "SUBMIT" at bounding box center [891, 577] width 131 height 31
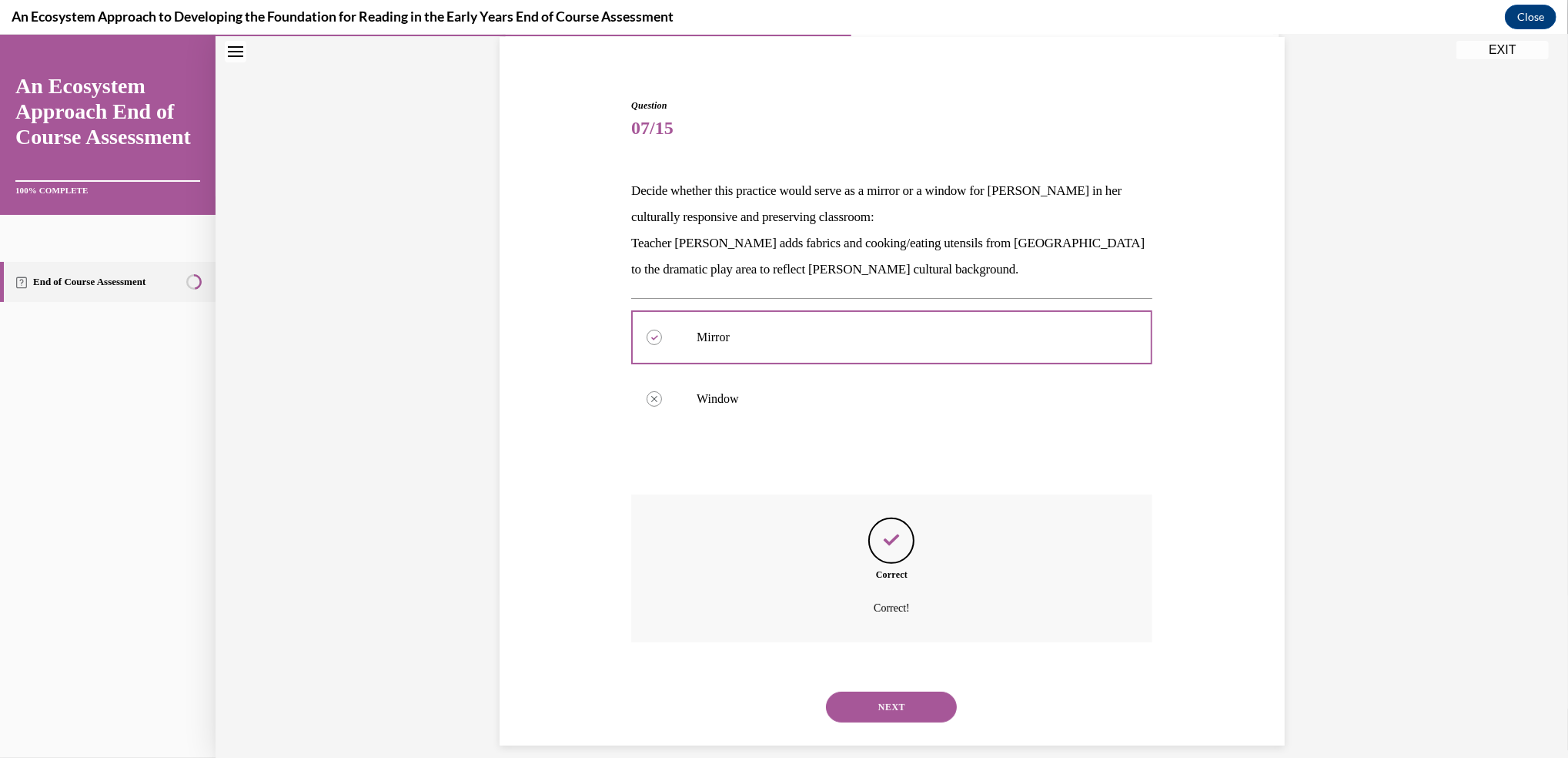
scroll to position [132, 0]
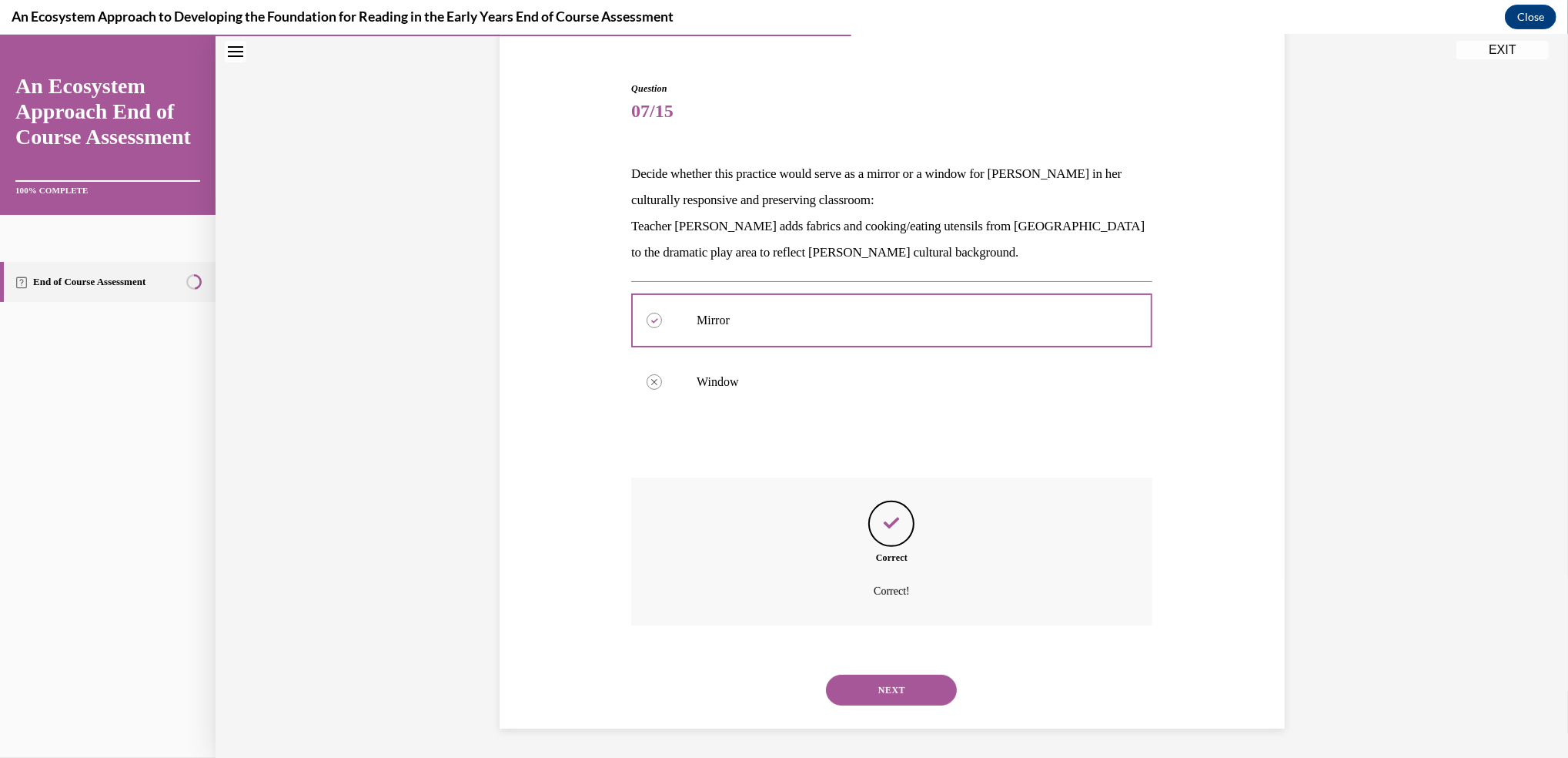
click at [889, 685] on button "NEXT" at bounding box center [891, 690] width 131 height 31
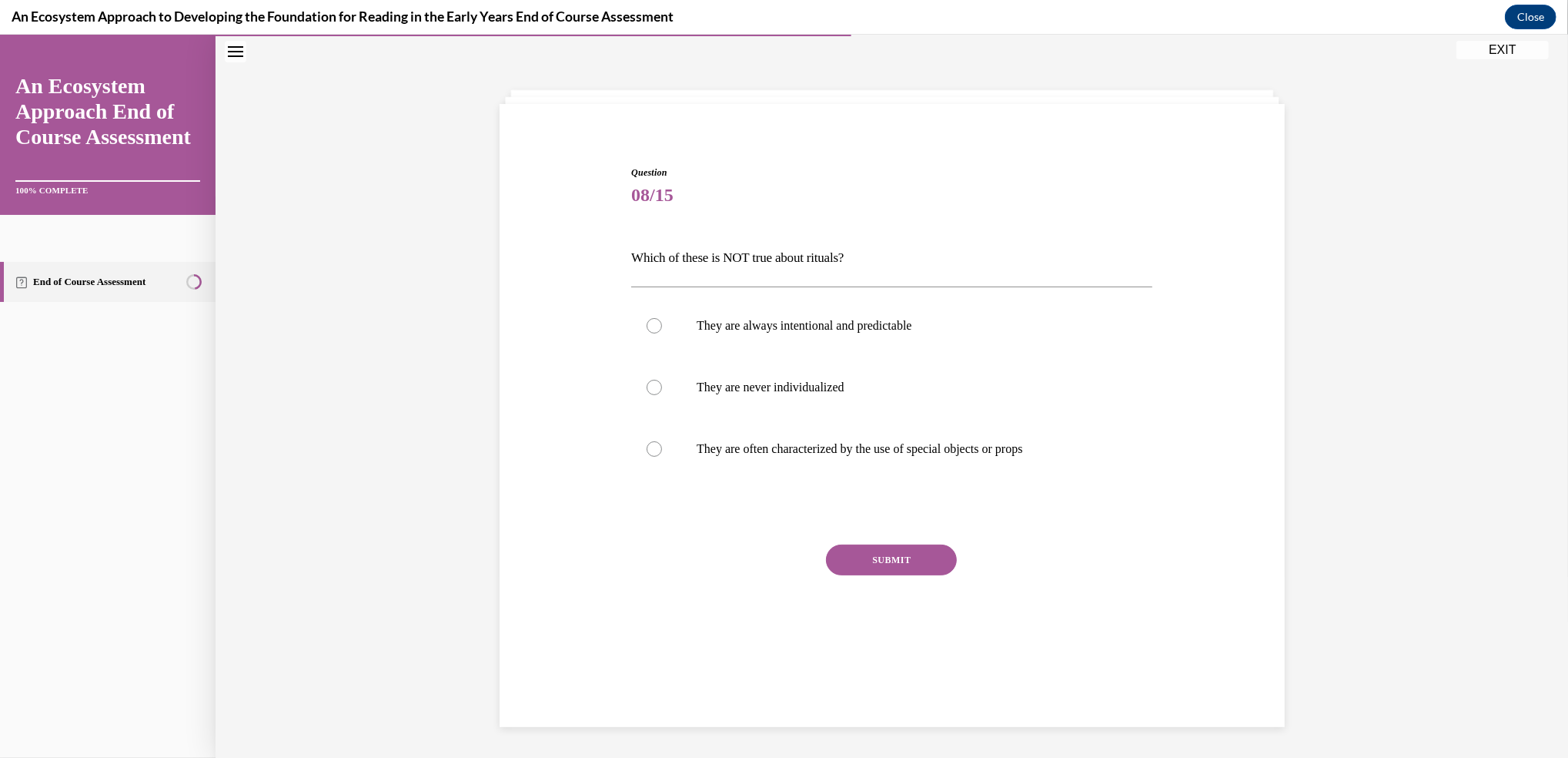
scroll to position [48, 0]
click at [648, 384] on div at bounding box center [653, 388] width 15 height 15
click at [648, 384] on input "They are never individualized" at bounding box center [653, 388] width 15 height 15
radio input "true"
click at [868, 555] on button "SUBMIT" at bounding box center [891, 560] width 131 height 31
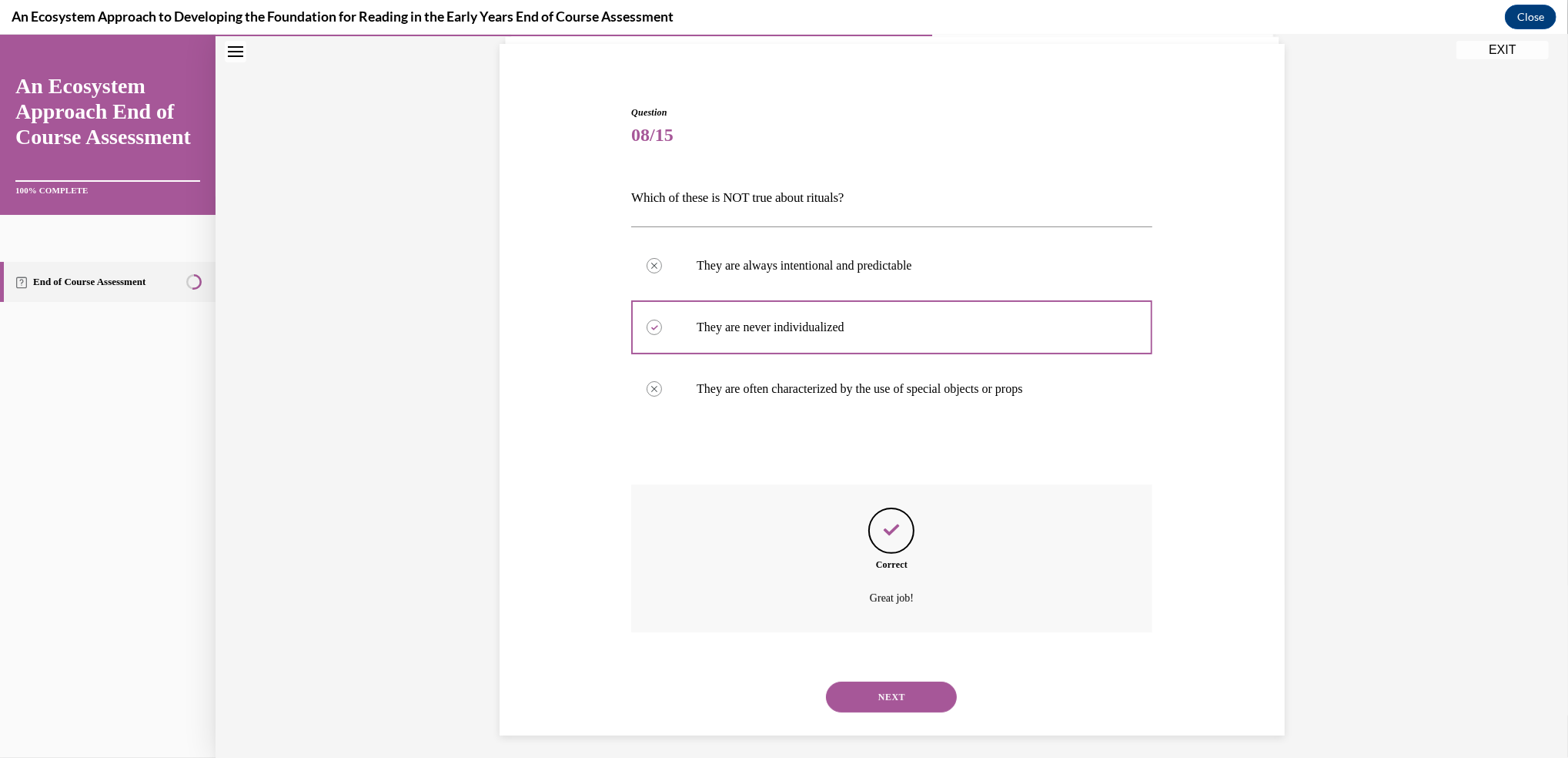
scroll to position [116, 0]
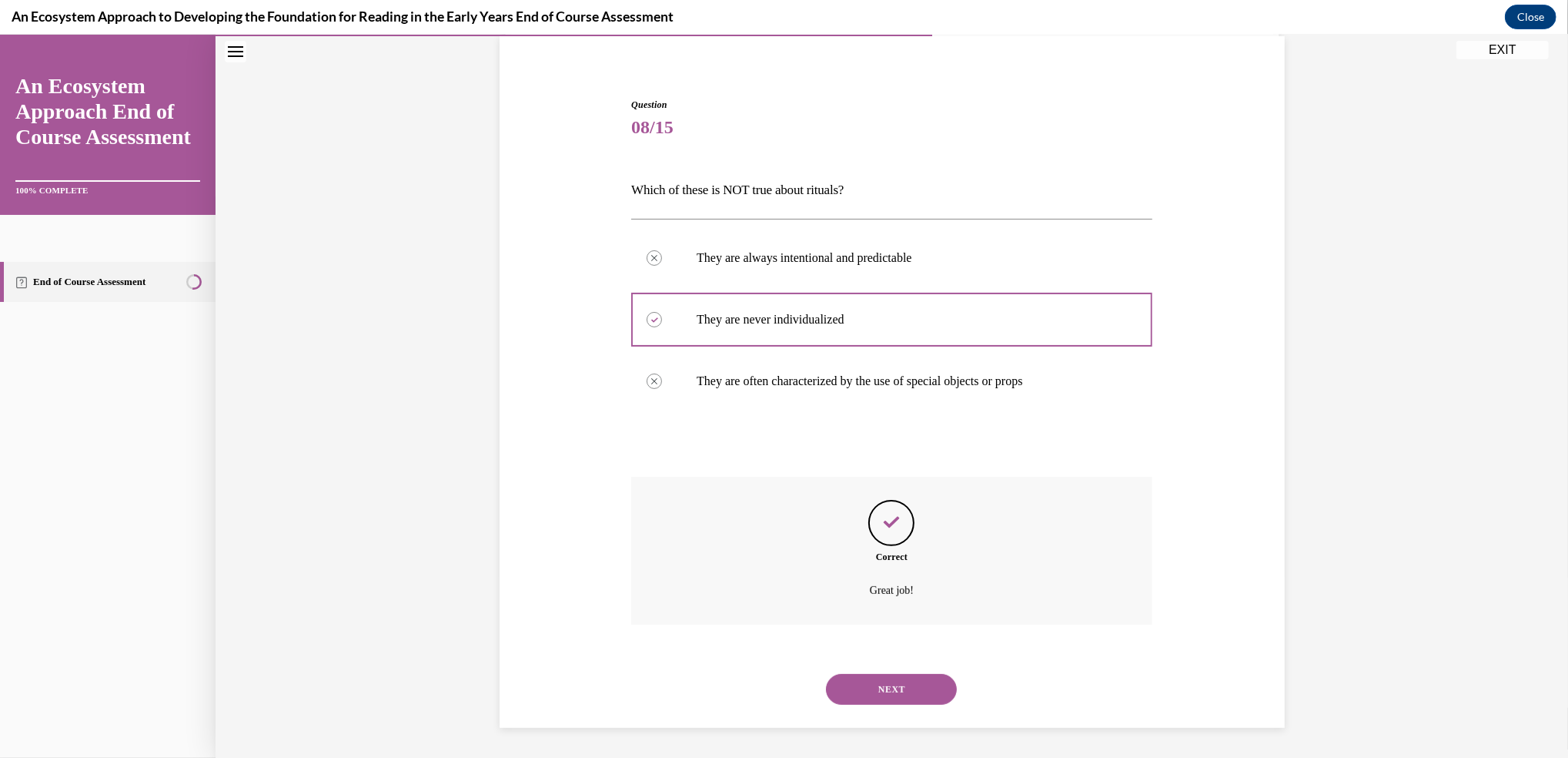
click at [888, 687] on button "NEXT" at bounding box center [891, 689] width 131 height 31
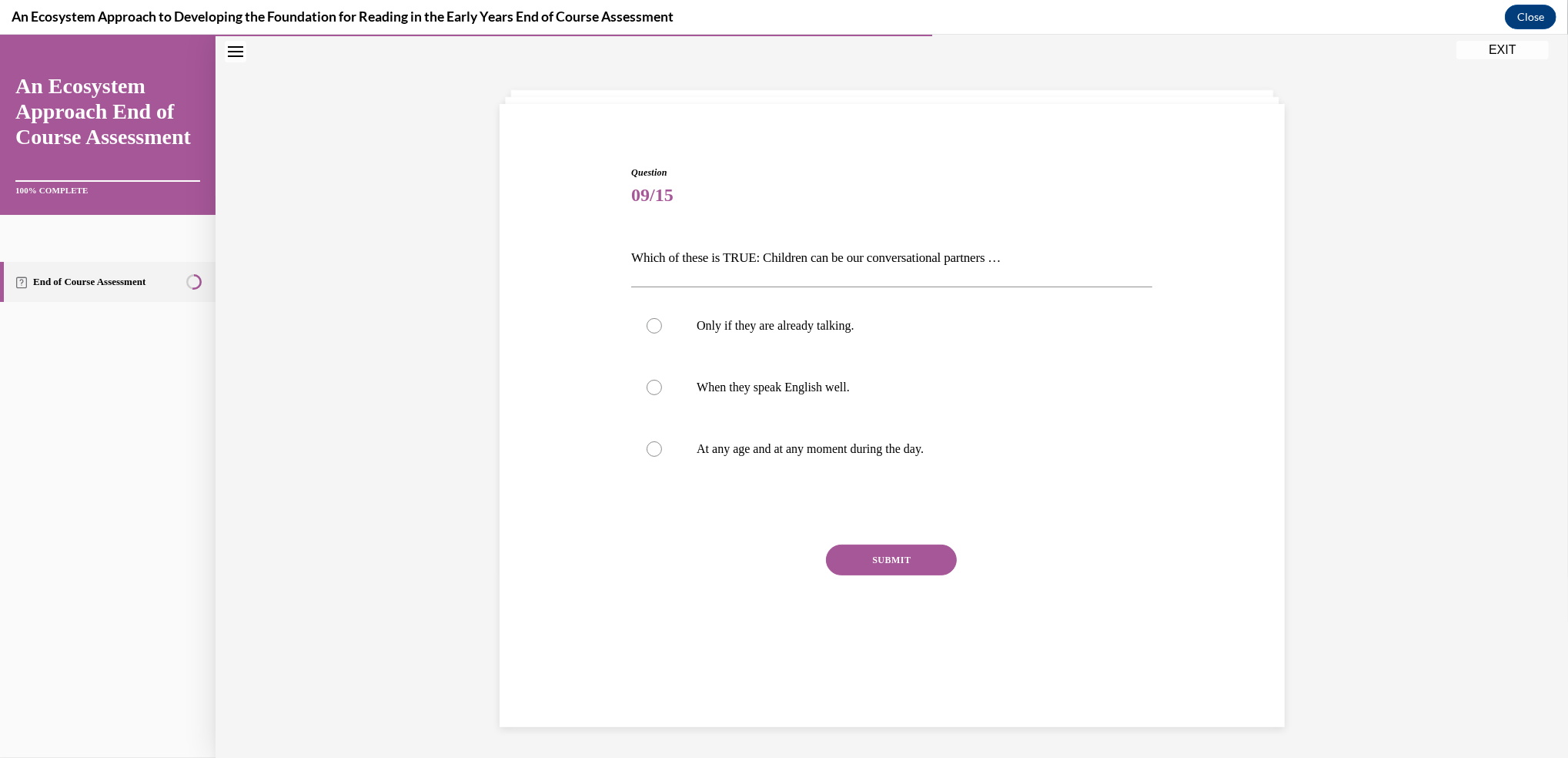
scroll to position [48, 0]
click at [648, 452] on div at bounding box center [653, 449] width 15 height 15
click at [648, 452] on input "At any age and at any moment during the day." at bounding box center [653, 449] width 15 height 15
radio input "true"
click at [853, 563] on button "SUBMIT" at bounding box center [891, 560] width 131 height 31
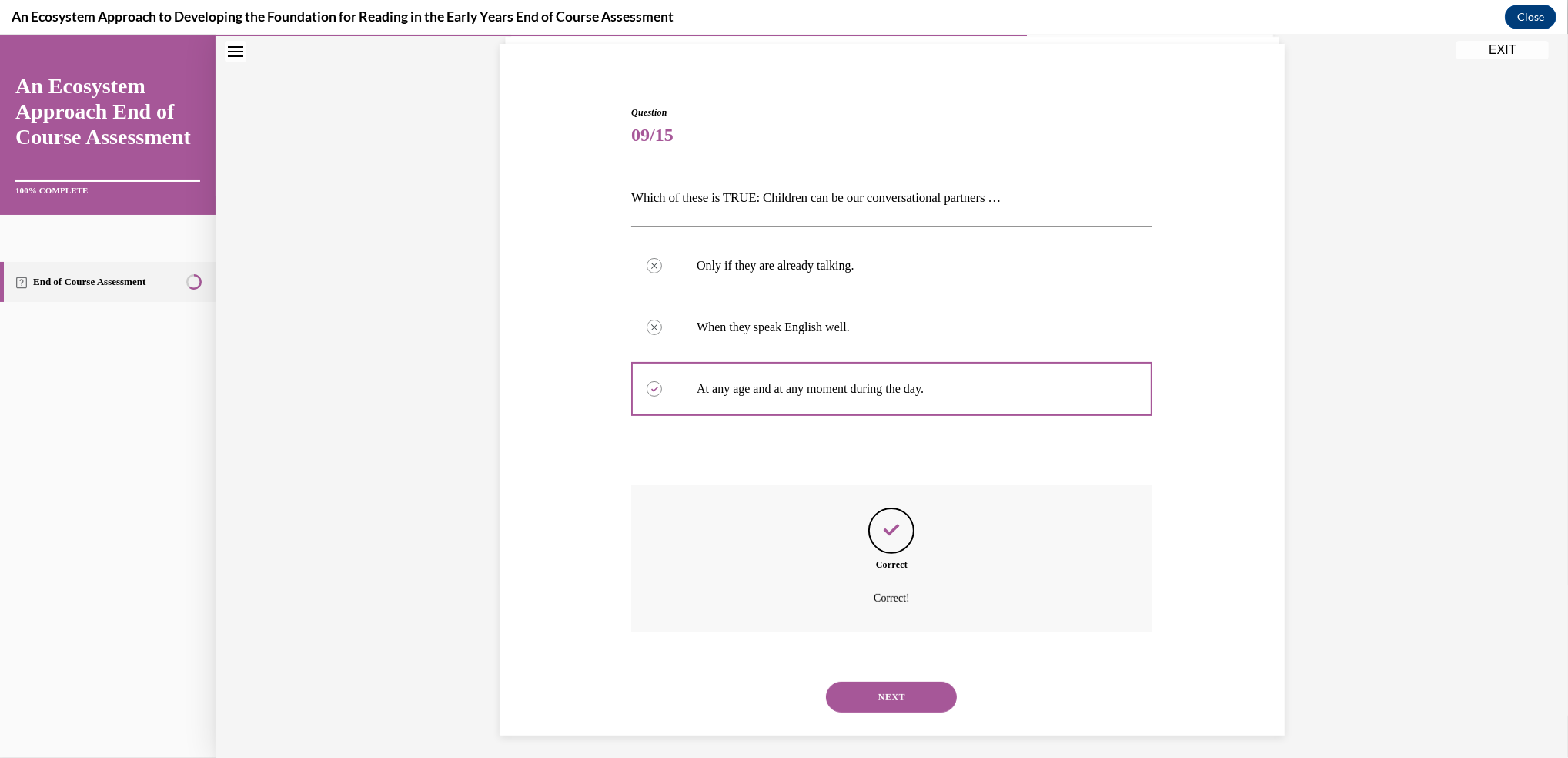
scroll to position [116, 0]
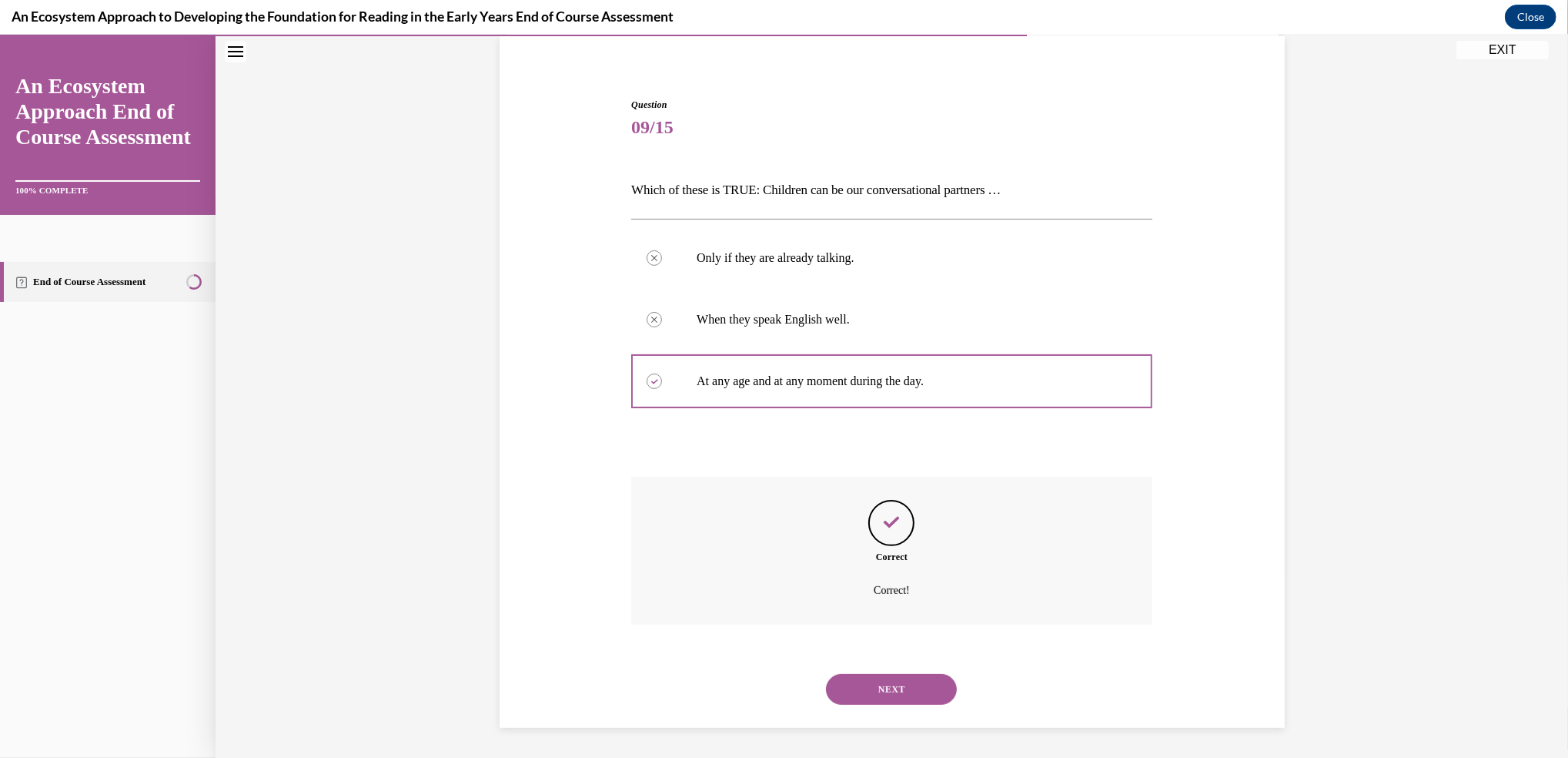
click at [893, 676] on button "NEXT" at bounding box center [891, 689] width 131 height 31
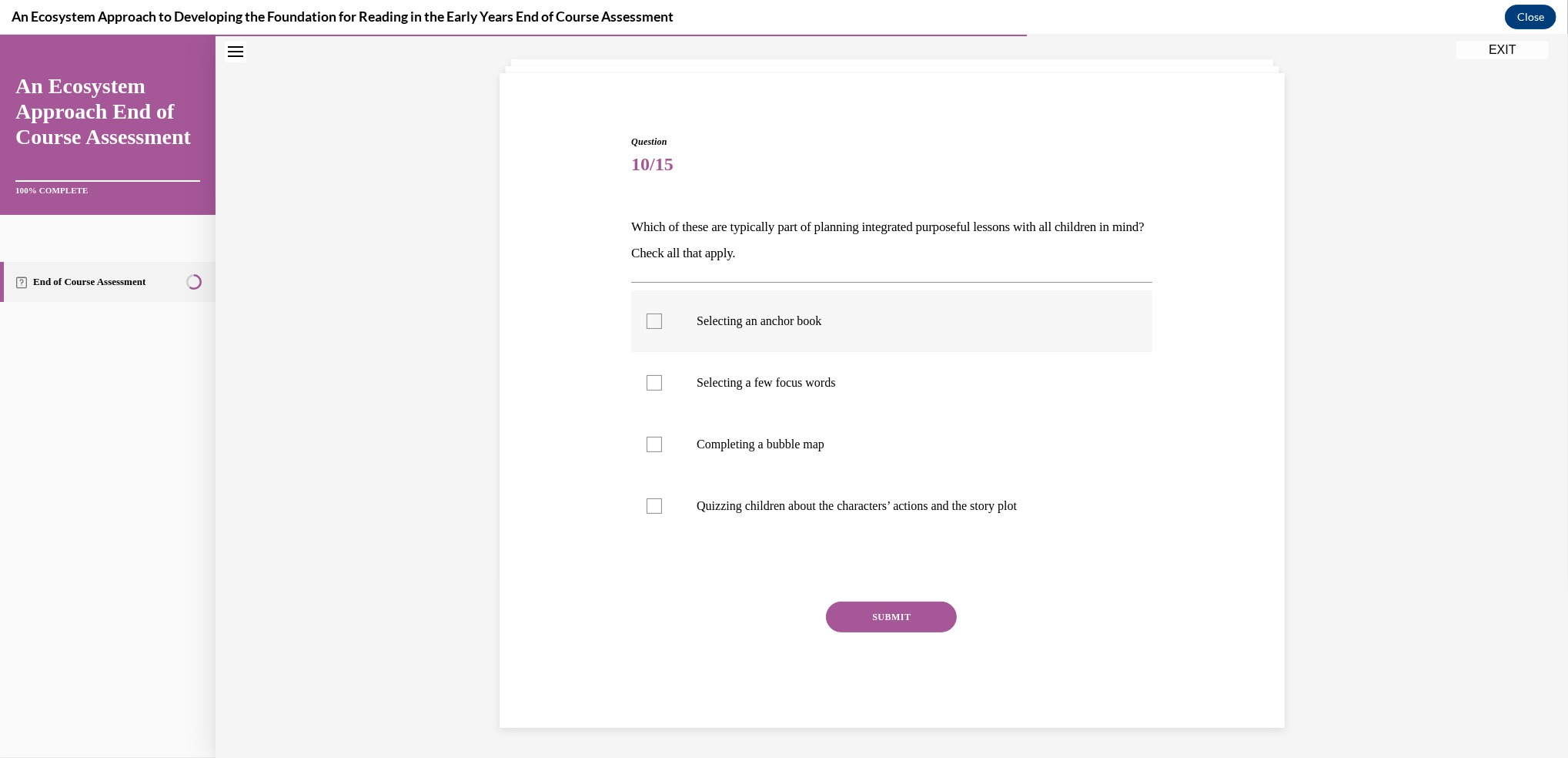
click at [650, 318] on div at bounding box center [653, 321] width 15 height 15
click at [650, 318] on input "Selecting an anchor book" at bounding box center [653, 321] width 15 height 15
checkbox input "true"
click at [650, 382] on div at bounding box center [653, 383] width 15 height 15
click at [650, 382] on input "Selecting a few focus words" at bounding box center [653, 383] width 15 height 15
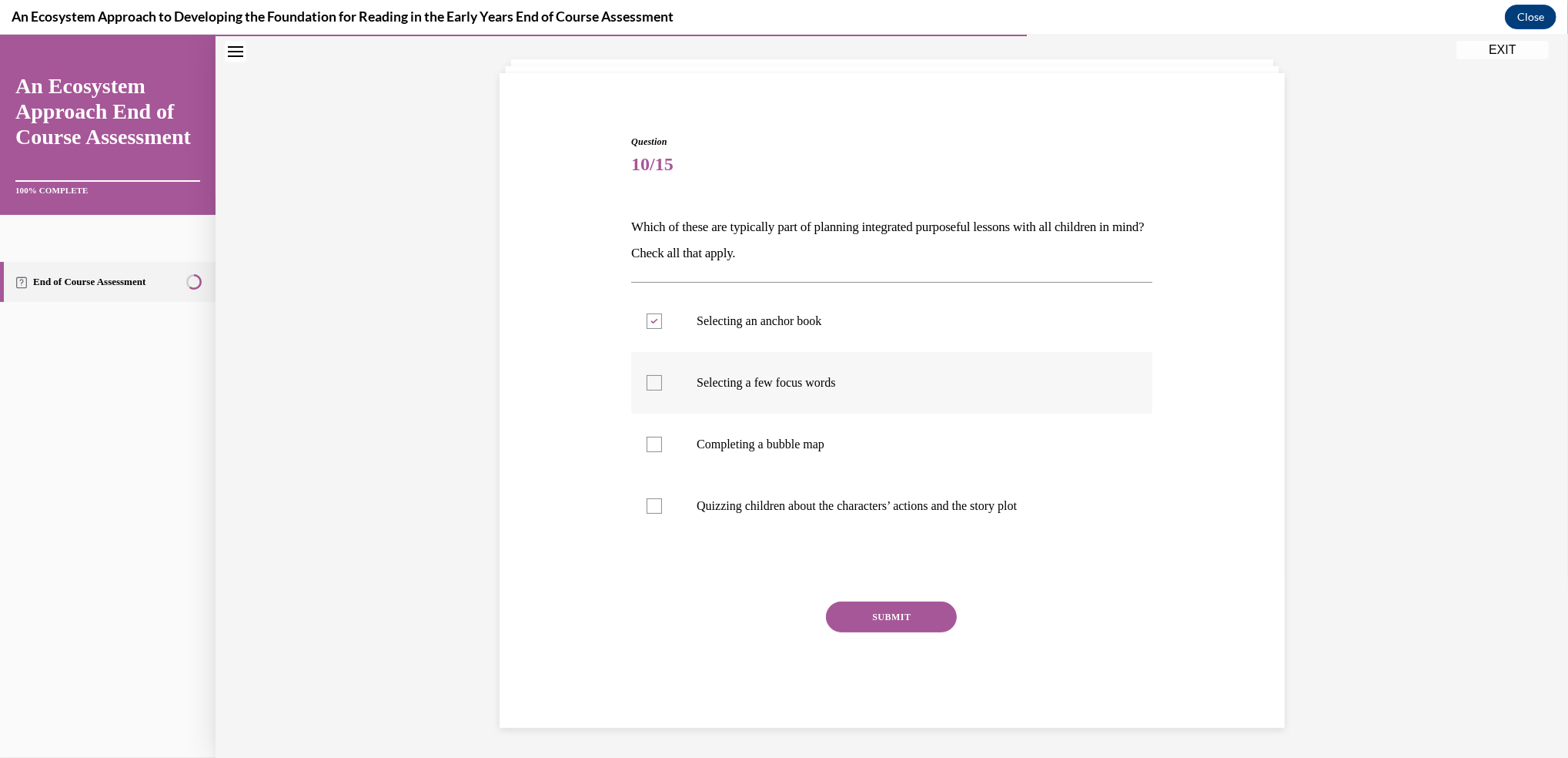
checkbox input "true"
click at [646, 445] on div at bounding box center [653, 444] width 15 height 15
click at [646, 445] on input "Completing a bubble map" at bounding box center [653, 444] width 15 height 15
checkbox input "true"
click at [862, 608] on button "SUBMIT" at bounding box center [891, 617] width 131 height 31
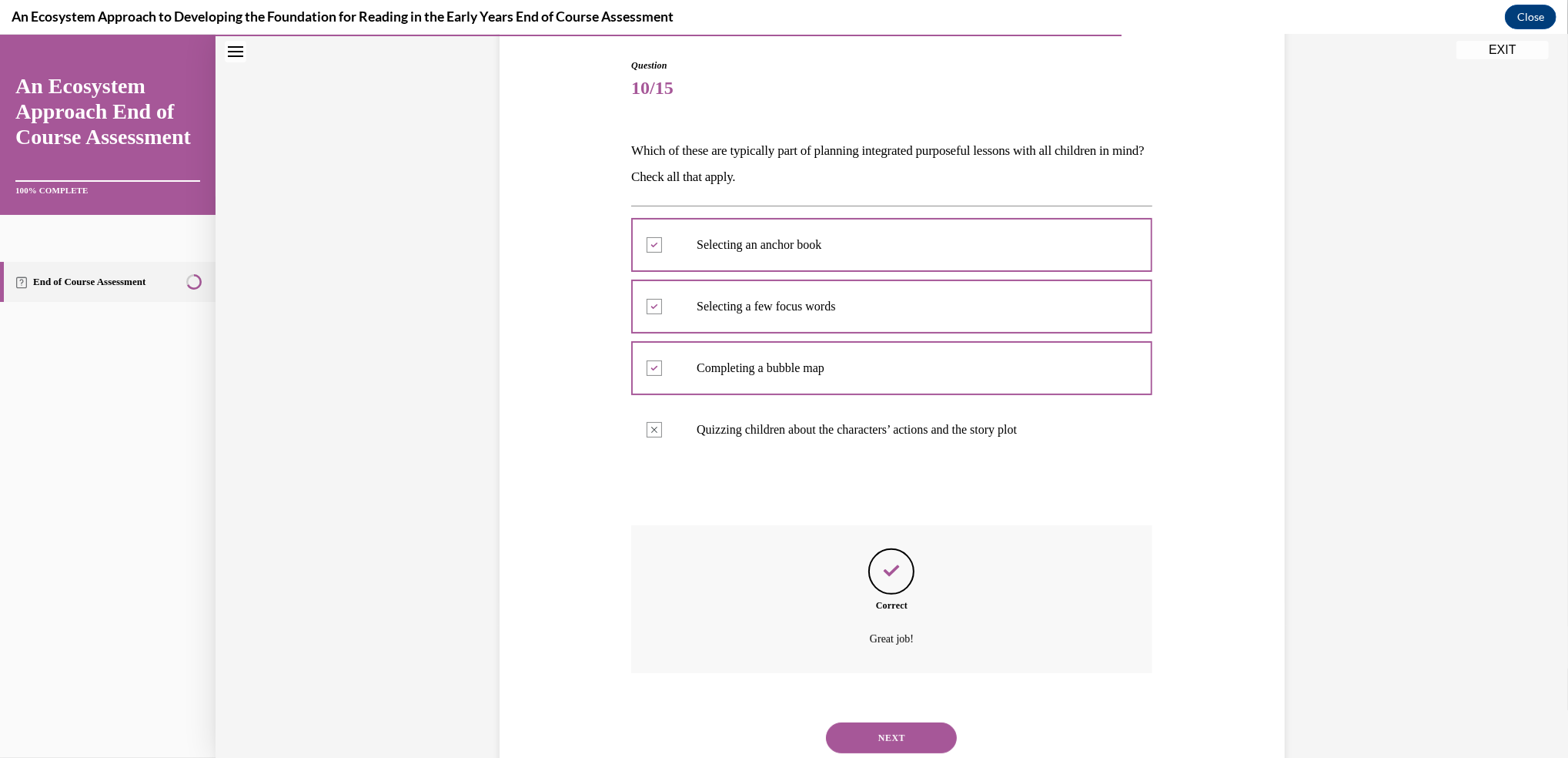
scroll to position [204, 0]
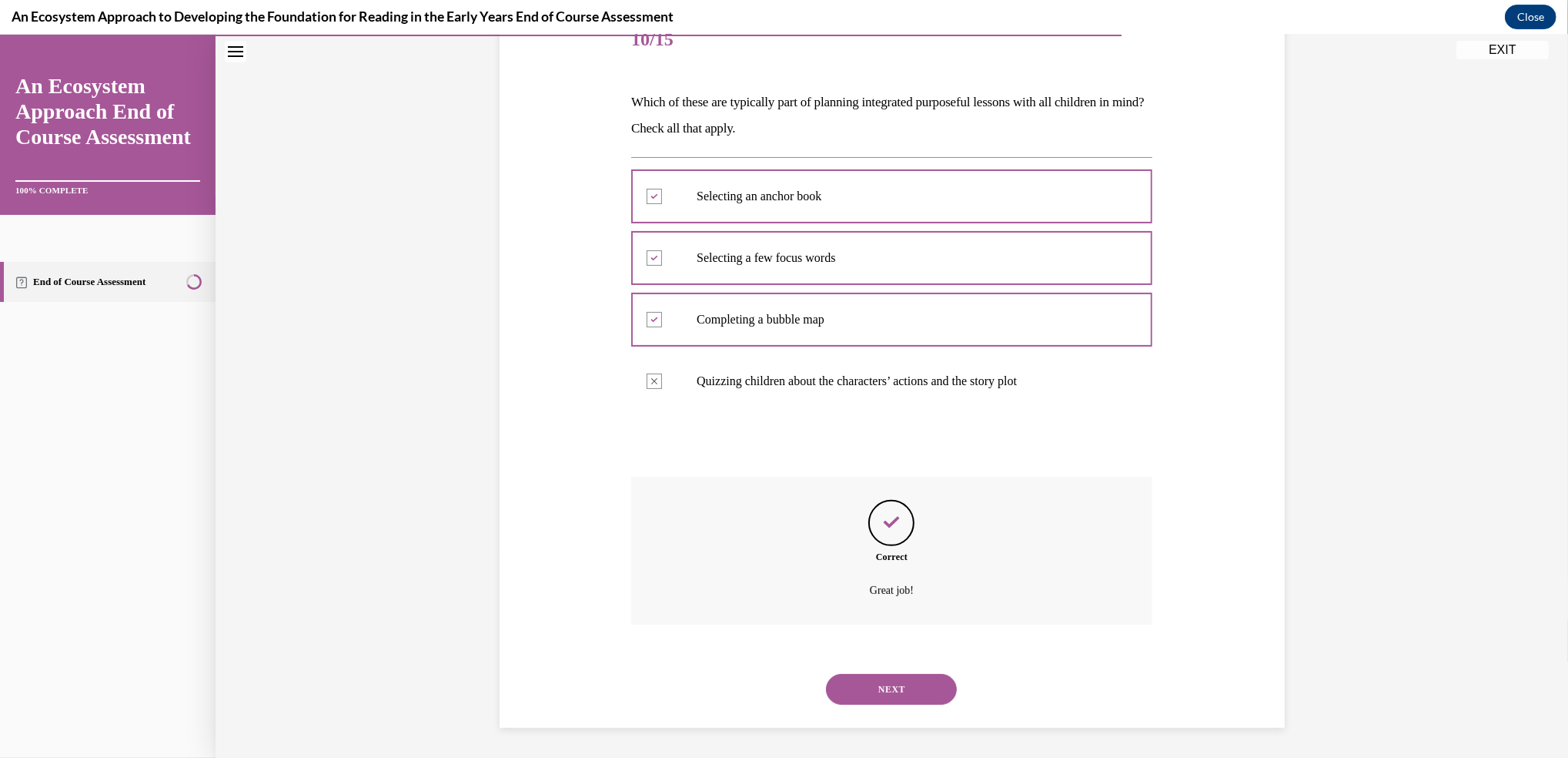
click at [877, 678] on button "NEXT" at bounding box center [891, 689] width 131 height 31
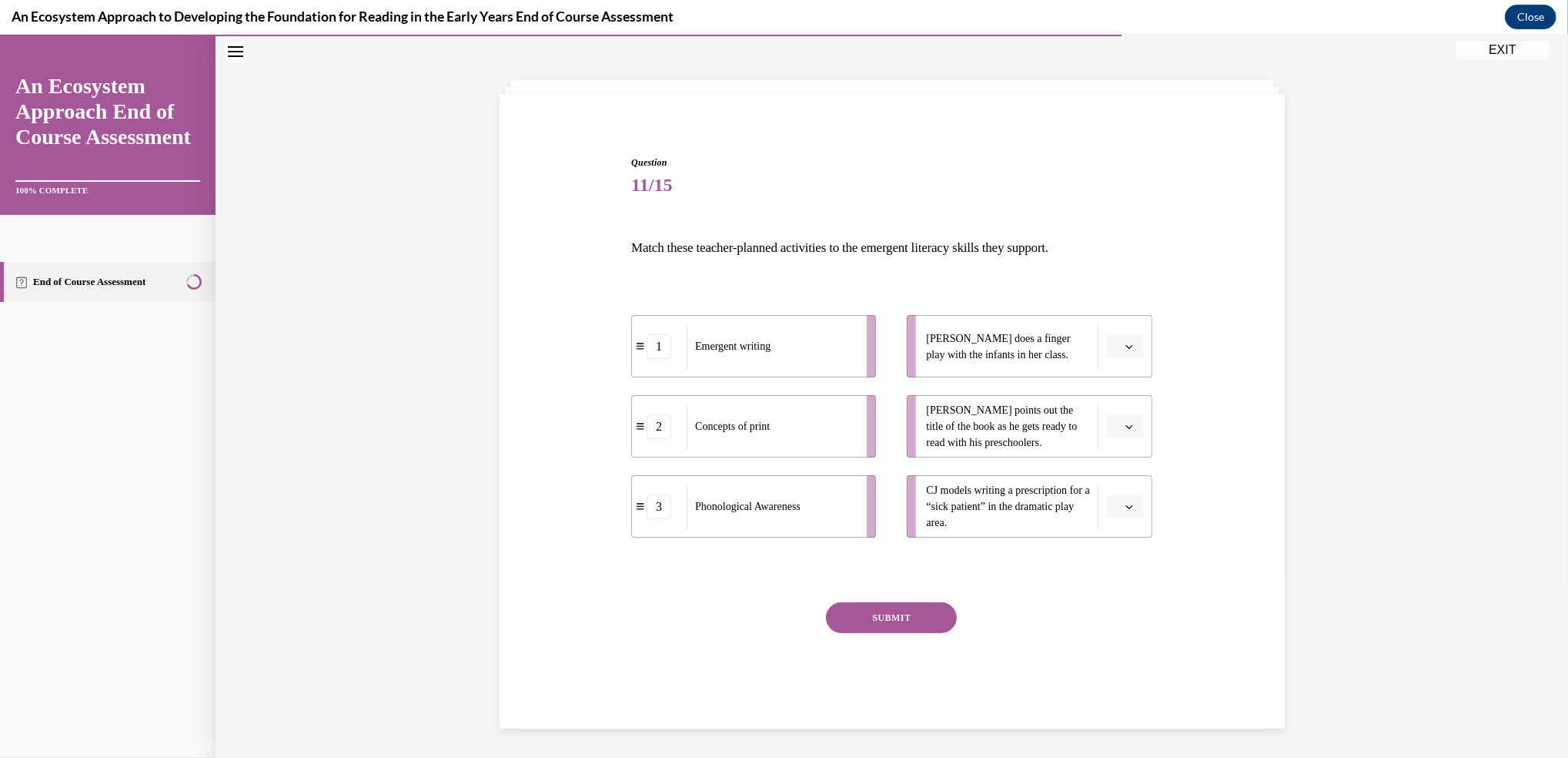
click at [1124, 349] on span "button" at bounding box center [1129, 347] width 11 height 11
click at [1114, 464] on div "3" at bounding box center [1115, 472] width 39 height 31
click at [1126, 509] on span "button" at bounding box center [1129, 507] width 11 height 11
click at [1105, 566] on div "1" at bounding box center [1115, 571] width 39 height 31
click at [1126, 427] on icon "button" at bounding box center [1129, 427] width 8 height 8
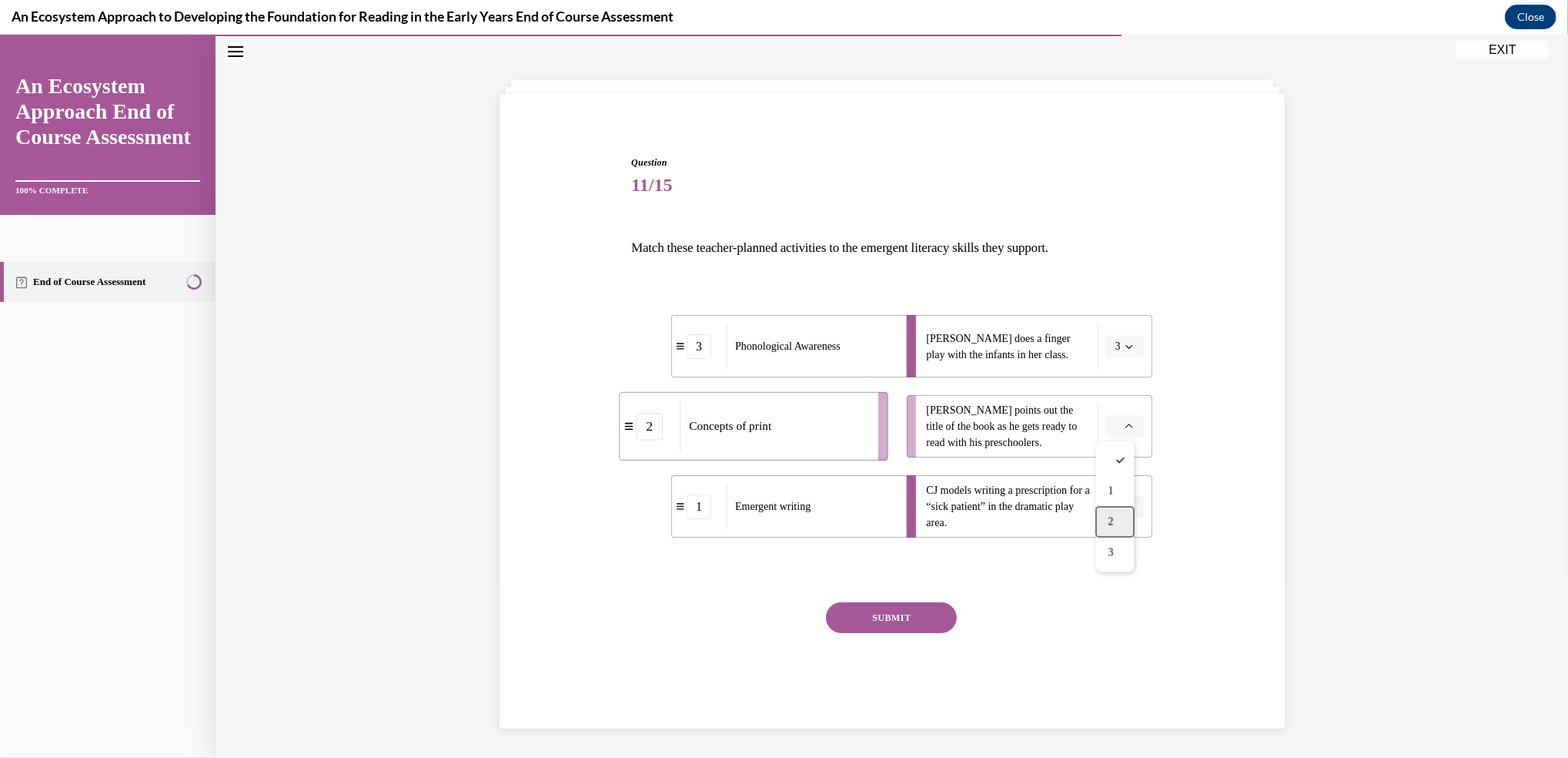
click at [1106, 517] on div "2" at bounding box center [1115, 522] width 39 height 31
click at [899, 616] on button "SUBMIT" at bounding box center [891, 618] width 131 height 31
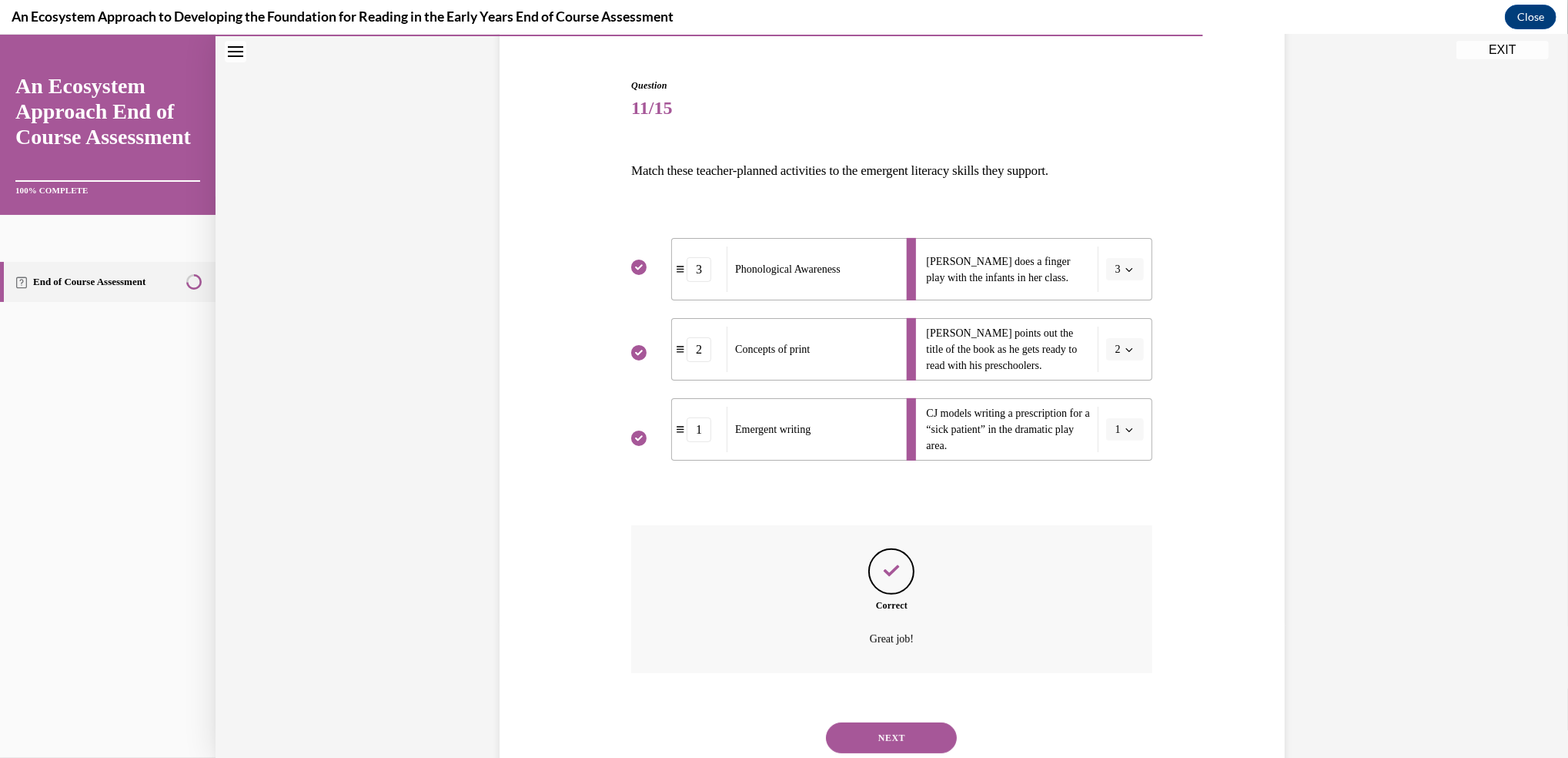
scroll to position [183, 0]
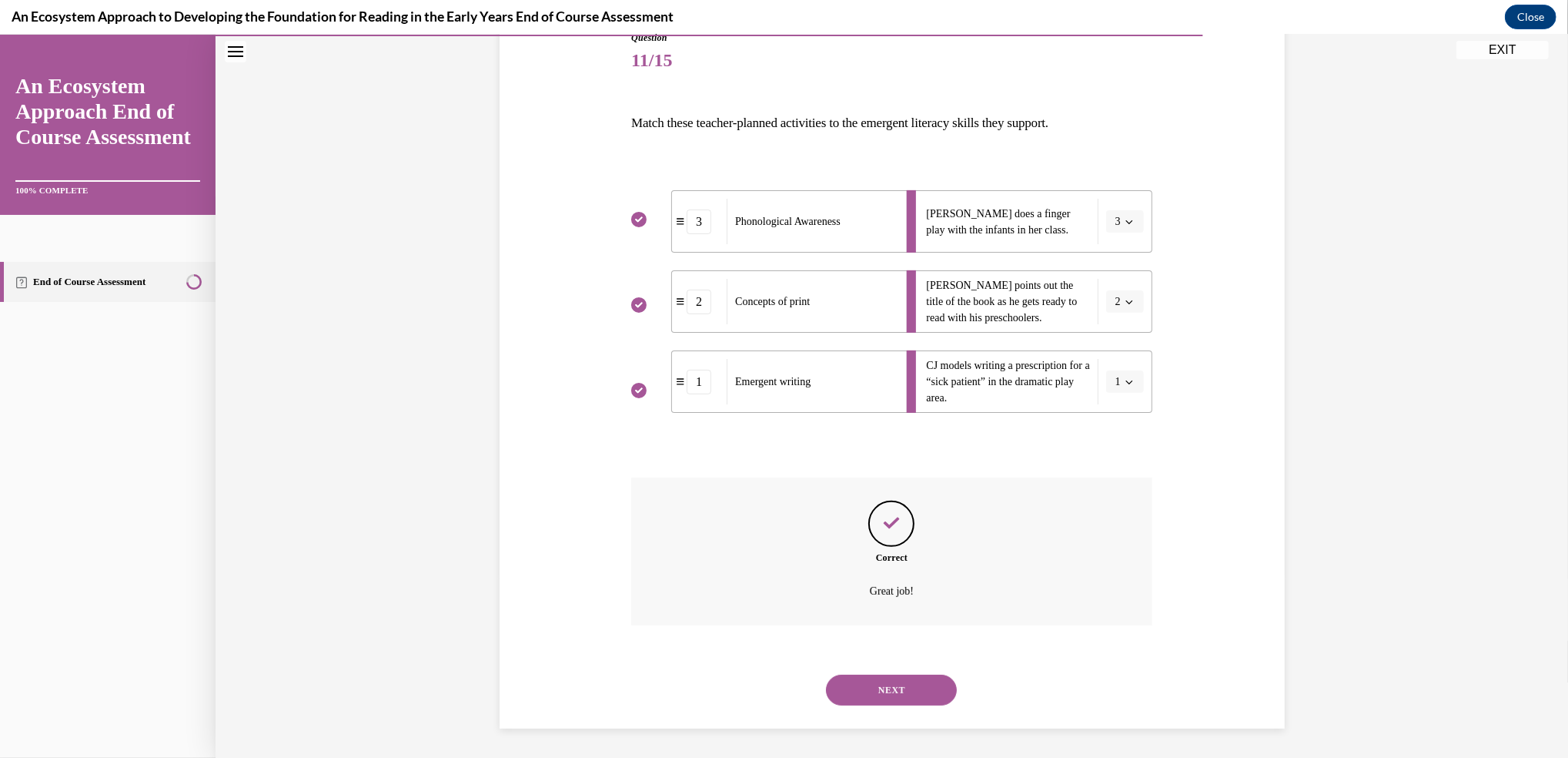
click at [902, 687] on button "NEXT" at bounding box center [891, 690] width 131 height 31
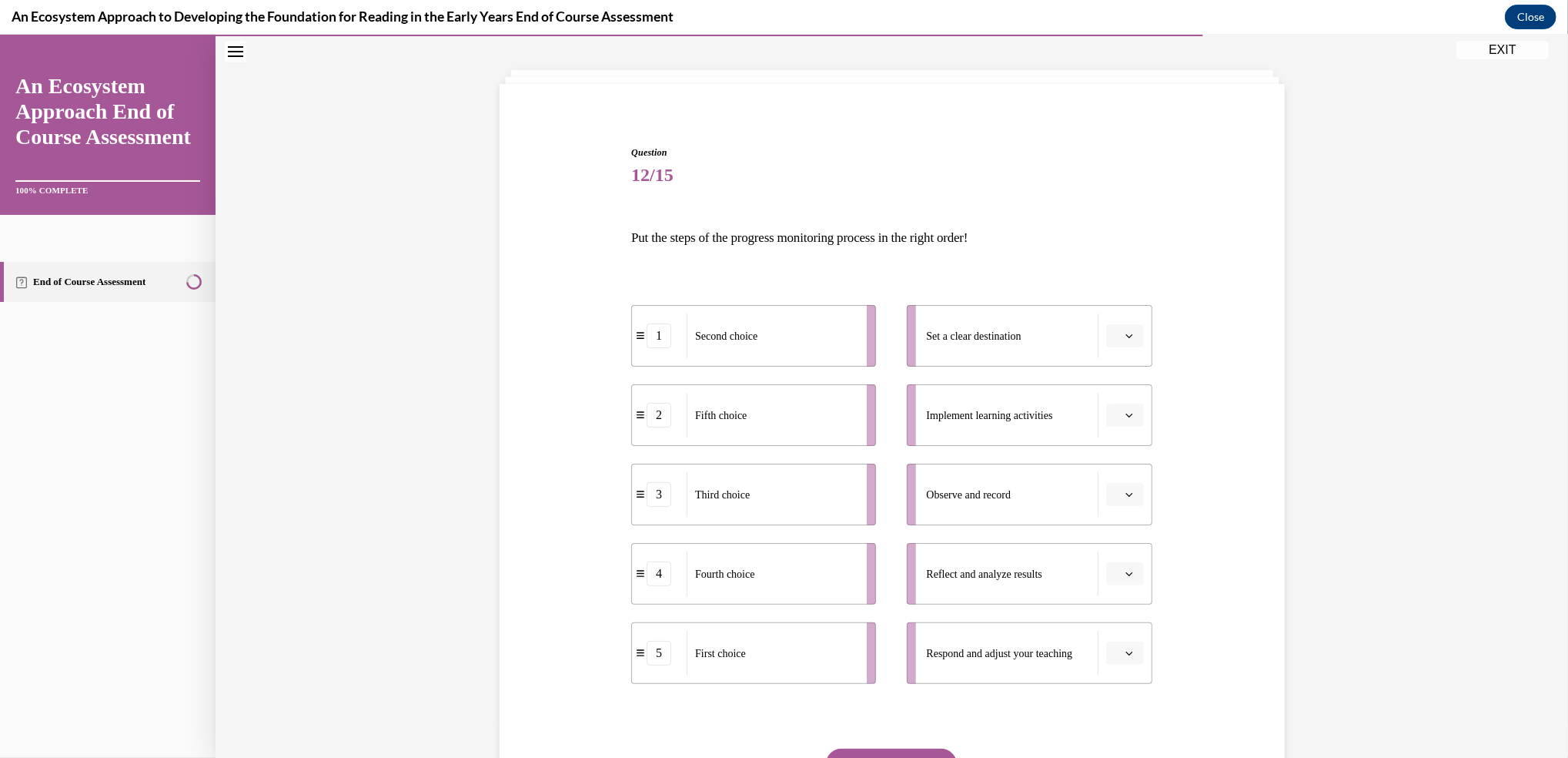
scroll to position [79, 0]
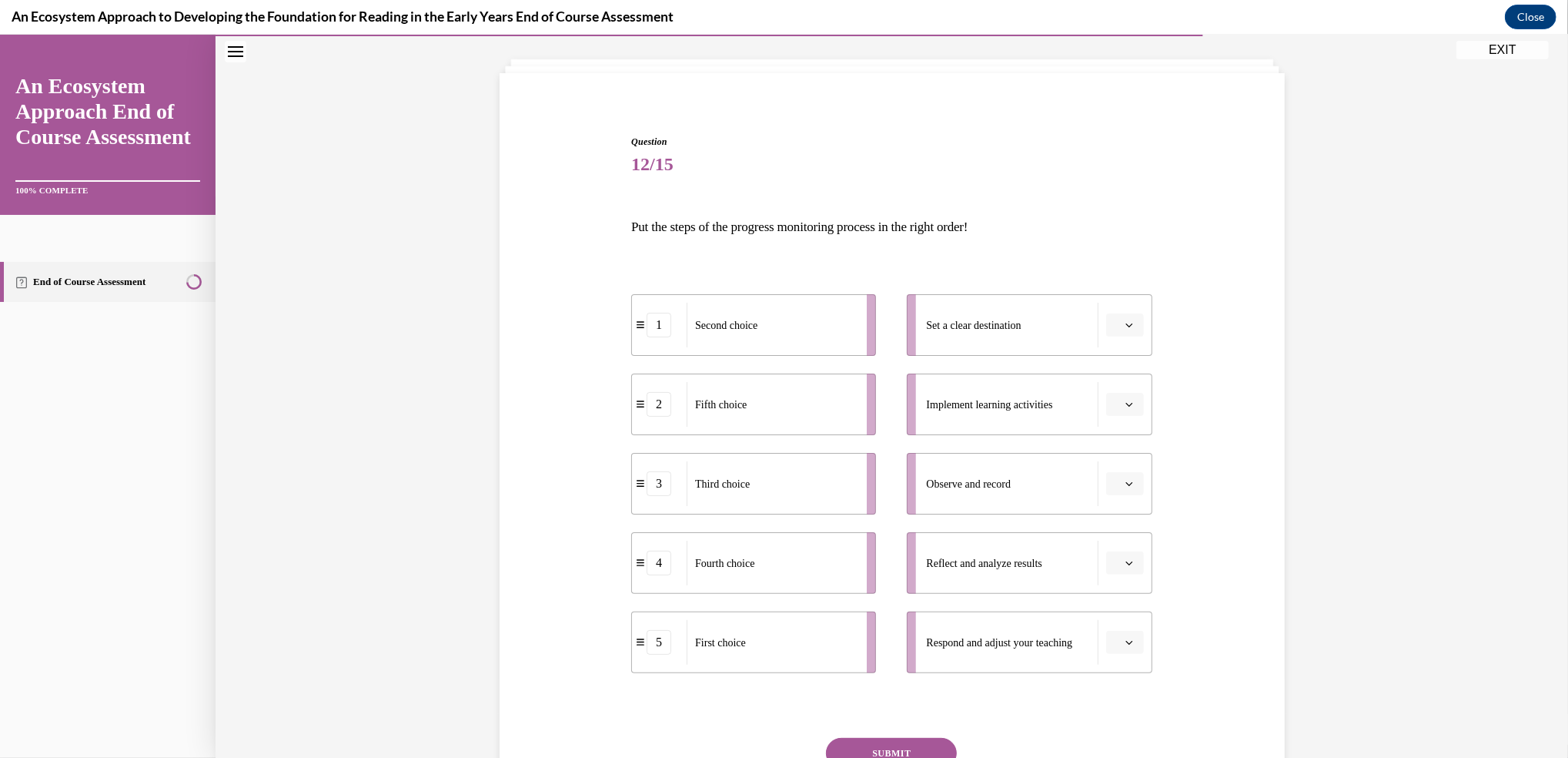
click at [1130, 319] on button "button" at bounding box center [1125, 325] width 38 height 23
click at [1115, 391] on div "1" at bounding box center [1115, 390] width 39 height 31
click at [1119, 477] on button "button" at bounding box center [1125, 484] width 38 height 23
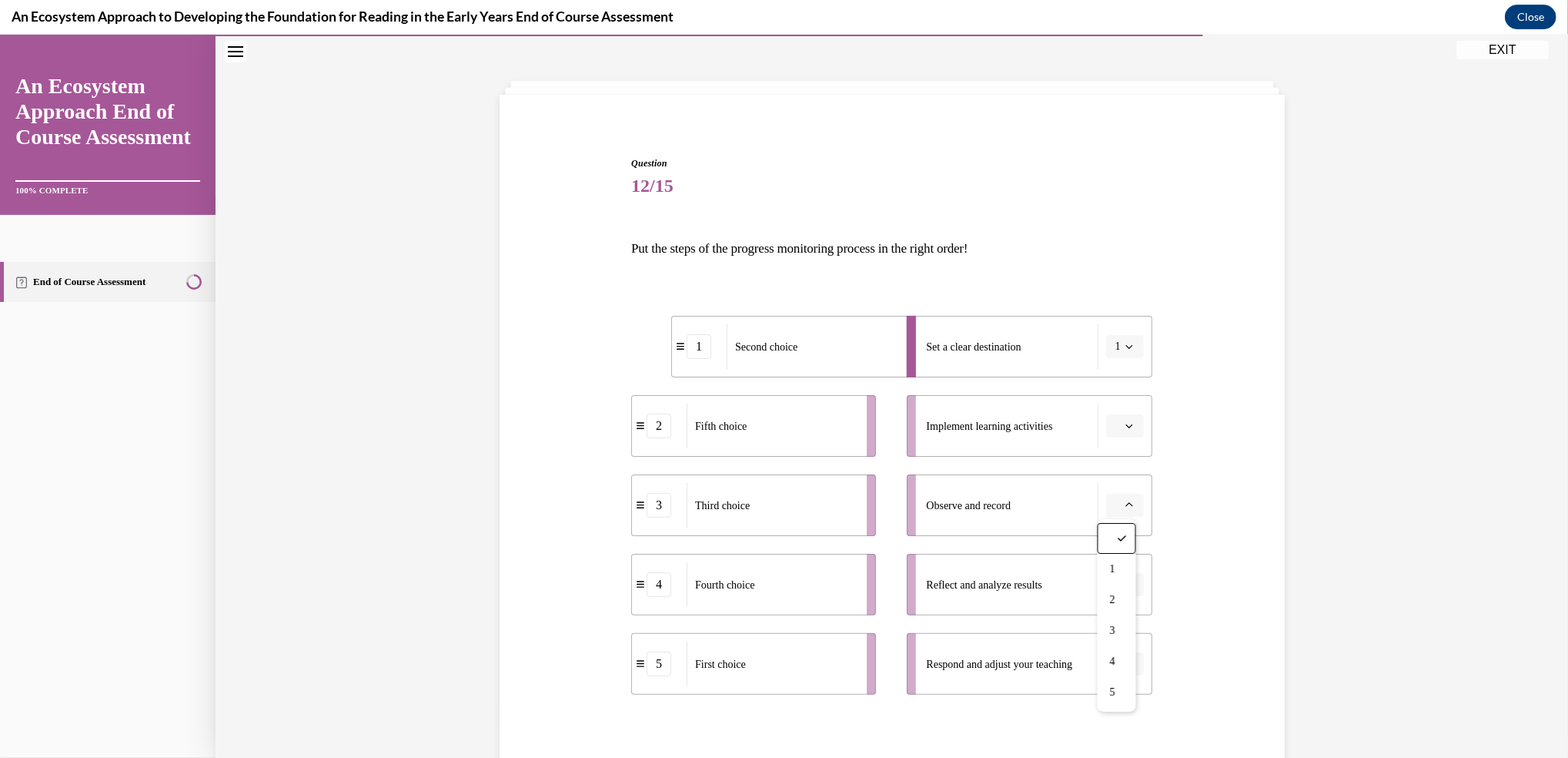
scroll to position [41, 0]
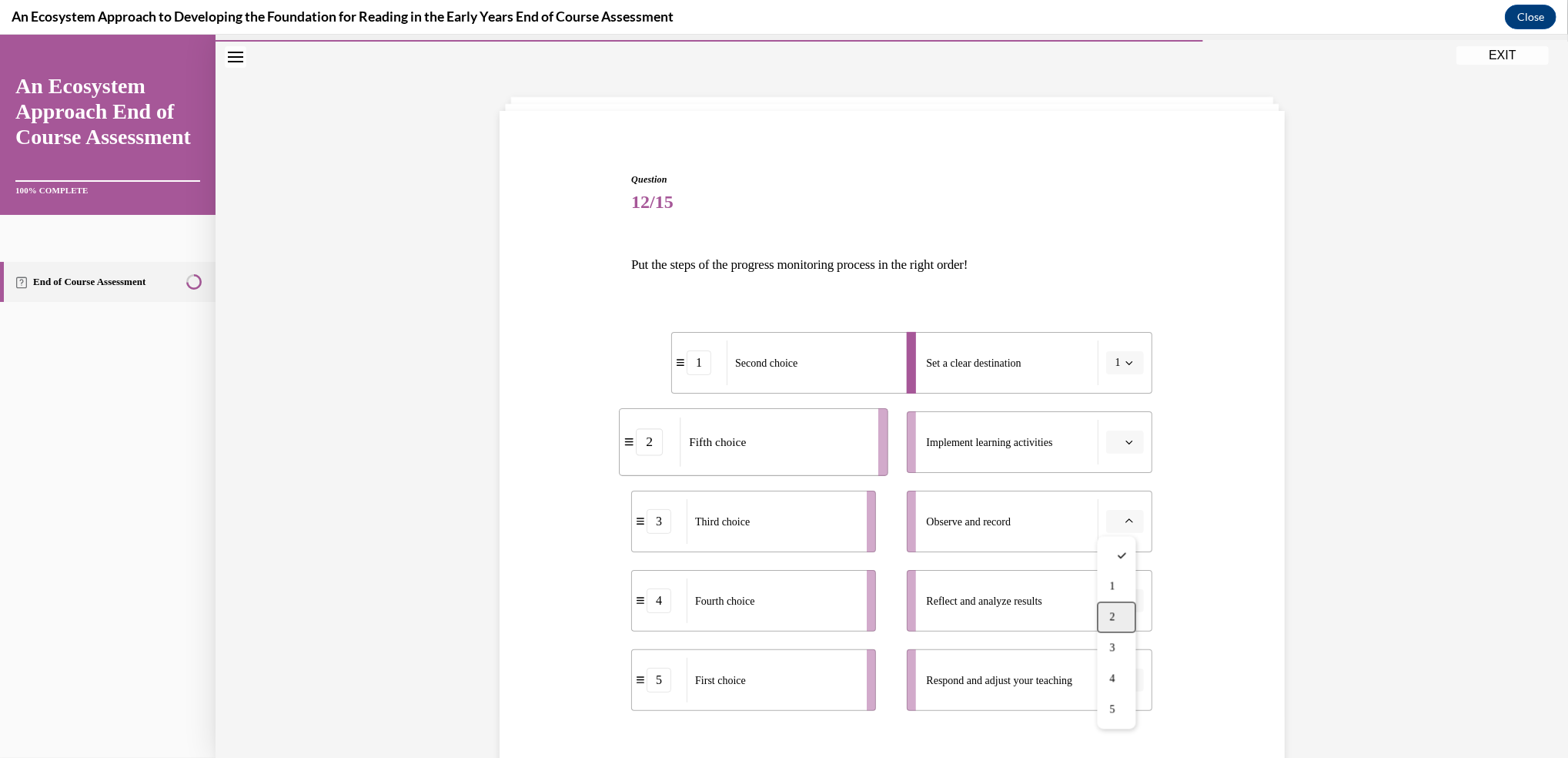
click at [1110, 615] on span "2" at bounding box center [1113, 617] width 5 height 13
click at [1182, 565] on div "Question 12/15 Put the steps of the progress monitoring process in the right or…" at bounding box center [891, 515] width 793 height 776
click at [1126, 676] on icon "button" at bounding box center [1129, 680] width 8 height 8
click at [1116, 578] on div "3" at bounding box center [1115, 584] width 39 height 31
click at [1126, 440] on span "button" at bounding box center [1129, 442] width 11 height 11
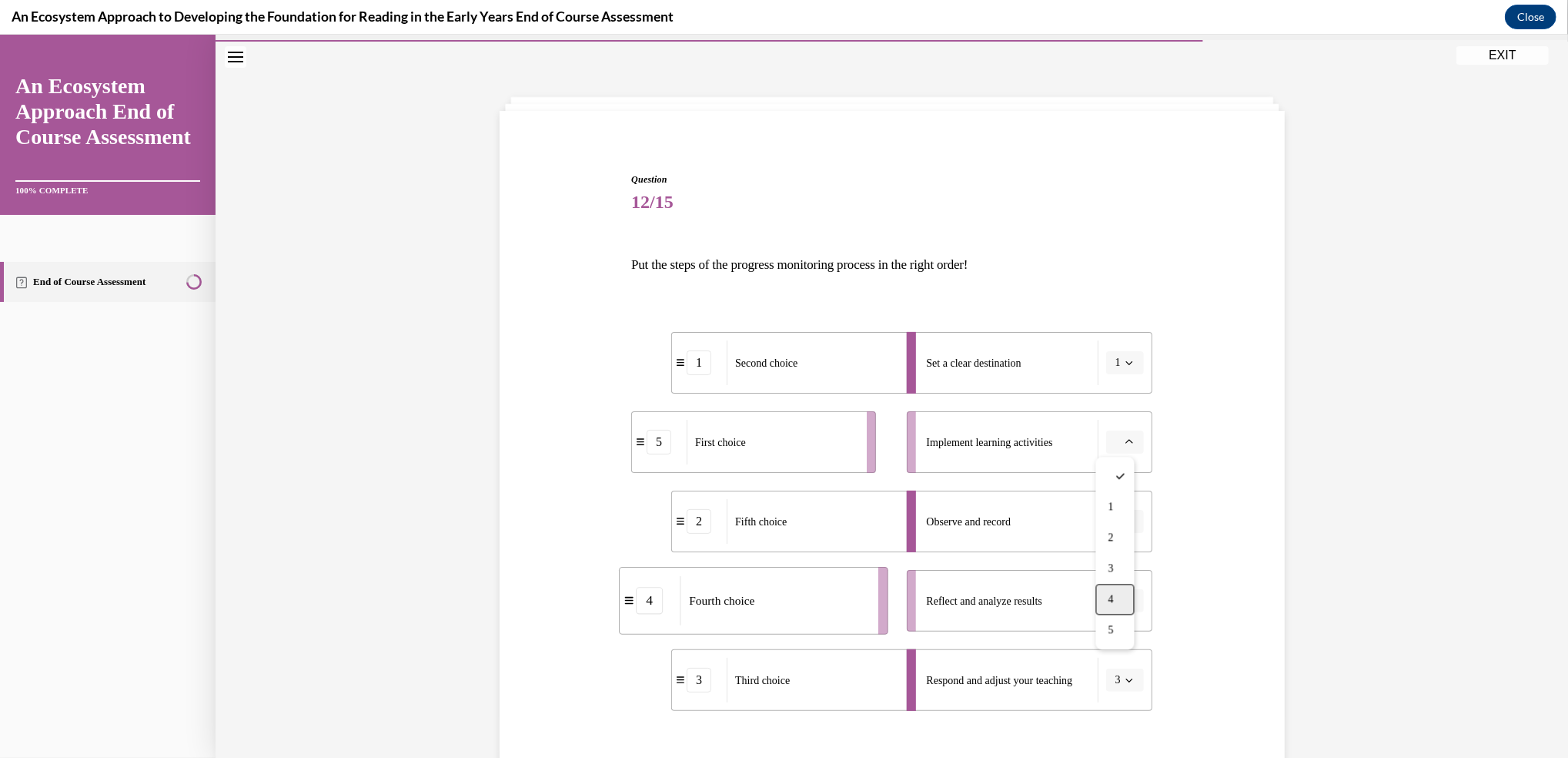
click at [1113, 593] on span "4" at bounding box center [1111, 599] width 5 height 13
click at [1126, 604] on icon "button" at bounding box center [1129, 601] width 8 height 8
click at [1106, 569] on div "5" at bounding box center [1115, 566] width 39 height 31
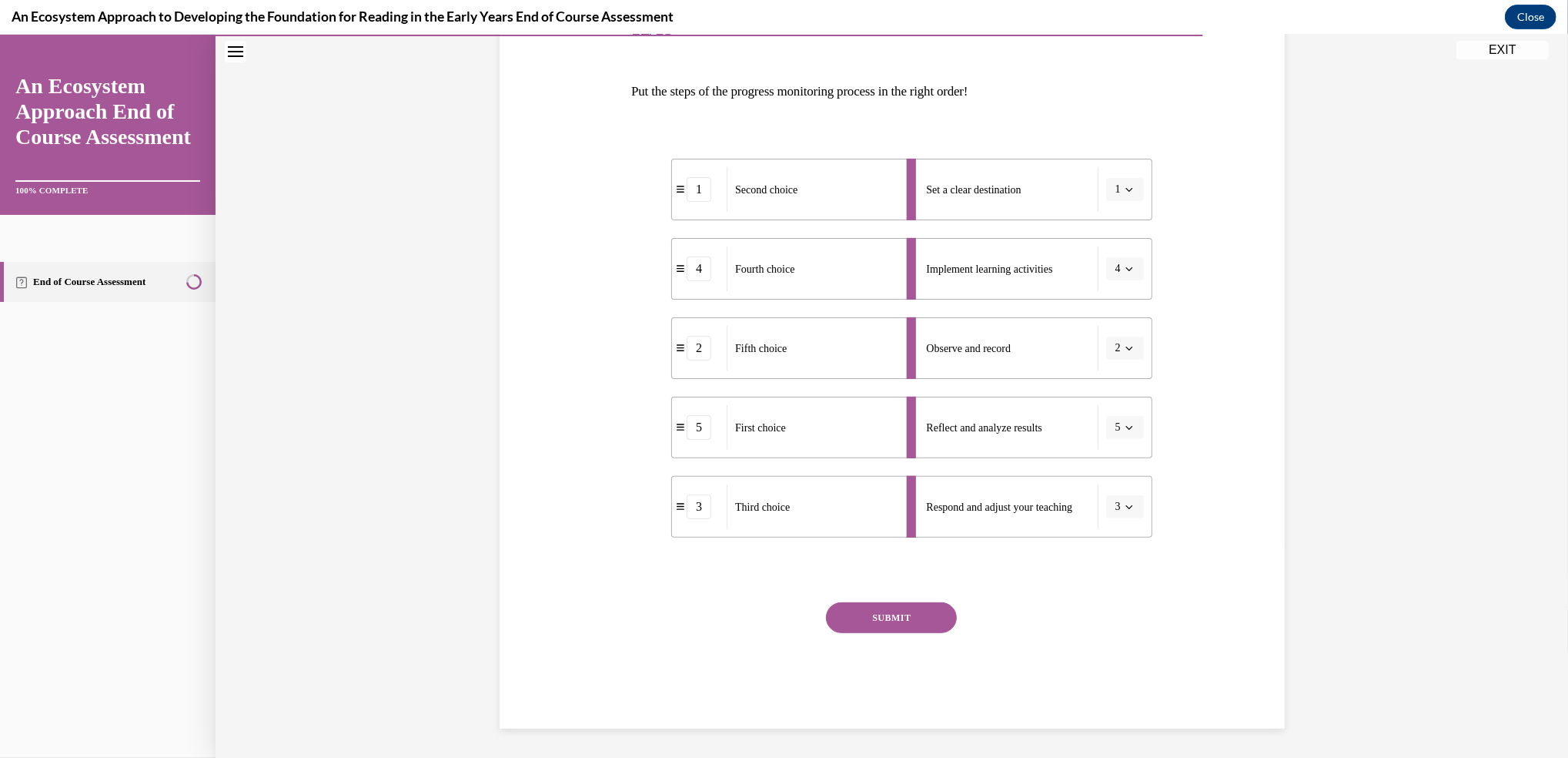
scroll to position [216, 0]
click at [900, 613] on button "SUBMIT" at bounding box center [891, 617] width 131 height 31
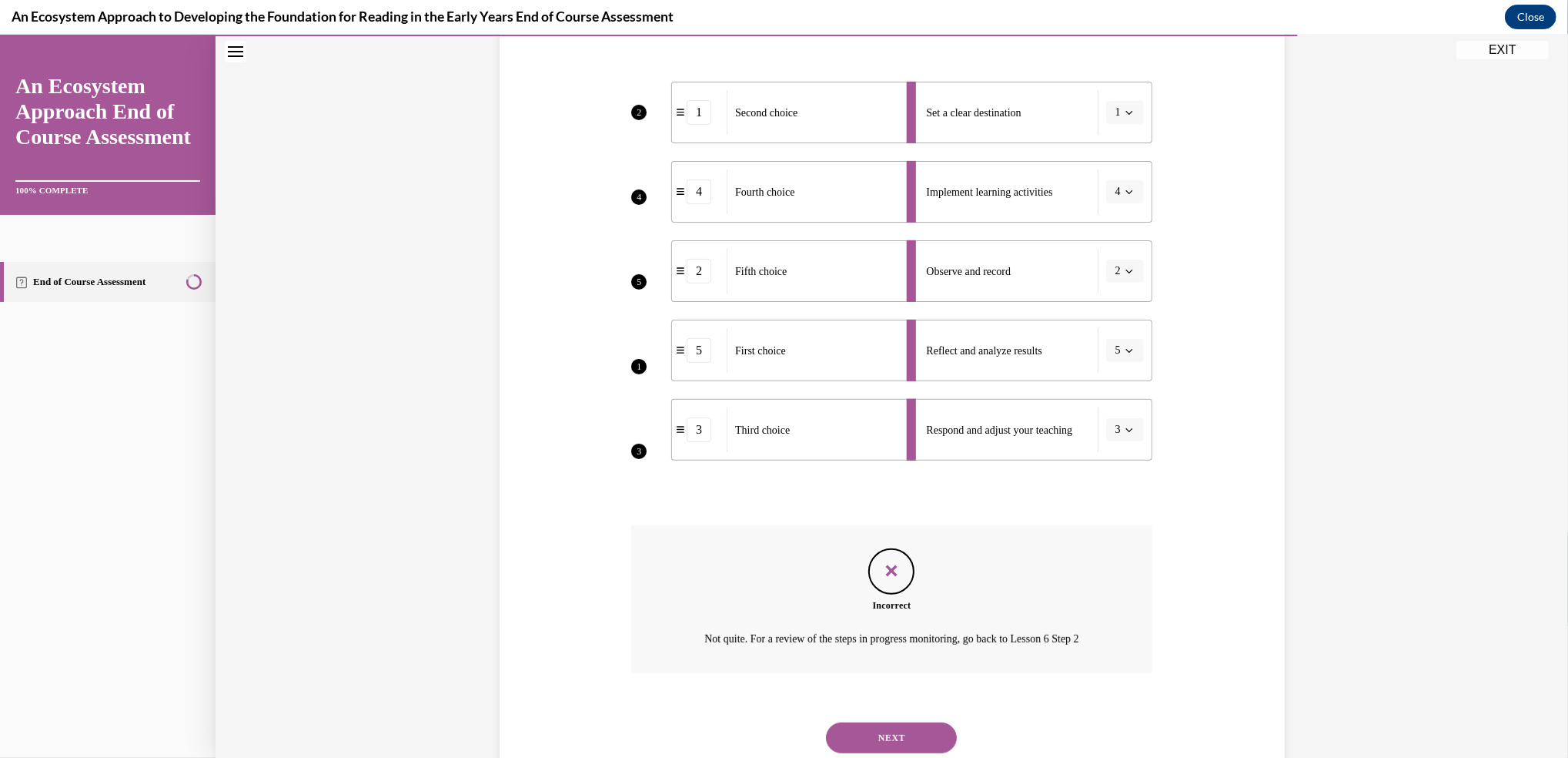
scroll to position [339, 0]
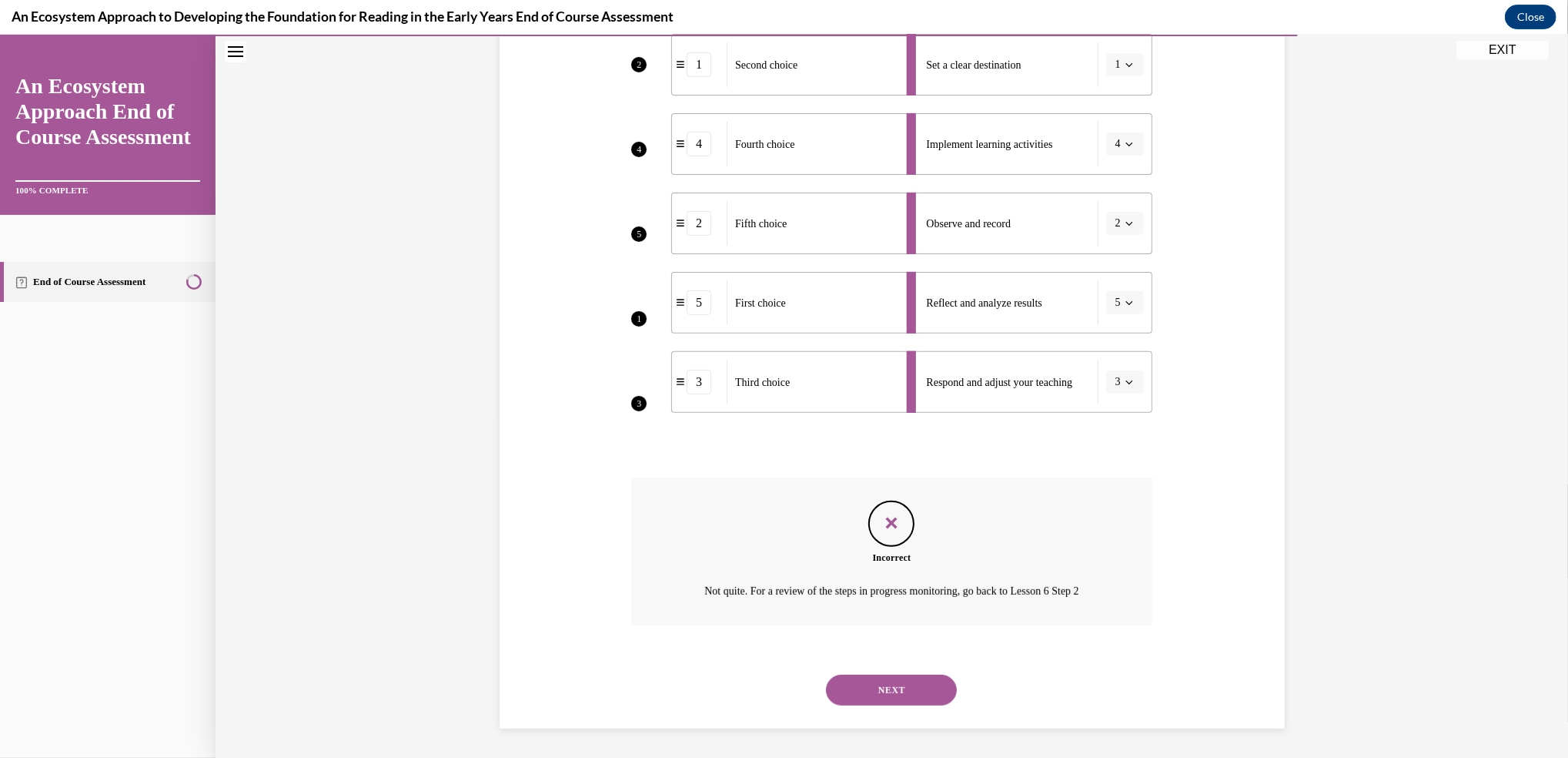
click at [900, 613] on div "Incorrect Not quite. For a review of the steps in progress monitoring, go back …" at bounding box center [891, 551] width 521 height 148
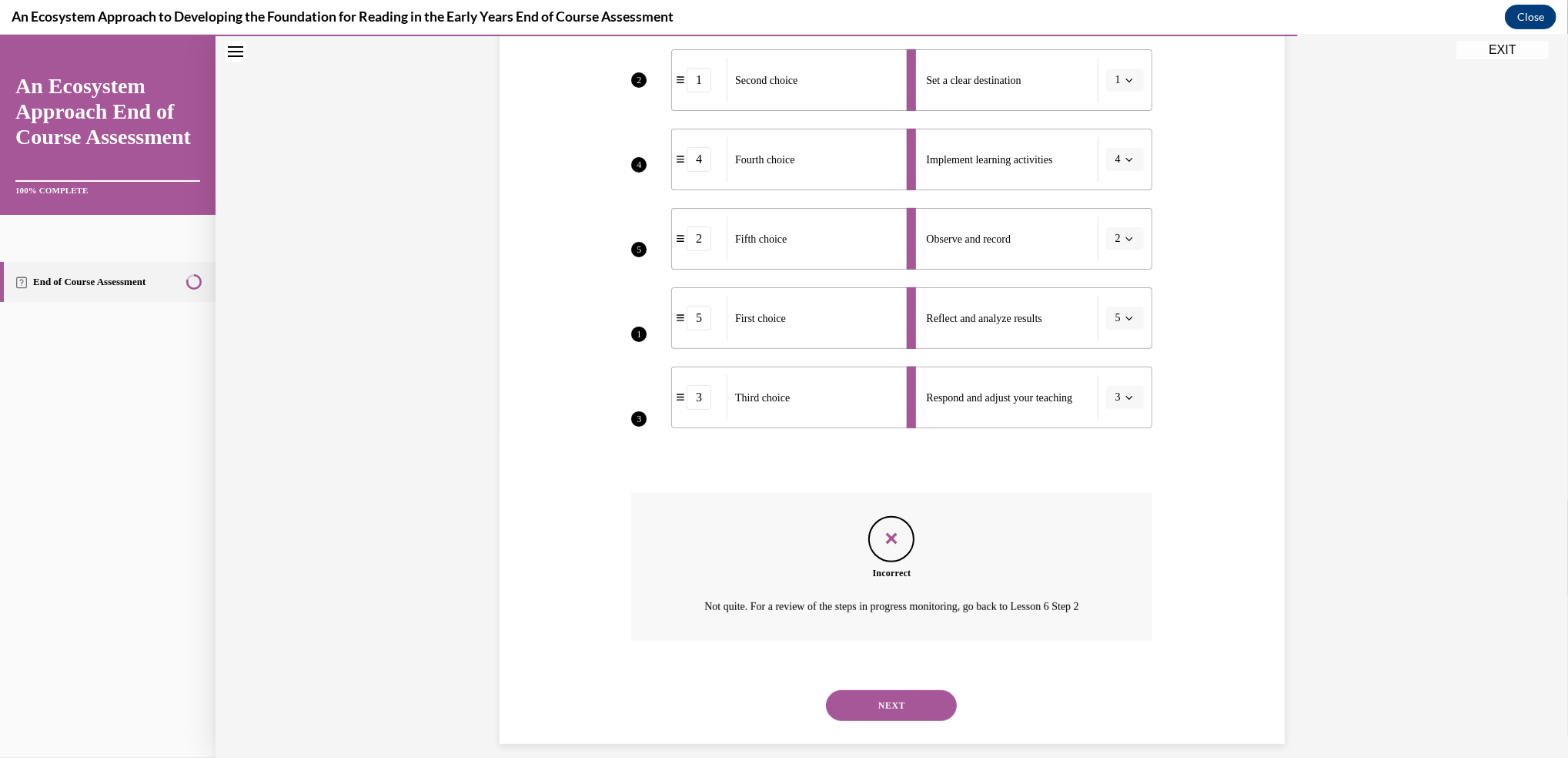
scroll to position [326, 0]
drag, startPoint x: 889, startPoint y: 701, endPoint x: 1374, endPoint y: 539, distance: 511.3
click at [1374, 539] on div "Question 12/15 Put the steps of the progress monitoring process in the right or…" at bounding box center [891, 265] width 1353 height 1016
click at [883, 692] on button "NEXT" at bounding box center [891, 704] width 131 height 31
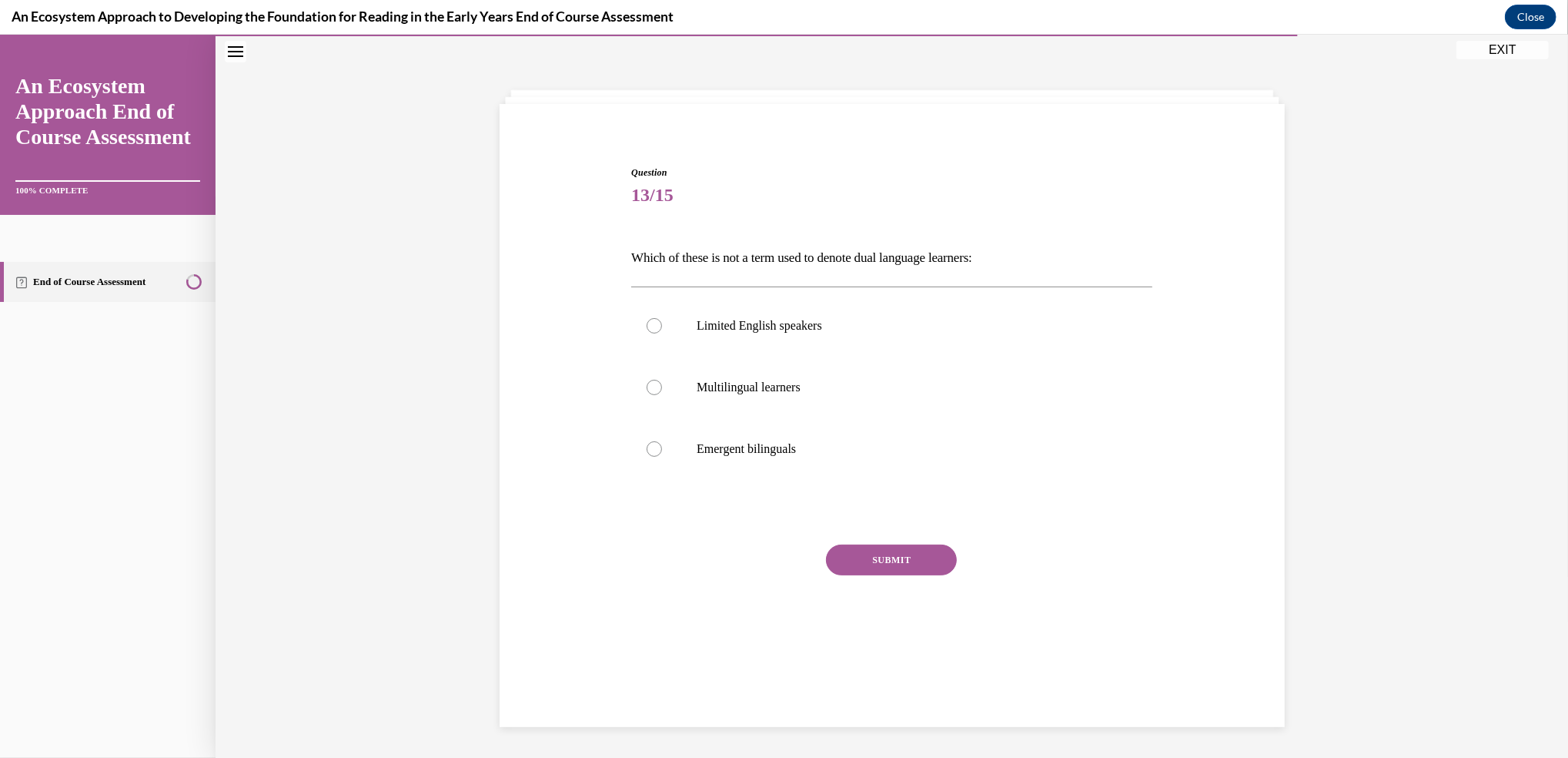
scroll to position [48, 0]
click at [801, 337] on label "Limited English speakers" at bounding box center [891, 326] width 521 height 62
click at [661, 334] on input "Limited English speakers" at bounding box center [653, 326] width 15 height 15
radio input "true"
click at [871, 559] on button "SUBMIT" at bounding box center [891, 560] width 131 height 31
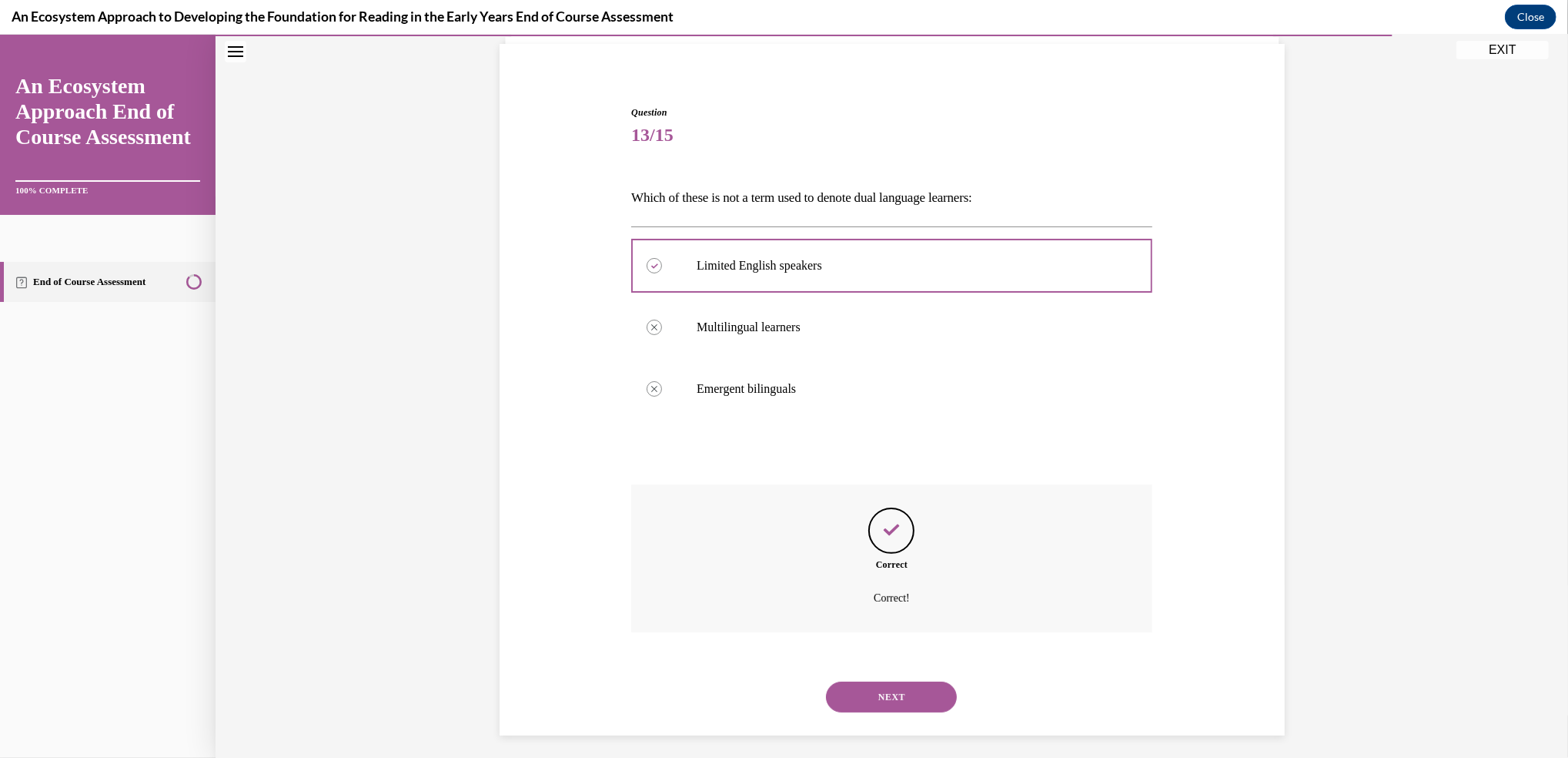
scroll to position [116, 0]
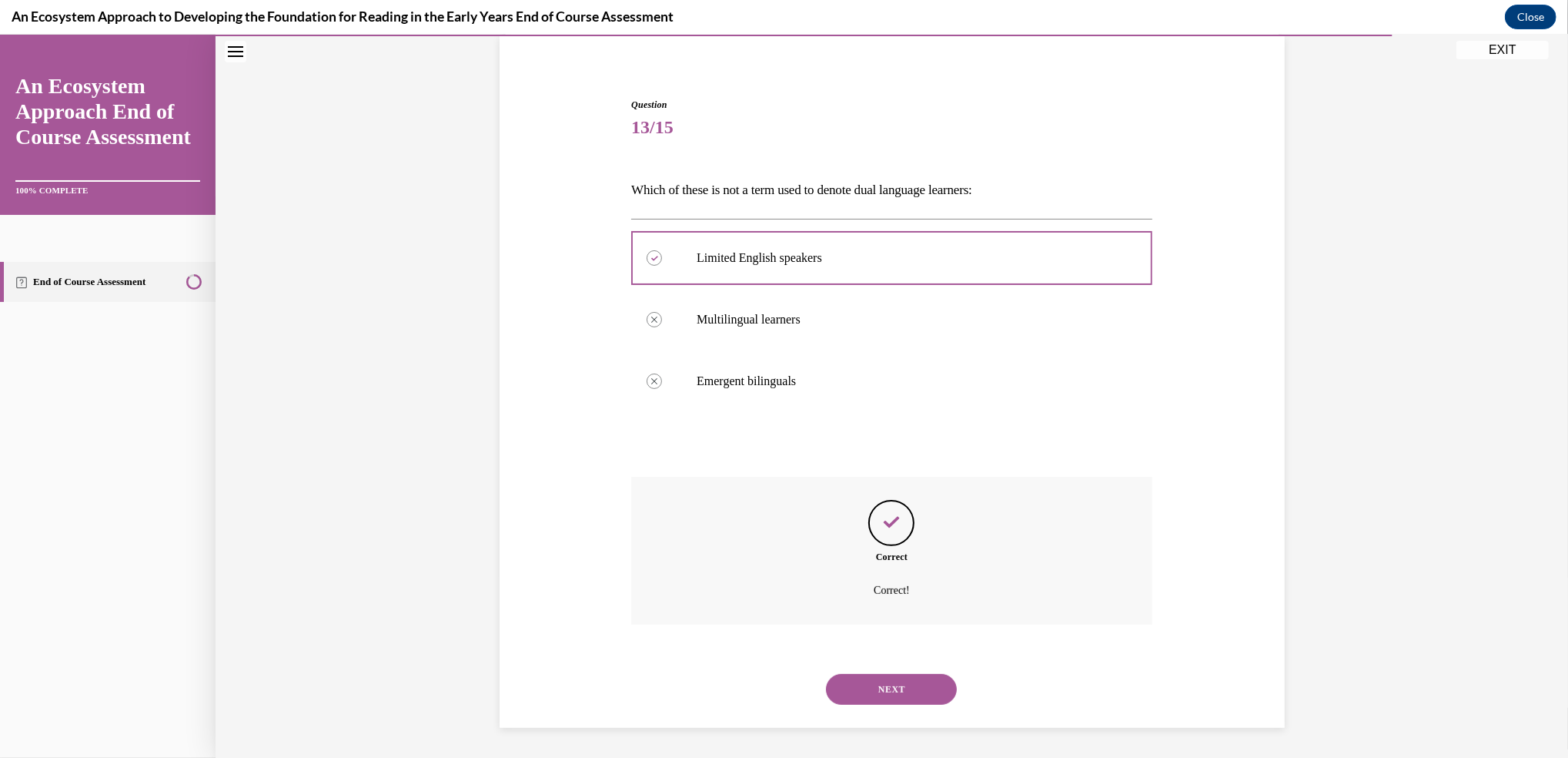
click at [880, 678] on button "NEXT" at bounding box center [891, 689] width 131 height 31
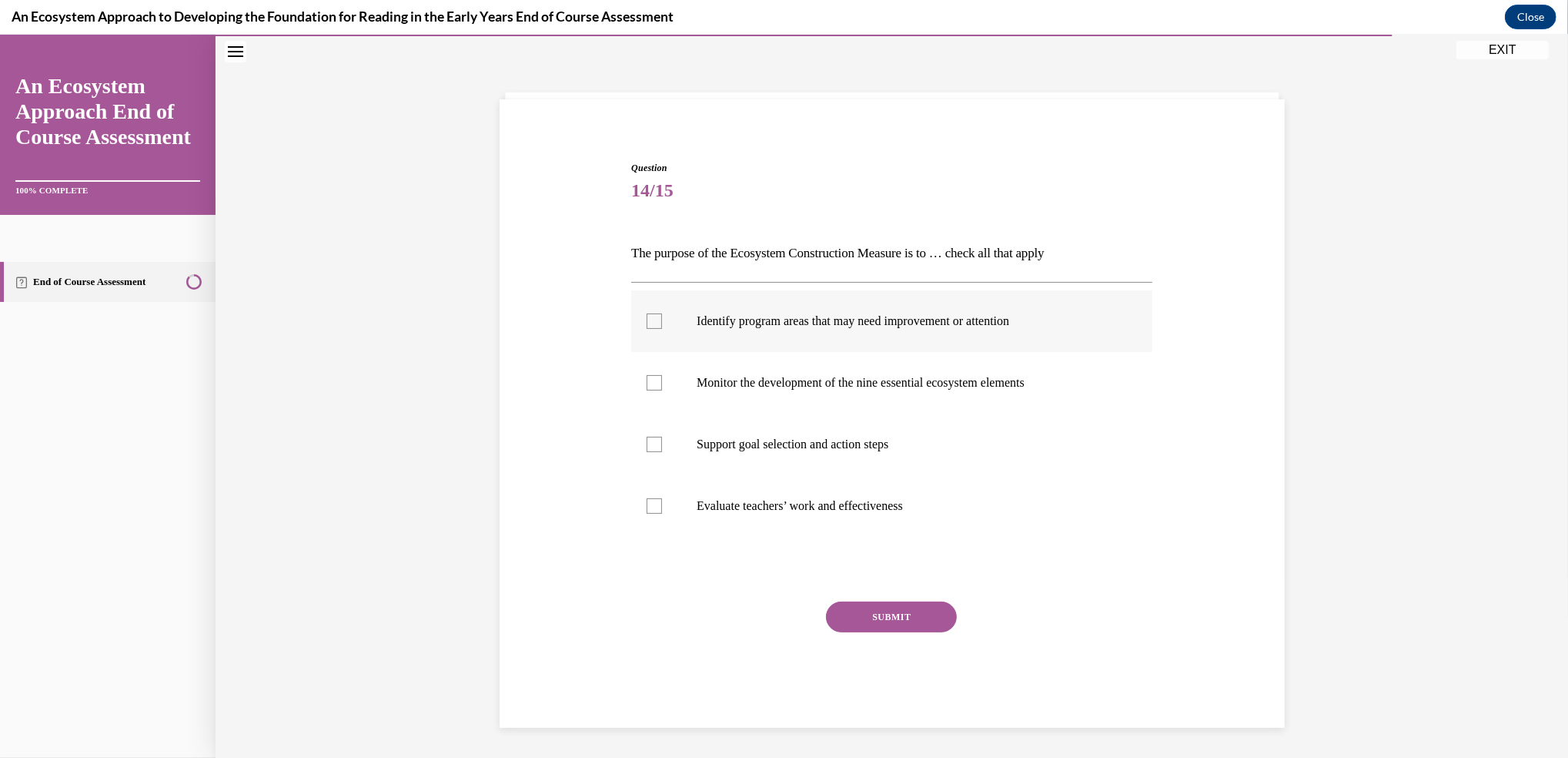
click at [660, 324] on label "Identify program areas that may need improvement or attention" at bounding box center [891, 321] width 521 height 62
click at [660, 324] on input "Identify program areas that may need improvement or attention" at bounding box center [653, 321] width 15 height 15
checkbox input "true"
click at [646, 386] on div at bounding box center [653, 383] width 15 height 15
click at [646, 386] on input "Monitor the development of the nine essential ecosystem elements" at bounding box center [653, 383] width 15 height 15
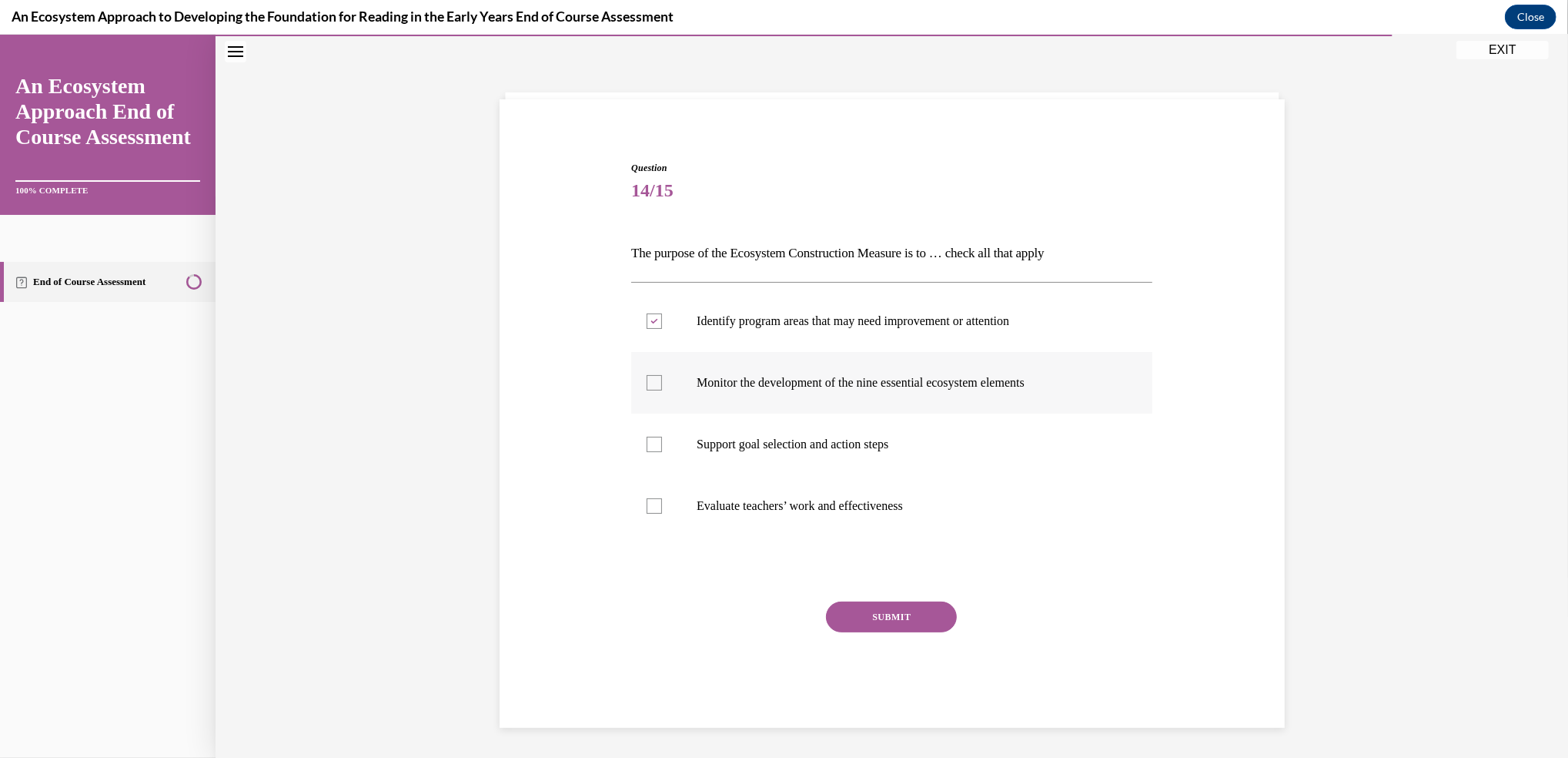
checkbox input "true"
click at [646, 441] on div at bounding box center [653, 444] width 15 height 15
click at [646, 441] on input "Support goal selection and action steps" at bounding box center [653, 444] width 15 height 15
checkbox input "true"
click at [644, 522] on label "Evaluate teachers’ work and effectiveness" at bounding box center [891, 506] width 521 height 62
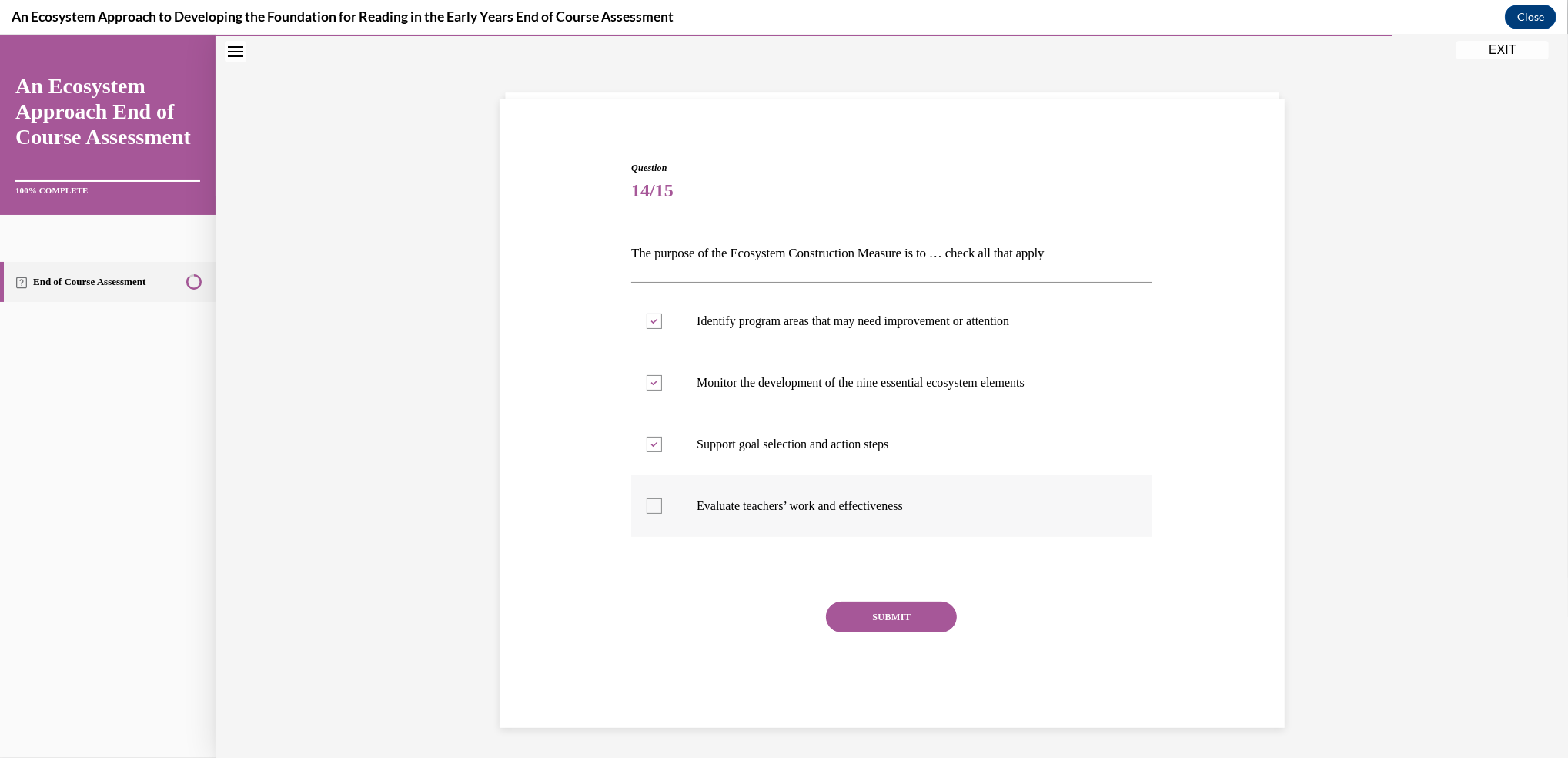
click at [646, 514] on input "Evaluate teachers’ work and effectiveness" at bounding box center [653, 506] width 15 height 15
checkbox input "true"
click at [872, 613] on button "SUBMIT" at bounding box center [891, 617] width 131 height 31
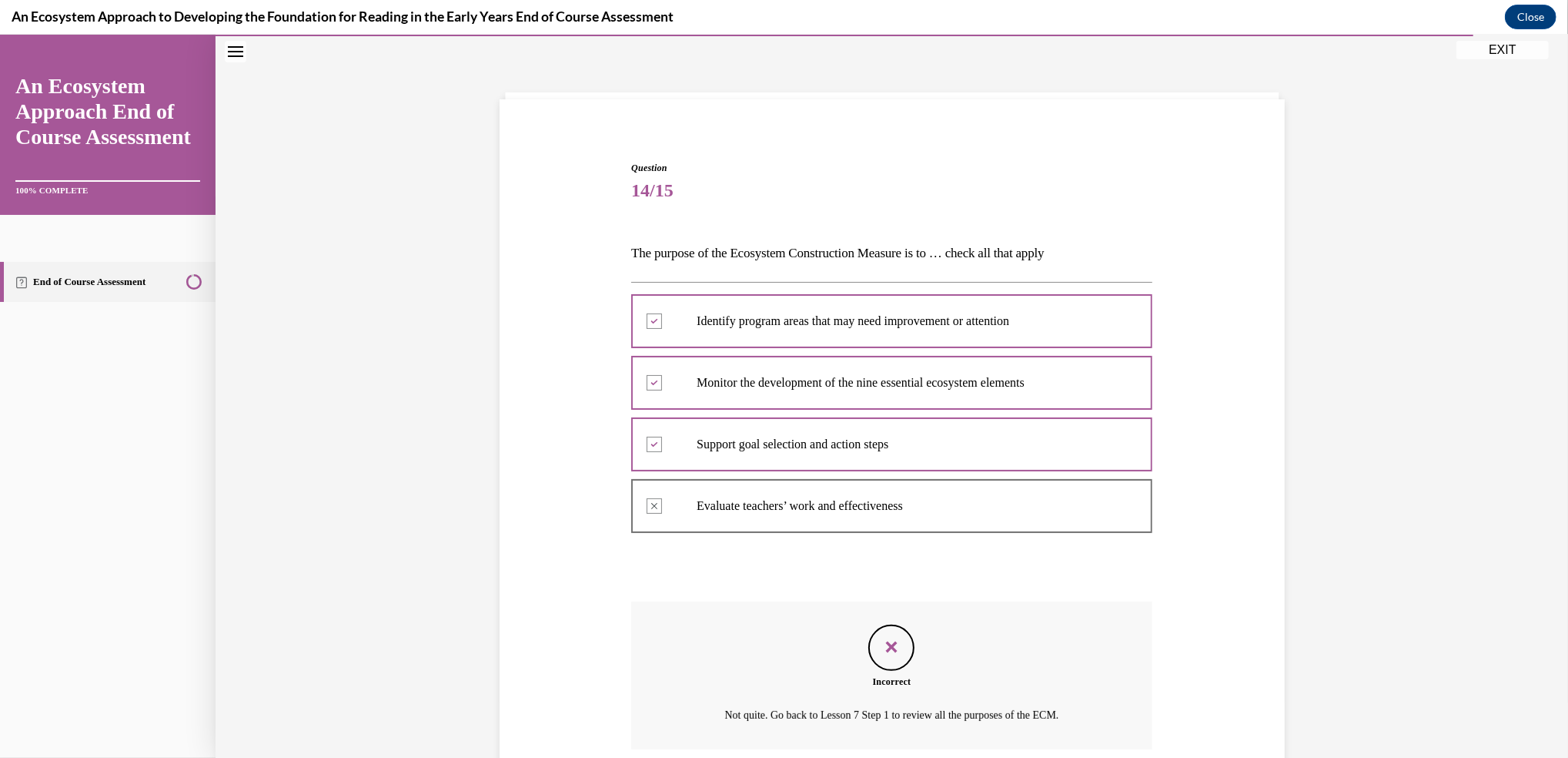
scroll to position [178, 0]
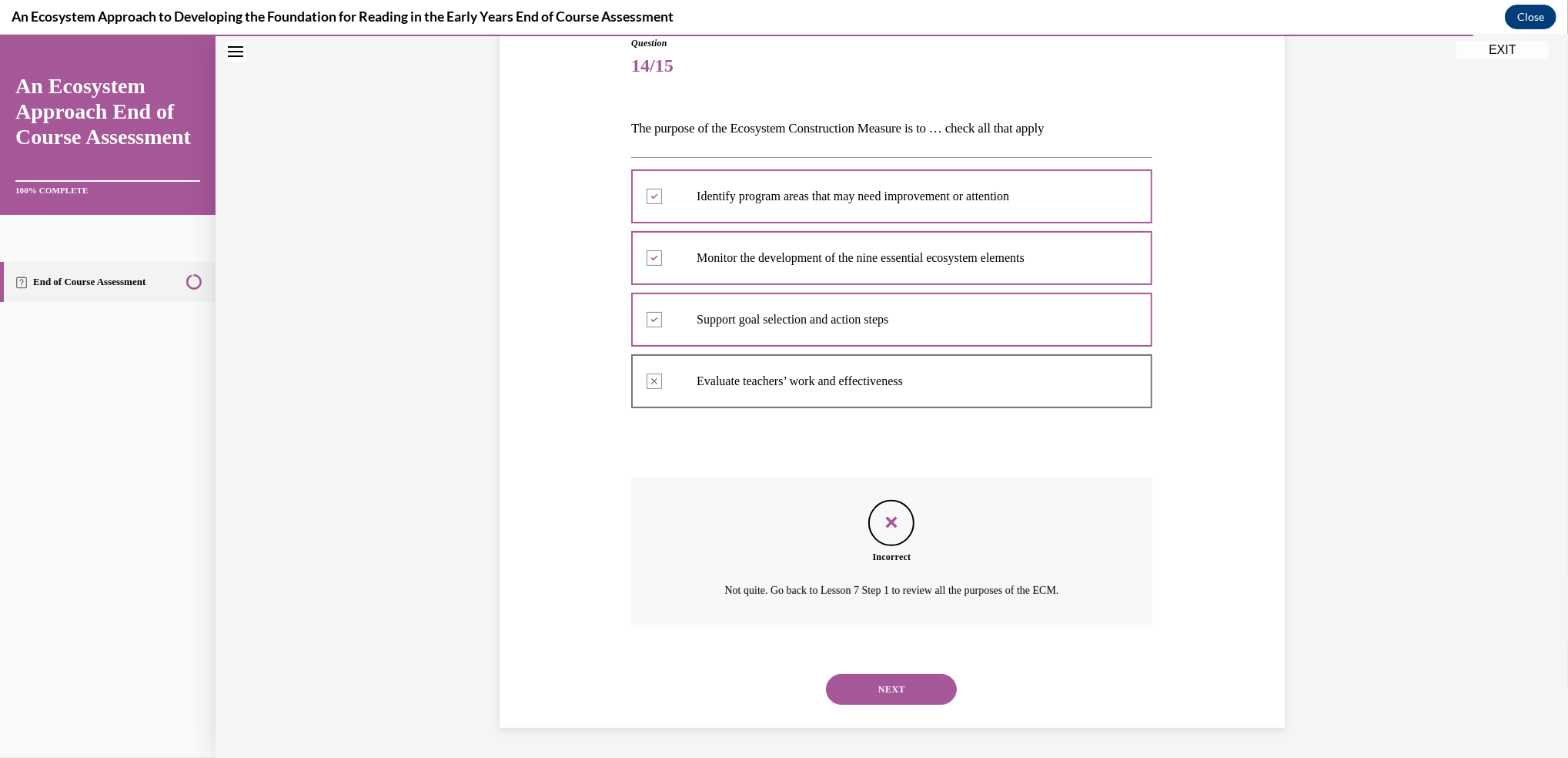
click at [876, 692] on button "NEXT" at bounding box center [891, 689] width 131 height 31
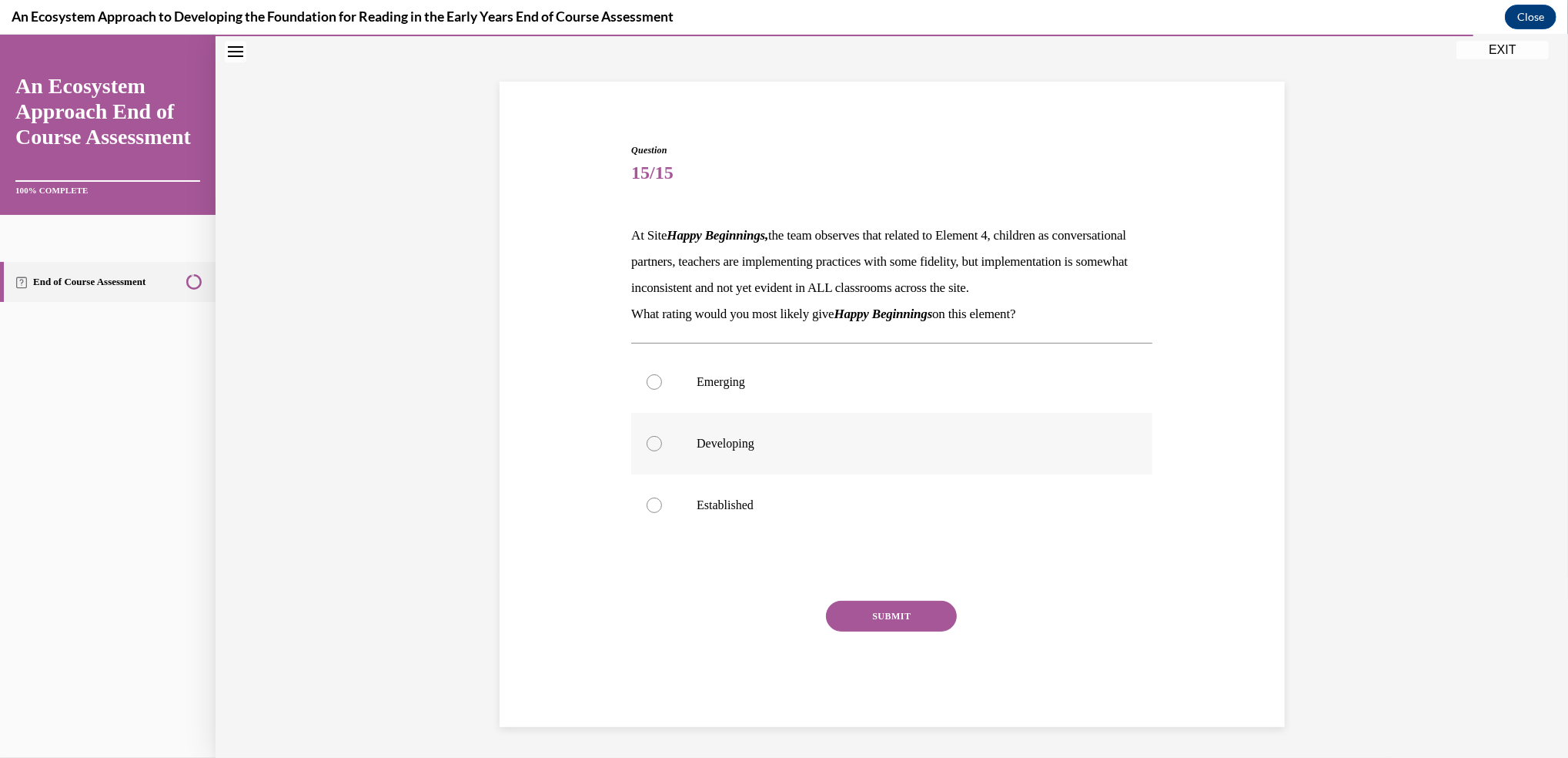
click at [648, 445] on div at bounding box center [653, 443] width 15 height 15
click at [648, 445] on input "Developing" at bounding box center [653, 443] width 15 height 15
radio input "true"
click at [862, 613] on button "SUBMIT" at bounding box center [891, 616] width 131 height 31
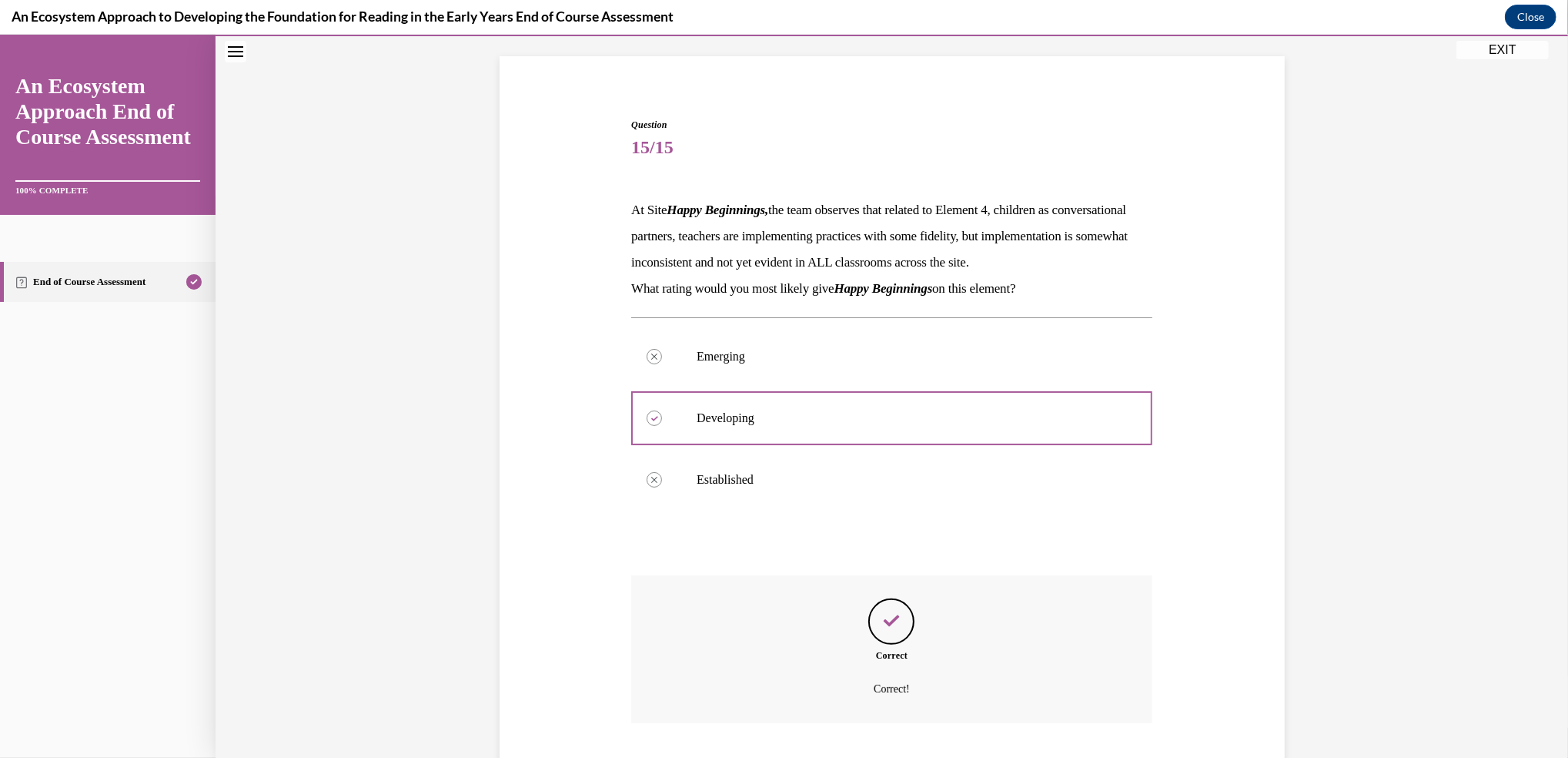
scroll to position [220, 0]
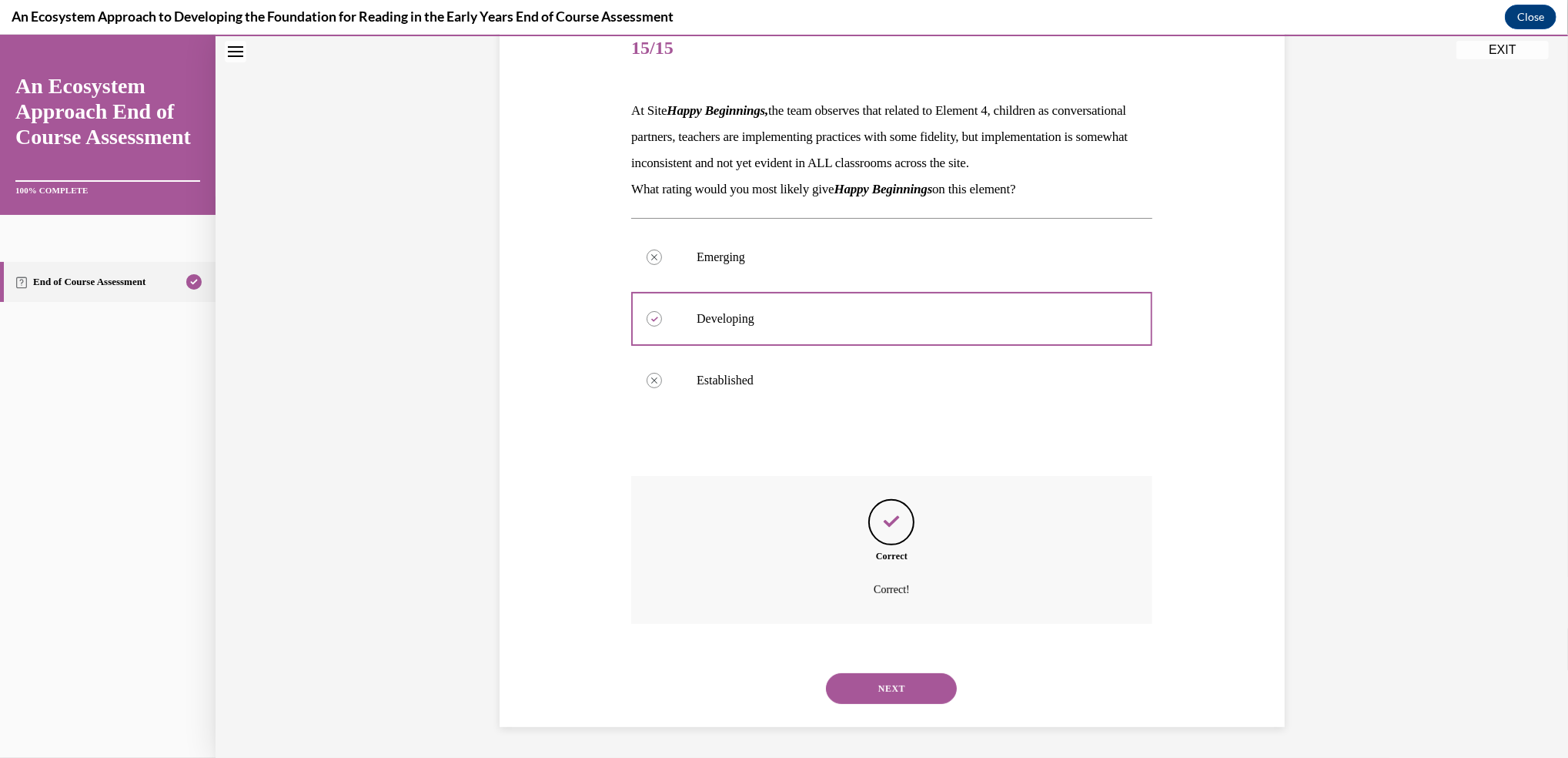
click at [897, 687] on button "NEXT" at bounding box center [891, 688] width 131 height 31
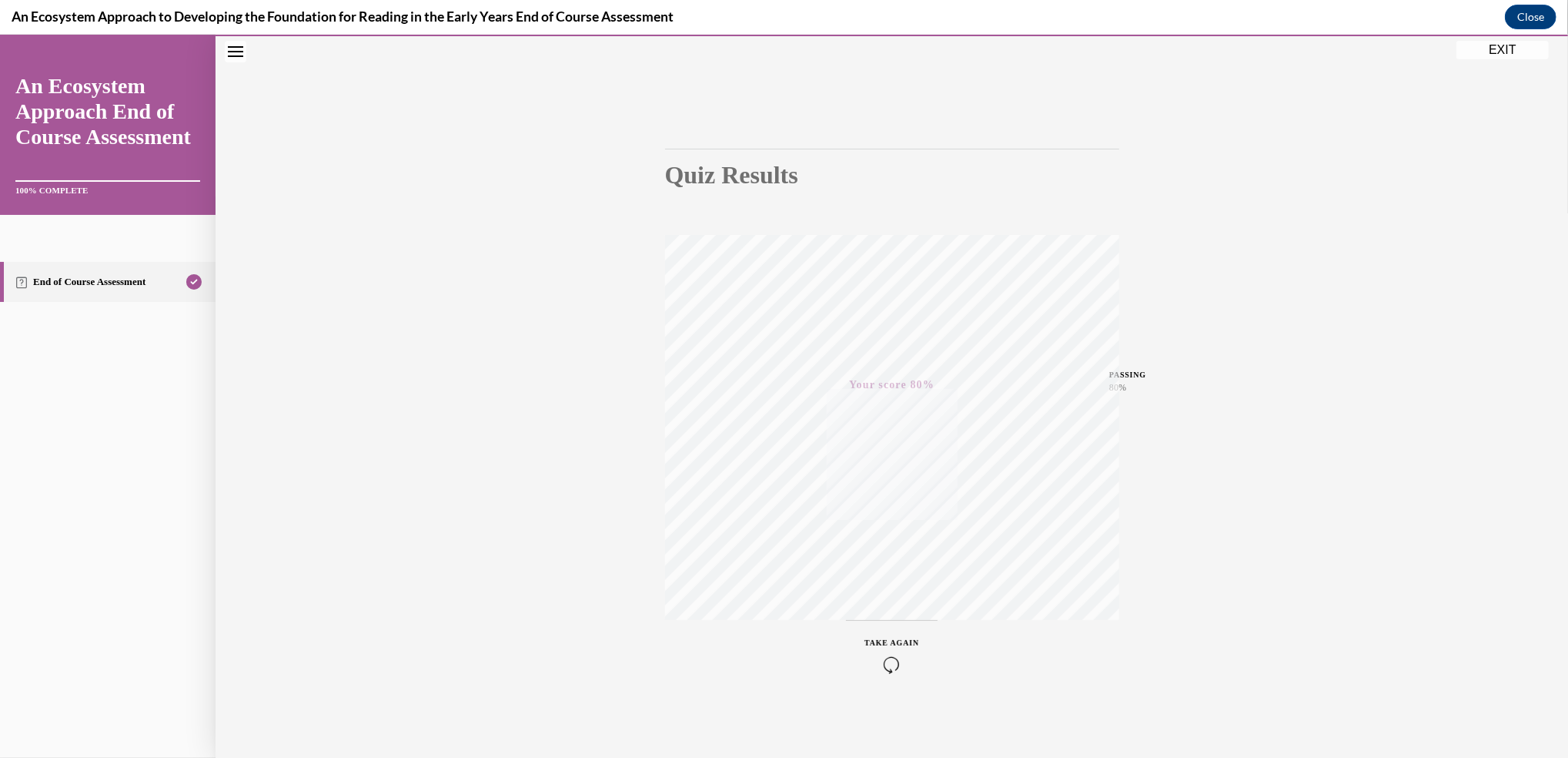
click at [1494, 49] on button "EXIT" at bounding box center [1502, 49] width 92 height 19
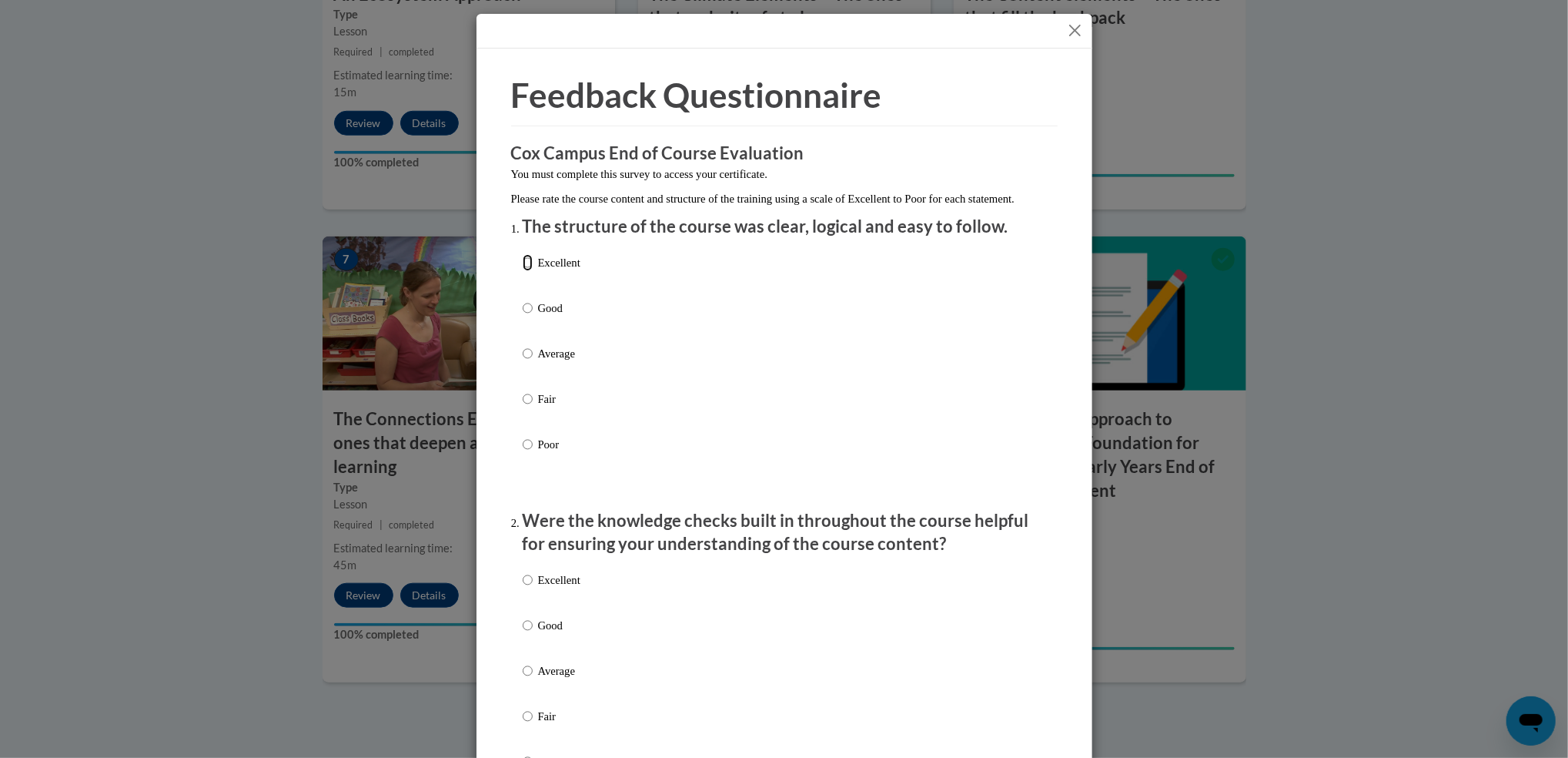
click at [522, 271] on input "Excellent" at bounding box center [527, 262] width 10 height 17
radio input "true"
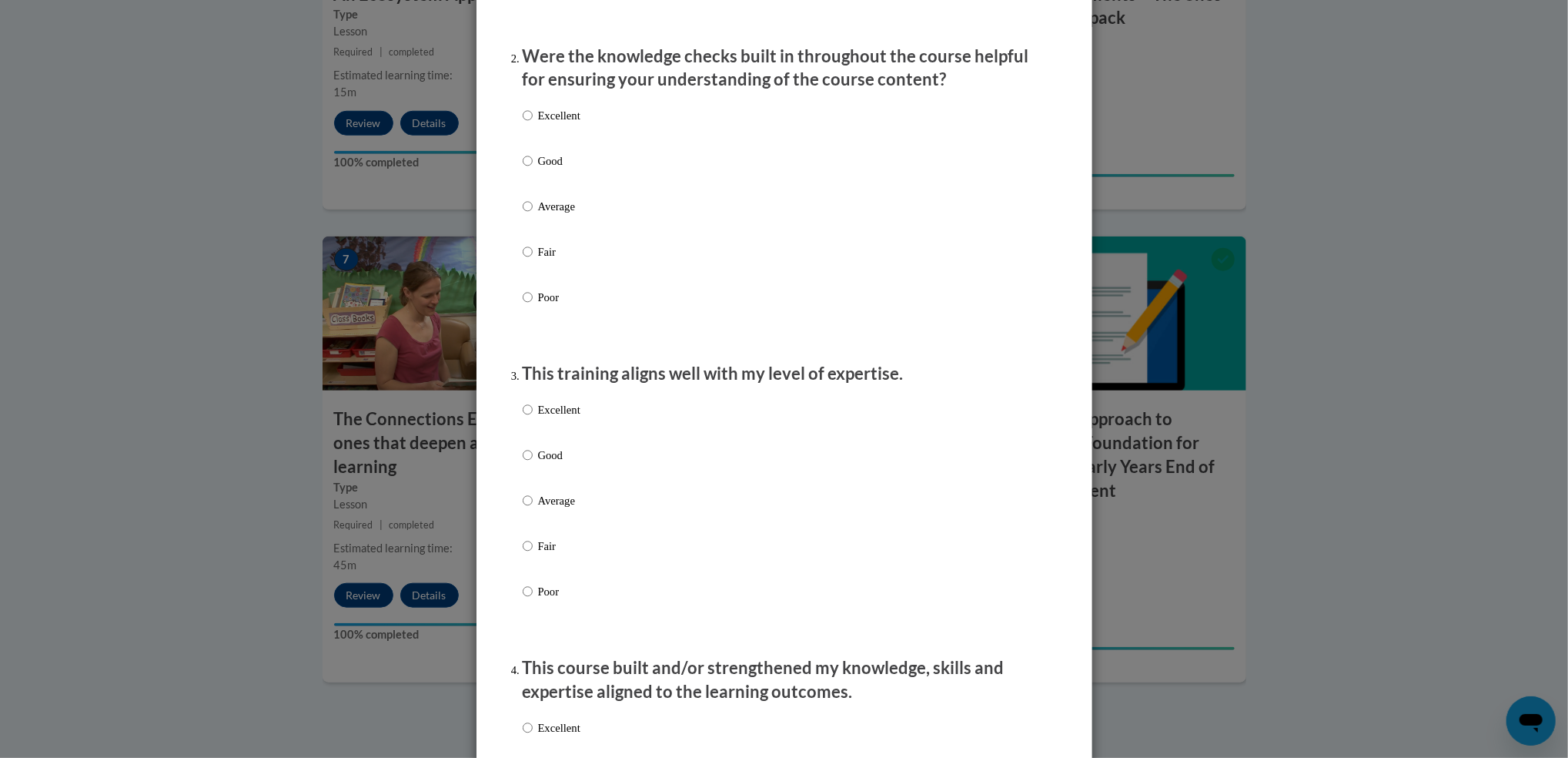
scroll to position [479, 0]
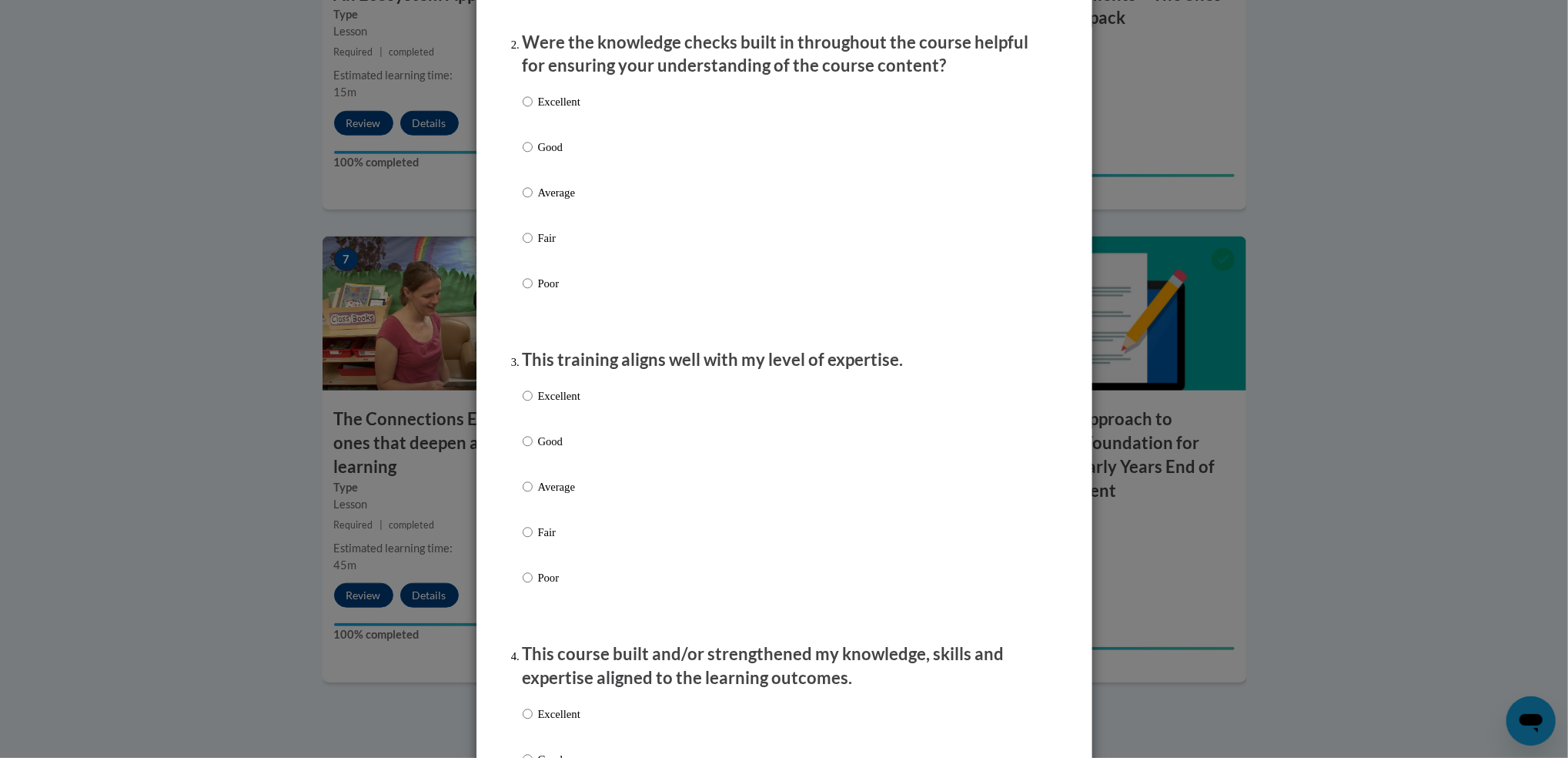
click at [522, 110] on input "Excellent" at bounding box center [527, 101] width 10 height 17
radio input "true"
click at [522, 404] on input "Excellent" at bounding box center [527, 395] width 10 height 17
radio input "true"
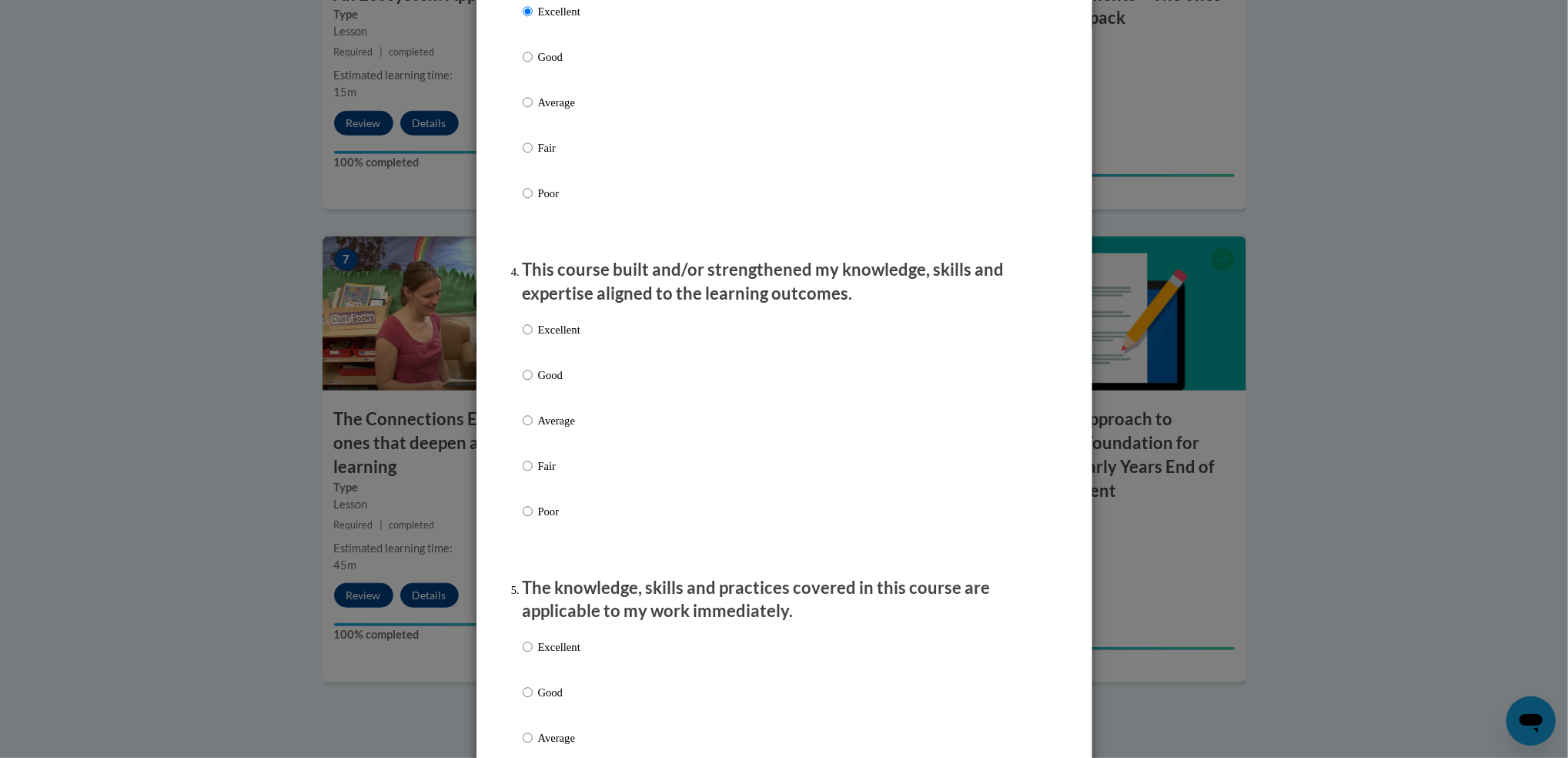
scroll to position [1041, 0]
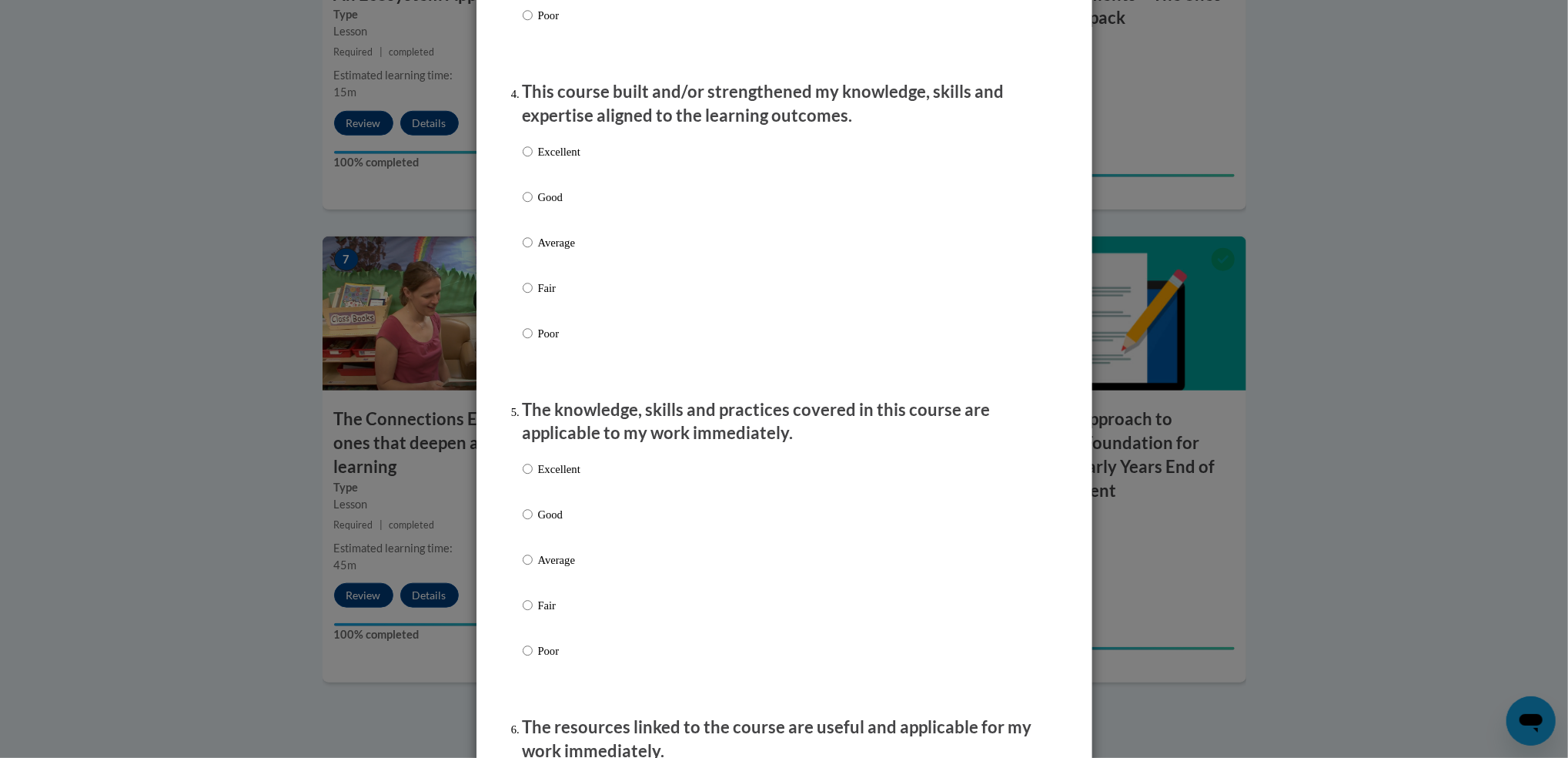
click at [1063, 463] on div "Feedback Questionnaire Rate Course Comments Cox Campus End of Course Evaluation…" at bounding box center [784, 596] width 616 height 3177
click at [522, 160] on input "Excellent" at bounding box center [527, 151] width 10 height 17
radio input "true"
click at [522, 478] on input "Excellent" at bounding box center [527, 469] width 10 height 17
radio input "true"
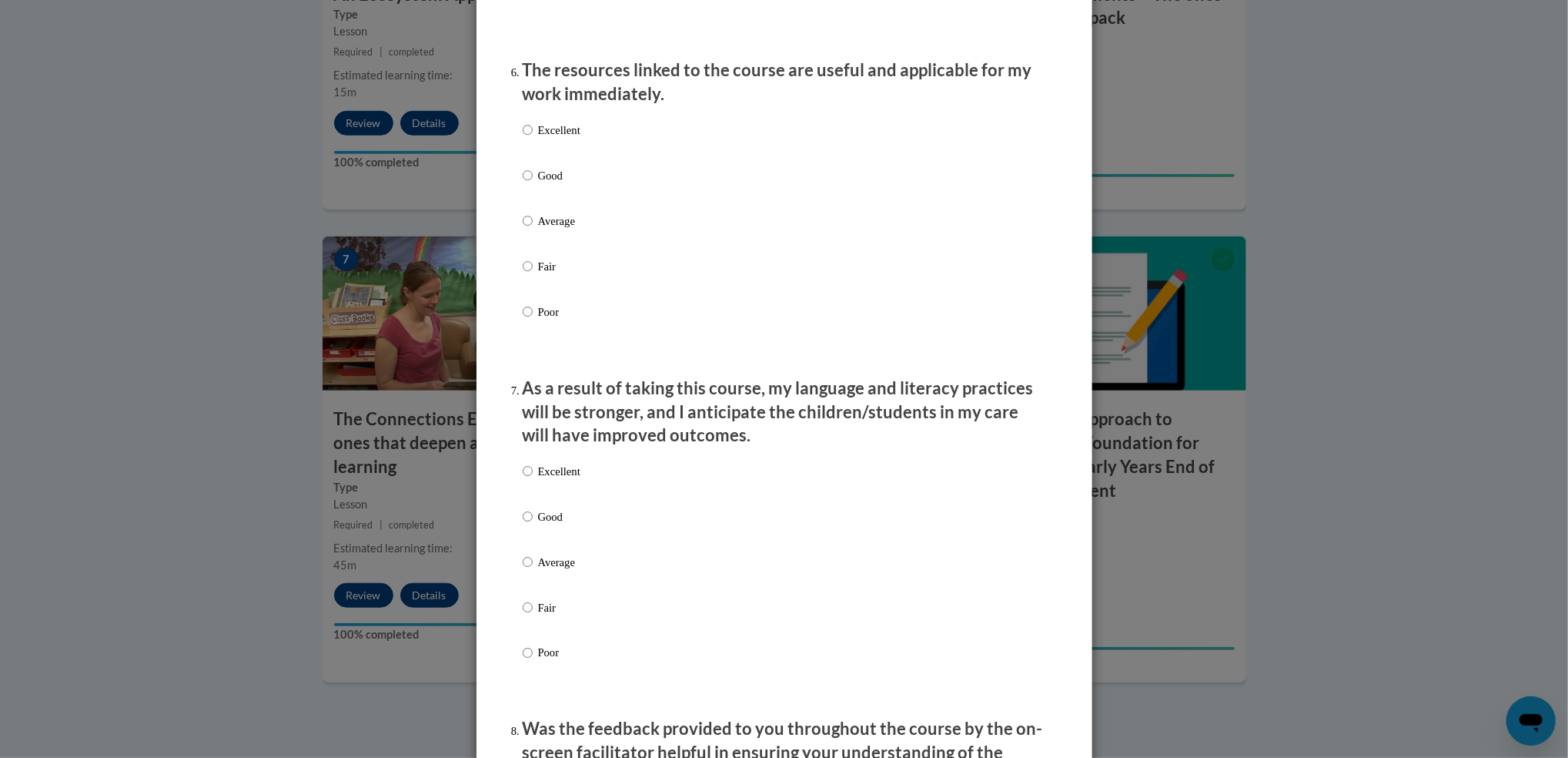
scroll to position [1739, 0]
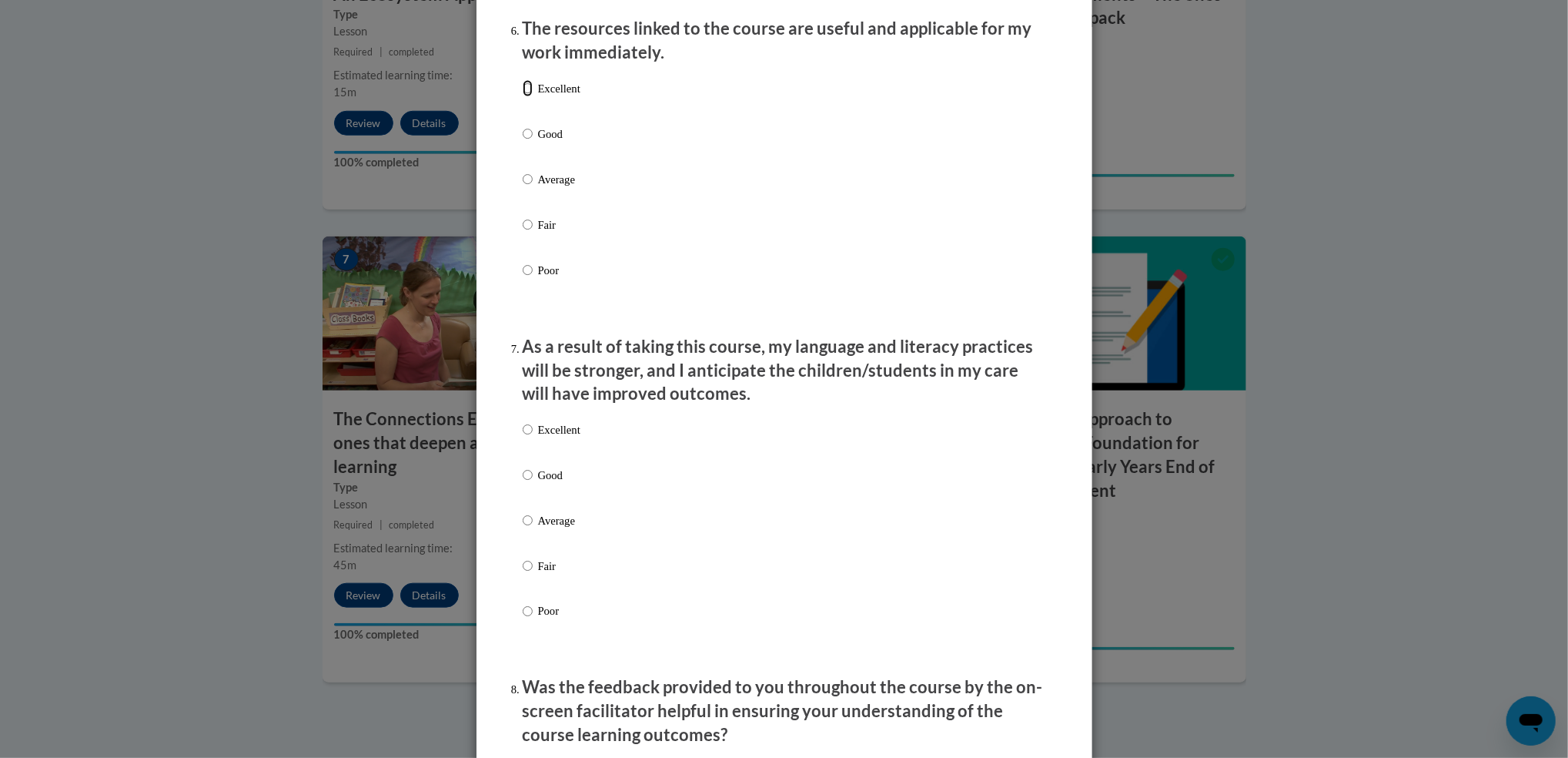
click at [522, 97] on input "Excellent" at bounding box center [527, 88] width 10 height 17
radio input "true"
click at [522, 438] on input "Excellent" at bounding box center [527, 429] width 10 height 17
radio input "true"
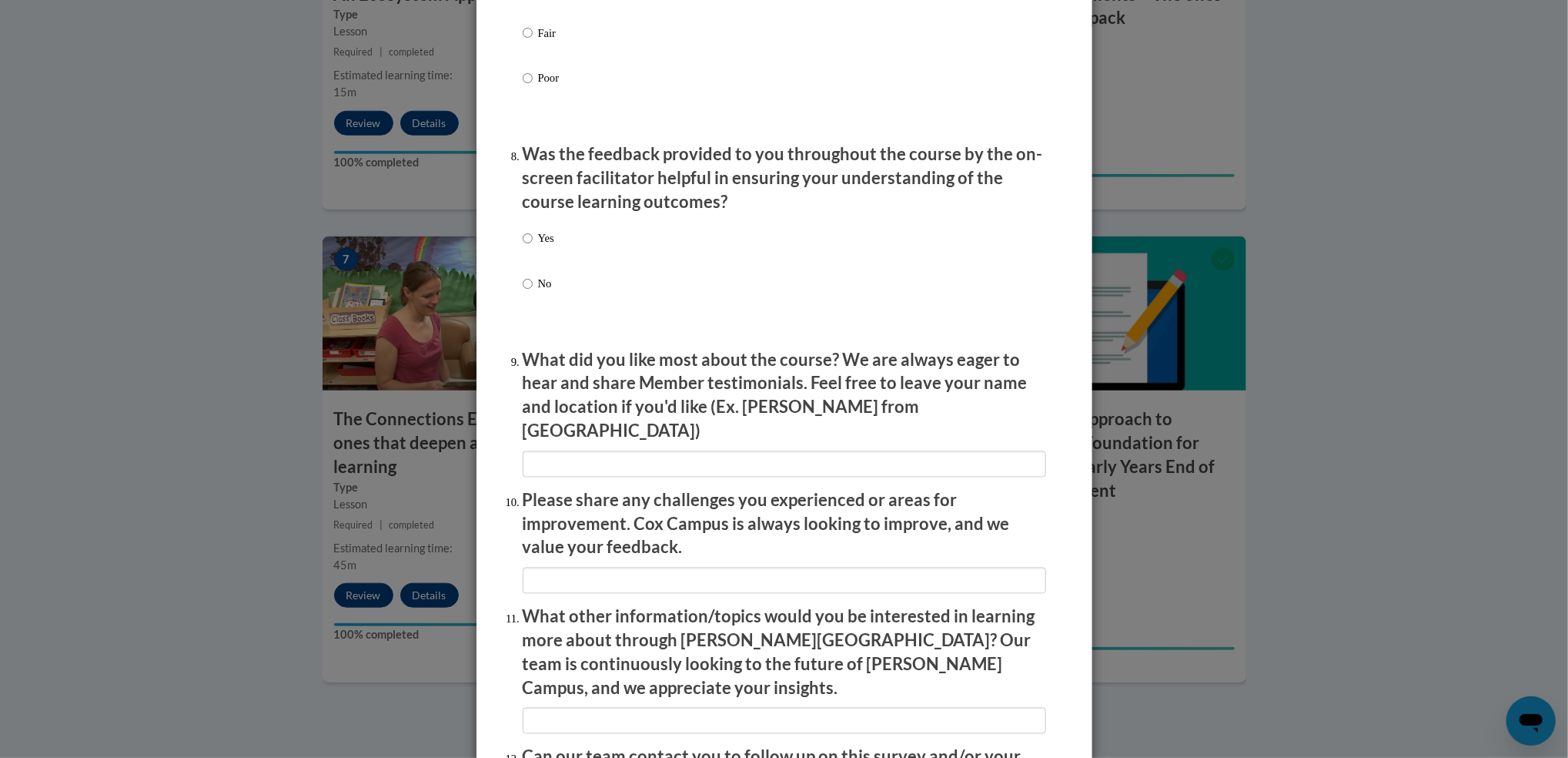
scroll to position [2313, 0]
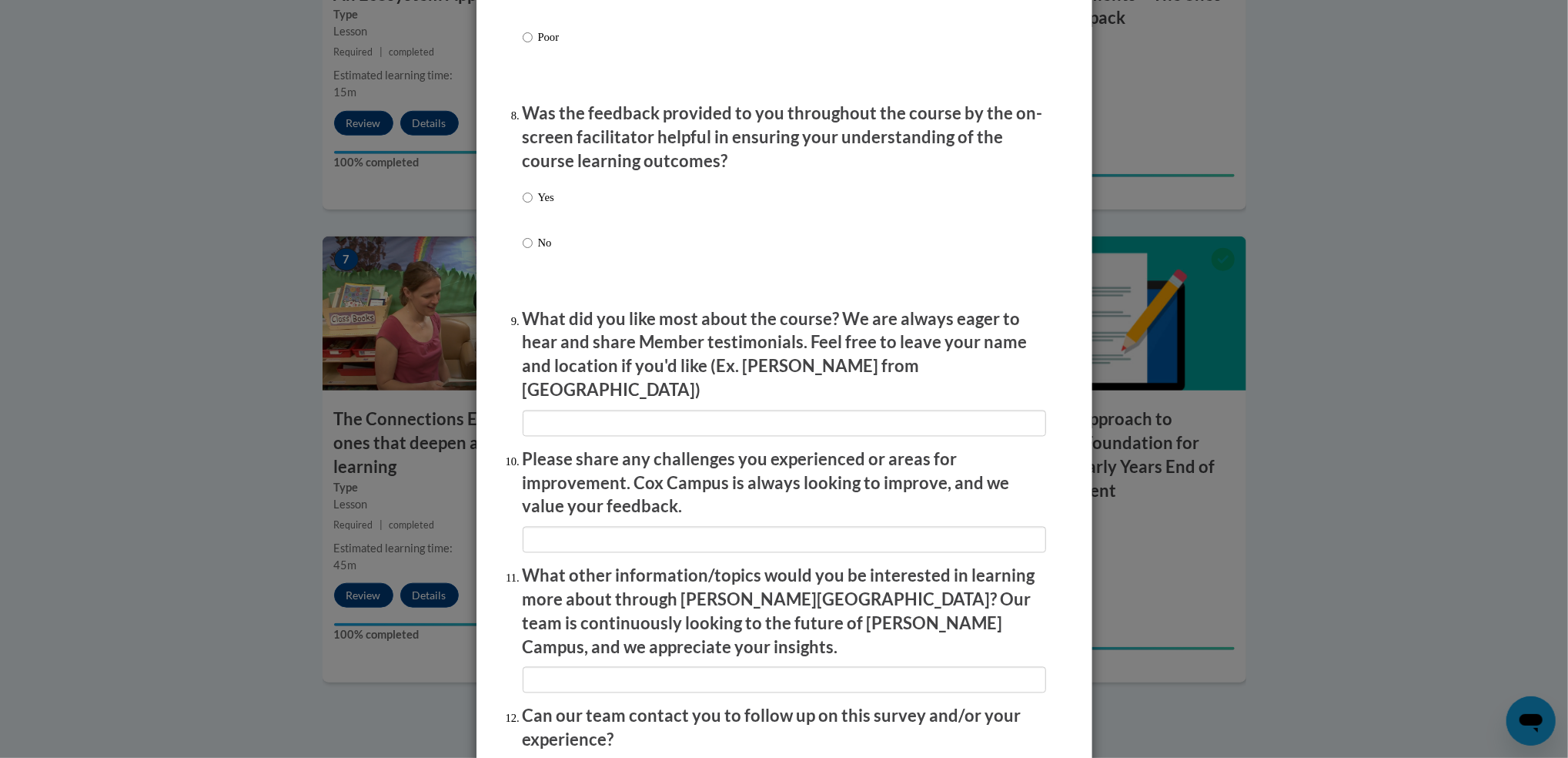
click at [526, 219] on label "Yes" at bounding box center [538, 210] width 31 height 41
click at [526, 207] on input "Yes" at bounding box center [527, 198] width 10 height 17
radio input "true"
click at [587, 410] on input "textbox" at bounding box center [784, 423] width 523 height 26
click at [591, 418] on input "textbox" at bounding box center [784, 423] width 523 height 26
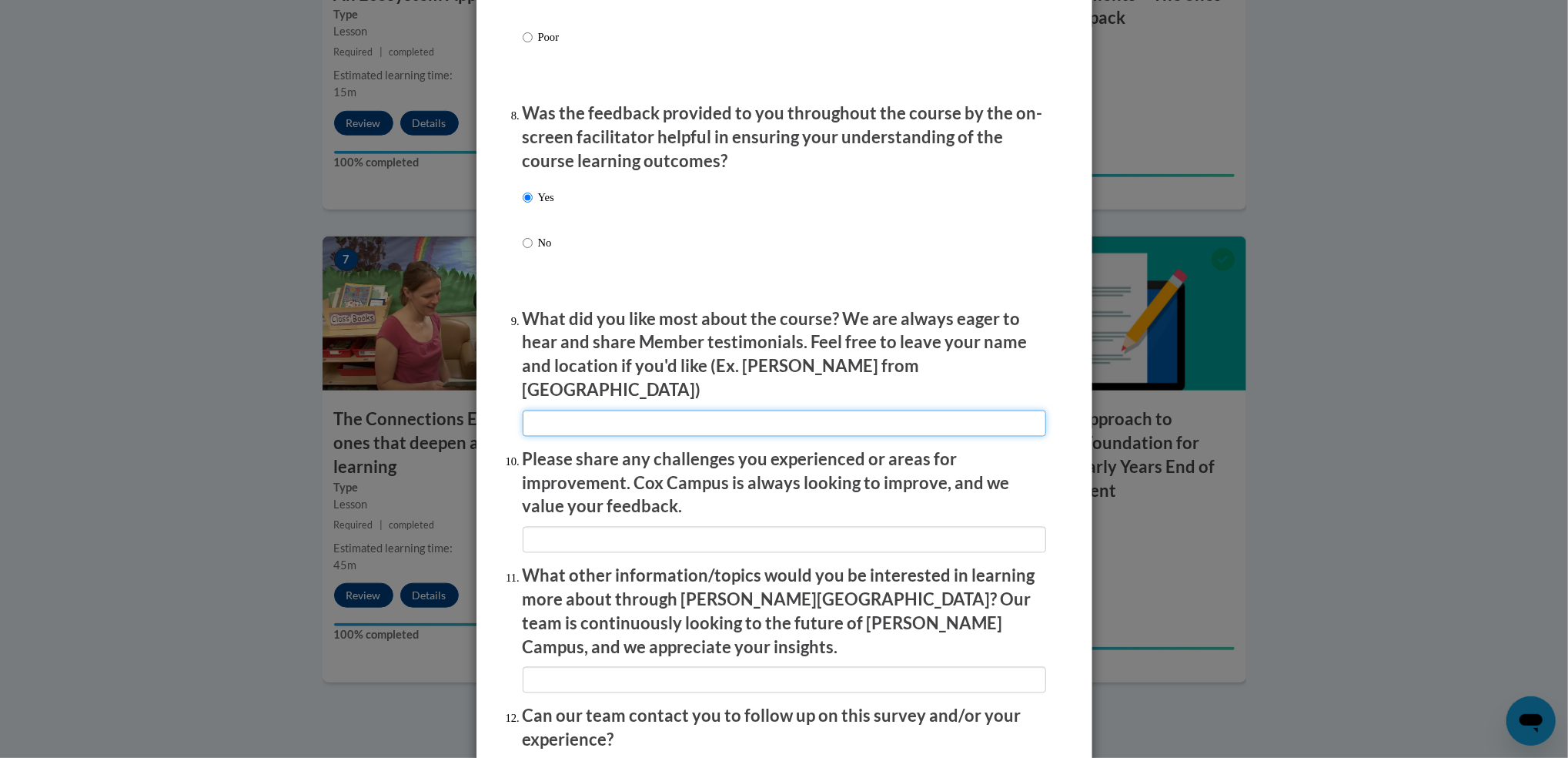
click at [600, 422] on input "textbox" at bounding box center [784, 423] width 523 height 26
click at [584, 420] on input "textbox" at bounding box center [784, 423] width 523 height 26
type input "various speakers"
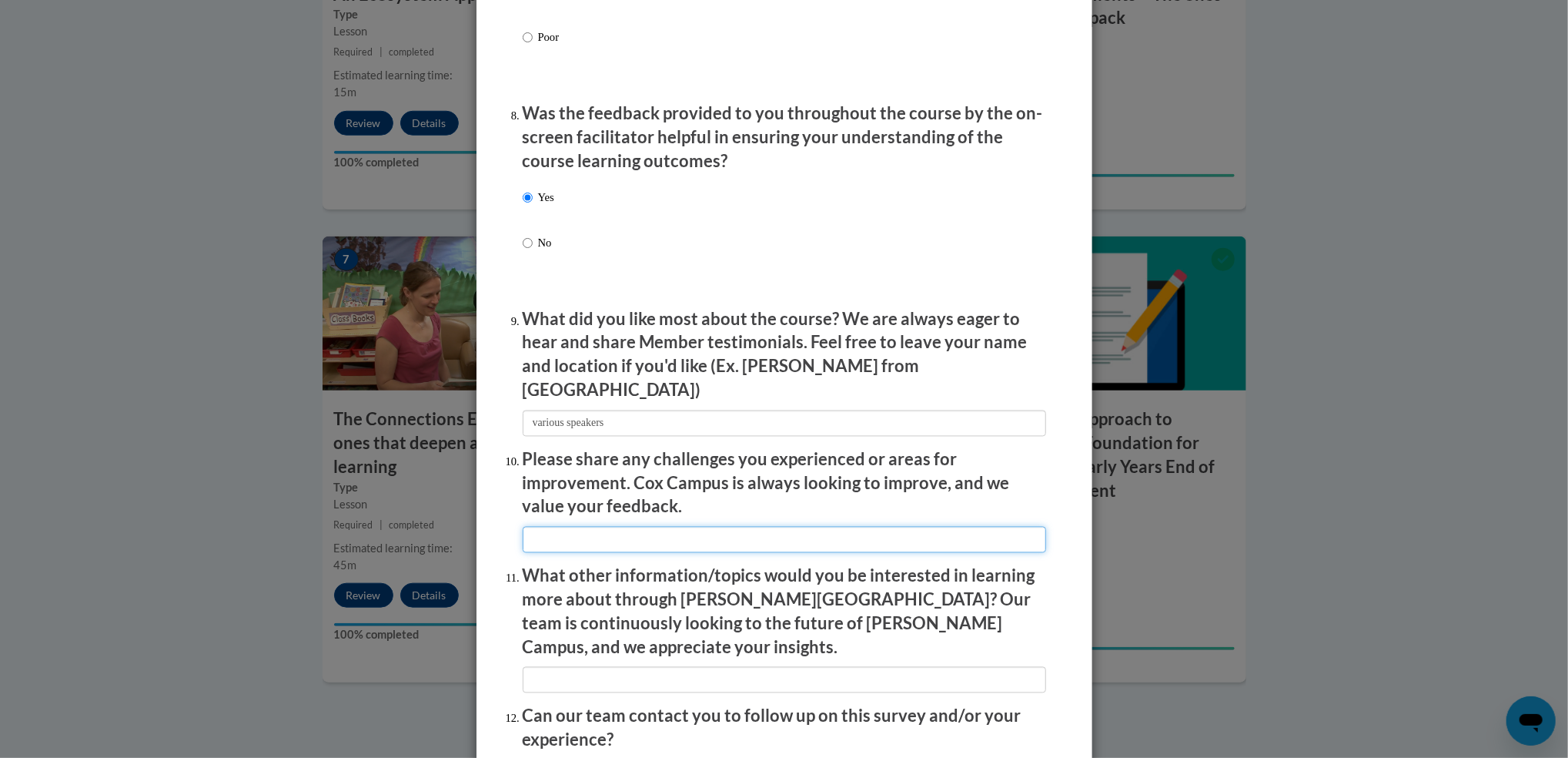
drag, startPoint x: 559, startPoint y: 530, endPoint x: 924, endPoint y: 538, distance: 365.1
click at [924, 538] on input "textbox" at bounding box center [784, 540] width 523 height 26
click at [922, 531] on input "textbox" at bounding box center [784, 540] width 523 height 26
type input "the test was a bit difficult"
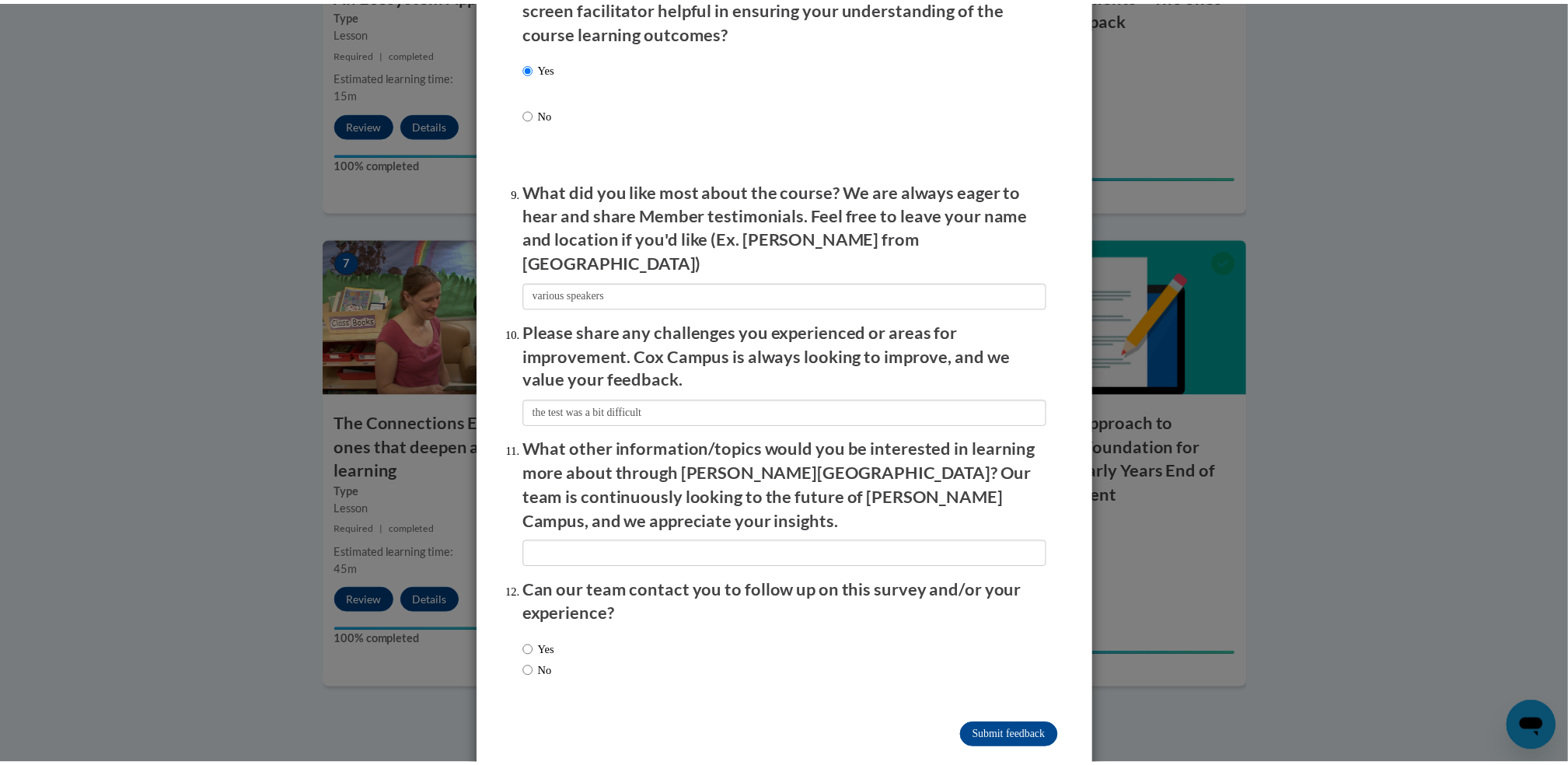
scroll to position [2472, 0]
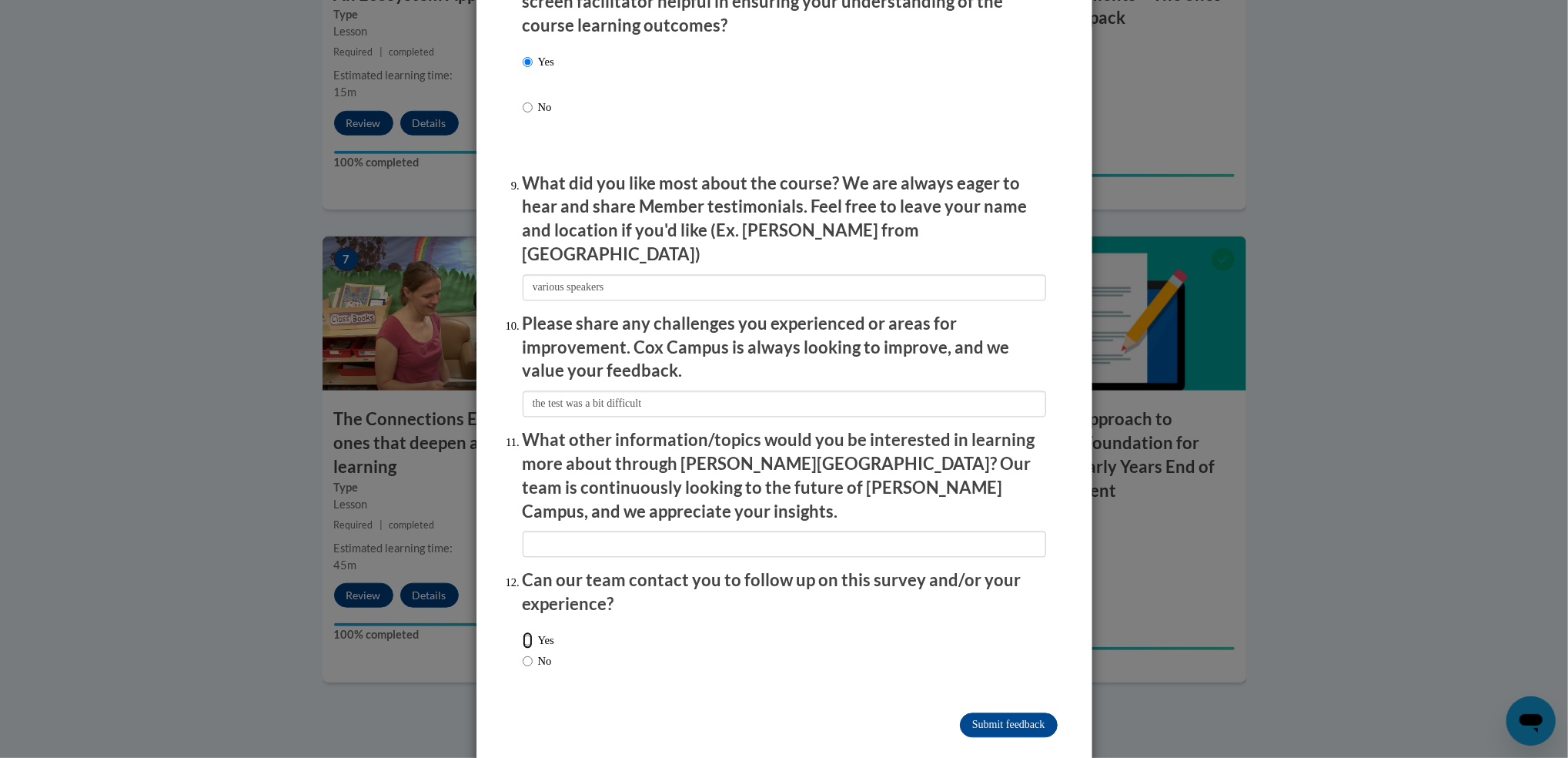
click at [522, 631] on input "Yes" at bounding box center [527, 639] width 10 height 17
radio input "true"
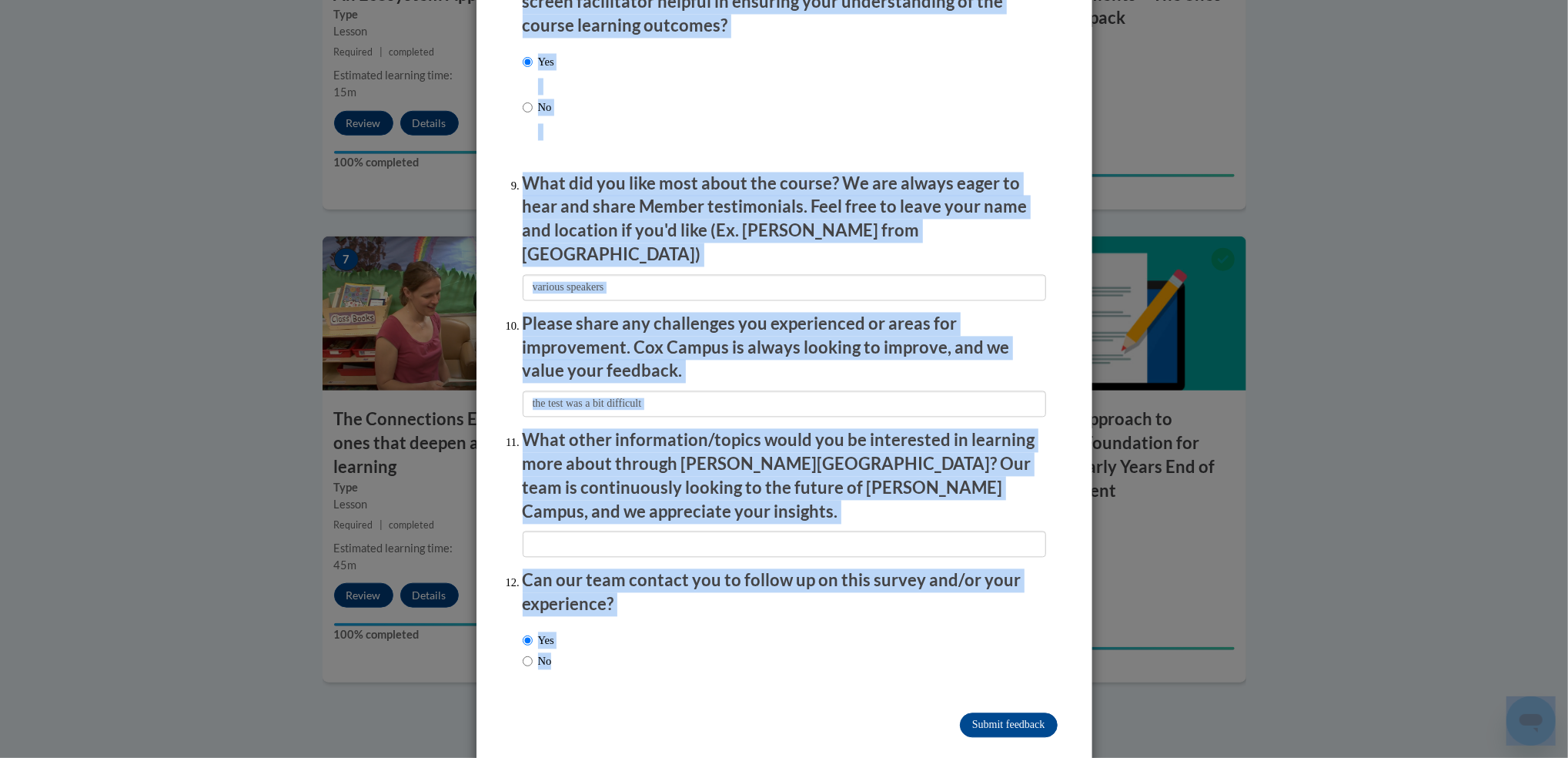
drag, startPoint x: 1553, startPoint y: 686, endPoint x: 1567, endPoint y: 627, distance: 60.6
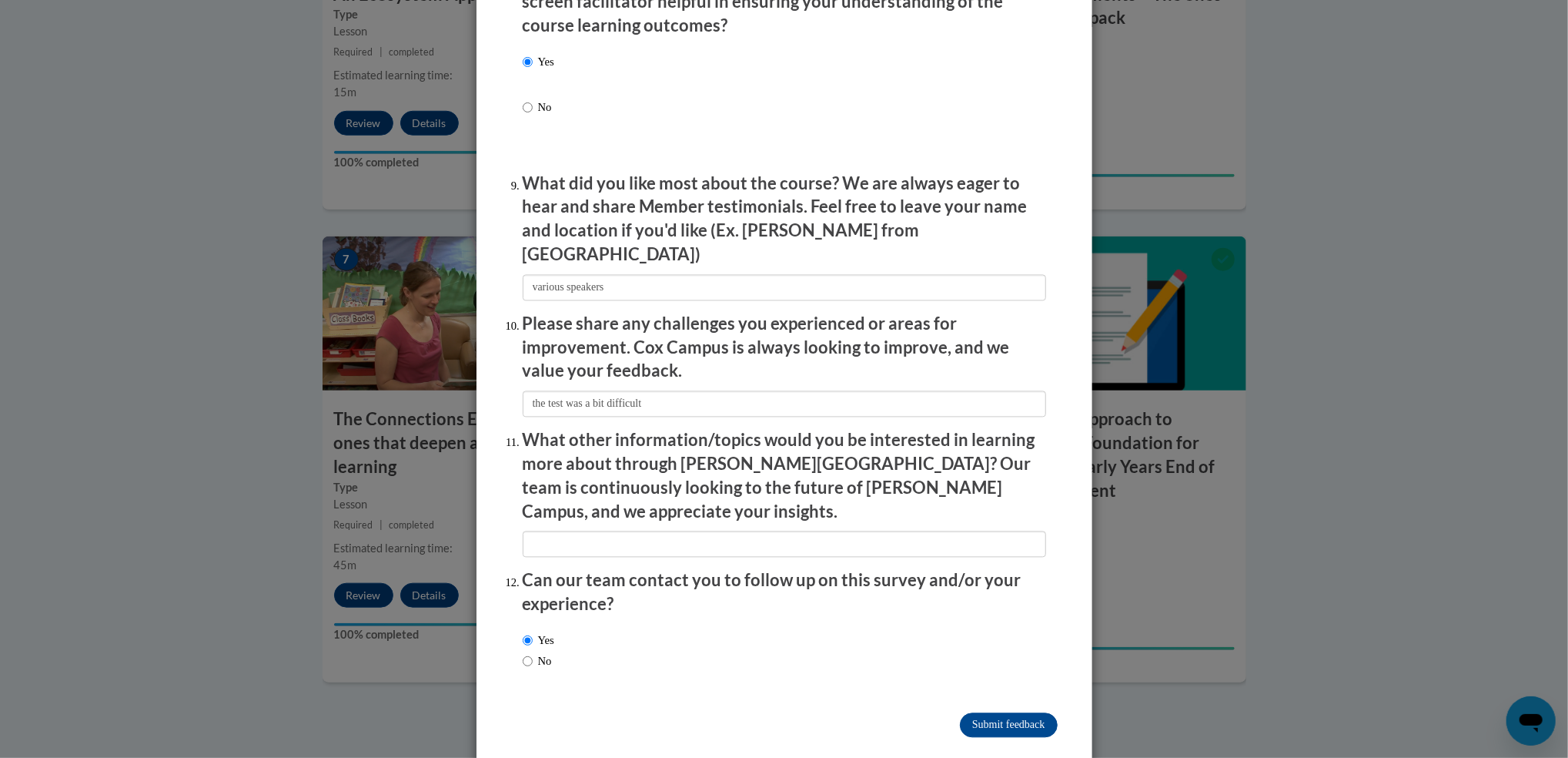
drag, startPoint x: 1567, startPoint y: 627, endPoint x: 1466, endPoint y: 626, distance: 101.0
click at [1466, 626] on div "Feedback Questionnaire Rate Course Comments Cox Campus End of Course Evaluation…" at bounding box center [784, 379] width 1568 height 758
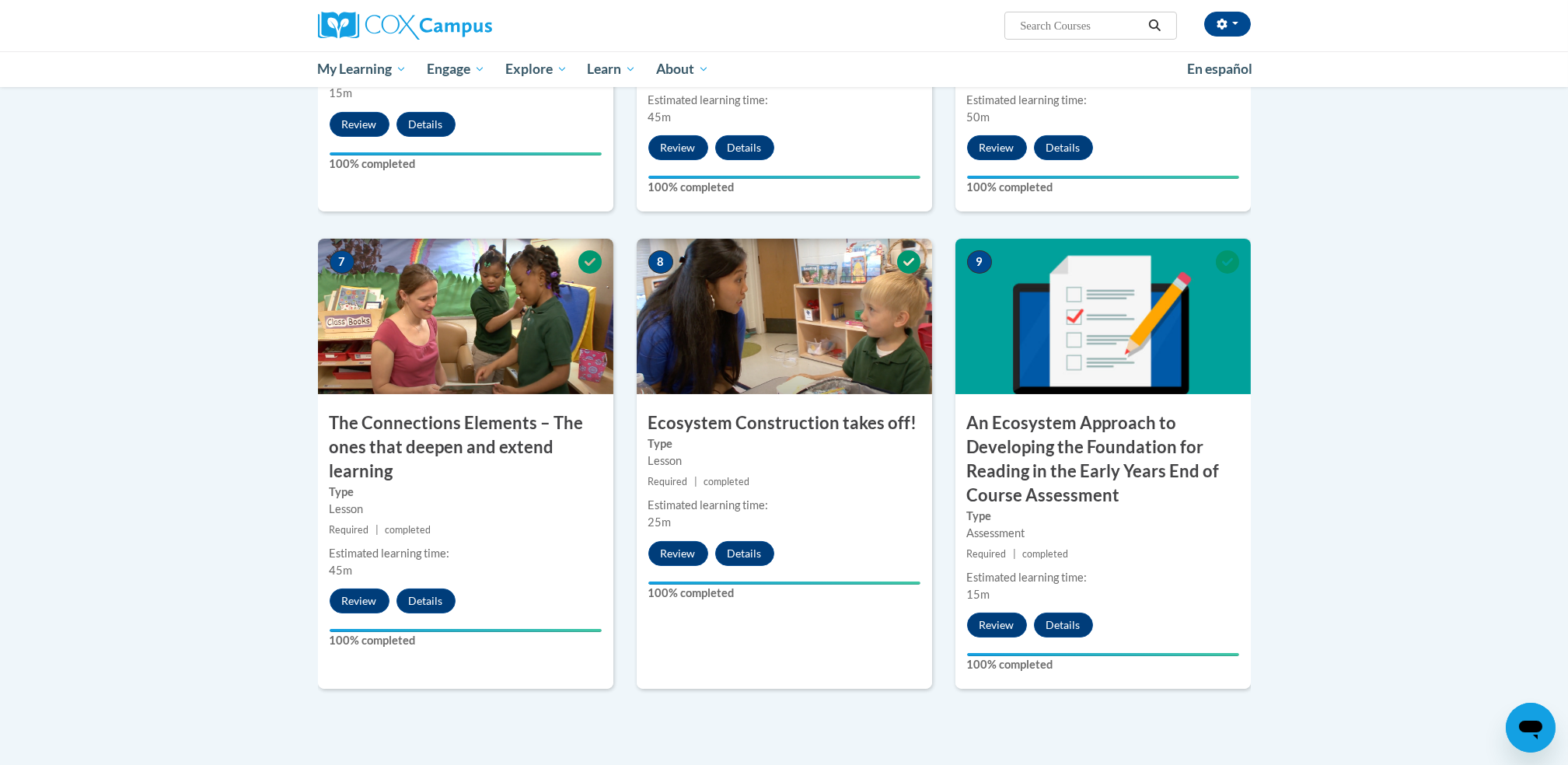
click at [1077, 513] on label "Type" at bounding box center [1103, 516] width 272 height 17
click at [1070, 361] on img at bounding box center [1103, 316] width 295 height 156
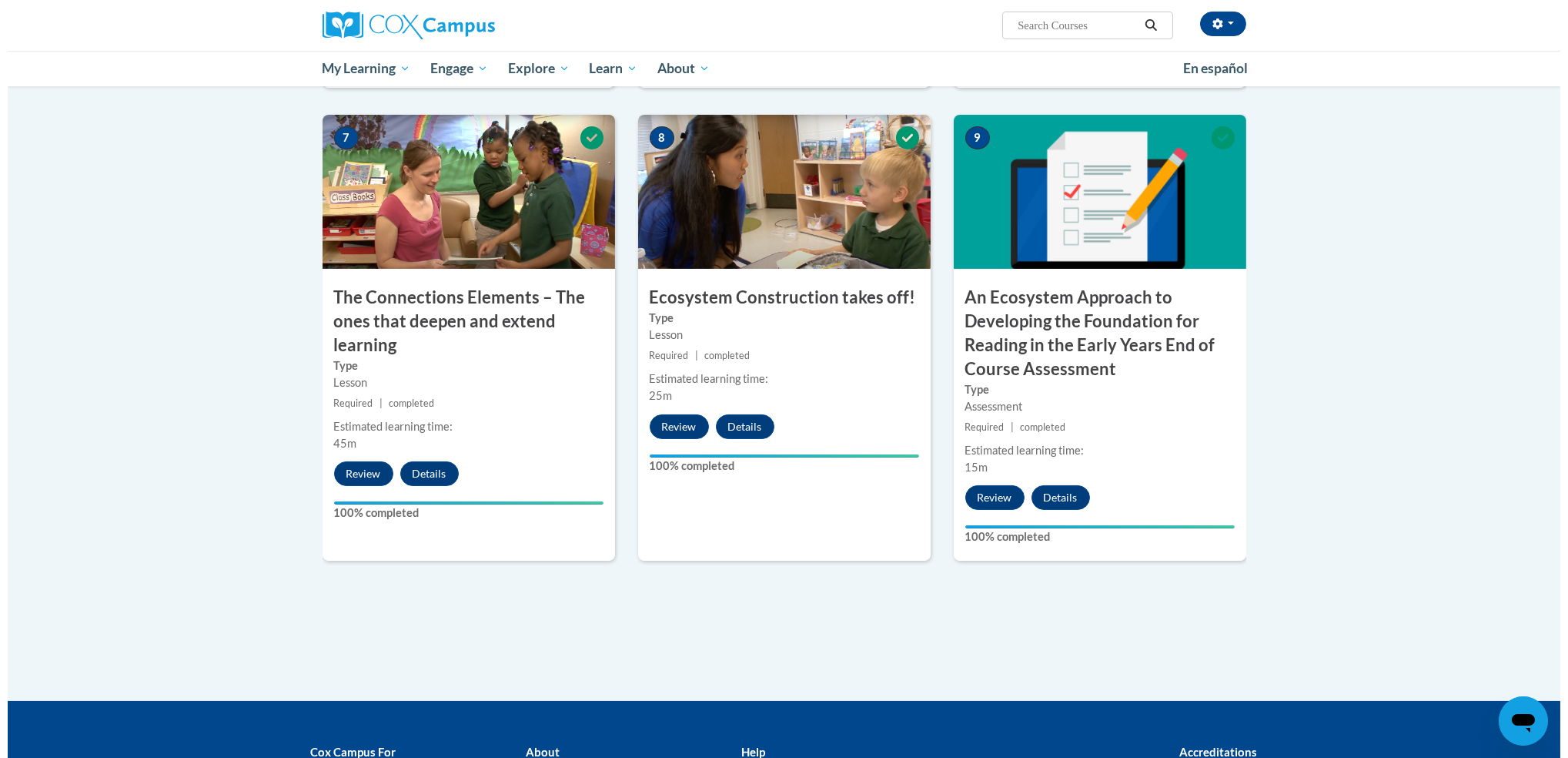
scroll to position [1191, 0]
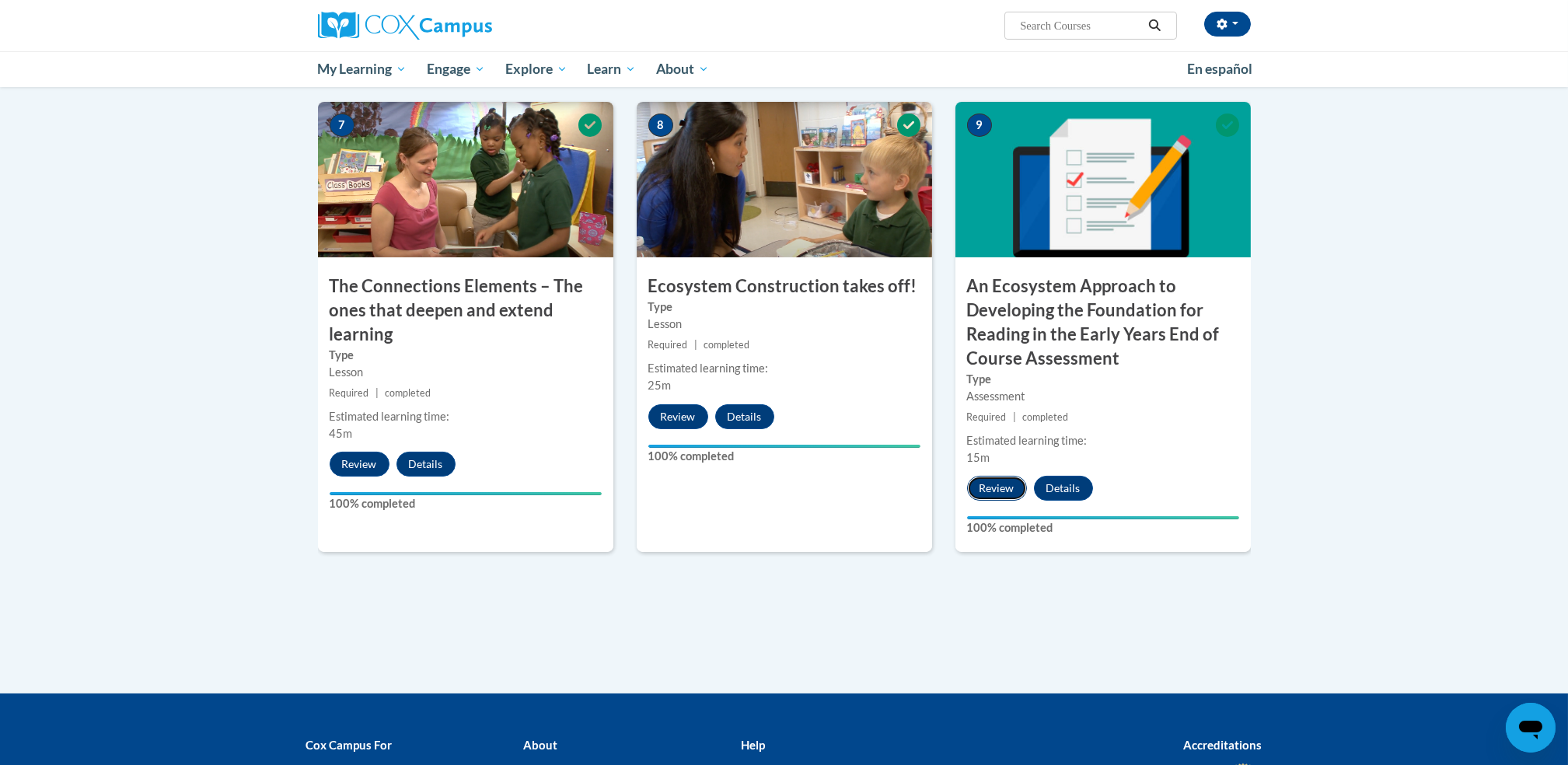
click at [1000, 489] on button "Review" at bounding box center [997, 488] width 60 height 24
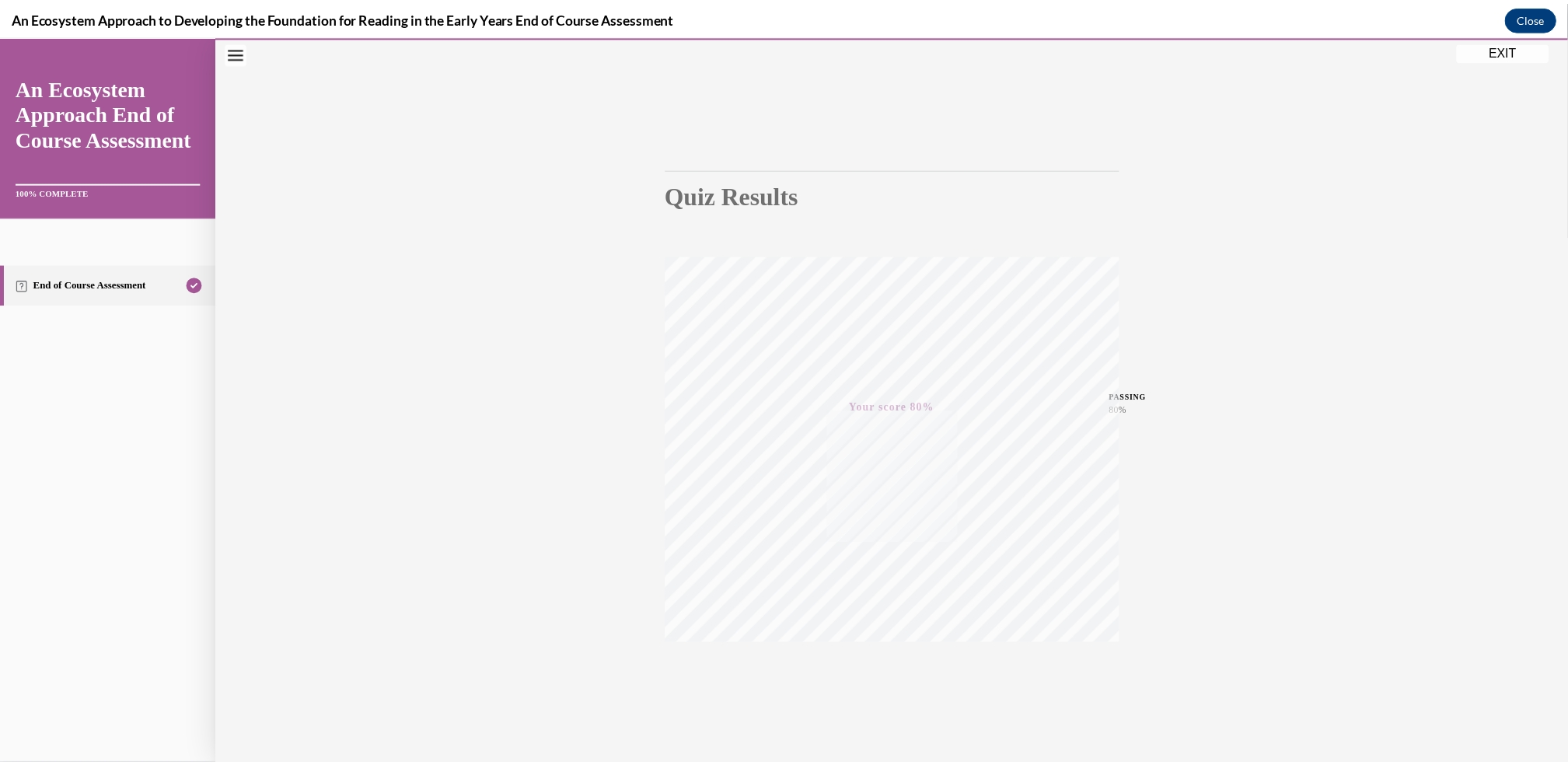
scroll to position [66, 0]
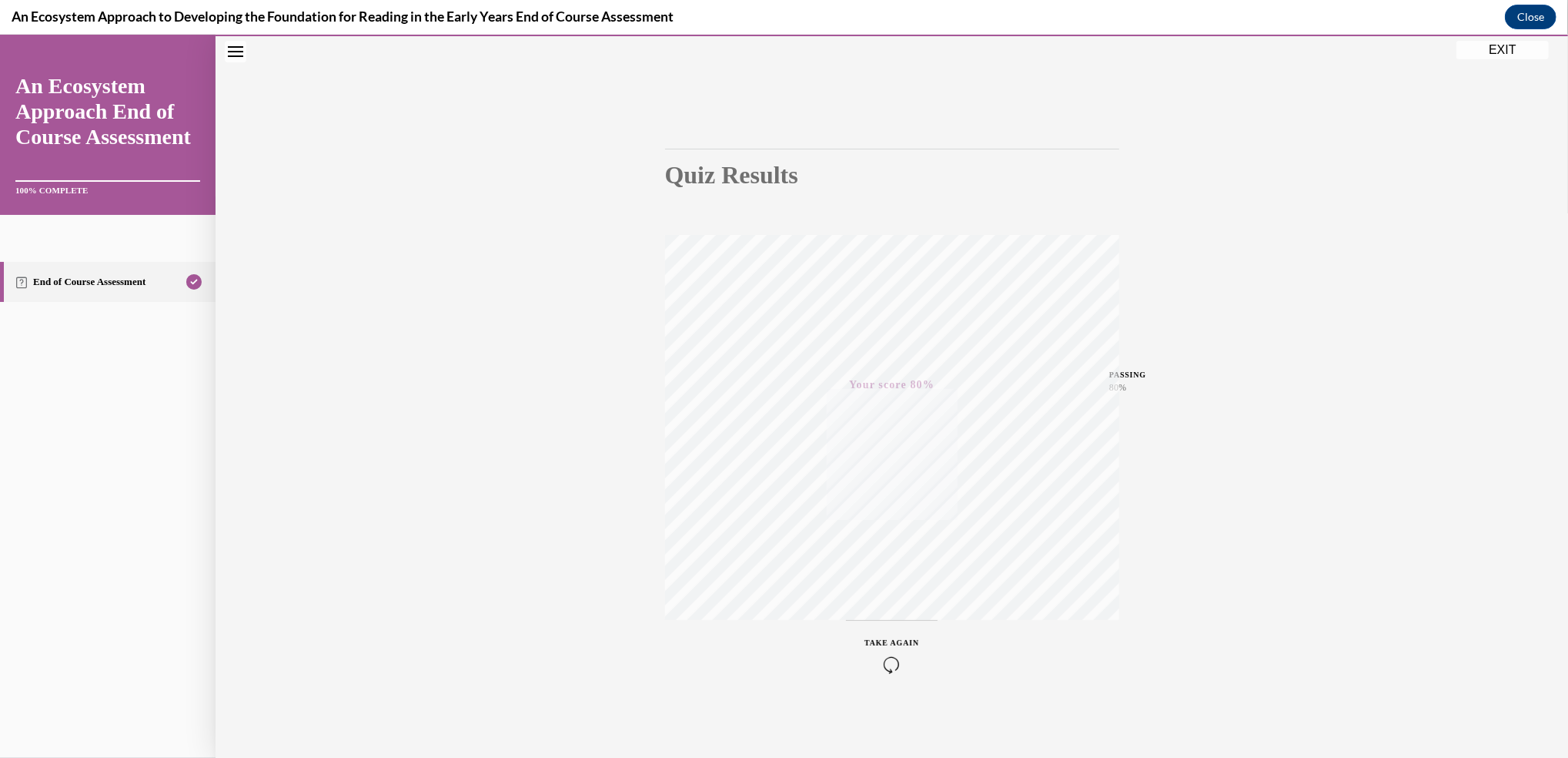
click at [1467, 50] on button "EXIT" at bounding box center [1502, 49] width 92 height 19
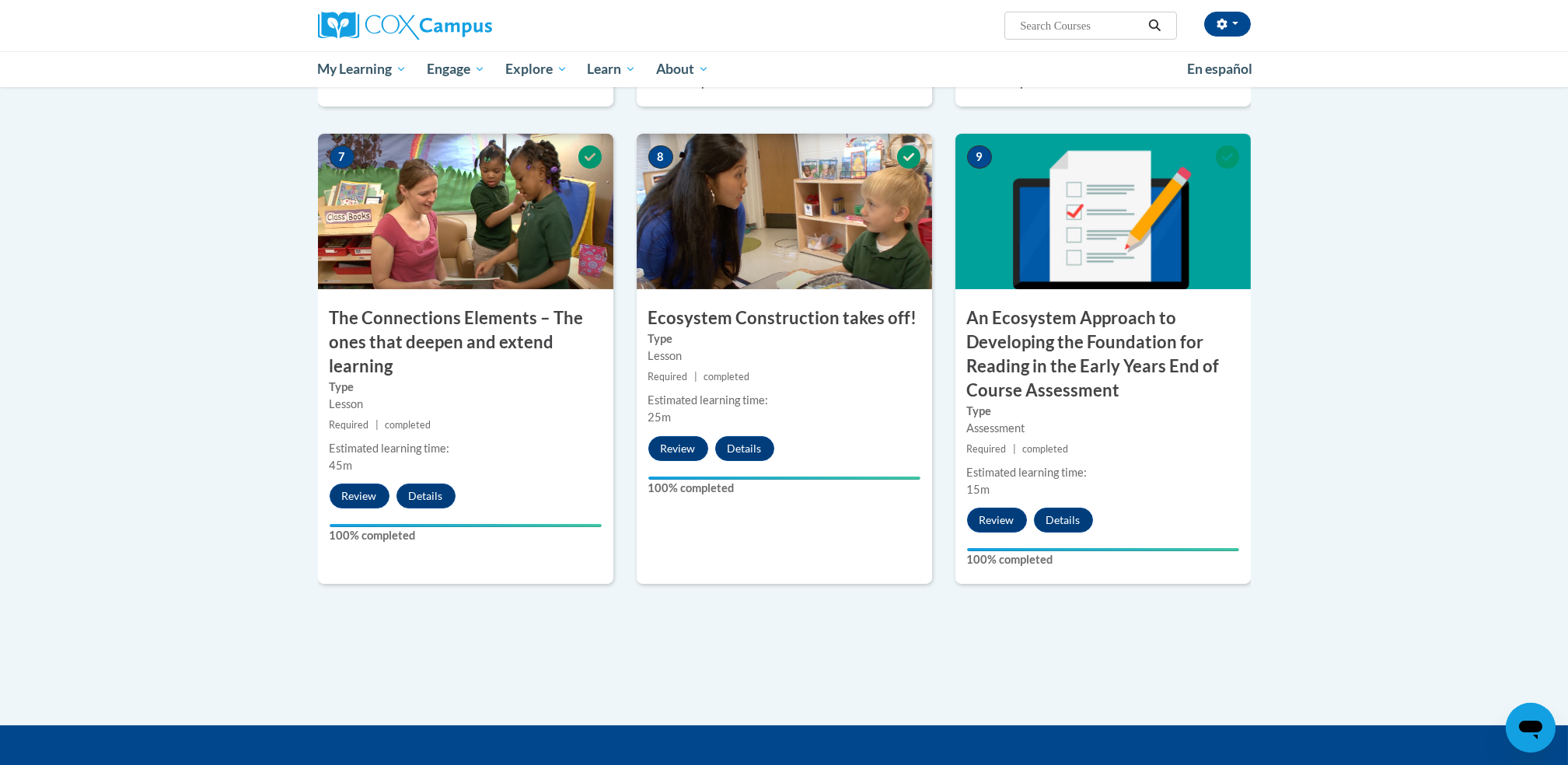
scroll to position [1162, 0]
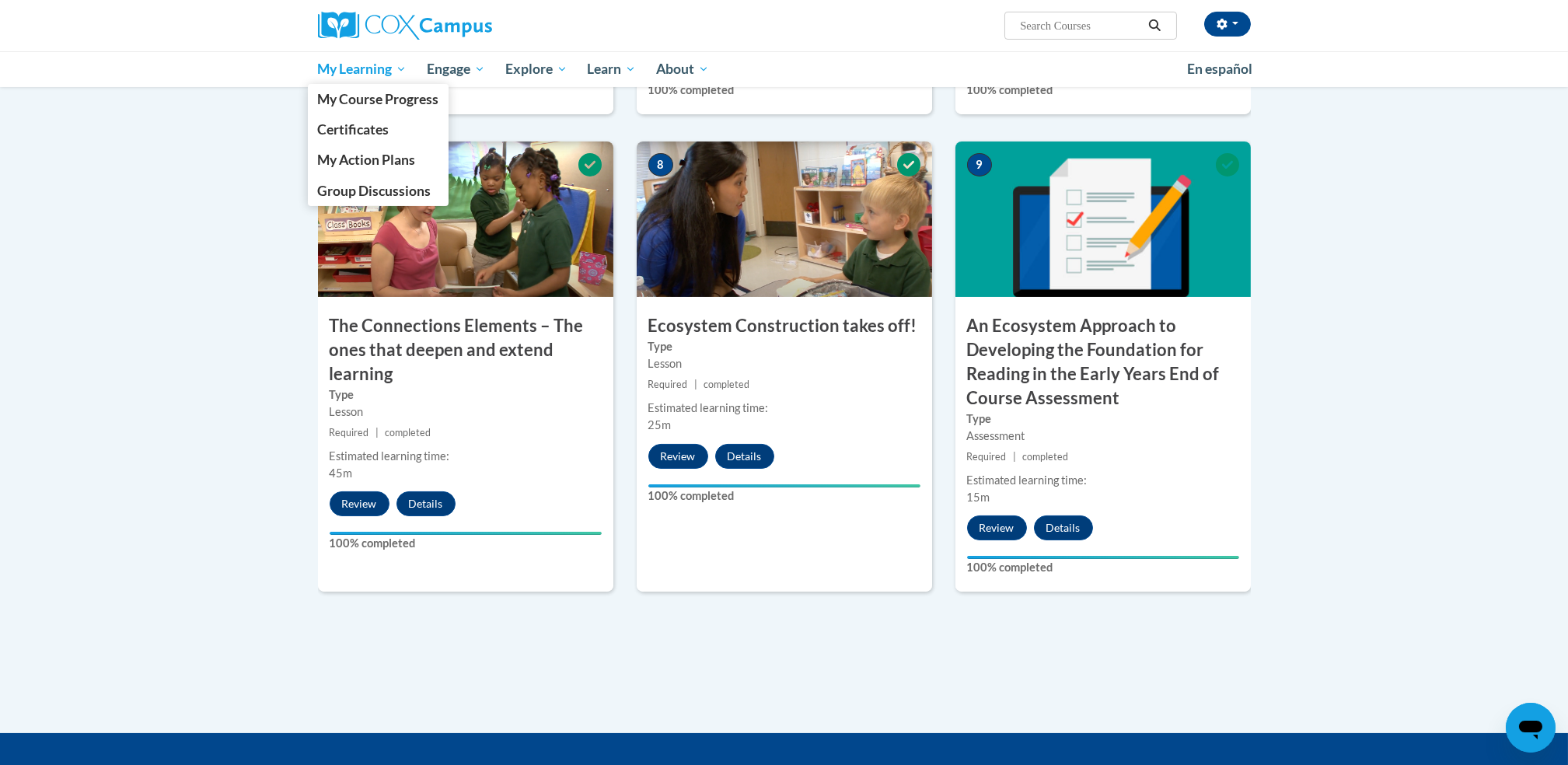
drag, startPoint x: 1568, startPoint y: 597, endPoint x: 344, endPoint y: 72, distance: 1331.8
click at [344, 72] on span "My Learning" at bounding box center [362, 69] width 90 height 19
click at [349, 132] on span "Certificates" at bounding box center [353, 130] width 72 height 16
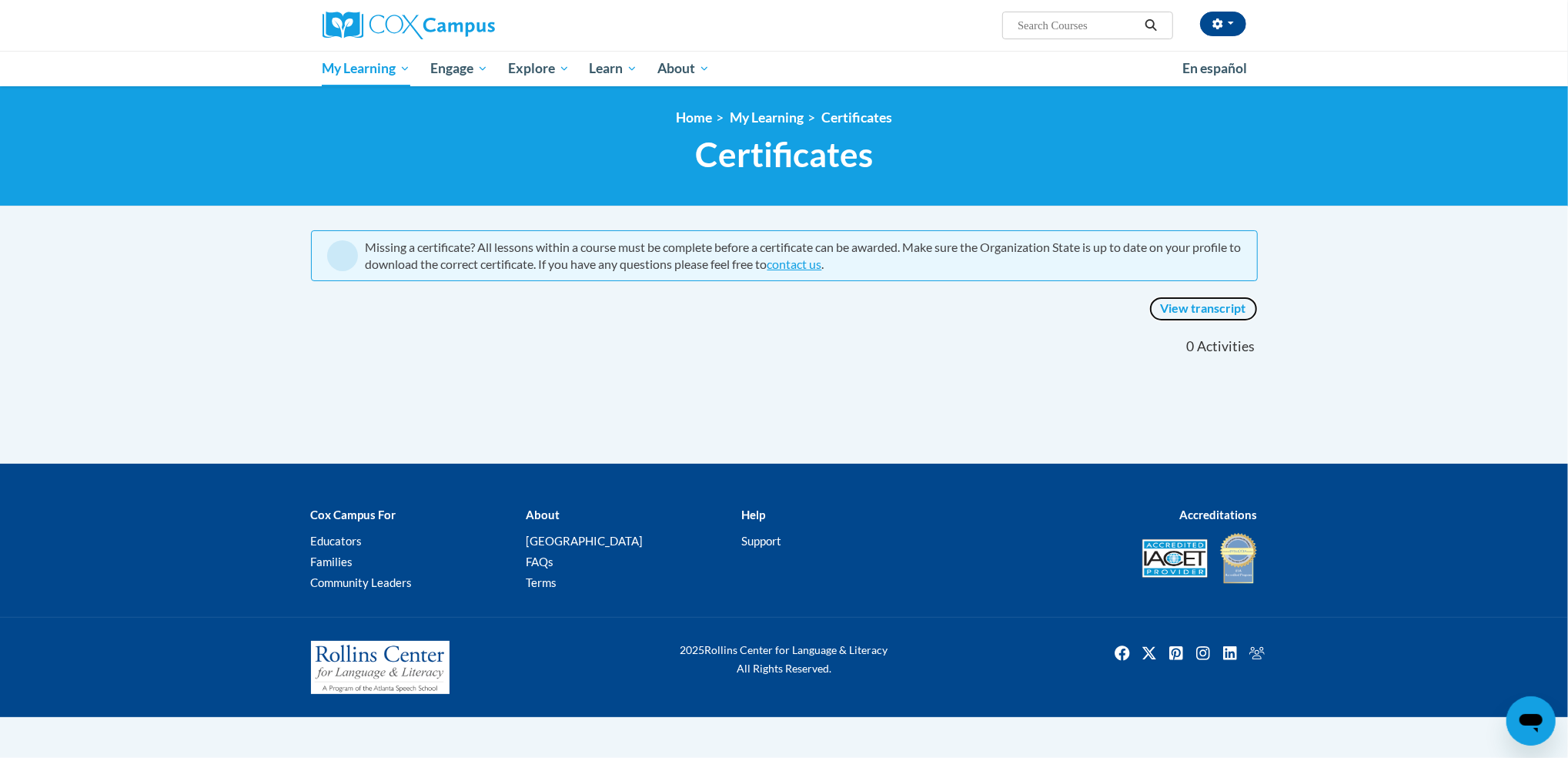
click at [1179, 307] on link "View transcript" at bounding box center [1203, 308] width 109 height 24
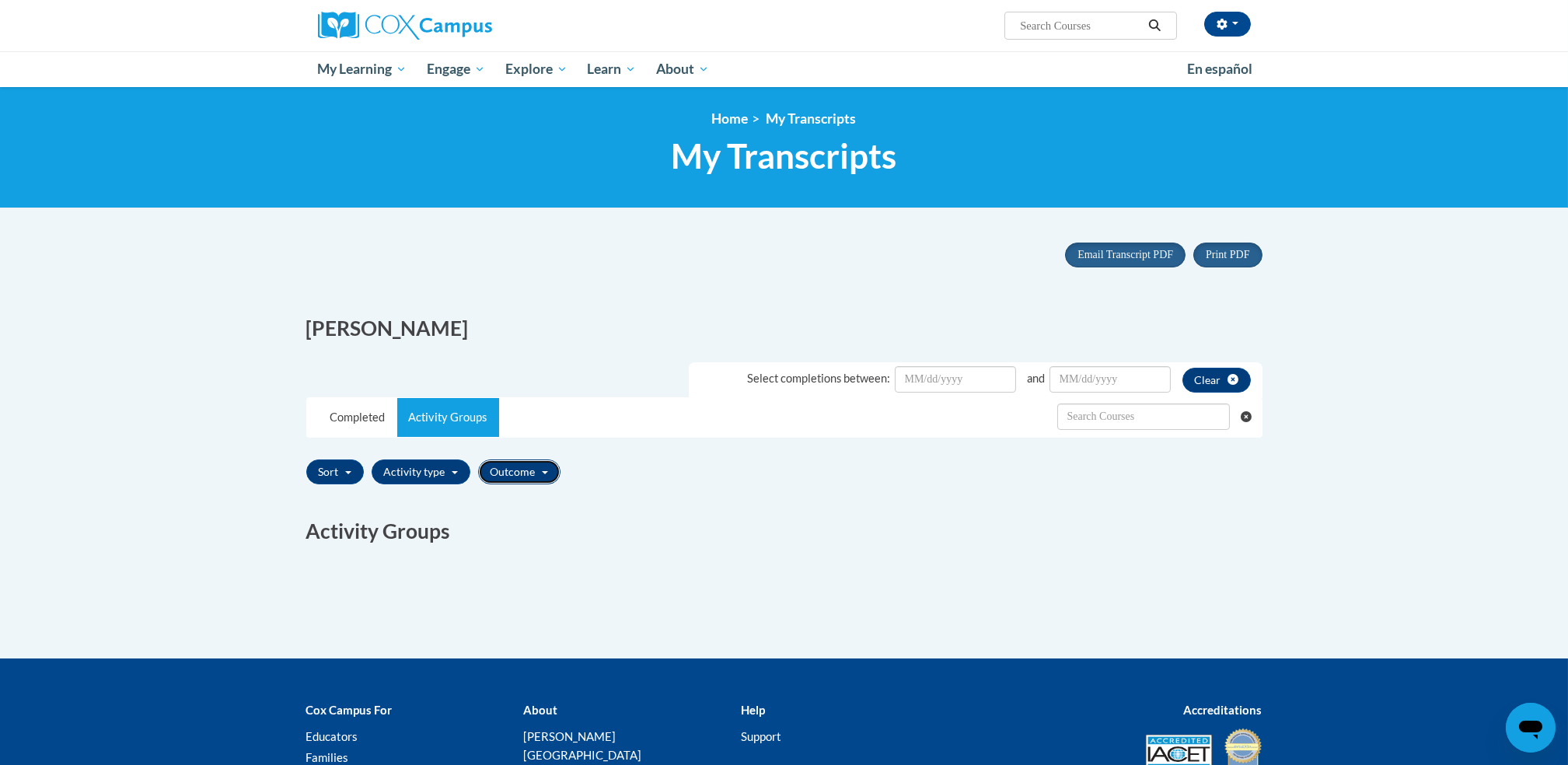
drag, startPoint x: 1573, startPoint y: 600, endPoint x: 521, endPoint y: 467, distance: 1060.4
click at [521, 467] on button "Outcome" at bounding box center [518, 471] width 82 height 24
click at [516, 501] on label "Passed" at bounding box center [520, 501] width 34 height 17
click at [498, 501] on input "Passed" at bounding box center [491, 500] width 13 height 13
checkbox input "true"
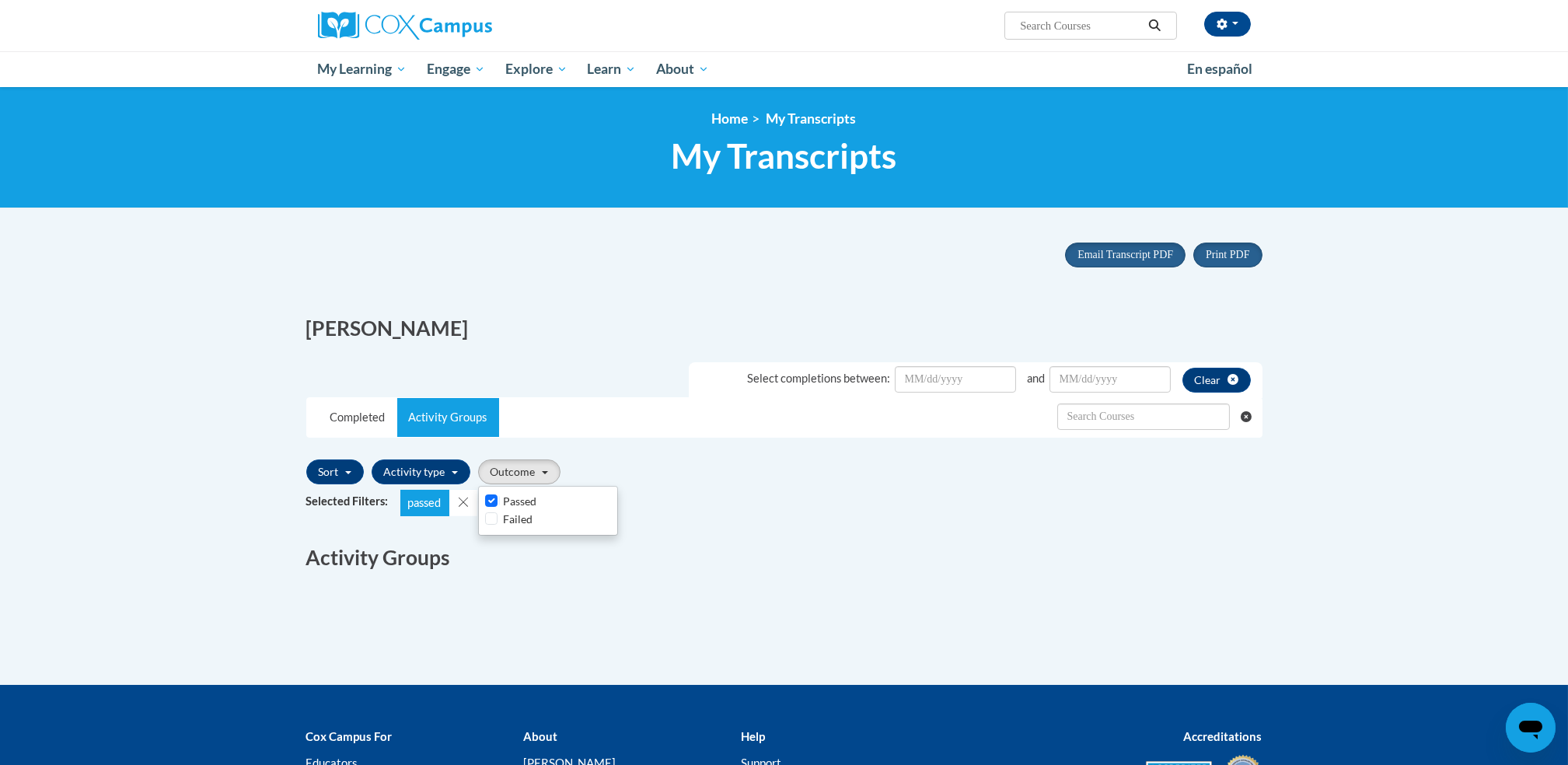
click at [754, 492] on div "Selected Filters: passed" at bounding box center [784, 502] width 956 height 26
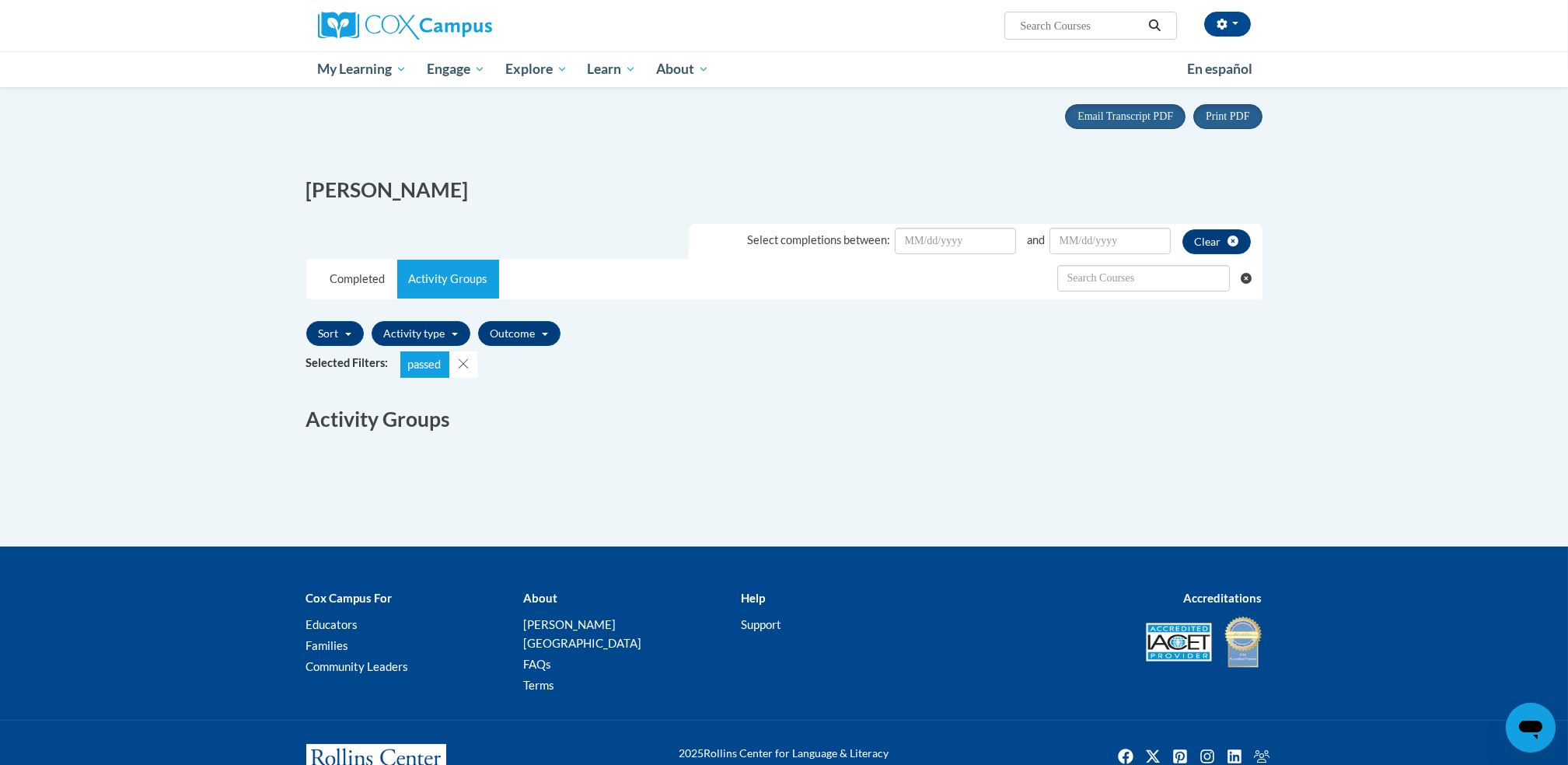
scroll to position [174, 0]
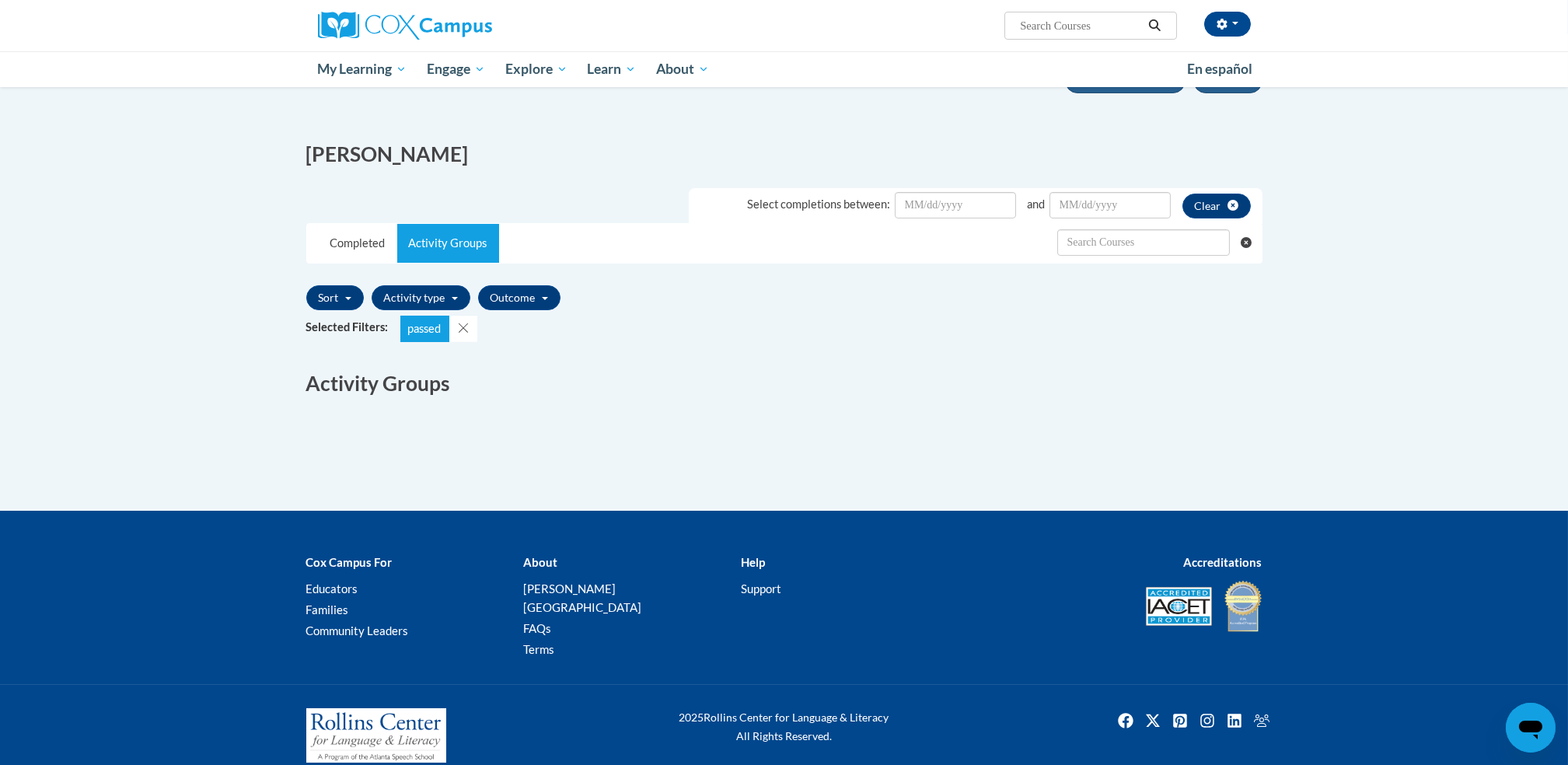
drag, startPoint x: 1579, startPoint y: 462, endPoint x: 1064, endPoint y: 396, distance: 519.2
drag, startPoint x: 1064, startPoint y: 396, endPoint x: 343, endPoint y: 69, distance: 791.7
drag, startPoint x: 343, startPoint y: 69, endPoint x: 319, endPoint y: 129, distance: 64.6
drag, startPoint x: 319, startPoint y: 129, endPoint x: 227, endPoint y: 175, distance: 102.9
click at [227, 175] on body "Mary Green (America/New_York UTC-04:00) My Profile Inbox My Transcripts Log Out…" at bounding box center [784, 305] width 1568 height 960
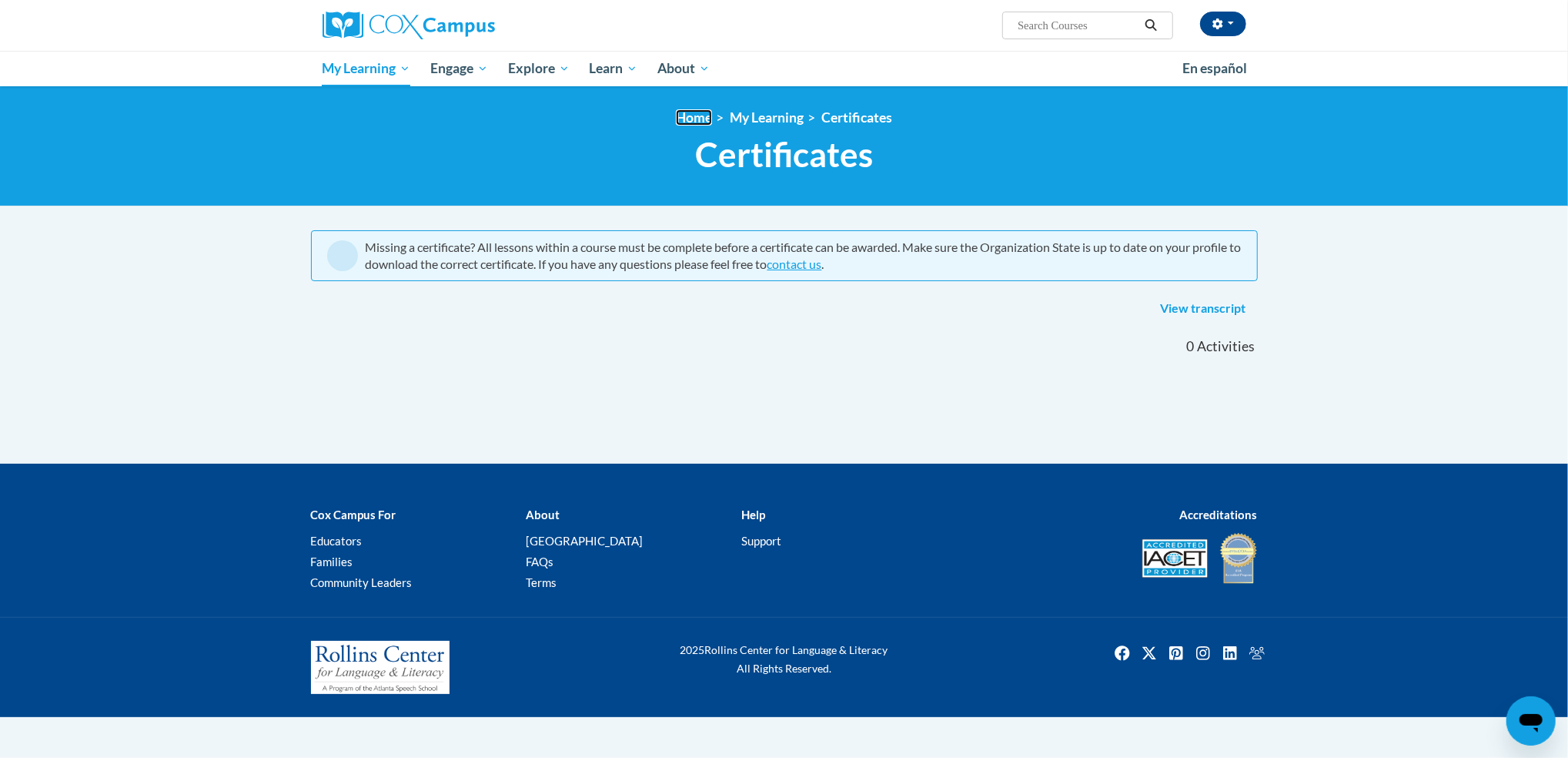
click at [689, 122] on link "Home" at bounding box center [694, 118] width 36 height 16
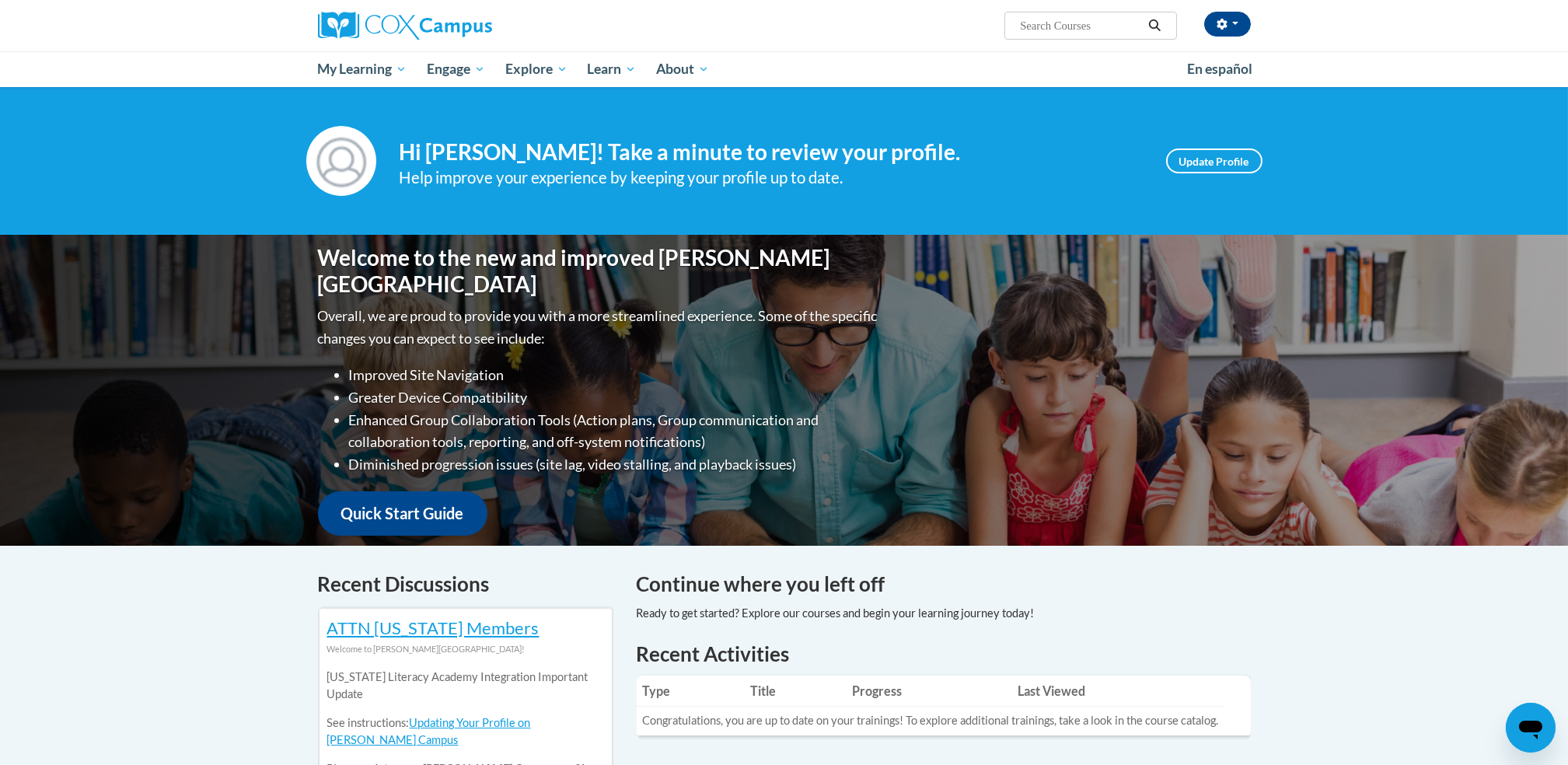
click at [864, 119] on div "Your profile Hi [PERSON_NAME]! Take a minute to review your profile. Help impro…" at bounding box center [784, 160] width 1568 height 148
drag, startPoint x: 1574, startPoint y: 750, endPoint x: 1055, endPoint y: 462, distance: 593.6
drag, startPoint x: 832, startPoint y: 586, endPoint x: 750, endPoint y: 692, distance: 134.0
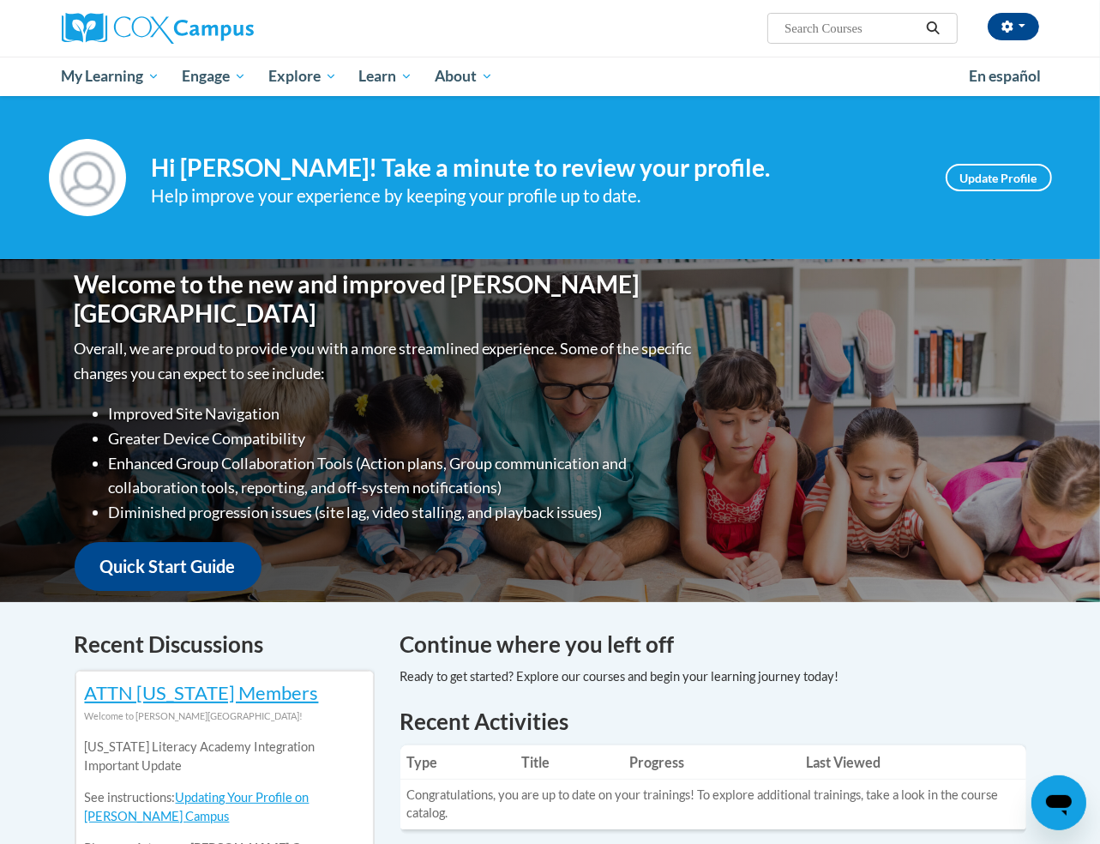
click at [956, 758] on th "Last Viewed" at bounding box center [912, 762] width 227 height 34
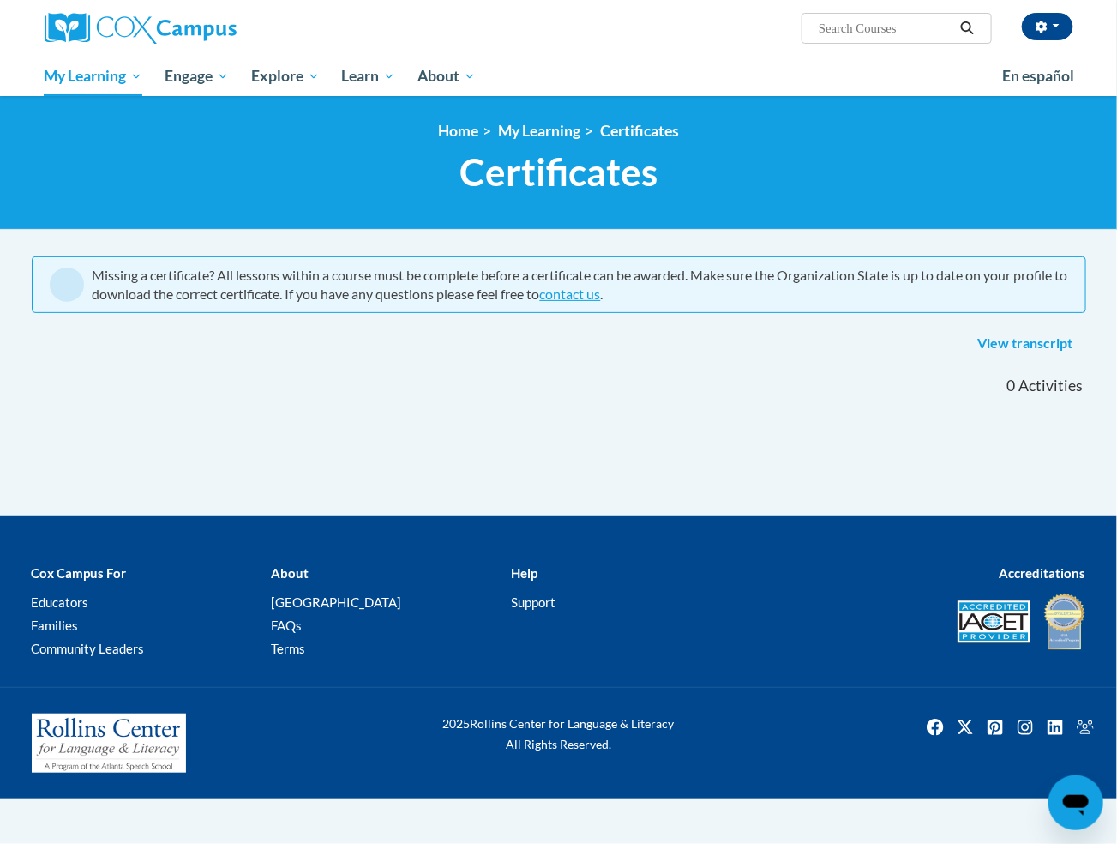
drag, startPoint x: 533, startPoint y: 130, endPoint x: 456, endPoint y: 368, distance: 249.8
drag, startPoint x: 456, startPoint y: 368, endPoint x: 631, endPoint y: 128, distance: 297.1
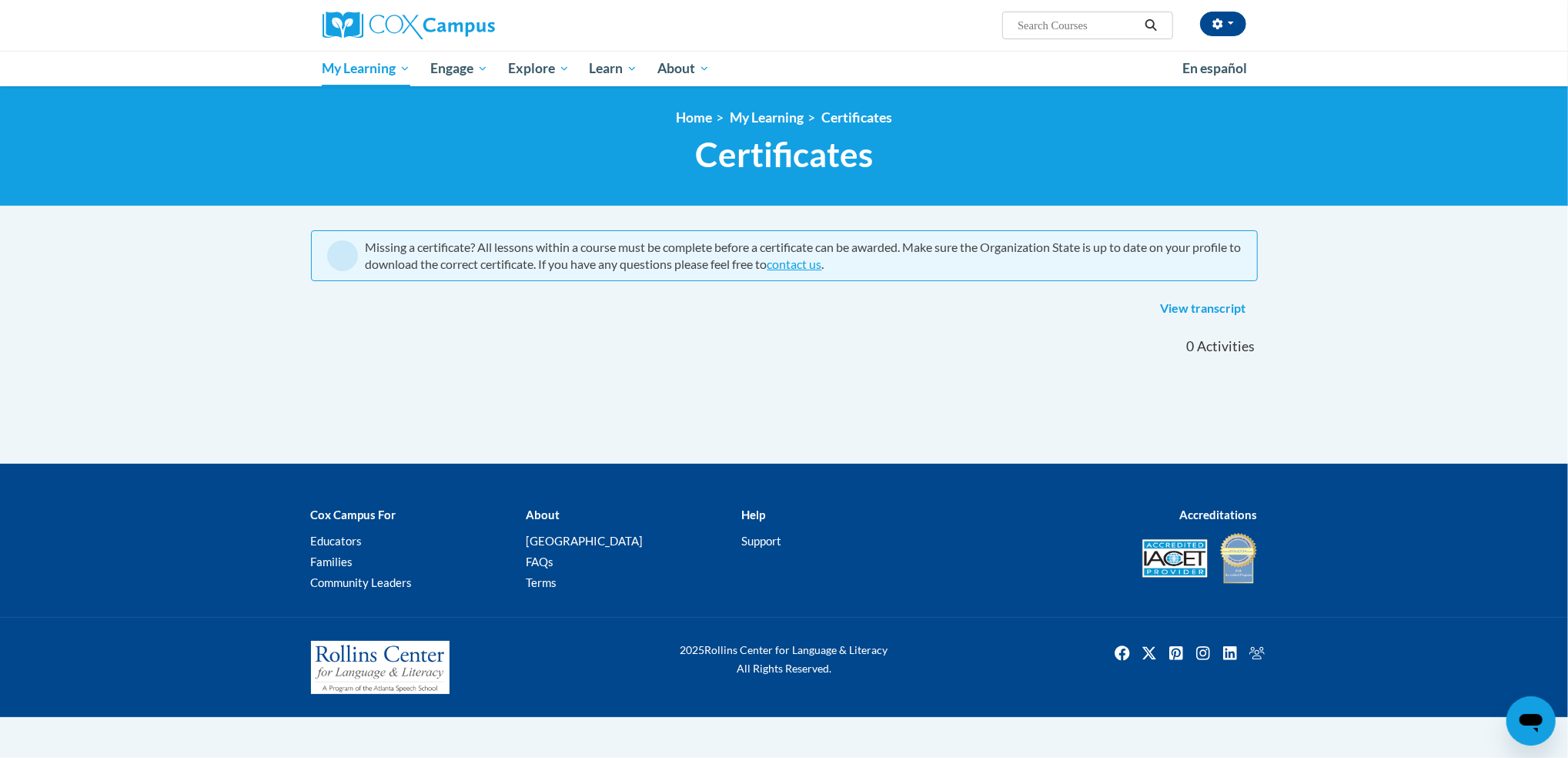
drag, startPoint x: 1222, startPoint y: 307, endPoint x: 1322, endPoint y: 262, distance: 109.7
drag, startPoint x: 1322, startPoint y: 262, endPoint x: 956, endPoint y: 403, distance: 392.2
click at [956, 403] on div "Missing a certificate? All lessons within a course must be complete before a ce…" at bounding box center [784, 347] width 969 height 234
drag, startPoint x: 753, startPoint y: 110, endPoint x: 702, endPoint y: 121, distance: 52.2
drag, startPoint x: 702, startPoint y: 121, endPoint x: 546, endPoint y: 346, distance: 273.8
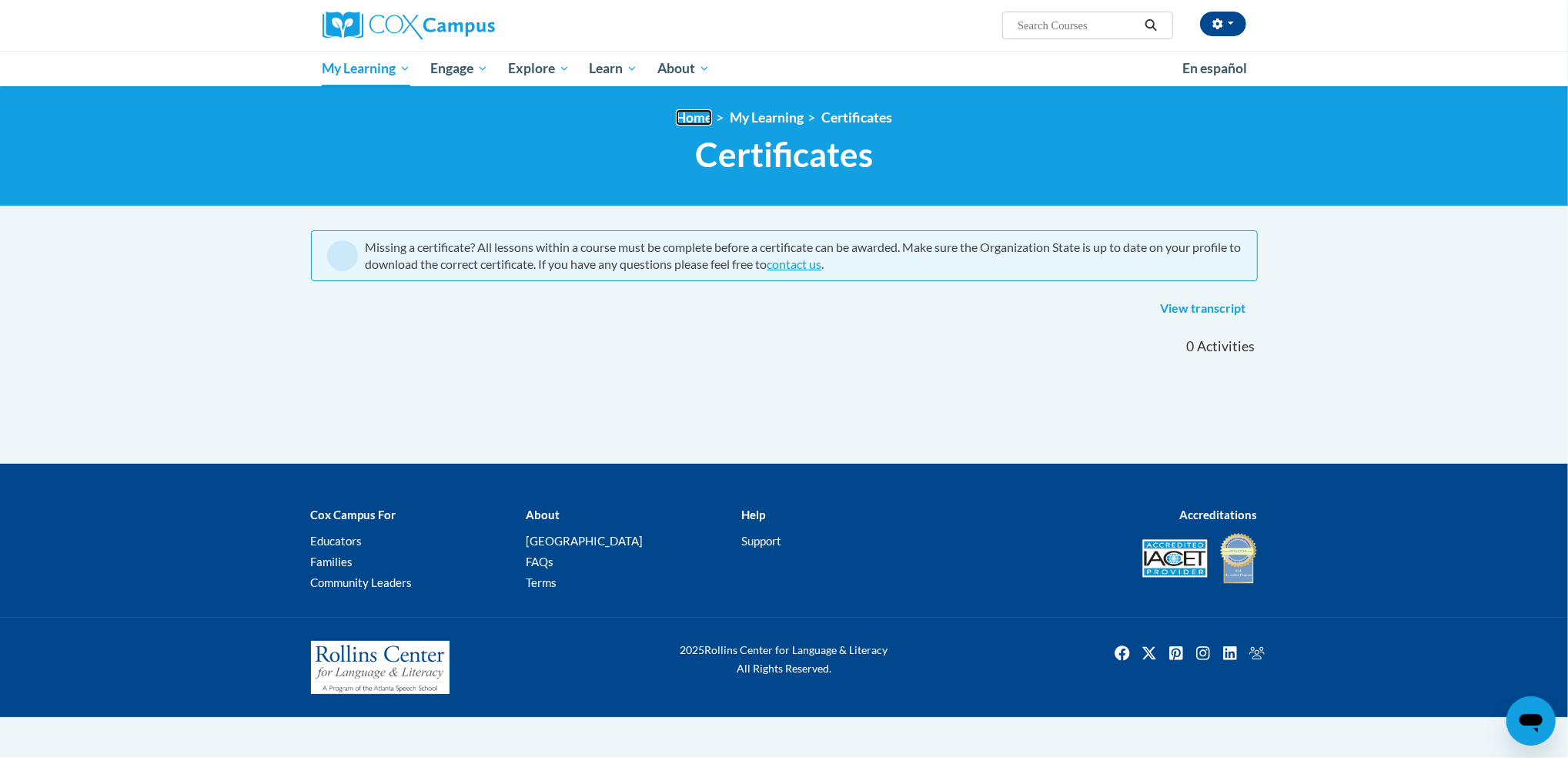
click at [683, 119] on link "Home" at bounding box center [694, 118] width 36 height 16
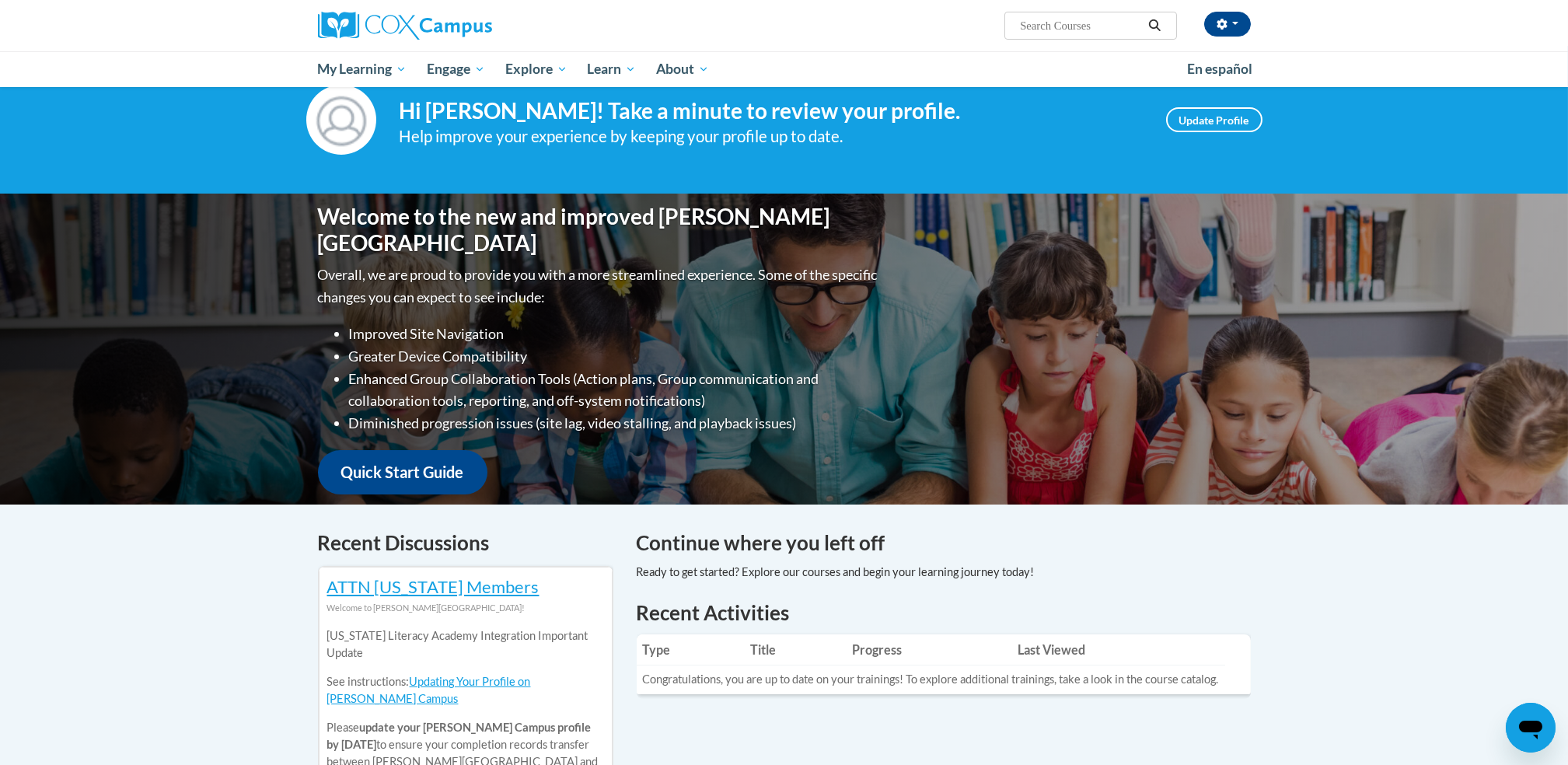
scroll to position [96, 0]
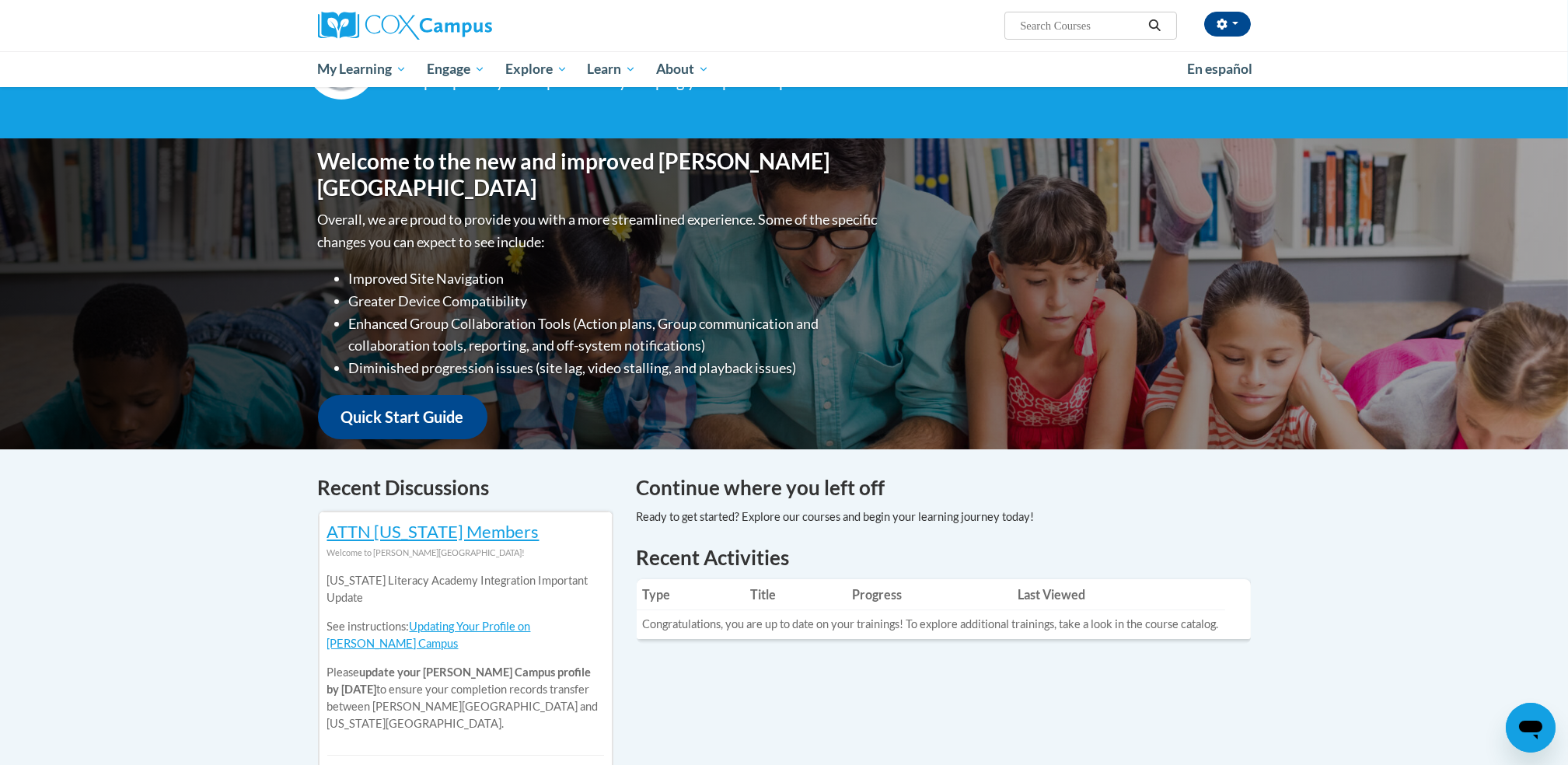
drag, startPoint x: 1571, startPoint y: 749, endPoint x: 856, endPoint y: 478, distance: 764.6
click at [856, 478] on h4 "Continue where you left off" at bounding box center [943, 487] width 614 height 30
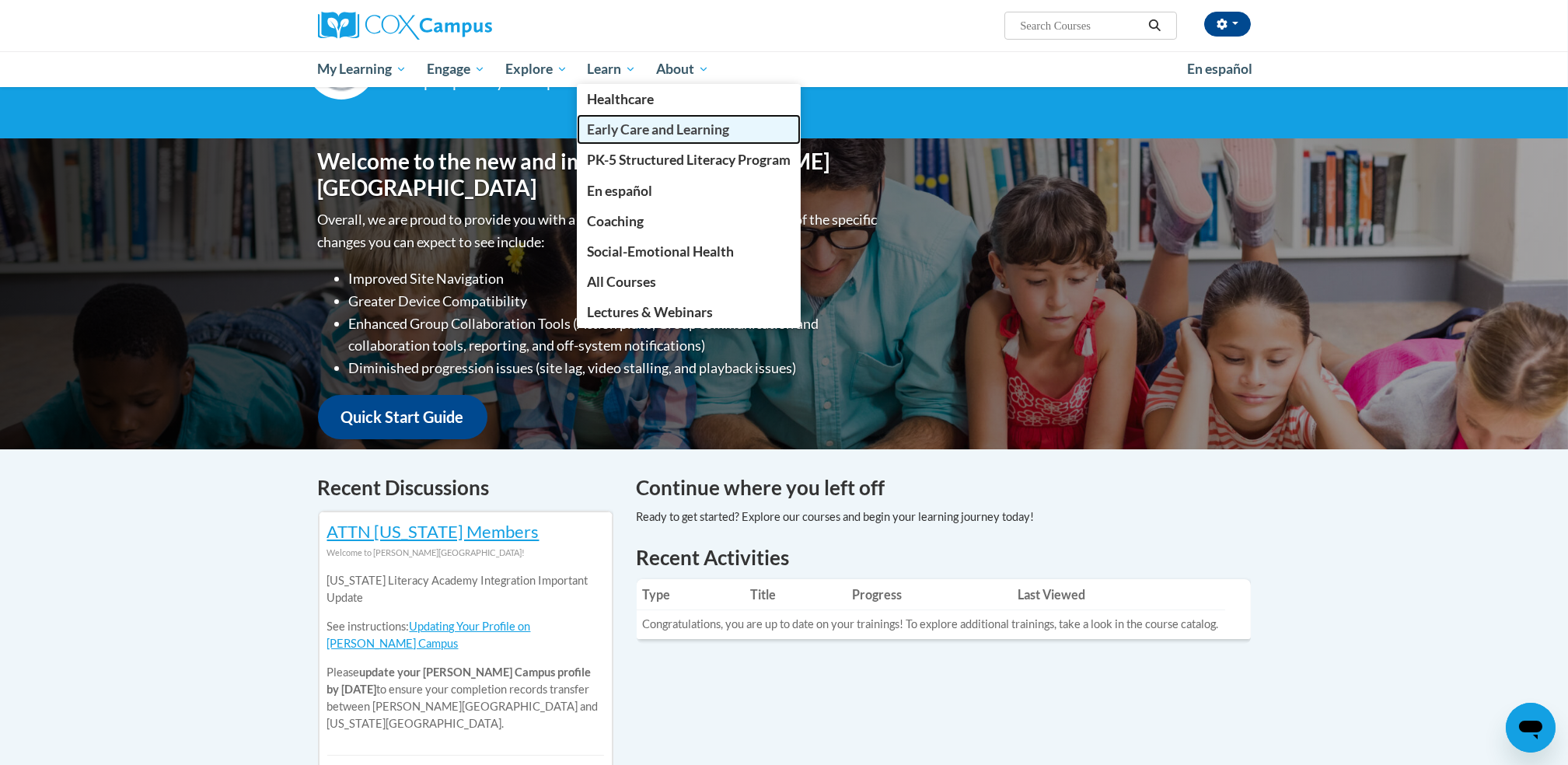
click at [630, 133] on span "Early Care and Learning" at bounding box center [657, 130] width 142 height 16
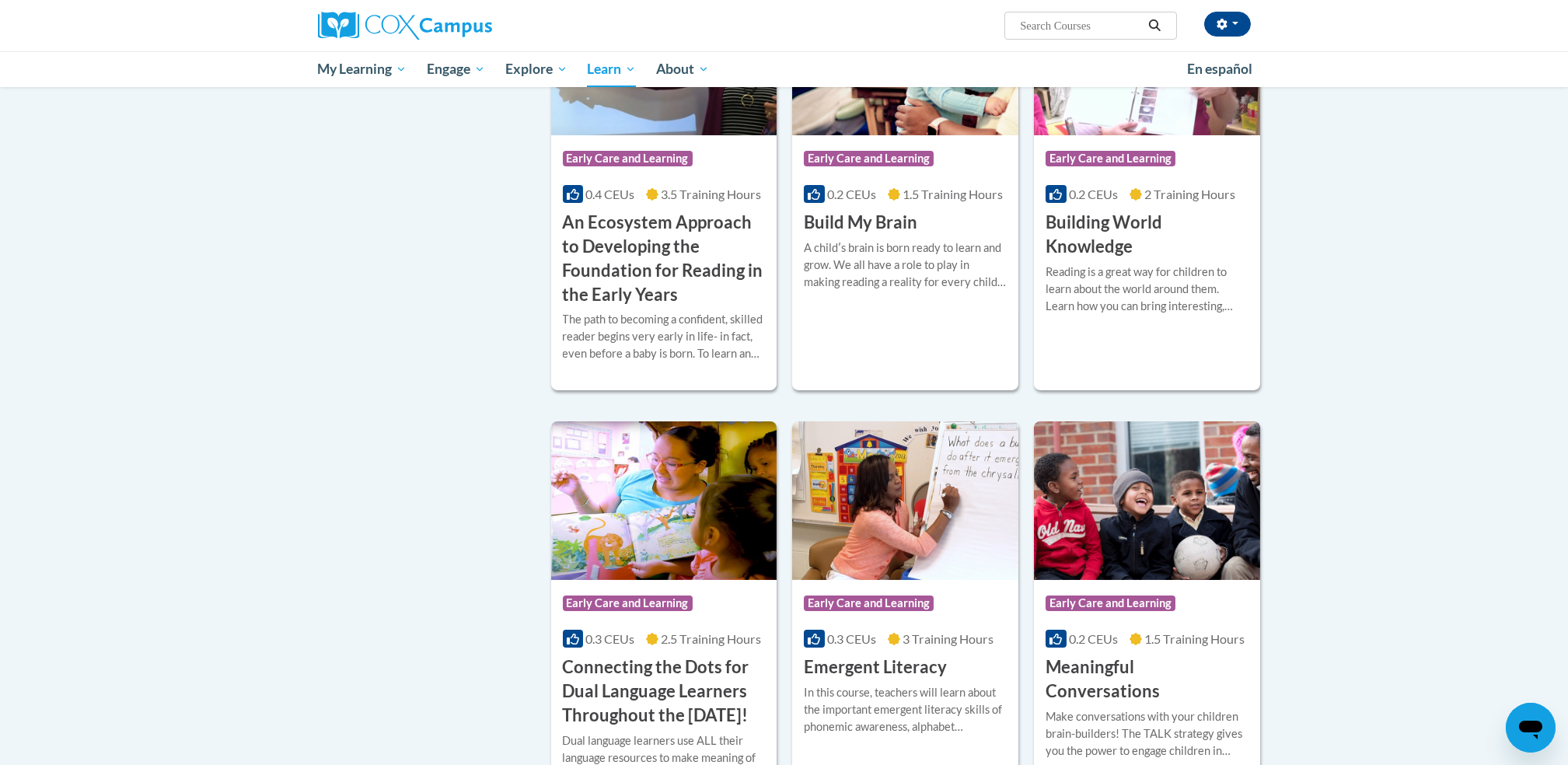
scroll to position [510, 0]
